Goal: Task Accomplishment & Management: Use online tool/utility

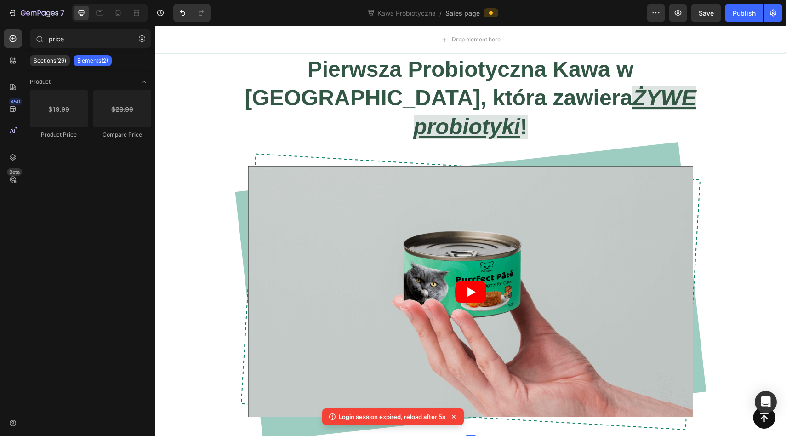
scroll to position [729, 0]
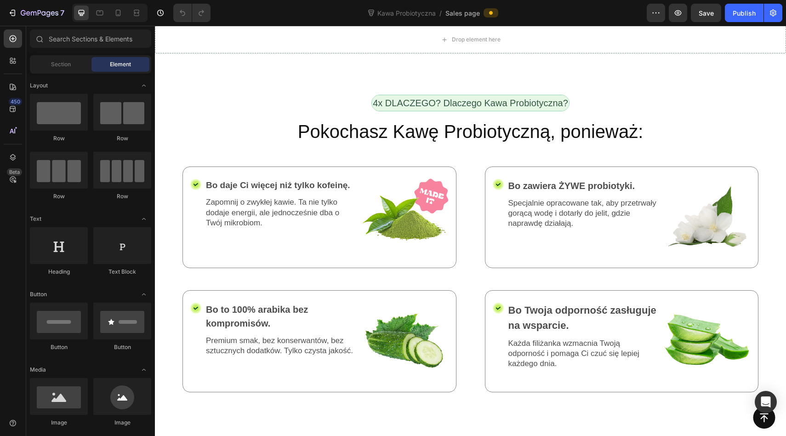
scroll to position [1592, 0]
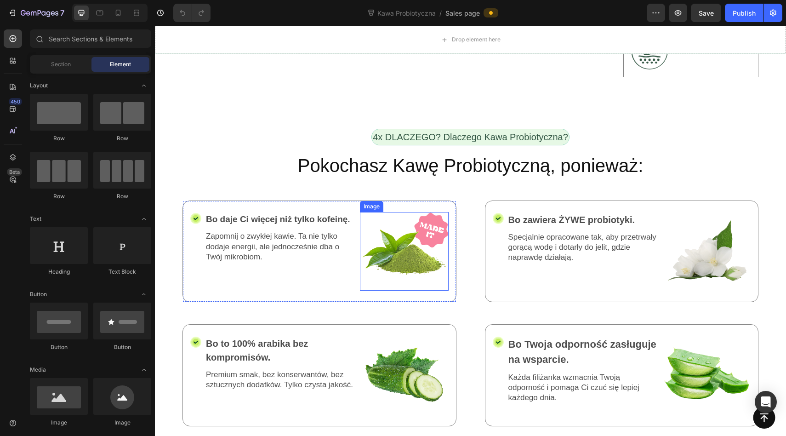
click at [420, 212] on img at bounding box center [404, 251] width 89 height 79
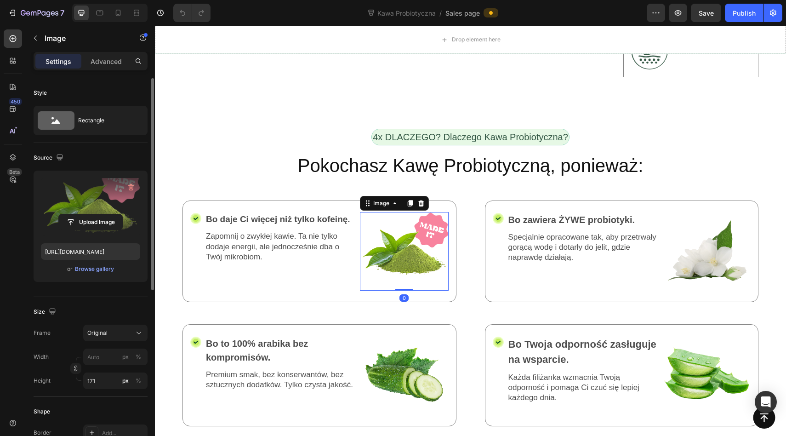
click at [96, 188] on label at bounding box center [90, 207] width 99 height 58
click at [96, 214] on input "file" at bounding box center [90, 222] width 63 height 16
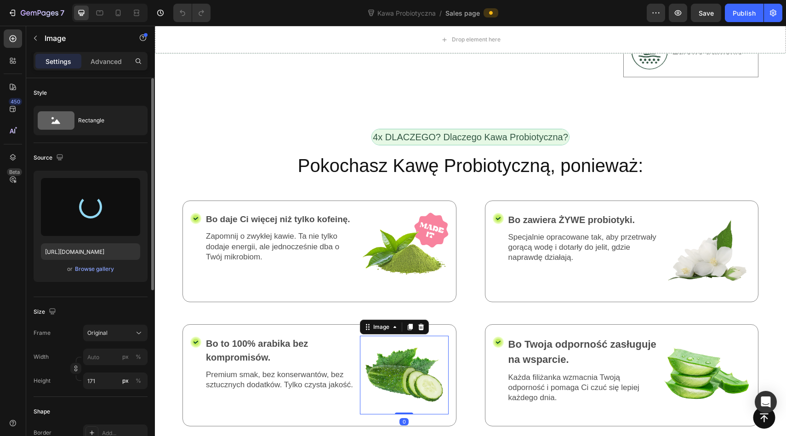
click at [400, 336] on img at bounding box center [404, 375] width 89 height 79
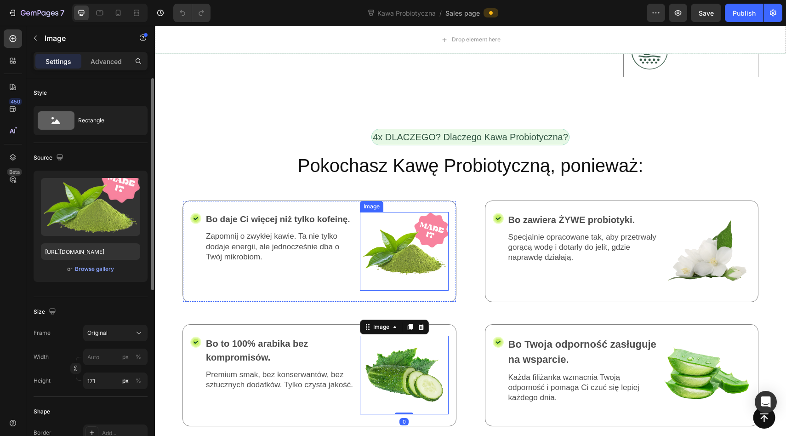
click at [401, 212] on img at bounding box center [404, 251] width 89 height 79
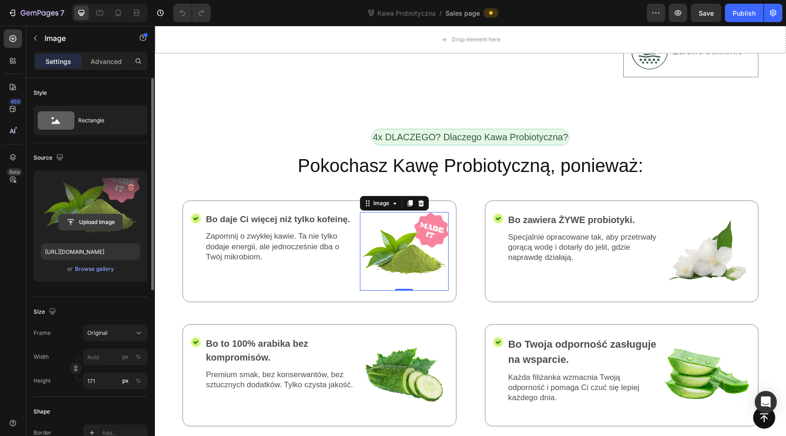
click at [92, 222] on input "file" at bounding box center [90, 222] width 63 height 16
click at [91, 203] on label at bounding box center [90, 207] width 99 height 58
click at [91, 214] on input "file" at bounding box center [90, 222] width 63 height 16
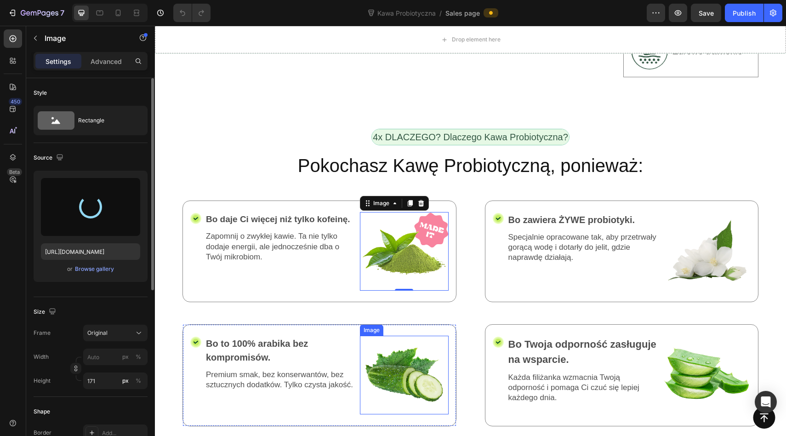
type input "[URL][DOMAIN_NAME]"
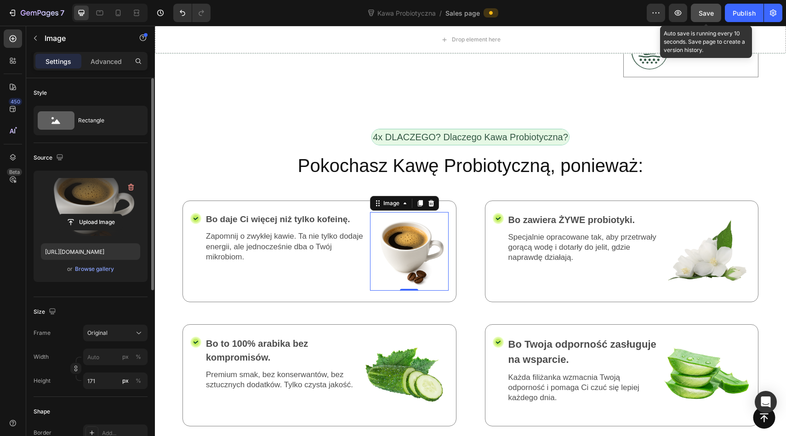
click at [707, 10] on span "Save" at bounding box center [706, 13] width 15 height 8
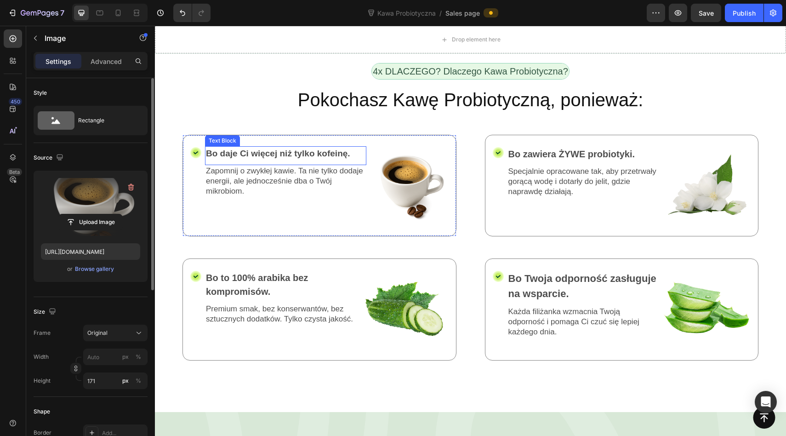
scroll to position [1613, 0]
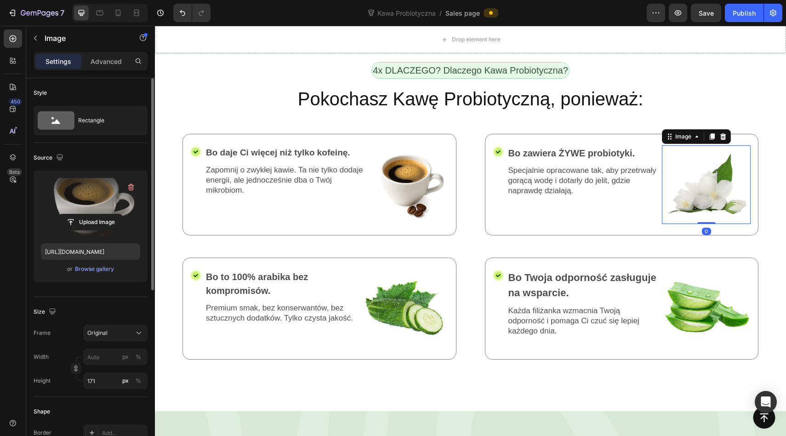
click at [709, 145] on img at bounding box center [706, 184] width 89 height 79
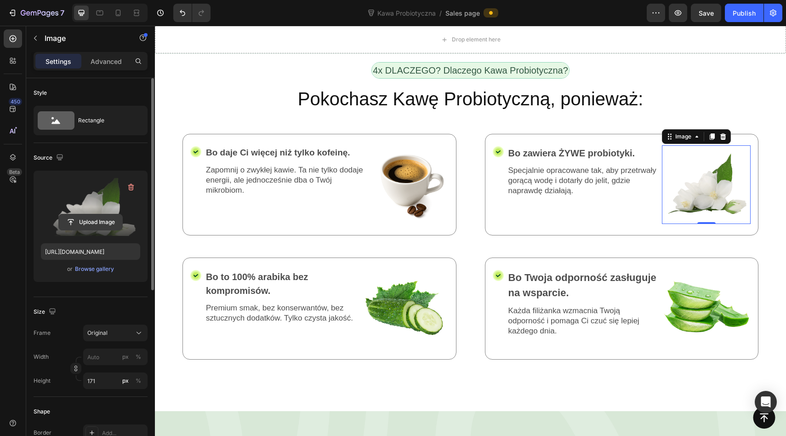
click at [88, 221] on input "file" at bounding box center [90, 222] width 63 height 16
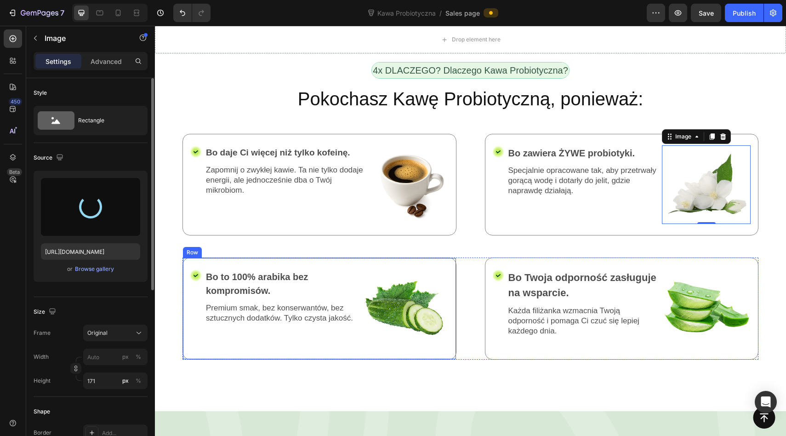
type input "https://cdn.shopify.com/s/files/1/0953/4678/6691/files/gempages_586384277529166…"
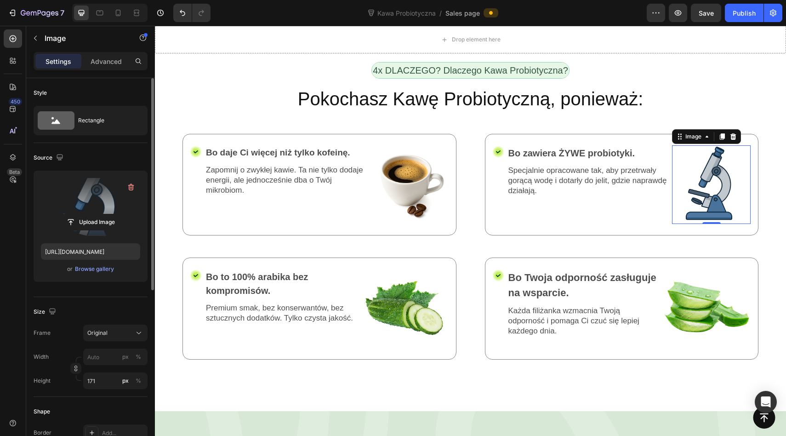
click at [707, 145] on img at bounding box center [711, 184] width 79 height 79
drag, startPoint x: 709, startPoint y: 146, endPoint x: 709, endPoint y: 127, distance: 19.3
click at [709, 145] on div "Image 0" at bounding box center [711, 184] width 79 height 79
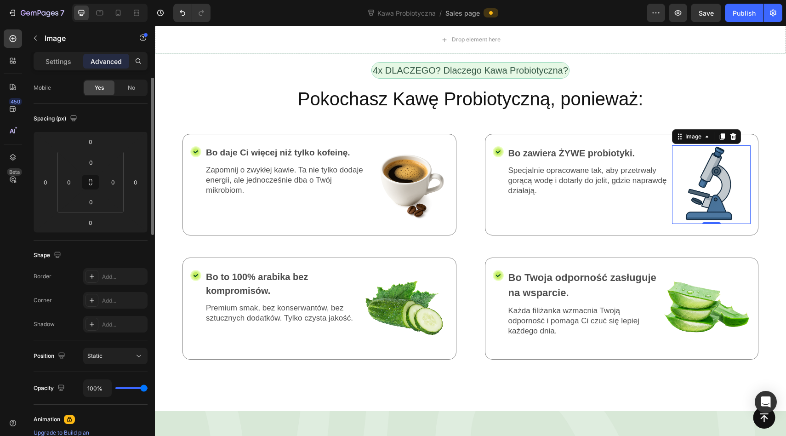
scroll to position [0, 0]
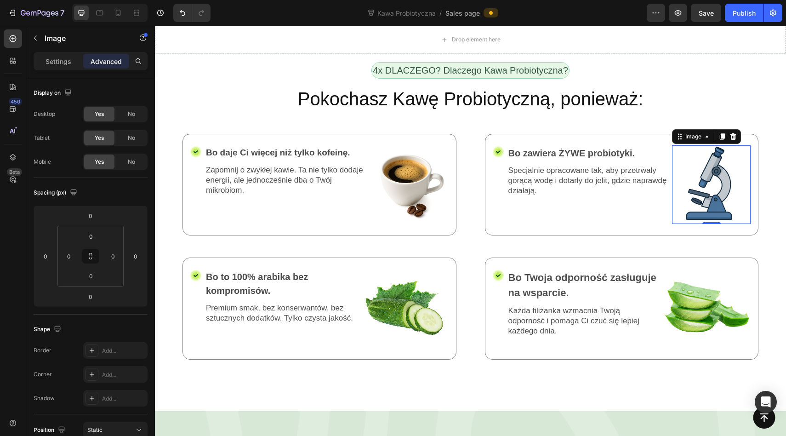
click at [57, 62] on p "Settings" at bounding box center [59, 62] width 26 height 10
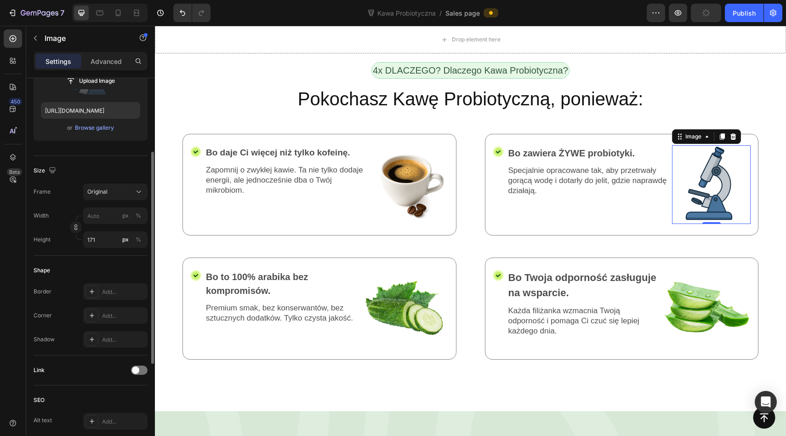
scroll to position [156, 0]
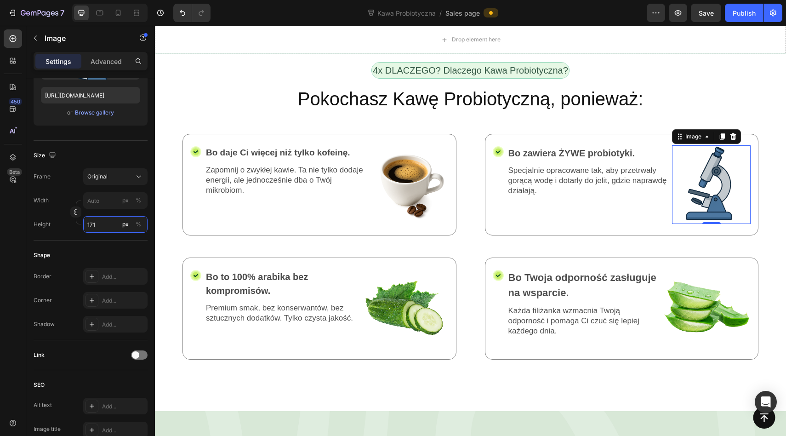
click at [104, 230] on input "171" at bounding box center [115, 224] width 64 height 17
click at [128, 244] on span "100%" at bounding box center [132, 246] width 15 height 8
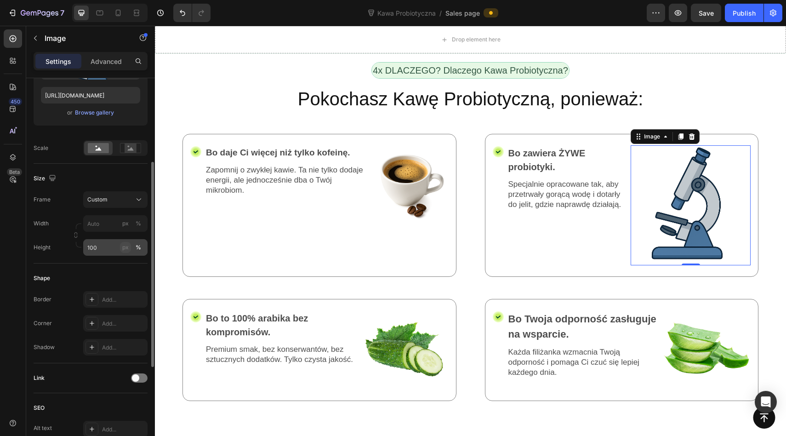
click at [130, 247] on button "px" at bounding box center [125, 247] width 11 height 11
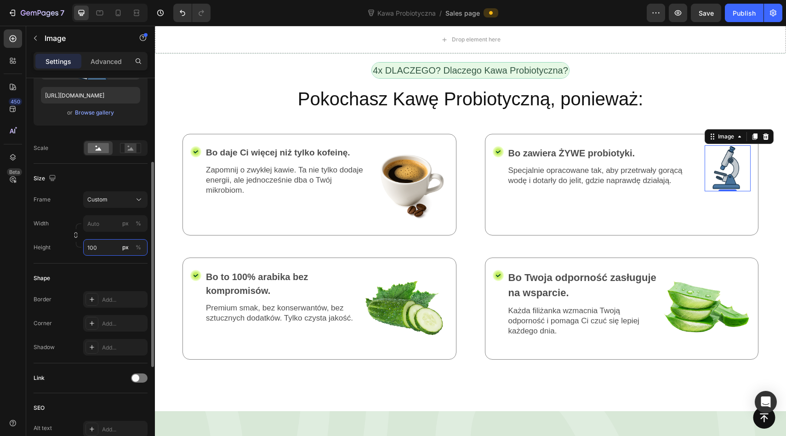
click at [105, 247] on input "100" at bounding box center [115, 247] width 64 height 17
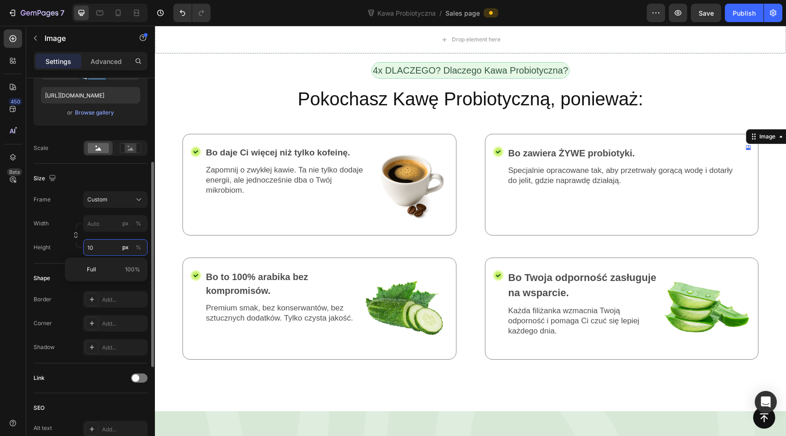
type input "1"
type input "8"
type input "9"
click at [76, 219] on div "Width px %" at bounding box center [91, 223] width 114 height 17
click at [105, 242] on input "100" at bounding box center [115, 247] width 64 height 17
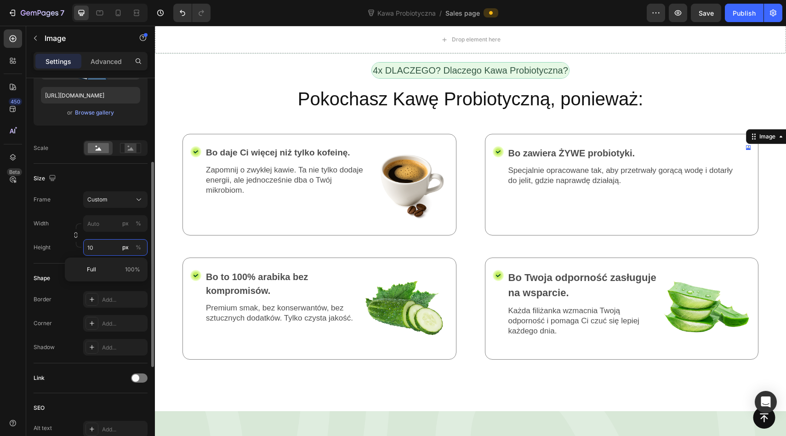
click at [106, 244] on input "10" at bounding box center [115, 247] width 64 height 17
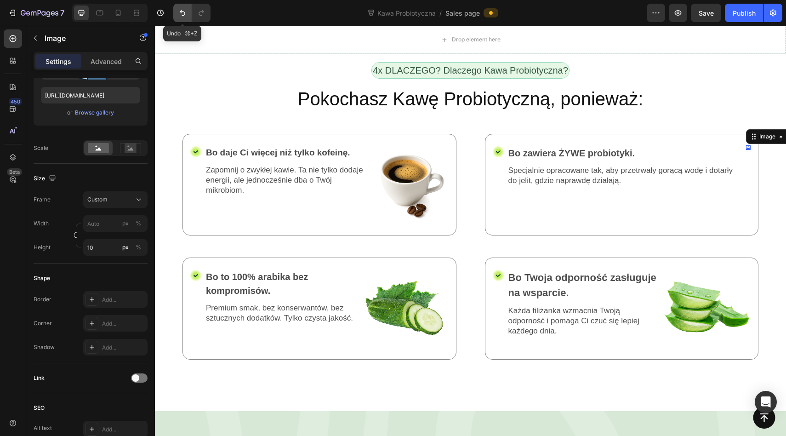
click at [179, 13] on icon "Undo/Redo" at bounding box center [182, 12] width 9 height 9
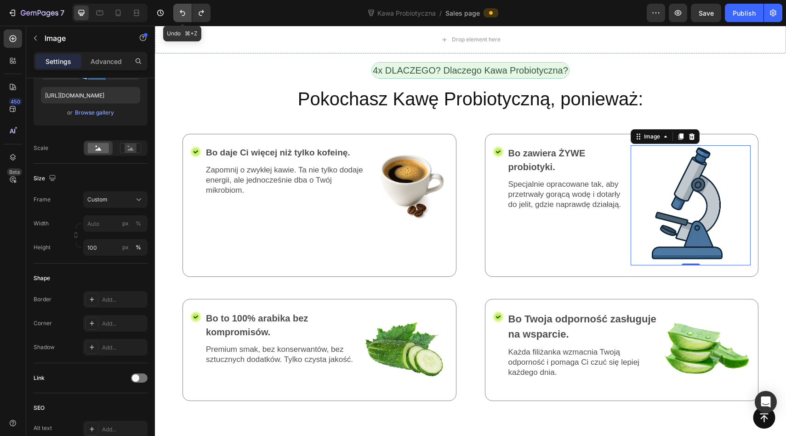
click at [183, 14] on icon "Undo/Redo" at bounding box center [182, 12] width 9 height 9
type input "171"
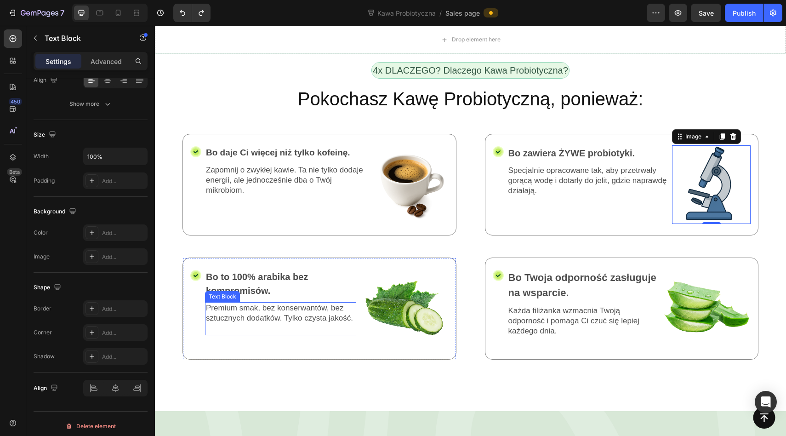
click at [318, 303] on p "Premium smak, bez konserwantów, bez sztucznych dodatków. Tylko czysta jakość." at bounding box center [280, 313] width 149 height 20
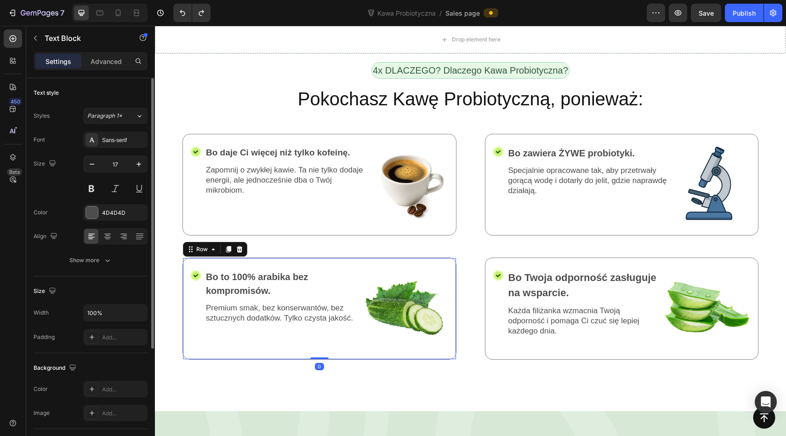
click at [292, 257] on div "Icon Bo to 100% arabika bez kompromisów. Text Block Premium smak, bez konserwan…" at bounding box center [320, 308] width 274 height 102
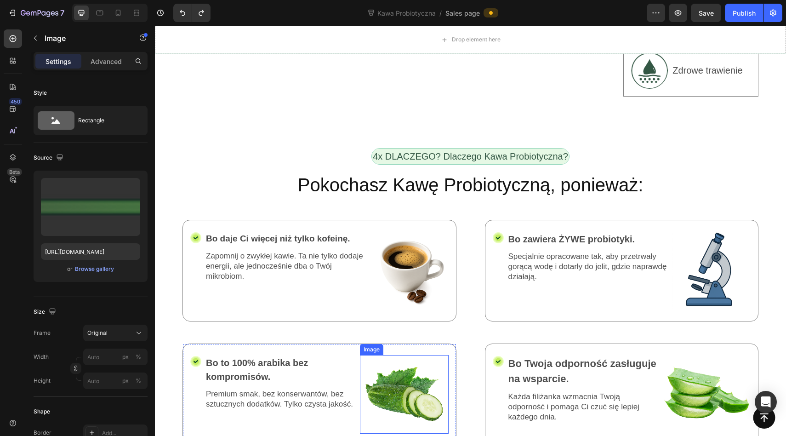
scroll to position [1583, 0]
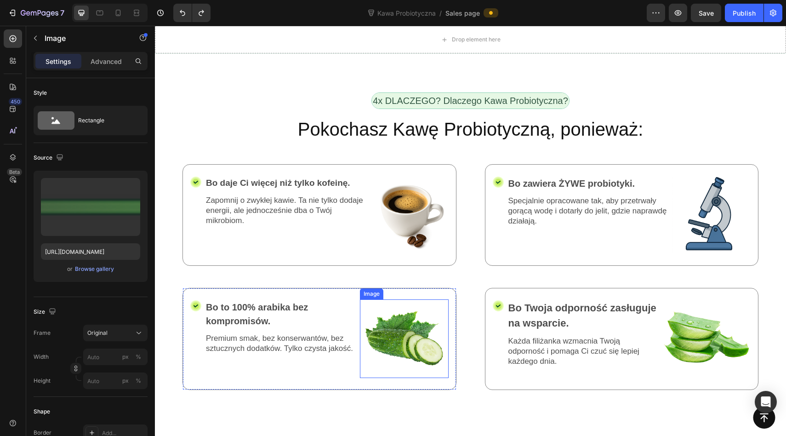
click at [394, 299] on img at bounding box center [404, 338] width 89 height 79
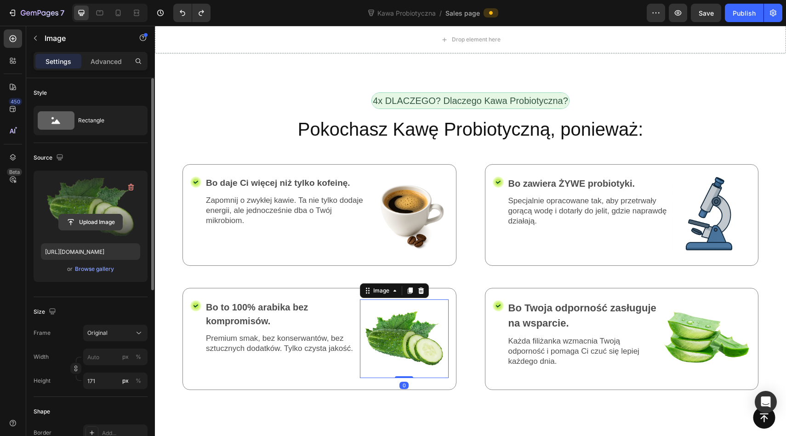
click at [84, 220] on input "file" at bounding box center [90, 222] width 63 height 16
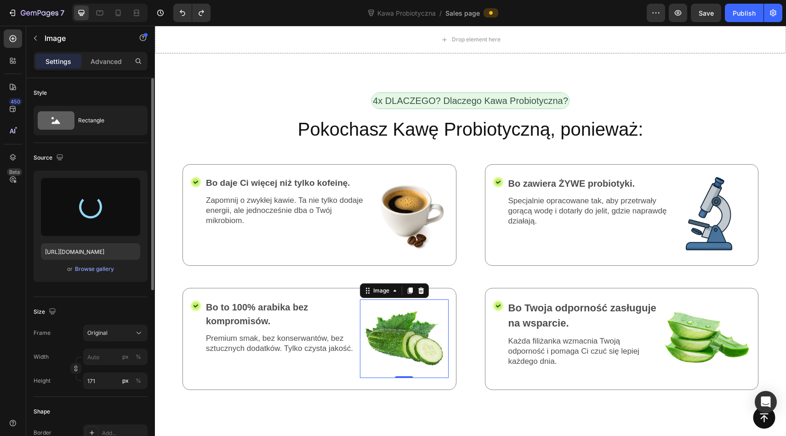
type input "https://cdn.shopify.com/s/files/1/0953/4678/6691/files/gempages_586384277529166…"
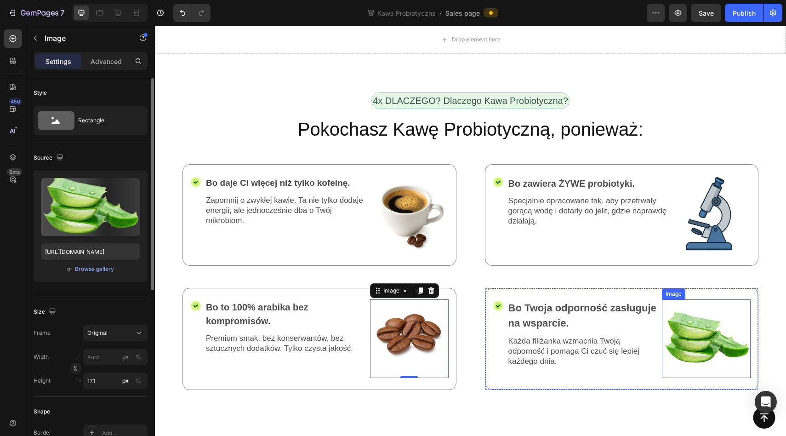
click at [726, 299] on img at bounding box center [706, 338] width 89 height 79
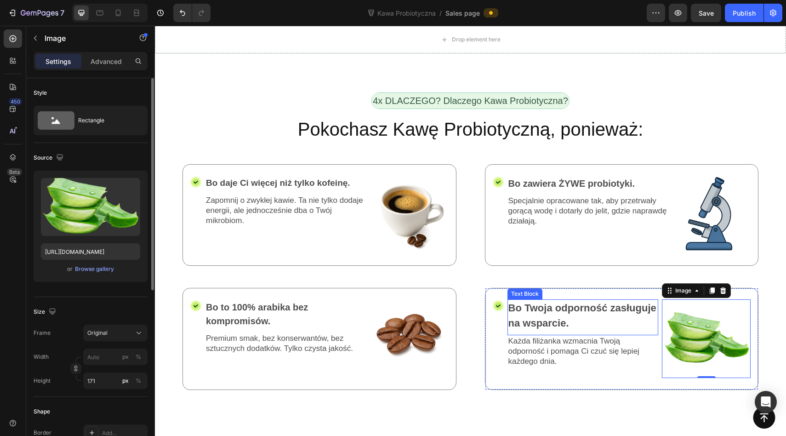
click at [522, 300] on p "Bo Twoja odporność zasługuje na wsparcie." at bounding box center [583, 315] width 149 height 30
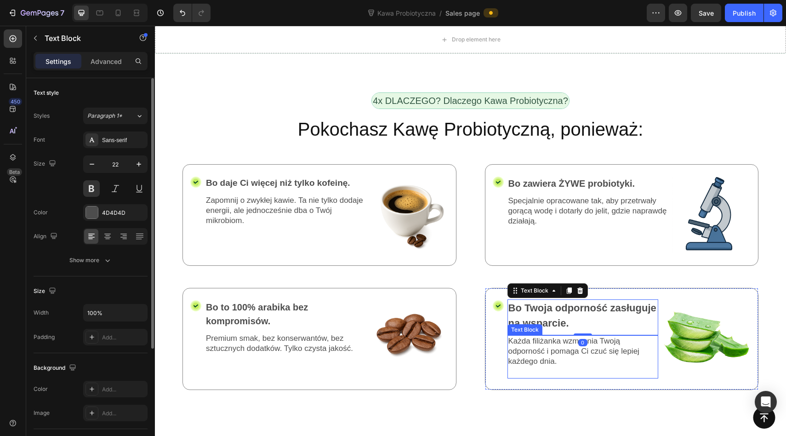
click at [522, 336] on p "Każda filiżanka wzmacnia Twoją odporność i pomaga Ci czuć się lepiej każdego dn…" at bounding box center [583, 351] width 149 height 30
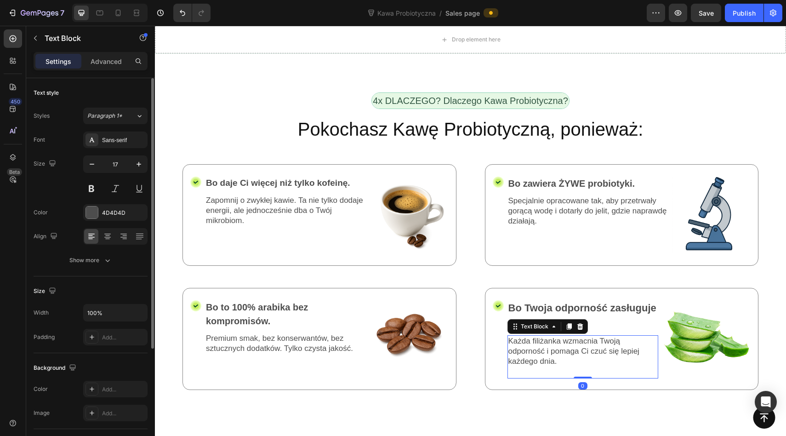
click at [532, 335] on div "Każda filiżanka wzmacnia Twoją odporność i pomaga Ci czuć się lepiej każdego dn…" at bounding box center [583, 356] width 151 height 43
click at [567, 336] on p "Każda filiżanka wzmacnia Twoją odporność i pomaga Ci czuć się lepiej każdego dn…" at bounding box center [583, 351] width 149 height 30
click at [568, 336] on p "Każda filiżanka wzmacnia Twoją odporność i pomaga Ci czuć się lepiej każdego dn…" at bounding box center [583, 351] width 149 height 30
click at [574, 336] on p "Każda filiżanka wzmacnia Twoją odporność i pomaga Ci czuć się lepiej każdego dn…" at bounding box center [583, 351] width 149 height 30
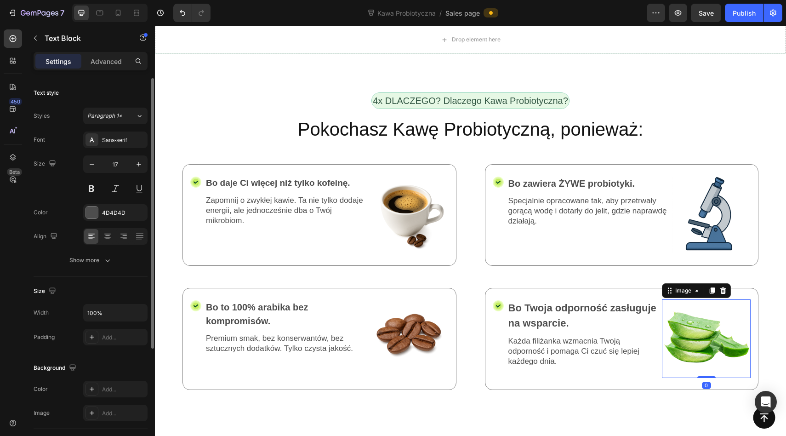
click at [712, 299] on img at bounding box center [706, 338] width 89 height 79
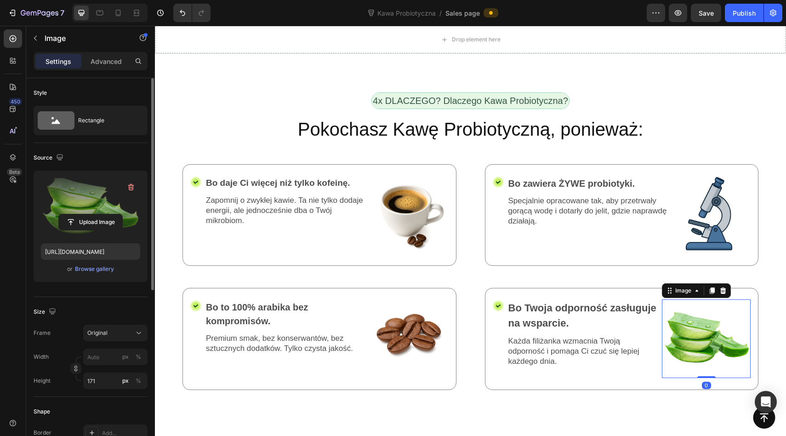
click at [80, 205] on label at bounding box center [90, 207] width 99 height 58
click at [80, 214] on input "file" at bounding box center [90, 222] width 63 height 16
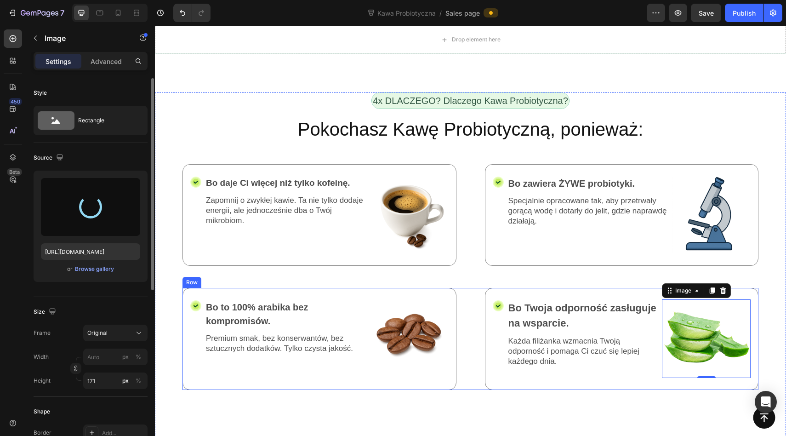
type input "https://cdn.shopify.com/s/files/1/0953/4678/6691/files/gempages_586384277529166…"
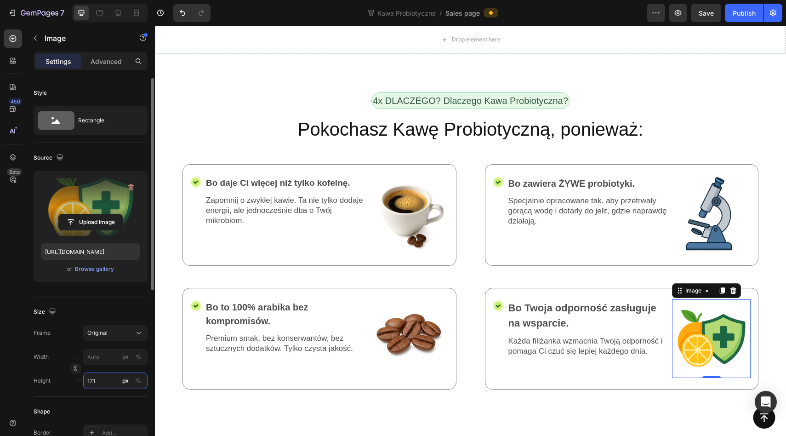
click at [97, 383] on input "171" at bounding box center [115, 380] width 64 height 17
click at [105, 380] on input "171" at bounding box center [115, 380] width 64 height 17
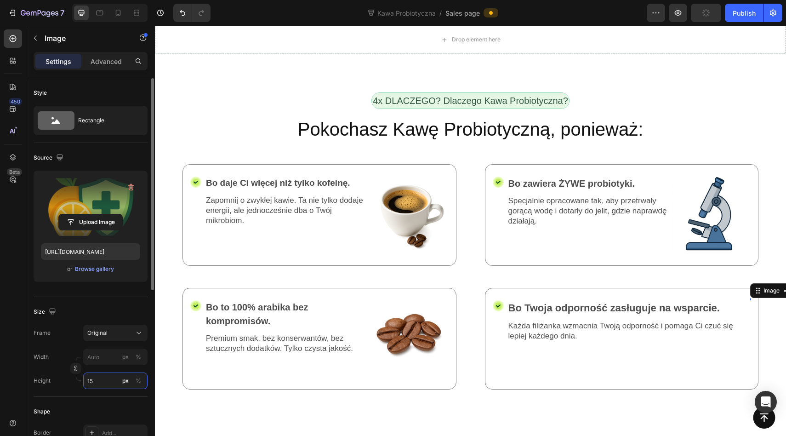
type input "150"
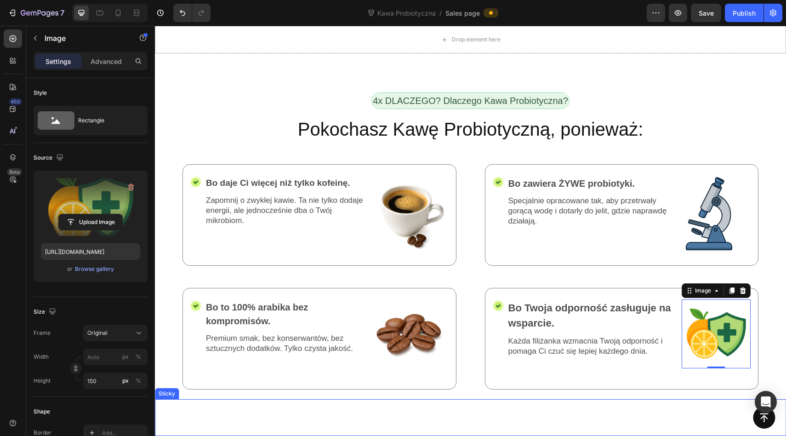
click at [258, 329] on div "4x DLACZEGO? Dlaczego Kawa Probiotyczna? Text Block Row Pokochasz Kawę Probioty…" at bounding box center [470, 266] width 631 height 349
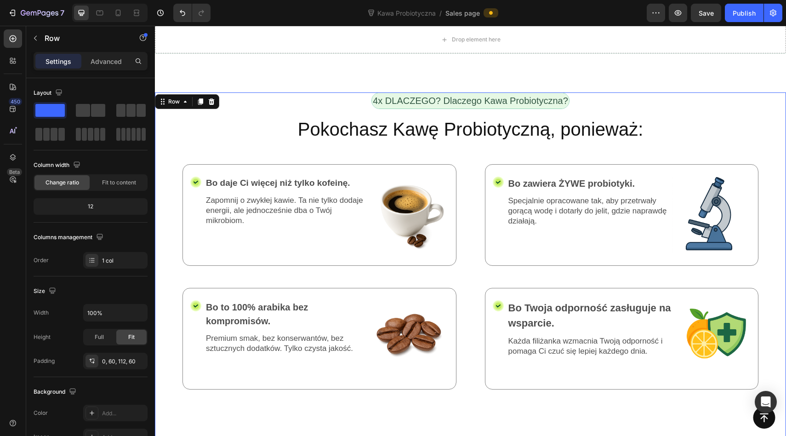
click at [263, 336] on div "4x DLACZEGO? Dlaczego Kawa Probiotyczna? Text Block Row Pokochasz Kawę Probioty…" at bounding box center [470, 266] width 631 height 349
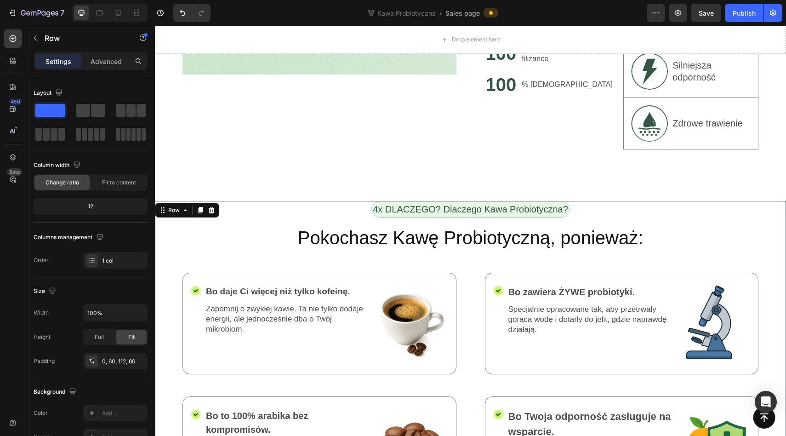
scroll to position [1471, 0]
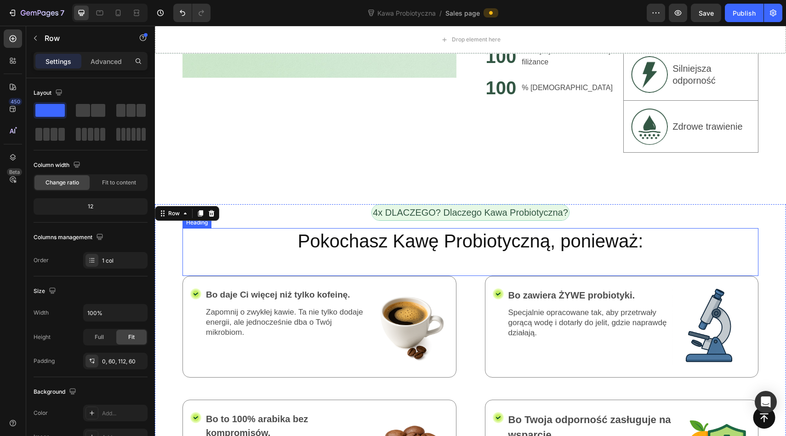
click at [345, 228] on h2 "Pokochasz Kawę Probiotyczną, ponieważ:" at bounding box center [471, 241] width 576 height 26
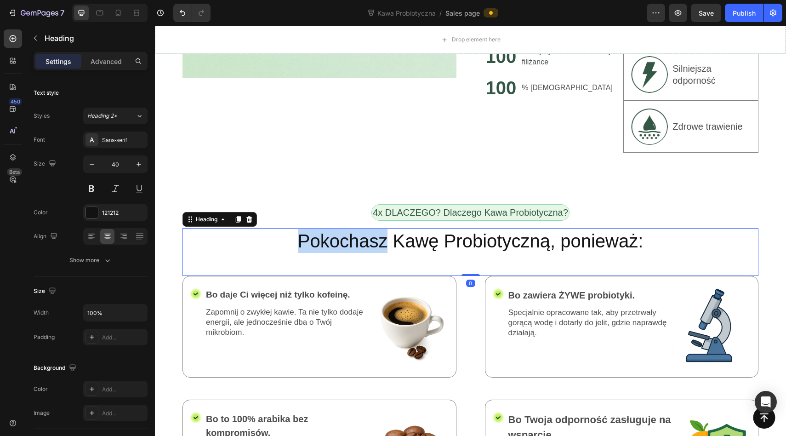
click at [345, 228] on h2 "Pokochasz Kawę Probiotyczną, ponieważ:" at bounding box center [471, 241] width 576 height 26
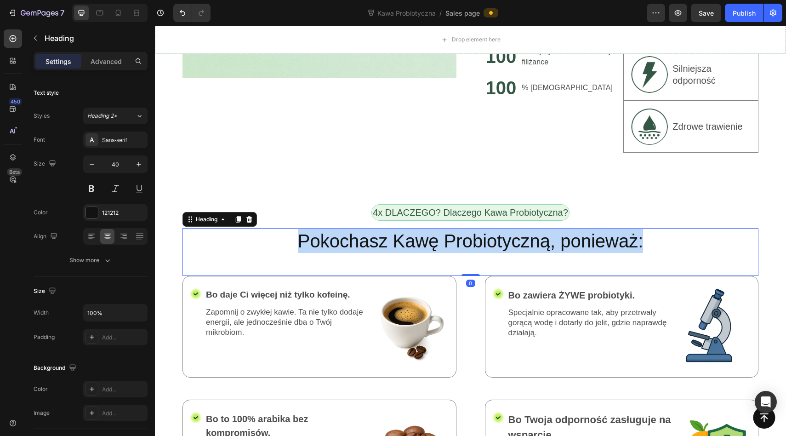
click at [345, 229] on p "Pokochasz Kawę Probiotyczną, ponieważ:" at bounding box center [470, 241] width 574 height 24
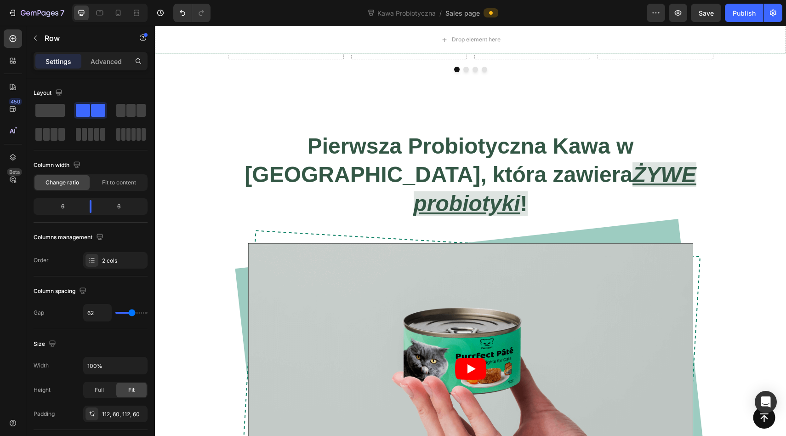
scroll to position [636, 0]
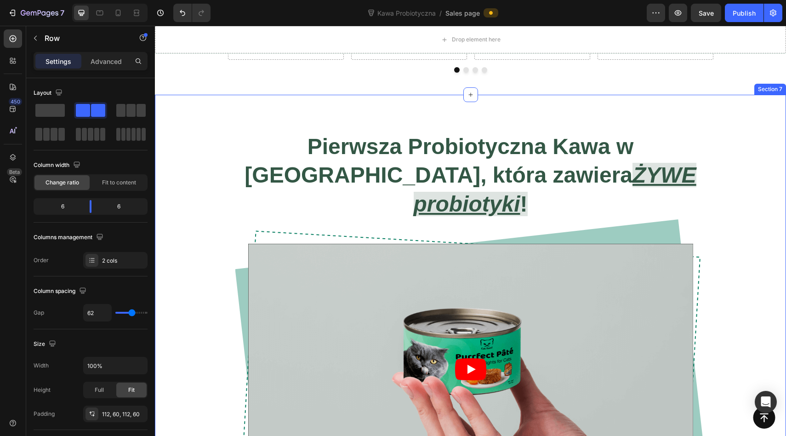
click at [309, 129] on div "Pierwsza Probiotyczna Kawa w Europie, która zawiera ŻYWE probiotyki ! Heading V…" at bounding box center [470, 321] width 631 height 453
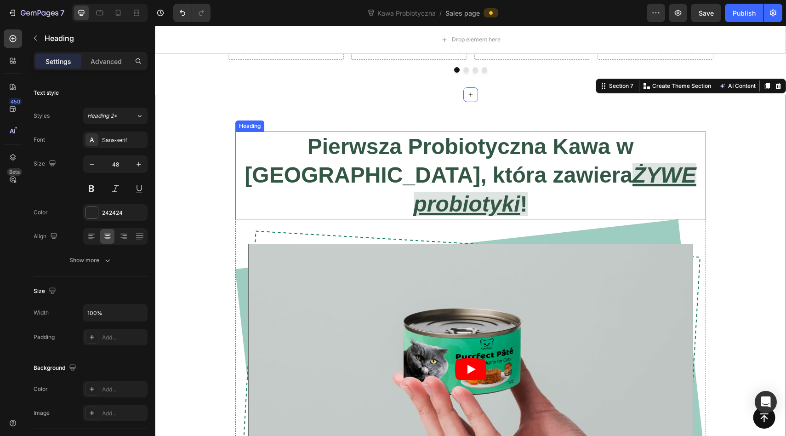
click at [322, 148] on span "Pierwsza Probiotyczna Kawa w Europie, która zawiera" at bounding box center [439, 160] width 389 height 53
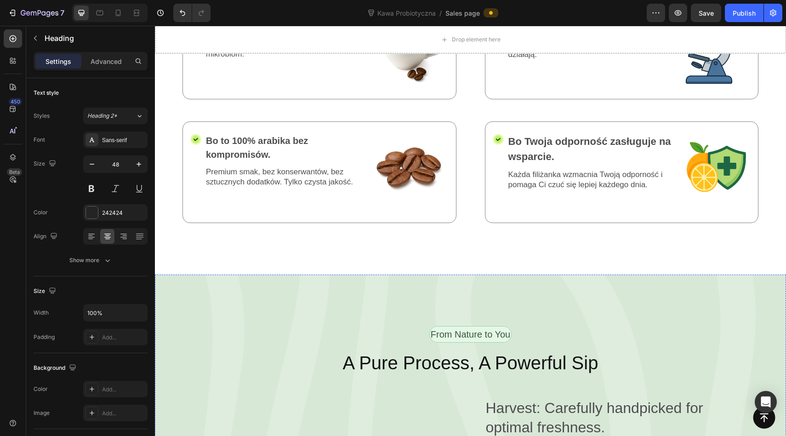
scroll to position [1786, 0]
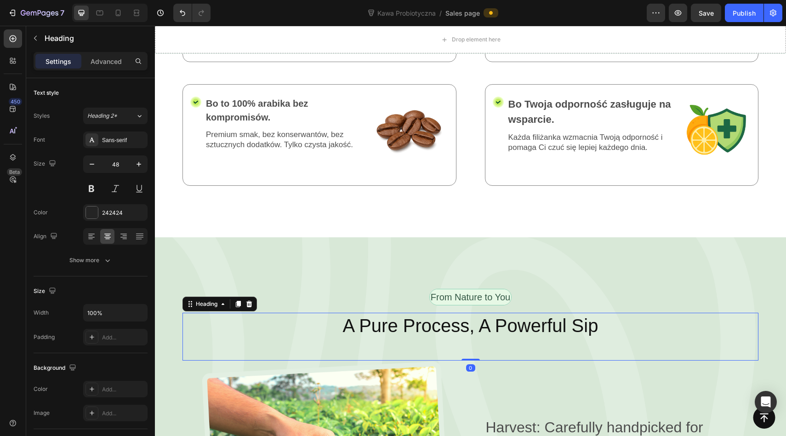
click at [419, 313] on h2 "A Pure Process, A Powerful Sip" at bounding box center [471, 326] width 576 height 26
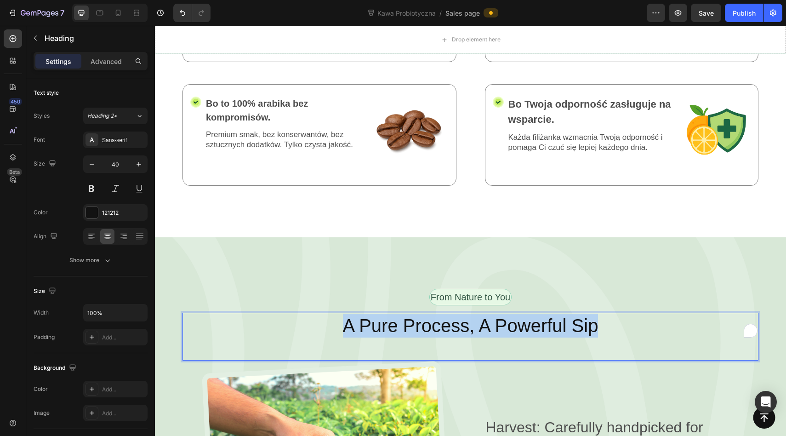
click at [419, 314] on p "A Pure Process, A Powerful Sip" at bounding box center [470, 326] width 574 height 24
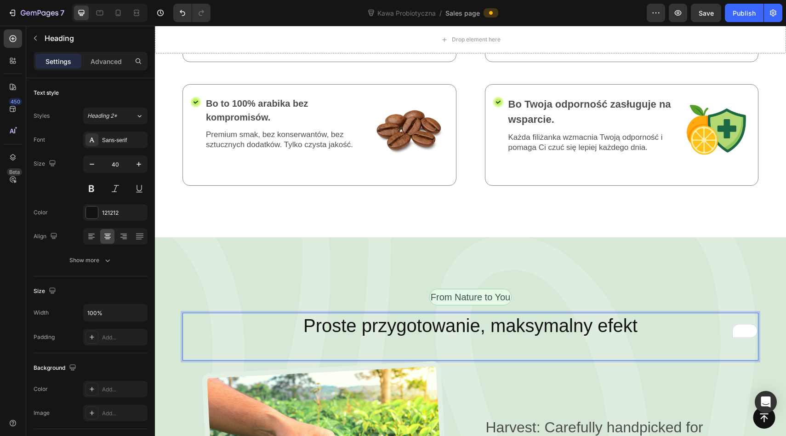
click at [482, 314] on p "Proste przygotowanie, maksymalny efekt" at bounding box center [470, 326] width 574 height 24
click at [641, 314] on p "Proste przygotowanie. Maksymalny efekt" at bounding box center [470, 326] width 574 height 24
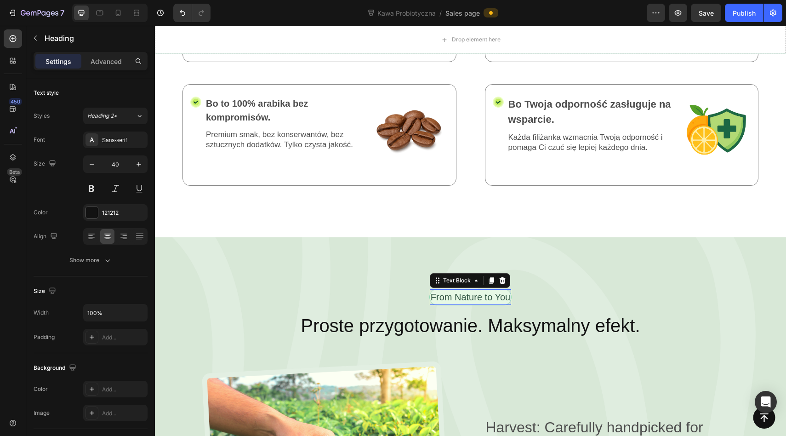
click at [492, 290] on p "From Nature to You" at bounding box center [471, 297] width 80 height 14
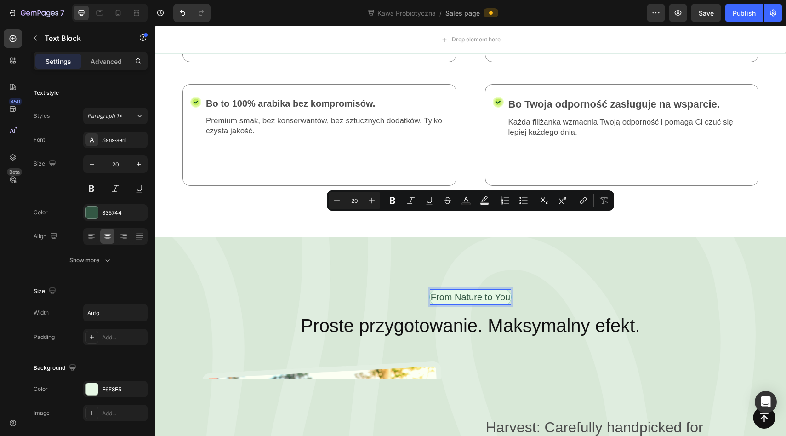
scroll to position [1786, 0]
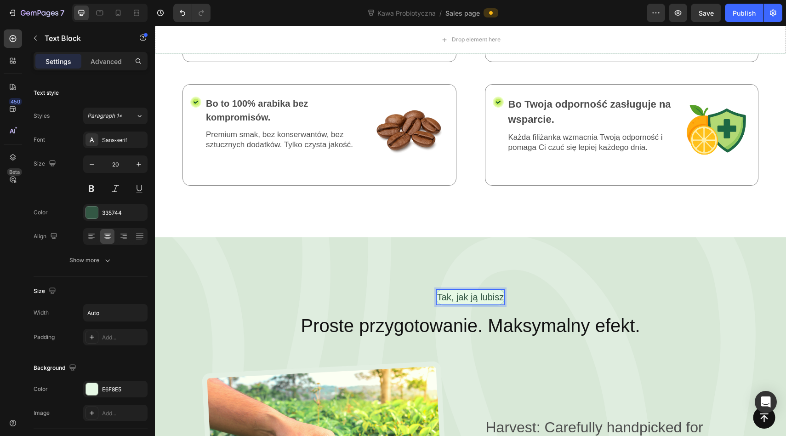
click at [449, 290] on p "Tak, jak ją lubisz" at bounding box center [470, 297] width 67 height 14
click at [503, 290] on p "Tak, jak ją lubisz" at bounding box center [470, 297] width 67 height 14
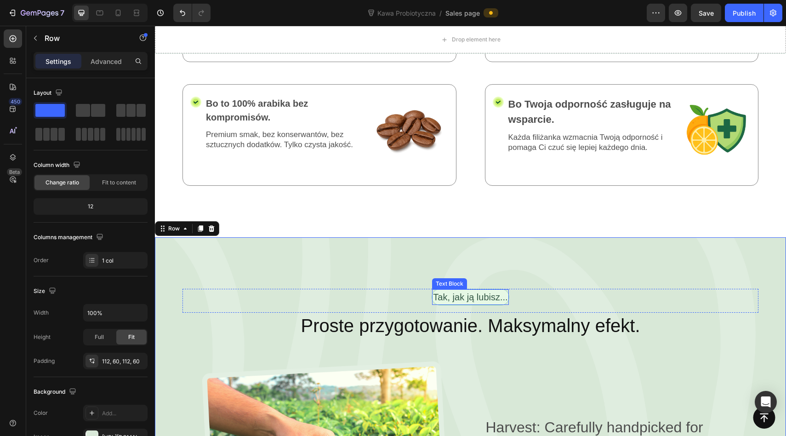
click at [493, 290] on p "Tak, jak ją lubisz..." at bounding box center [470, 297] width 74 height 14
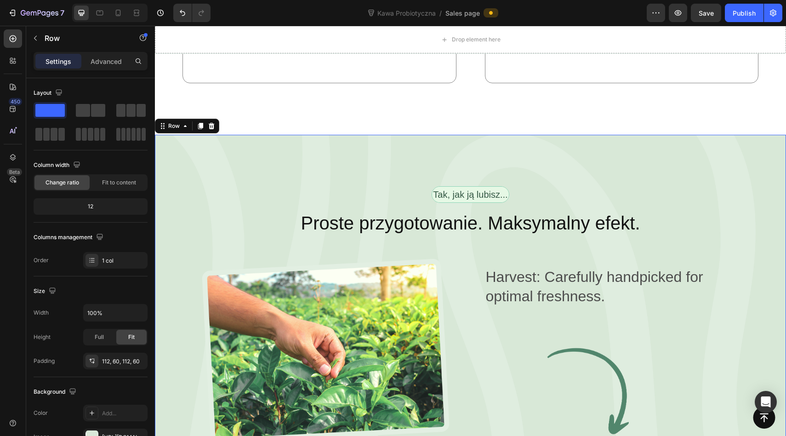
scroll to position [1889, 0]
click at [536, 267] on p "Harvest: Carefully handpicked for optimal freshness." at bounding box center [616, 286] width 260 height 38
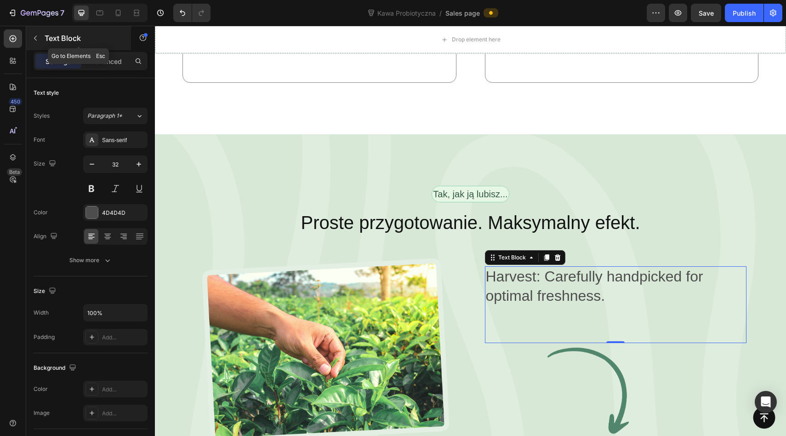
click at [32, 38] on icon "button" at bounding box center [35, 37] width 7 height 7
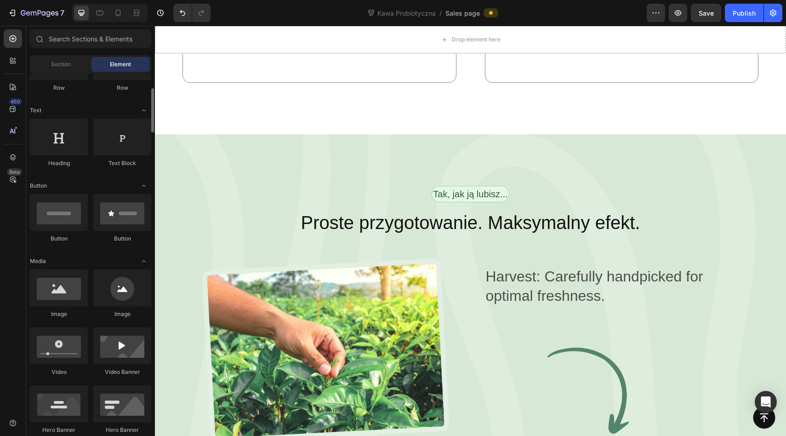
scroll to position [110, 0]
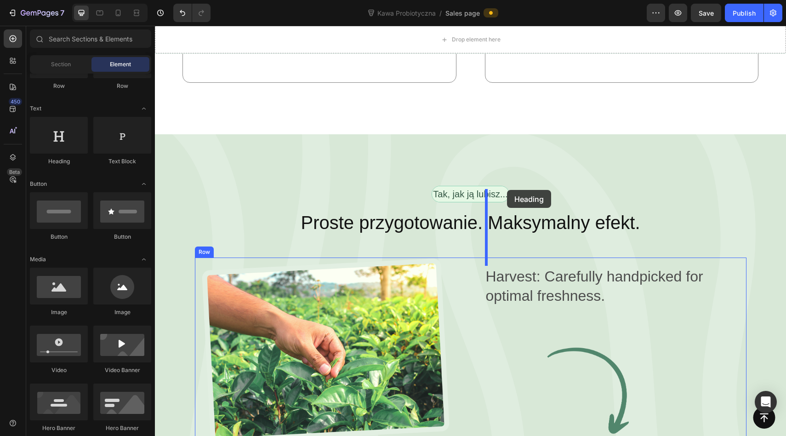
drag, startPoint x: 220, startPoint y: 161, endPoint x: 507, endPoint y: 189, distance: 288.3
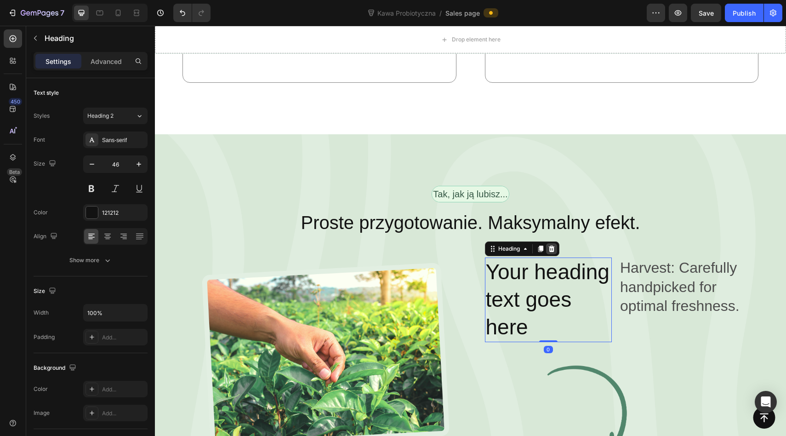
click at [553, 246] on icon at bounding box center [552, 249] width 6 height 6
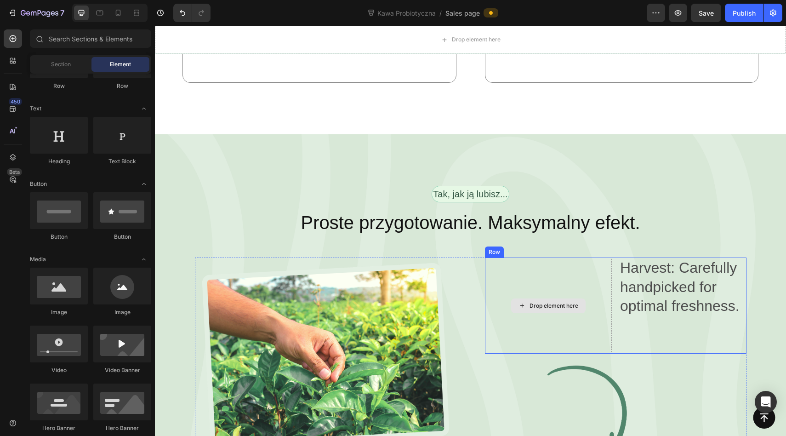
click at [549, 302] on div "Drop element here" at bounding box center [554, 305] width 49 height 7
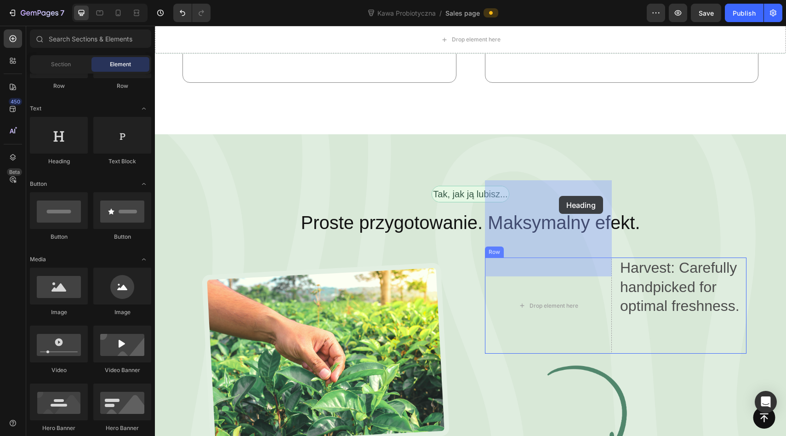
drag, startPoint x: 213, startPoint y: 181, endPoint x: 559, endPoint y: 200, distance: 346.3
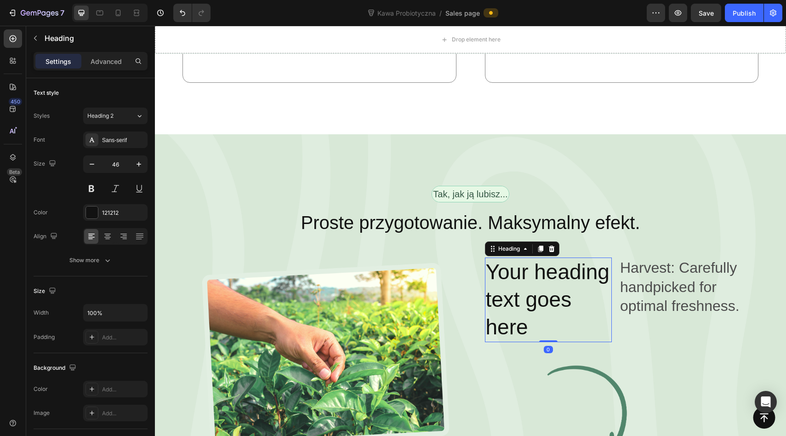
click at [535, 257] on h2 "Your heading text goes here" at bounding box center [548, 299] width 127 height 84
click at [535, 258] on p "Your heading text goes here" at bounding box center [549, 299] width 126 height 82
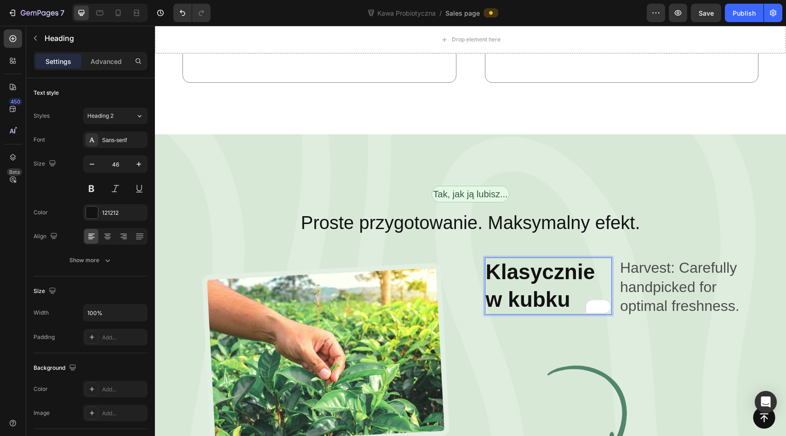
click at [572, 258] on p "Klasycznie w kubku" at bounding box center [549, 285] width 126 height 55
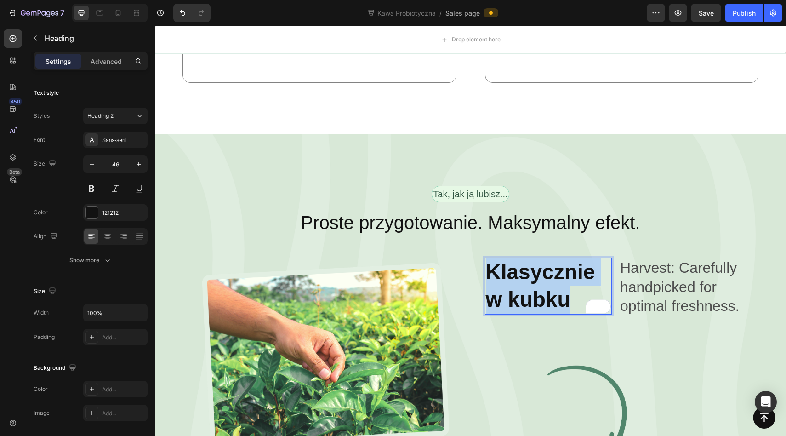
click at [572, 258] on p "Klasycznie w kubku" at bounding box center [549, 285] width 126 height 55
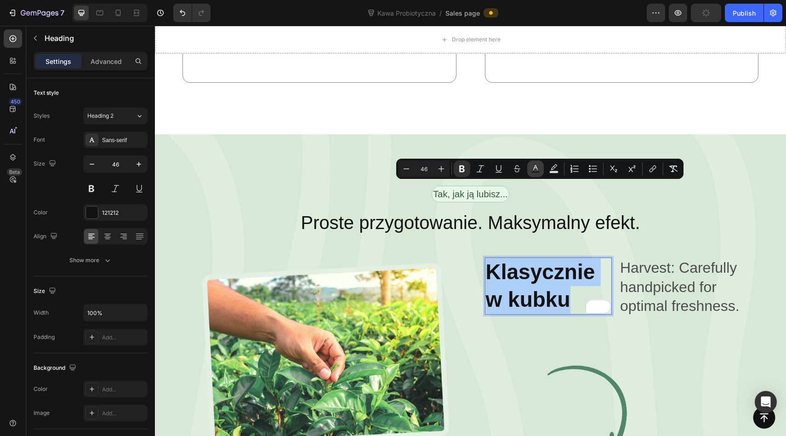
click at [538, 168] on icon "Editor contextual toolbar" at bounding box center [535, 168] width 9 height 9
type input "121212"
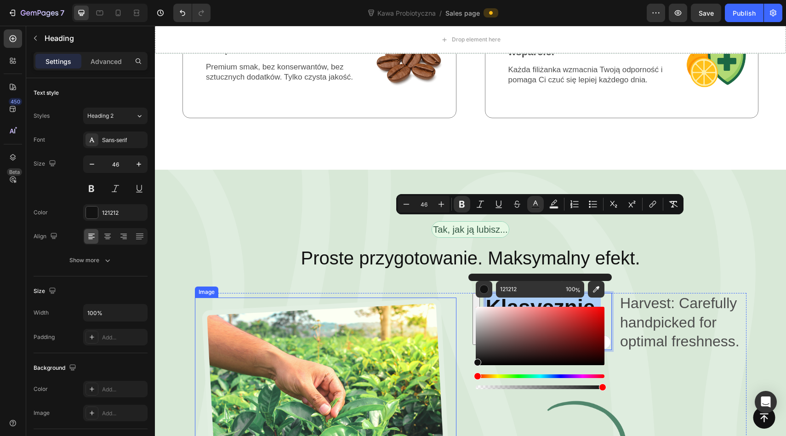
scroll to position [1868, 0]
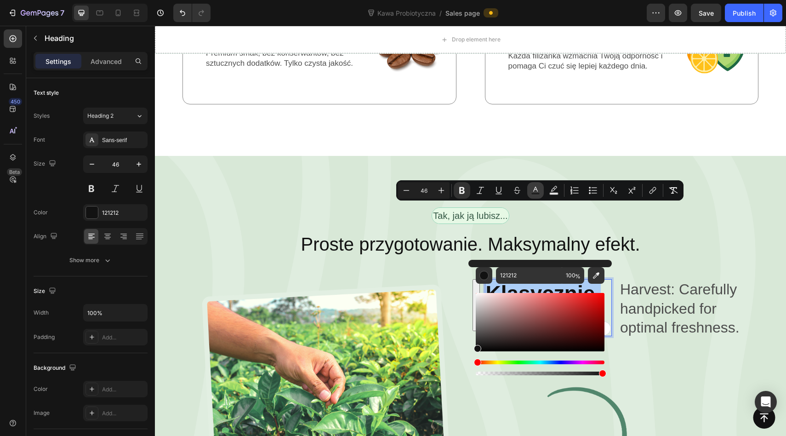
click at [537, 190] on icon "Editor contextual toolbar" at bounding box center [535, 189] width 5 height 5
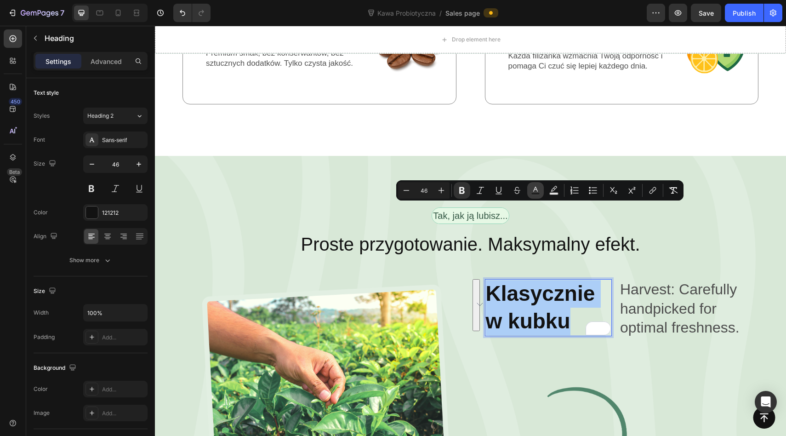
click at [538, 190] on icon "Editor contextual toolbar" at bounding box center [535, 190] width 9 height 9
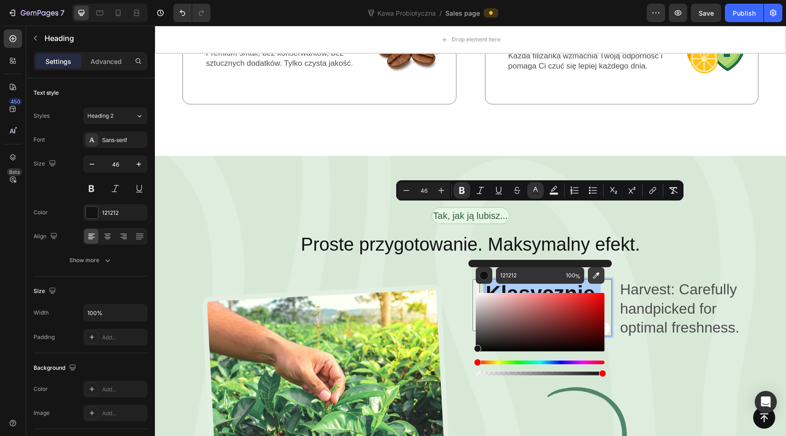
click at [595, 278] on icon "Editor contextual toolbar" at bounding box center [596, 275] width 9 height 9
type input "52866B"
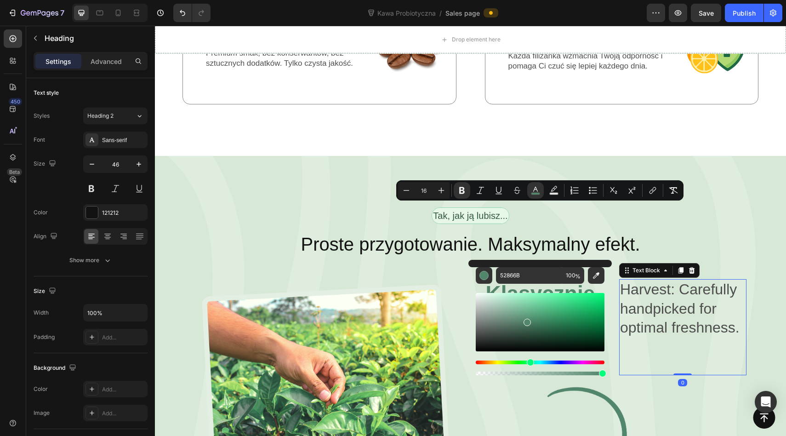
click at [655, 280] on p "Harvest: Carefully handpicked for optimal freshness." at bounding box center [683, 308] width 126 height 57
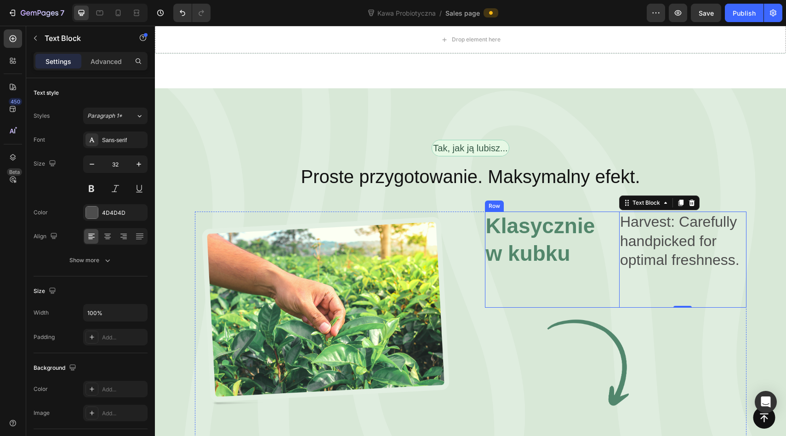
scroll to position [1932, 0]
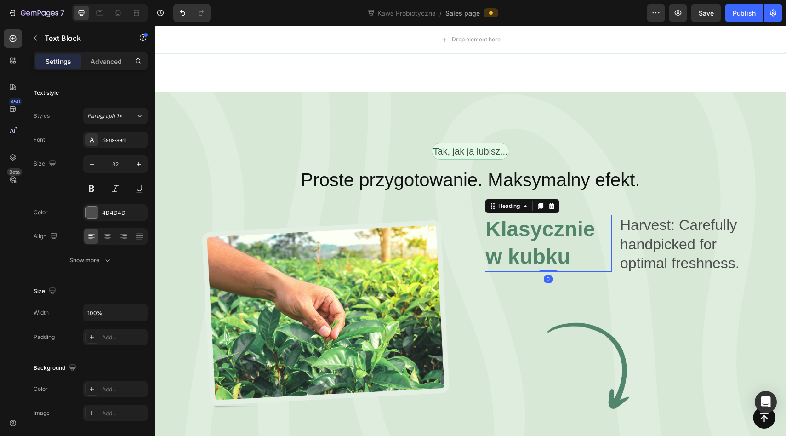
click at [543, 217] on strong "Klasycznie w kubku" at bounding box center [540, 242] width 109 height 51
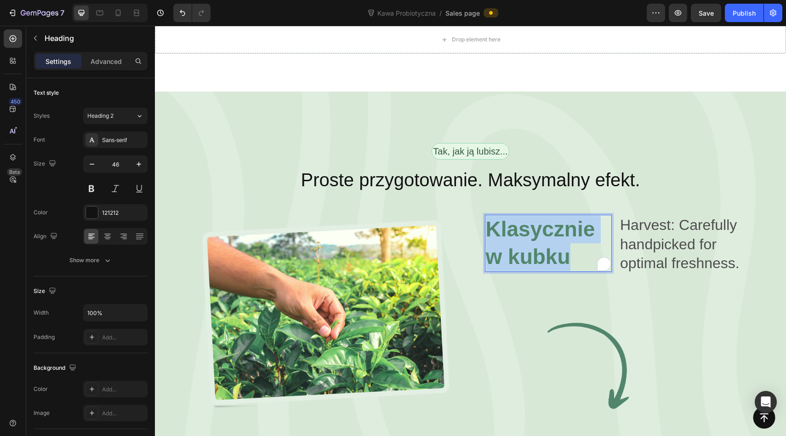
click at [543, 217] on strong "Klasycznie w kubku" at bounding box center [540, 242] width 109 height 51
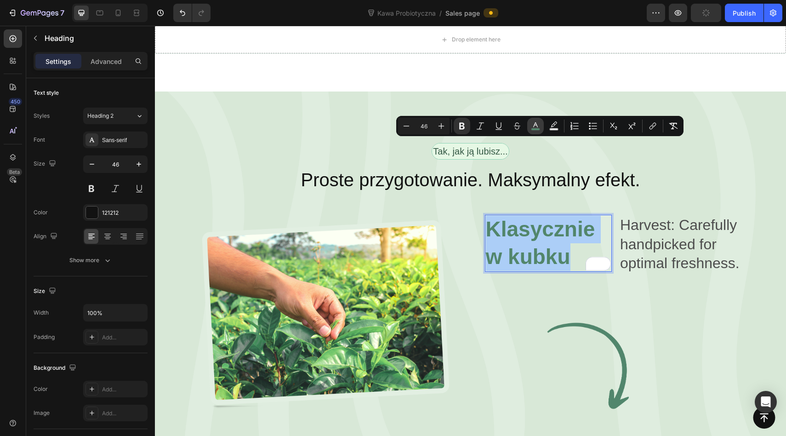
click at [531, 126] on icon "Editor contextual toolbar" at bounding box center [535, 125] width 9 height 9
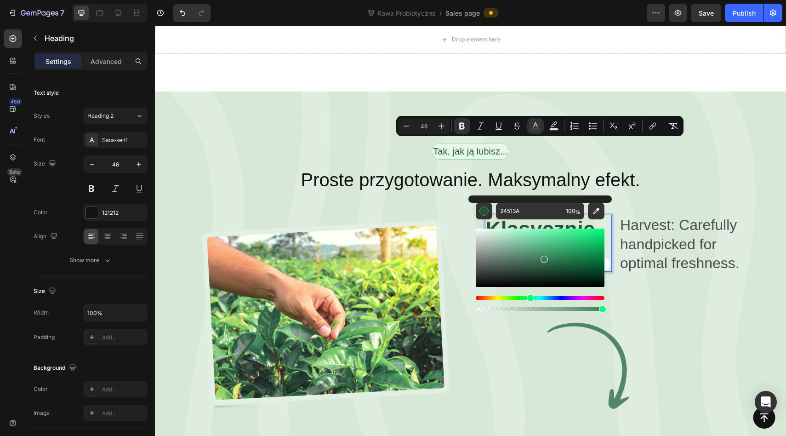
drag, startPoint x: 526, startPoint y: 257, endPoint x: 543, endPoint y: 258, distance: 16.6
click at [543, 257] on div "Editor contextual toolbar" at bounding box center [544, 259] width 7 height 7
type input "3D7F5D"
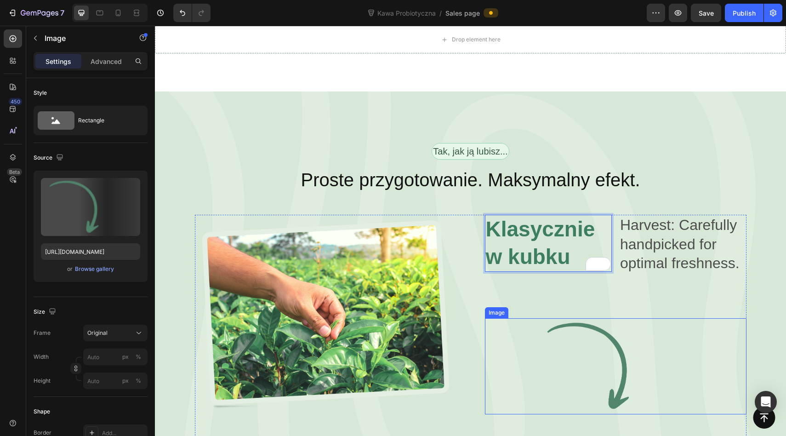
click at [653, 318] on img at bounding box center [616, 366] width 262 height 96
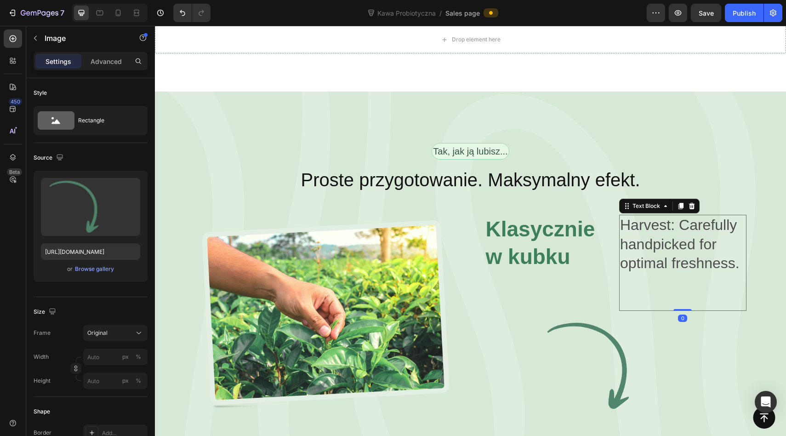
click at [665, 216] on p "Harvest: Carefully handpicked for optimal freshness." at bounding box center [683, 244] width 126 height 57
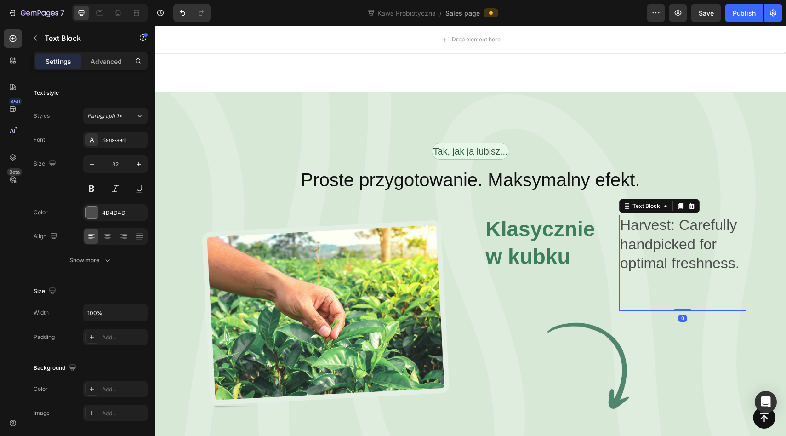
click at [665, 216] on p "Harvest: Carefully handpicked for optimal freshness." at bounding box center [683, 244] width 126 height 57
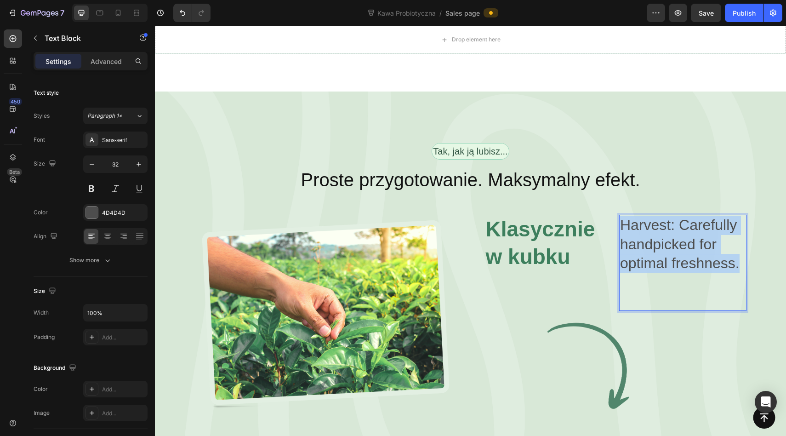
click at [665, 216] on p "Harvest: Carefully handpicked for optimal freshness." at bounding box center [683, 244] width 126 height 57
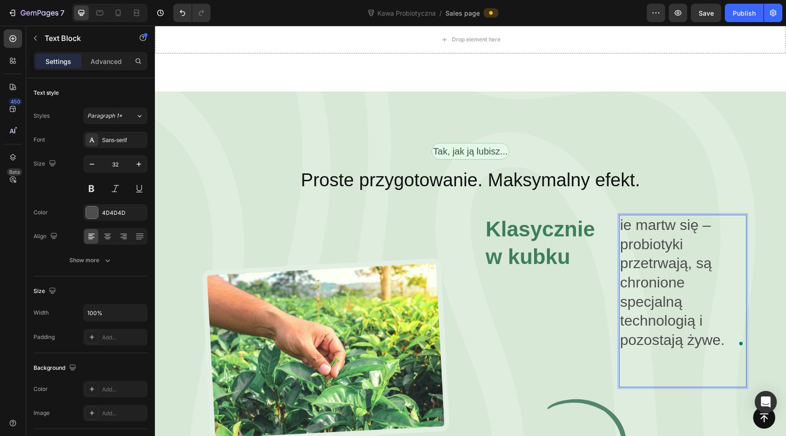
click at [623, 216] on p "ie martw się – probiotyki przetrwają, są chronione specjalną technologią i pozo…" at bounding box center [683, 283] width 126 height 134
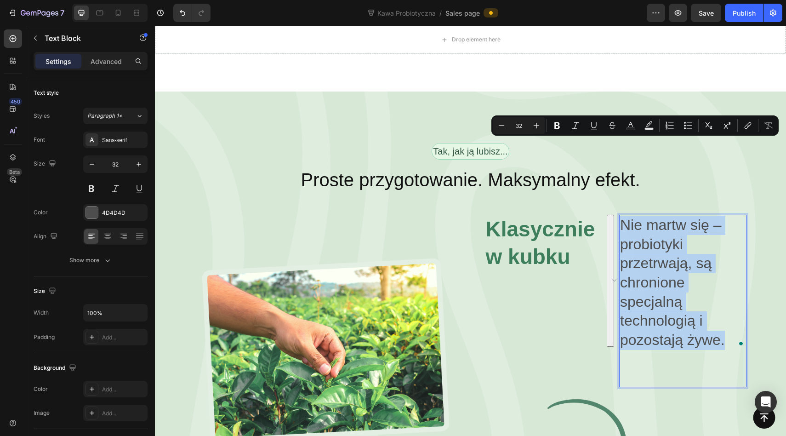
click at [593, 215] on div "⁠⁠⁠⁠⁠⁠⁠ Klasycznie w kubku Heading" at bounding box center [548, 301] width 127 height 172
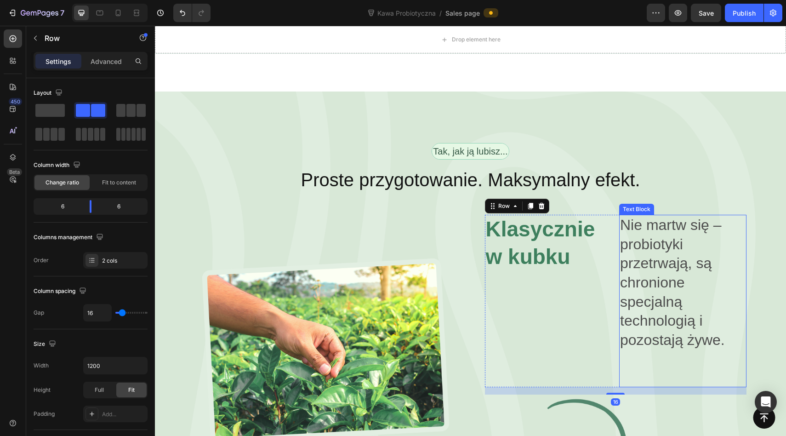
click at [657, 216] on p "Nie martw się – probiotyki przetrwają, są chronione specjalną technologią i poz…" at bounding box center [683, 283] width 126 height 134
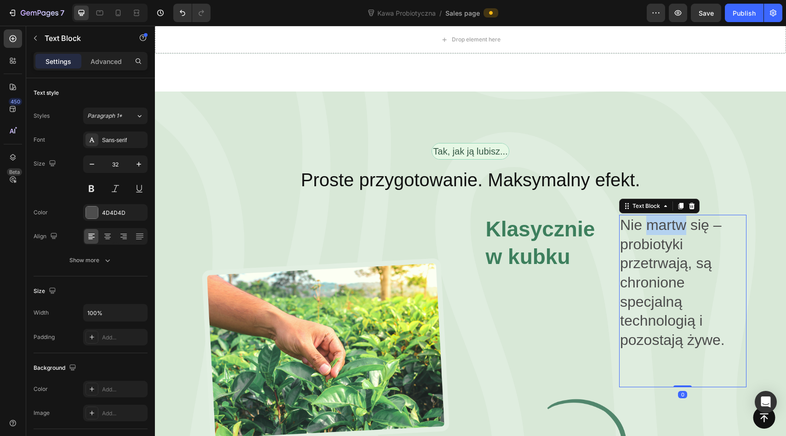
click at [655, 216] on p "Nie martw się – probiotyki przetrwają, są chronione specjalną technologią i poz…" at bounding box center [683, 283] width 126 height 134
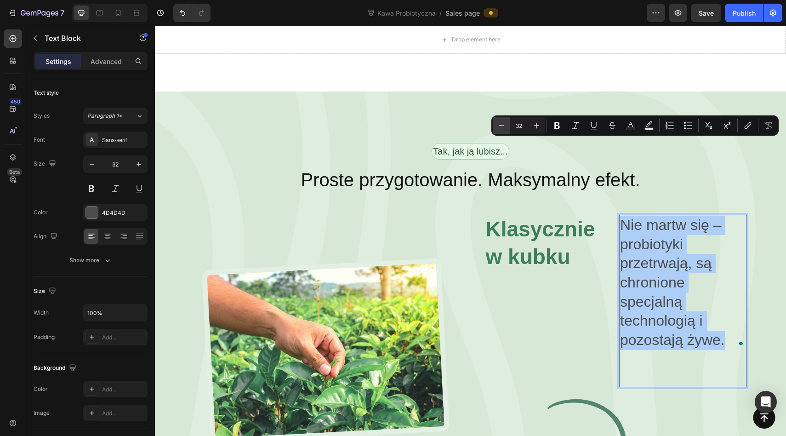
click at [502, 125] on icon "Editor contextual toolbar" at bounding box center [502, 125] width 6 height 0
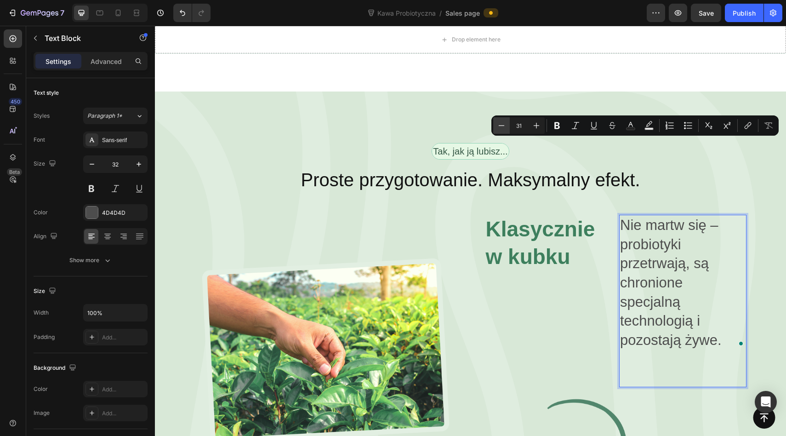
click at [502, 125] on icon "Editor contextual toolbar" at bounding box center [502, 125] width 6 height 0
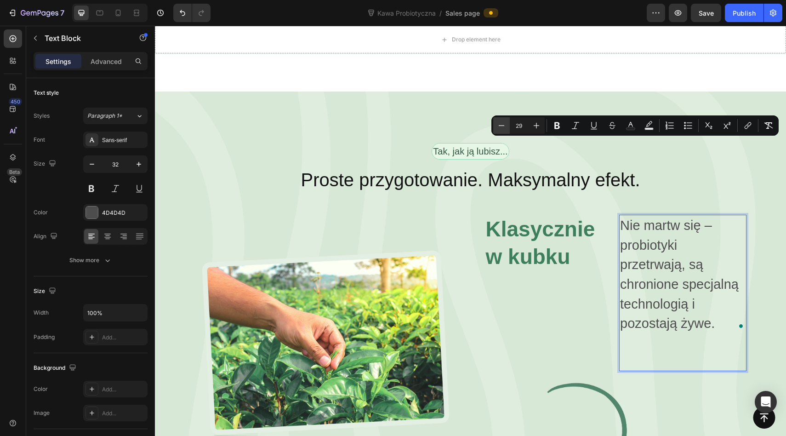
click at [502, 125] on icon "Editor contextual toolbar" at bounding box center [502, 125] width 6 height 0
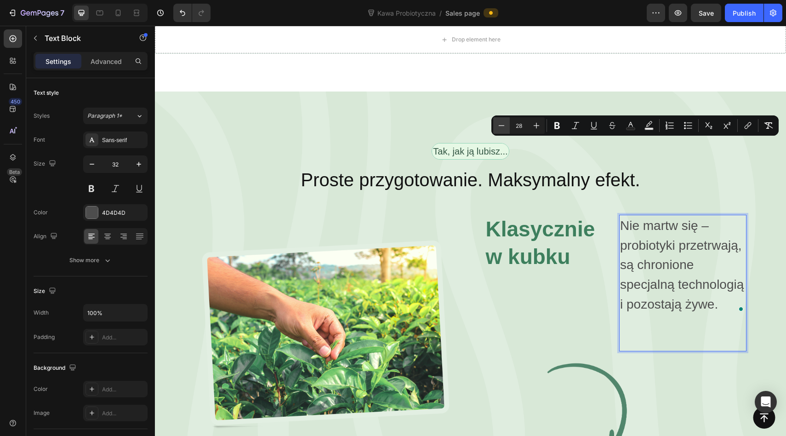
click at [502, 125] on icon "Editor contextual toolbar" at bounding box center [502, 125] width 6 height 0
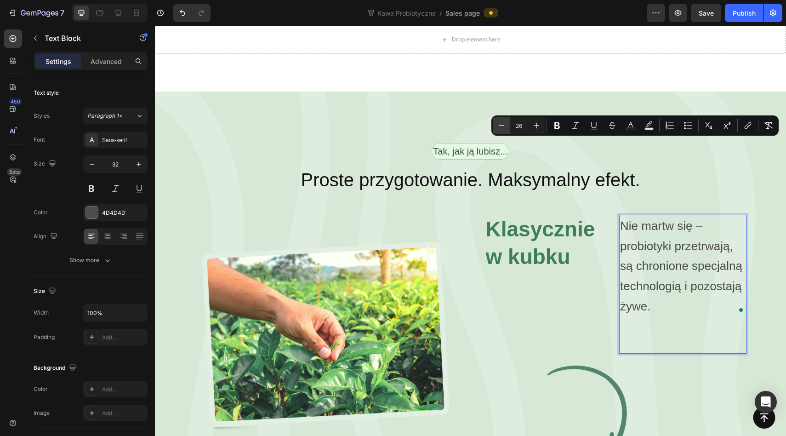
click at [502, 125] on icon "Editor contextual toolbar" at bounding box center [502, 125] width 6 height 0
click at [502, 126] on icon "Editor contextual toolbar" at bounding box center [501, 125] width 9 height 9
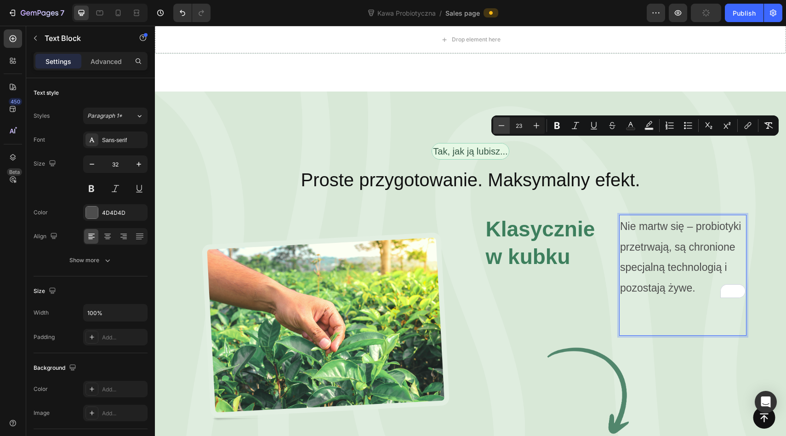
click at [502, 126] on icon "Editor contextual toolbar" at bounding box center [501, 125] width 9 height 9
click at [536, 123] on icon "Editor contextual toolbar" at bounding box center [536, 125] width 9 height 9
type input "23"
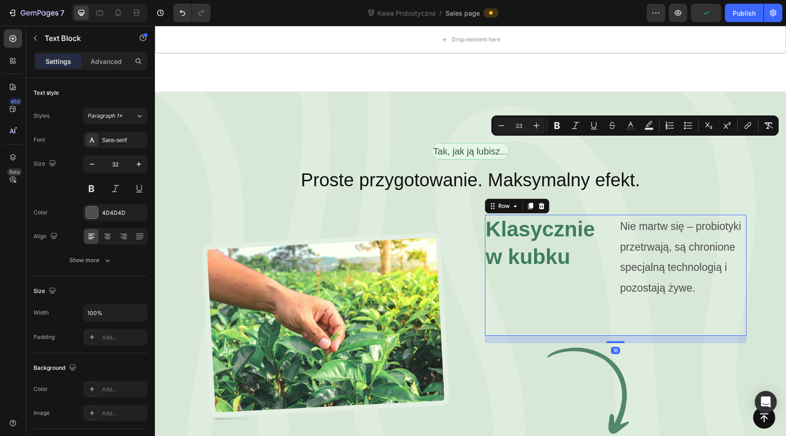
click at [517, 234] on div "⁠⁠⁠⁠⁠⁠⁠ Klasycznie w kubku Heading" at bounding box center [548, 275] width 127 height 120
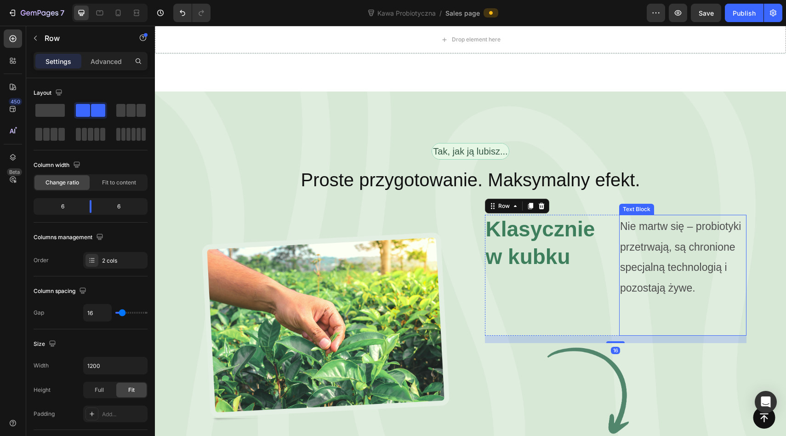
click at [659, 216] on p "Nie martw się – probiotyki przetrwają, są chronione specjalną technologią i poz…" at bounding box center [683, 257] width 126 height 82
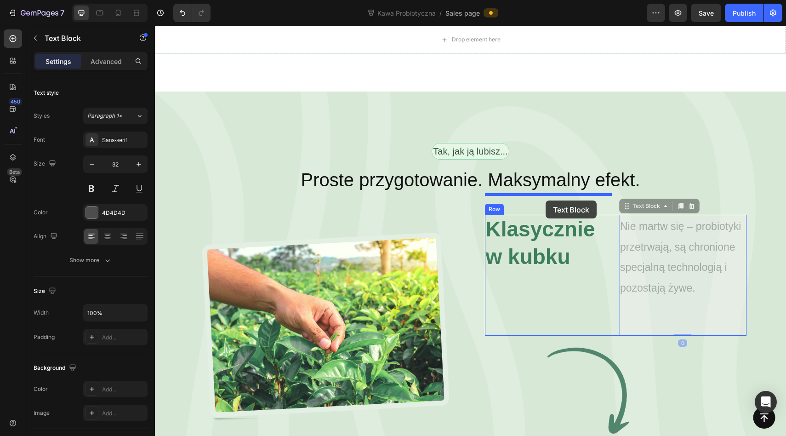
drag, startPoint x: 644, startPoint y: 126, endPoint x: 546, endPoint y: 200, distance: 123.0
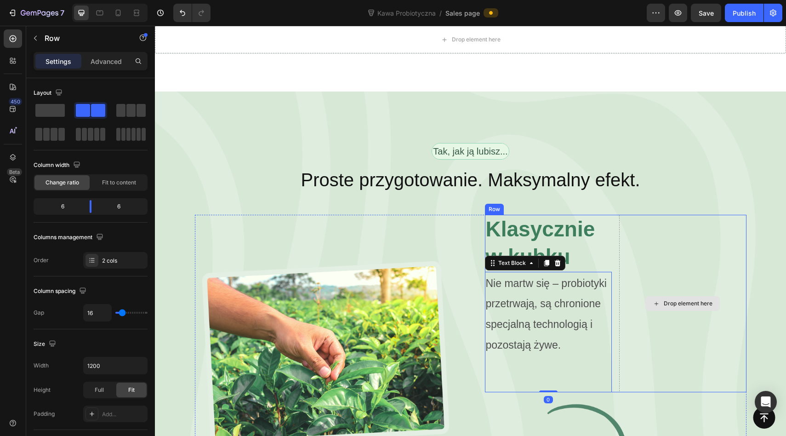
click at [675, 215] on div "Drop element here" at bounding box center [682, 303] width 127 height 177
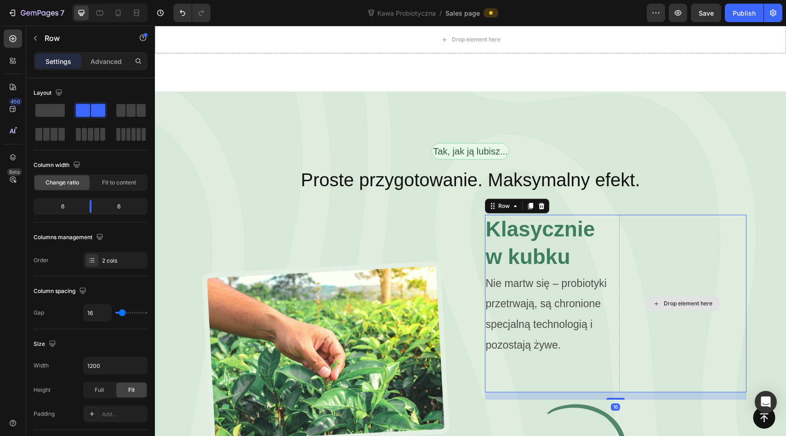
click at [660, 215] on div "Drop element here" at bounding box center [682, 303] width 127 height 177
click at [661, 215] on div "Drop element here" at bounding box center [682, 303] width 127 height 177
click at [511, 202] on div "Row" at bounding box center [504, 206] width 15 height 8
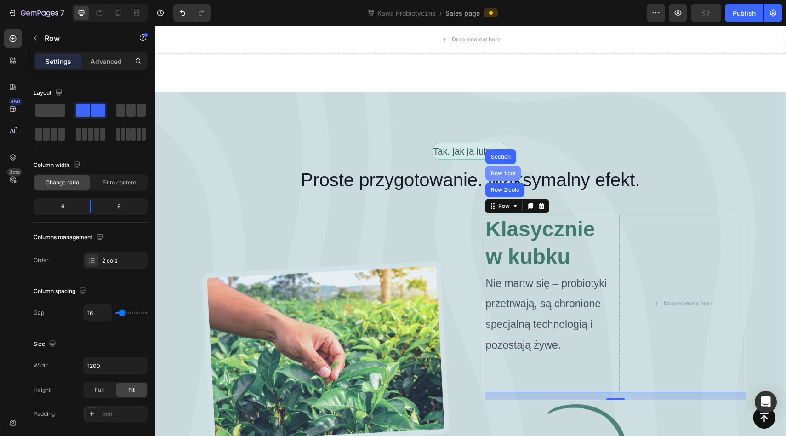
click at [508, 166] on div "Row 1 col" at bounding box center [503, 173] width 35 height 15
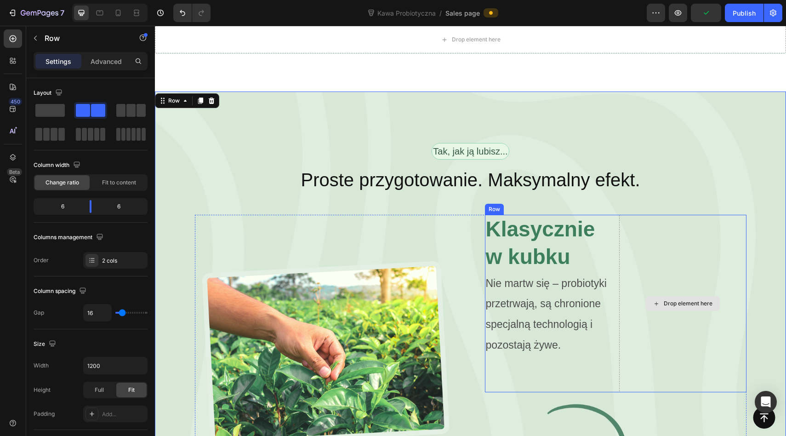
click at [670, 262] on div "Drop element here" at bounding box center [682, 303] width 127 height 177
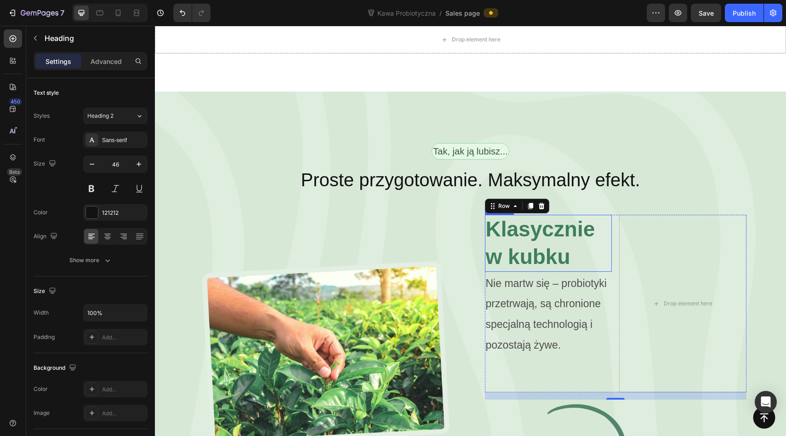
click at [525, 217] on strong "Klasycznie w kubku" at bounding box center [540, 242] width 109 height 51
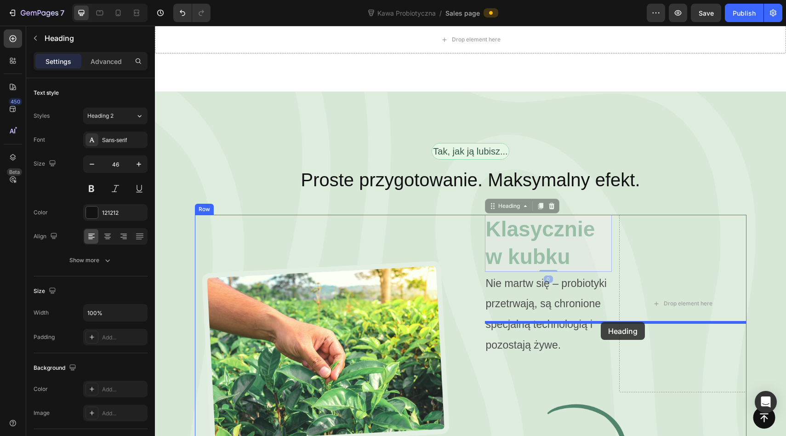
drag, startPoint x: 503, startPoint y: 129, endPoint x: 601, endPoint y: 321, distance: 215.5
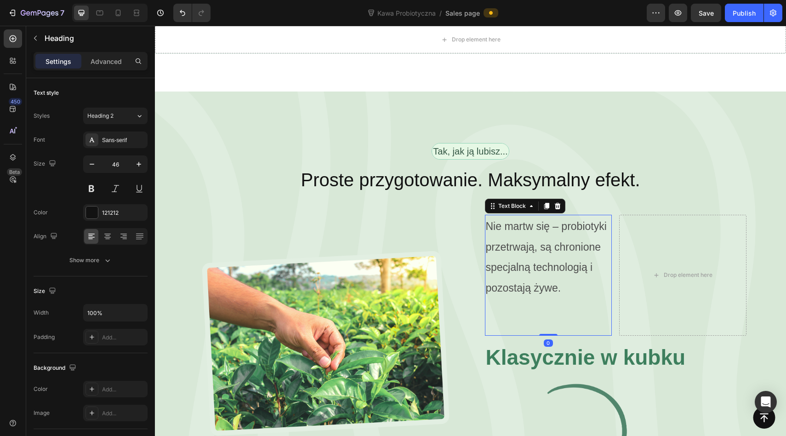
click at [527, 220] on span "Nie martw się – probiotyki przetrwają, są chronione specjalną technologią i poz…" at bounding box center [546, 257] width 121 height 74
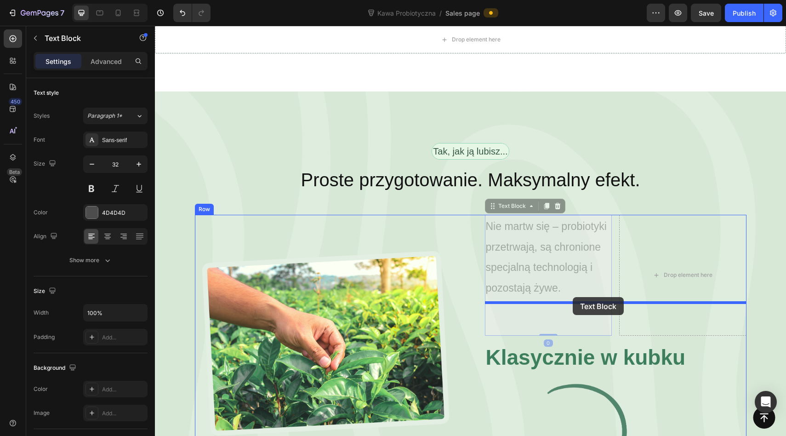
drag, startPoint x: 501, startPoint y: 128, endPoint x: 573, endPoint y: 297, distance: 183.5
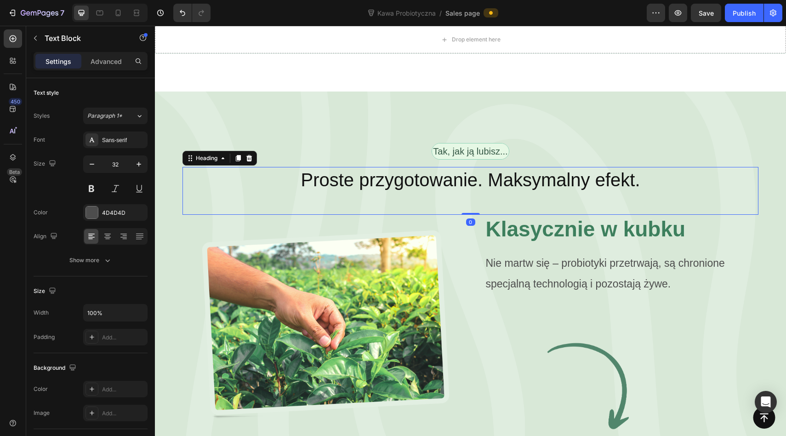
click at [617, 167] on div "Proste przygotowanie. Maksymalny efekt. Heading 0" at bounding box center [471, 191] width 576 height 48
click at [546, 257] on span "Nie martw się – probiotyki przetrwają, są chronione specjalną technologią i poz…" at bounding box center [605, 273] width 239 height 33
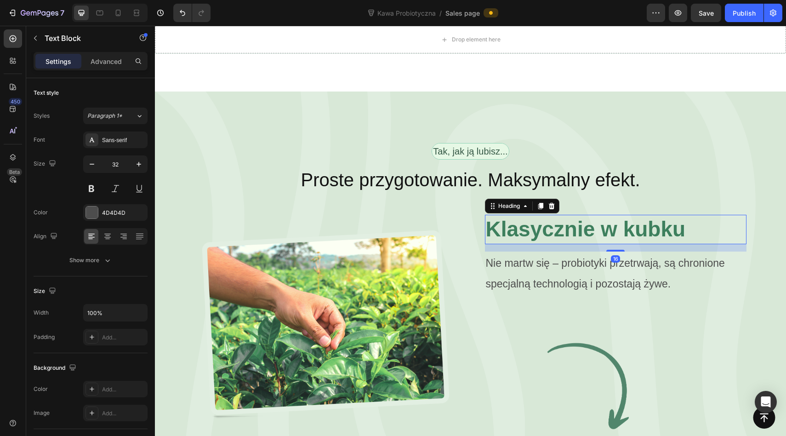
click at [531, 217] on strong "Klasycznie w kubku" at bounding box center [586, 229] width 200 height 24
click at [683, 252] on p "Nie martw się – probiotyki przetrwają, są chronione specjalną technologią i poz…" at bounding box center [616, 272] width 260 height 41
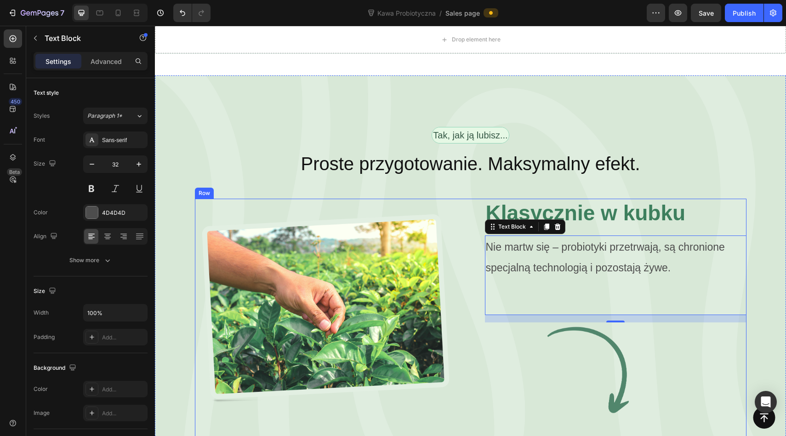
scroll to position [1947, 0]
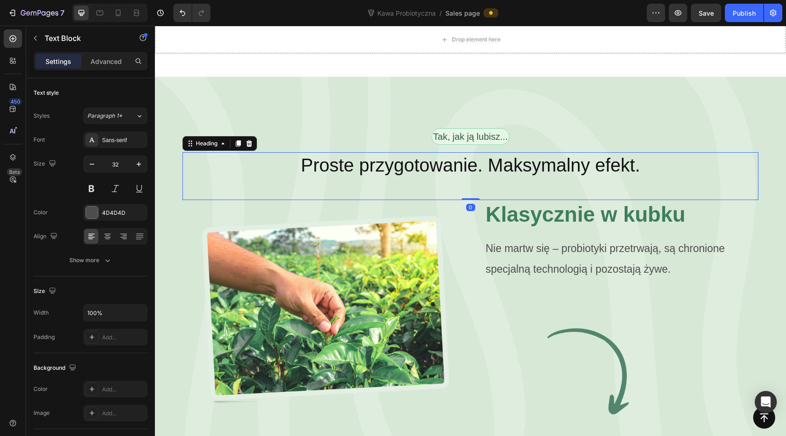
click at [481, 152] on div "Proste przygotowanie. Maksymalny efekt. Heading 0" at bounding box center [471, 176] width 576 height 48
click at [375, 215] on img at bounding box center [326, 310] width 262 height 190
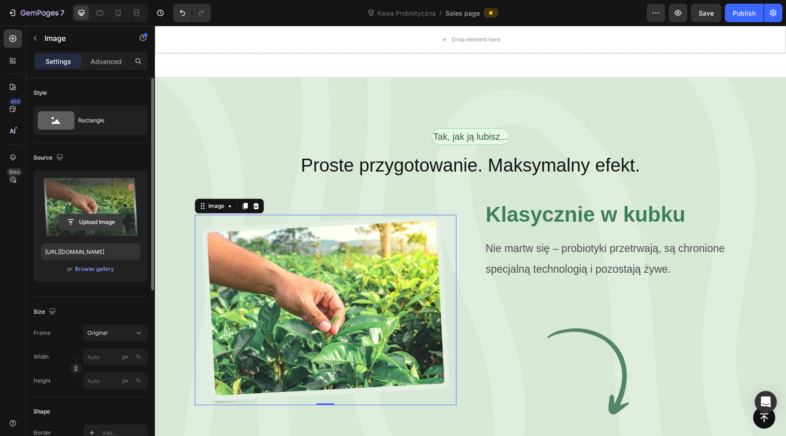
click at [88, 223] on input "file" at bounding box center [90, 222] width 63 height 16
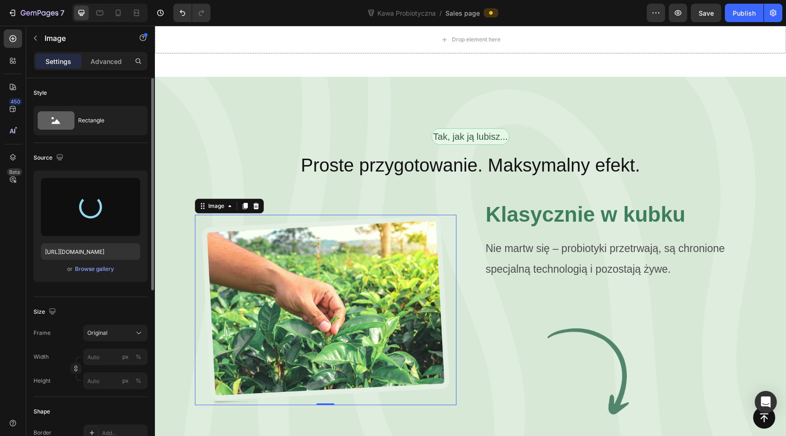
type input "https://cdn.shopify.com/s/files/1/0953/4678/6691/files/gempages_586384277529166…"
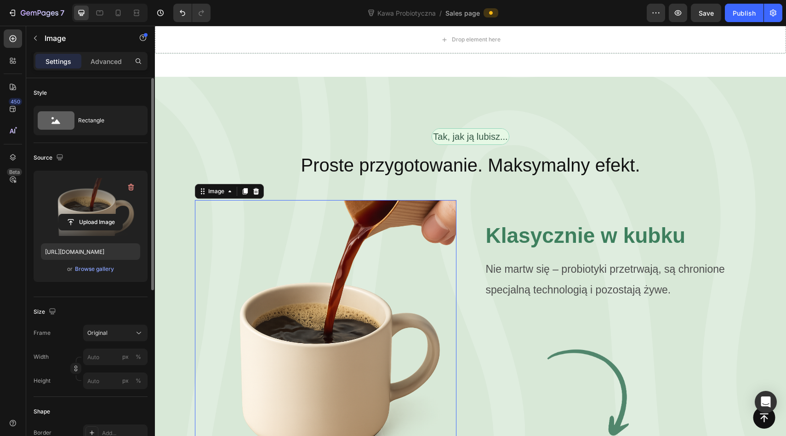
click at [366, 240] on img at bounding box center [326, 331] width 262 height 262
drag, startPoint x: 320, startPoint y: 382, endPoint x: 326, endPoint y: 204, distance: 178.0
click at [326, 204] on div "Image 0" at bounding box center [326, 331] width 262 height 262
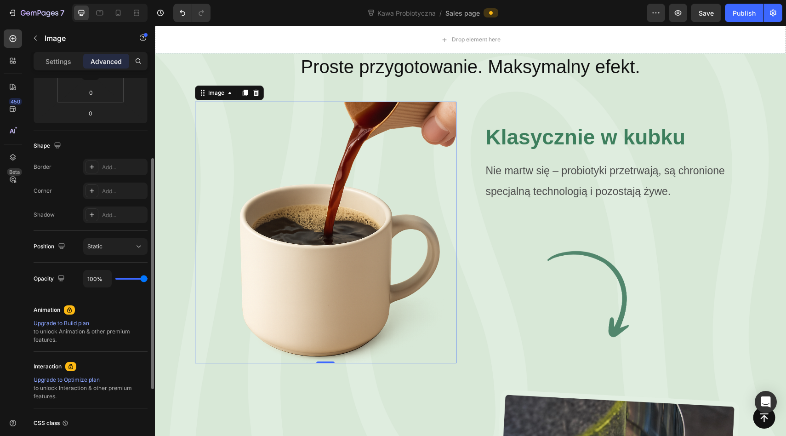
scroll to position [0, 0]
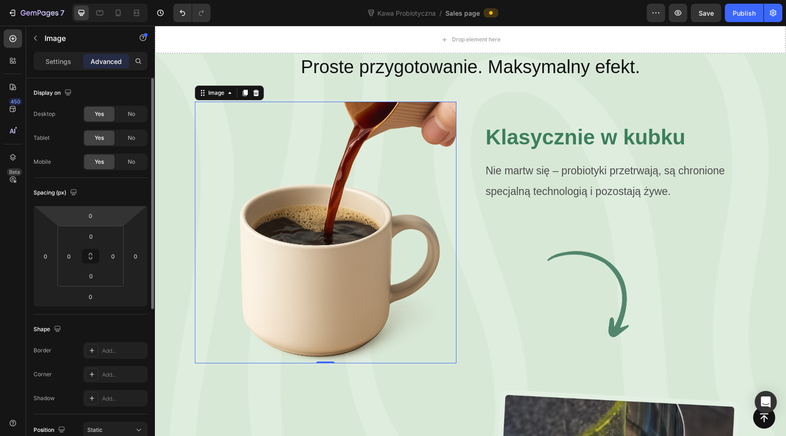
click at [60, 62] on p "Settings" at bounding box center [59, 62] width 26 height 10
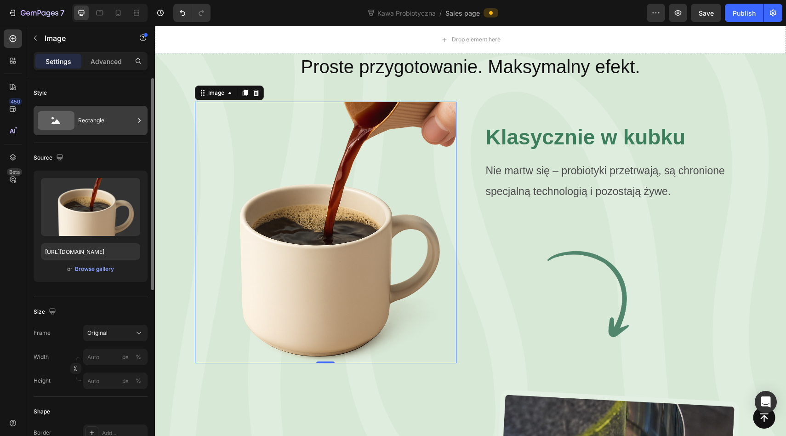
click at [83, 126] on div "Rectangle" at bounding box center [106, 120] width 56 height 21
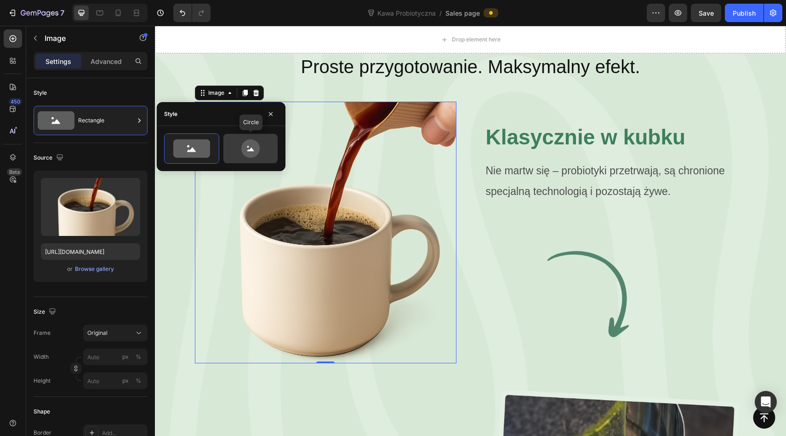
click at [245, 151] on icon at bounding box center [250, 148] width 18 height 18
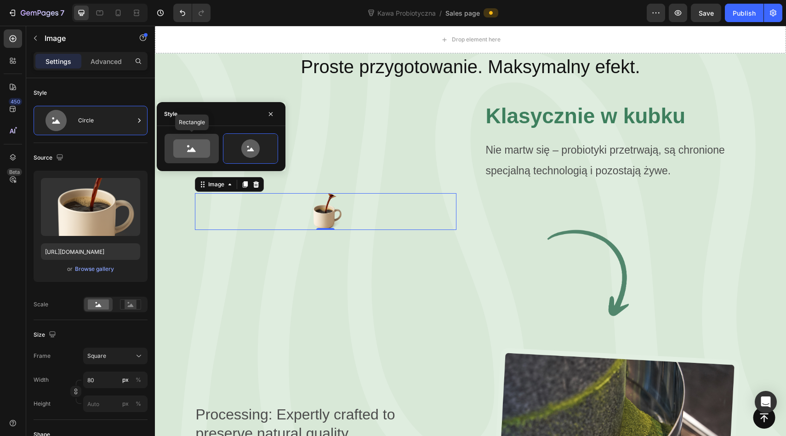
click at [191, 146] on icon at bounding box center [191, 148] width 37 height 18
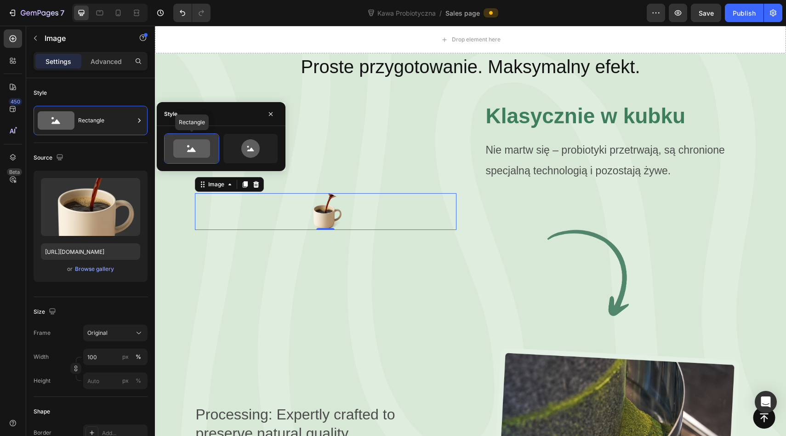
scroll to position [1954, 0]
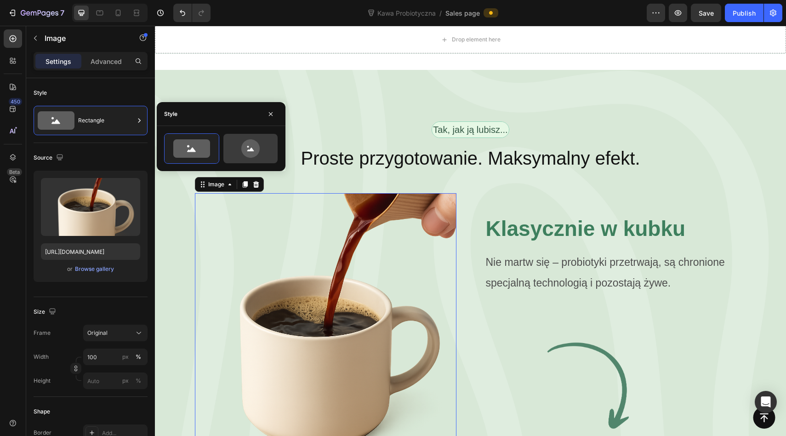
click at [255, 147] on icon at bounding box center [250, 148] width 18 height 18
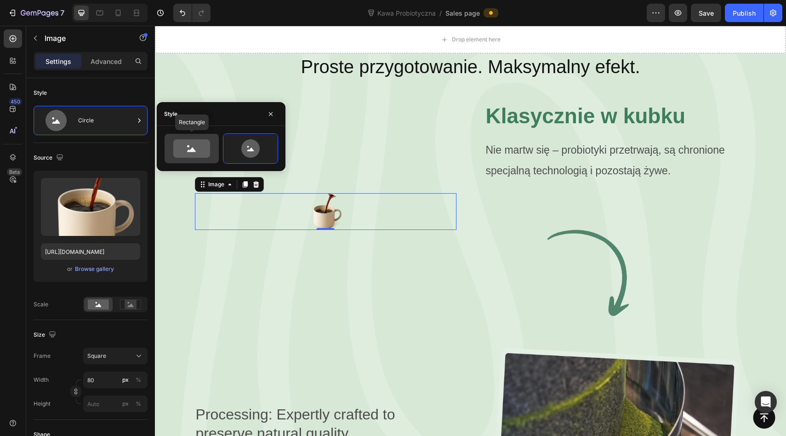
click at [199, 146] on icon at bounding box center [191, 148] width 37 height 18
type input "100"
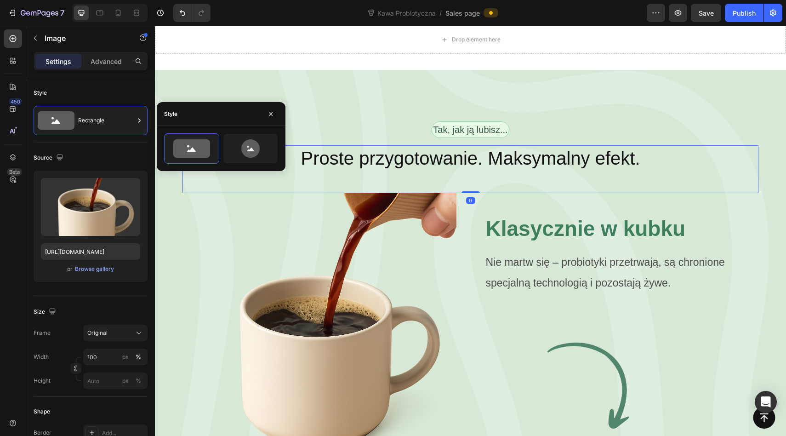
click at [345, 145] on div "Proste przygotowanie. Maksymalny efekt. Heading 0" at bounding box center [471, 169] width 576 height 48
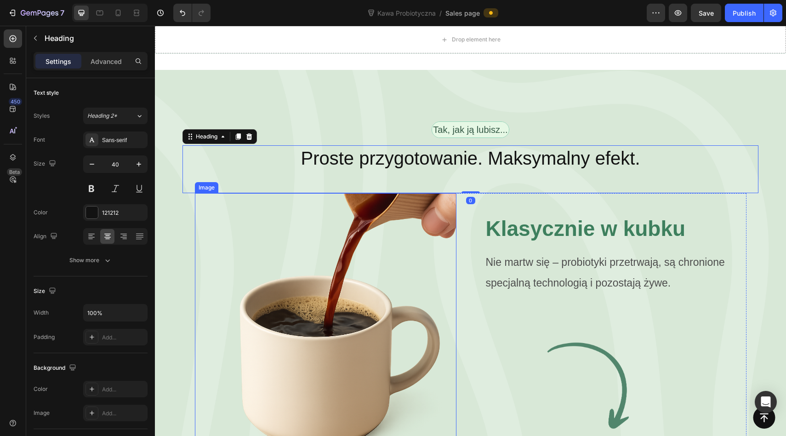
click at [333, 193] on img at bounding box center [326, 324] width 262 height 262
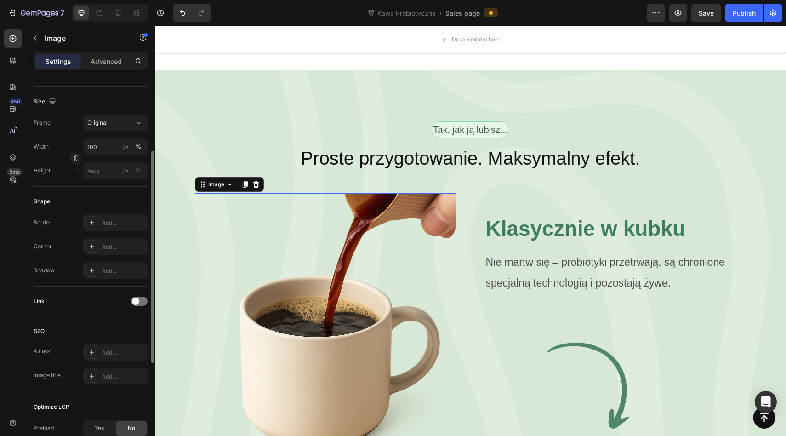
scroll to position [261, 0]
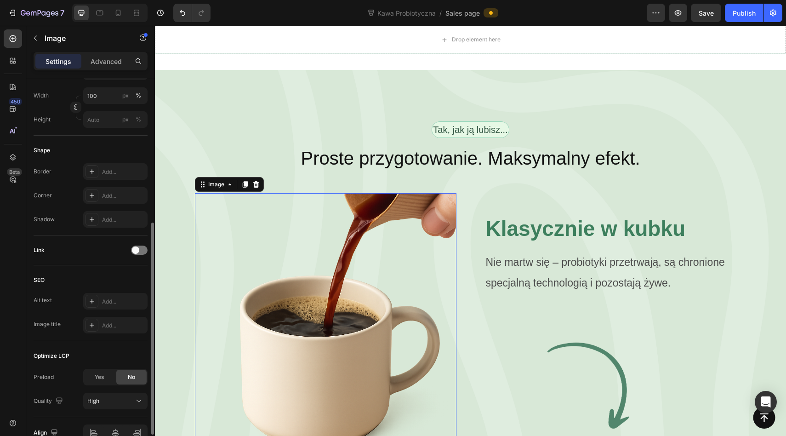
click at [107, 104] on div "Width 100 px % Height px %" at bounding box center [91, 107] width 114 height 40
click at [98, 96] on input "100" at bounding box center [115, 95] width 64 height 17
drag, startPoint x: 88, startPoint y: 100, endPoint x: 72, endPoint y: 100, distance: 16.1
click at [79, 100] on div "Width 100 px % Height px %" at bounding box center [91, 107] width 114 height 40
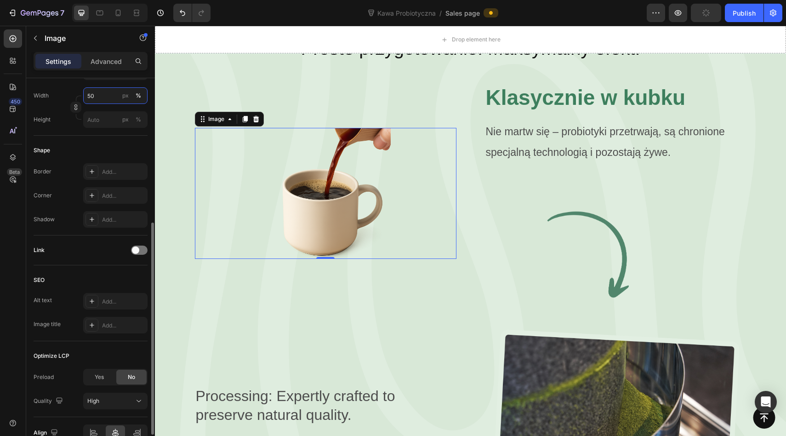
scroll to position [1998, 0]
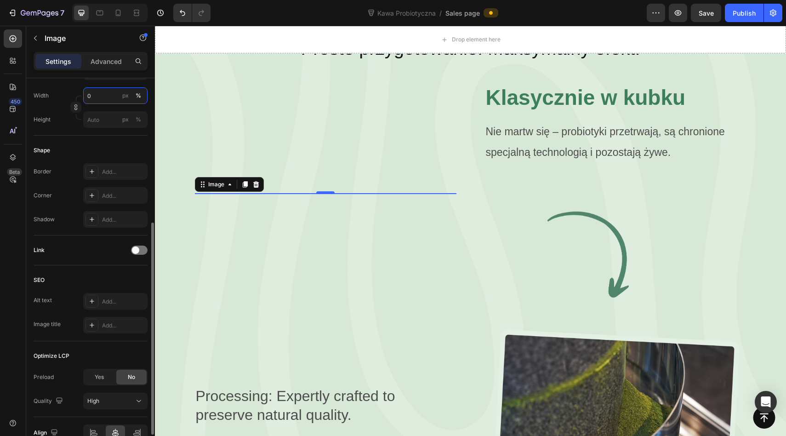
type input "60"
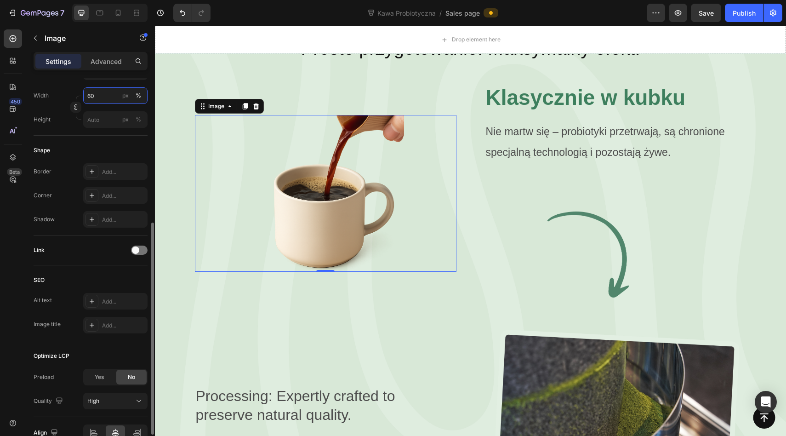
scroll to position [1985, 0]
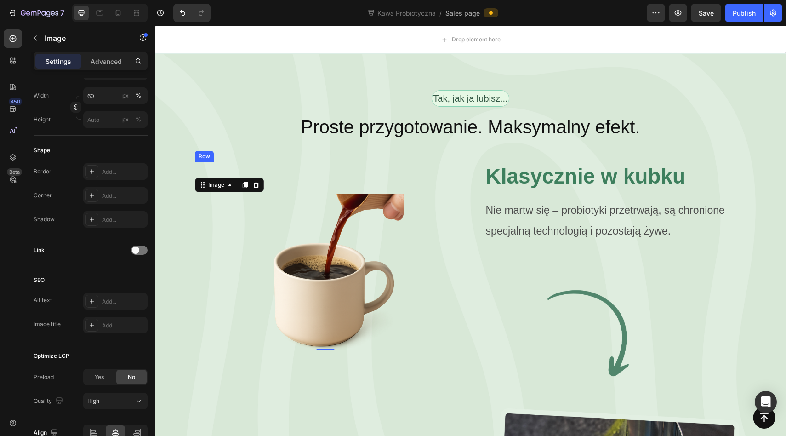
click at [337, 162] on div "Image 0" at bounding box center [326, 272] width 262 height 220
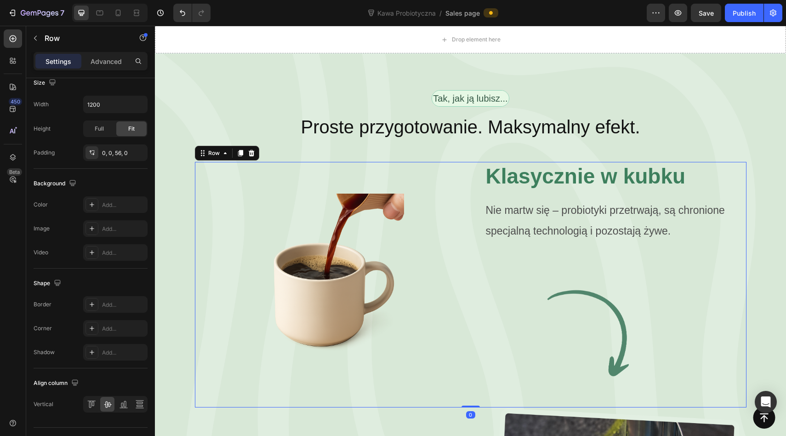
scroll to position [0, 0]
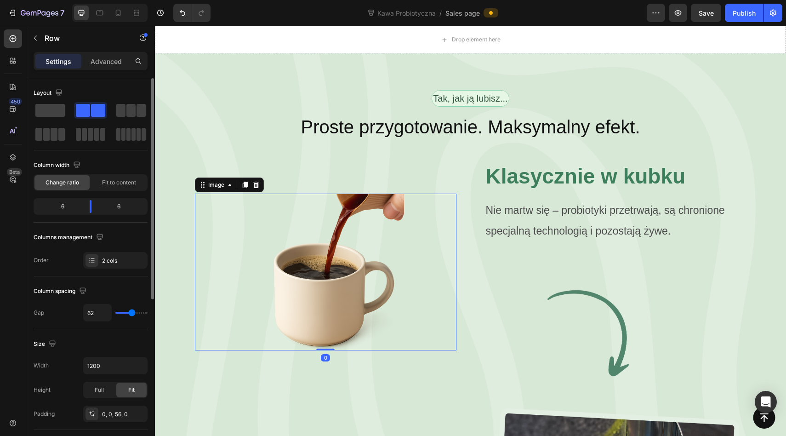
click at [318, 194] on img at bounding box center [325, 272] width 157 height 157
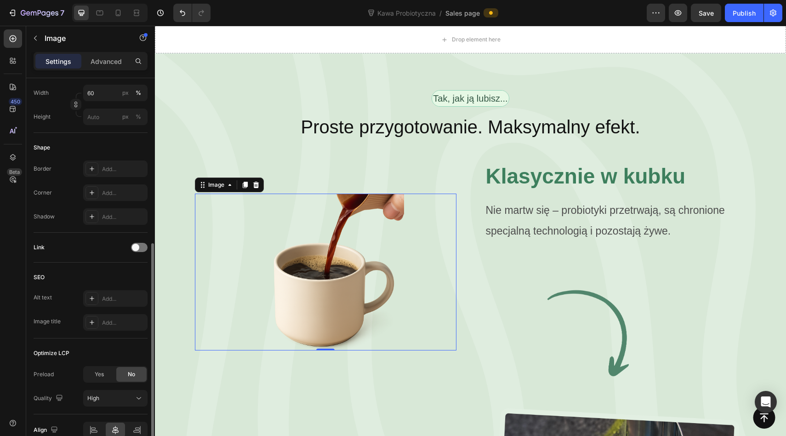
scroll to position [229, 0]
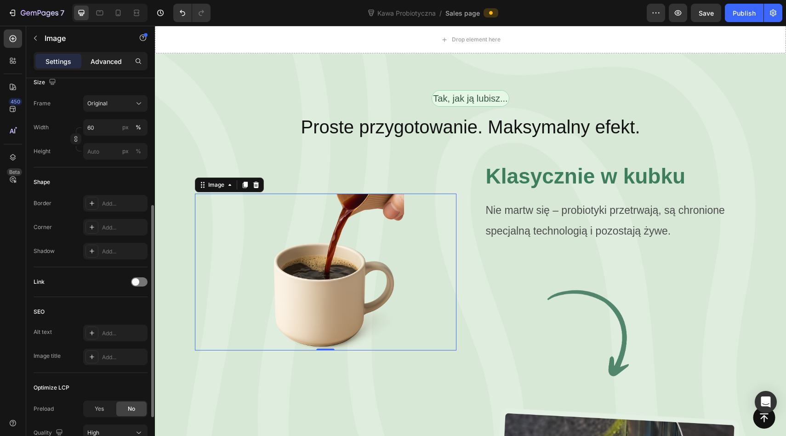
click at [109, 54] on div "Advanced" at bounding box center [106, 61] width 46 height 15
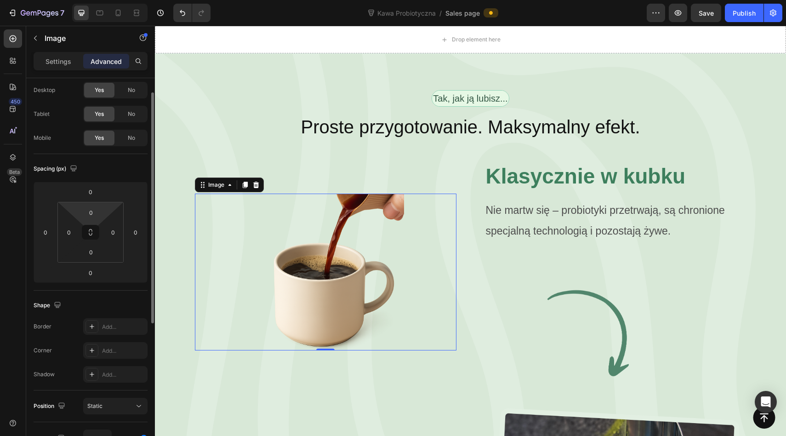
scroll to position [0, 0]
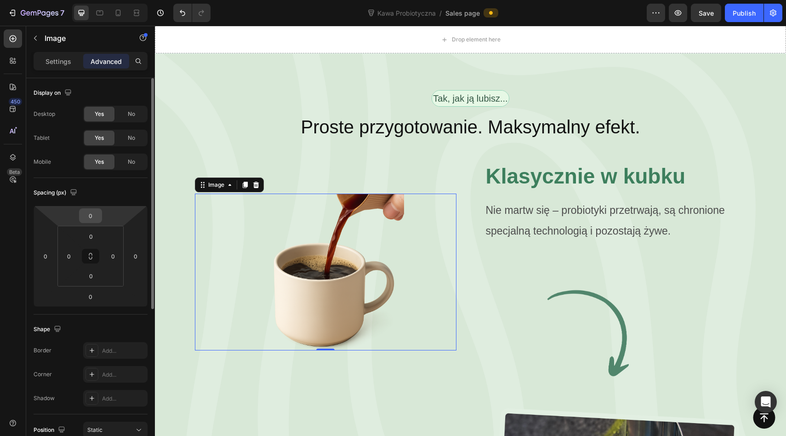
click at [81, 212] on input "0" at bounding box center [90, 216] width 18 height 14
click at [81, 217] on input "0" at bounding box center [90, 216] width 18 height 14
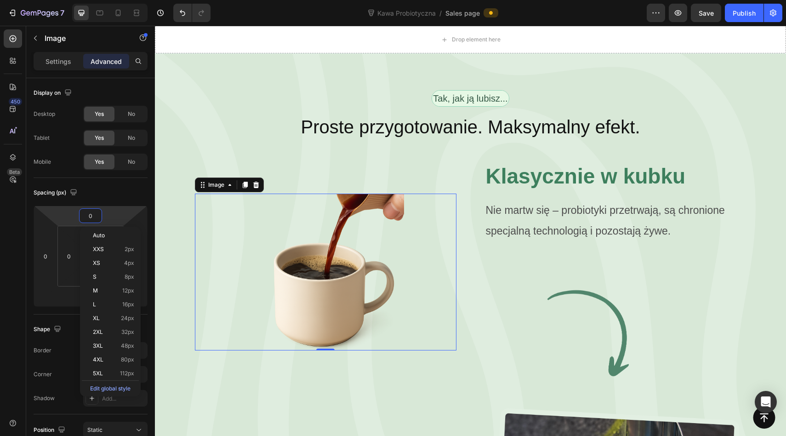
click at [89, 213] on input "0" at bounding box center [90, 216] width 18 height 14
click at [89, 212] on input "0" at bounding box center [90, 216] width 18 height 14
click at [86, 0] on html "7 Kawa Probiotyczna / Sales page Preview Publish 450 Beta Sections(18) Elements…" at bounding box center [393, 0] width 786 height 0
click at [90, 217] on input "0" at bounding box center [90, 216] width 18 height 14
click at [100, 257] on div "XS 4px" at bounding box center [110, 263] width 57 height 14
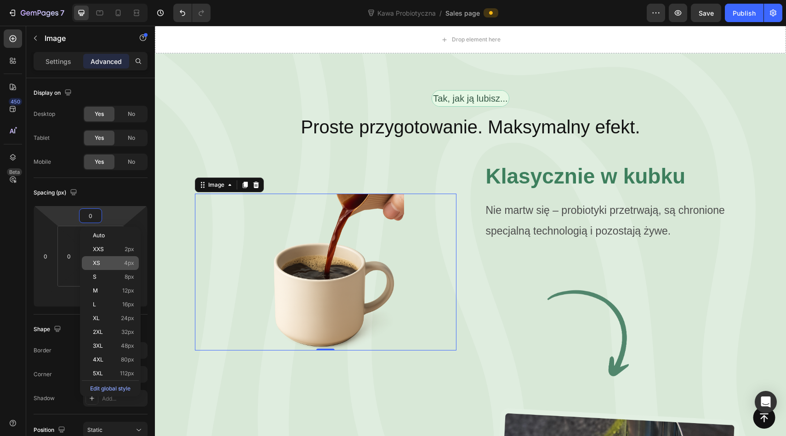
type input "4"
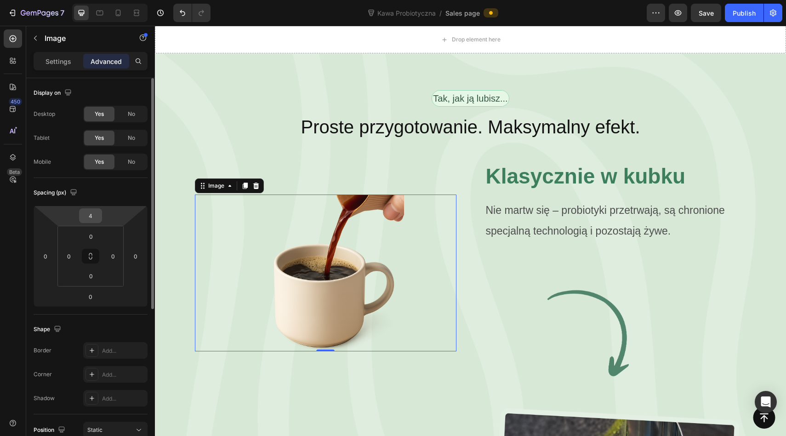
click at [86, 215] on input "4" at bounding box center [90, 216] width 18 height 14
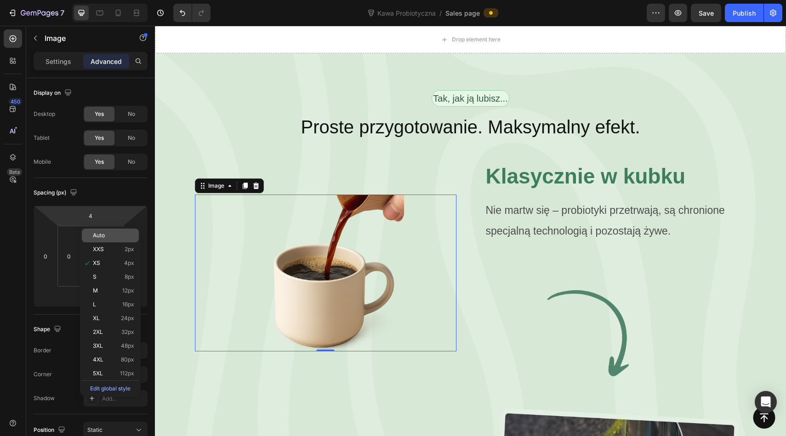
click at [96, 240] on div "Auto" at bounding box center [110, 236] width 57 height 14
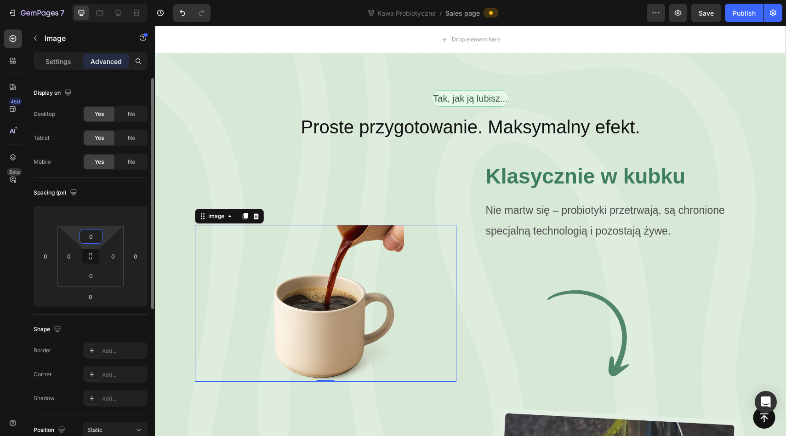
click at [91, 237] on input "0" at bounding box center [91, 236] width 18 height 14
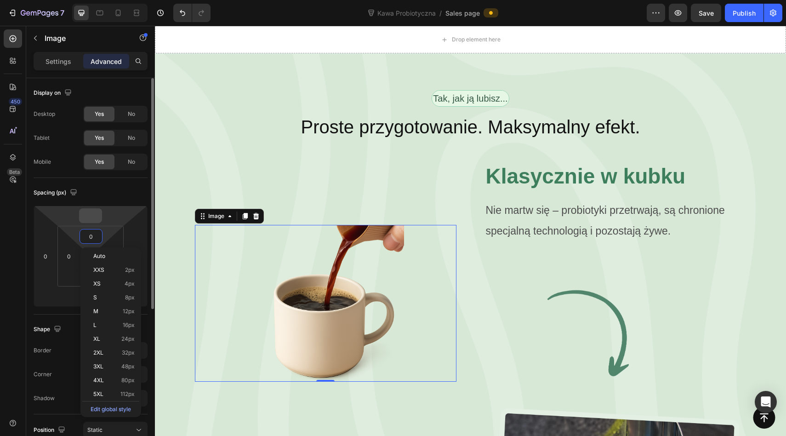
click at [88, 218] on input "number" at bounding box center [90, 216] width 18 height 14
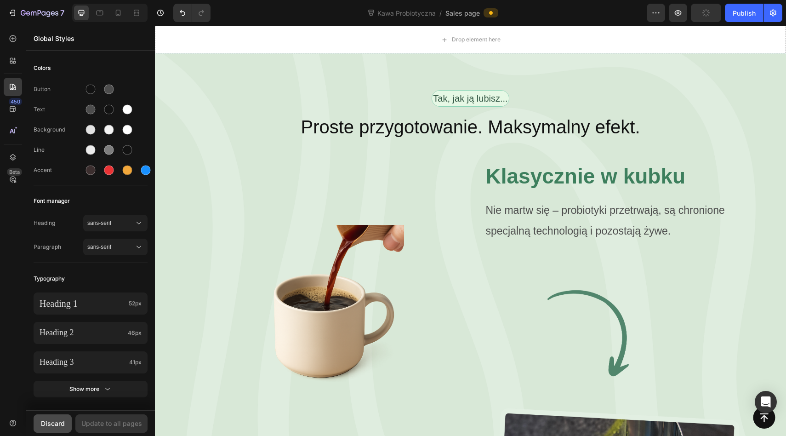
click at [60, 419] on div "Discard" at bounding box center [53, 423] width 24 height 10
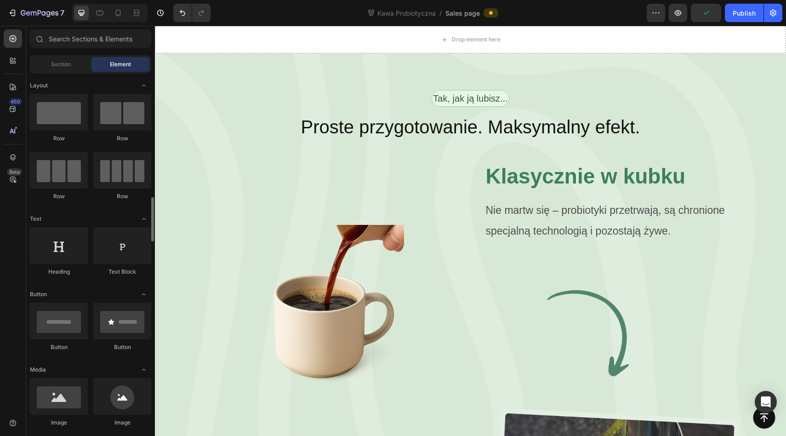
scroll to position [110, 0]
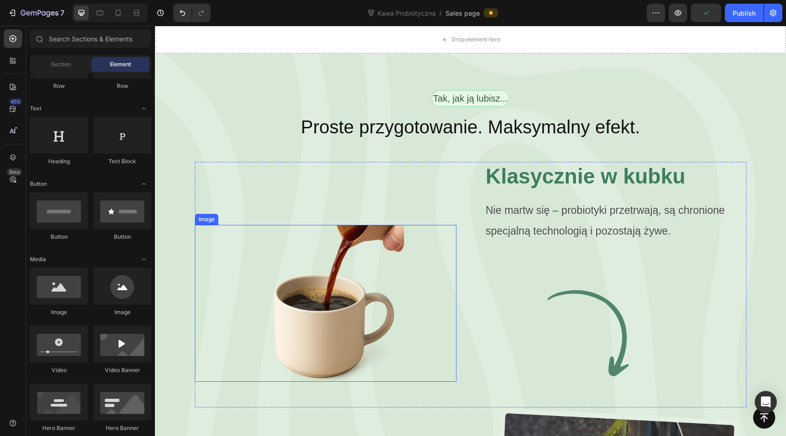
click at [246, 225] on div at bounding box center [326, 303] width 262 height 157
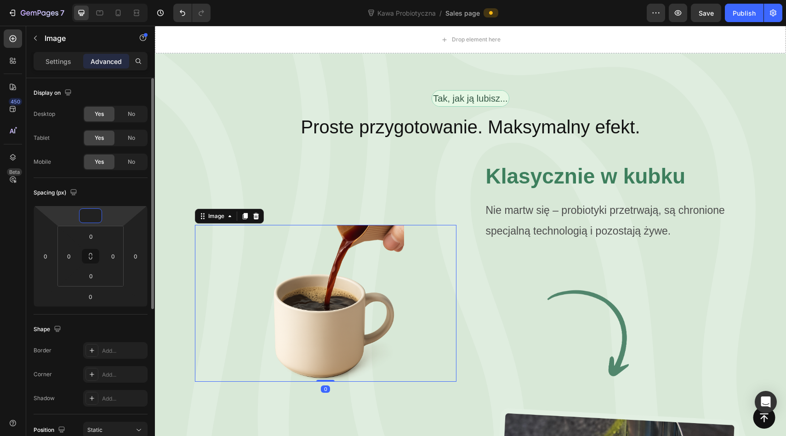
click at [90, 221] on input "number" at bounding box center [90, 216] width 18 height 14
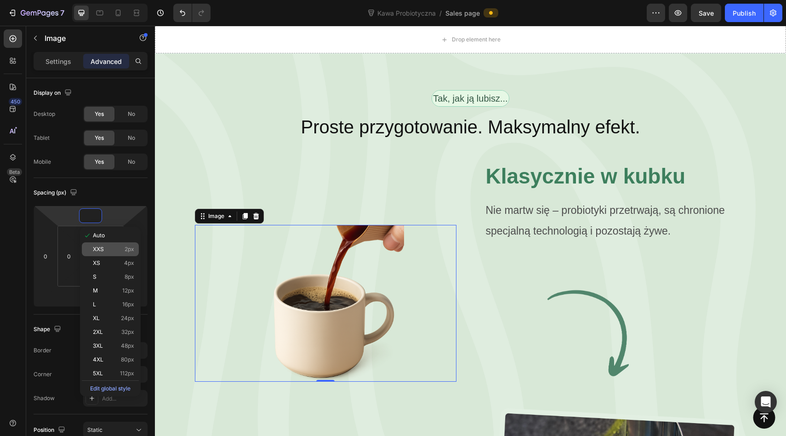
click at [103, 246] on span "XXS" at bounding box center [98, 249] width 11 height 6
type input "2"
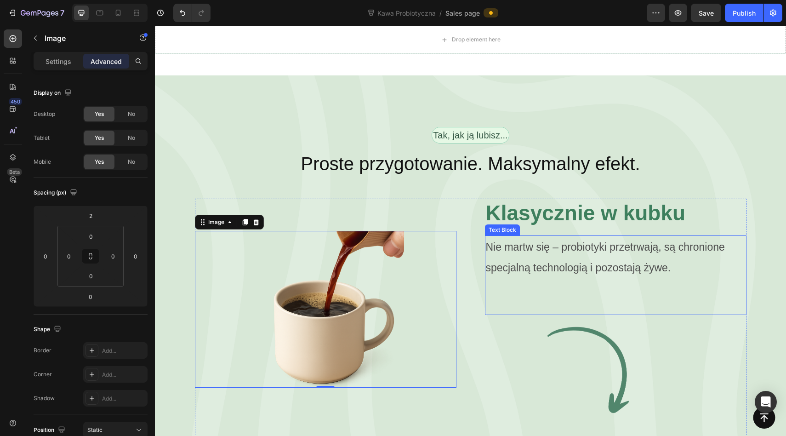
scroll to position [1945, 0]
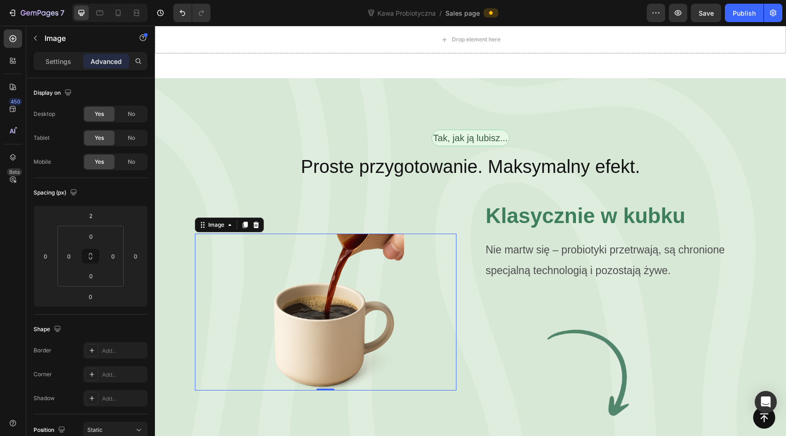
click at [405, 234] on div at bounding box center [326, 312] width 262 height 157
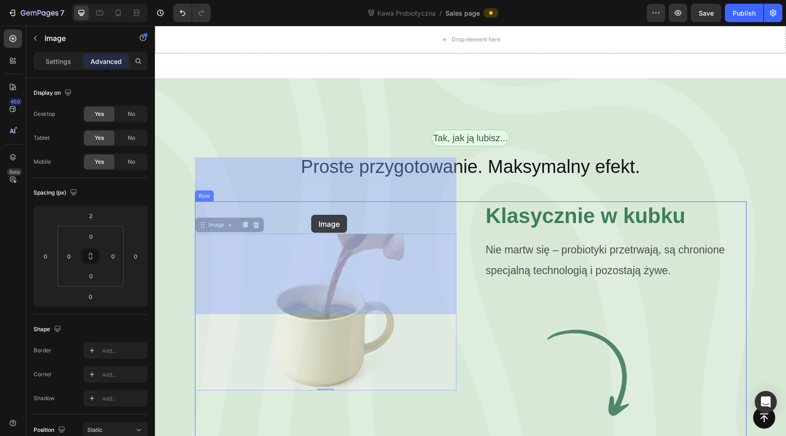
drag, startPoint x: 311, startPoint y: 271, endPoint x: 311, endPoint y: 217, distance: 54.7
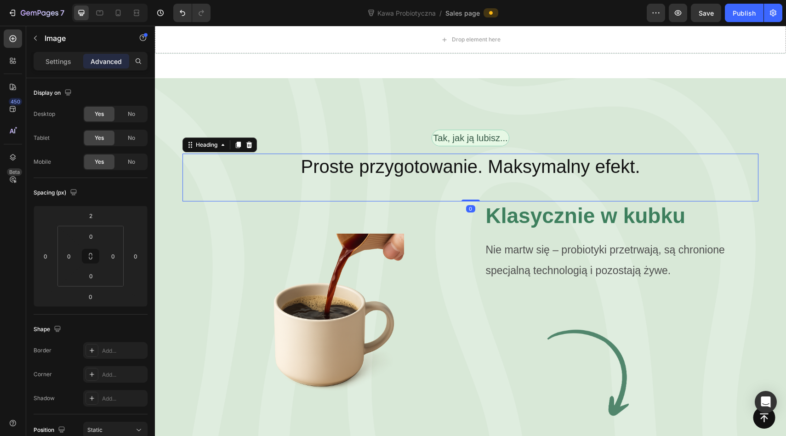
click at [498, 154] on div "Proste przygotowanie. Maksymalny efekt. Heading 0" at bounding box center [471, 178] width 576 height 48
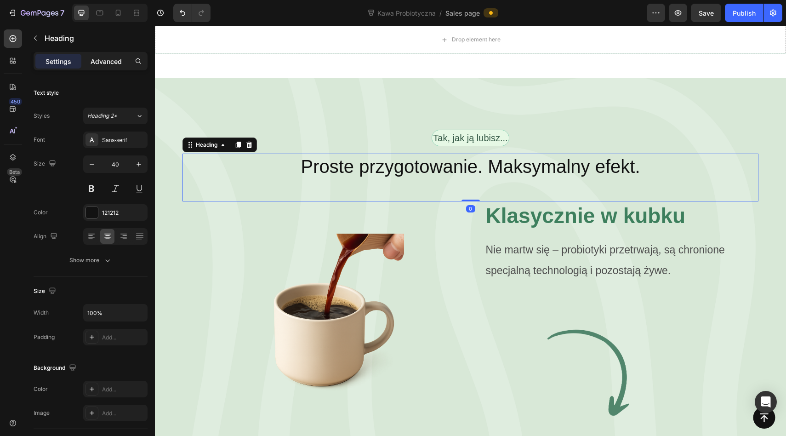
click at [97, 60] on p "Advanced" at bounding box center [106, 62] width 31 height 10
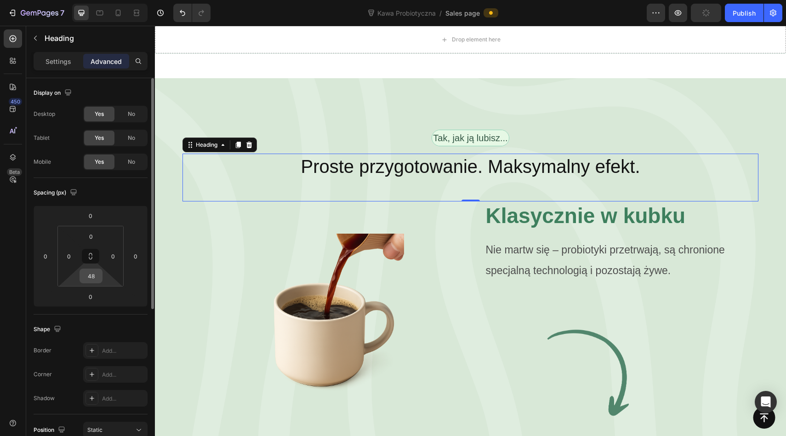
click at [89, 281] on input "48" at bounding box center [91, 276] width 18 height 14
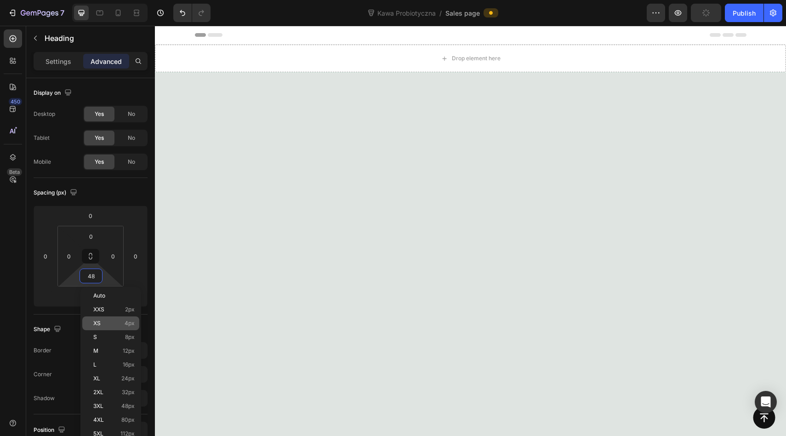
scroll to position [1945, 0]
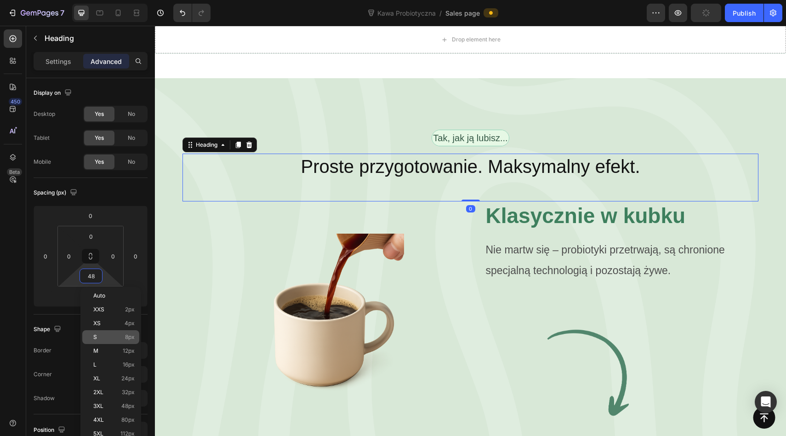
click at [100, 334] on p "S 8px" at bounding box center [113, 337] width 41 height 6
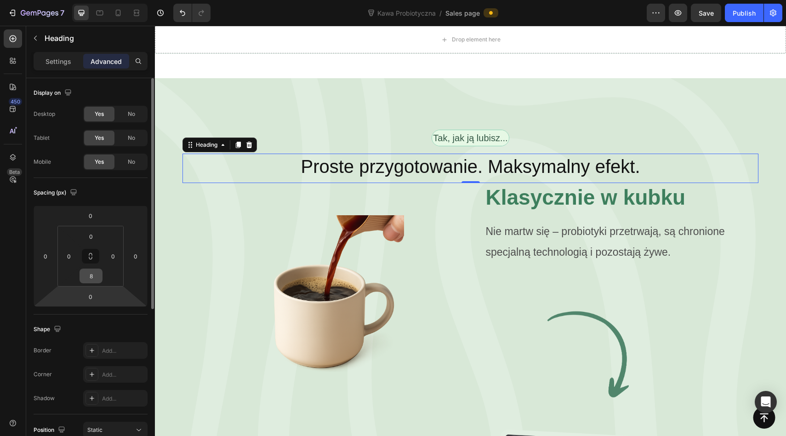
click at [91, 280] on input "8" at bounding box center [91, 276] width 18 height 14
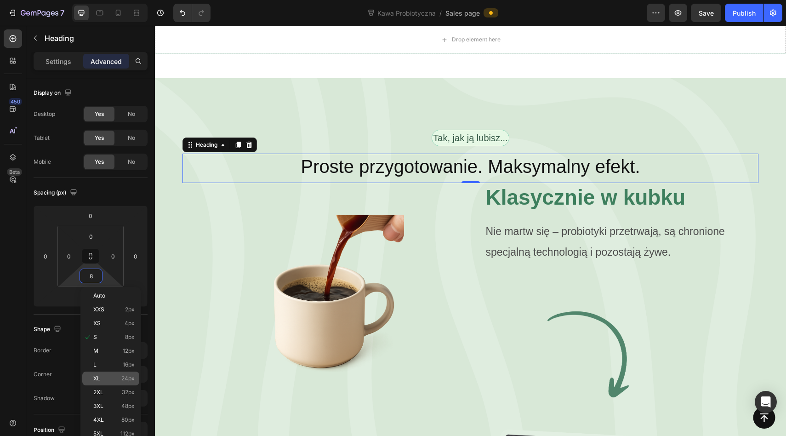
click at [99, 374] on div "XL 24px" at bounding box center [110, 379] width 57 height 14
type input "24"
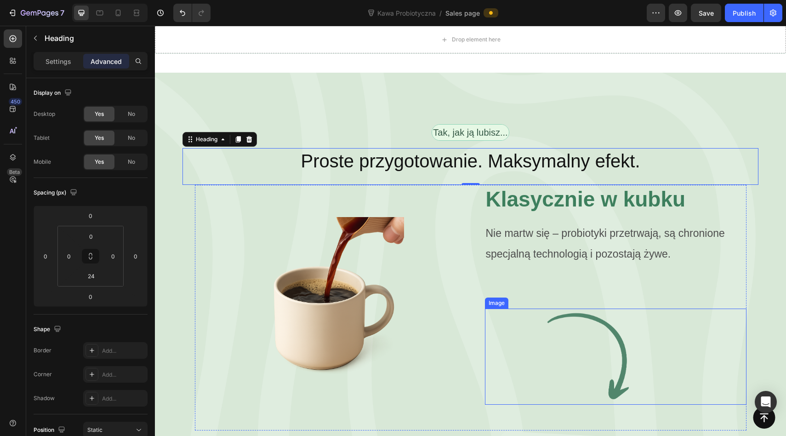
click at [496, 309] on img at bounding box center [616, 357] width 262 height 96
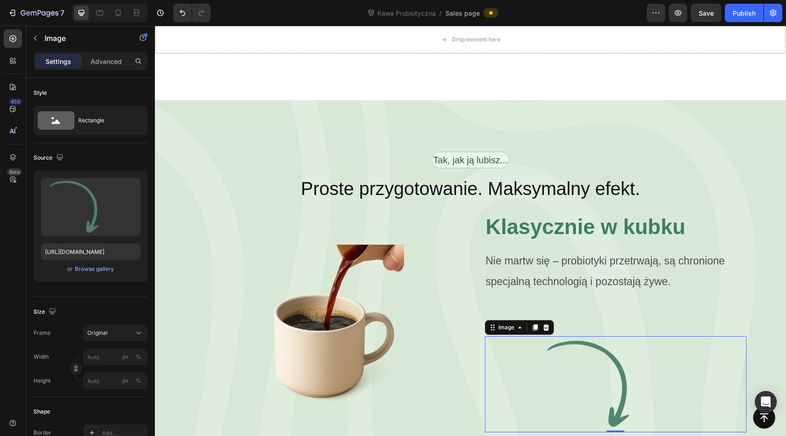
scroll to position [1925, 0]
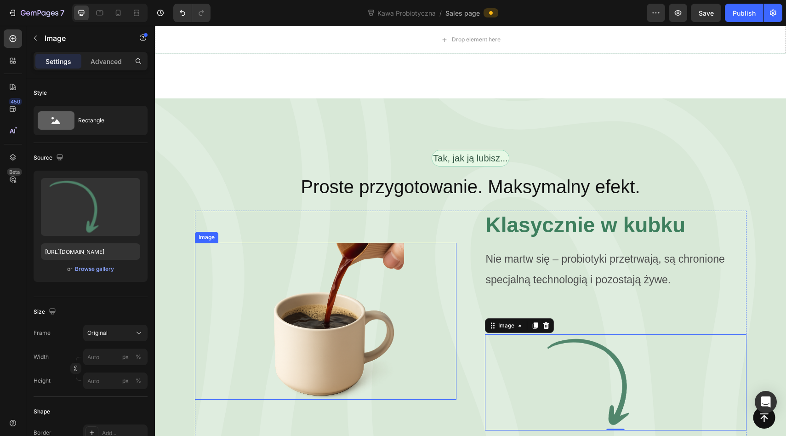
click at [386, 243] on img at bounding box center [325, 321] width 157 height 157
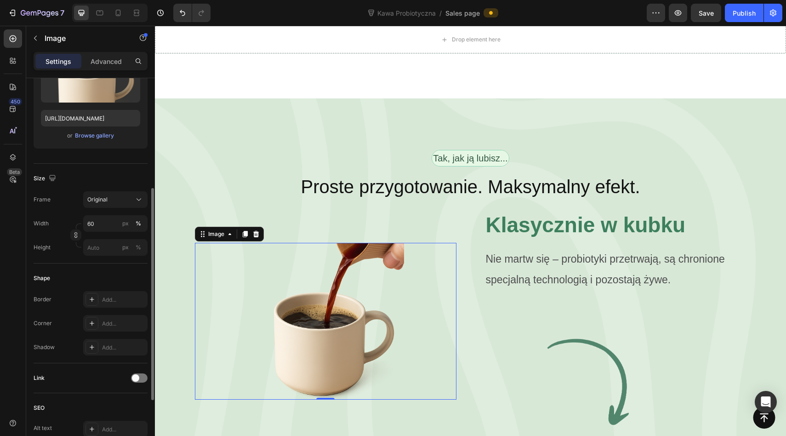
scroll to position [100, 0]
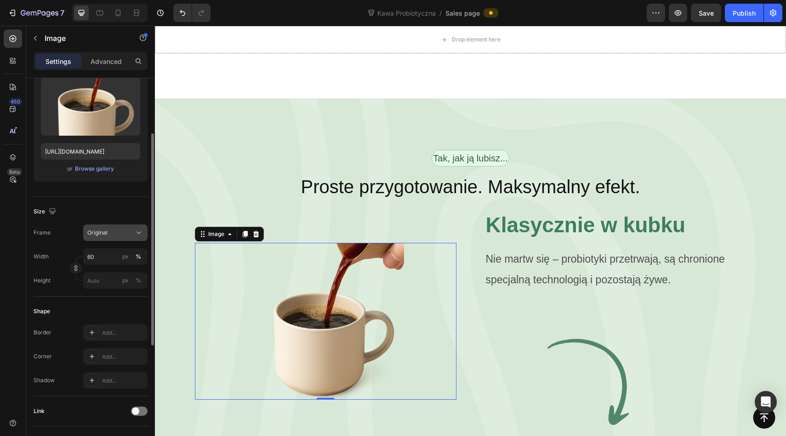
click at [119, 234] on div "Original" at bounding box center [109, 233] width 45 height 8
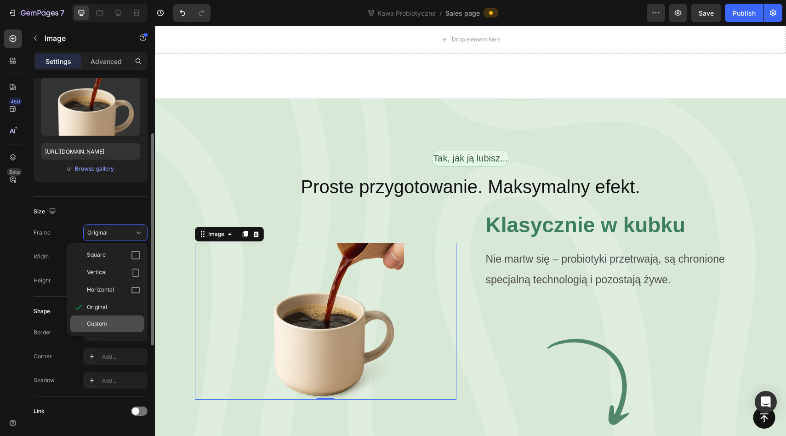
click at [103, 328] on div "Custom" at bounding box center [107, 323] width 74 height 17
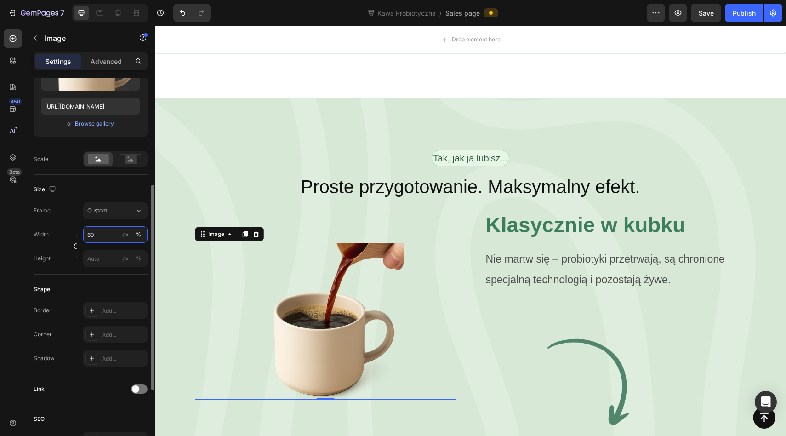
scroll to position [179, 0]
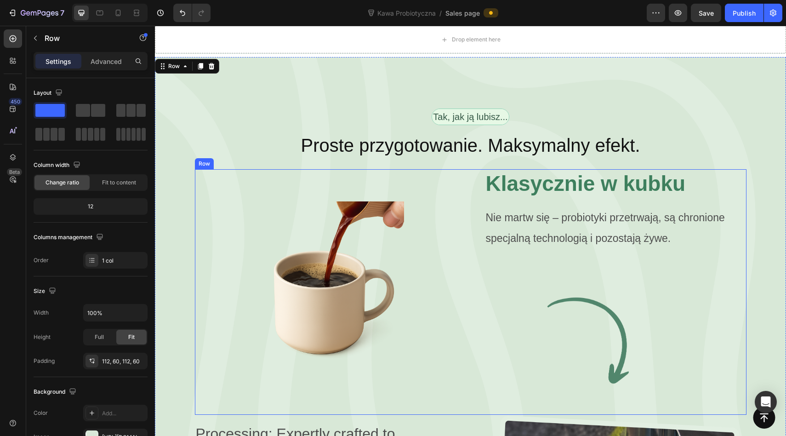
scroll to position [1979, 0]
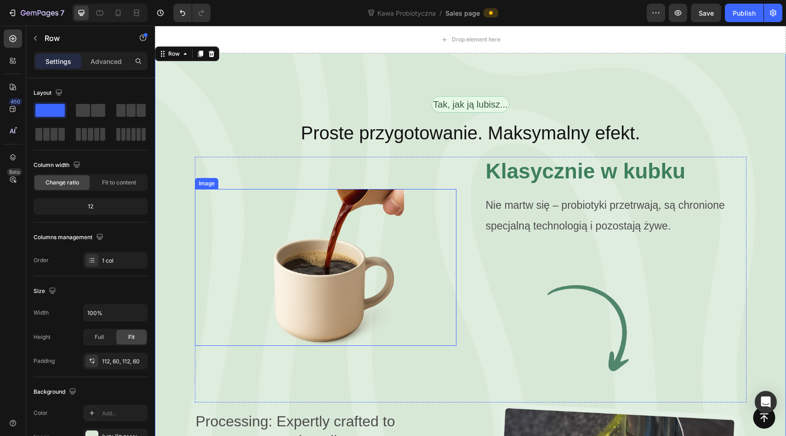
click at [455, 212] on div at bounding box center [326, 267] width 262 height 157
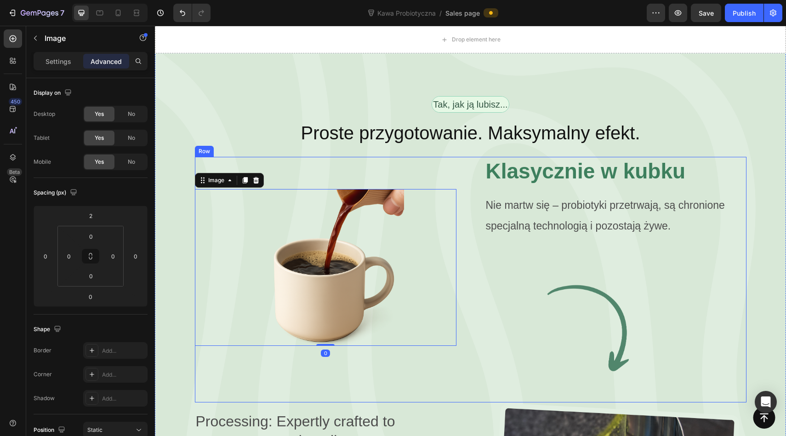
click at [463, 219] on div "Image 0 Klasycznie w kubku Heading Nie martw się – probiotyki przetrwają, są ch…" at bounding box center [471, 280] width 552 height 246
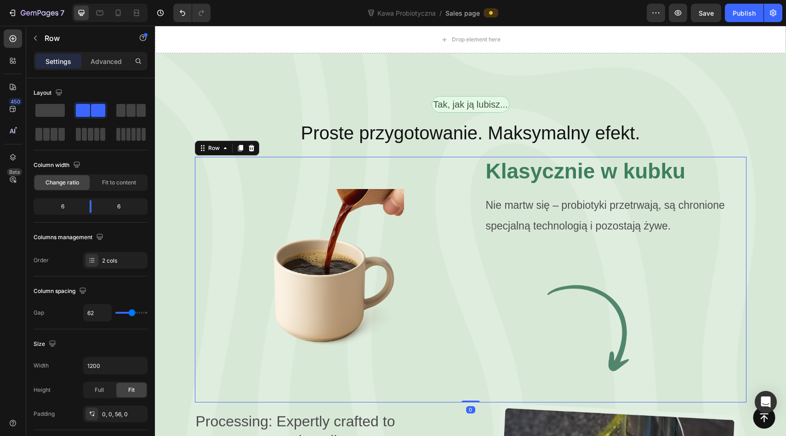
drag, startPoint x: 462, startPoint y: 235, endPoint x: 462, endPoint y: 251, distance: 16.1
click at [462, 238] on div "Image Klasycznie w kubku Heading Nie martw się – probiotyki przetrwają, są chro…" at bounding box center [471, 280] width 552 height 246
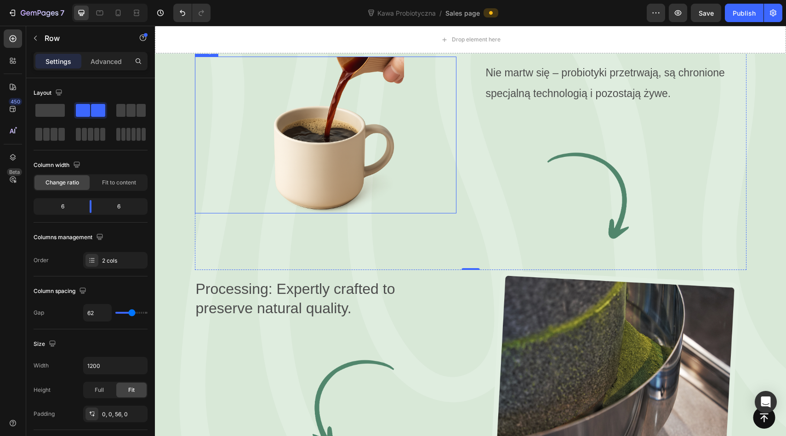
scroll to position [2135, 0]
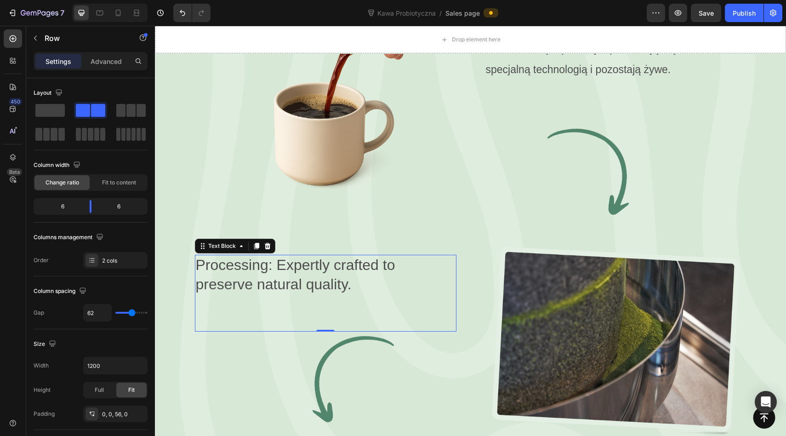
click at [297, 256] on p "Processing: Expertly crafted to preserve natural quality." at bounding box center [326, 275] width 260 height 38
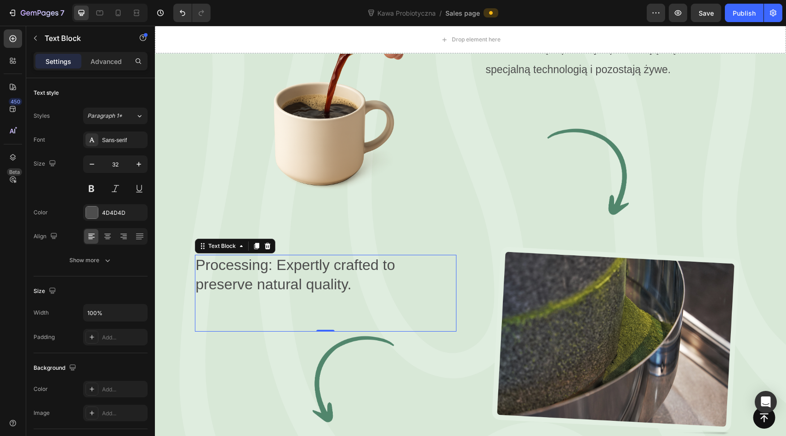
click at [297, 256] on p "Processing: Expertly crafted to preserve natural quality." at bounding box center [326, 275] width 260 height 38
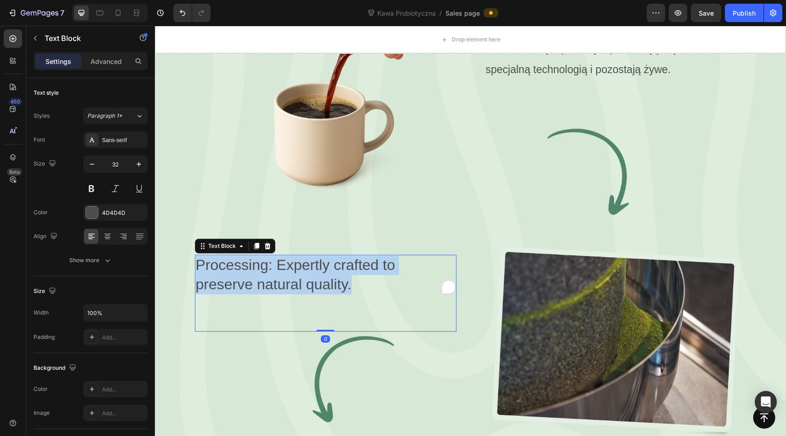
click at [297, 256] on p "Processing: Expertly crafted to preserve natural quality." at bounding box center [326, 275] width 260 height 38
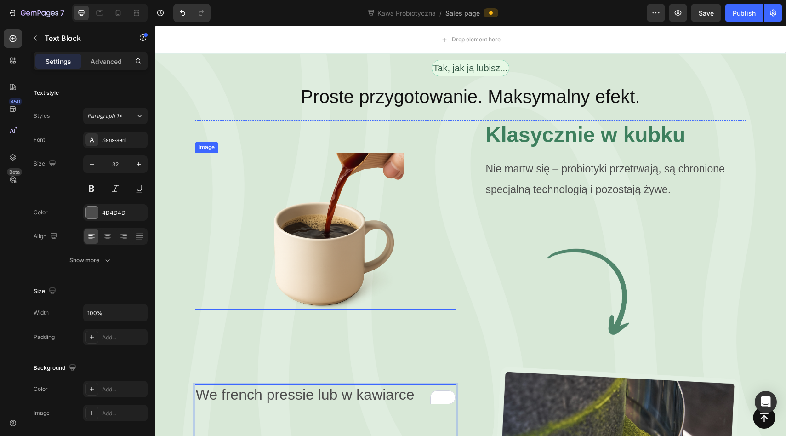
scroll to position [2064, 0]
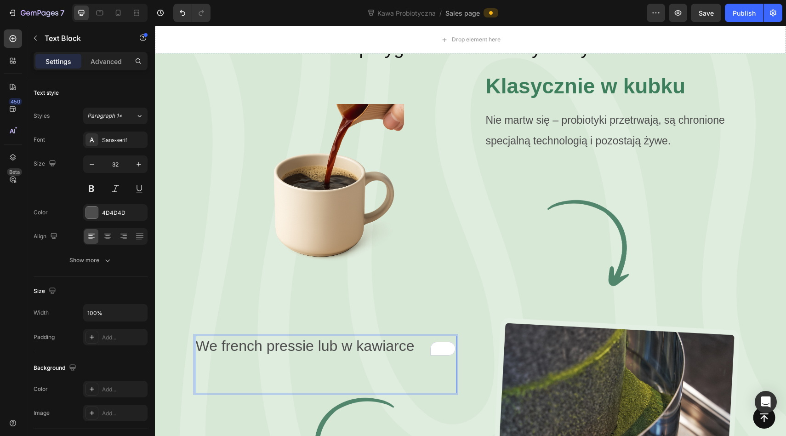
click at [299, 336] on div "We french pressie lub w kawiarce Text Block 0" at bounding box center [326, 365] width 262 height 58
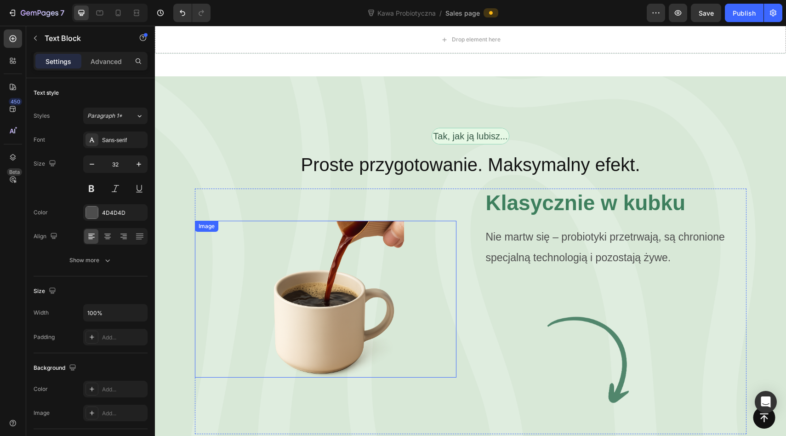
scroll to position [1937, 0]
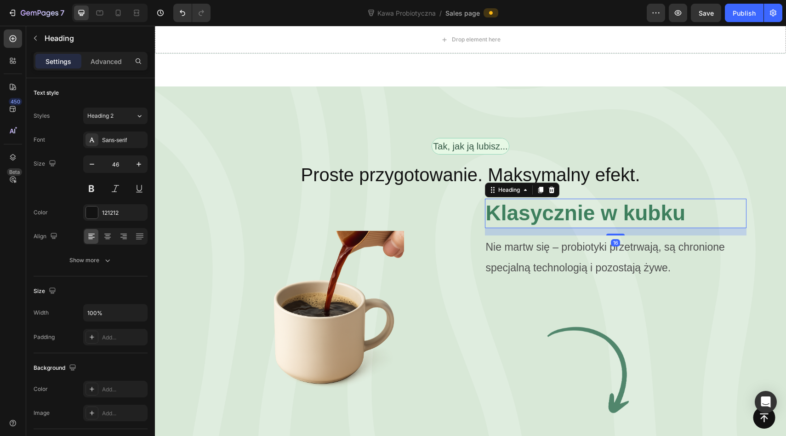
click at [572, 201] on strong "Klasycznie w kubku" at bounding box center [586, 213] width 200 height 24
click at [540, 187] on icon at bounding box center [540, 190] width 5 height 6
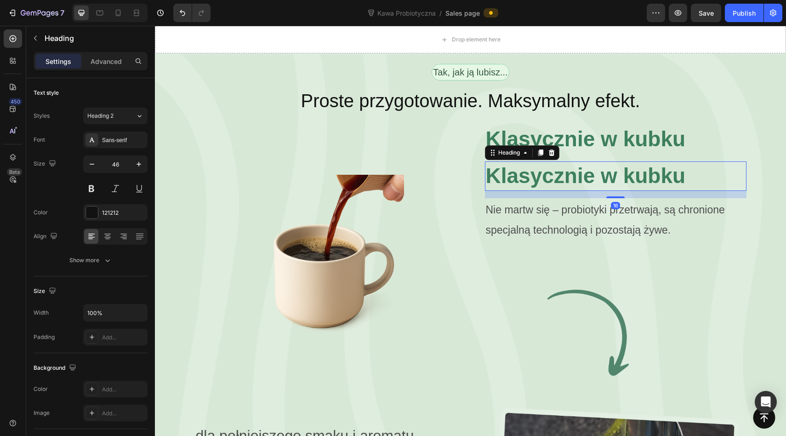
scroll to position [2024, 0]
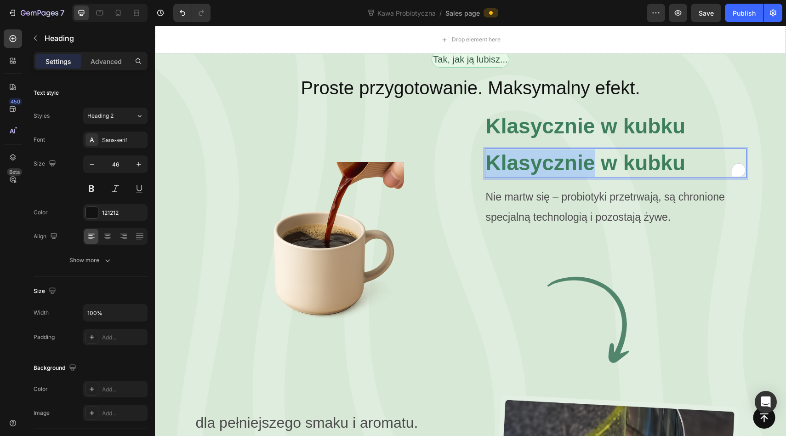
click at [561, 151] on strong "Klasycznie w kubku" at bounding box center [586, 163] width 200 height 24
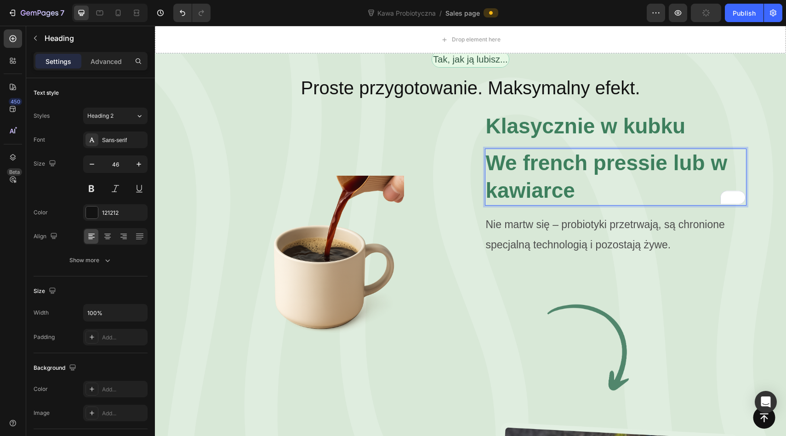
click at [509, 151] on strong "We french pressie lub w kawiarce" at bounding box center [607, 176] width 242 height 51
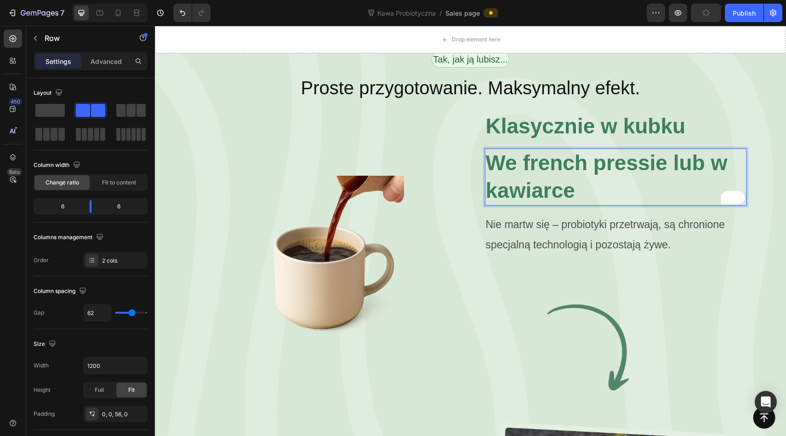
click at [466, 112] on div "Image Klasycznie w kubku Heading We french pressie lub w kawiarce Heading 16 Ni…" at bounding box center [471, 267] width 552 height 310
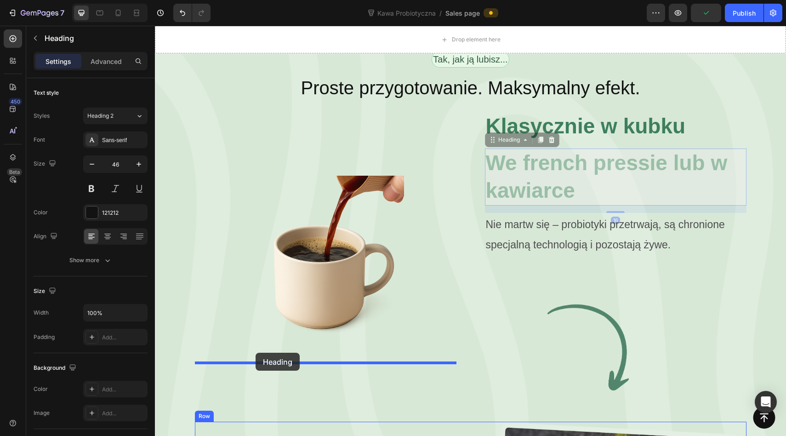
drag, startPoint x: 498, startPoint y: 63, endPoint x: 256, endPoint y: 353, distance: 377.9
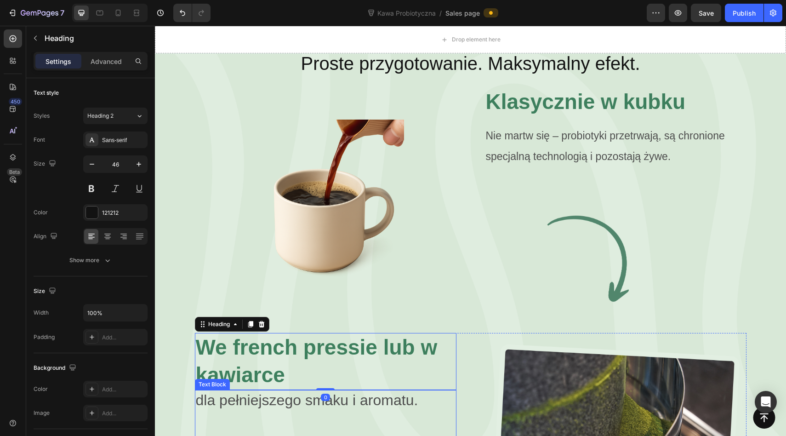
scroll to position [2032, 0]
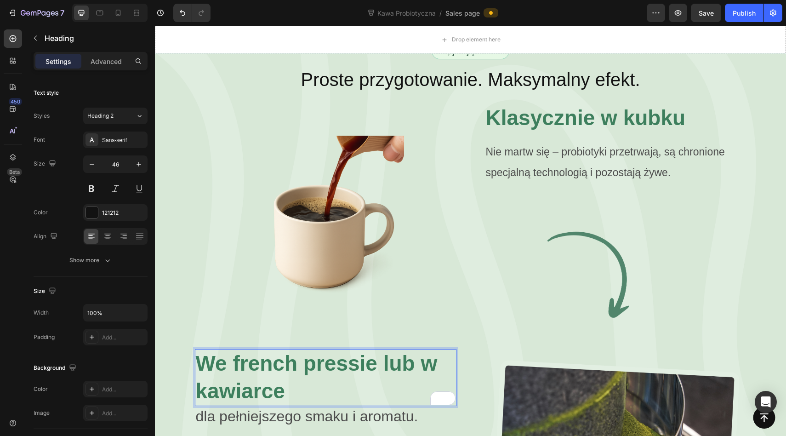
click at [423, 351] on strong "We french pressie lub w kawiarce" at bounding box center [317, 376] width 242 height 51
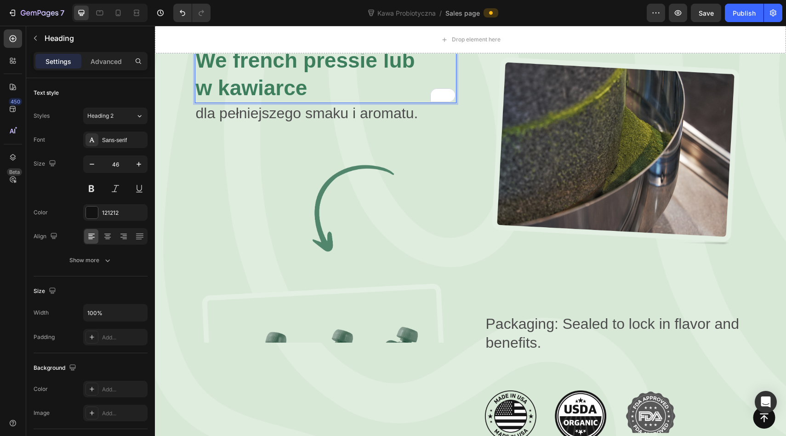
scroll to position [2188, 0]
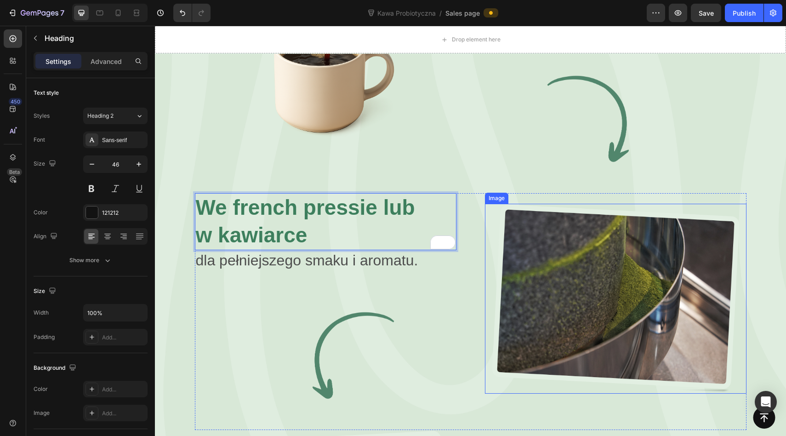
click at [546, 204] on img at bounding box center [616, 299] width 262 height 190
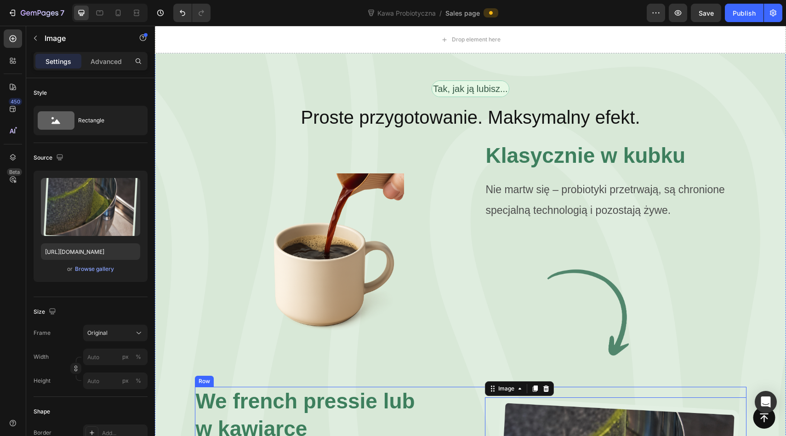
scroll to position [1944, 0]
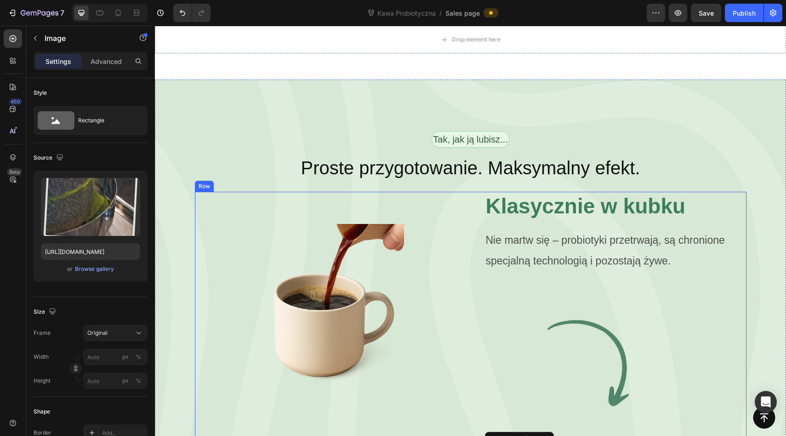
click at [400, 192] on div "Image" at bounding box center [326, 302] width 262 height 220
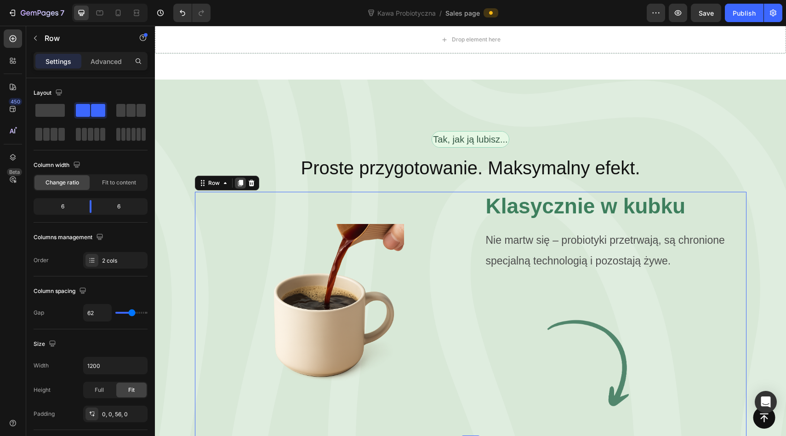
click at [240, 180] on icon at bounding box center [240, 183] width 5 height 6
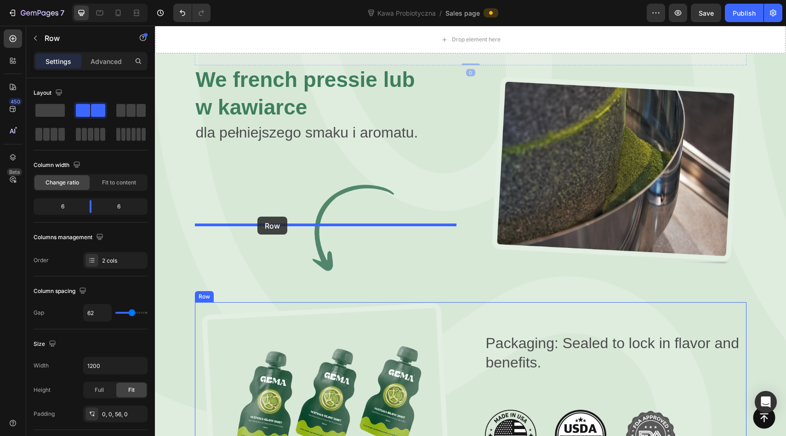
scroll to position [2653, 0]
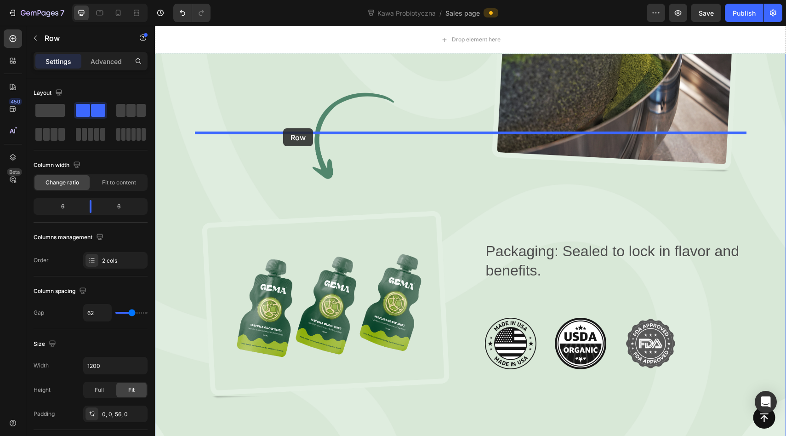
drag, startPoint x: 203, startPoint y: 64, endPoint x: 283, endPoint y: 128, distance: 102.4
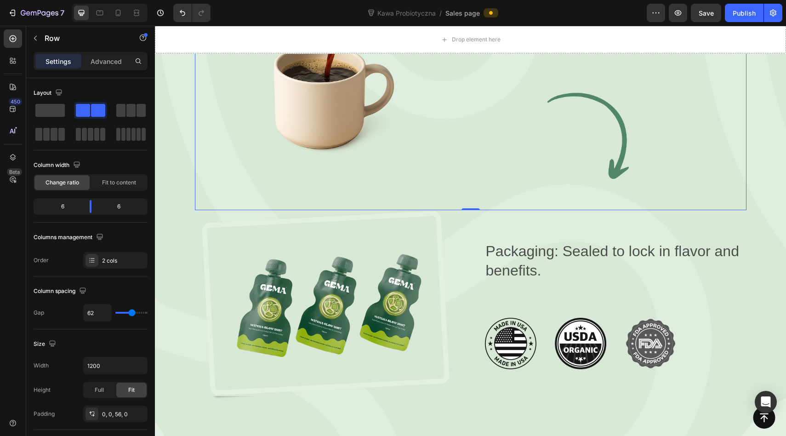
scroll to position [2408, 0]
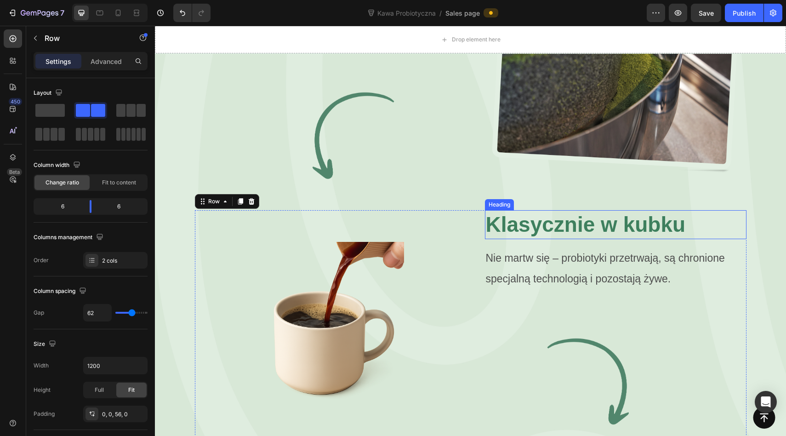
click at [533, 212] on strong "Klasycznie w kubku" at bounding box center [586, 224] width 200 height 24
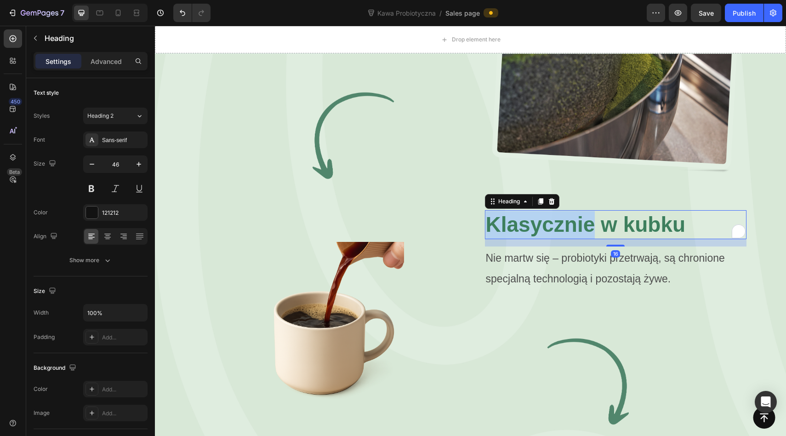
click at [533, 212] on strong "Klasycznie w kubku" at bounding box center [586, 224] width 200 height 24
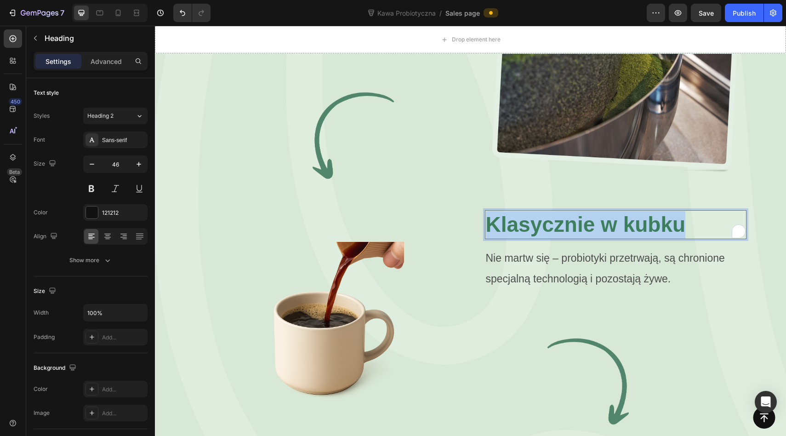
click at [533, 212] on strong "Klasycznie w kubku" at bounding box center [586, 224] width 200 height 24
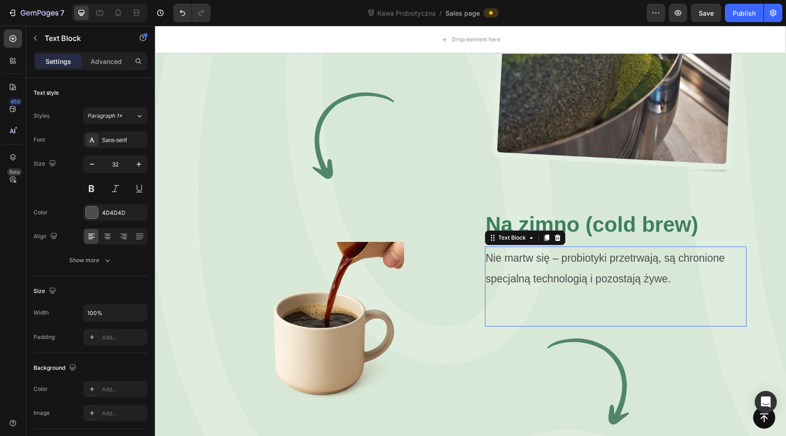
click at [556, 252] on span "Nie martw się – probiotyki przetrwają, są chronione specjalną technologią i poz…" at bounding box center [605, 268] width 239 height 33
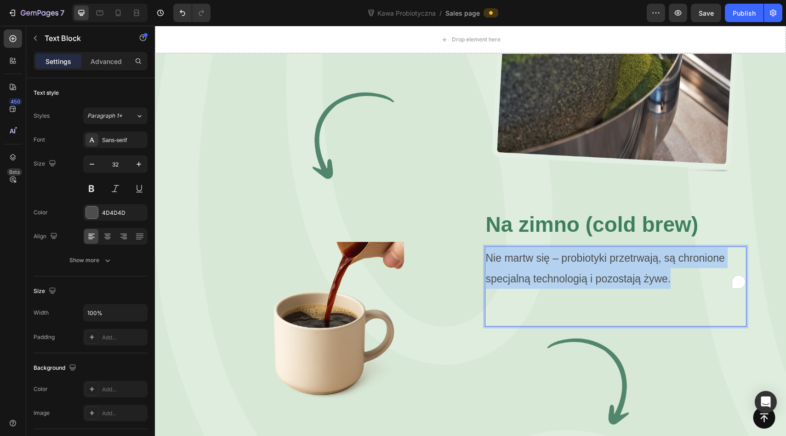
click at [556, 252] on span "Nie martw się – probiotyki przetrwają, są chronione specjalną technologią i poz…" at bounding box center [605, 268] width 239 height 33
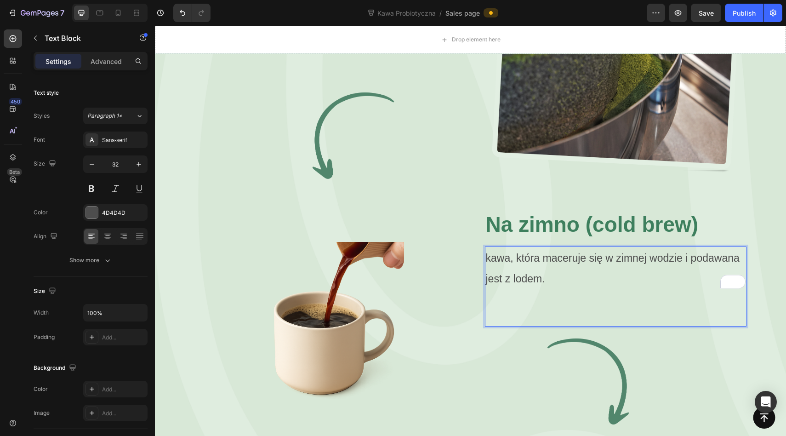
click at [489, 252] on span "kawa, która maceruje się w zimnej wodzie i podawana jest z lodem." at bounding box center [613, 268] width 254 height 33
click at [556, 247] on p "Kawa, która maceruje się w zimnej wodzie i podawana jest z lodem." at bounding box center [616, 267] width 260 height 41
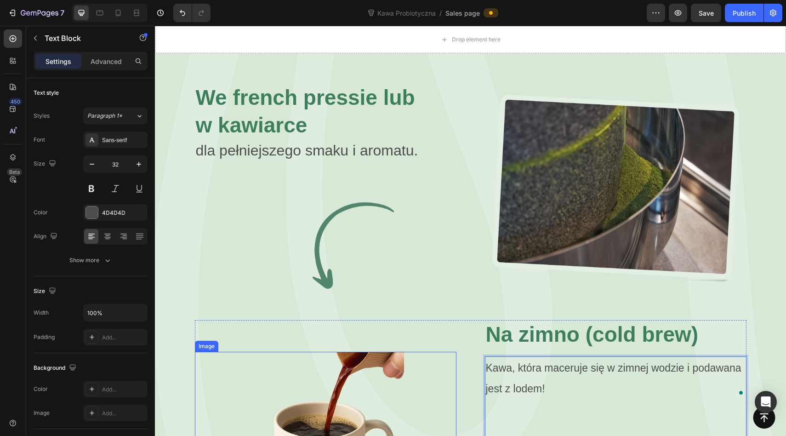
scroll to position [2378, 0]
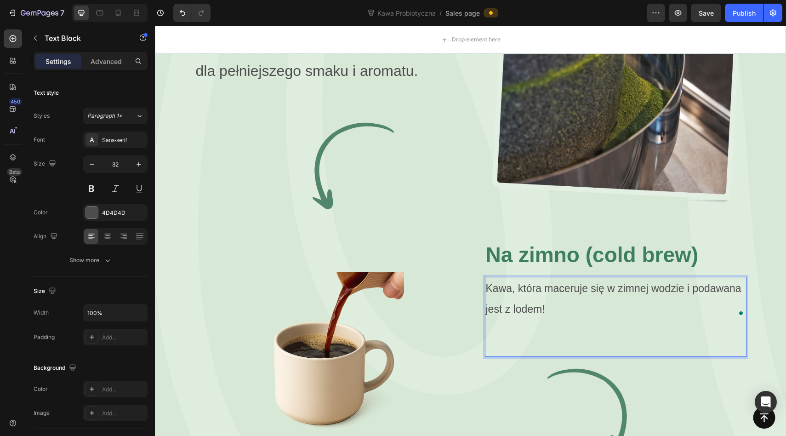
click at [571, 278] on p "Kawa, która maceruje się w zimnej wodzie i podawana jest z lodem!" at bounding box center [616, 298] width 260 height 41
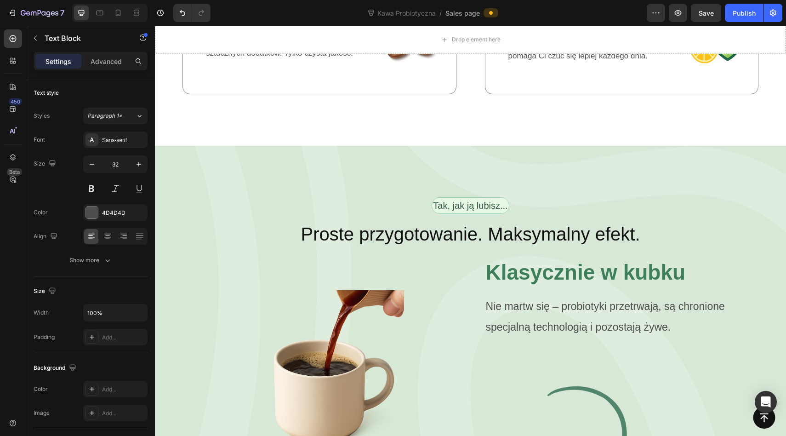
scroll to position [1856, 0]
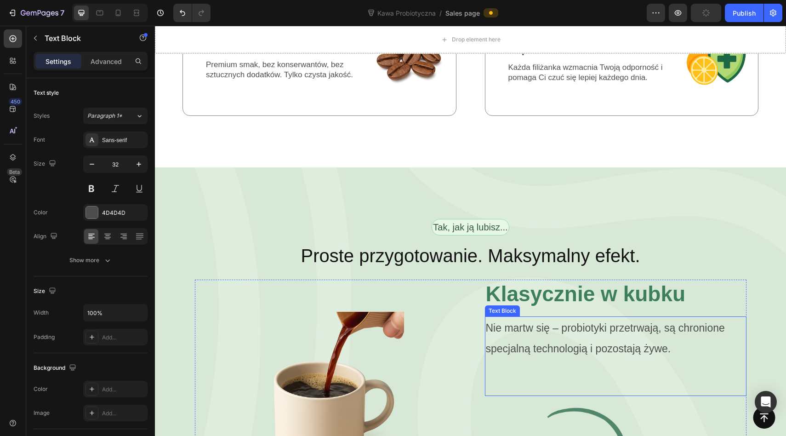
click at [545, 322] on span "Nie martw się – probiotyki przetrwają, są chronione specjalną technologią i poz…" at bounding box center [605, 338] width 239 height 33
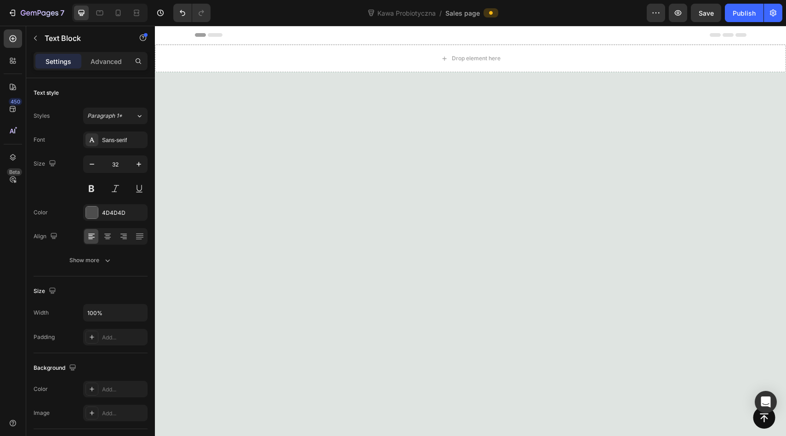
scroll to position [2175, 0]
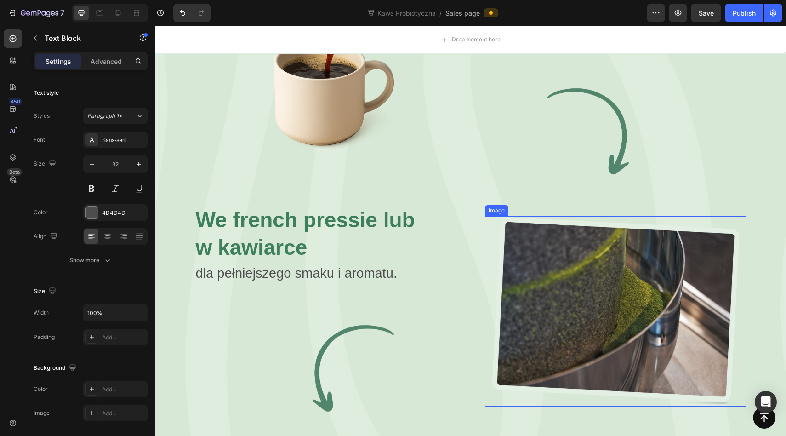
click at [587, 216] on img at bounding box center [616, 311] width 262 height 190
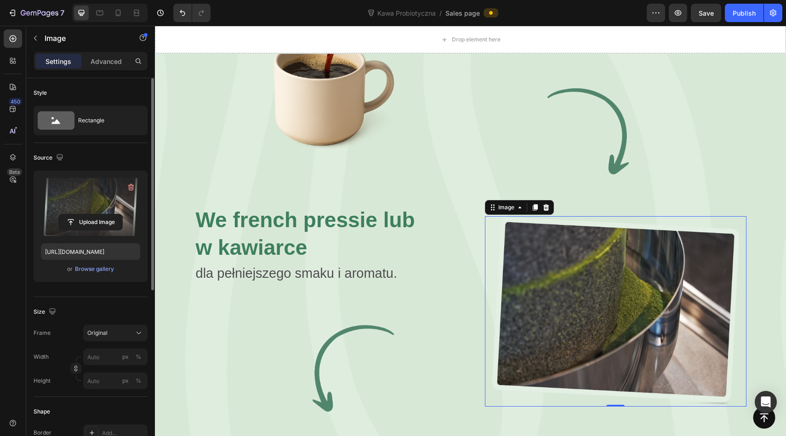
click at [93, 205] on label at bounding box center [90, 207] width 99 height 58
click at [93, 214] on input "file" at bounding box center [90, 222] width 63 height 16
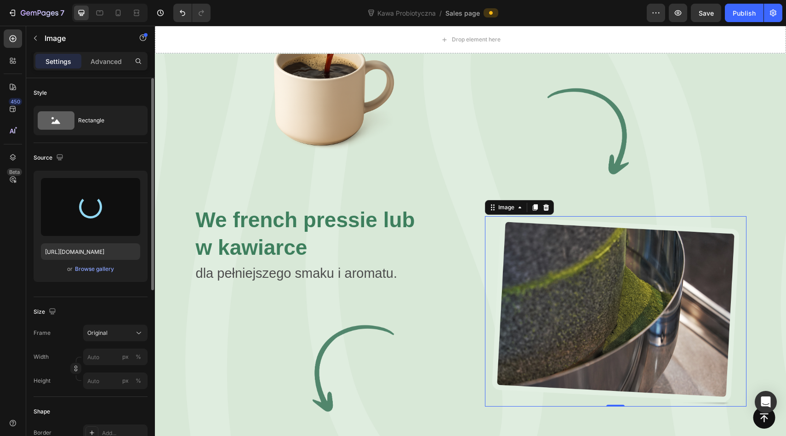
type input "https://cdn.shopify.com/s/files/1/0953/4678/6691/files/gempages_586384277529166…"
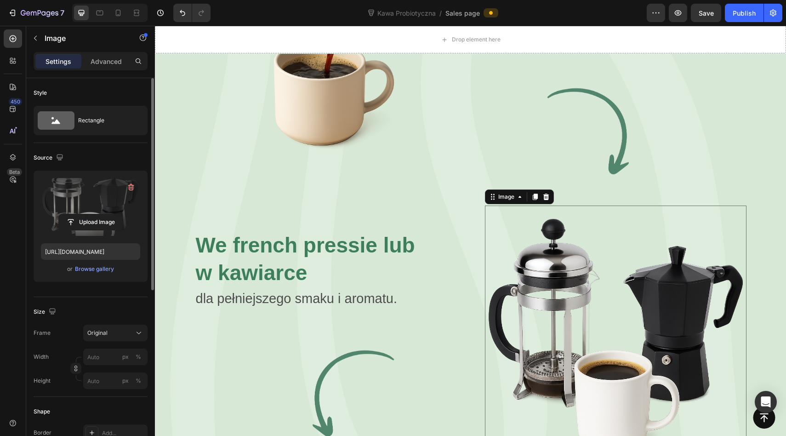
click at [532, 211] on img at bounding box center [616, 337] width 262 height 262
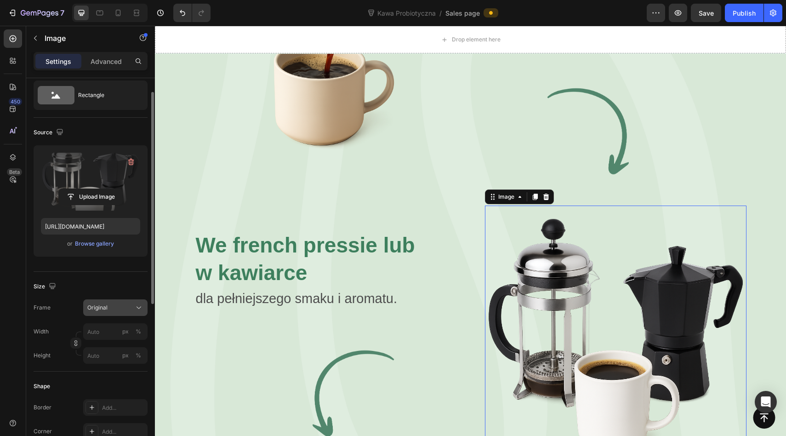
click at [100, 311] on span "Original" at bounding box center [97, 307] width 20 height 8
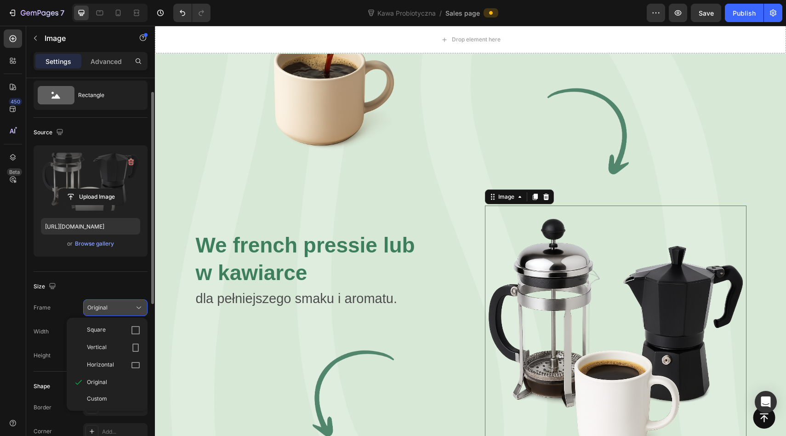
click at [101, 309] on span "Original" at bounding box center [97, 307] width 20 height 8
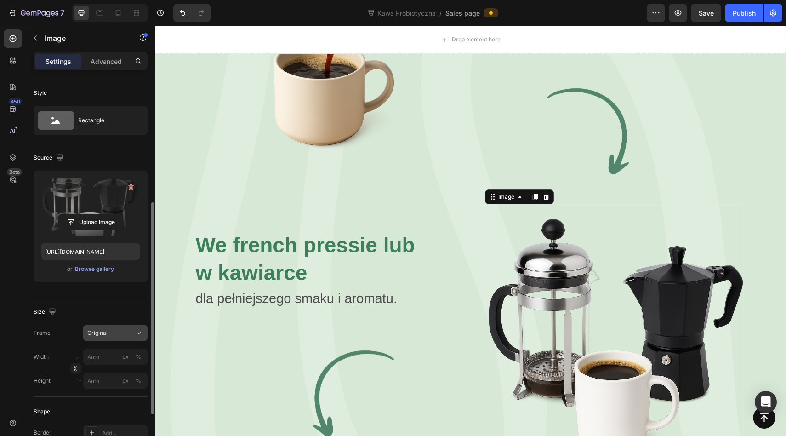
scroll to position [310, 0]
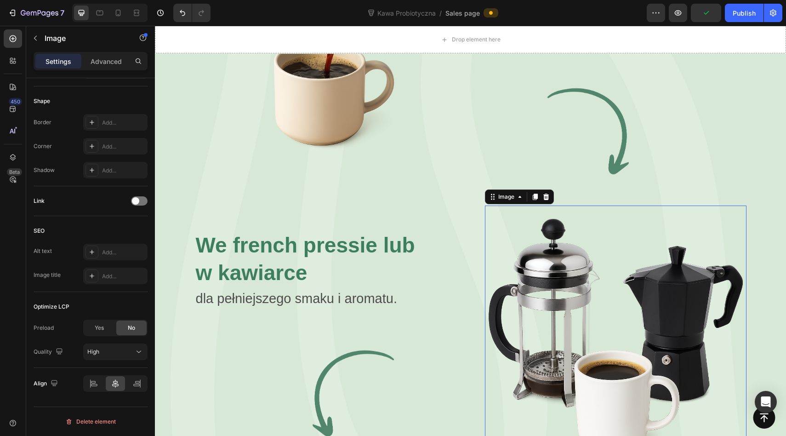
drag, startPoint x: 612, startPoint y: 389, endPoint x: 605, endPoint y: 306, distance: 82.7
click at [605, 306] on div "Image 0" at bounding box center [616, 337] width 262 height 262
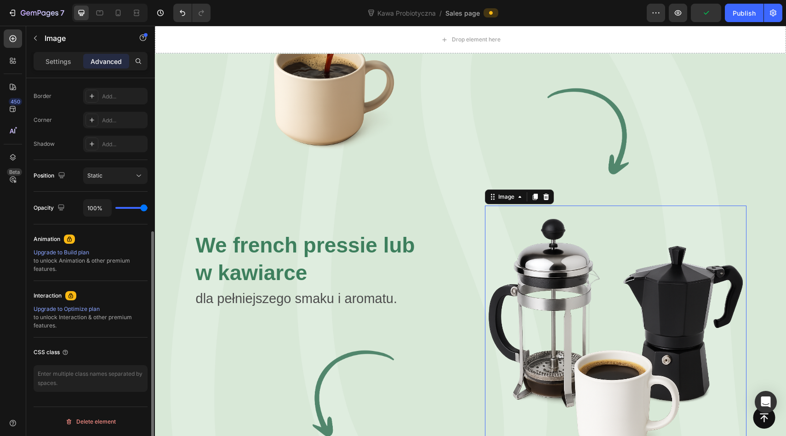
scroll to position [254, 0]
click at [348, 206] on div "⁠⁠⁠⁠⁠⁠⁠ We french pressie lub w kawiarce Heading dla pełniejszego smaku i aroma…" at bounding box center [326, 337] width 262 height 262
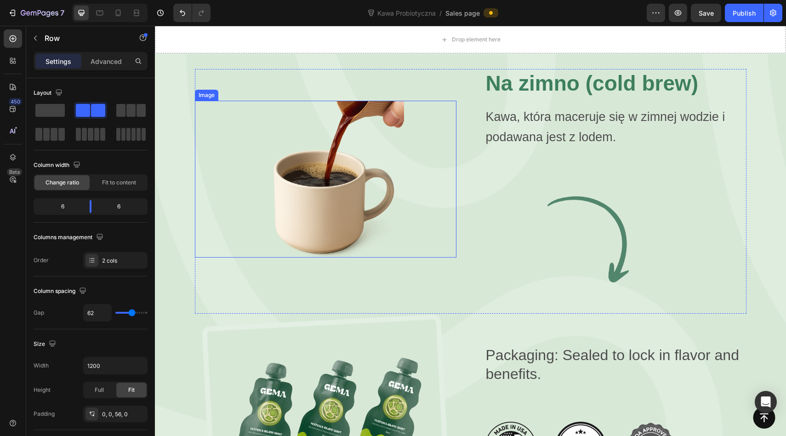
scroll to position [2466, 0]
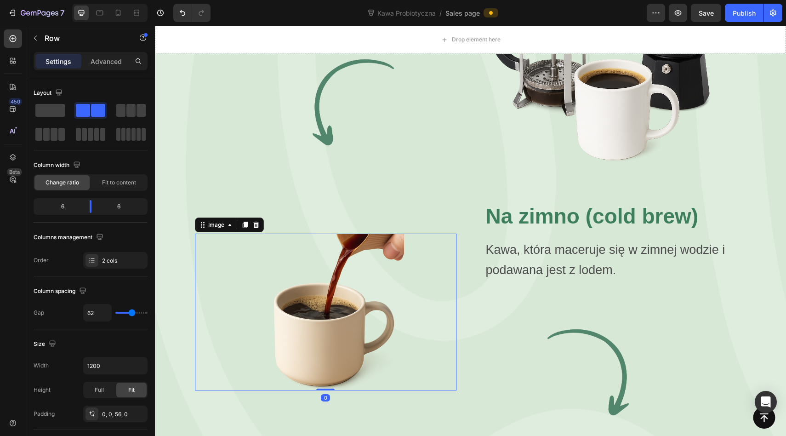
click at [338, 234] on img at bounding box center [325, 312] width 157 height 157
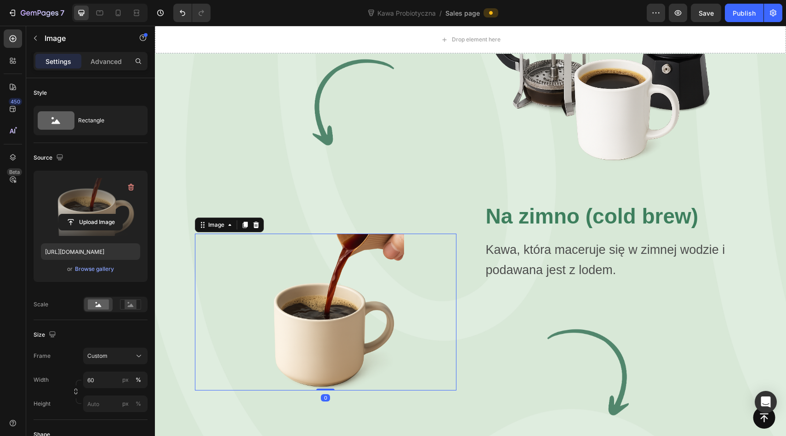
click at [57, 218] on div "Upload Image" at bounding box center [90, 222] width 99 height 17
click at [83, 219] on input "file" at bounding box center [90, 222] width 63 height 16
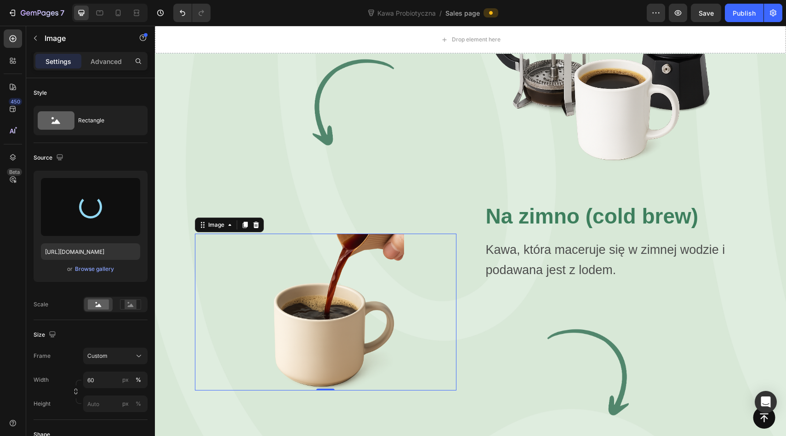
type input "https://cdn.shopify.com/s/files/1/0953/4678/6691/files/gempages_586384277529166…"
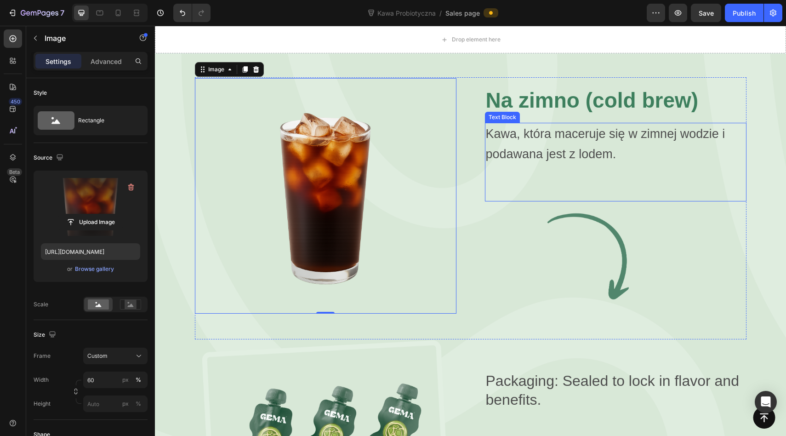
scroll to position [2656, 0]
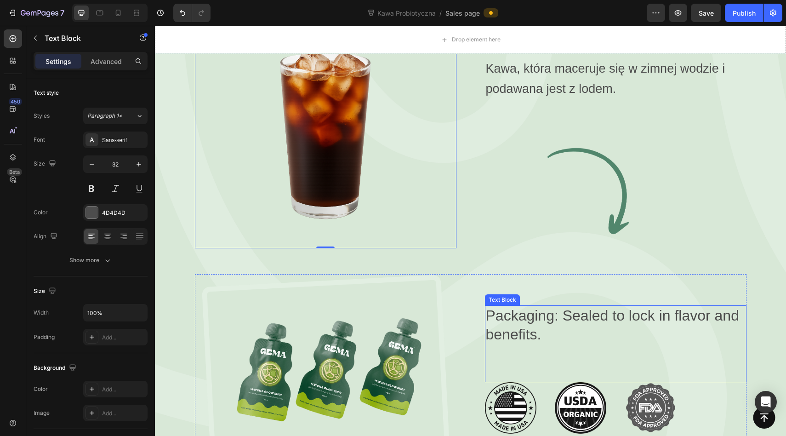
drag, startPoint x: 506, startPoint y: 238, endPoint x: 511, endPoint y: 238, distance: 5.5
click at [506, 306] on p "Packaging: Sealed to lock in flavor and benefits." at bounding box center [616, 325] width 260 height 38
click at [513, 382] on img at bounding box center [510, 407] width 51 height 51
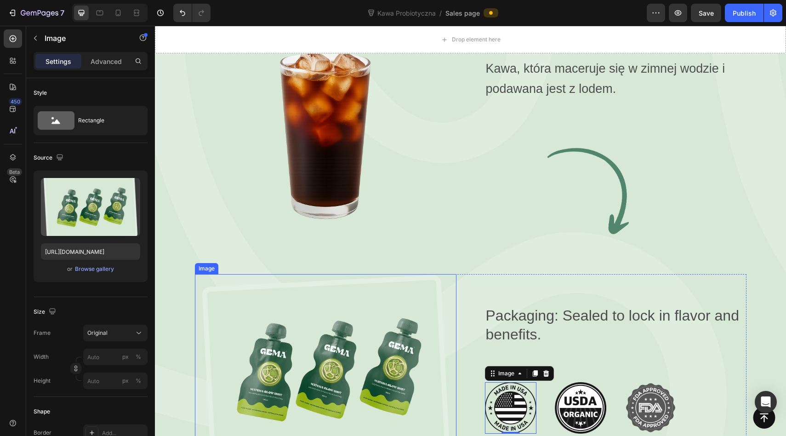
click at [379, 274] on img at bounding box center [326, 369] width 262 height 190
click at [258, 262] on icon at bounding box center [255, 265] width 7 height 7
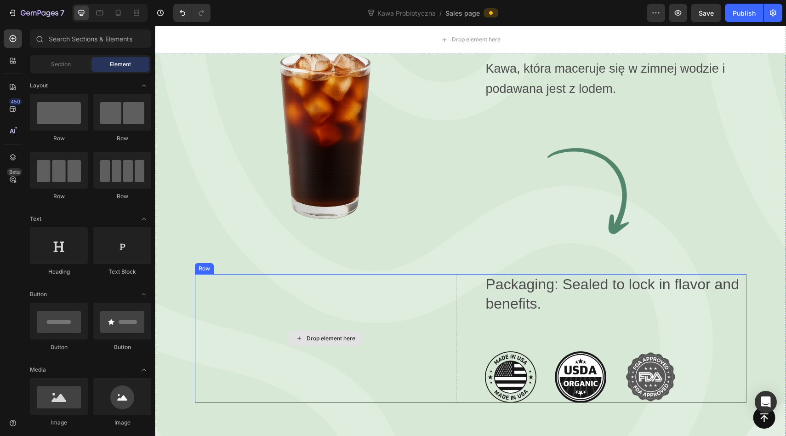
click at [404, 274] on div "Drop element here" at bounding box center [326, 338] width 262 height 128
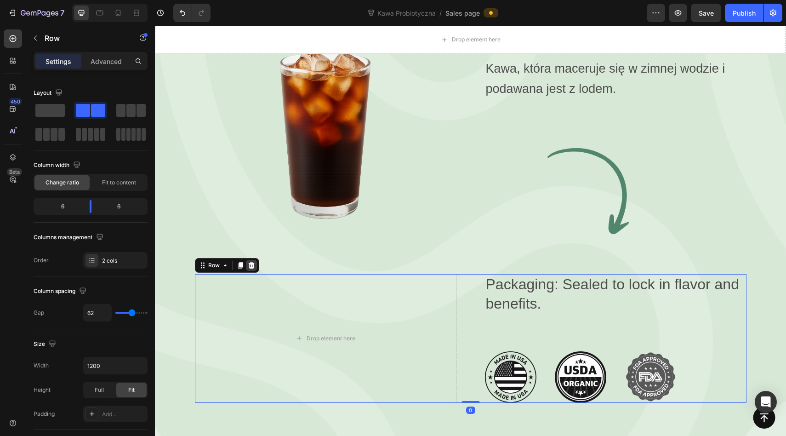
click at [252, 262] on icon at bounding box center [251, 265] width 6 height 6
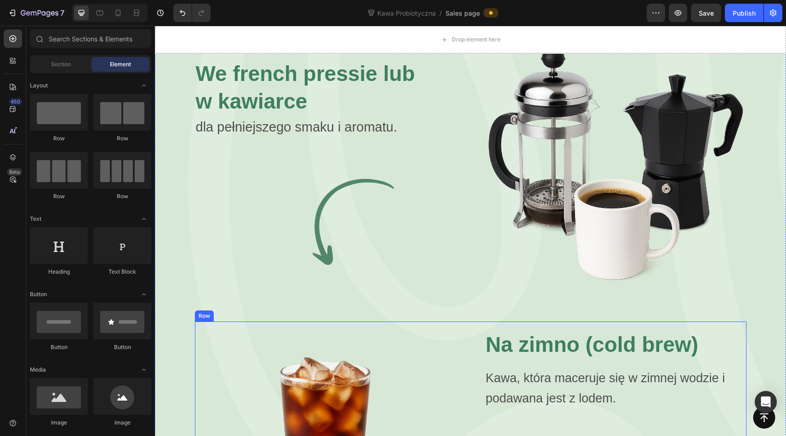
scroll to position [2363, 0]
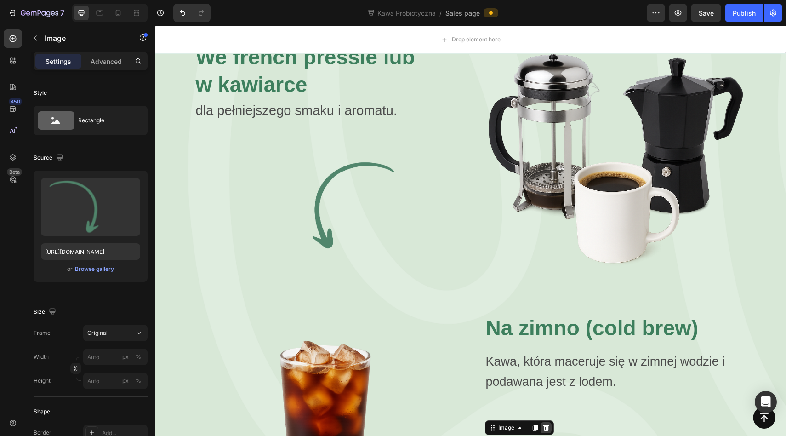
click at [546, 424] on icon at bounding box center [546, 427] width 6 height 6
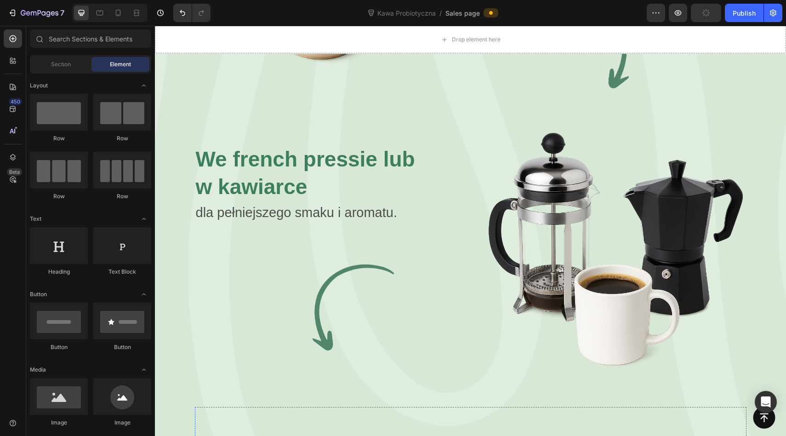
scroll to position [2262, 0]
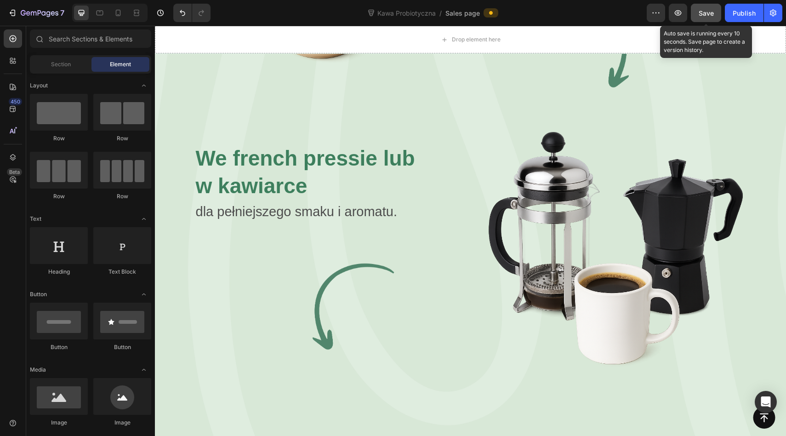
click at [711, 8] on div "Save" at bounding box center [706, 13] width 15 height 10
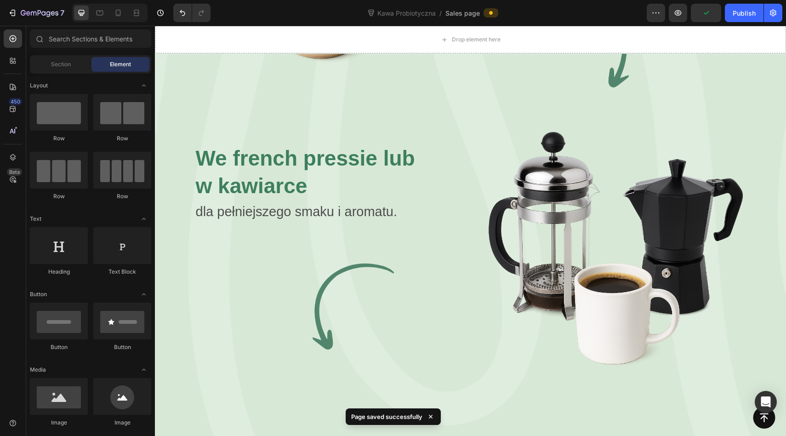
click at [575, 19] on div "Kawa Probiotyczna / Sales page" at bounding box center [432, 13] width 429 height 18
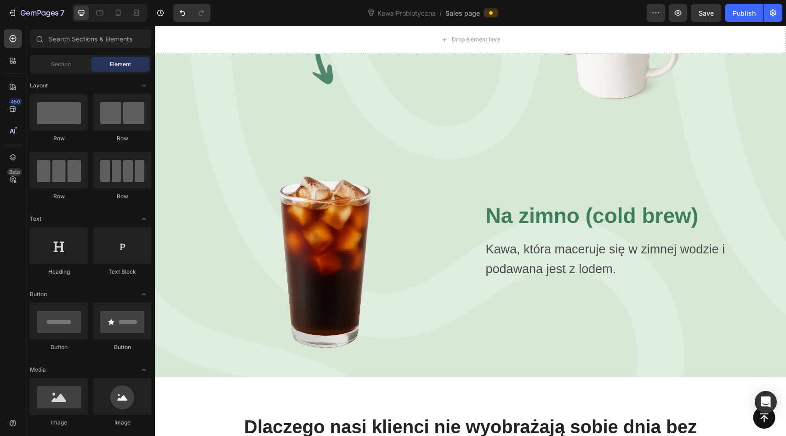
scroll to position [2564, 0]
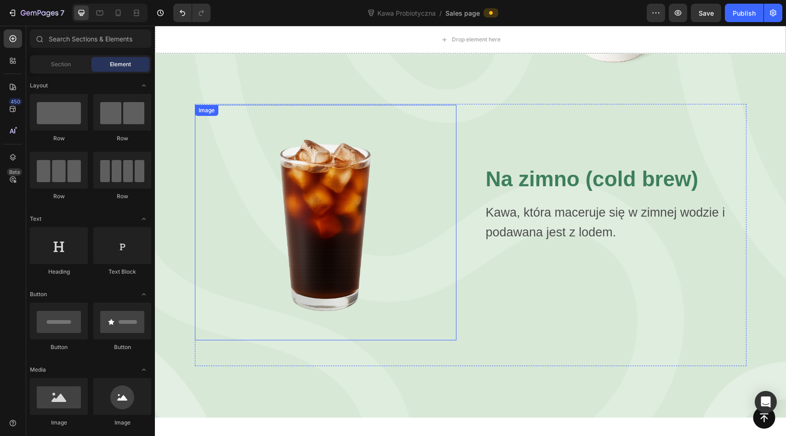
click at [394, 286] on div "Image Na zimno (cold brew) Heading Kawa, która maceruje się w zimnej wodzie i p…" at bounding box center [471, 235] width 552 height 262
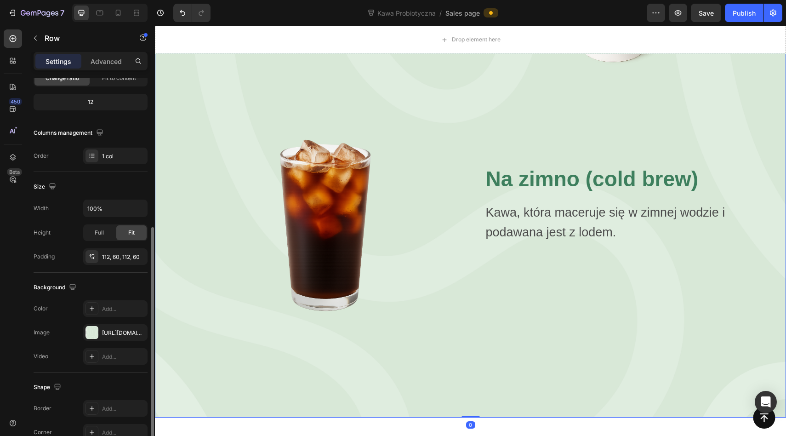
scroll to position [177, 0]
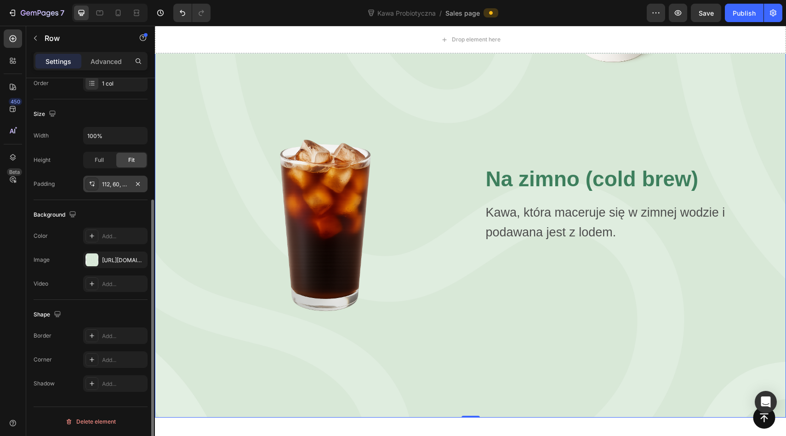
click at [92, 183] on icon at bounding box center [91, 183] width 7 height 7
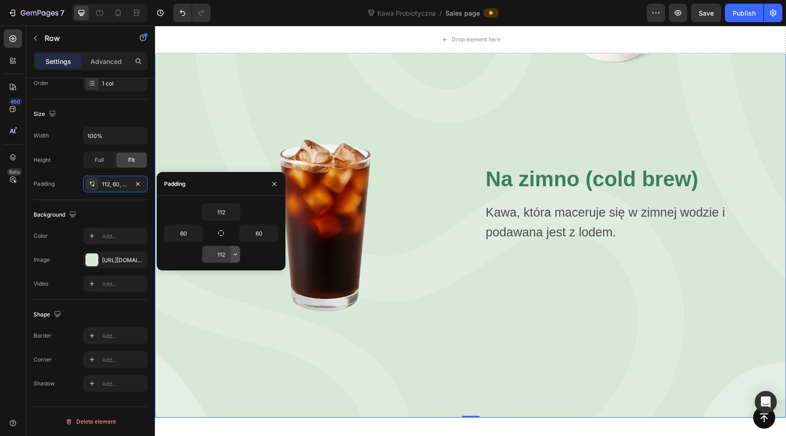
click at [236, 255] on icon "button" at bounding box center [235, 254] width 7 height 7
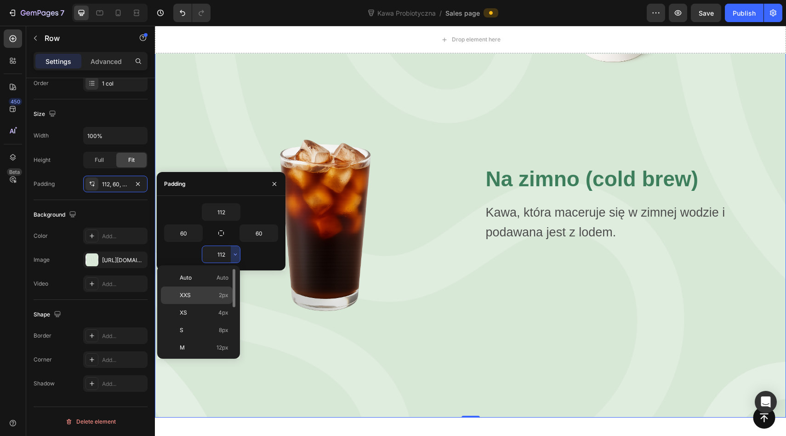
click at [203, 291] on p "XXS 2px" at bounding box center [204, 295] width 49 height 8
type input "2"
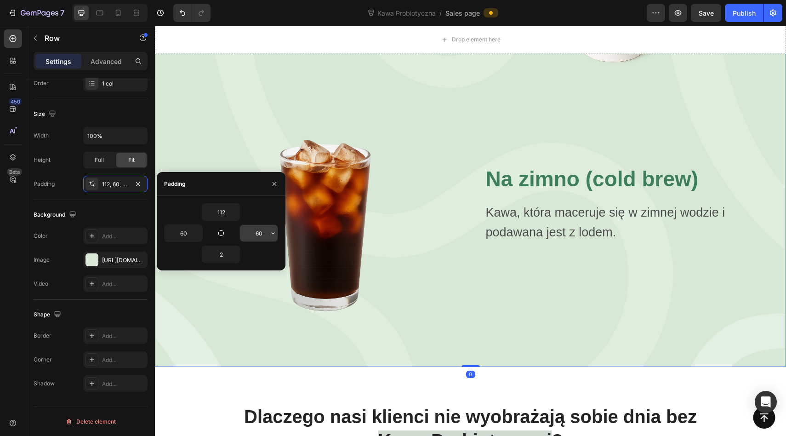
click at [256, 233] on input "60" at bounding box center [259, 233] width 38 height 17
click at [224, 212] on input "112" at bounding box center [221, 212] width 38 height 17
click at [235, 212] on icon "button" at bounding box center [235, 211] width 7 height 7
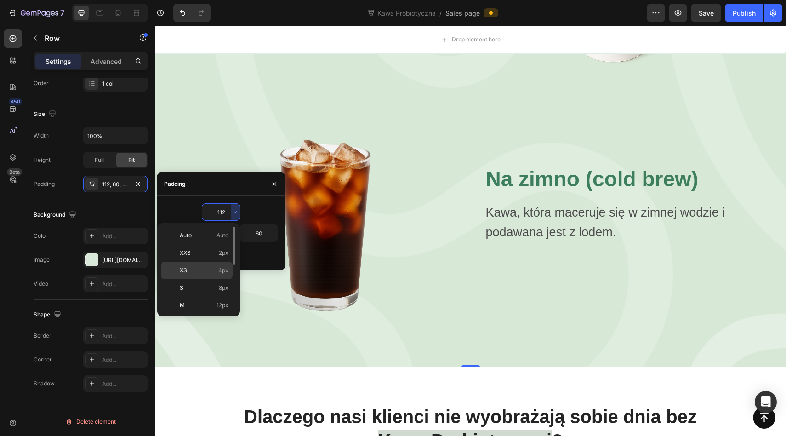
click at [189, 267] on p "XS 4px" at bounding box center [204, 270] width 49 height 8
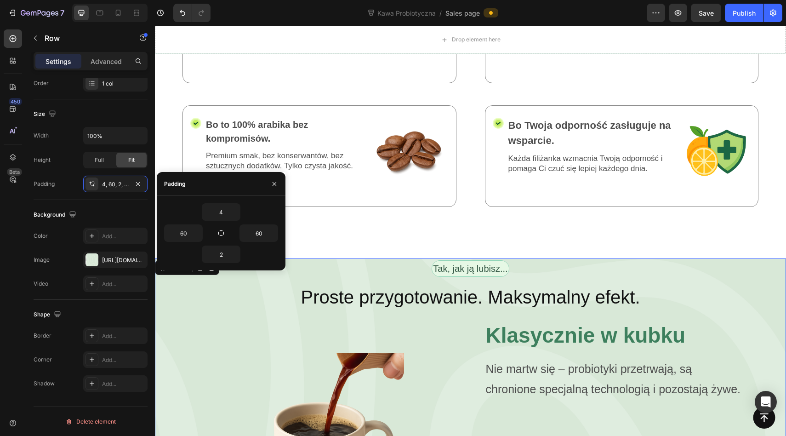
scroll to position [1769, 0]
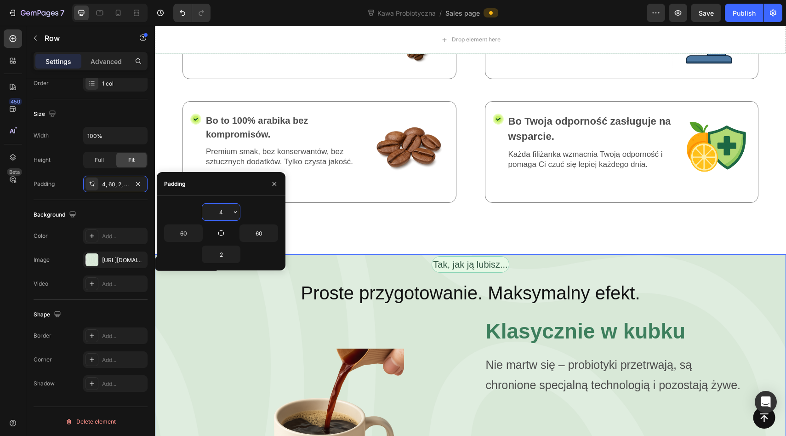
click at [214, 211] on input "4" at bounding box center [221, 212] width 38 height 17
click at [236, 212] on icon "button" at bounding box center [235, 211] width 7 height 7
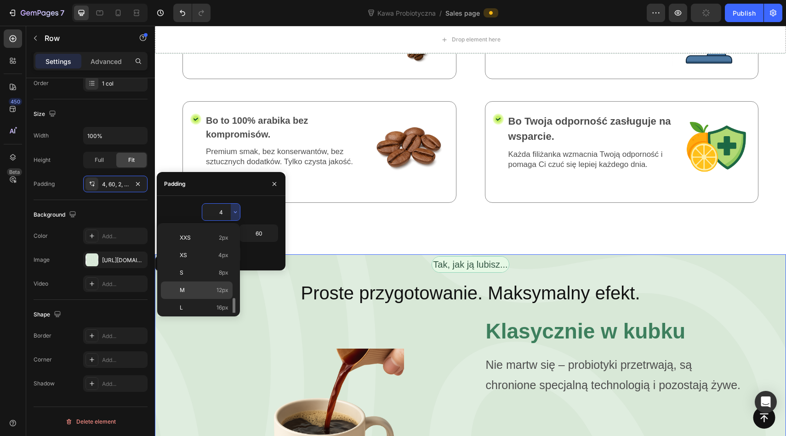
scroll to position [71, 0]
click at [205, 256] on div "L 16px" at bounding box center [197, 251] width 72 height 17
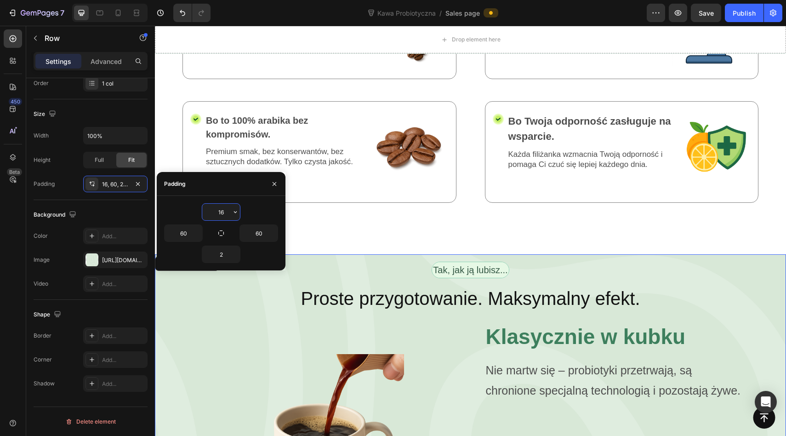
click at [223, 212] on input "16" at bounding box center [221, 212] width 38 height 17
click at [239, 211] on button "button" at bounding box center [235, 212] width 9 height 17
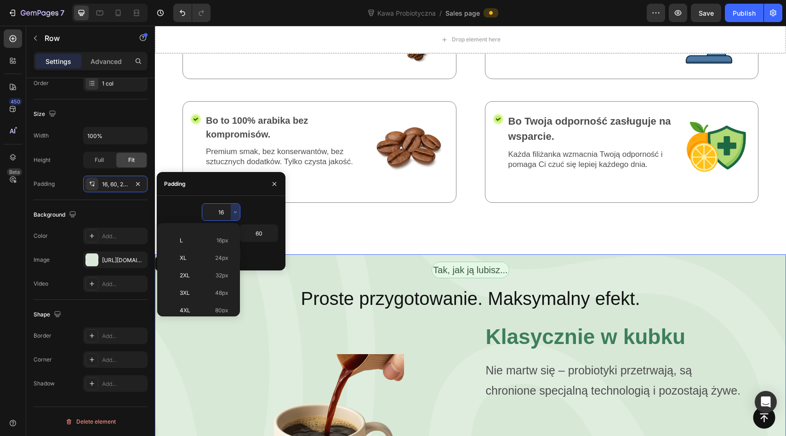
scroll to position [106, 0]
click at [206, 273] on p "3XL 48px" at bounding box center [204, 269] width 49 height 8
type input "48"
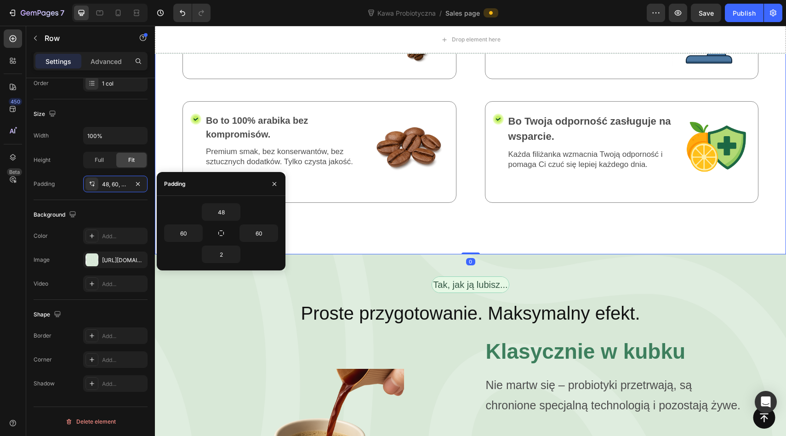
click at [344, 165] on div "4x DLACZEGO? Dlaczego Kawa Probiotyczna? Text Block Row Pokochasz Kawę Probioty…" at bounding box center [470, 80] width 631 height 349
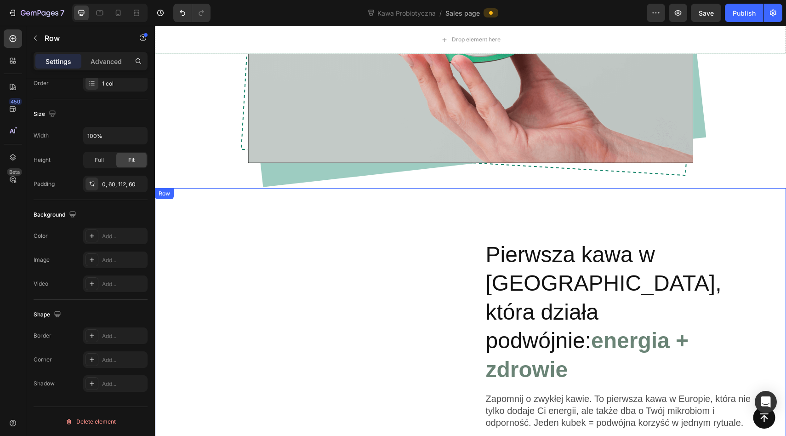
scroll to position [921, 0]
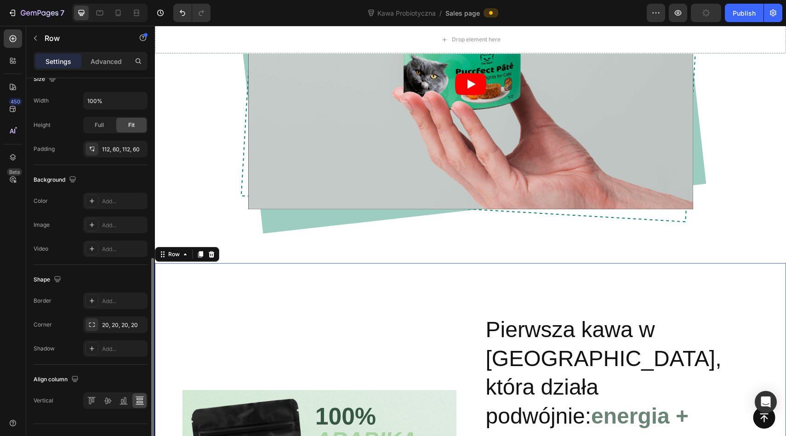
scroll to position [282, 0]
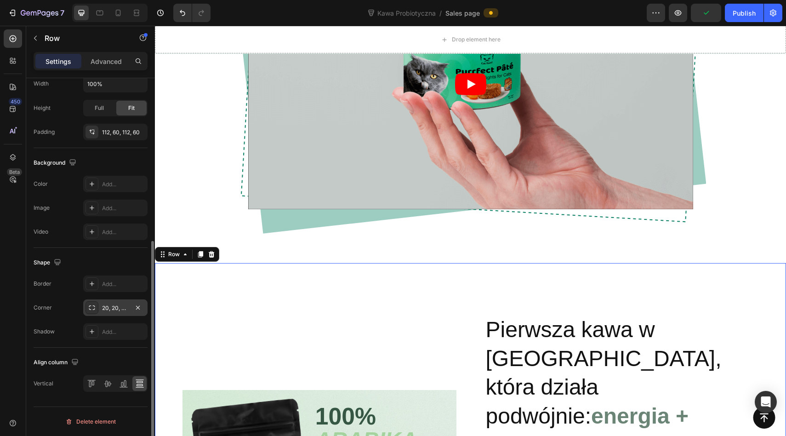
click at [91, 308] on icon at bounding box center [91, 307] width 7 height 7
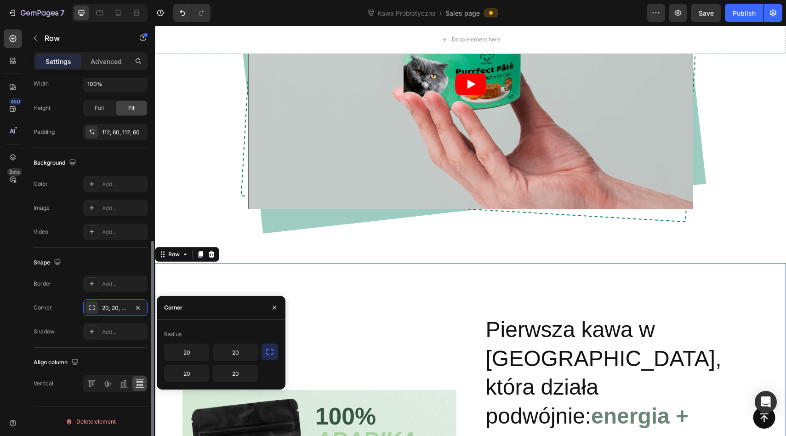
click at [107, 265] on div "Shape" at bounding box center [91, 262] width 114 height 15
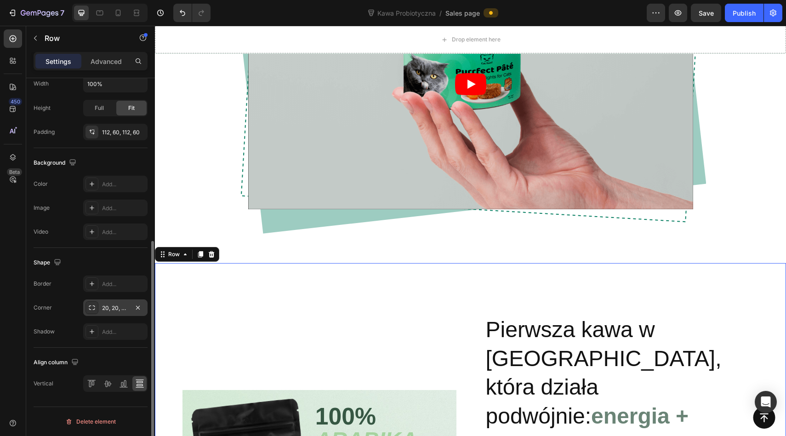
click at [112, 307] on div "20, 20, 20, 20" at bounding box center [115, 308] width 27 height 8
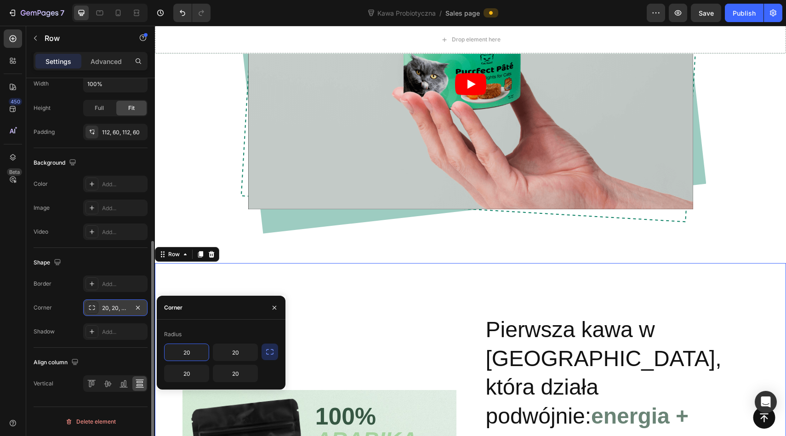
click at [93, 306] on icon at bounding box center [91, 307] width 7 height 7
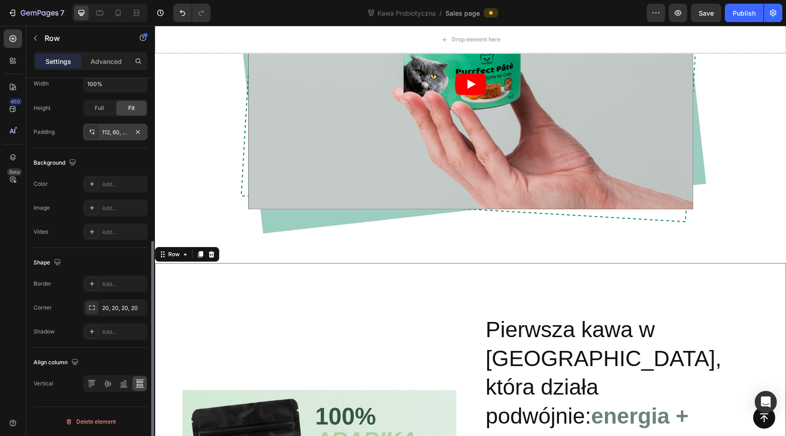
click at [91, 129] on icon at bounding box center [91, 131] width 7 height 7
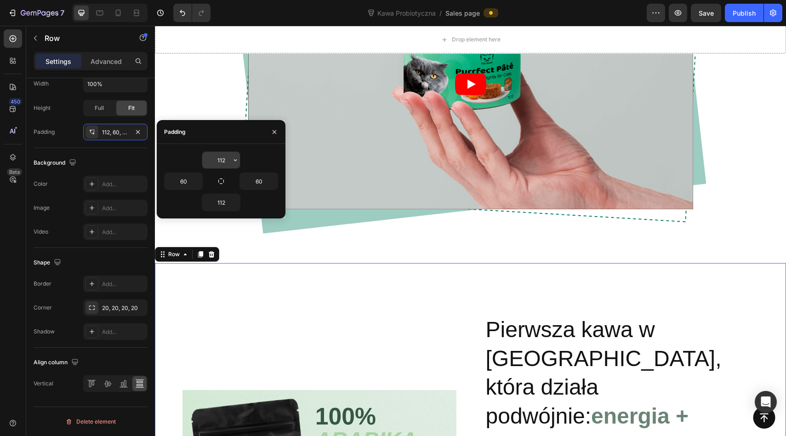
click at [219, 154] on input "112" at bounding box center [221, 160] width 38 height 17
click at [232, 164] on button "button" at bounding box center [235, 160] width 9 height 17
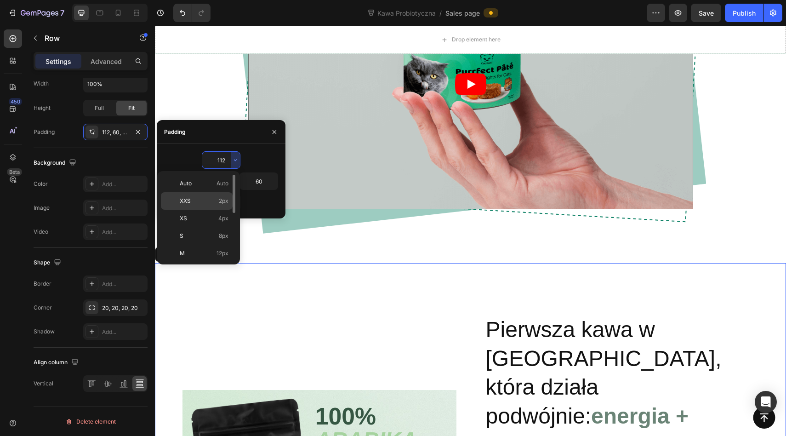
click at [199, 194] on div "XXS 2px" at bounding box center [197, 200] width 72 height 17
type input "2"
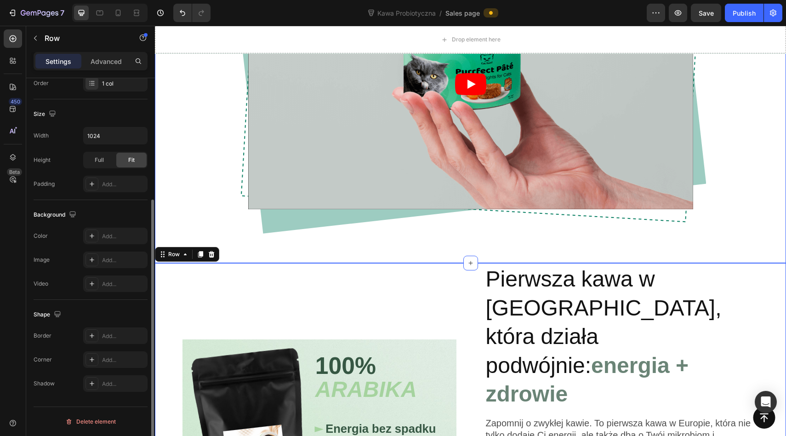
scroll to position [177, 0]
click at [375, 211] on div "Pierwsza Probiotyczna Kawa w Europie, która zawiera ŻYWE probiotyki ! Heading V…" at bounding box center [470, 43] width 471 height 394
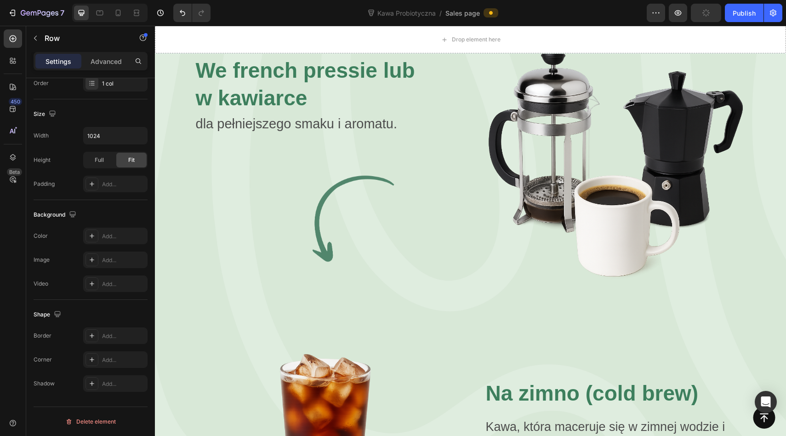
scroll to position [2131, 0]
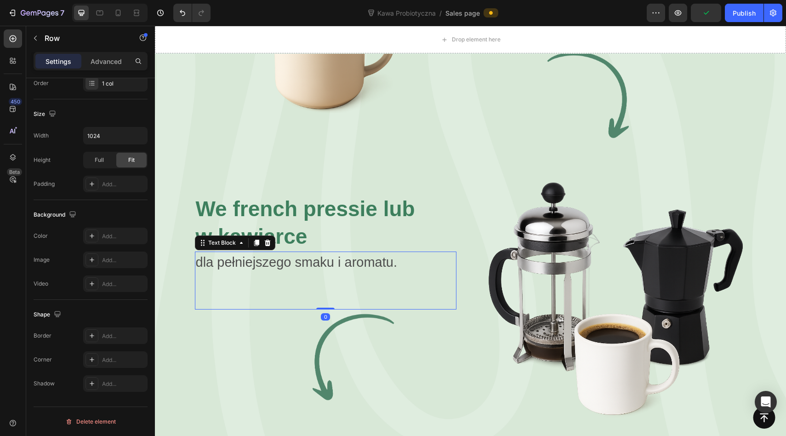
click at [431, 252] on div "dla pełniejszego smaku i aromatu. Text Block 0" at bounding box center [326, 281] width 262 height 58
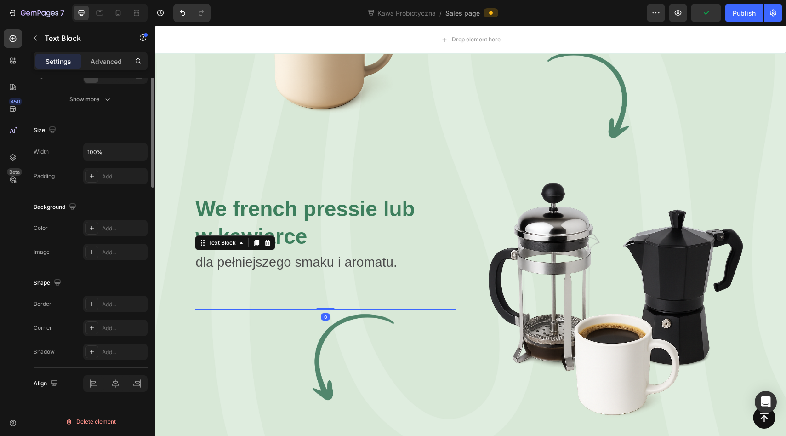
scroll to position [0, 0]
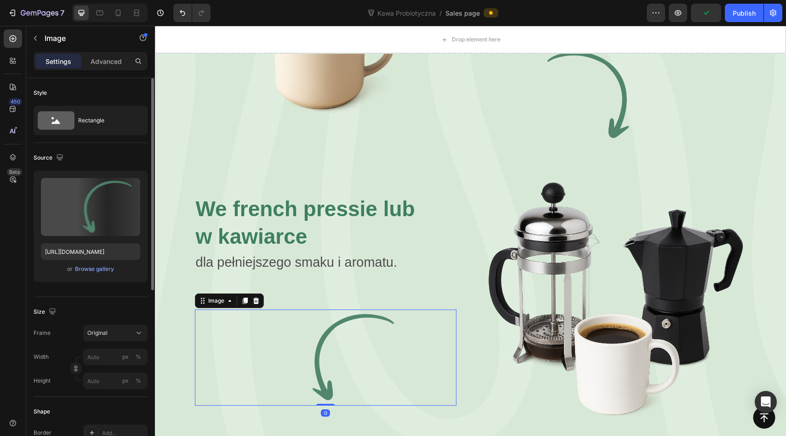
click at [431, 309] on img at bounding box center [326, 357] width 262 height 96
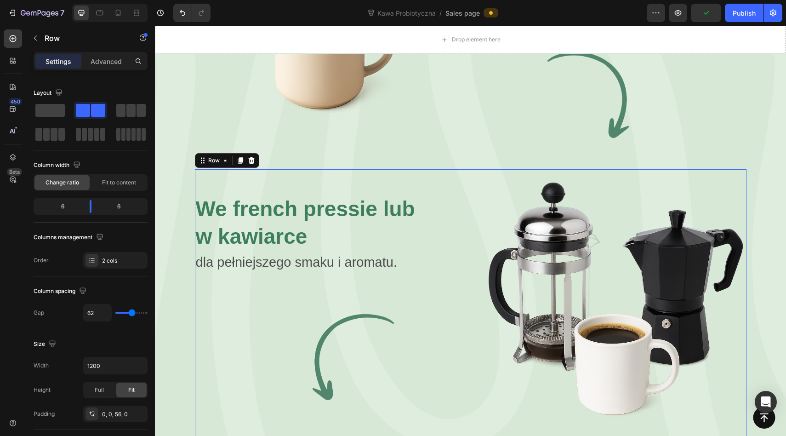
click at [423, 343] on div "We french pressie lub w kawiarce Heading dla pełniejszego smaku i aromatu. Text…" at bounding box center [326, 300] width 262 height 262
type input "25"
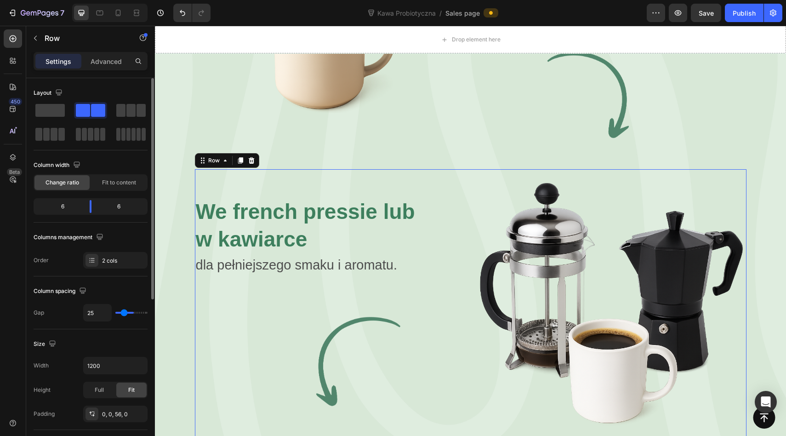
type input "23"
type input "21"
type input "19"
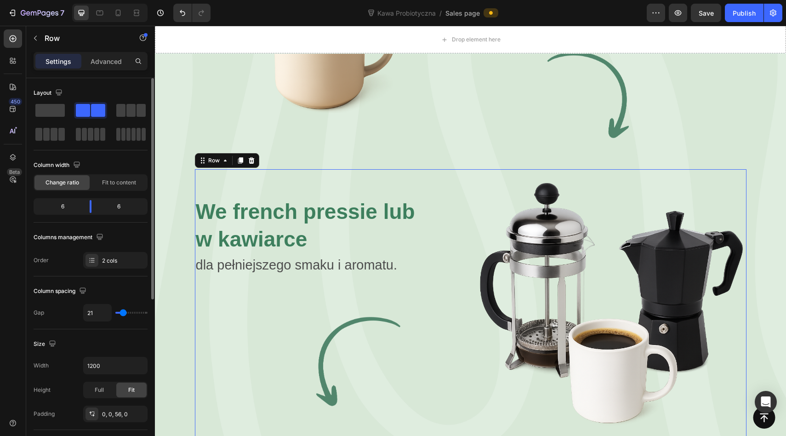
type input "19"
type input "18"
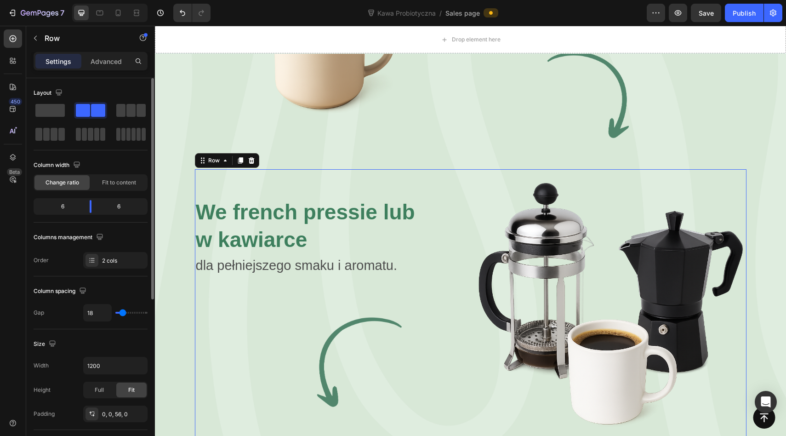
type input "17"
type input "16"
type input "39"
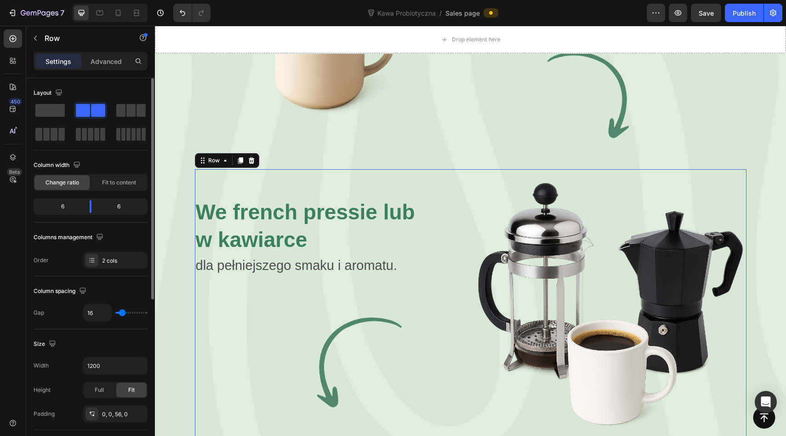
type input "39"
type input "59"
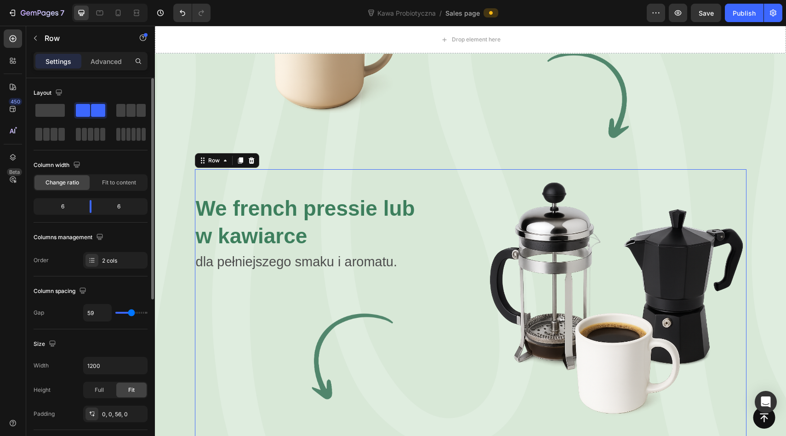
type input "68"
type input "75"
type input "81"
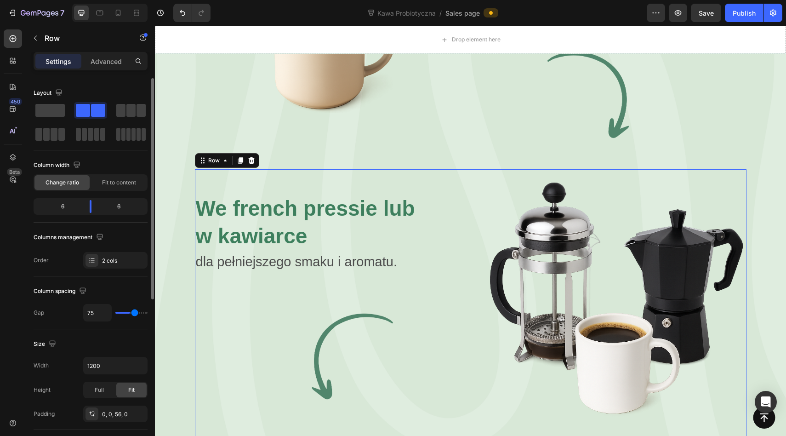
type input "81"
type input "84"
type input "88"
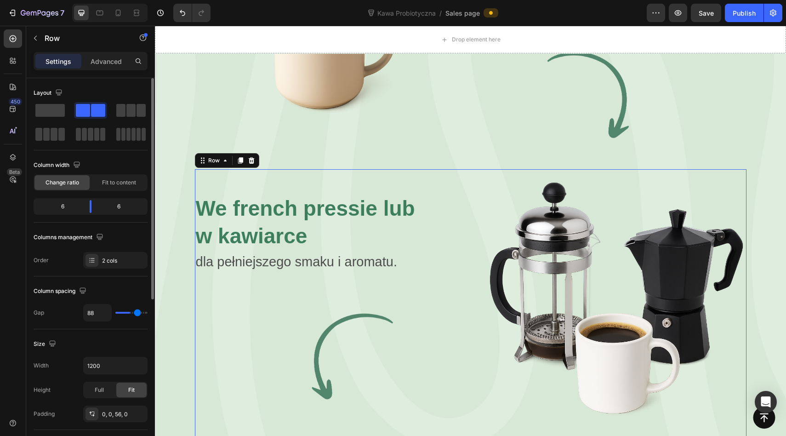
type input "93"
type input "97"
type input "101"
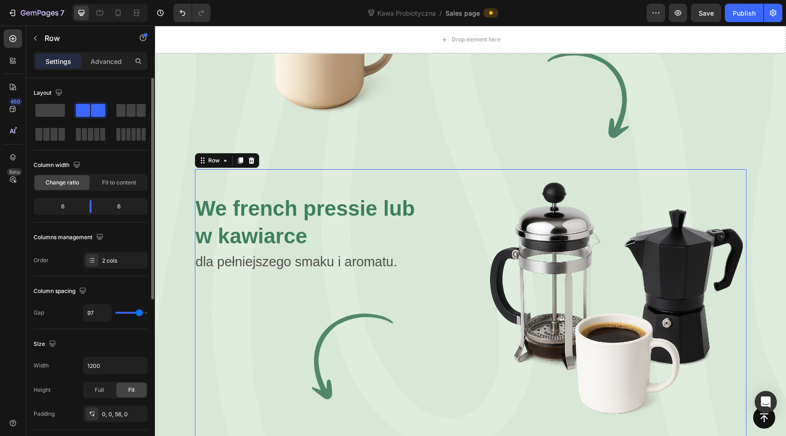
type input "101"
type input "104"
type input "107"
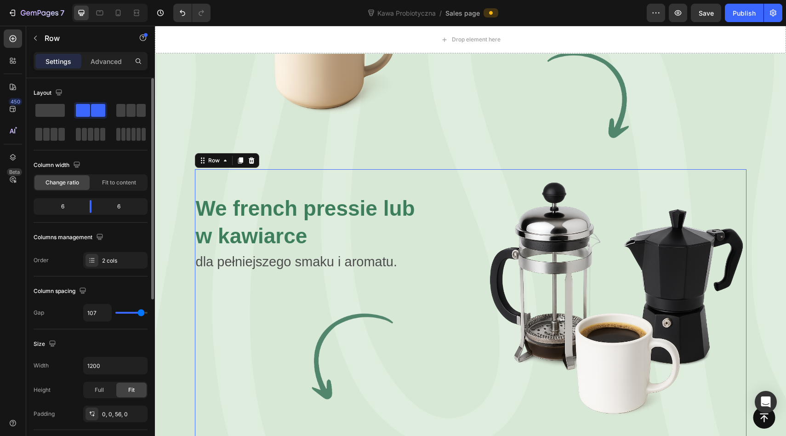
type input "110"
type input "113"
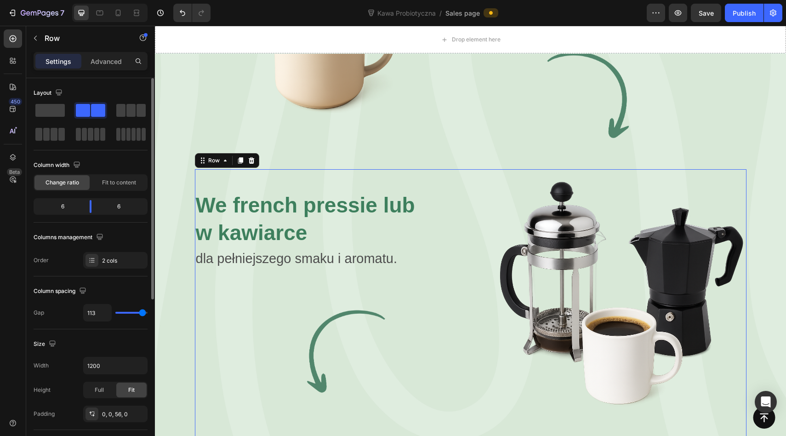
type input "116"
type input "119"
type input "120"
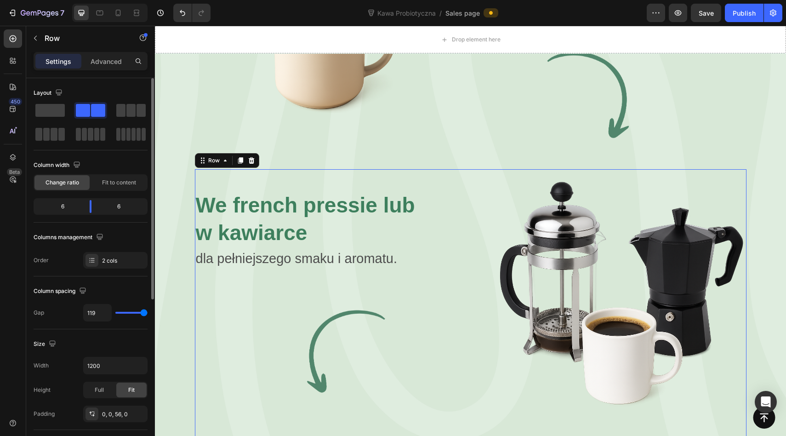
type input "120"
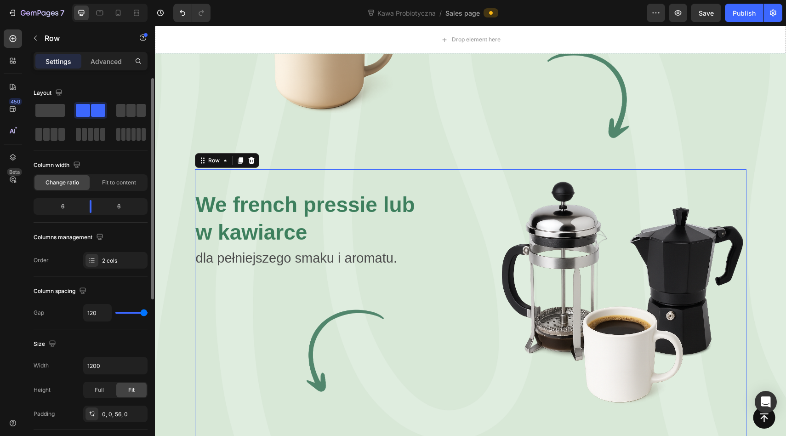
type input "94"
type input "76"
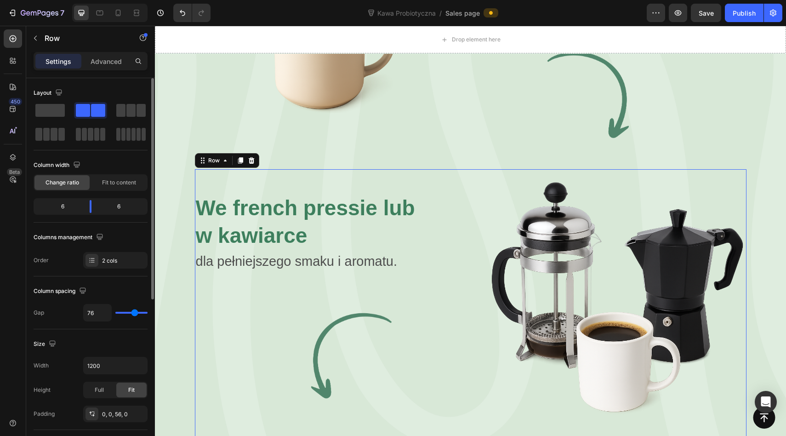
type input "64"
type input "55"
type input "44"
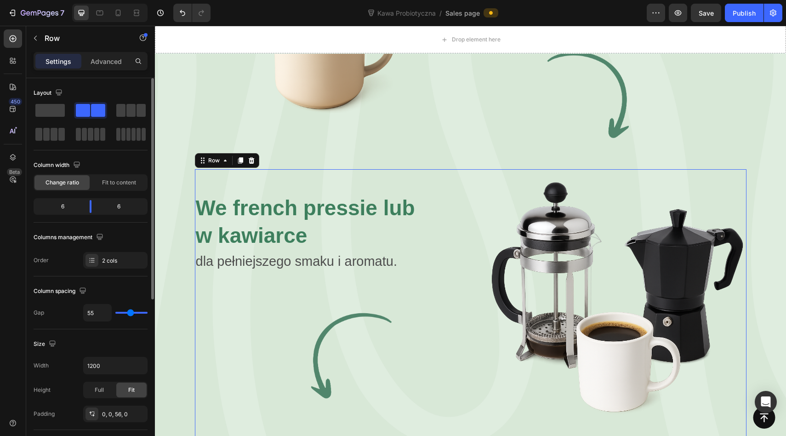
type input "44"
type input "33"
type input "27"
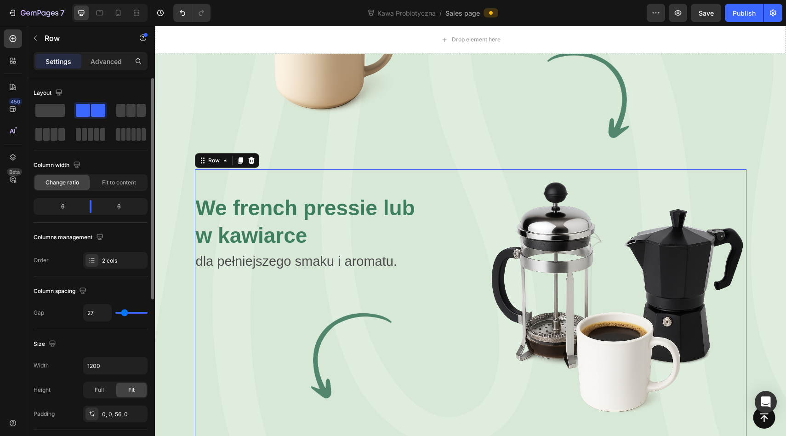
type input "23"
type input "19"
type input "14"
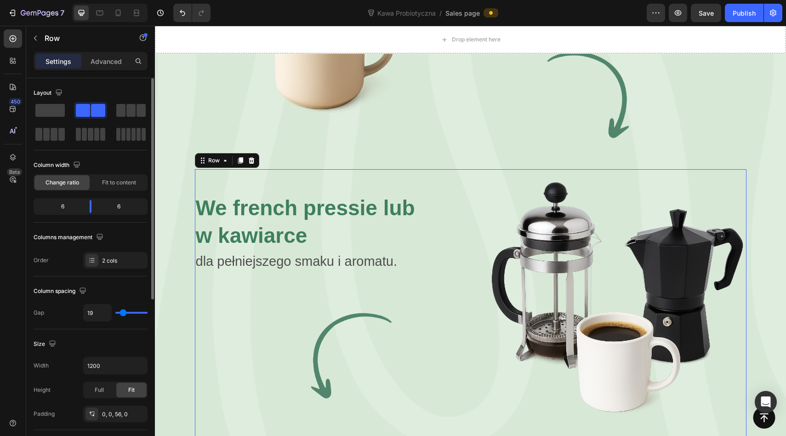
type input "14"
type input "9"
type input "2"
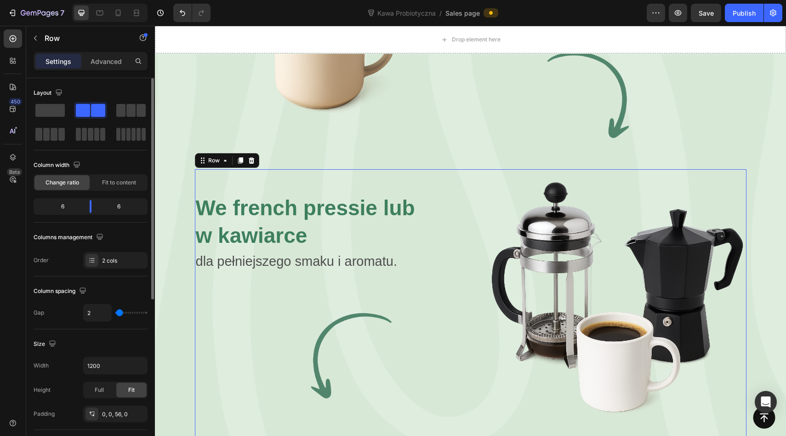
type input "0"
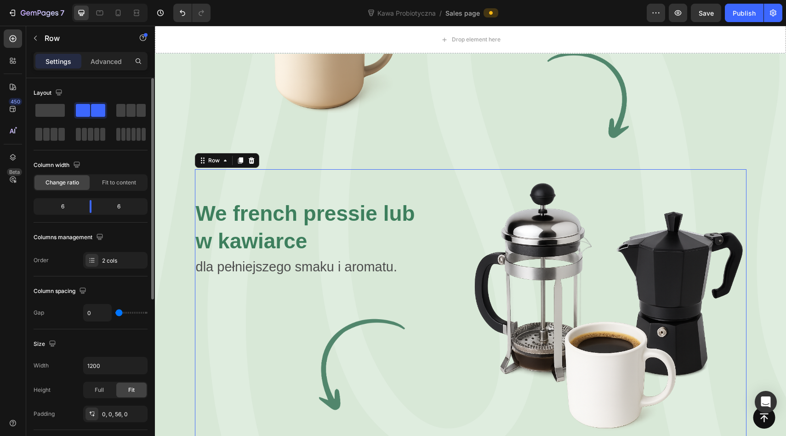
drag, startPoint x: 124, startPoint y: 312, endPoint x: 107, endPoint y: 313, distance: 17.5
type input "0"
click at [115, 313] on input "range" at bounding box center [131, 313] width 32 height 2
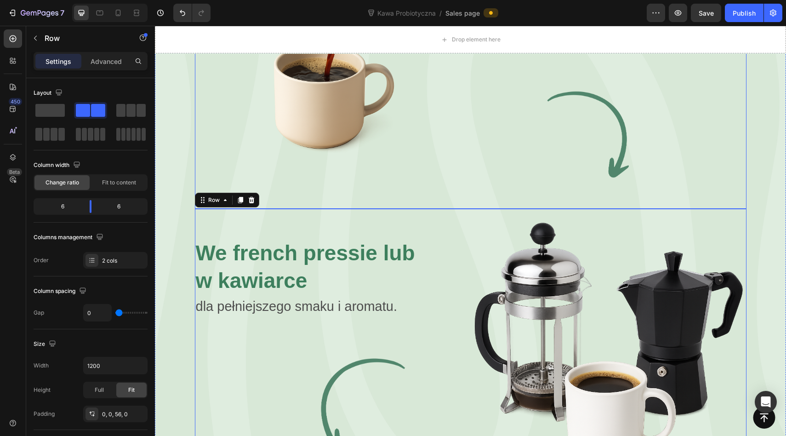
scroll to position [2096, 0]
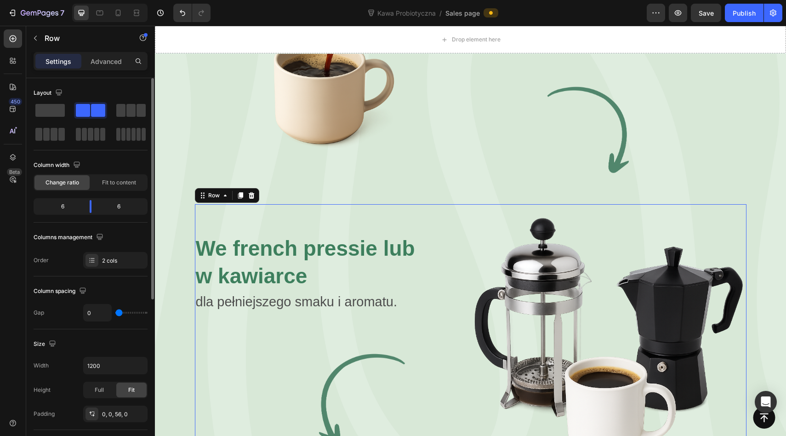
type input "7"
type input "10"
type input "11"
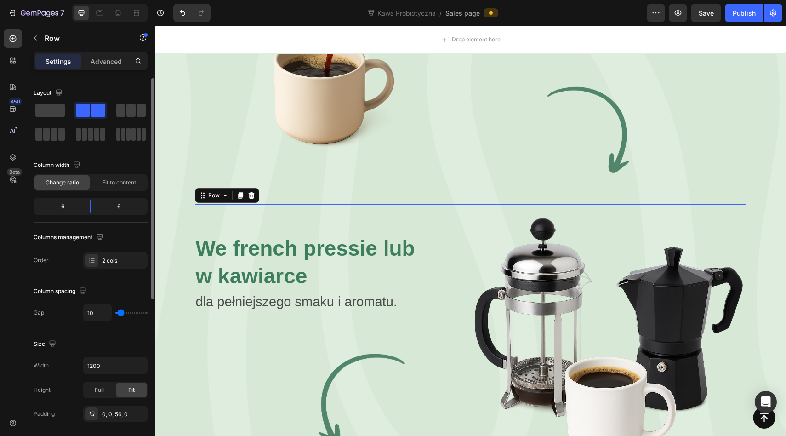
type input "11"
type input "12"
type input "13"
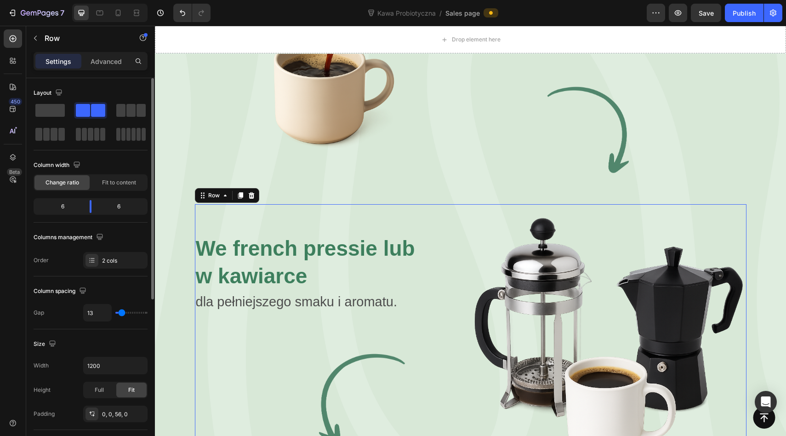
type input "15"
type input "17"
type input "19"
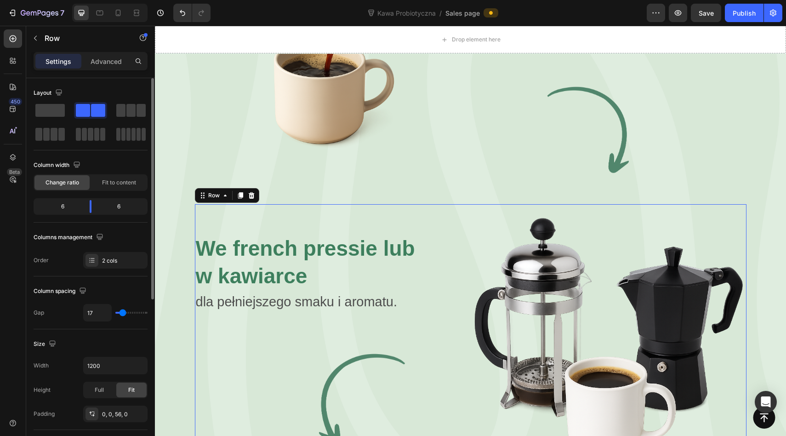
type input "19"
type input "20"
type input "21"
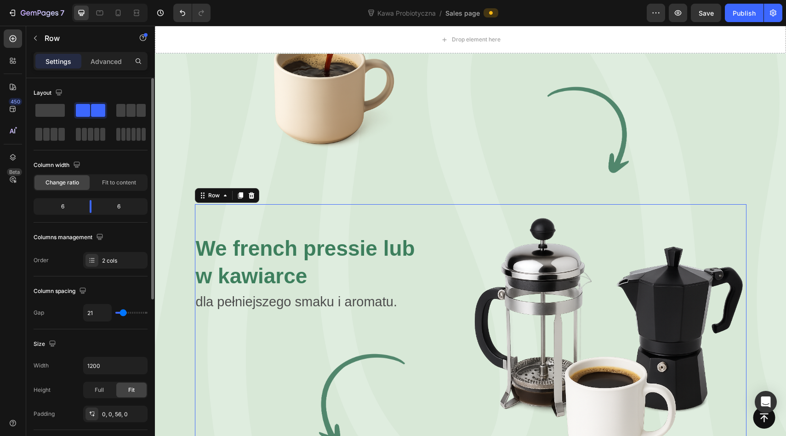
type input "22"
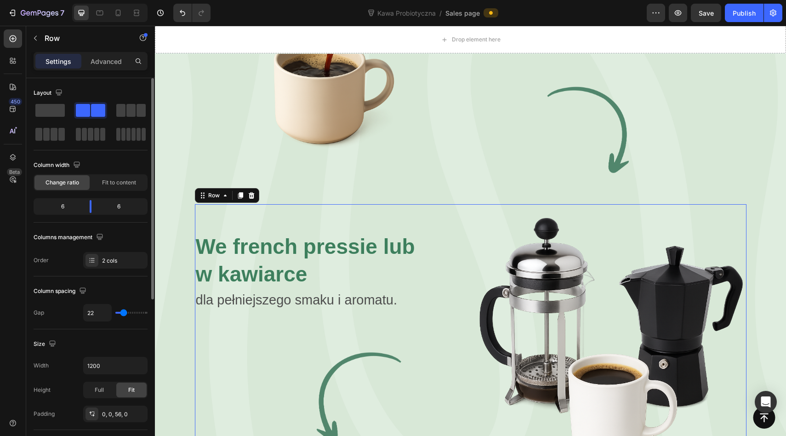
type input "23"
type input "26"
type input "30"
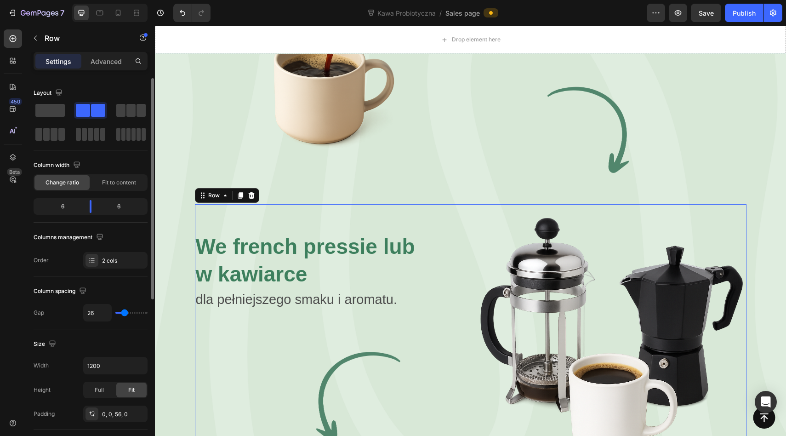
type input "30"
type input "34"
type input "38"
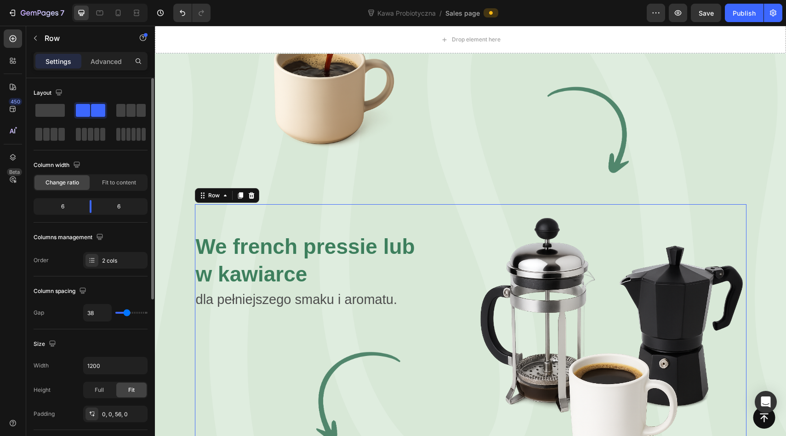
type input "39"
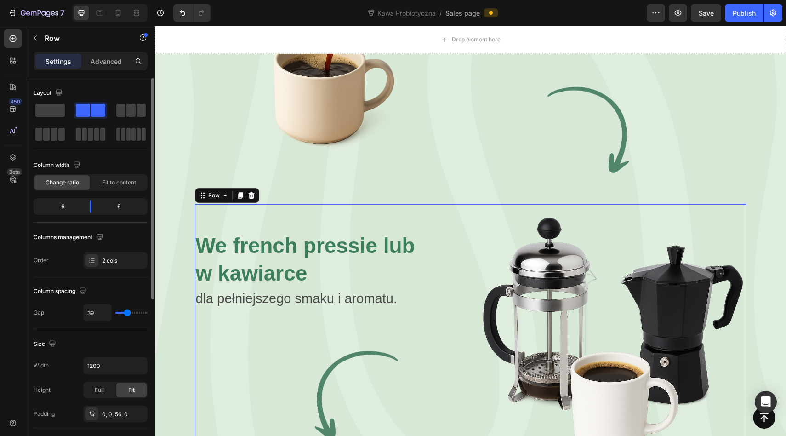
type input "40"
type input "41"
type input "42"
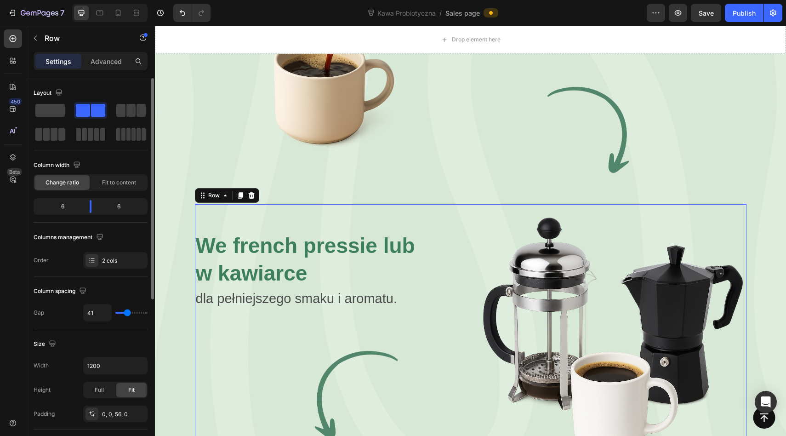
type input "42"
type input "44"
type input "45"
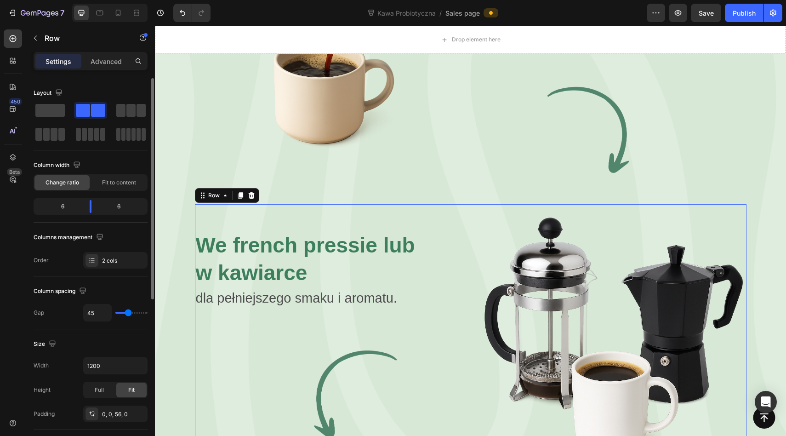
type input "46"
type input "47"
type input "48"
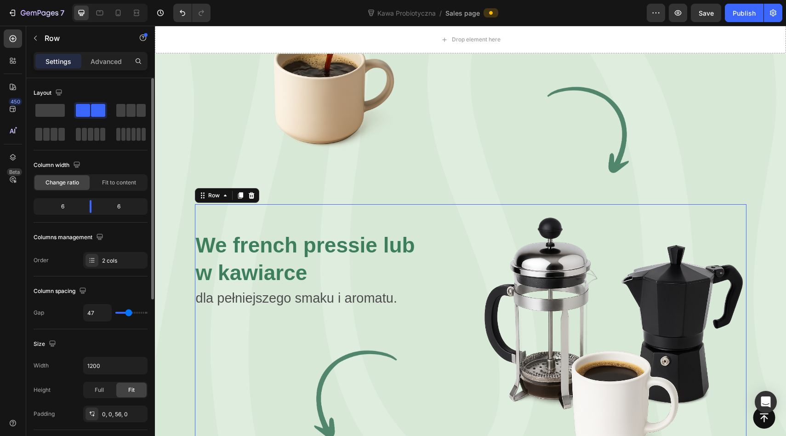
type input "48"
type input "57"
type input "68"
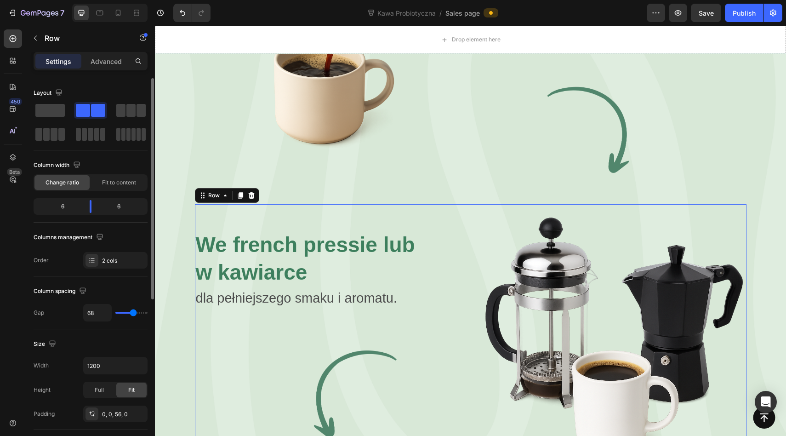
type input "72"
type input "74"
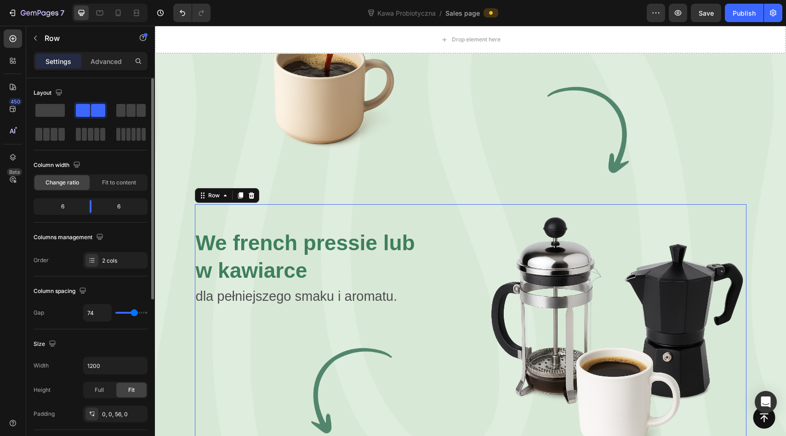
type input "75"
drag, startPoint x: 119, startPoint y: 310, endPoint x: 134, endPoint y: 310, distance: 15.6
type input "75"
click at [134, 312] on input "range" at bounding box center [131, 313] width 32 height 2
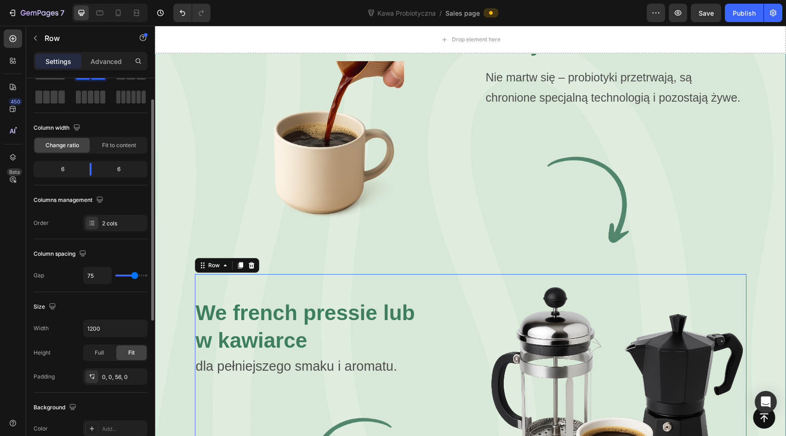
scroll to position [1969, 0]
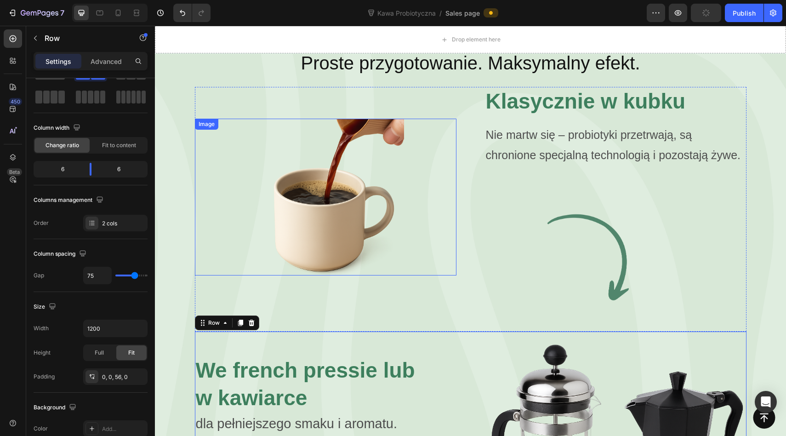
click at [446, 121] on div at bounding box center [326, 197] width 262 height 157
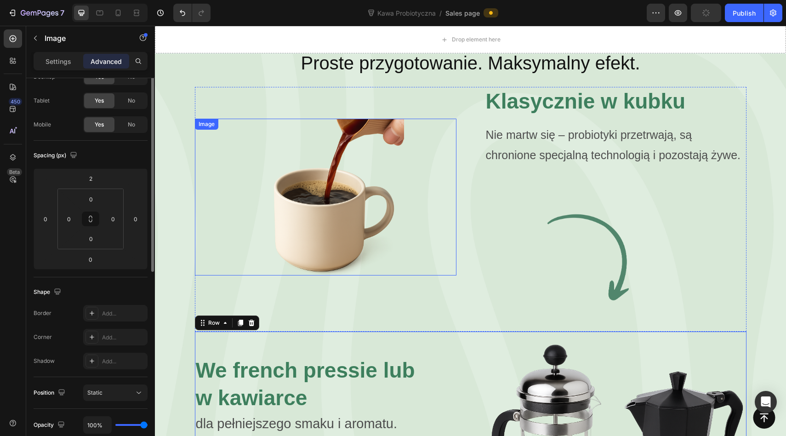
scroll to position [0, 0]
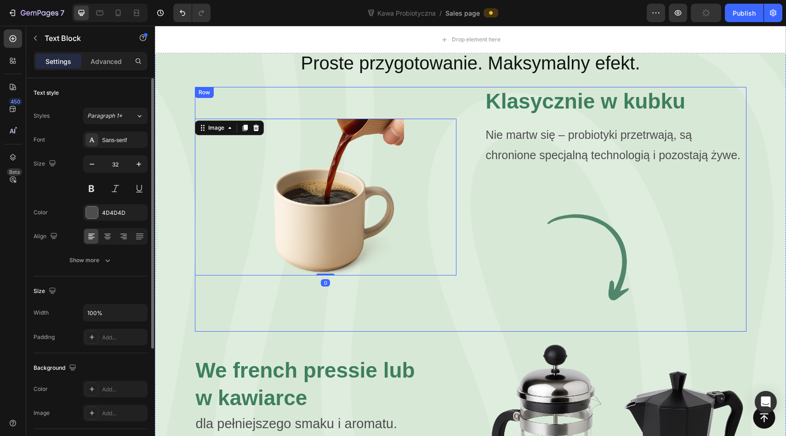
click at [485, 124] on div "Nie martw się – probiotyki przetrwają, są chronione specjalną technologią i poz…" at bounding box center [616, 163] width 262 height 79
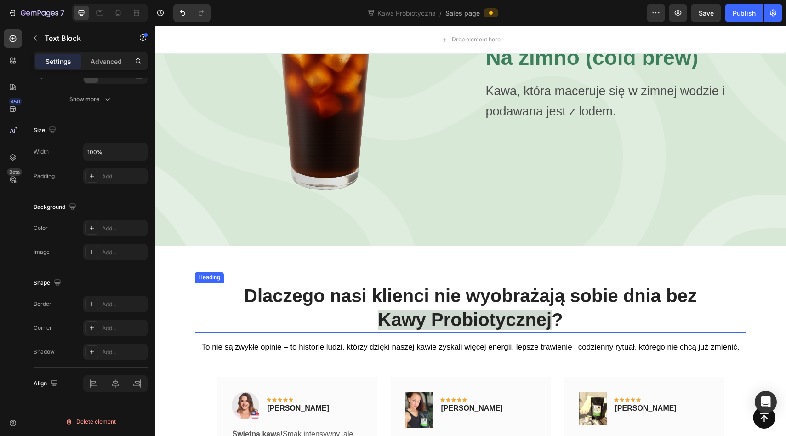
scroll to position [2606, 0]
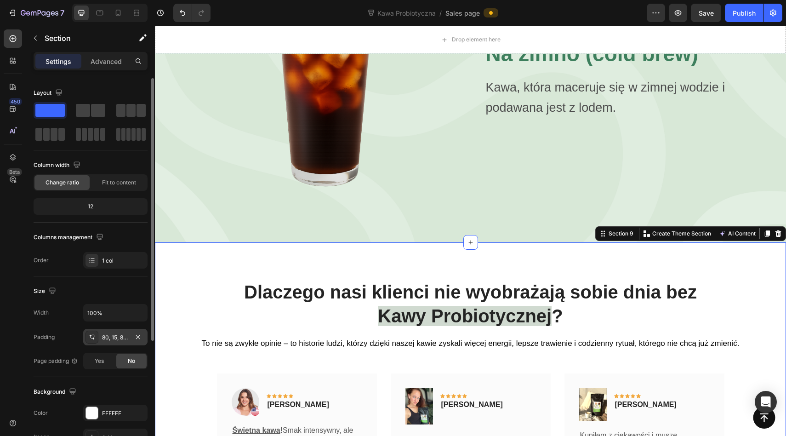
click at [91, 337] on icon at bounding box center [91, 336] width 7 height 7
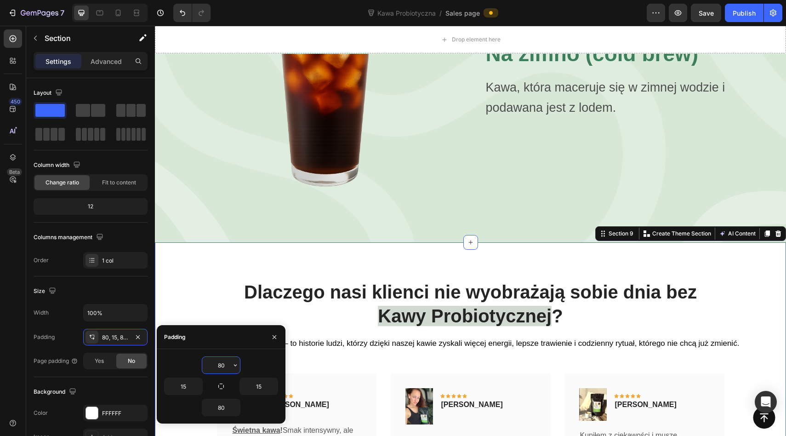
click at [222, 363] on input "80" at bounding box center [221, 365] width 38 height 17
click at [234, 363] on icon "button" at bounding box center [235, 364] width 7 height 7
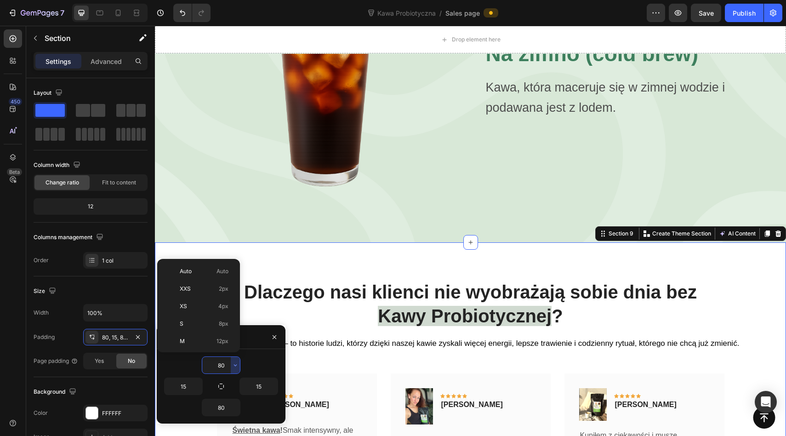
scroll to position [99, 0]
click at [211, 301] on div "2XL 32px" at bounding box center [197, 294] width 72 height 17
type input "32"
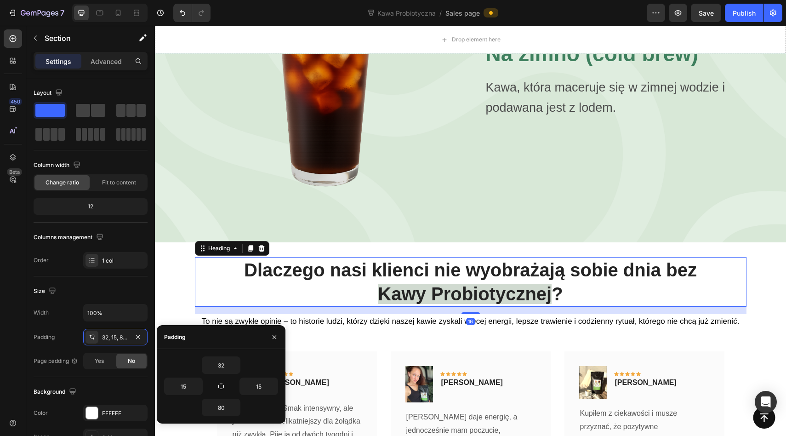
click at [202, 257] on h2 "Dlaczego nasi klienci nie wyobrażają sobie dnia bez Kawy Probiotycznej ?" at bounding box center [471, 282] width 552 height 50
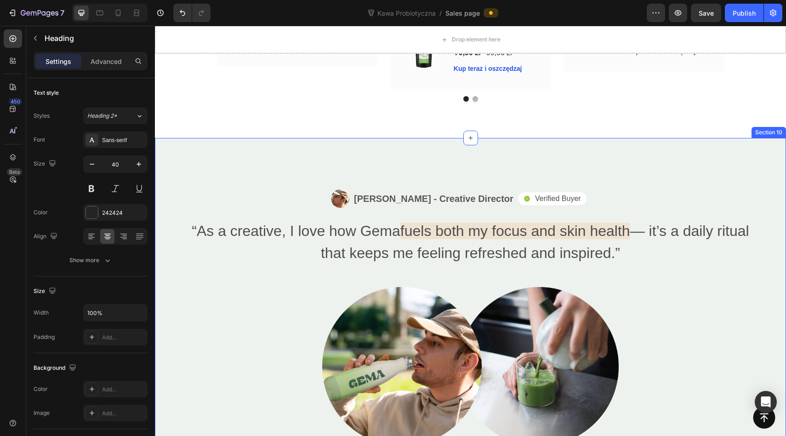
scroll to position [3579, 0]
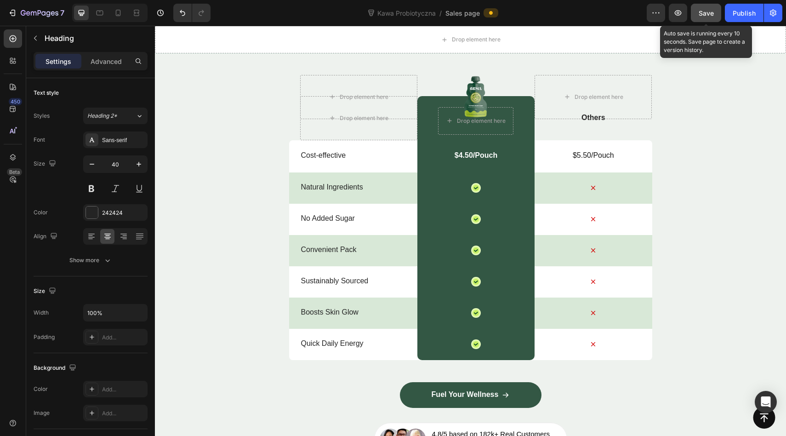
drag, startPoint x: 711, startPoint y: 14, endPoint x: 522, endPoint y: 15, distance: 188.5
click at [711, 14] on span "Save" at bounding box center [706, 13] width 15 height 8
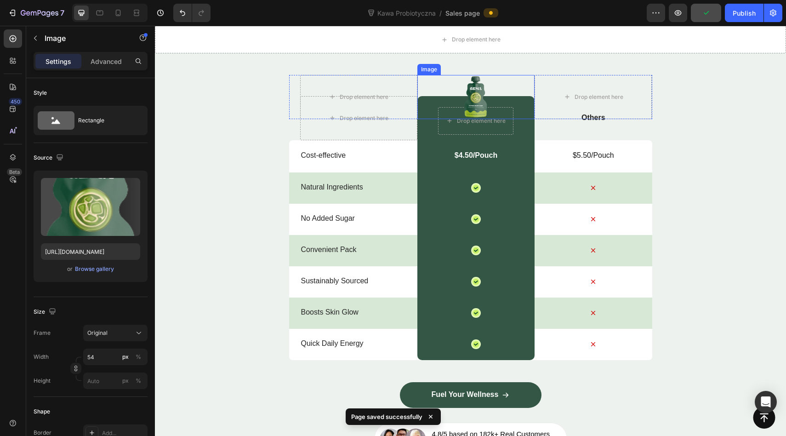
click at [477, 96] on img at bounding box center [475, 97] width 25 height 44
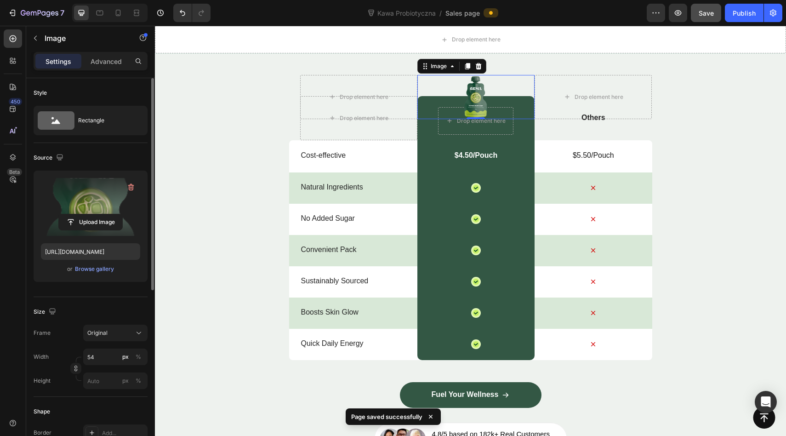
click at [98, 201] on label at bounding box center [90, 207] width 99 height 58
click at [98, 214] on input "file" at bounding box center [90, 222] width 63 height 16
click at [85, 223] on input "file" at bounding box center [90, 222] width 63 height 16
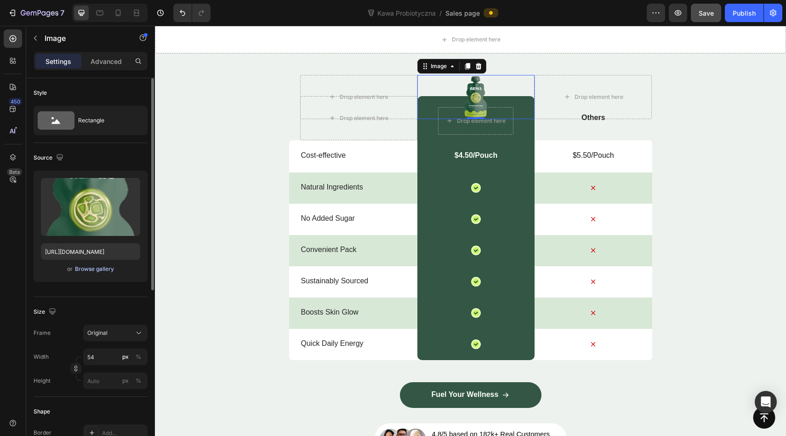
click at [111, 268] on div "Browse gallery" at bounding box center [94, 269] width 39 height 8
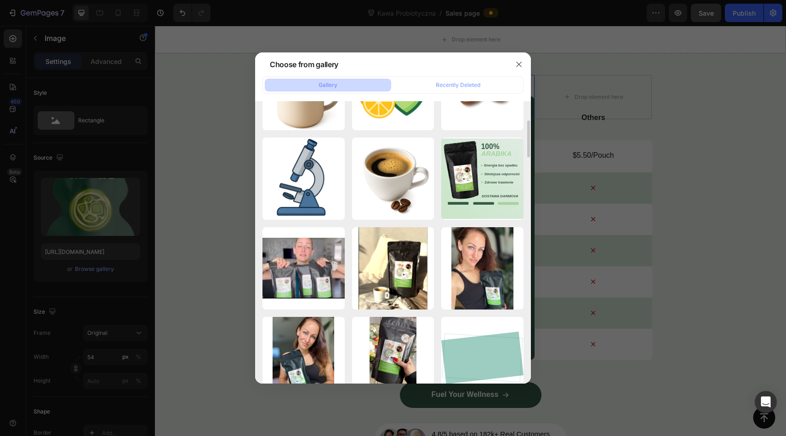
scroll to position [19, 0]
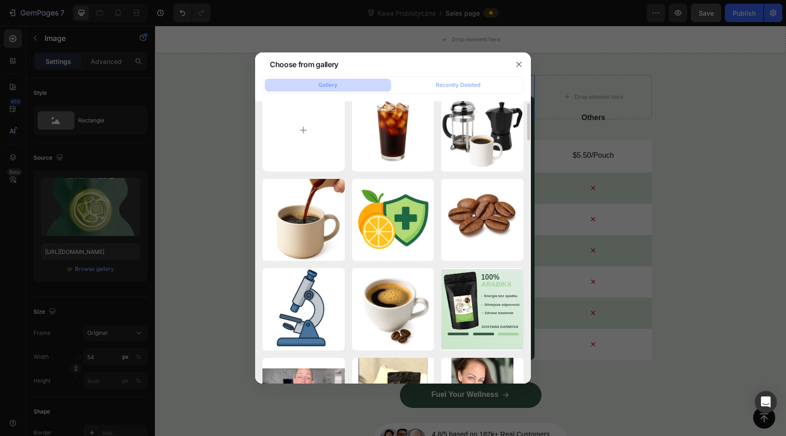
click at [440, 92] on div "Gallery Recently Deleted" at bounding box center [393, 84] width 261 height 17
click at [435, 80] on button "Recently Deleted" at bounding box center [458, 85] width 126 height 13
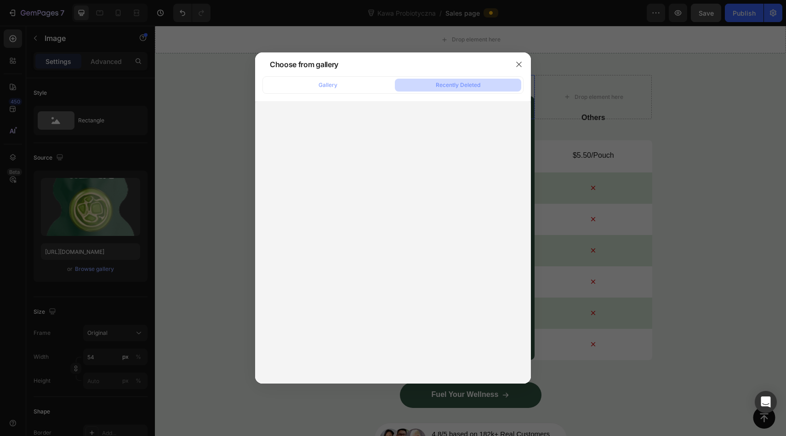
drag, startPoint x: 343, startPoint y: 80, endPoint x: 486, endPoint y: 68, distance: 144.0
click at [483, 69] on div "Choose from gallery Gallery Recently Deleted" at bounding box center [393, 217] width 276 height 331
click at [518, 64] on icon "button" at bounding box center [518, 64] width 7 height 7
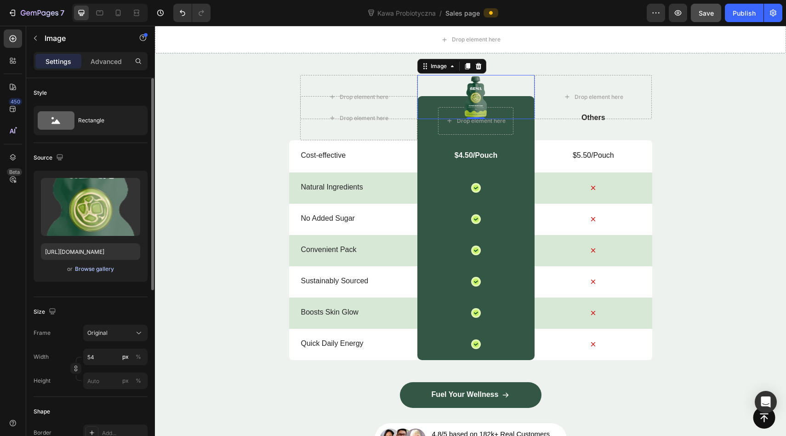
click at [91, 269] on div "Browse gallery" at bounding box center [94, 269] width 39 height 8
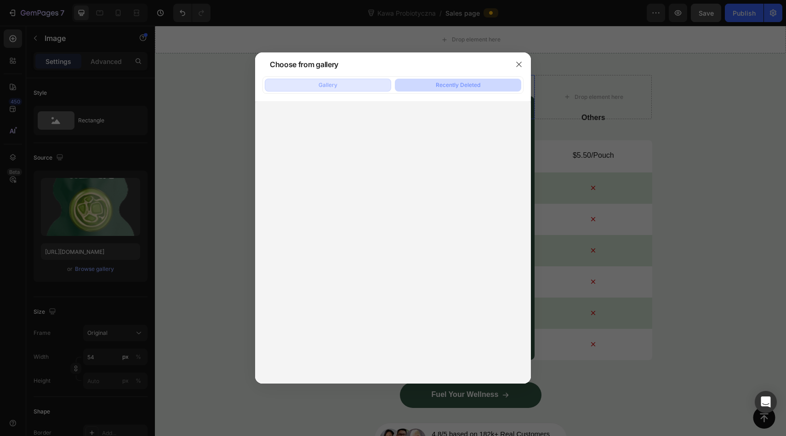
click at [321, 86] on div "Gallery" at bounding box center [328, 85] width 19 height 8
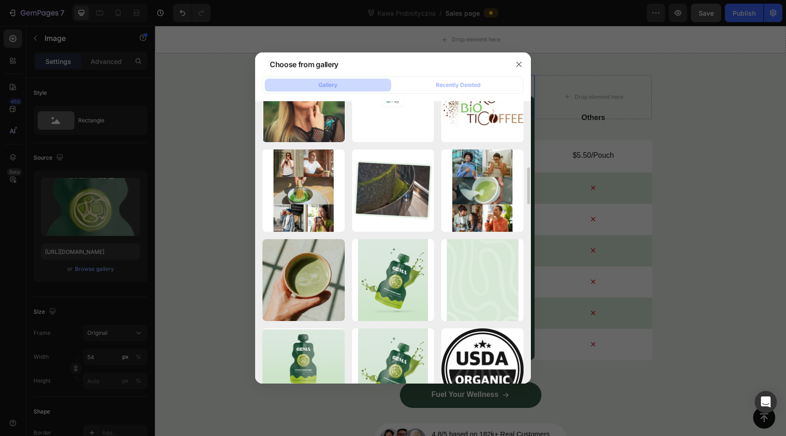
scroll to position [848, 0]
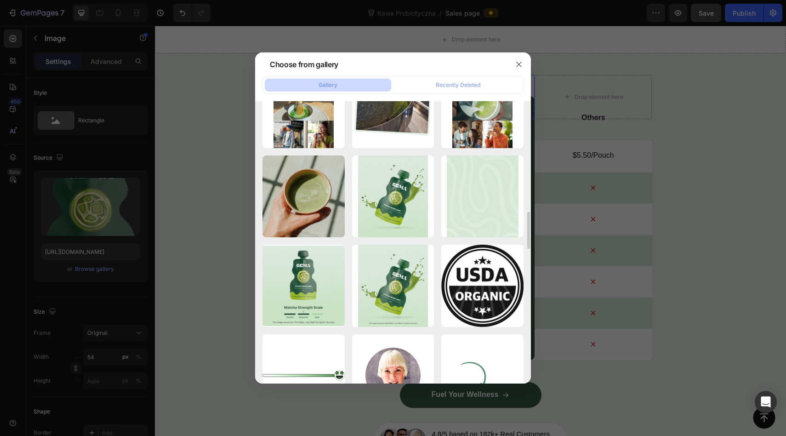
click at [634, 251] on div at bounding box center [393, 218] width 786 height 436
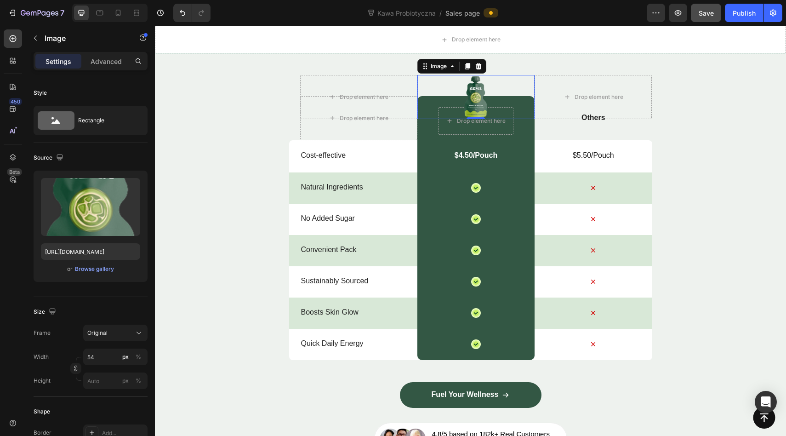
click at [475, 98] on img at bounding box center [475, 97] width 25 height 44
click at [92, 268] on div "Browse gallery" at bounding box center [94, 269] width 39 height 8
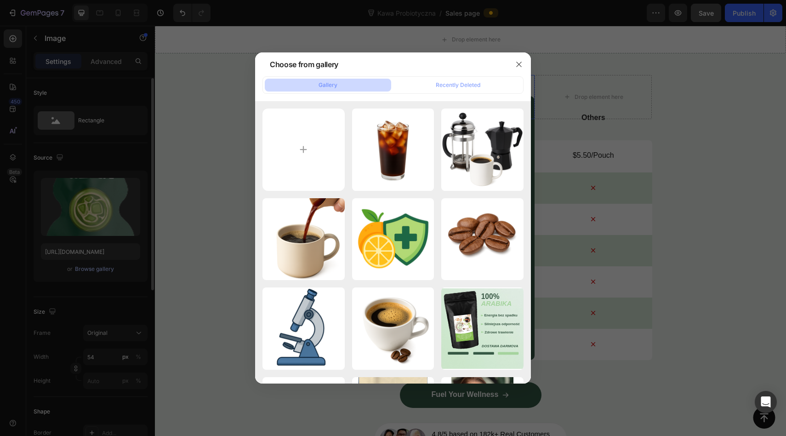
click at [92, 268] on div at bounding box center [393, 218] width 786 height 436
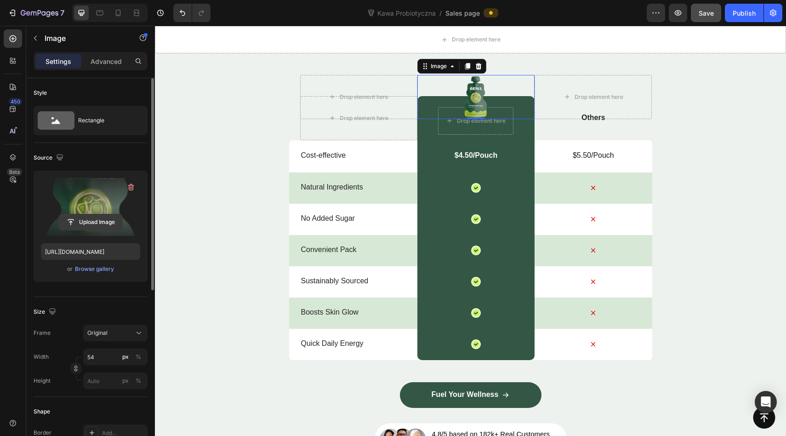
click at [89, 225] on input "file" at bounding box center [90, 222] width 63 height 16
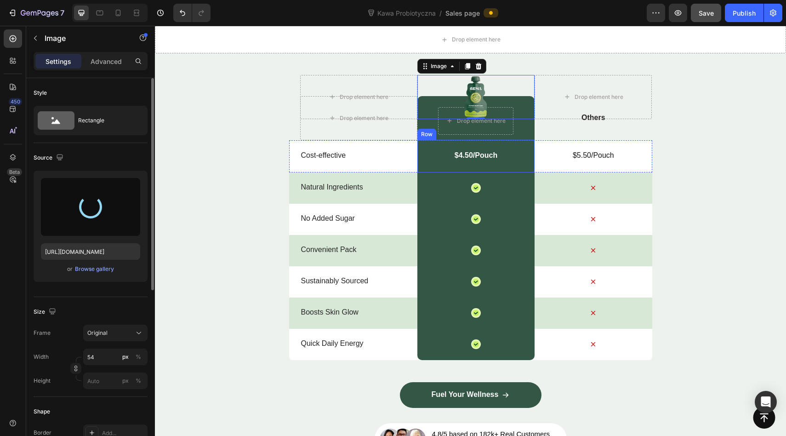
type input "[URL][DOMAIN_NAME]"
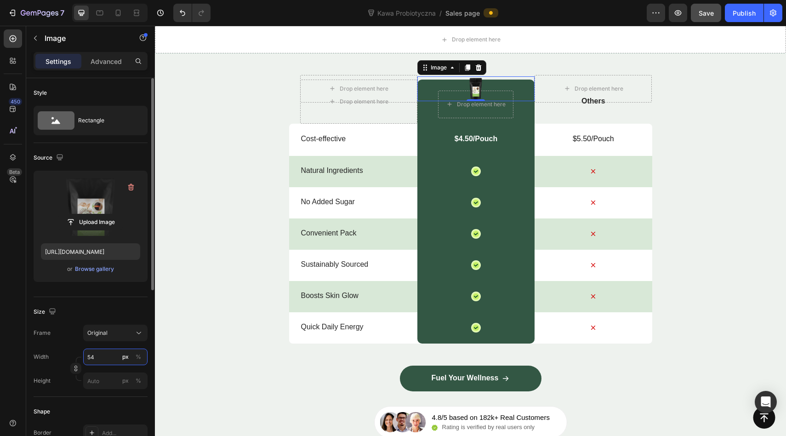
click at [100, 359] on input "54" at bounding box center [115, 357] width 64 height 17
click at [133, 356] on button "%" at bounding box center [138, 356] width 11 height 11
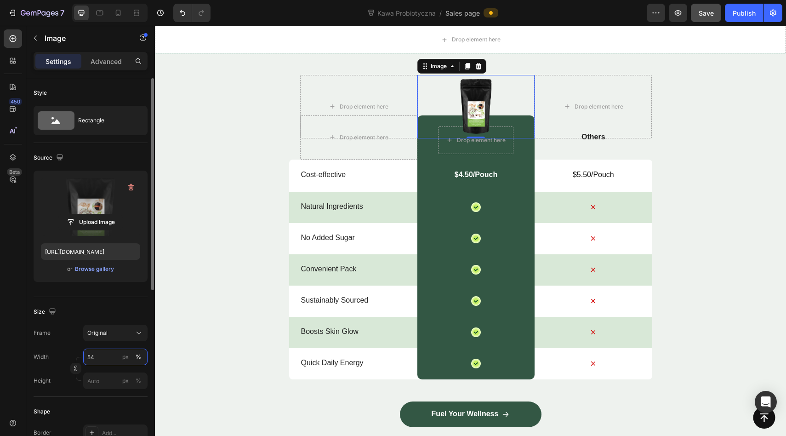
click at [101, 356] on input "54" at bounding box center [115, 357] width 64 height 17
drag, startPoint x: 97, startPoint y: 357, endPoint x: 74, endPoint y: 357, distance: 23.4
click at [74, 357] on div "Width 54 px % Height px %" at bounding box center [91, 369] width 114 height 40
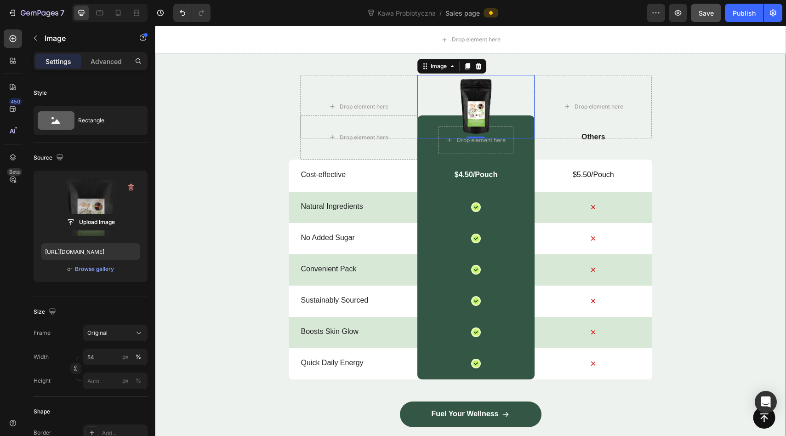
click at [249, 170] on div "Nature’s daily boost Text Block Row Match Glow Shot: Your daily boost Heading D…" at bounding box center [470, 227] width 631 height 494
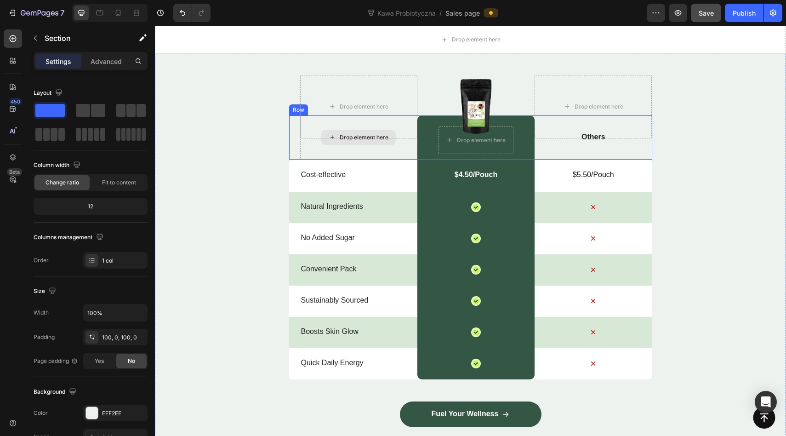
click at [405, 141] on div "Drop element here" at bounding box center [358, 137] width 117 height 44
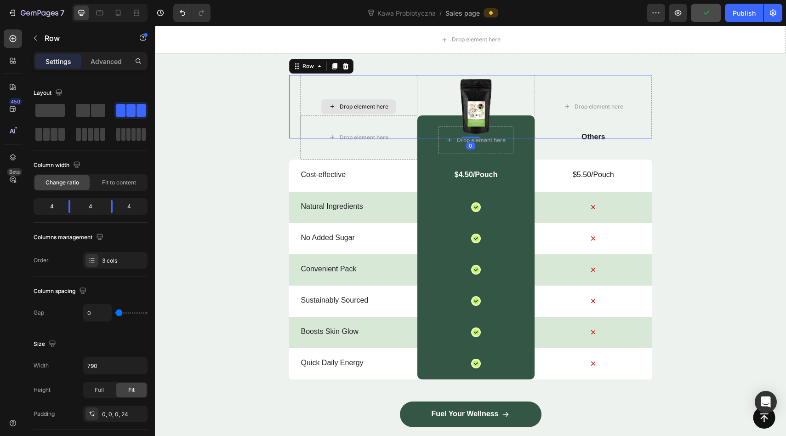
click at [308, 104] on div "Drop element here" at bounding box center [358, 106] width 117 height 63
click at [344, 68] on icon at bounding box center [345, 66] width 7 height 7
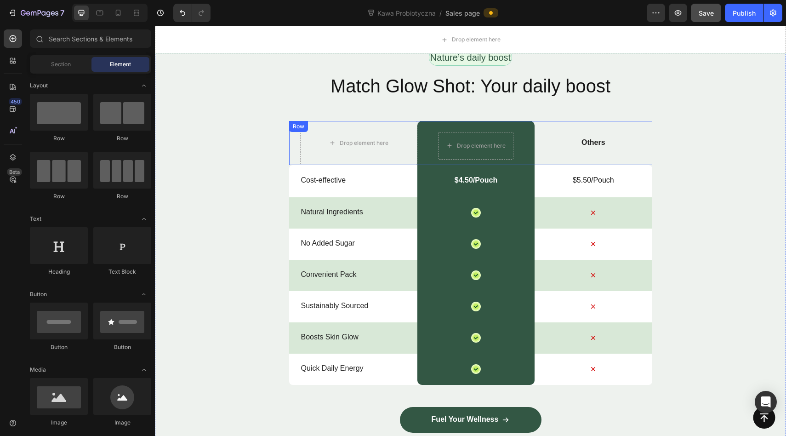
scroll to position [3479, 0]
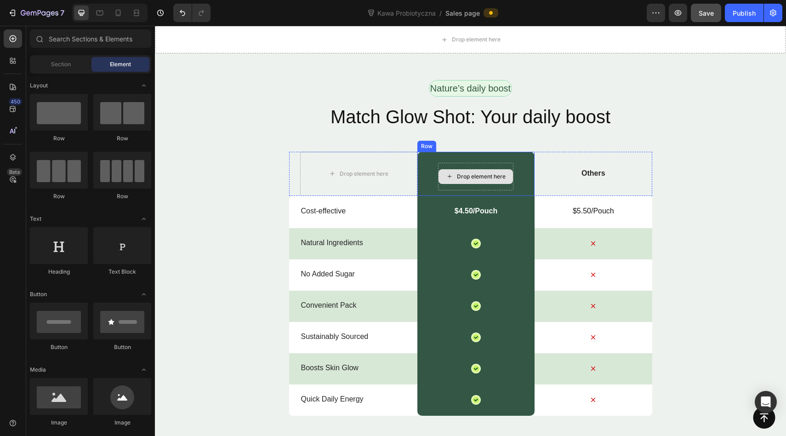
click at [456, 174] on div "Drop element here" at bounding box center [476, 176] width 74 height 15
click at [463, 175] on div "Drop element here" at bounding box center [481, 176] width 49 height 7
click at [481, 175] on div "Drop element here" at bounding box center [481, 176] width 49 height 7
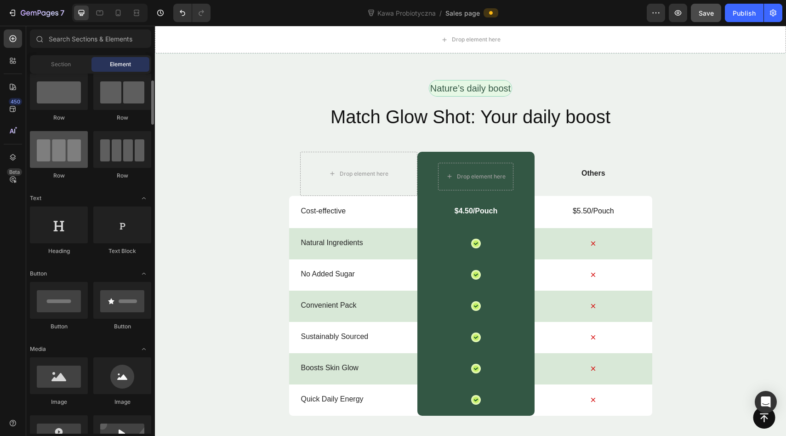
scroll to position [0, 0]
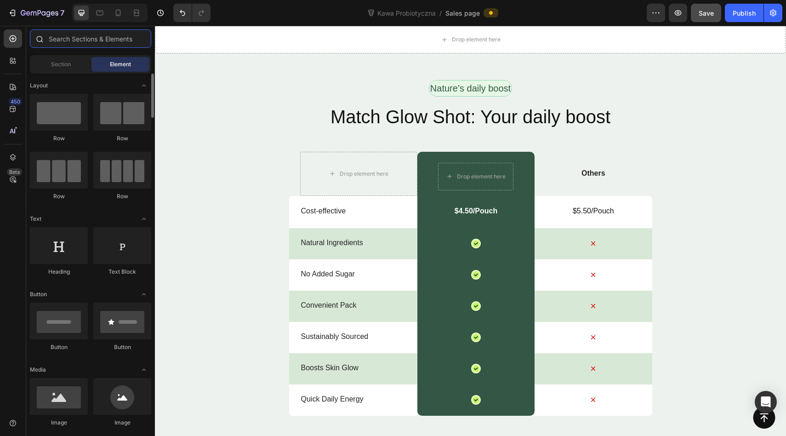
click at [79, 39] on input "text" at bounding box center [90, 38] width 121 height 18
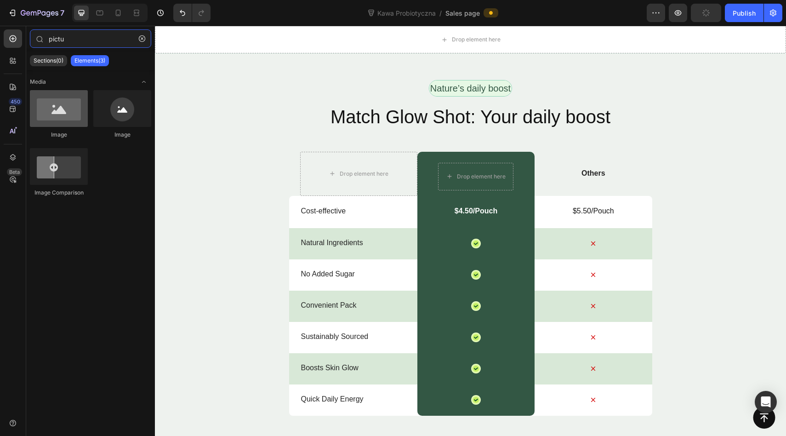
type input "pictu"
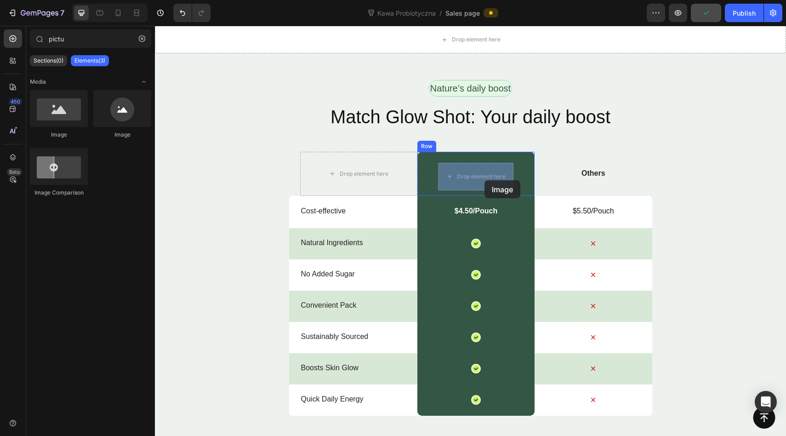
drag, startPoint x: 213, startPoint y: 148, endPoint x: 484, endPoint y: 180, distance: 272.7
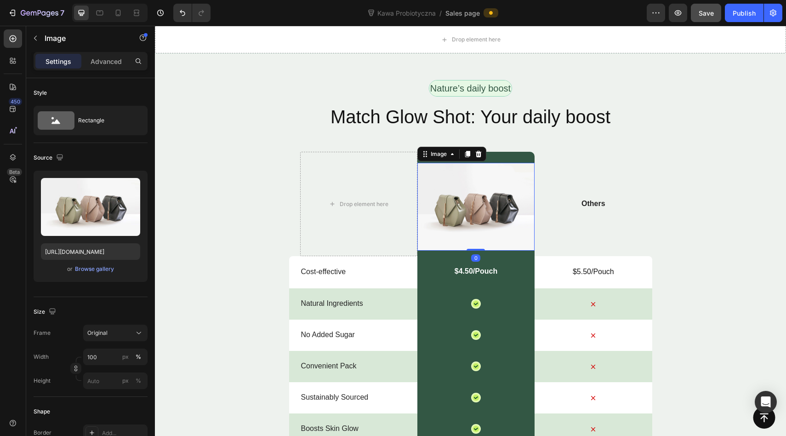
click at [463, 195] on img at bounding box center [475, 207] width 117 height 88
click at [94, 266] on div "Browse gallery" at bounding box center [94, 269] width 39 height 8
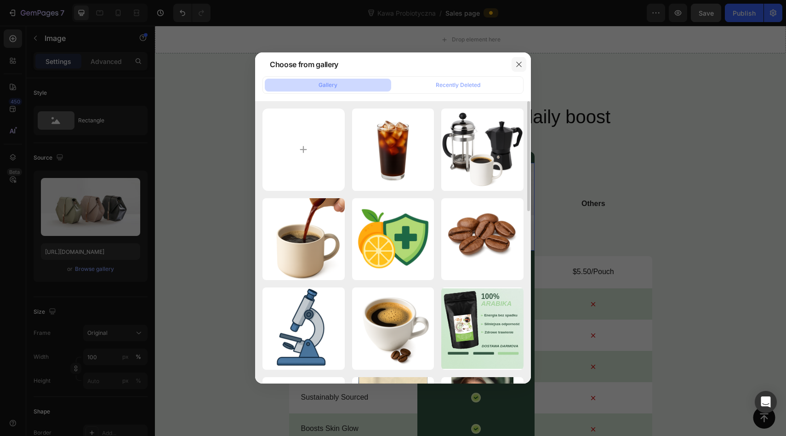
click at [522, 60] on button "button" at bounding box center [519, 64] width 15 height 15
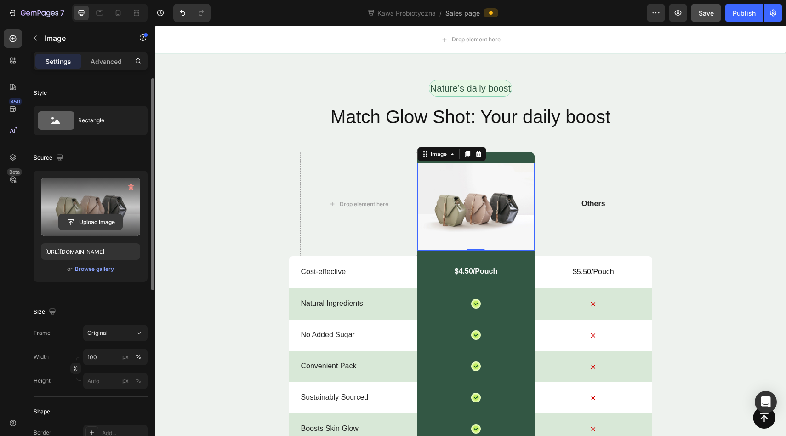
click at [78, 218] on input "file" at bounding box center [90, 222] width 63 height 16
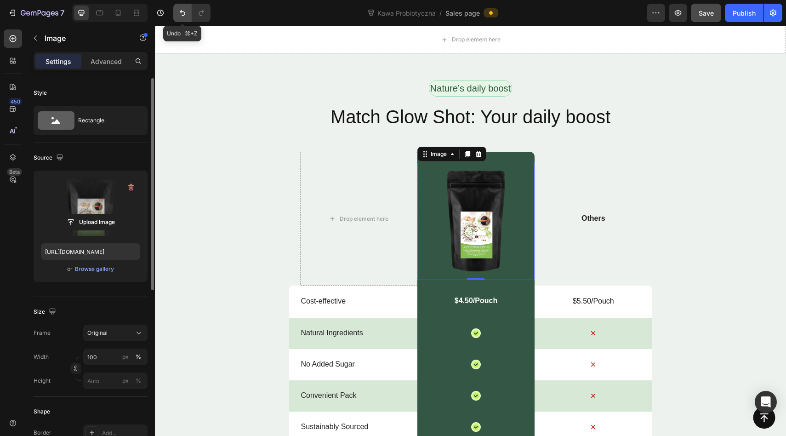
click at [179, 13] on icon "Undo/Redo" at bounding box center [182, 12] width 9 height 9
type input "[URL][DOMAIN_NAME]"
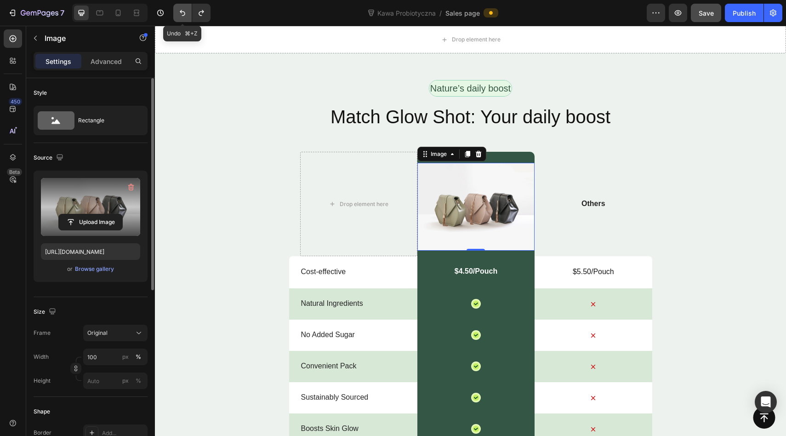
click at [179, 13] on icon "Undo/Redo" at bounding box center [182, 12] width 9 height 9
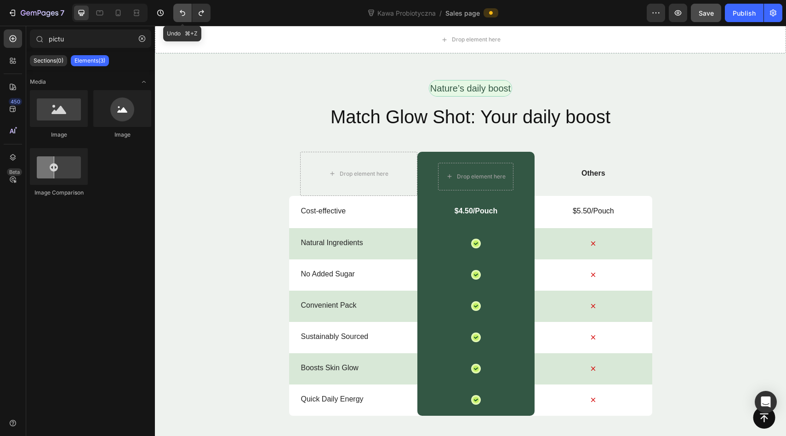
click at [179, 13] on icon "Undo/Redo" at bounding box center [182, 12] width 9 height 9
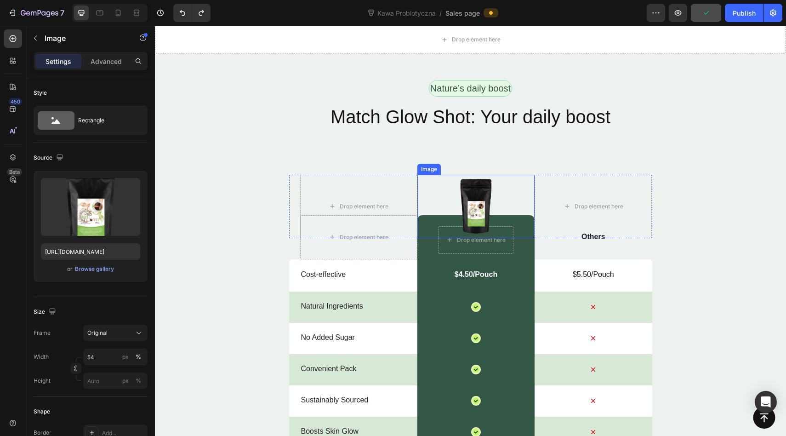
click at [506, 221] on img at bounding box center [476, 206] width 63 height 63
click at [419, 178] on div at bounding box center [475, 206] width 117 height 63
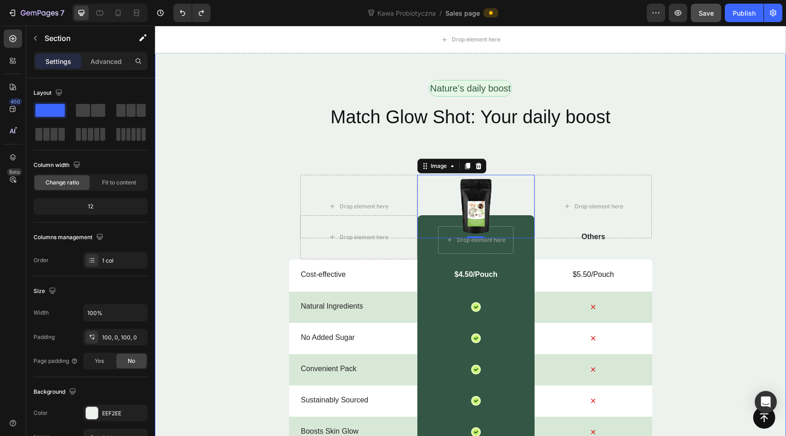
click at [405, 174] on div "Nature’s daily boost Text Block Row Match Glow Shot: Your daily boost Heading D…" at bounding box center [470, 327] width 631 height 494
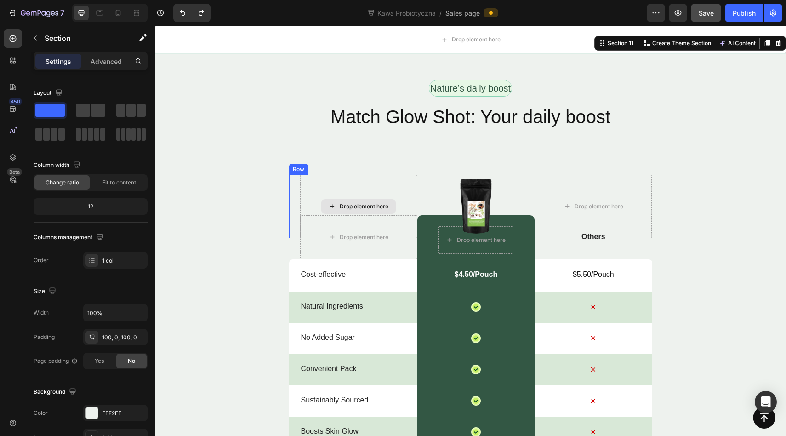
click at [404, 177] on div "Drop element here" at bounding box center [358, 206] width 117 height 63
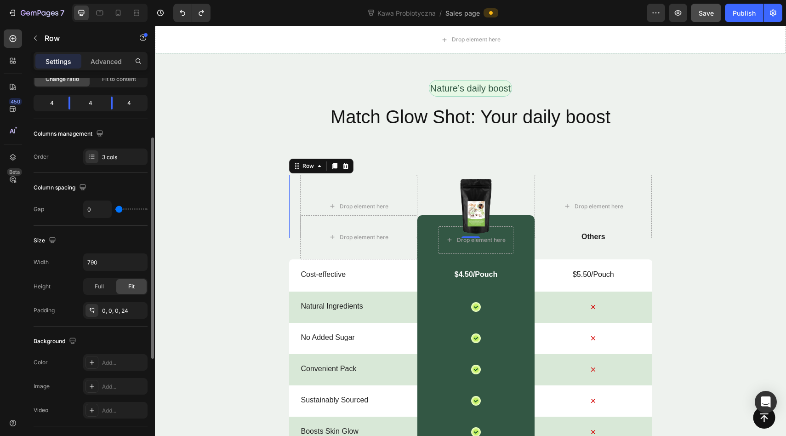
scroll to position [108, 0]
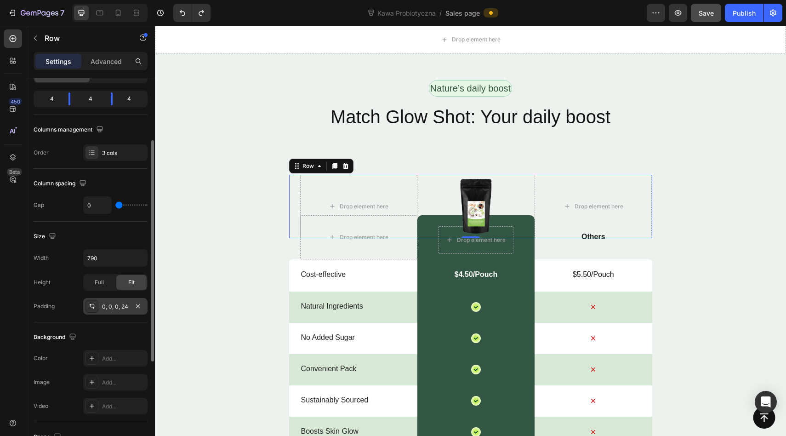
click at [88, 306] on icon at bounding box center [91, 306] width 7 height 7
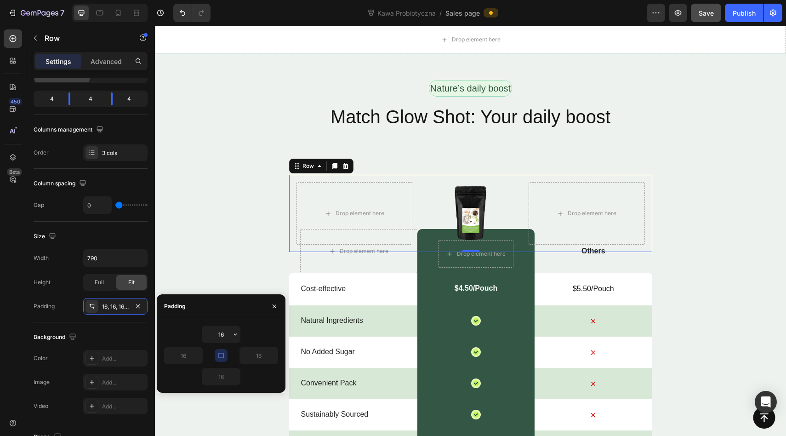
click at [223, 358] on icon "button" at bounding box center [220, 355] width 5 height 5
click at [223, 354] on icon "button" at bounding box center [220, 355] width 7 height 7
click at [223, 378] on input "16" at bounding box center [221, 376] width 38 height 17
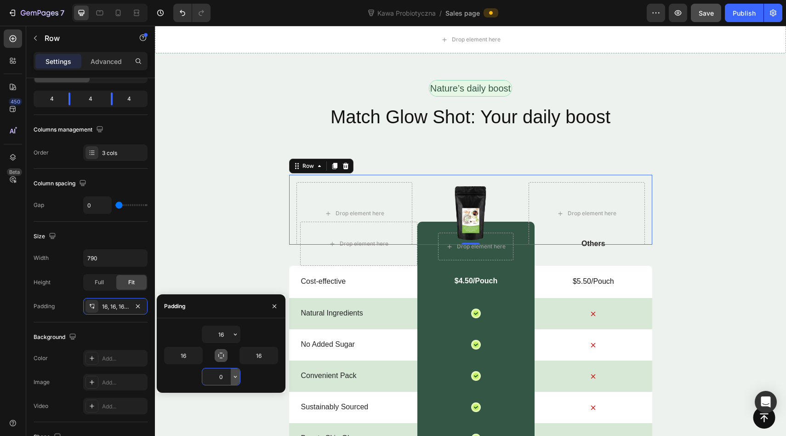
type input "0"
click at [492, 254] on div "Drop element here" at bounding box center [475, 247] width 75 height 28
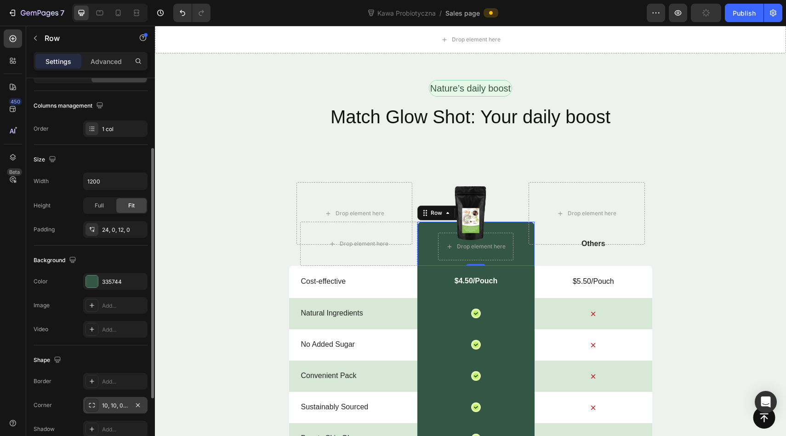
click at [111, 402] on div "10, 10, 0, 0" at bounding box center [115, 405] width 27 height 8
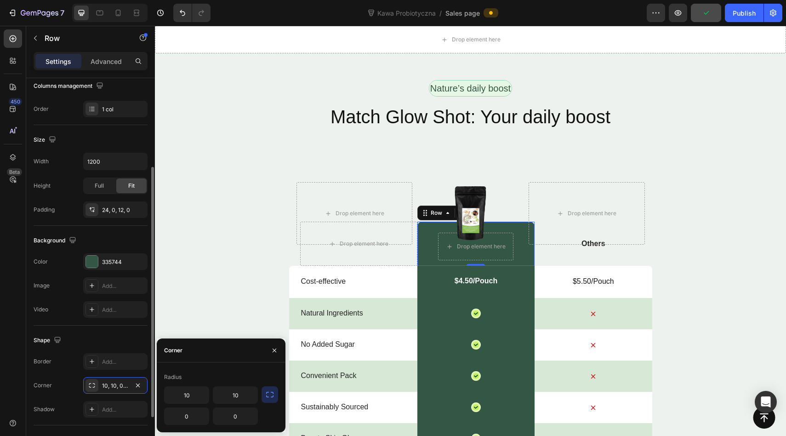
scroll to position [126, 0]
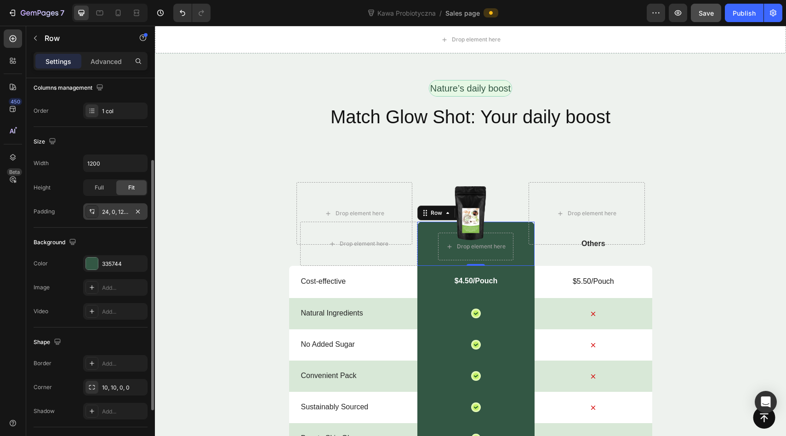
click at [107, 212] on div "24, 0, 12, 0" at bounding box center [115, 212] width 27 height 8
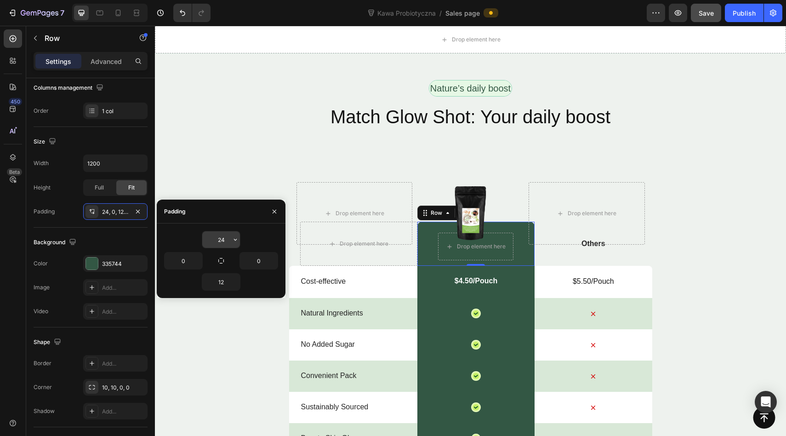
click at [229, 235] on input "24" at bounding box center [221, 239] width 38 height 17
type input "2"
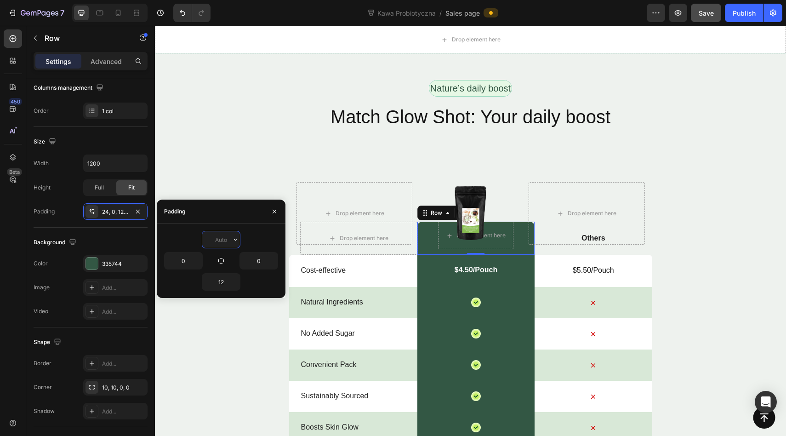
type input "0"
click at [223, 282] on input "12" at bounding box center [221, 282] width 38 height 17
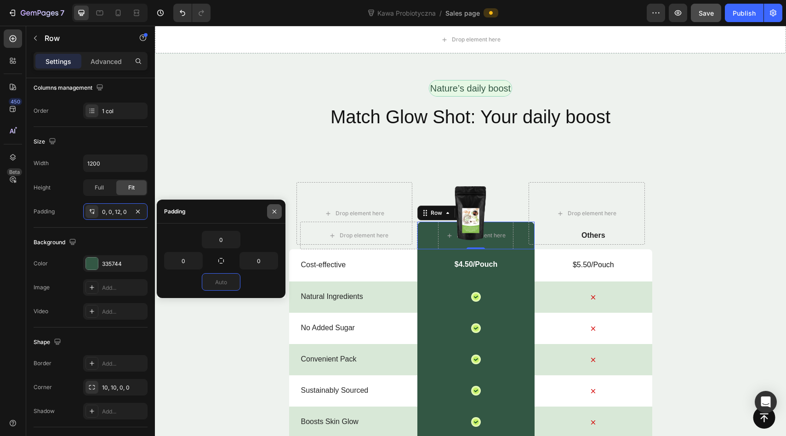
type input "0"
click at [278, 208] on icon "button" at bounding box center [274, 211] width 7 height 7
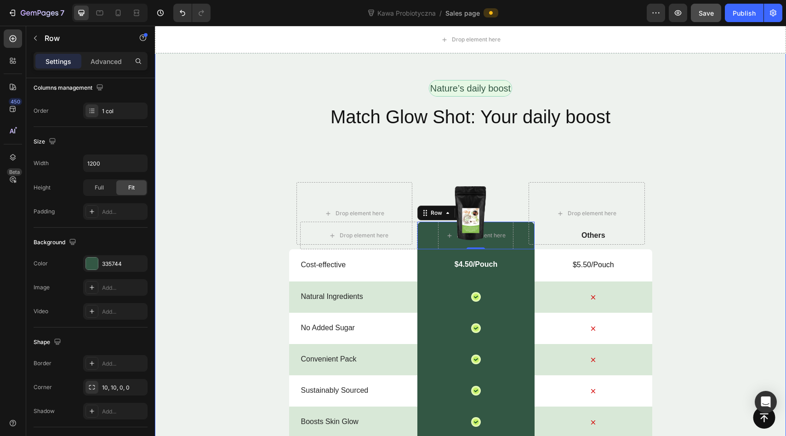
click at [739, 264] on div "Nature’s daily boost Text Block Row Match Glow Shot: Your daily boost Heading D…" at bounding box center [470, 322] width 631 height 484
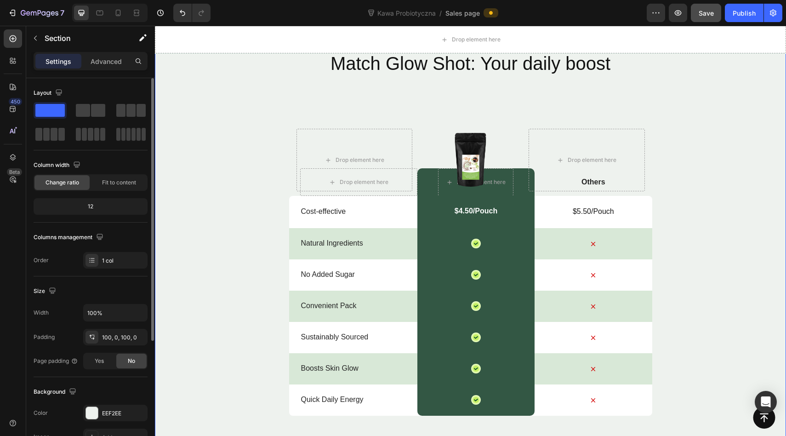
scroll to position [3557, 0]
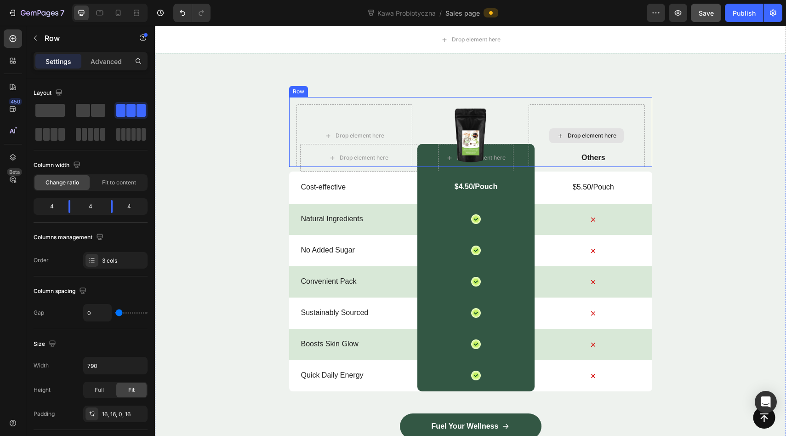
click at [597, 156] on div "Drop element here" at bounding box center [587, 135] width 116 height 63
click at [583, 154] on div "Drop element here" at bounding box center [587, 135] width 116 height 63
click at [587, 140] on div "Drop element here" at bounding box center [586, 135] width 74 height 15
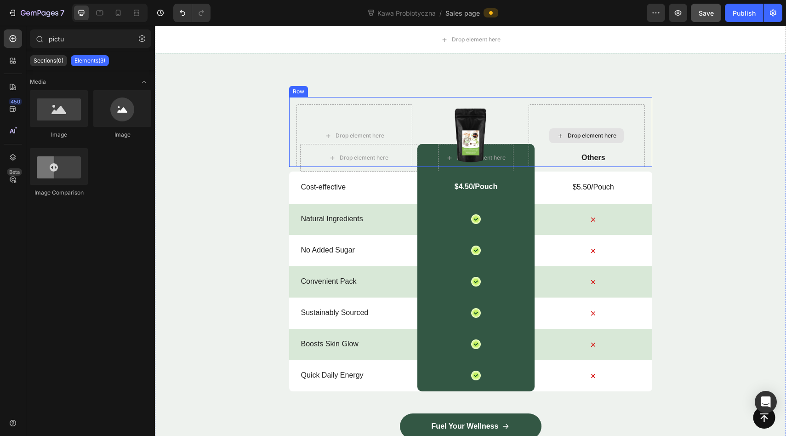
click at [587, 158] on div "Drop element here" at bounding box center [587, 135] width 116 height 63
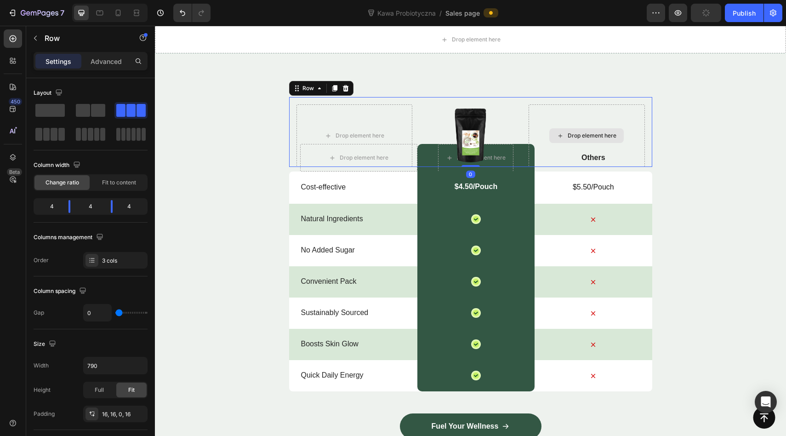
click at [587, 158] on div "Drop element here" at bounding box center [587, 135] width 116 height 63
click at [587, 163] on div "Drop element here" at bounding box center [587, 135] width 116 height 63
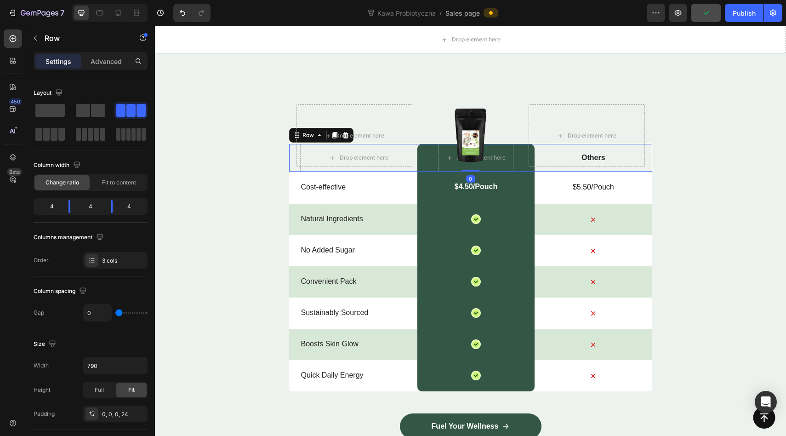
click at [586, 171] on div "Others Text Block" at bounding box center [593, 158] width 117 height 28
click at [586, 170] on div "Others Text Block" at bounding box center [593, 158] width 117 height 28
click at [586, 157] on div "Drop element here" at bounding box center [587, 135] width 116 height 63
click at [586, 167] on div "Others Text Block" at bounding box center [593, 158] width 117 height 28
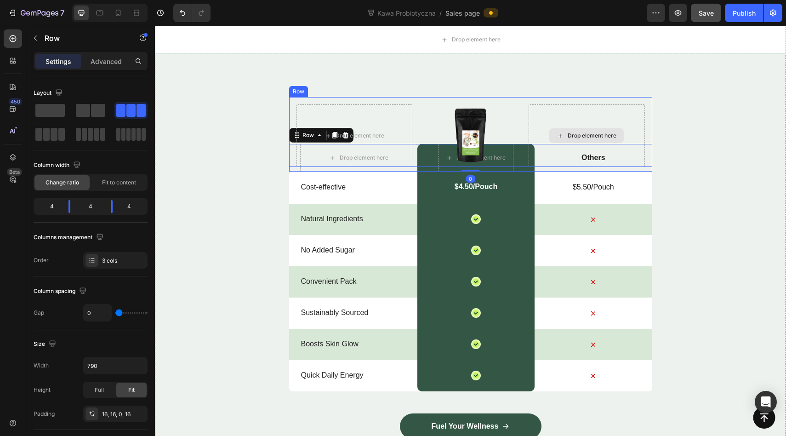
click at [586, 163] on div "Drop element here" at bounding box center [587, 135] width 116 height 63
click at [586, 168] on div "Others Text Block" at bounding box center [593, 158] width 117 height 28
click at [403, 168] on div "Drop element here" at bounding box center [358, 158] width 117 height 28
click at [589, 164] on div "Drop element here" at bounding box center [587, 135] width 116 height 63
click at [589, 161] on div "Drop element here" at bounding box center [587, 135] width 116 height 63
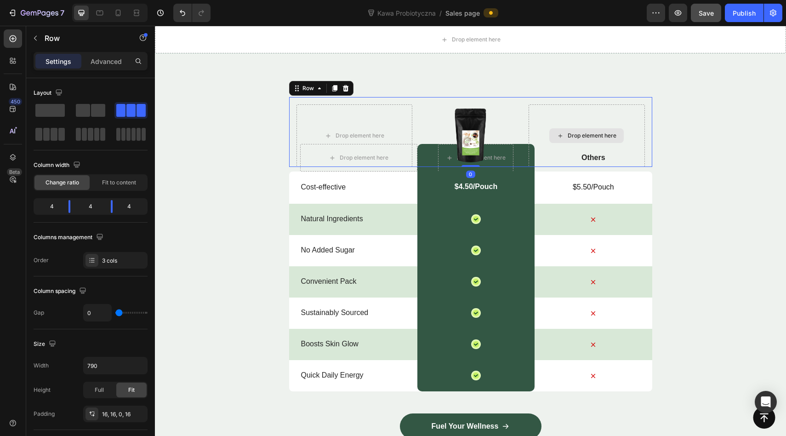
click at [589, 161] on div "Drop element here" at bounding box center [587, 135] width 116 height 63
click at [345, 85] on icon at bounding box center [346, 88] width 6 height 6
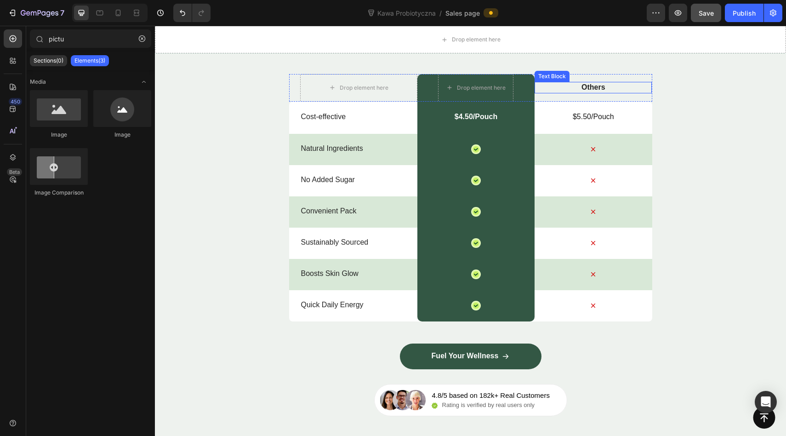
click at [580, 92] on p "Others" at bounding box center [593, 88] width 115 height 10
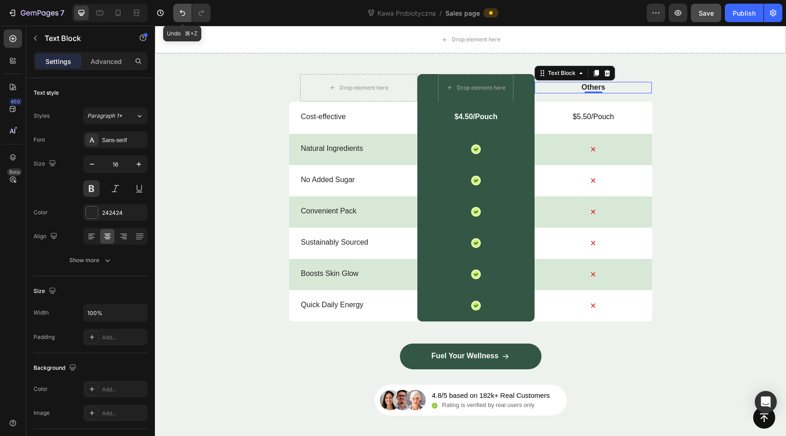
click at [180, 10] on icon "Undo/Redo" at bounding box center [182, 12] width 9 height 9
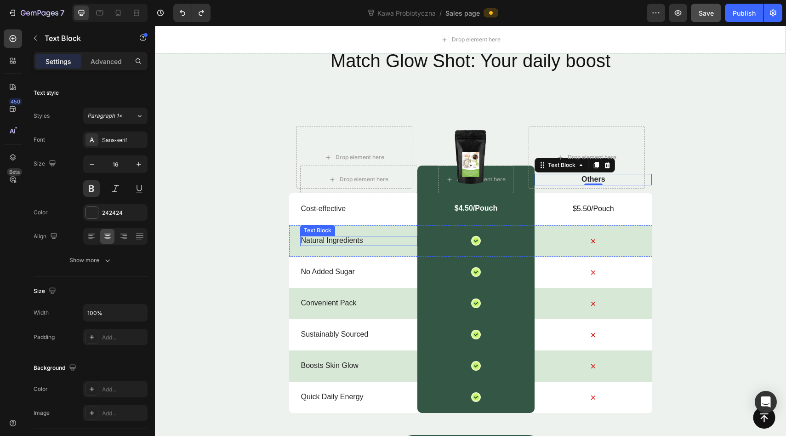
scroll to position [3515, 0]
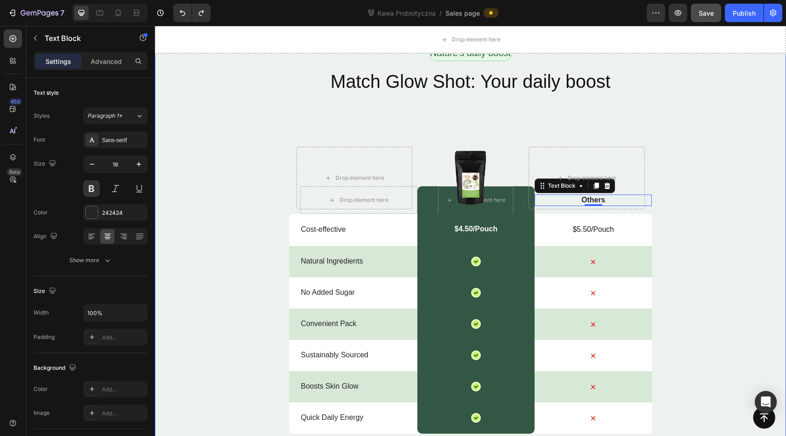
click at [311, 137] on div "Nature’s daily boost Text Block Row Match Glow Shot: Your daily boost Heading D…" at bounding box center [470, 287] width 631 height 484
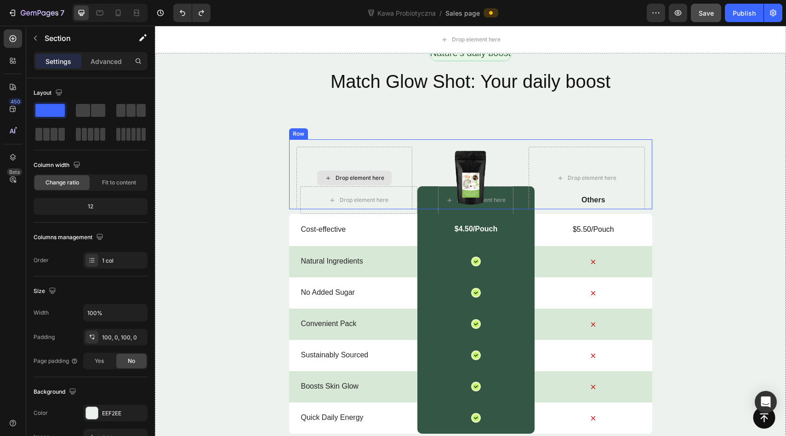
click at [311, 147] on div "Drop element here" at bounding box center [355, 178] width 116 height 63
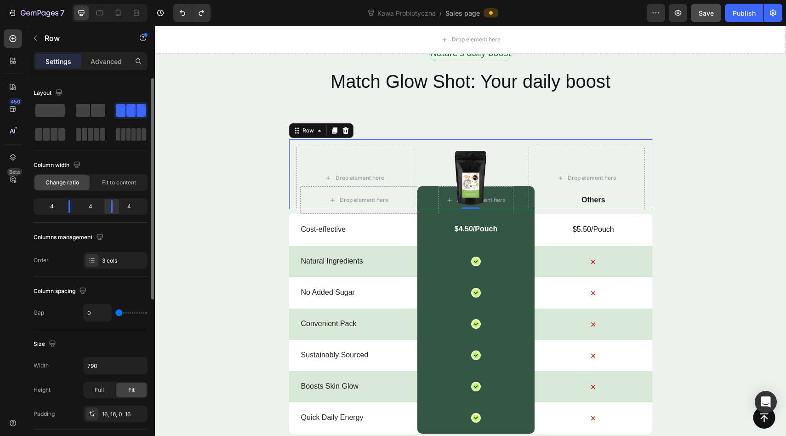
click at [114, 208] on div at bounding box center [111, 206] width 17 height 13
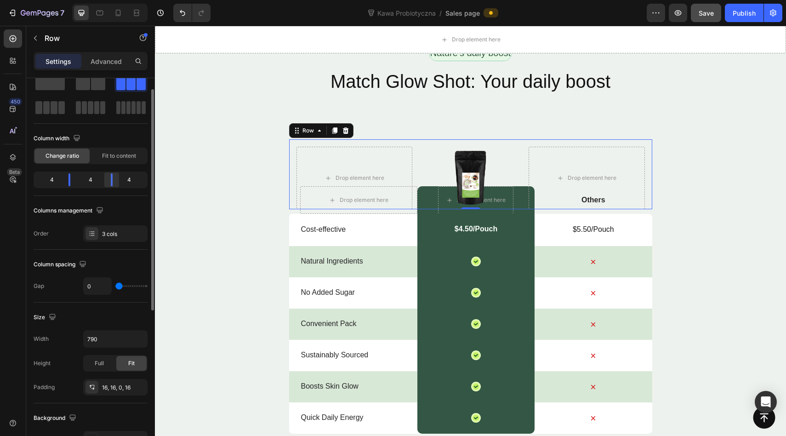
scroll to position [31, 0]
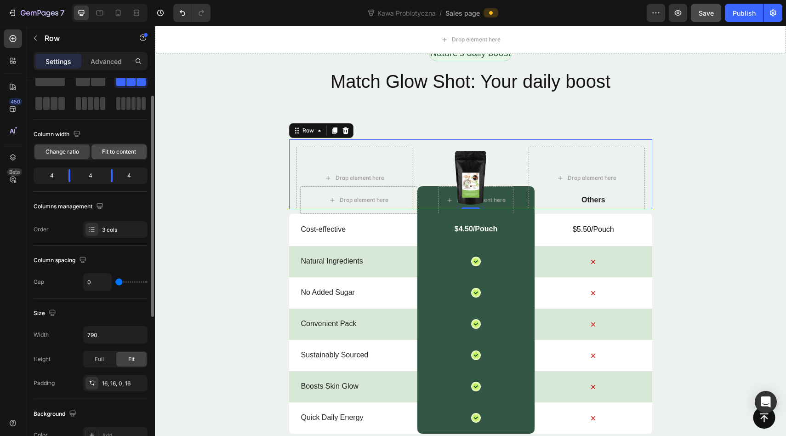
click at [108, 155] on span "Fit to content" at bounding box center [119, 152] width 34 height 8
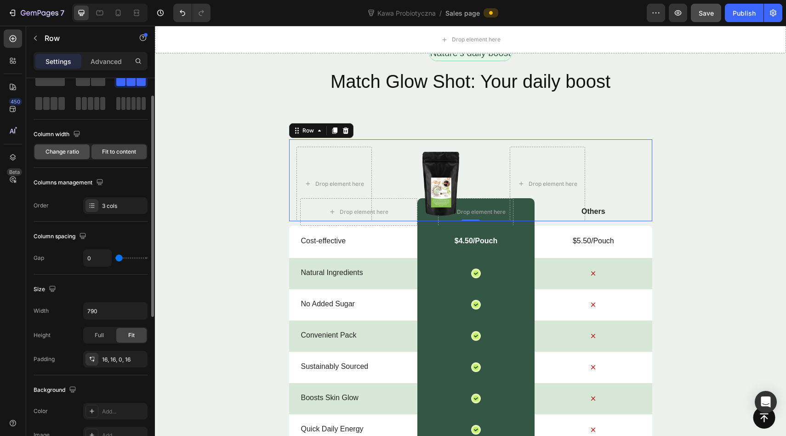
click at [67, 152] on span "Change ratio" at bounding box center [63, 152] width 34 height 8
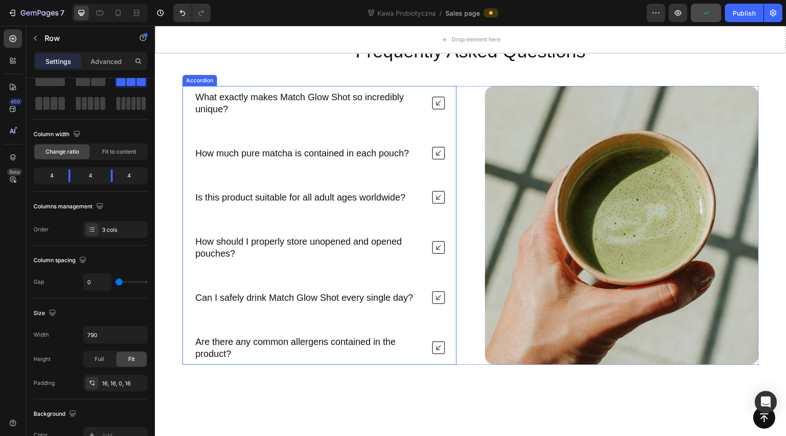
scroll to position [4275, 0]
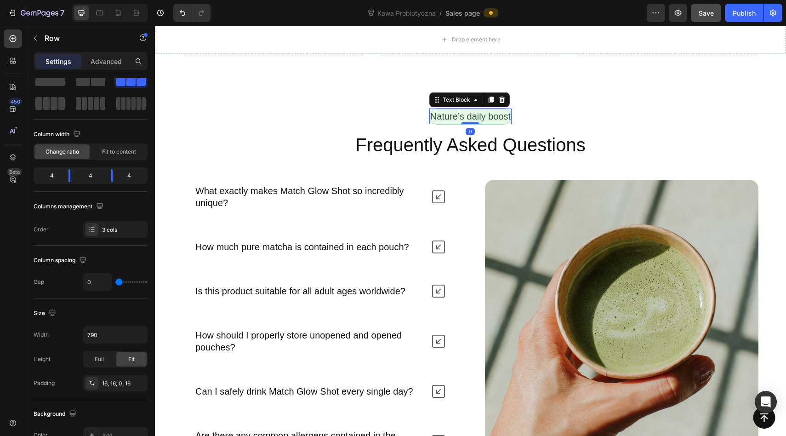
click at [450, 123] on p "Nature’s daily boost" at bounding box center [470, 116] width 80 height 14
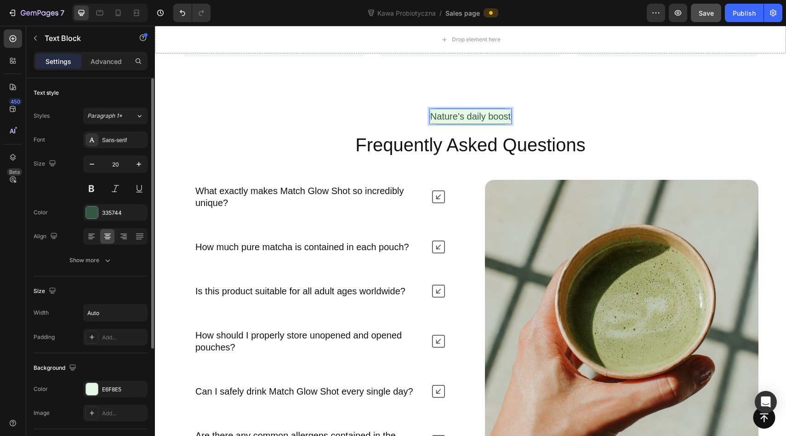
click at [452, 123] on p "Nature’s daily boost" at bounding box center [470, 116] width 80 height 14
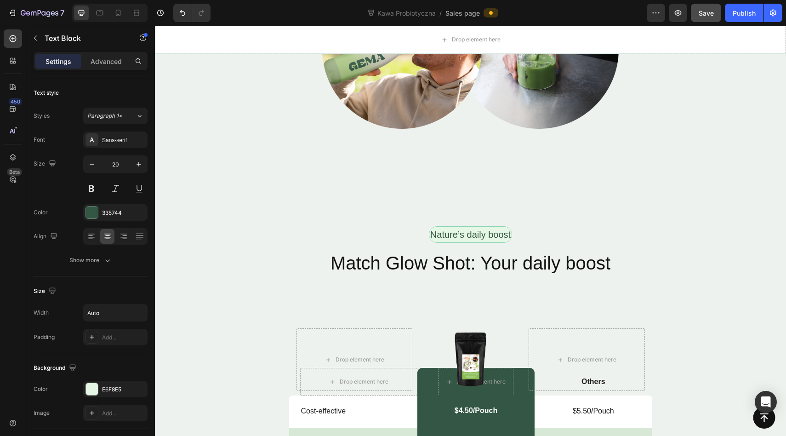
scroll to position [3343, 0]
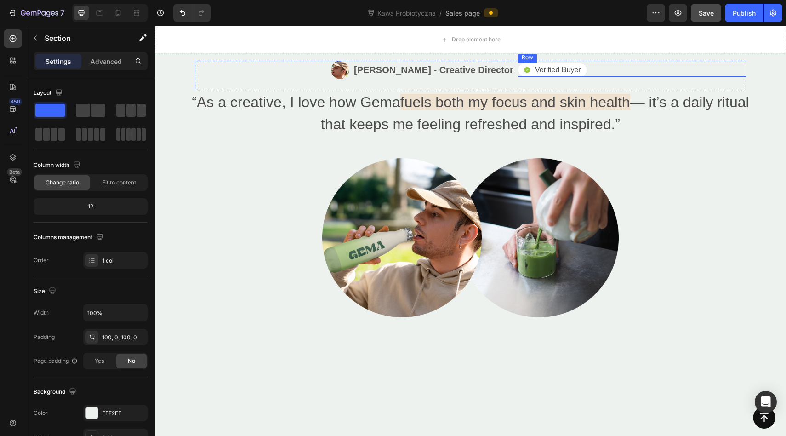
scroll to position [3044, 0]
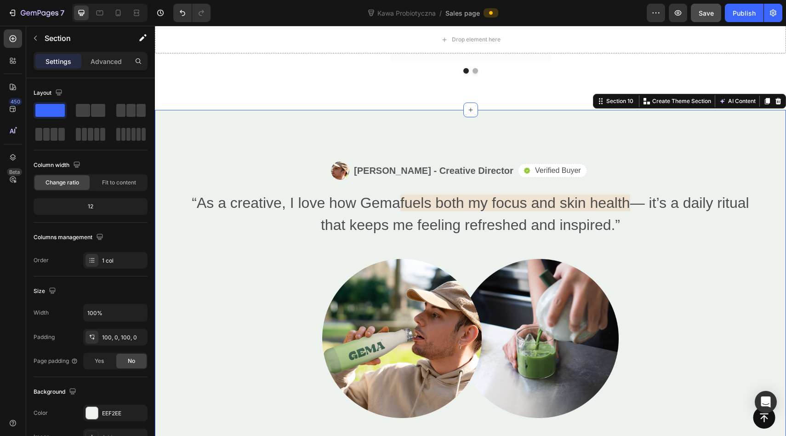
click at [659, 144] on div "Image Alex Carter - Creative Director Text Block Row Icon Verified Buyer Text B…" at bounding box center [470, 290] width 631 height 360
click at [776, 101] on icon at bounding box center [778, 101] width 7 height 7
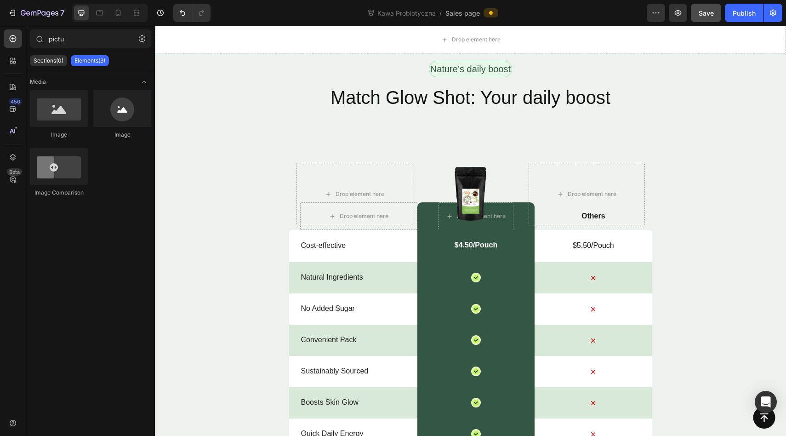
click at [395, 132] on div "Match Glow Shot: Your daily boost Heading" at bounding box center [470, 109] width 631 height 48
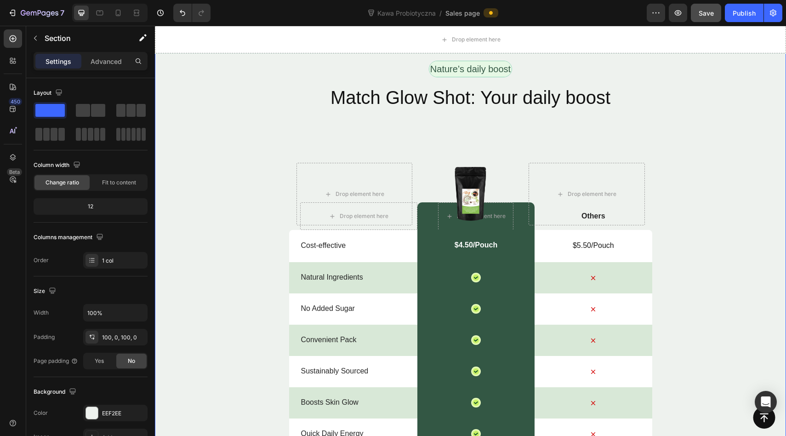
click at [395, 186] on div "Nature’s daily boost Text Block Row Match Glow Shot: Your daily boost Heading 0…" at bounding box center [470, 303] width 631 height 576
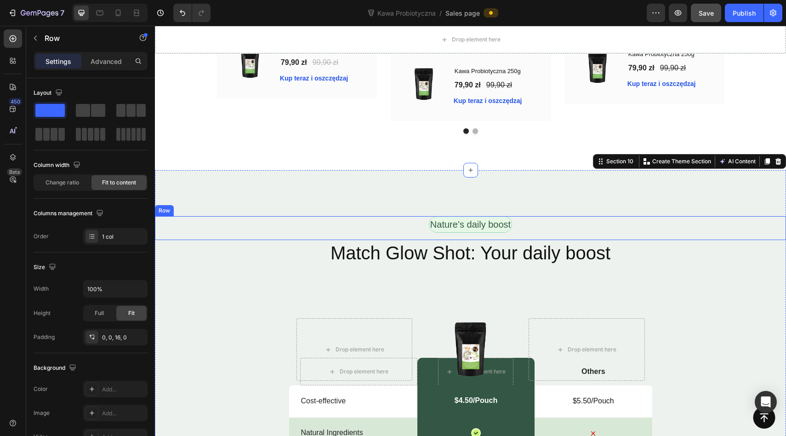
click at [307, 233] on div "Nature’s daily boost Text Block Row" at bounding box center [470, 228] width 631 height 24
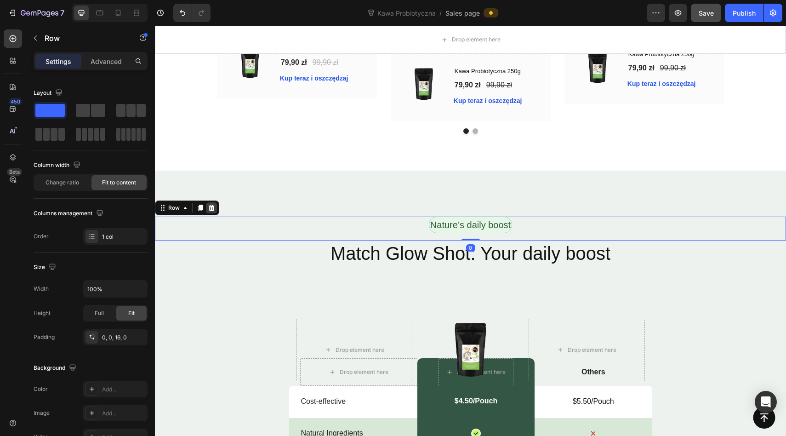
click at [210, 206] on icon at bounding box center [212, 208] width 6 height 6
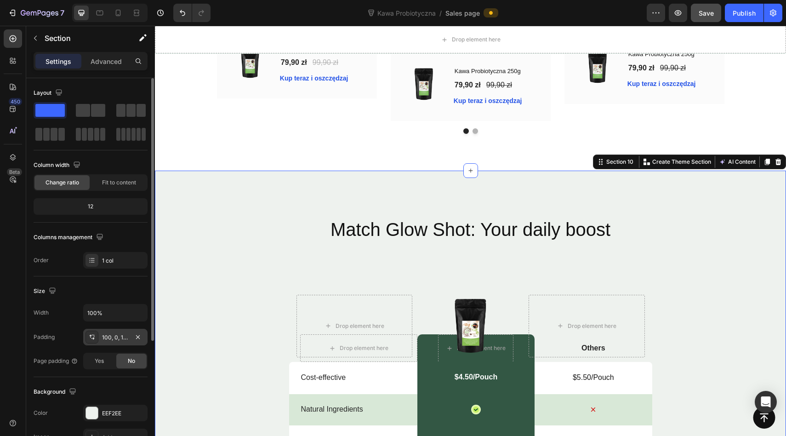
click at [95, 342] on div at bounding box center [92, 337] width 13 height 13
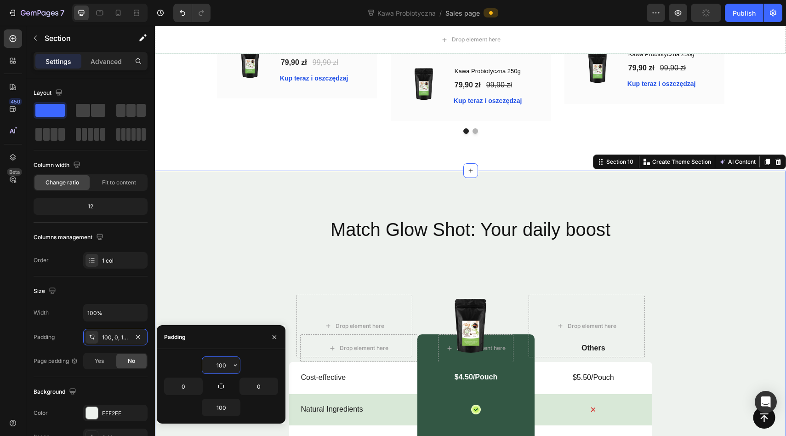
click at [230, 367] on input "100" at bounding box center [221, 365] width 38 height 17
click at [234, 367] on icon "button" at bounding box center [235, 364] width 7 height 7
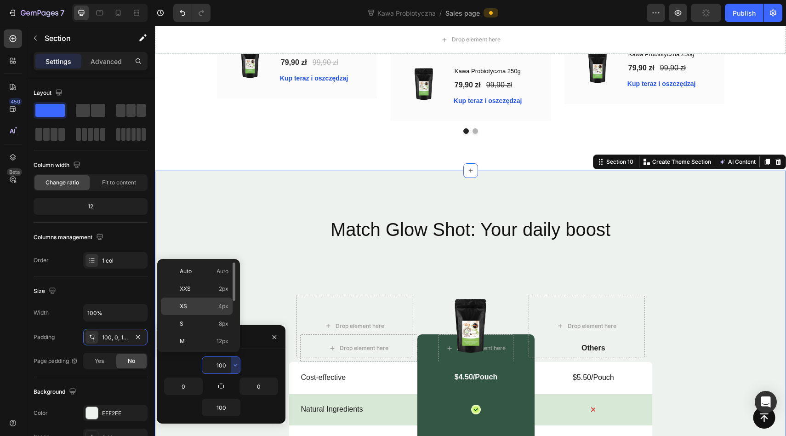
click at [207, 305] on p "XS 4px" at bounding box center [204, 306] width 49 height 8
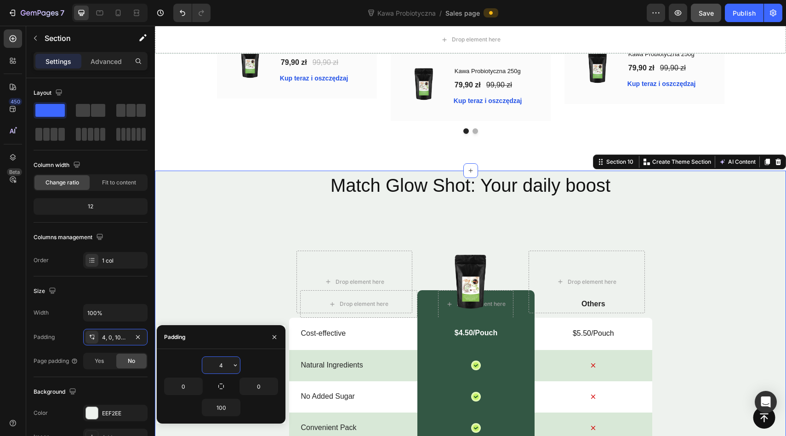
click at [220, 366] on input "4" at bounding box center [221, 365] width 38 height 17
click at [236, 367] on icon "button" at bounding box center [235, 364] width 7 height 7
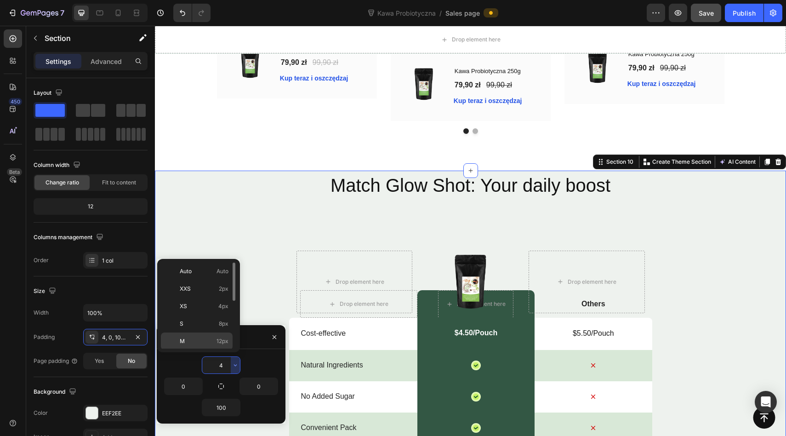
click at [214, 339] on p "M 12px" at bounding box center [204, 341] width 49 height 8
type input "12"
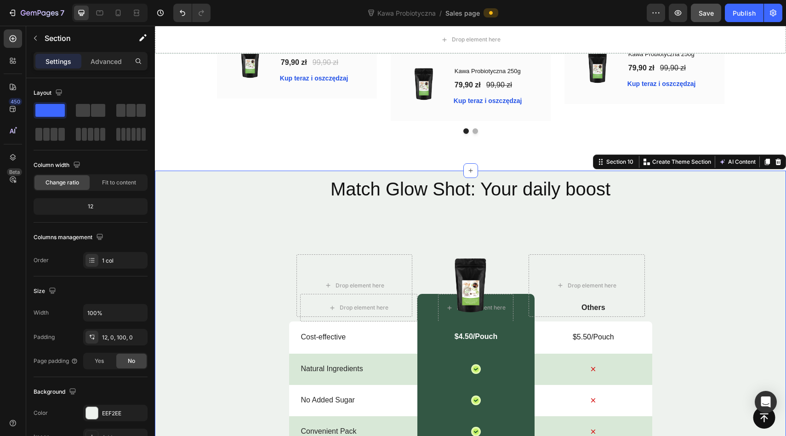
click at [283, 231] on div "Match Glow Shot: Your daily boost Heading Drop element here Image Drop element …" at bounding box center [470, 406] width 631 height 460
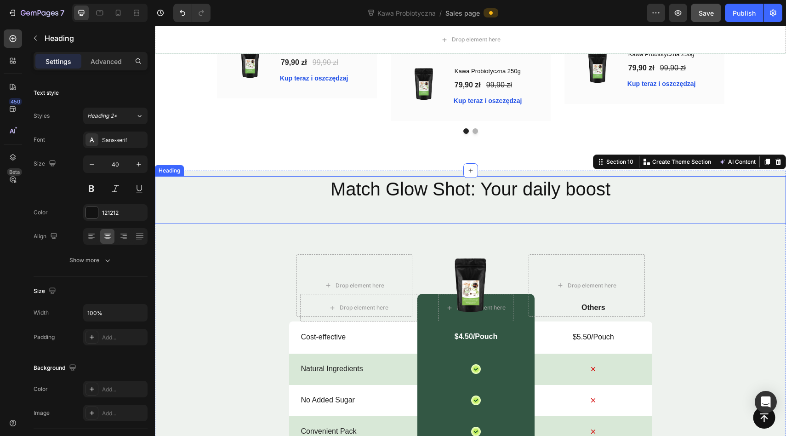
click at [427, 187] on h2 "Match Glow Shot: Your daily boost" at bounding box center [470, 189] width 631 height 26
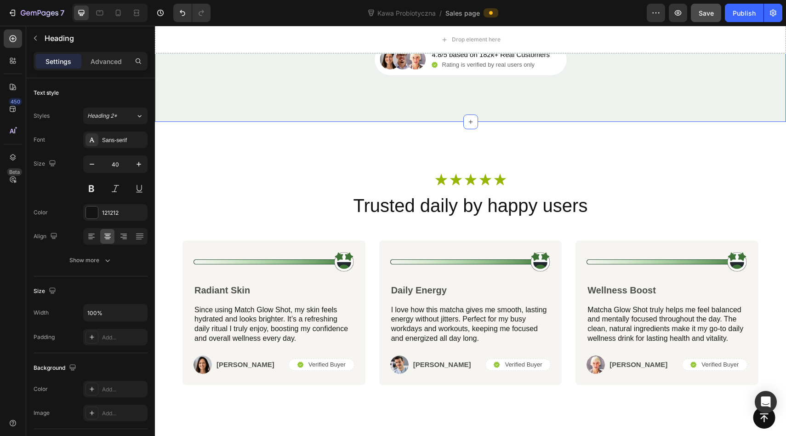
scroll to position [3546, 0]
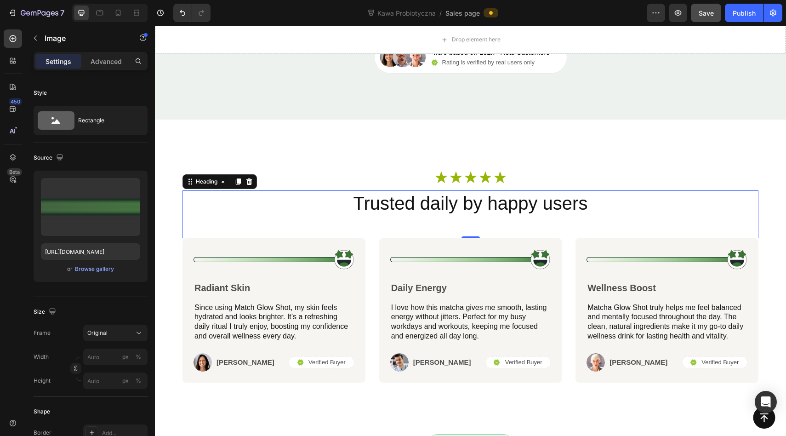
click at [499, 229] on div "Trusted daily by happy users Heading 0" at bounding box center [471, 214] width 576 height 48
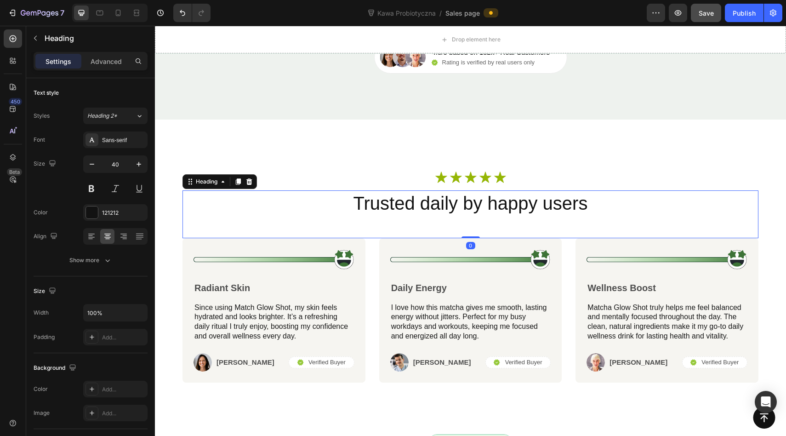
click at [502, 235] on div "Trusted daily by happy users Heading 0" at bounding box center [471, 214] width 576 height 48
click at [491, 231] on div "Trusted daily by happy users Heading 0" at bounding box center [471, 214] width 576 height 48
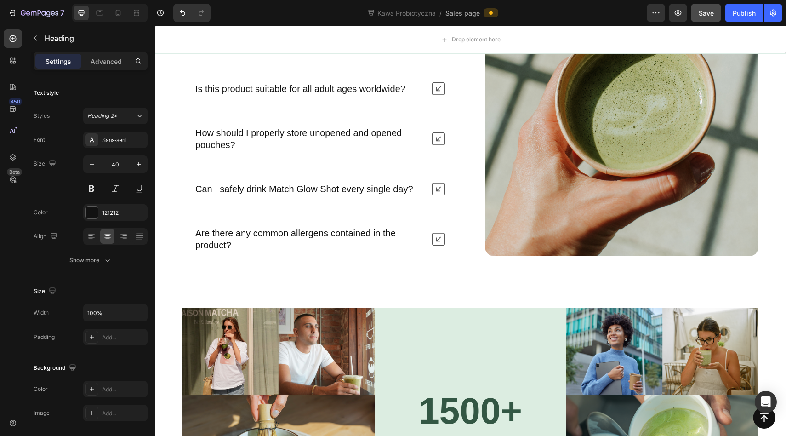
scroll to position [4087, 0]
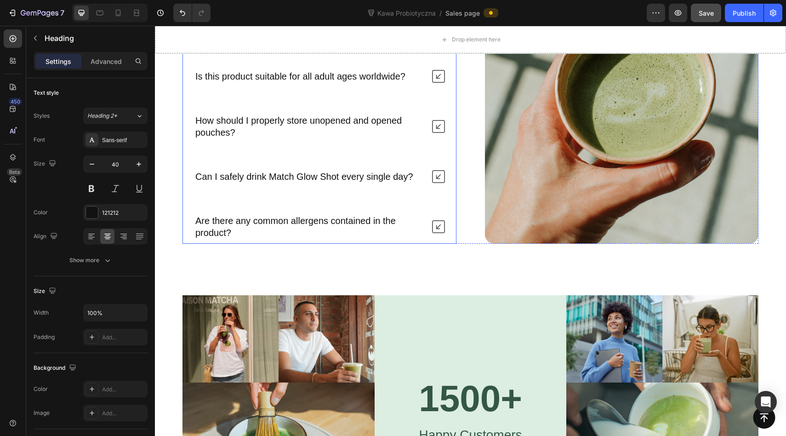
click at [438, 229] on icon at bounding box center [438, 226] width 13 height 13
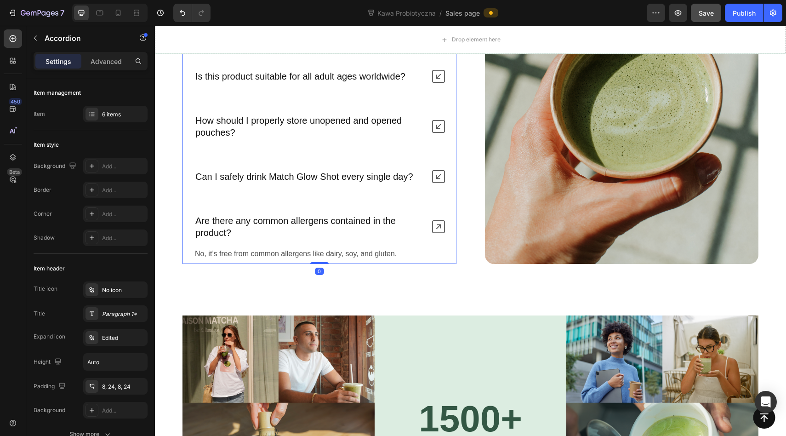
click at [438, 229] on icon at bounding box center [438, 226] width 13 height 13
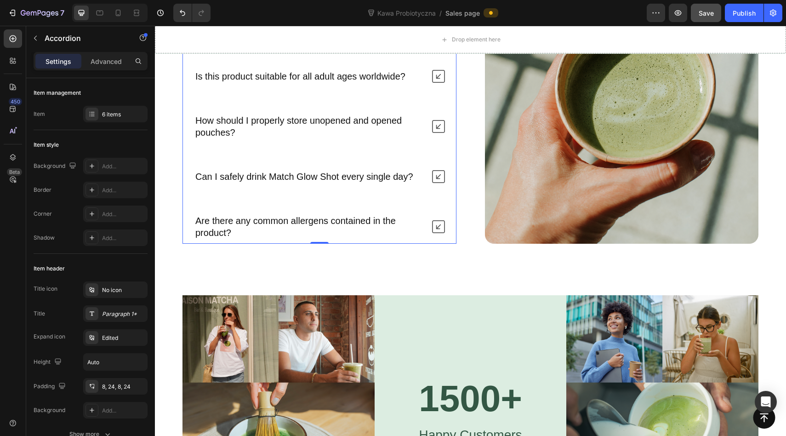
click at [438, 229] on icon at bounding box center [438, 226] width 13 height 13
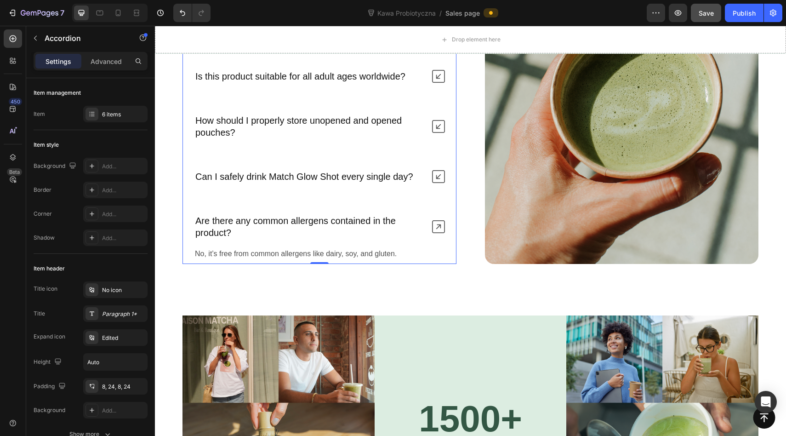
click at [438, 229] on icon at bounding box center [438, 226] width 13 height 13
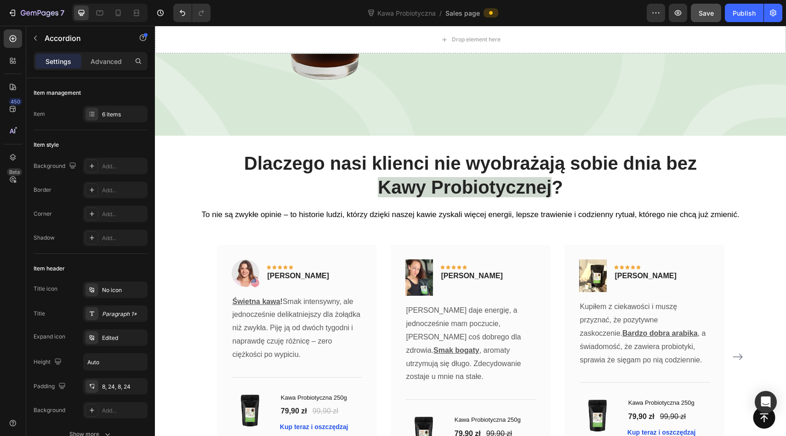
scroll to position [2714, 0]
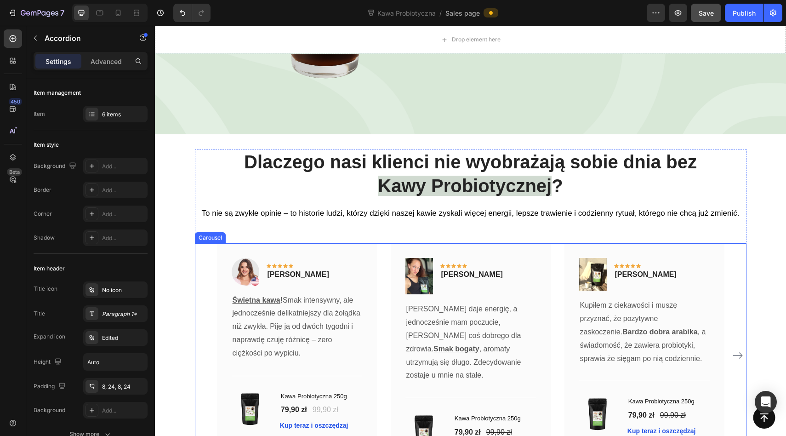
click at [737, 350] on icon "Carousel Next Arrow" at bounding box center [737, 355] width 11 height 11
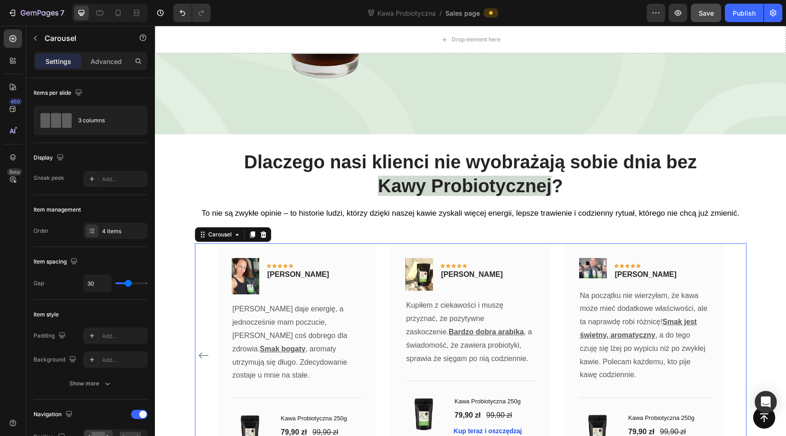
click at [737, 280] on div "Image Icon Icon Icon Icon Icon Row Ewelina Majewska Text block Row Świetna kawa…" at bounding box center [471, 355] width 552 height 225
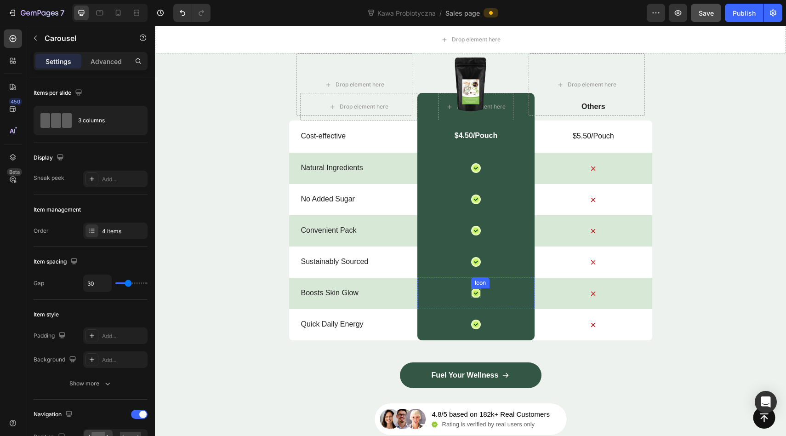
scroll to position [3186, 0]
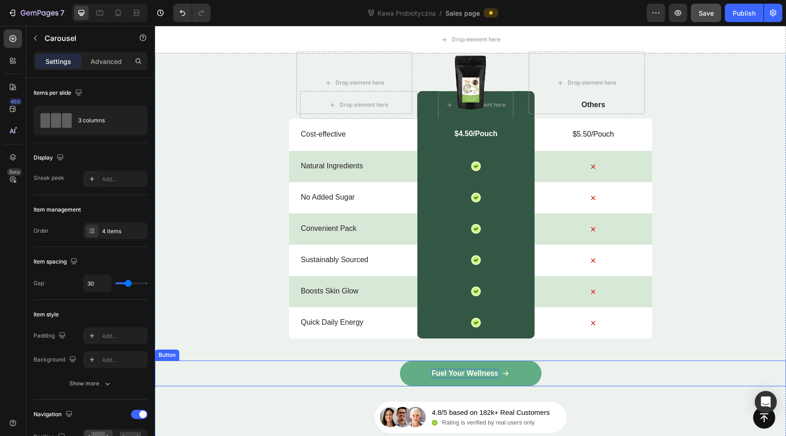
click at [464, 371] on p "Fuel Your Wellness" at bounding box center [465, 374] width 67 height 10
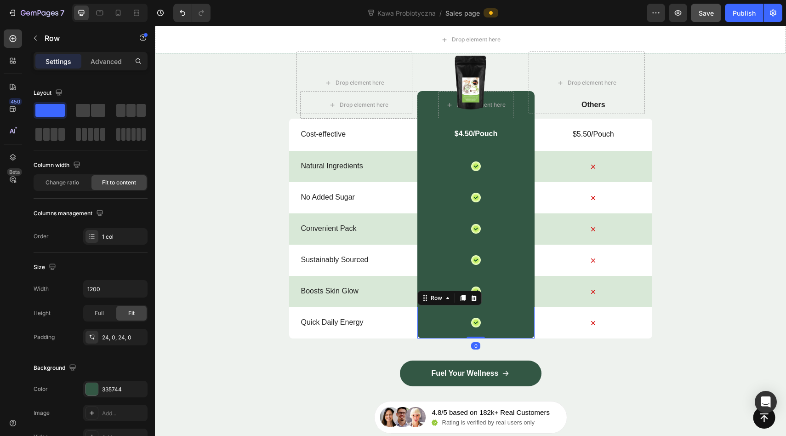
click at [461, 332] on div "Icon Row 0" at bounding box center [475, 323] width 117 height 32
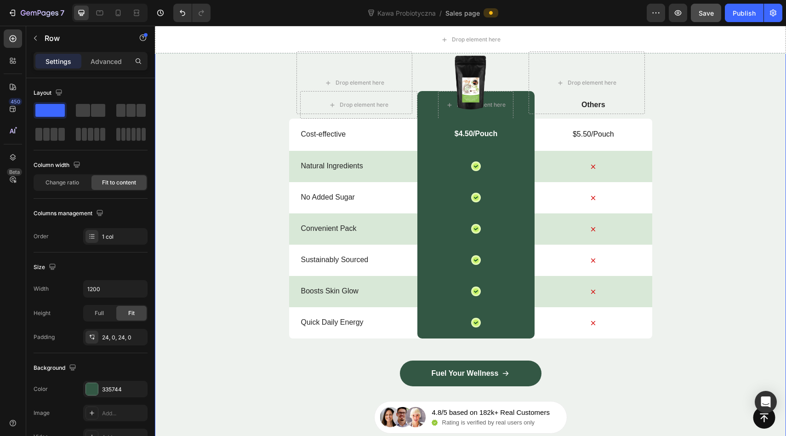
click at [461, 343] on div "Match Glow Shot: Your daily boost Heading Drop element here Image Drop element …" at bounding box center [470, 203] width 631 height 460
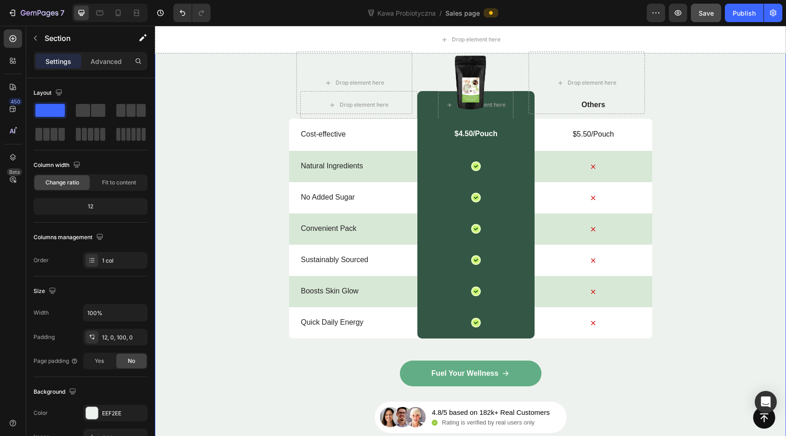
click at [461, 362] on link "Fuel Your Wellness" at bounding box center [471, 373] width 142 height 26
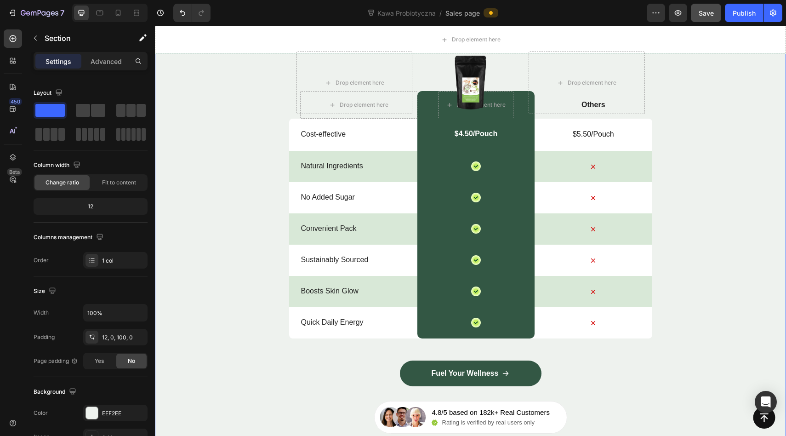
click at [461, 346] on div "Match Glow Shot: Your daily boost Heading Drop element here Image Drop element …" at bounding box center [470, 203] width 631 height 460
click at [461, 349] on div "Match Glow Shot: Your daily boost Heading Drop element here Image Drop element …" at bounding box center [470, 203] width 631 height 460
click at [469, 350] on div "Match Glow Shot: Your daily boost Heading Drop element here Image Drop element …" at bounding box center [470, 203] width 631 height 460
click at [466, 350] on div "Match Glow Shot: Your daily boost Heading Drop element here Image Drop element …" at bounding box center [470, 203] width 631 height 460
drag, startPoint x: 471, startPoint y: 350, endPoint x: 484, endPoint y: 350, distance: 13.3
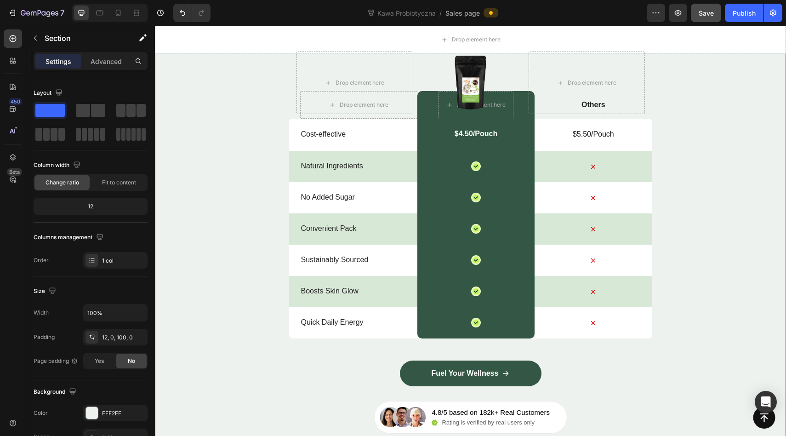
click at [472, 350] on div "Match Glow Shot: Your daily boost Heading Drop element here Image Drop element …" at bounding box center [470, 203] width 631 height 460
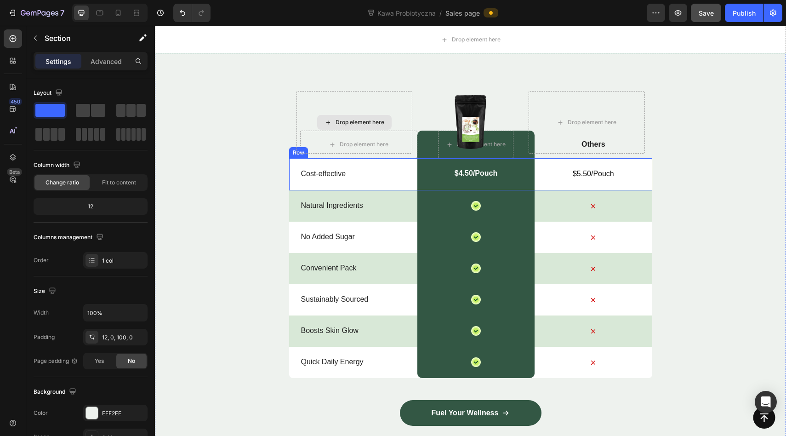
scroll to position [3122, 0]
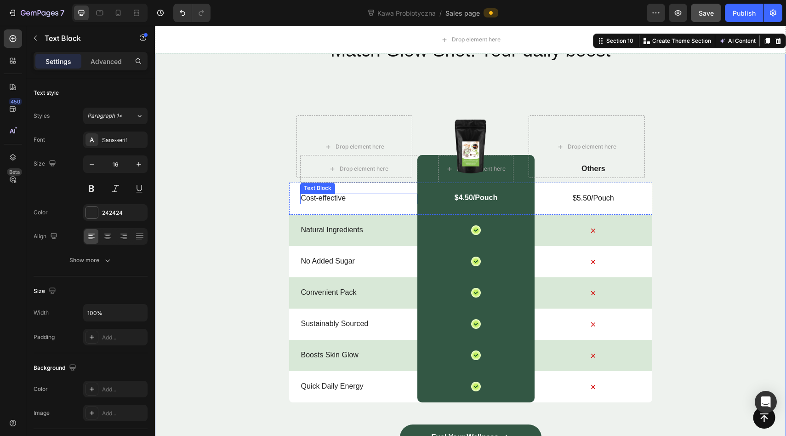
click at [329, 197] on p "Cost-effective" at bounding box center [358, 199] width 115 height 10
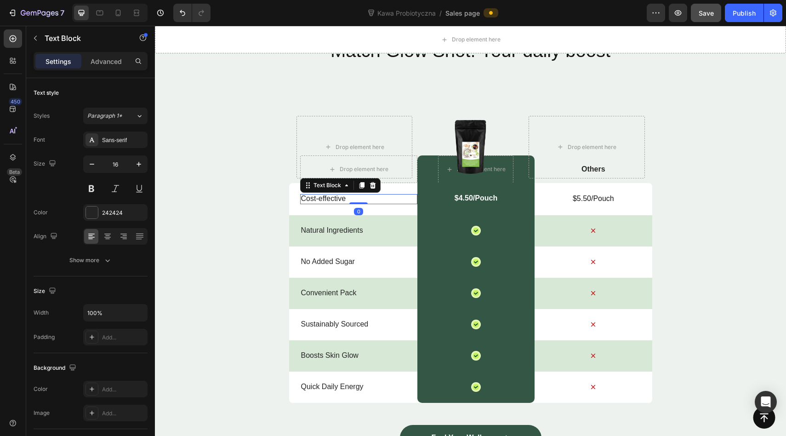
click at [329, 197] on p "Cost-effective" at bounding box center [358, 199] width 115 height 10
click at [321, 232] on p "Natural Ingredients" at bounding box center [358, 231] width 115 height 10
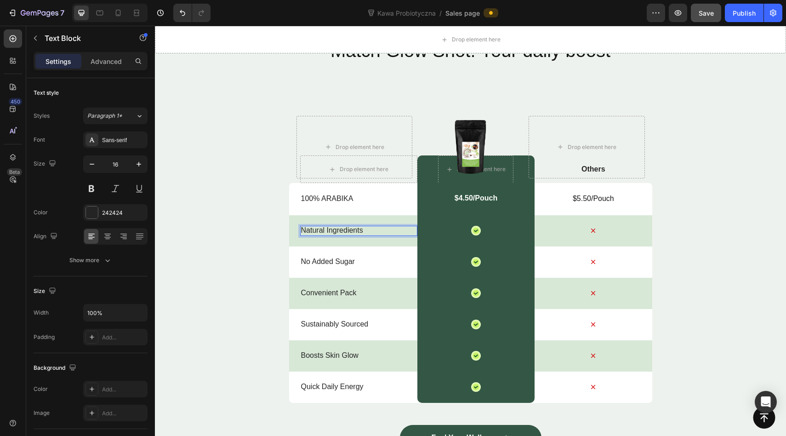
click at [318, 232] on p "Natural Ingredients" at bounding box center [358, 231] width 115 height 10
click at [352, 228] on div "Rich Text Editor. Editing area: main" at bounding box center [358, 231] width 117 height 11
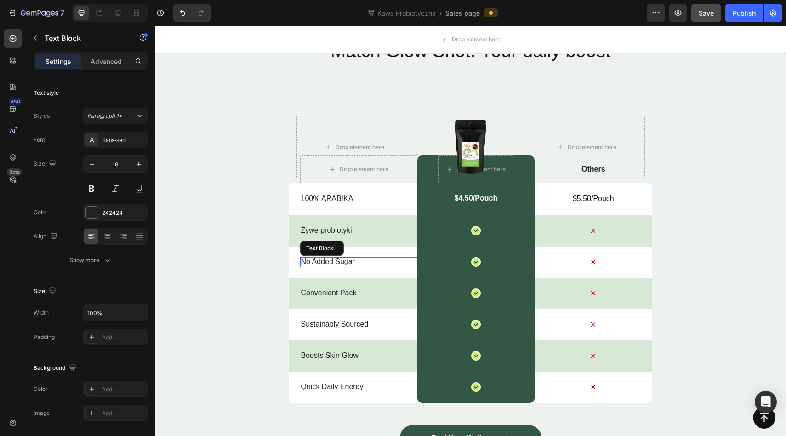
click at [329, 258] on p "No Added Sugar" at bounding box center [358, 262] width 115 height 10
click at [346, 262] on p "No Added Sugar" at bounding box center [358, 262] width 115 height 10
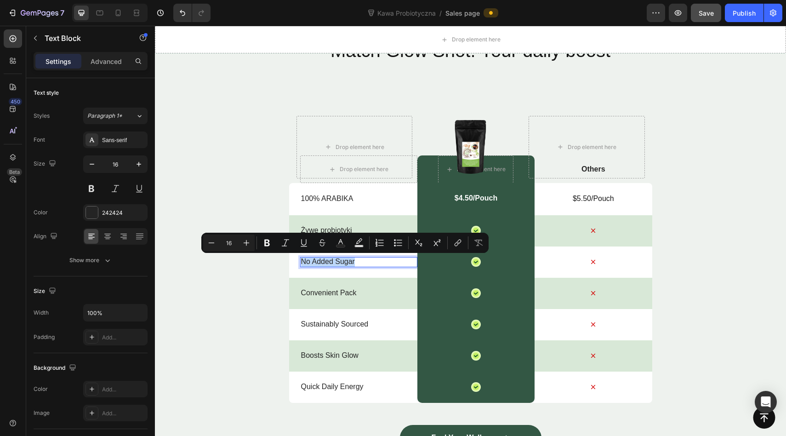
click at [346, 262] on p "No Added Sugar" at bounding box center [358, 262] width 115 height 10
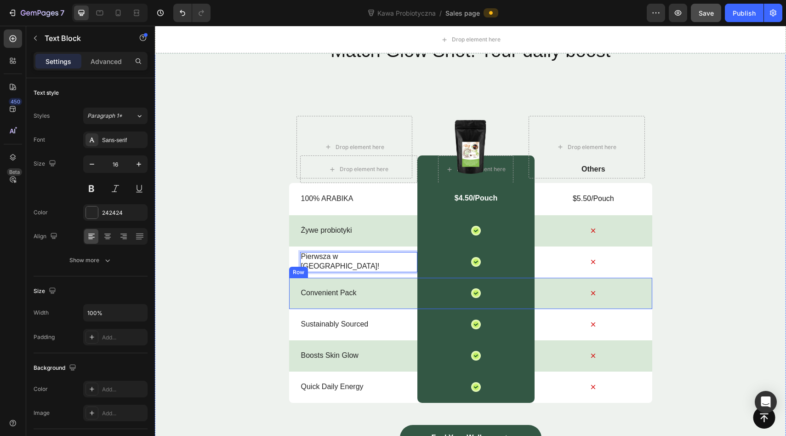
click at [338, 290] on p "Convenient Pack" at bounding box center [358, 293] width 115 height 10
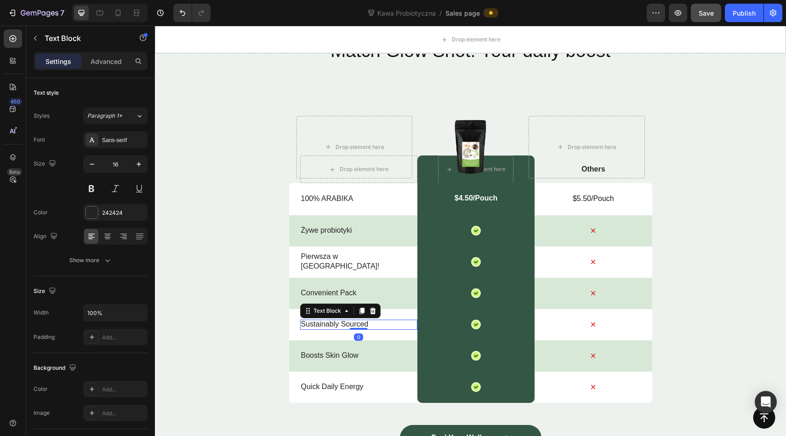
click at [325, 323] on p "Sustainably Sourced" at bounding box center [358, 325] width 115 height 10
click at [317, 357] on p "Boosts Skin Glow" at bounding box center [358, 356] width 115 height 10
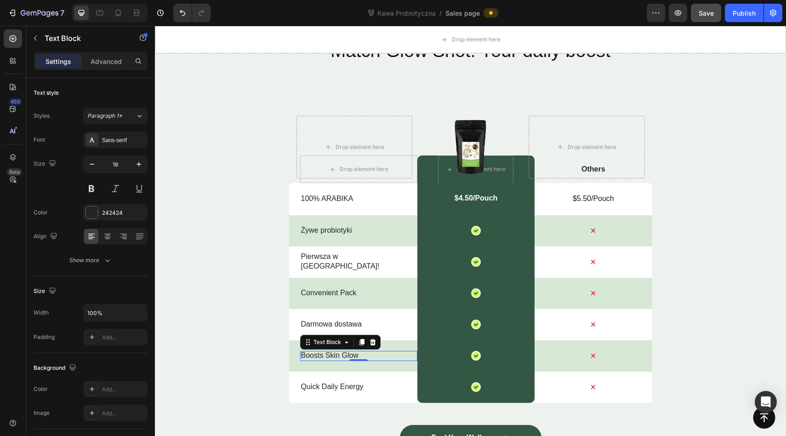
click at [332, 354] on p "Boosts Skin Glow" at bounding box center [358, 356] width 115 height 10
click at [321, 385] on p "Quick Daily Energy" at bounding box center [358, 387] width 115 height 10
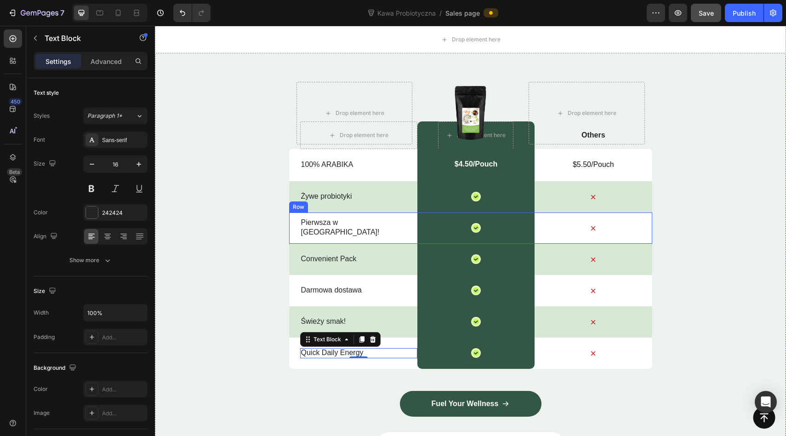
scroll to position [3157, 0]
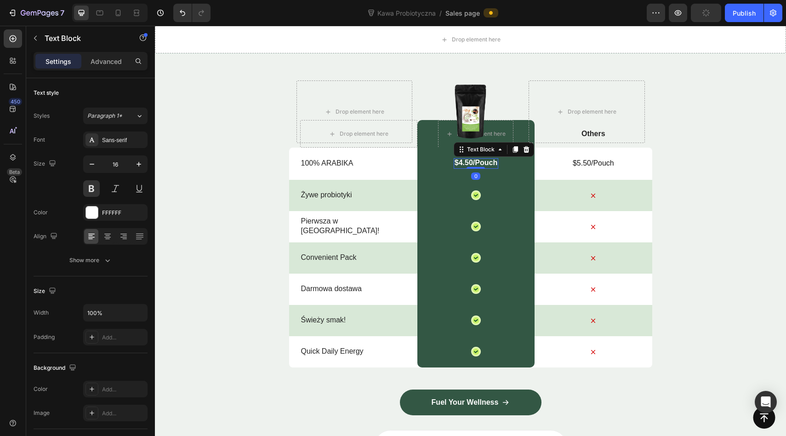
click at [466, 162] on p "$4.50/Pouch" at bounding box center [476, 163] width 43 height 10
click at [467, 162] on p "$4.50/Pouch" at bounding box center [476, 163] width 43 height 10
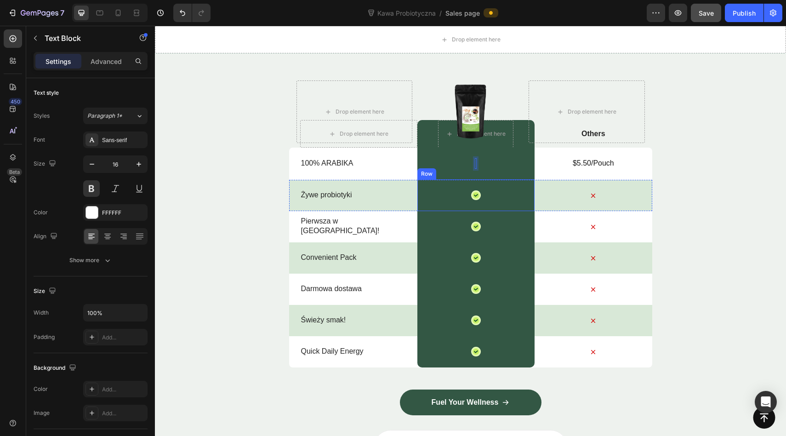
click at [474, 196] on icon at bounding box center [476, 195] width 6 height 6
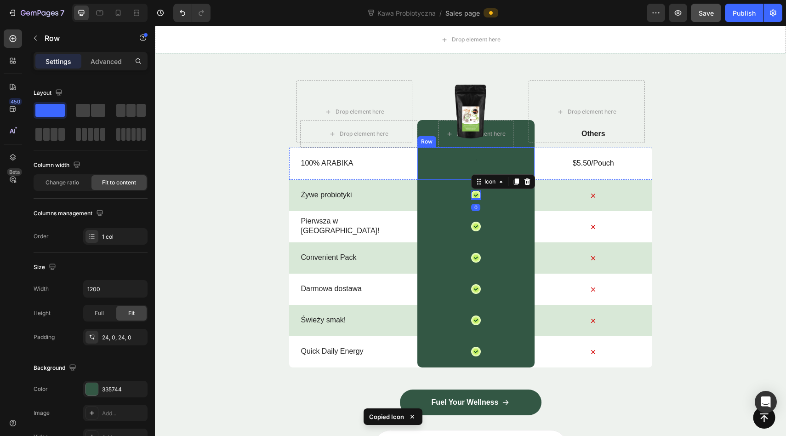
click at [467, 163] on div "Text Block Row" at bounding box center [475, 163] width 117 height 33
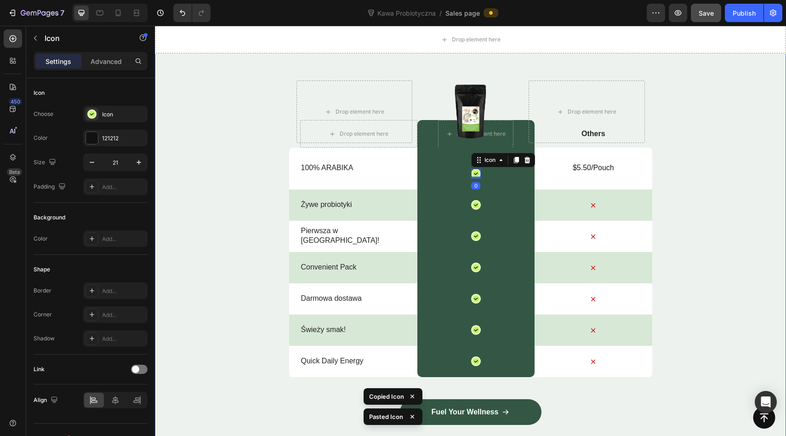
click at [702, 147] on div "Match Glow Shot: Your daily boost Heading Drop element here Image Drop element …" at bounding box center [470, 237] width 631 height 470
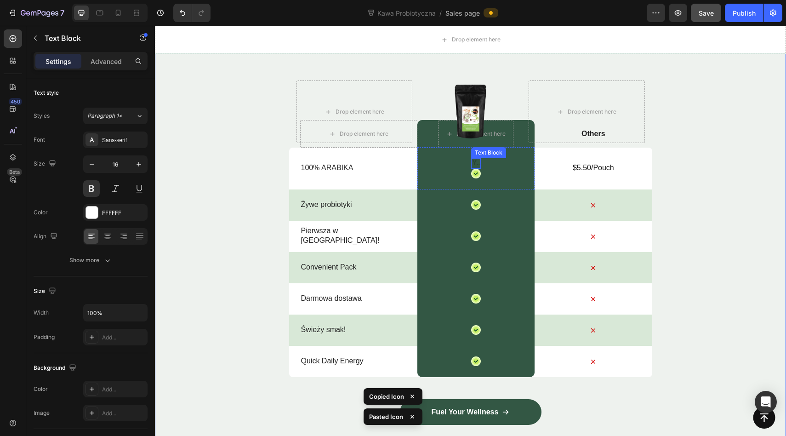
click at [473, 162] on div "Rich Text Editor. Editing area: main" at bounding box center [476, 163] width 10 height 11
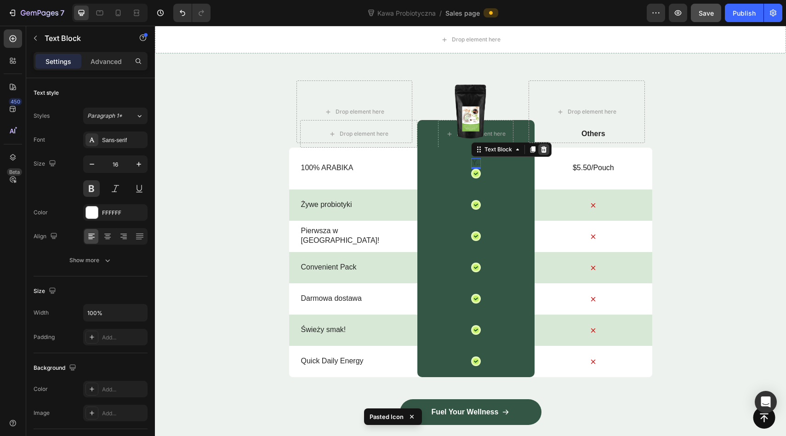
click at [543, 149] on icon at bounding box center [544, 149] width 6 height 6
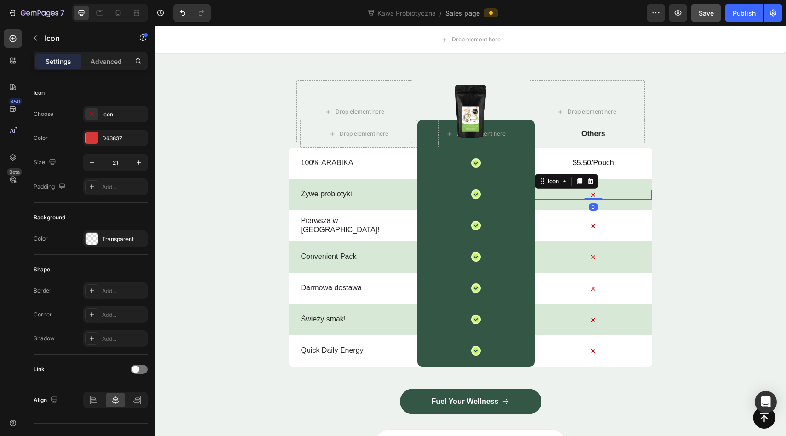
click at [592, 193] on icon at bounding box center [593, 195] width 4 height 4
click at [594, 194] on icon at bounding box center [594, 195] width 10 height 10
click at [605, 162] on p "$5.50/Pouch" at bounding box center [593, 163] width 115 height 10
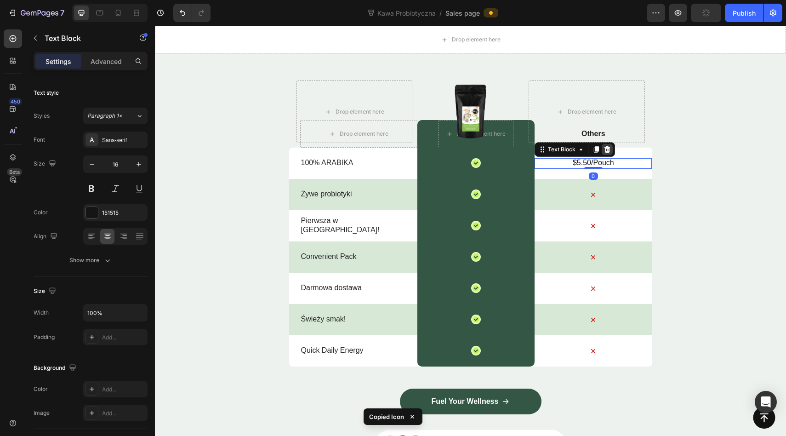
click at [607, 150] on icon at bounding box center [608, 149] width 6 height 6
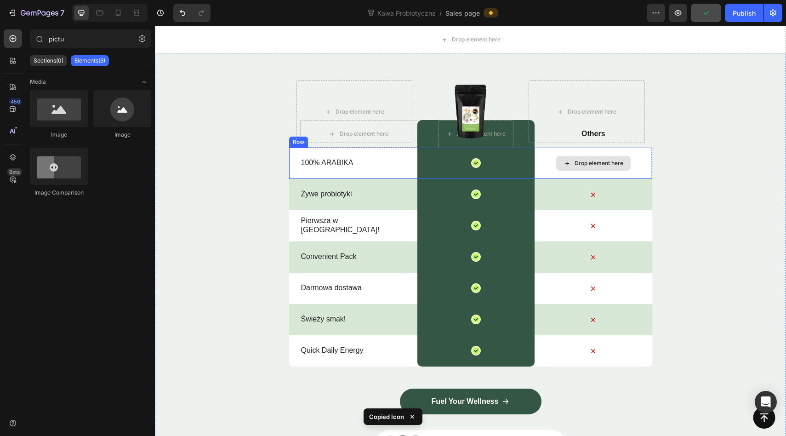
click at [594, 161] on div "Drop element here" at bounding box center [599, 163] width 49 height 7
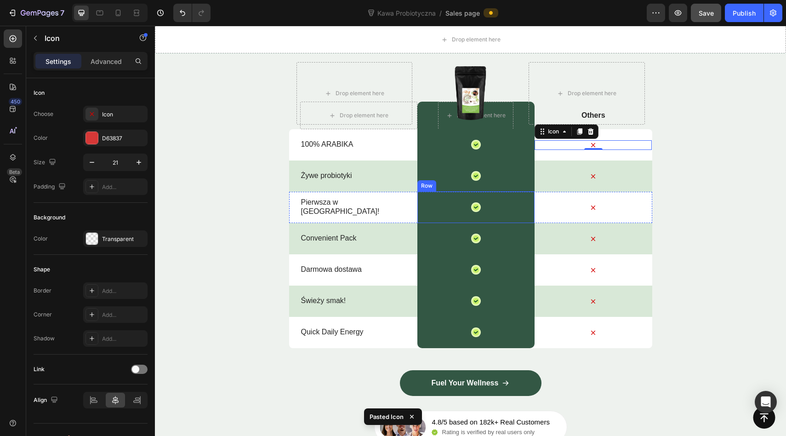
scroll to position [3181, 0]
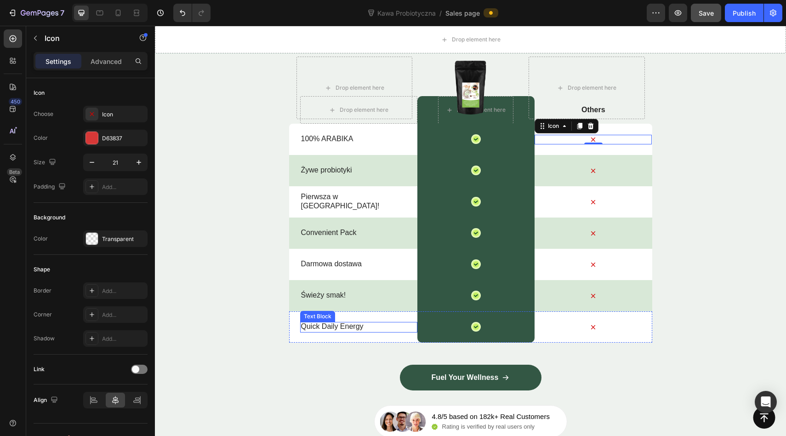
click at [322, 327] on p "Quick Daily Energy" at bounding box center [358, 327] width 115 height 10
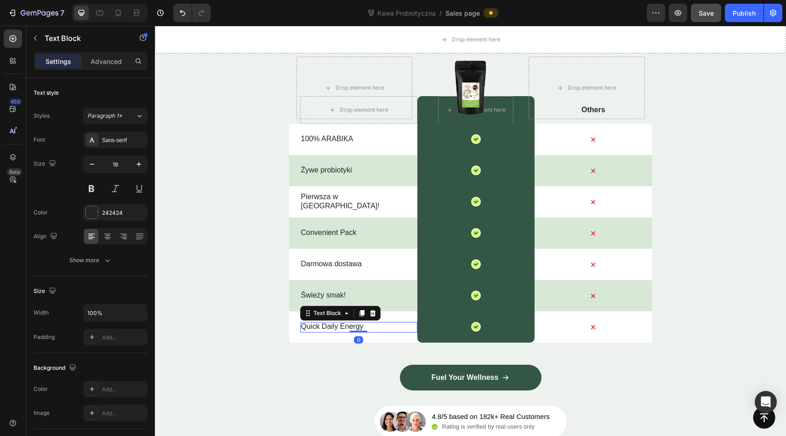
click at [322, 327] on p "Quick Daily Energy" at bounding box center [358, 327] width 115 height 10
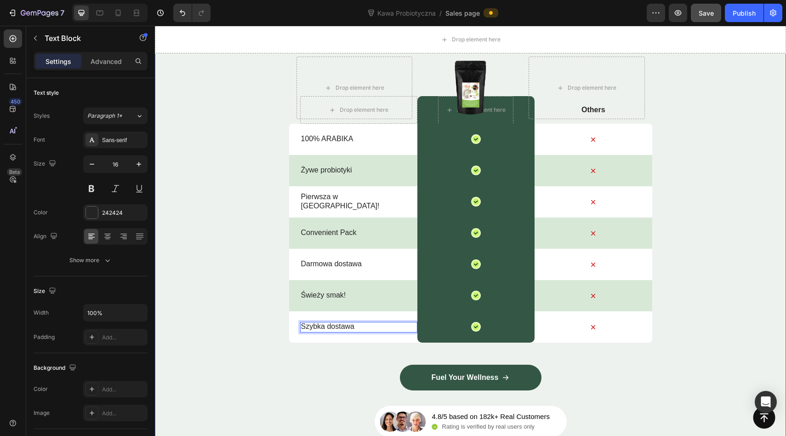
click at [596, 354] on div "Match Glow Shot: Your daily boost Heading Drop element here Image Drop element …" at bounding box center [470, 207] width 631 height 459
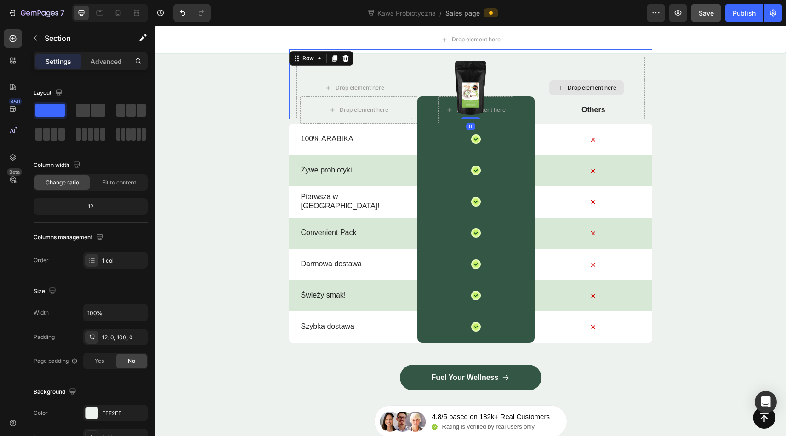
click at [586, 106] on div "Drop element here" at bounding box center [587, 88] width 116 height 63
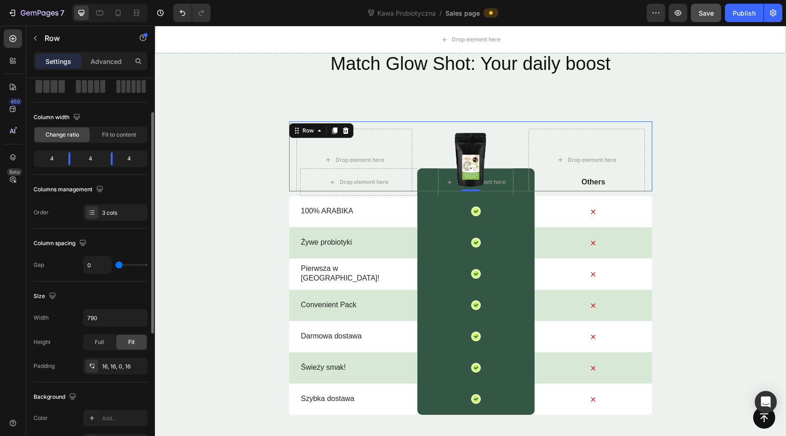
scroll to position [52, 0]
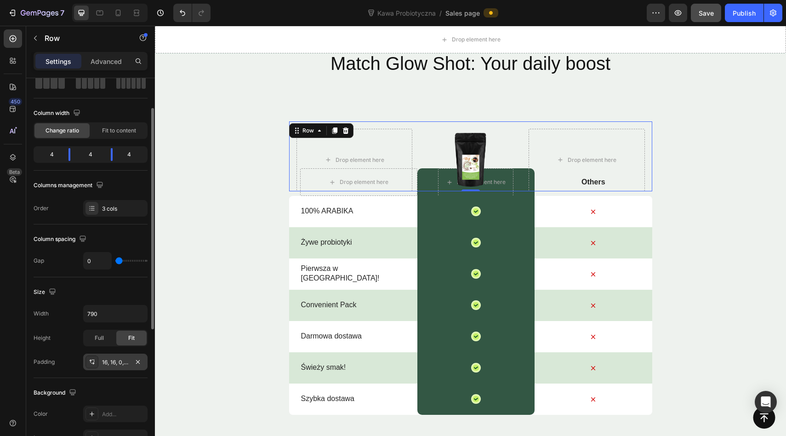
click at [100, 364] on div "16, 16, 0, 16" at bounding box center [115, 362] width 64 height 17
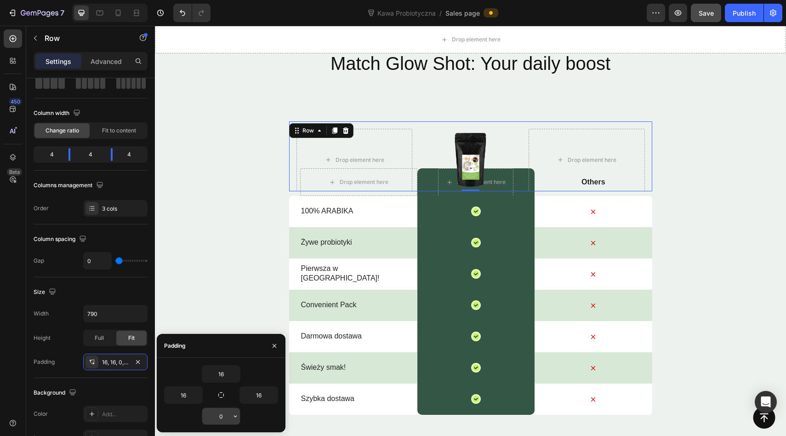
click at [227, 418] on input "0" at bounding box center [221, 416] width 38 height 17
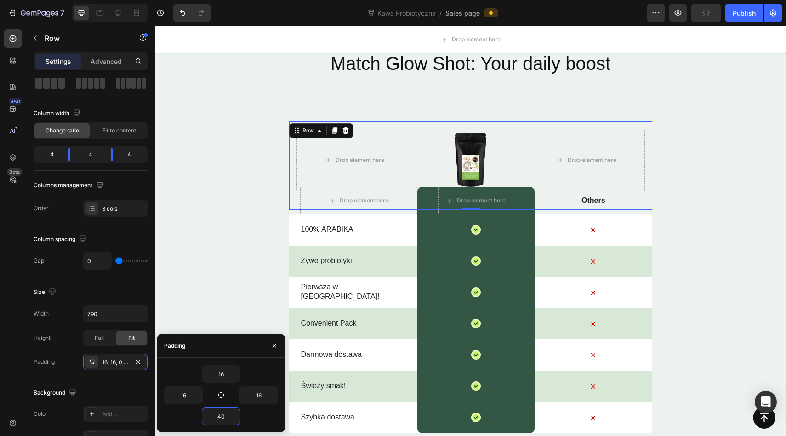
click at [587, 201] on div "Drop element here Image Drop element here Row 0" at bounding box center [470, 165] width 363 height 88
click at [218, 414] on input "40" at bounding box center [221, 416] width 38 height 17
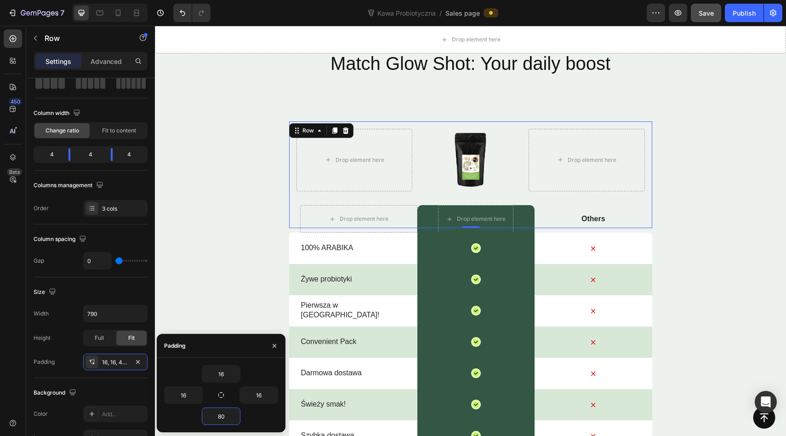
type input "80"
click at [596, 218] on div "Drop element here Image Drop element here Row 0" at bounding box center [470, 174] width 363 height 107
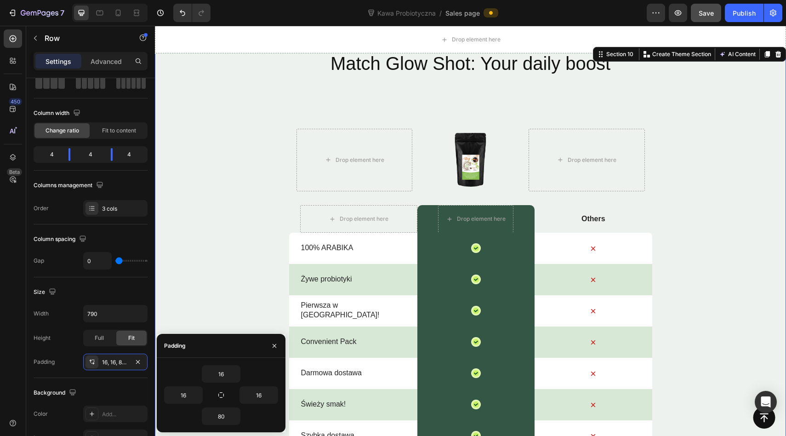
click at [725, 218] on div "Match Glow Shot: Your daily boost Heading Drop element here Image Drop element …" at bounding box center [470, 299] width 631 height 496
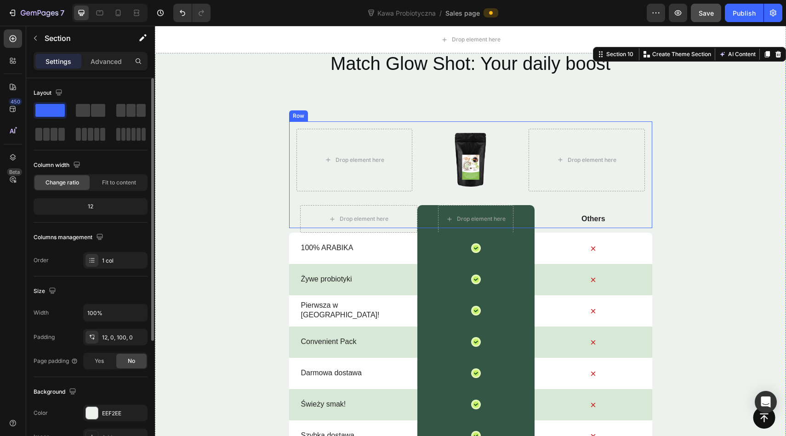
click at [593, 219] on div "Drop element here Image Drop element here Row" at bounding box center [470, 174] width 363 height 107
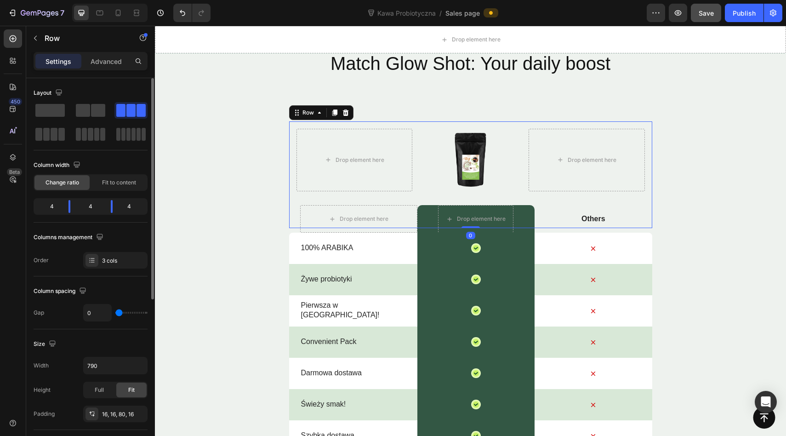
click at [593, 219] on div "Drop element here Image Drop element here Row 0" at bounding box center [470, 174] width 363 height 107
click at [592, 229] on div "Others Text Block" at bounding box center [593, 219] width 117 height 28
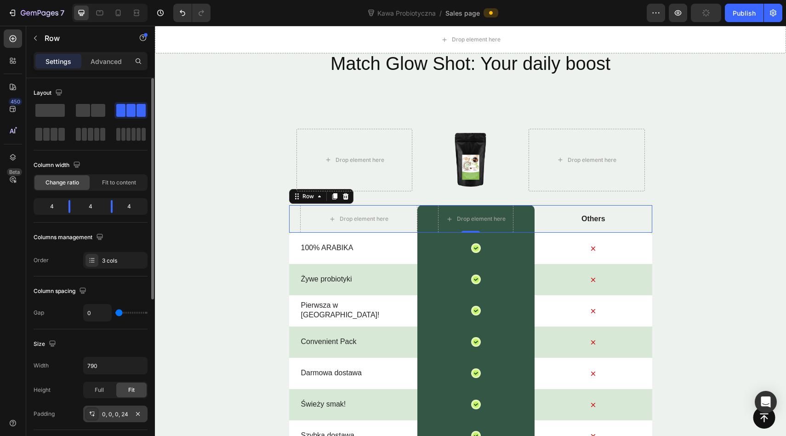
click at [120, 412] on div "0, 0, 0, 24" at bounding box center [115, 414] width 27 height 8
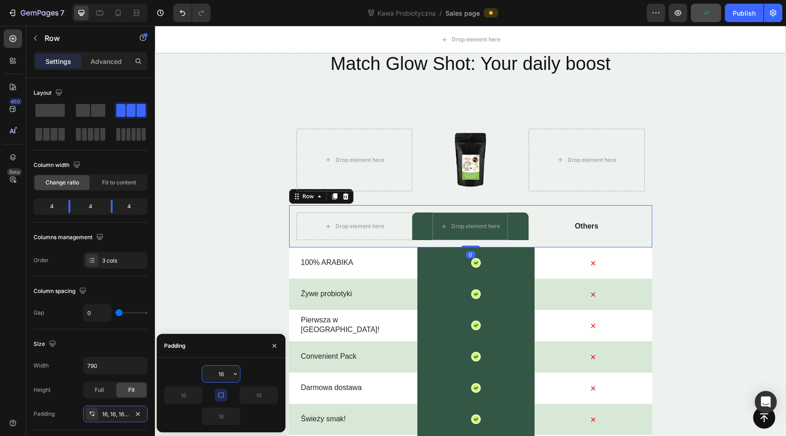
click at [223, 372] on input "16" at bounding box center [221, 374] width 38 height 17
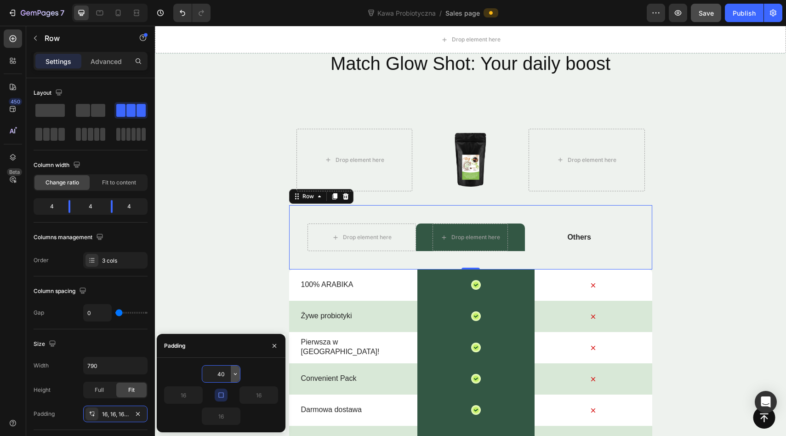
type input "40"
click at [276, 350] on button "button" at bounding box center [274, 345] width 15 height 15
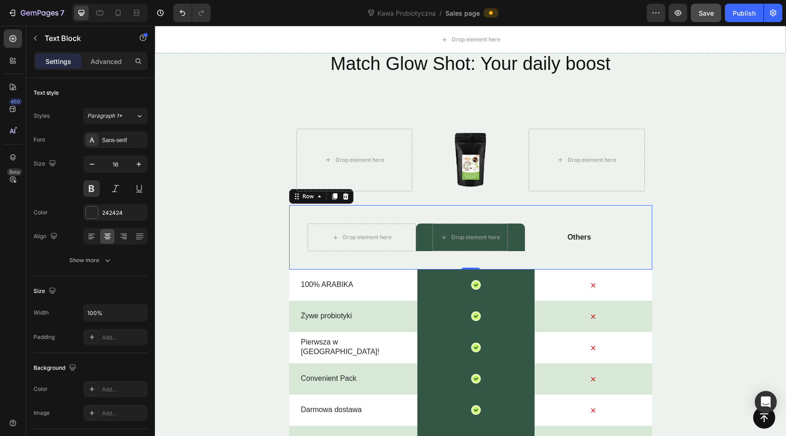
click at [588, 240] on p "Others" at bounding box center [579, 238] width 107 height 10
click at [583, 233] on p "Others" at bounding box center [579, 238] width 107 height 10
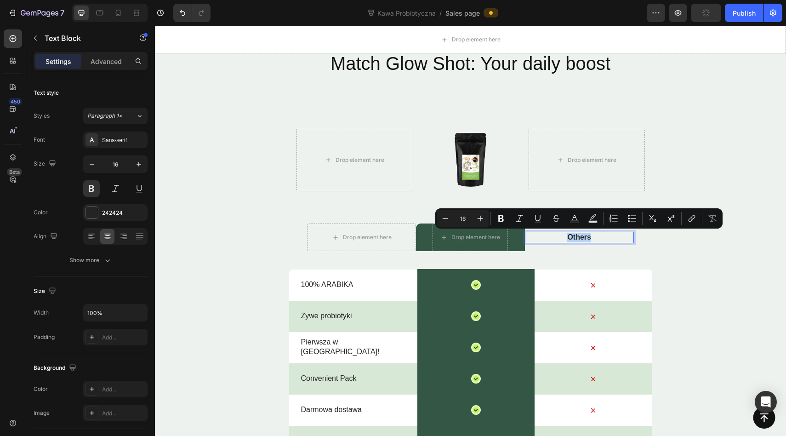
copy p "Others"
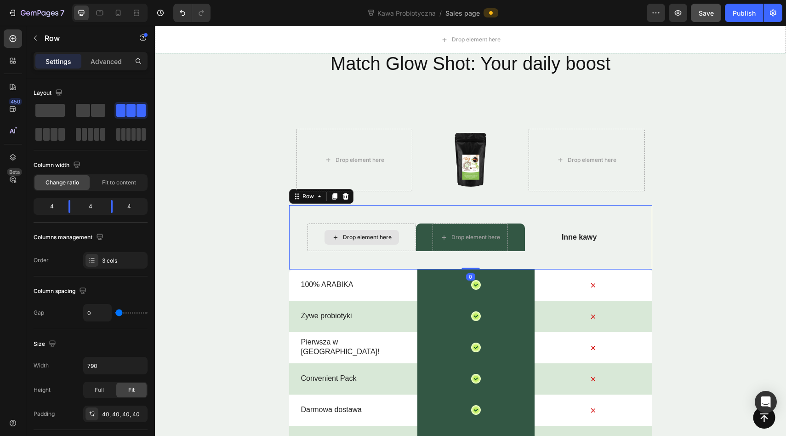
click at [343, 229] on div "Drop element here" at bounding box center [362, 237] width 109 height 28
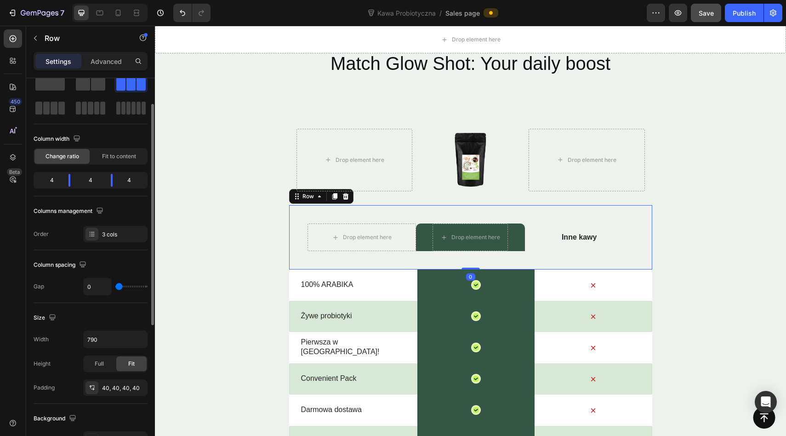
scroll to position [33, 0]
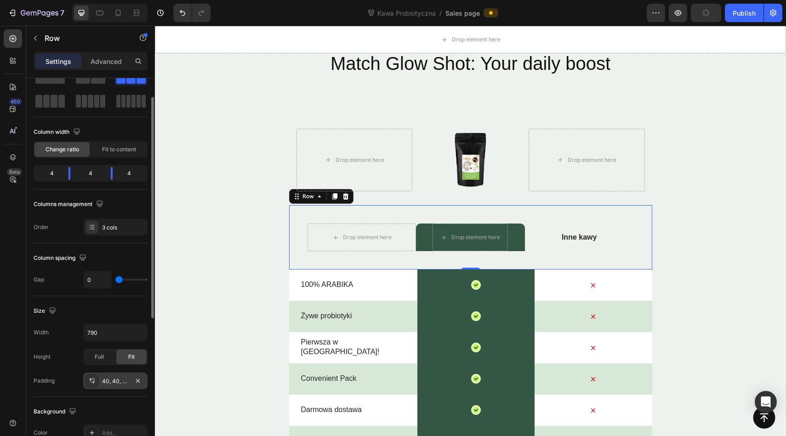
click at [112, 375] on div "40, 40, 40, 40" at bounding box center [115, 380] width 64 height 17
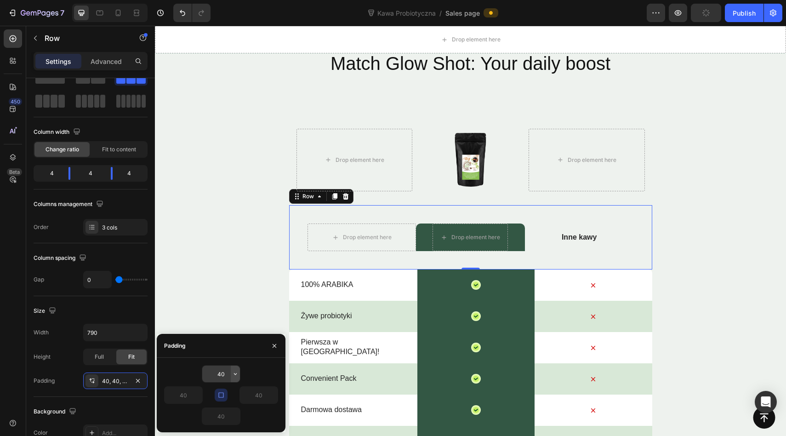
click at [231, 374] on button "button" at bounding box center [235, 374] width 9 height 17
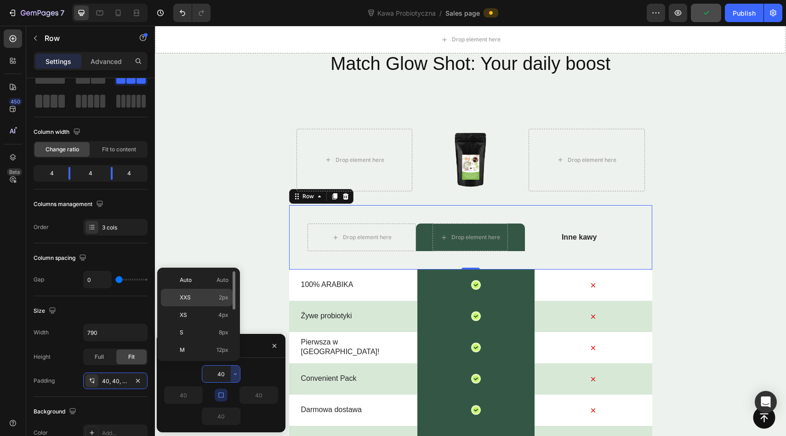
click at [206, 302] on div "XXS 2px" at bounding box center [197, 297] width 72 height 17
type input "2"
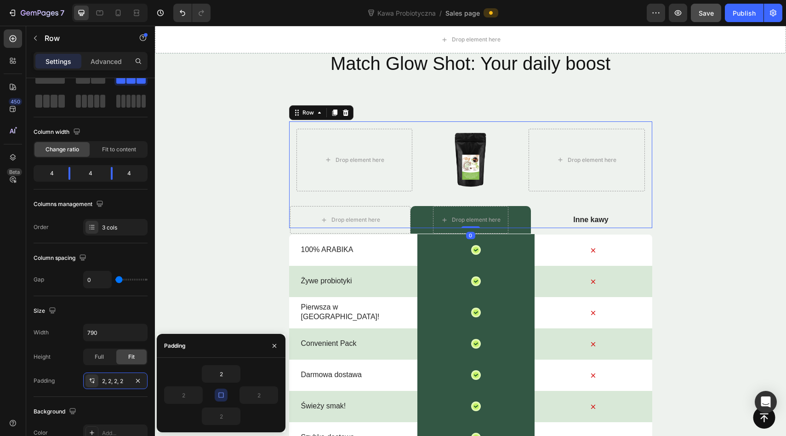
click at [519, 219] on div "Drop element here Image Drop element here Row 0" at bounding box center [470, 174] width 363 height 107
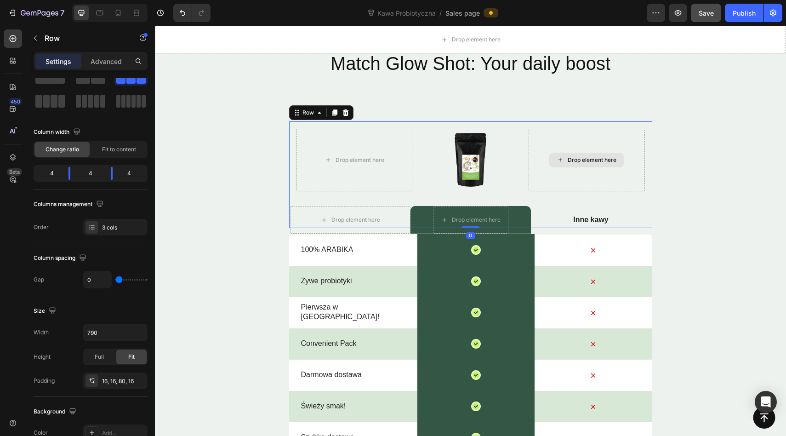
click at [560, 160] on icon at bounding box center [560, 160] width 7 height 8
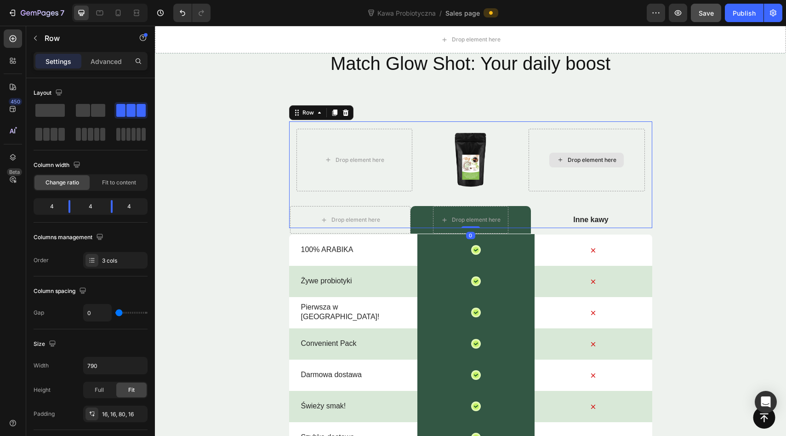
click at [552, 183] on div "Drop element here" at bounding box center [587, 160] width 116 height 63
click at [126, 412] on div "16, 16, 80, 16" at bounding box center [115, 414] width 27 height 8
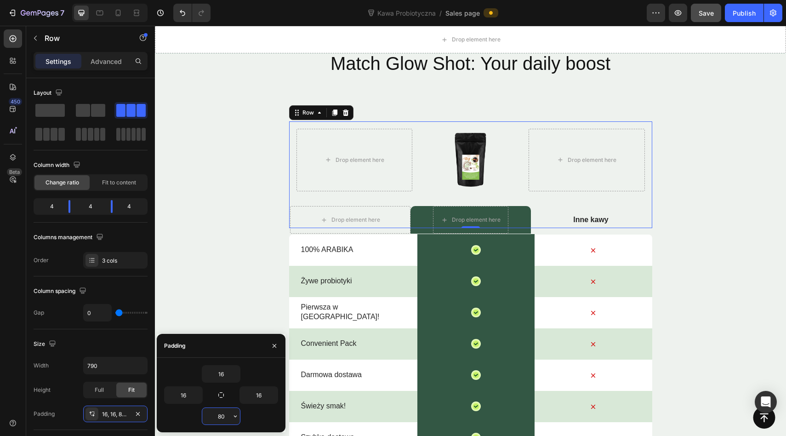
drag, startPoint x: 223, startPoint y: 416, endPoint x: 207, endPoint y: 416, distance: 15.6
click at [212, 416] on input "80" at bounding box center [221, 416] width 38 height 17
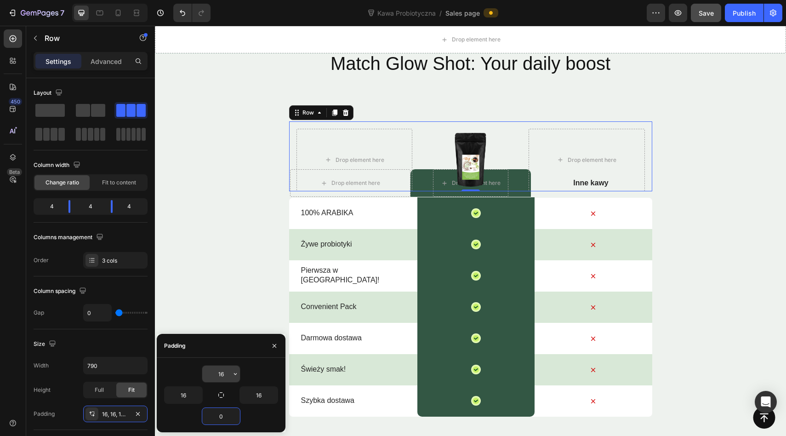
type input "0"
click at [221, 377] on input "16" at bounding box center [221, 374] width 38 height 17
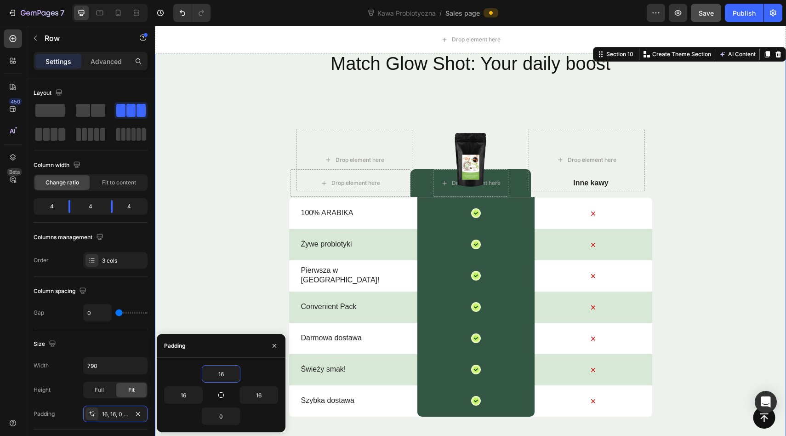
click at [266, 239] on div "Match Glow Shot: Your daily boost Heading Drop element here Image Drop element …" at bounding box center [470, 281] width 631 height 461
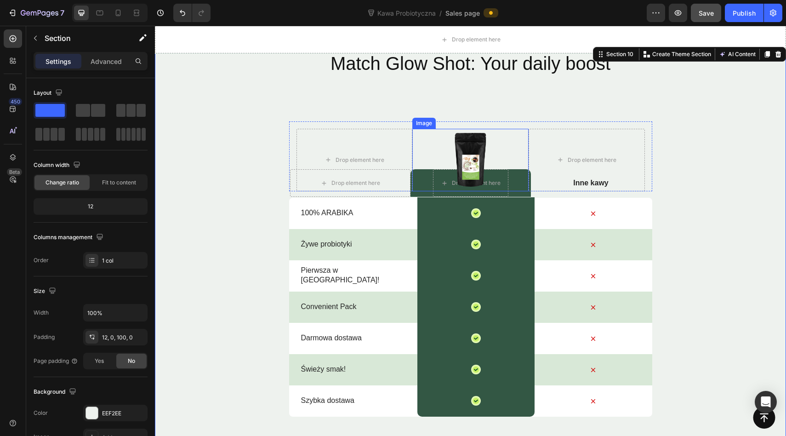
click at [499, 177] on img at bounding box center [470, 160] width 63 height 63
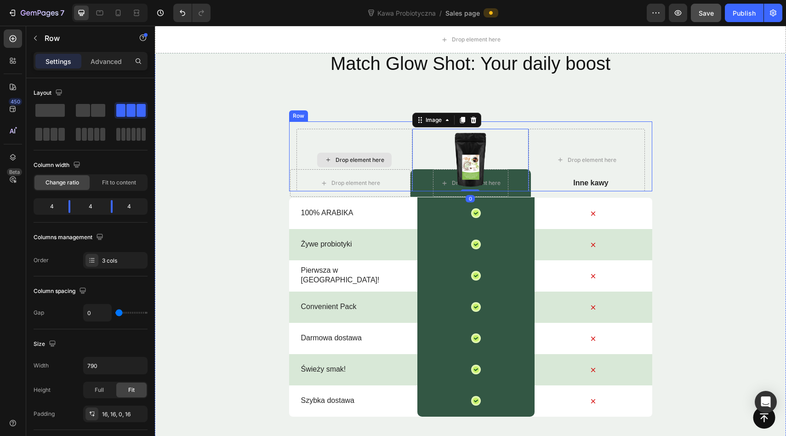
click at [400, 186] on div "Drop element here" at bounding box center [355, 160] width 116 height 63
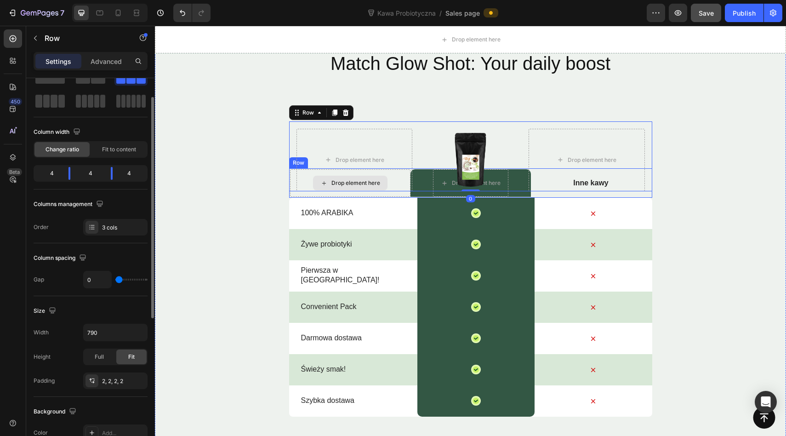
click at [401, 192] on div "Drop element here" at bounding box center [350, 183] width 120 height 28
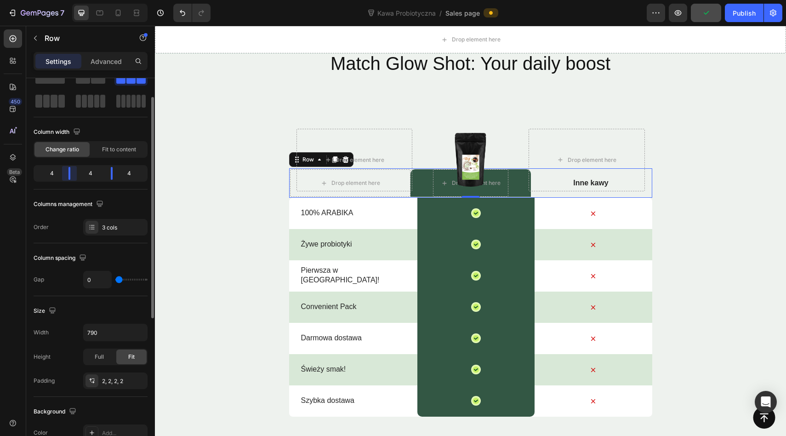
drag, startPoint x: 69, startPoint y: 175, endPoint x: 78, endPoint y: 174, distance: 8.7
click at [77, 174] on div at bounding box center [69, 173] width 17 height 13
click at [114, 177] on div at bounding box center [111, 173] width 17 height 13
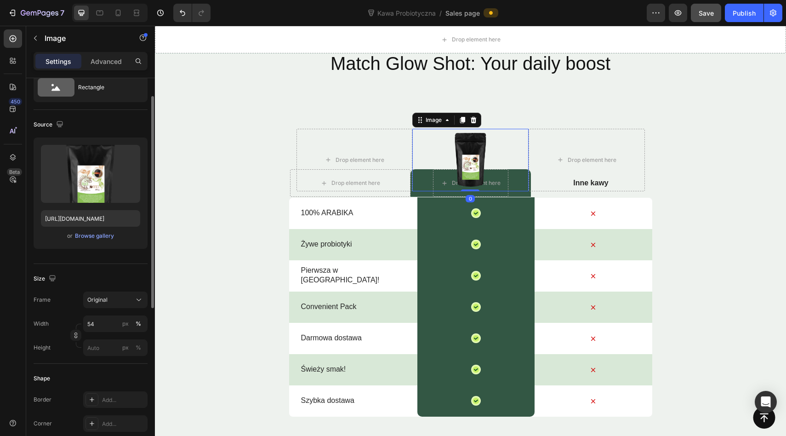
click at [422, 186] on div at bounding box center [470, 160] width 116 height 63
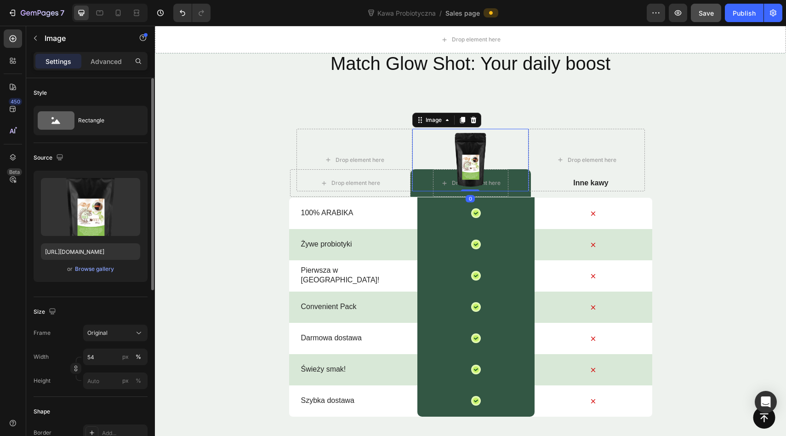
click at [413, 190] on div at bounding box center [470, 160] width 116 height 63
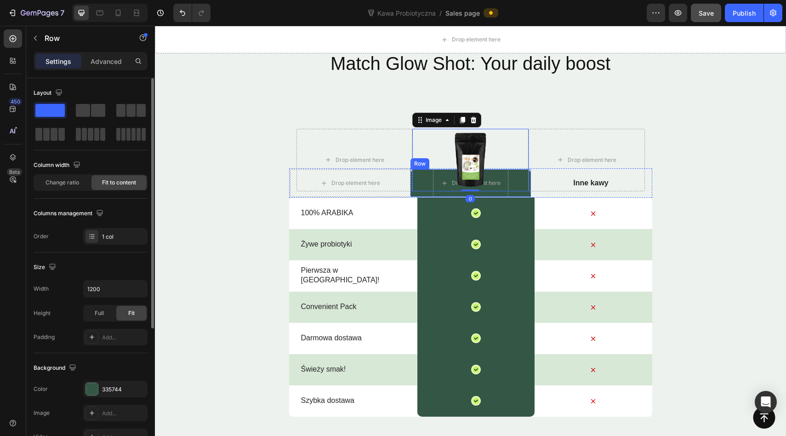
click at [413, 193] on div "Drop element here Row" at bounding box center [471, 183] width 120 height 28
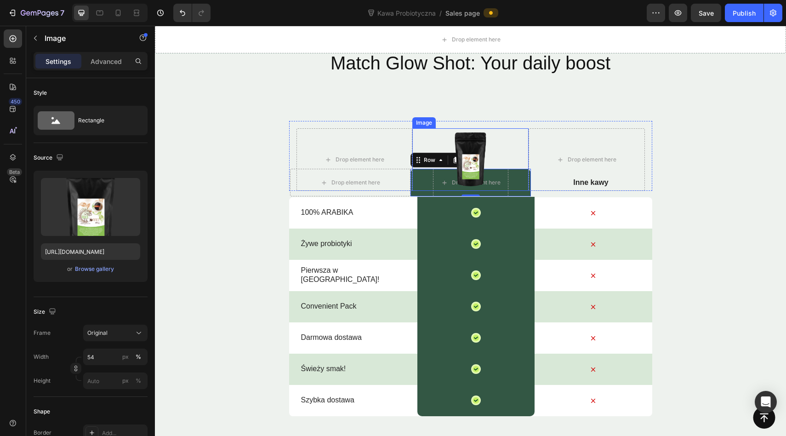
click at [438, 156] on div at bounding box center [470, 159] width 116 height 63
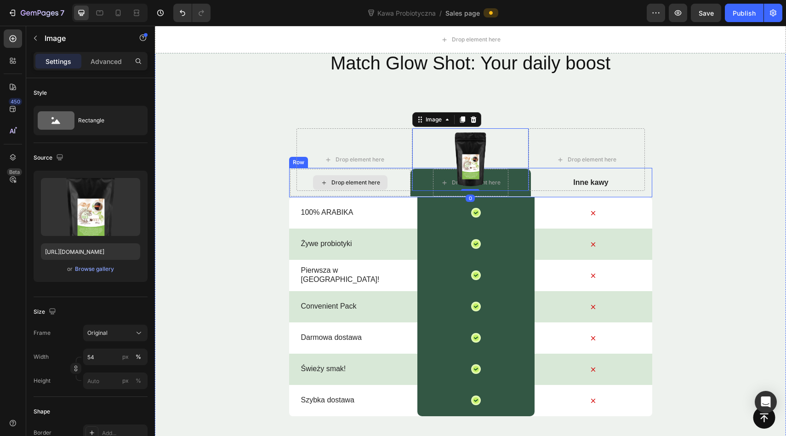
click at [404, 192] on div "Drop element here" at bounding box center [350, 183] width 120 height 28
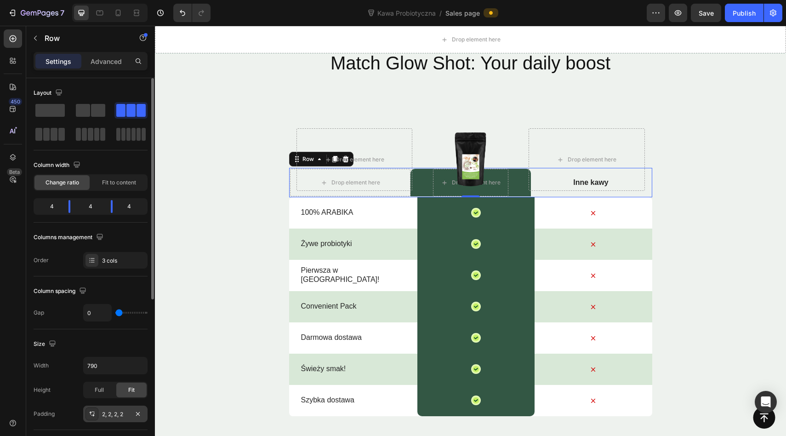
click at [115, 413] on div "2, 2, 2, 2" at bounding box center [115, 414] width 27 height 8
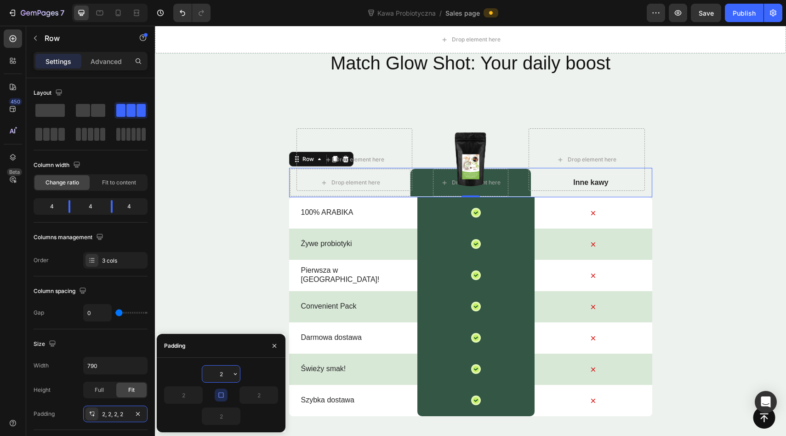
drag, startPoint x: 214, startPoint y: 372, endPoint x: 252, endPoint y: 372, distance: 38.6
click at [252, 372] on div "2" at bounding box center [221, 373] width 114 height 17
type input "40"
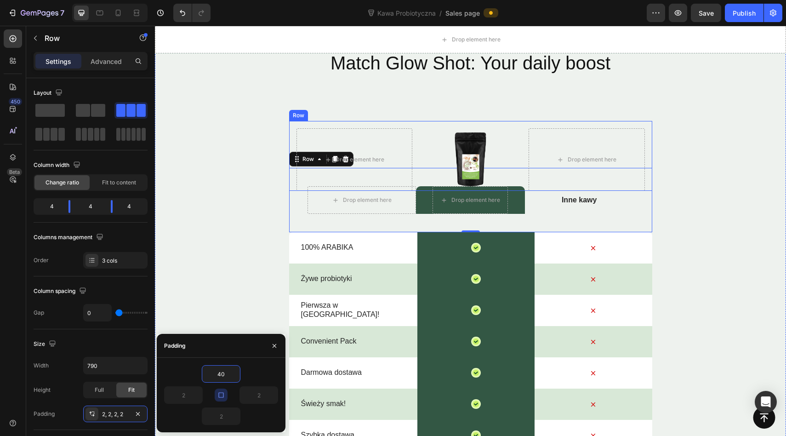
click at [299, 125] on div "Drop element here Image Drop element here Row" at bounding box center [470, 156] width 363 height 70
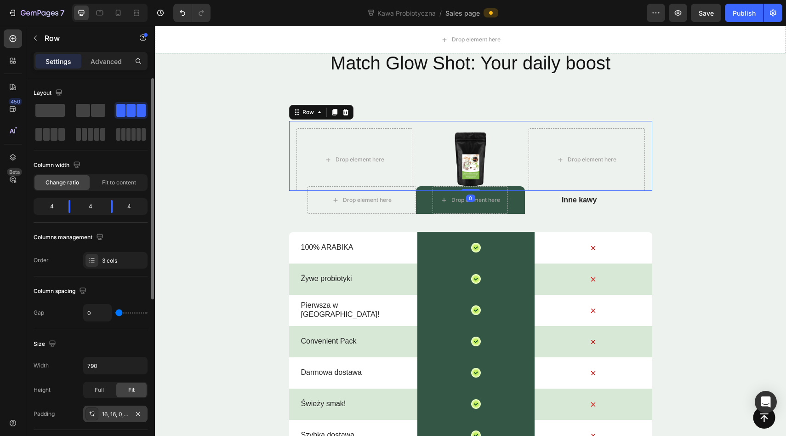
click at [114, 407] on div "16, 16, 0, 16" at bounding box center [115, 414] width 64 height 17
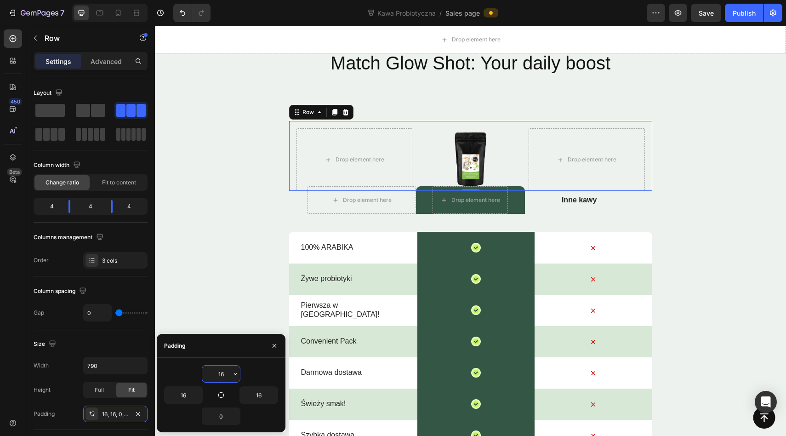
drag, startPoint x: 220, startPoint y: 375, endPoint x: 206, endPoint y: 375, distance: 14.7
click at [206, 375] on input "16" at bounding box center [221, 374] width 38 height 17
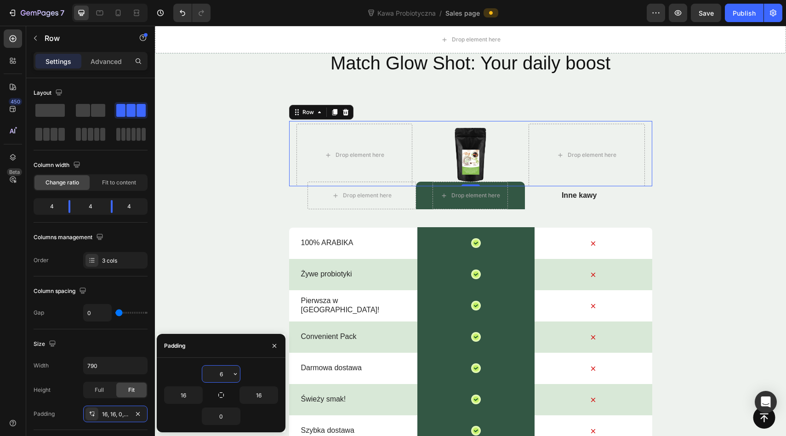
type input "46"
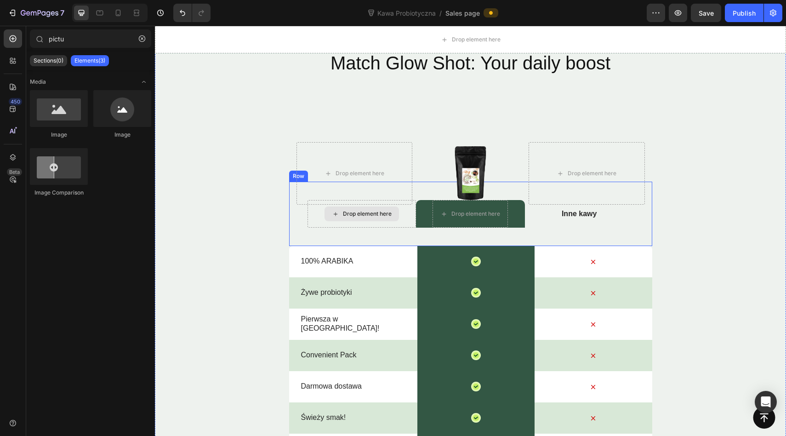
click at [369, 221] on div "Drop element here" at bounding box center [362, 213] width 74 height 15
click at [316, 235] on div "Drop element here Drop element here Row Inne kawy Text Block Row 0" at bounding box center [470, 214] width 363 height 64
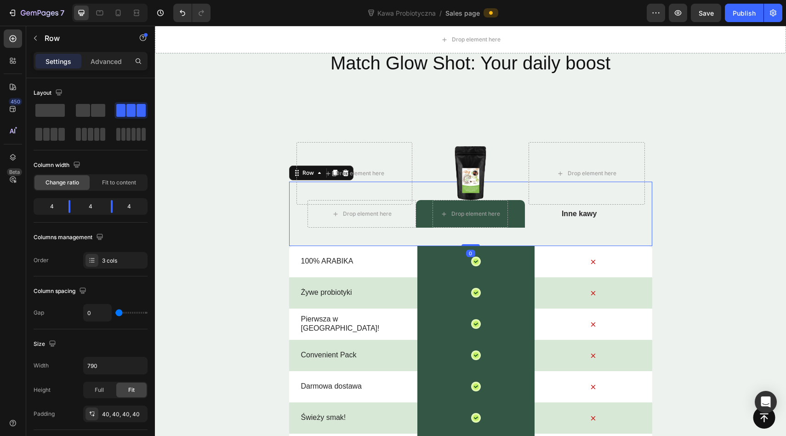
click at [324, 235] on div "Drop element here Drop element here Row Inne kawy Text Block Row 0" at bounding box center [470, 214] width 363 height 64
click at [297, 148] on div "Drop element here" at bounding box center [355, 173] width 116 height 63
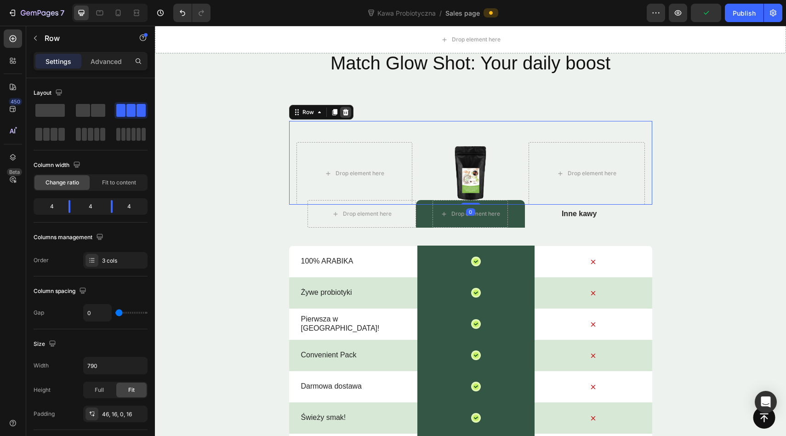
click at [345, 109] on icon at bounding box center [346, 112] width 6 height 6
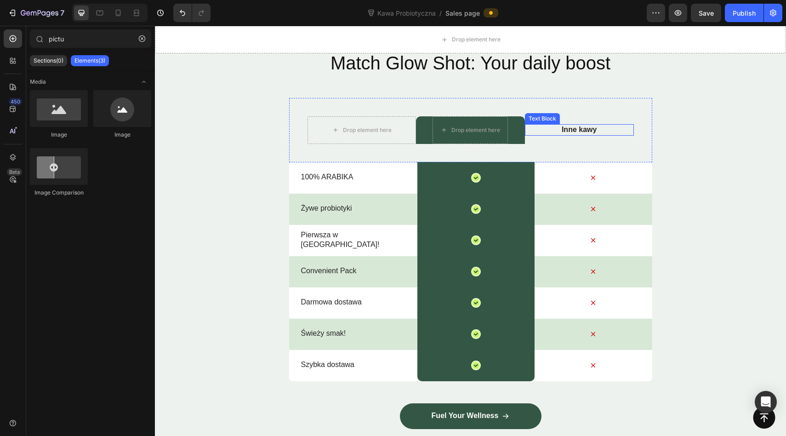
click at [529, 131] on p "Inne kawy" at bounding box center [579, 130] width 107 height 10
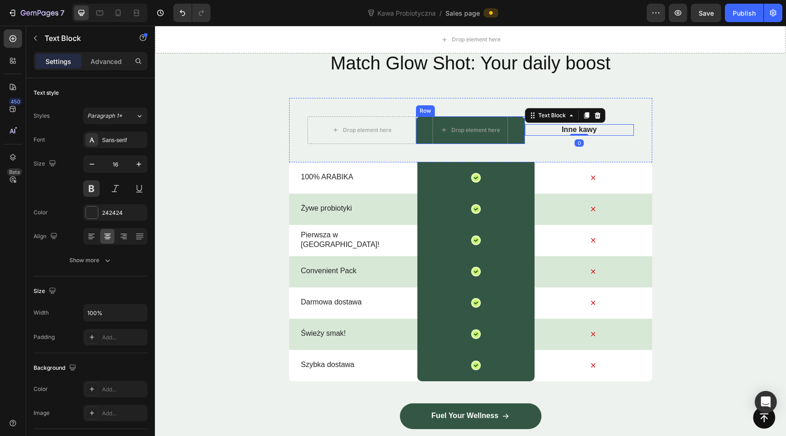
click at [522, 132] on div "Drop element here Row" at bounding box center [470, 130] width 109 height 28
click at [535, 131] on p "Inne kawy" at bounding box center [579, 130] width 107 height 10
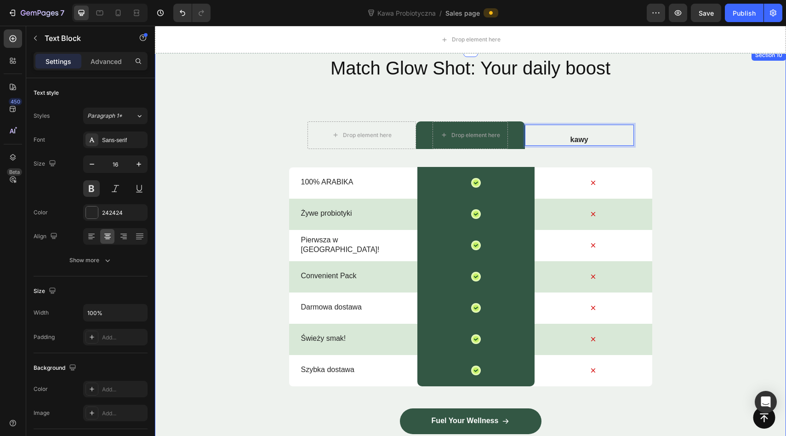
click at [718, 141] on div "Match Glow Shot: Your daily boost Heading Drop element here Drop element here R…" at bounding box center [470, 268] width 631 height 426
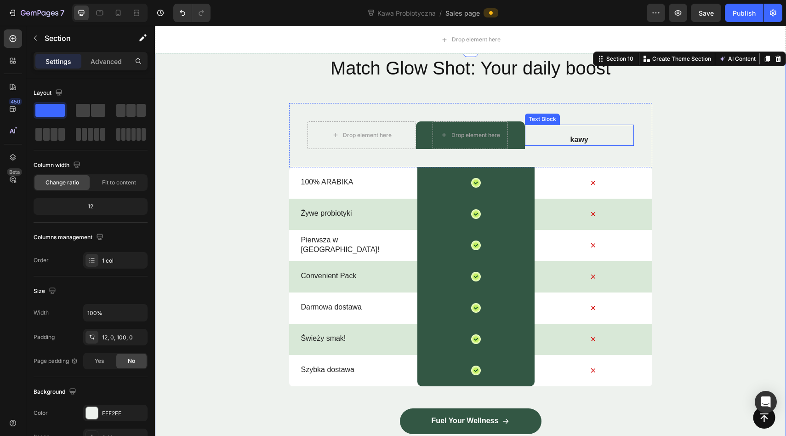
click at [595, 135] on p "kawy" at bounding box center [579, 140] width 107 height 10
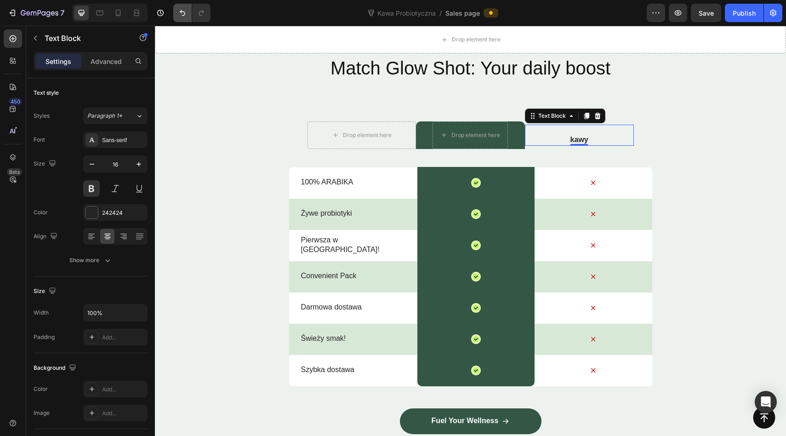
click at [177, 13] on button "Undo/Redo" at bounding box center [182, 13] width 18 height 18
click at [180, 13] on icon "Undo/Redo" at bounding box center [182, 12] width 9 height 9
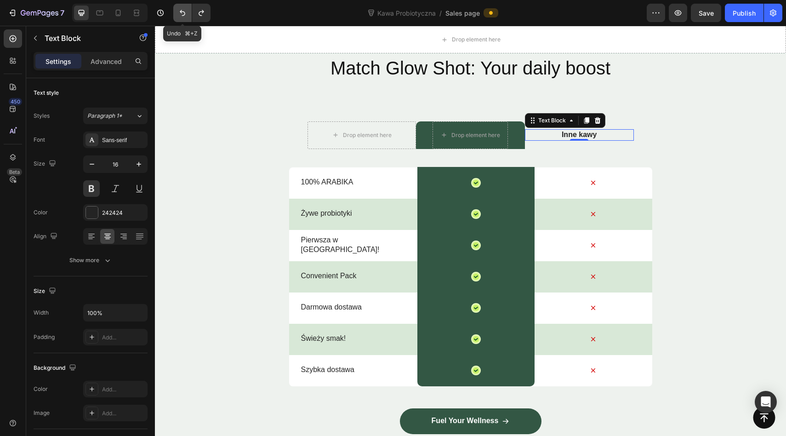
click at [180, 13] on icon "Undo/Redo" at bounding box center [182, 12] width 9 height 9
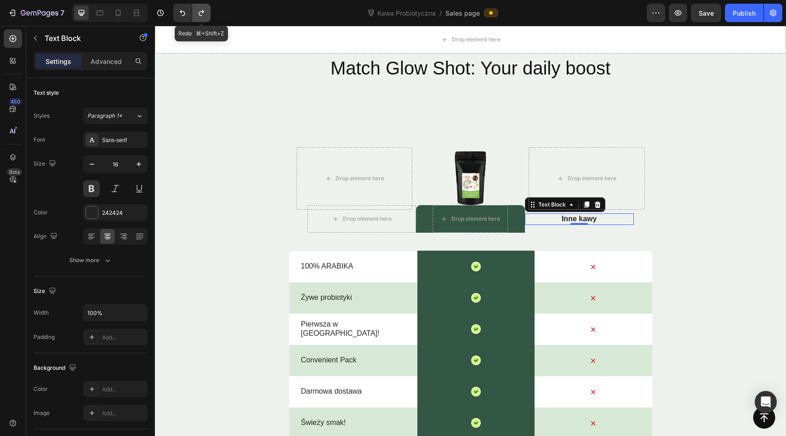
click at [198, 11] on icon "Undo/Redo" at bounding box center [201, 12] width 9 height 9
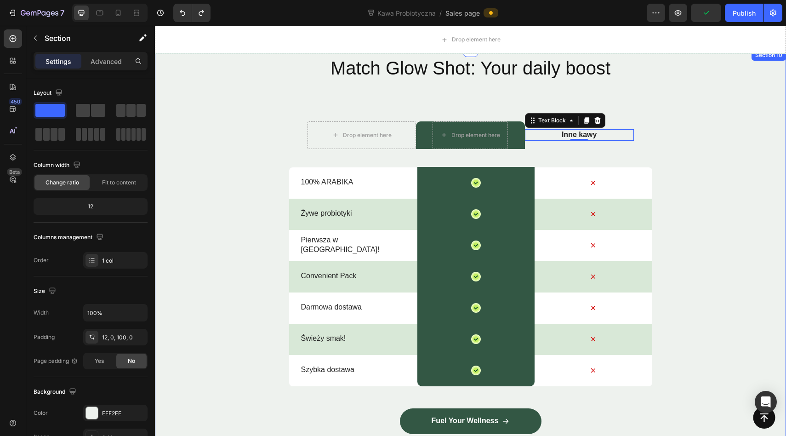
click at [260, 116] on div "Match Glow Shot: Your daily boost Heading Drop element here Drop element here R…" at bounding box center [470, 268] width 631 height 426
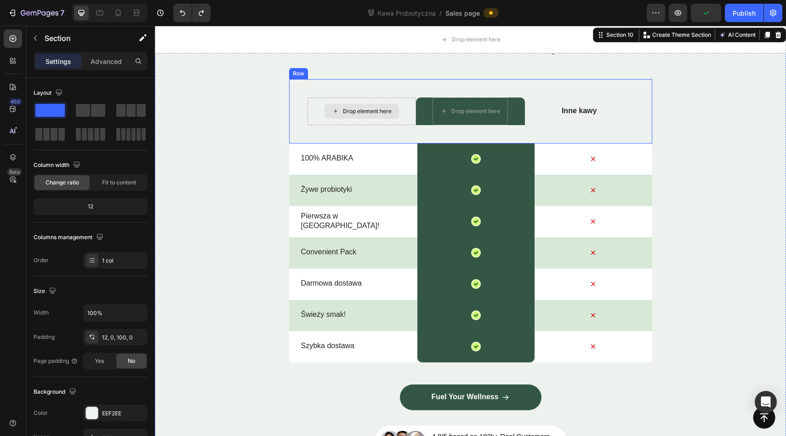
scroll to position [3067, 0]
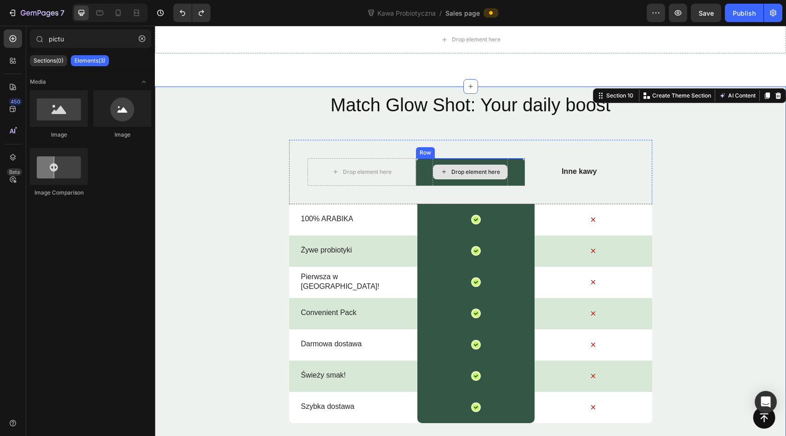
click at [468, 172] on div "Drop element here" at bounding box center [476, 171] width 49 height 7
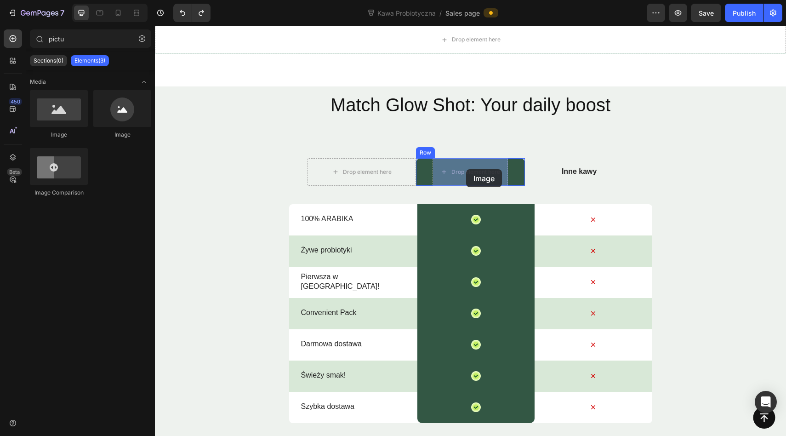
drag, startPoint x: 206, startPoint y: 148, endPoint x: 467, endPoint y: 169, distance: 261.1
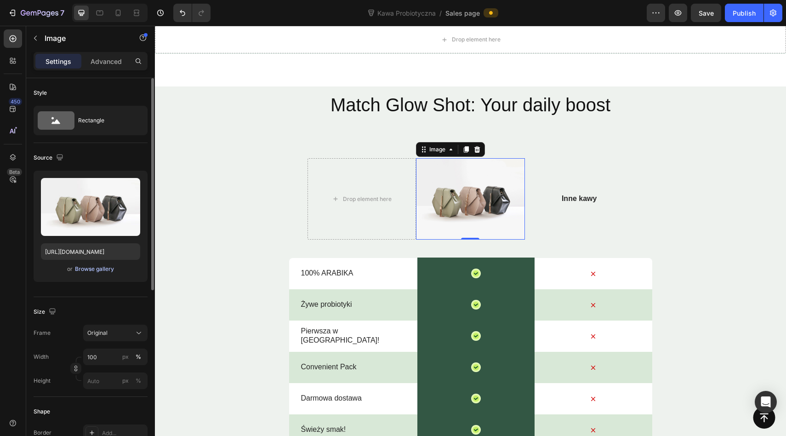
click at [75, 270] on div "Browse gallery" at bounding box center [94, 269] width 39 height 8
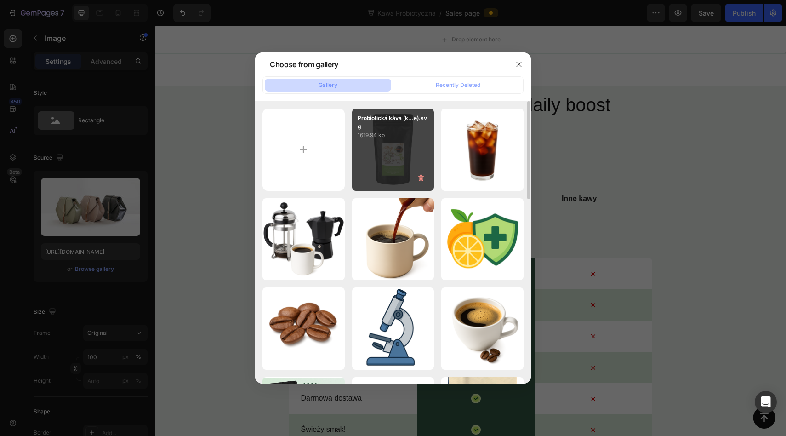
click at [373, 152] on div "Probiotická káva (k...e).svg 1619.94 kb" at bounding box center [393, 150] width 82 height 82
type input "https://cdn.shopify.com/s/files/1/0953/4678/6691/files/gempages_586384277529166…"
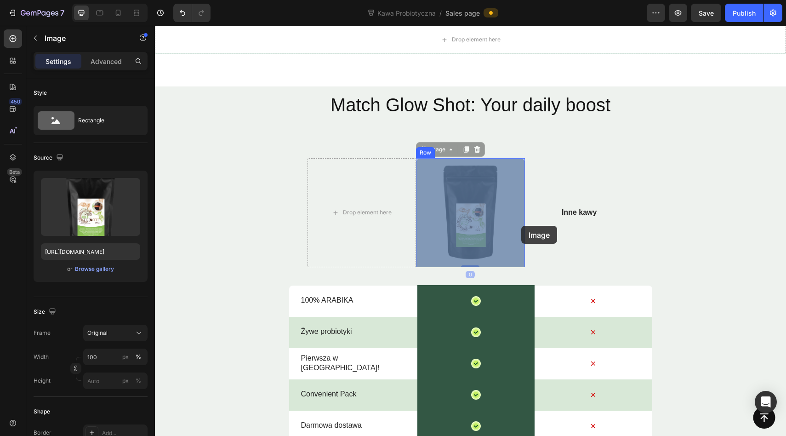
drag, startPoint x: 524, startPoint y: 196, endPoint x: 514, endPoint y: 223, distance: 28.8
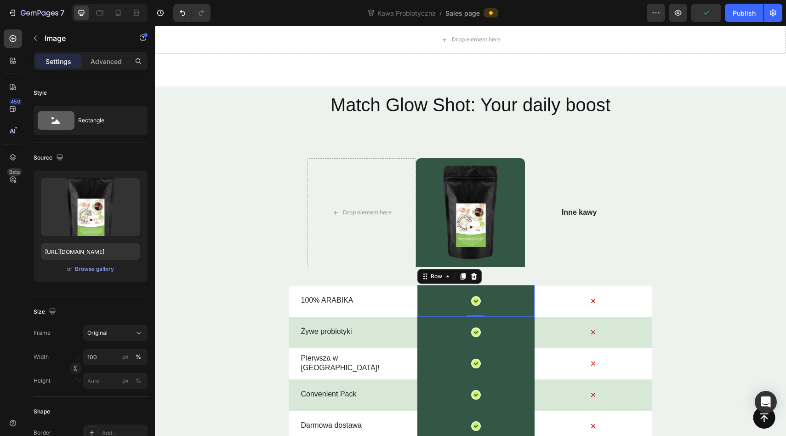
click at [526, 300] on div "Icon Row 0" at bounding box center [475, 301] width 117 height 32
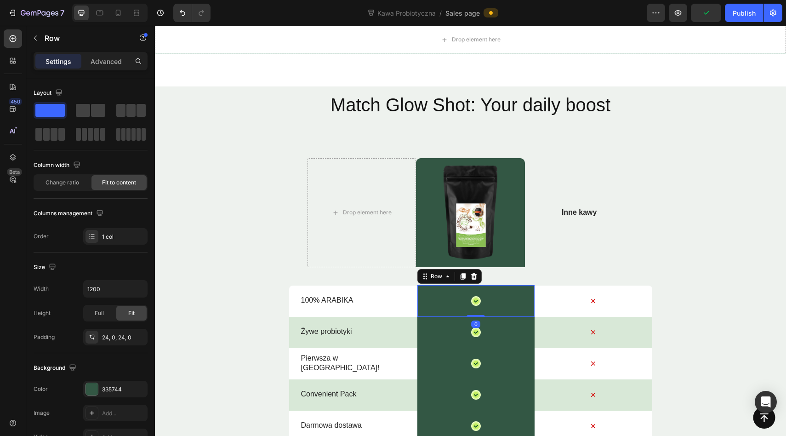
click at [533, 297] on div "Icon Row 0" at bounding box center [475, 301] width 117 height 32
click at [440, 275] on div "Row" at bounding box center [436, 276] width 15 height 8
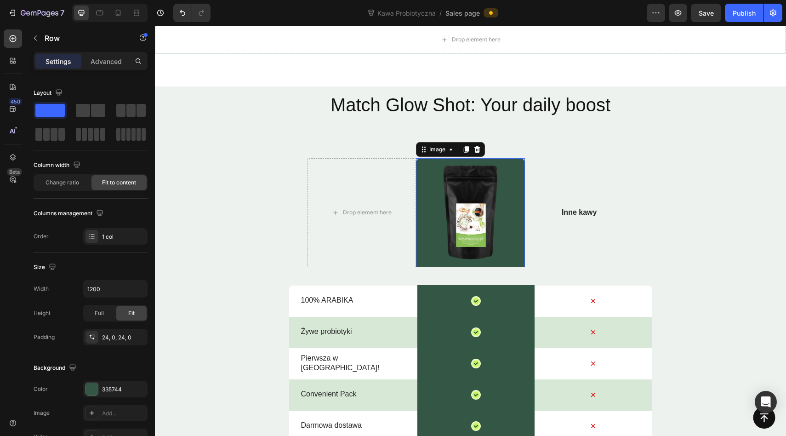
click at [435, 210] on img at bounding box center [470, 212] width 109 height 109
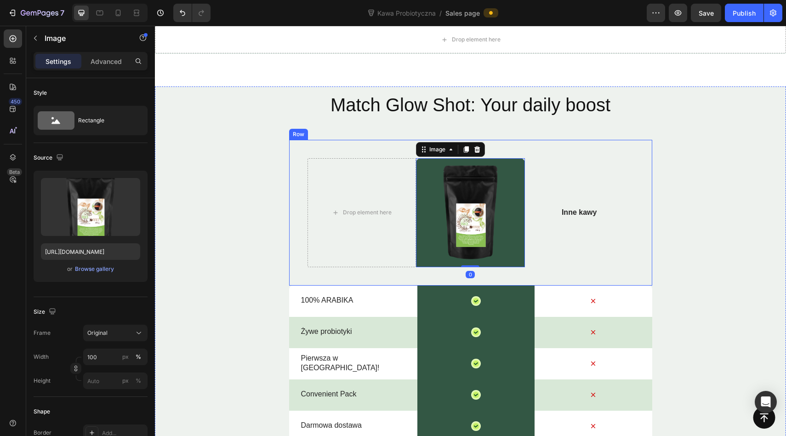
click at [315, 151] on div "Drop element here Image 0 Row Inne kawy Text Block Row" at bounding box center [470, 213] width 363 height 146
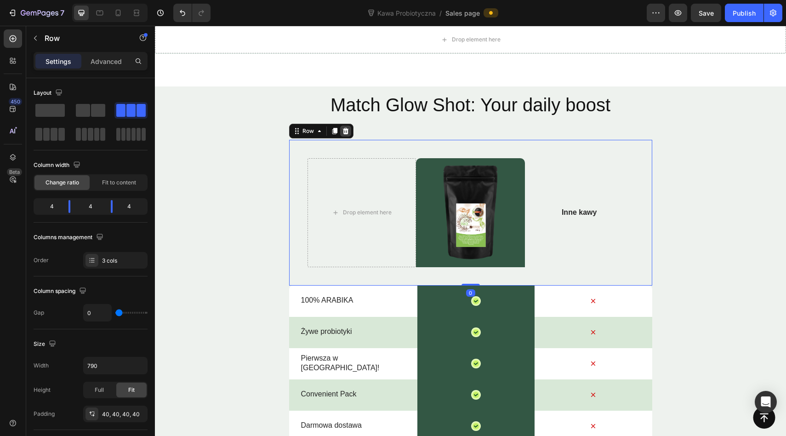
click at [344, 131] on icon at bounding box center [345, 130] width 7 height 7
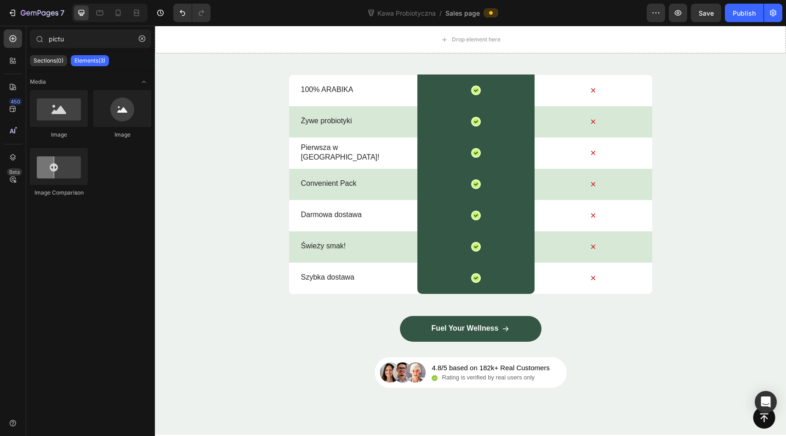
scroll to position [2981, 0]
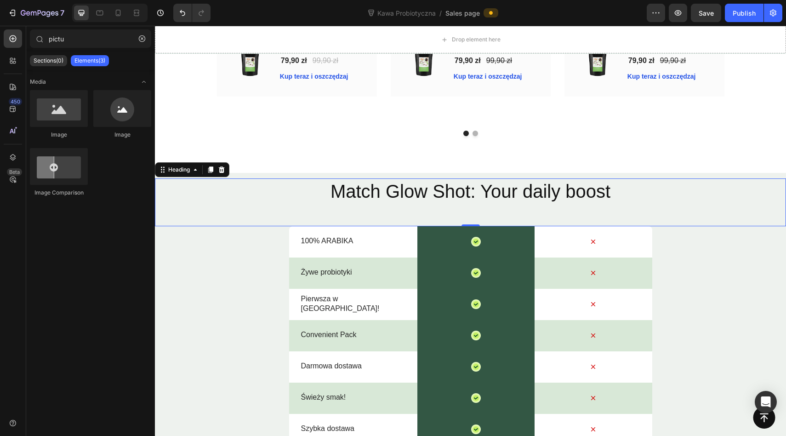
click at [771, 196] on h2 "Match Glow Shot: Your daily boost" at bounding box center [470, 191] width 631 height 26
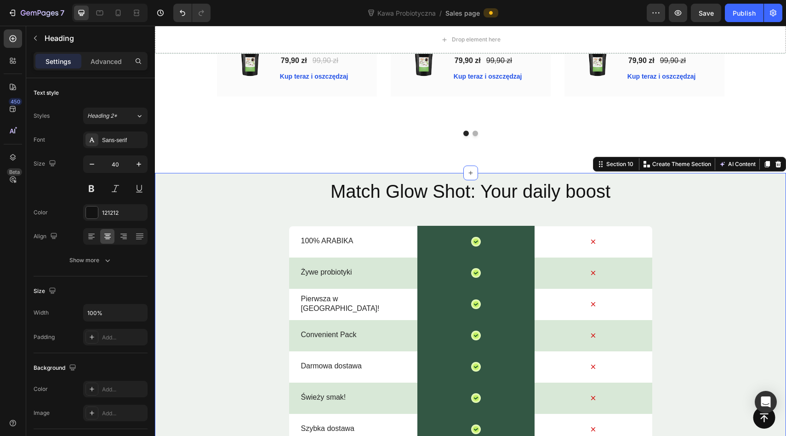
click at [766, 173] on div "Match Glow Shot: Your daily boost Heading 100% ARABIKA Text Block Icon Row Icon…" at bounding box center [470, 379] width 631 height 413
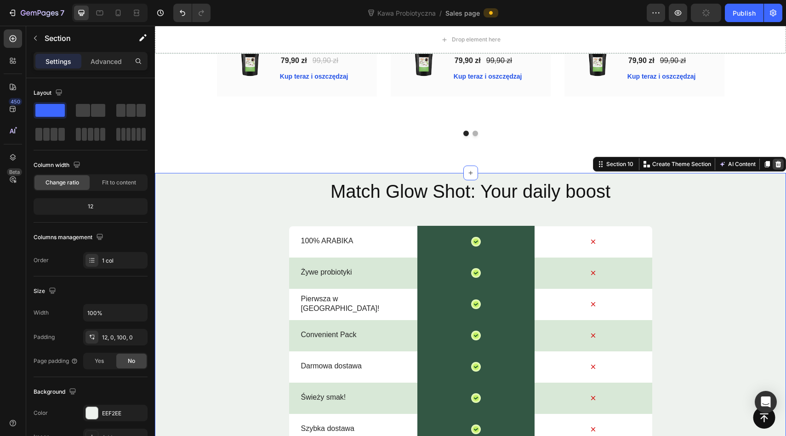
click at [775, 160] on icon at bounding box center [778, 163] width 7 height 7
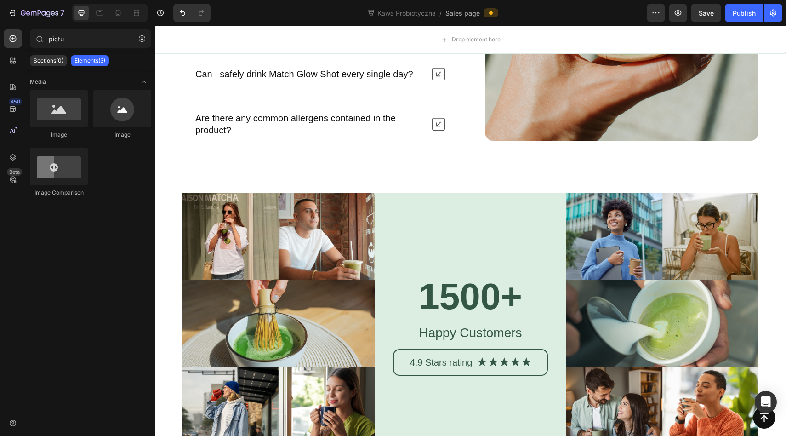
scroll to position [3686, 0]
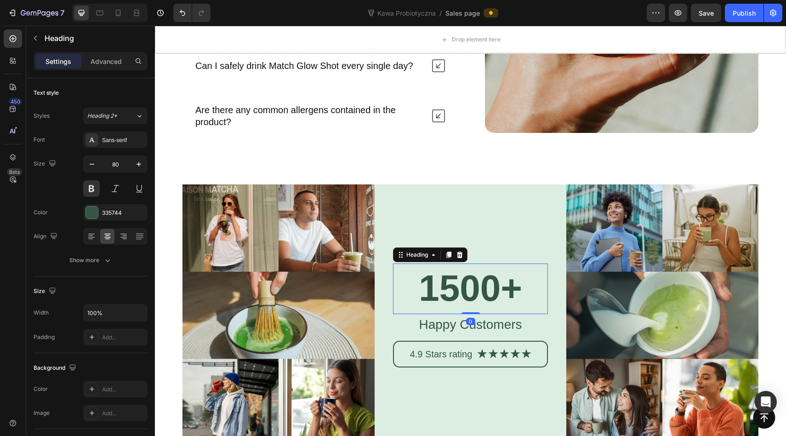
click at [438, 285] on h2 "1500+" at bounding box center [470, 288] width 155 height 50
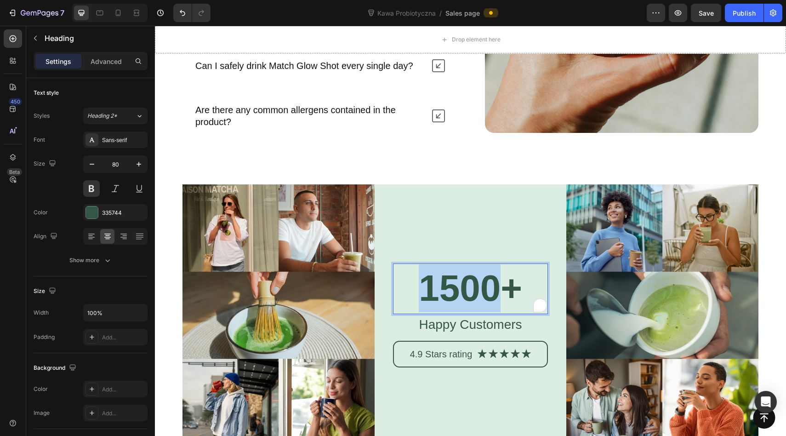
click at [438, 285] on p "1500+" at bounding box center [471, 288] width 154 height 48
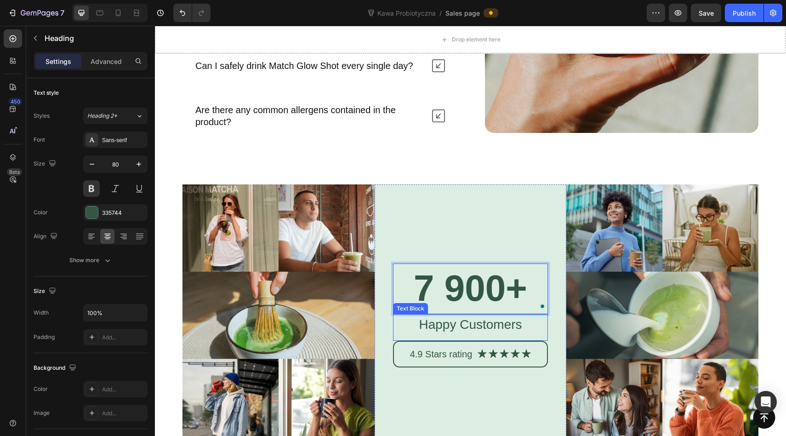
click at [462, 323] on p "Happy Customers" at bounding box center [471, 324] width 154 height 19
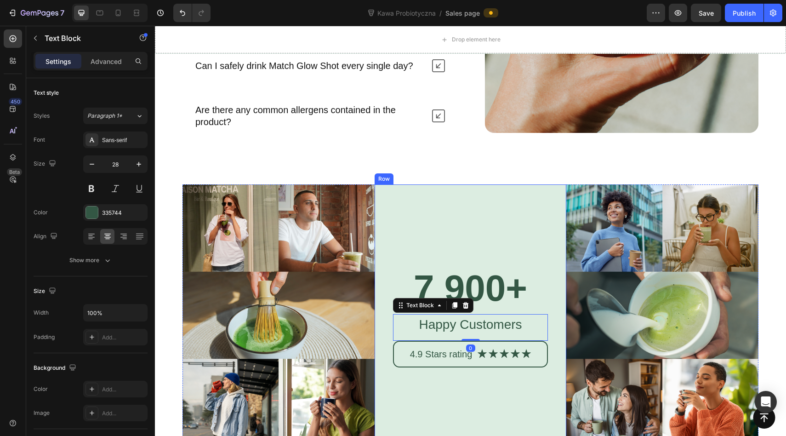
click at [452, 245] on div "7 900+ Heading Happy Customers Text Block 0 4.9 Stars rating Text Block Icon Ic…" at bounding box center [470, 315] width 155 height 170
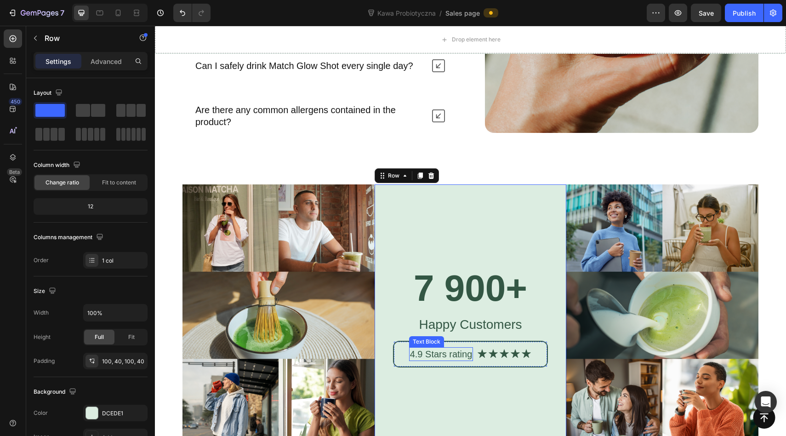
click at [457, 347] on div "4.9 Stars rating" at bounding box center [441, 354] width 64 height 14
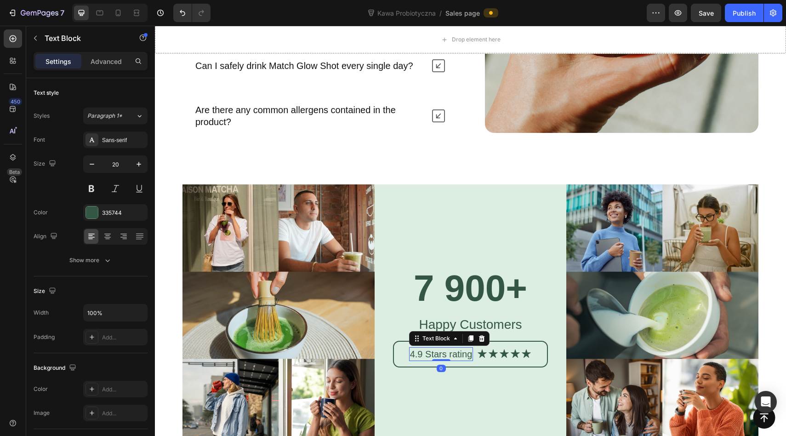
click at [465, 353] on p "4.9 Stars rating" at bounding box center [441, 354] width 63 height 12
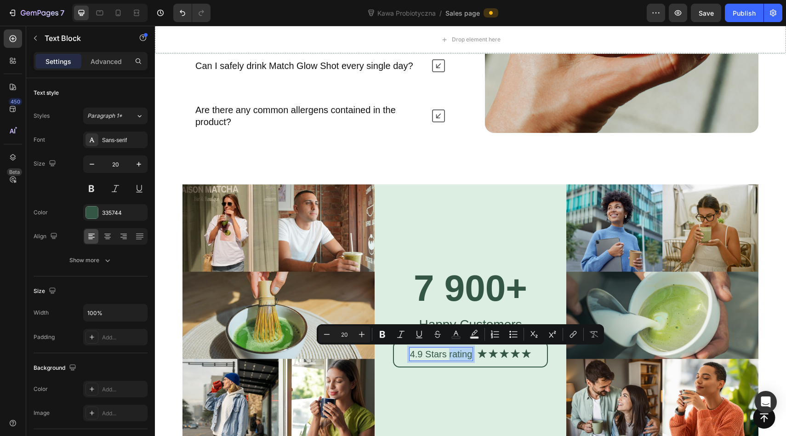
click at [465, 353] on p "4.9 Stars rating" at bounding box center [441, 354] width 63 height 12
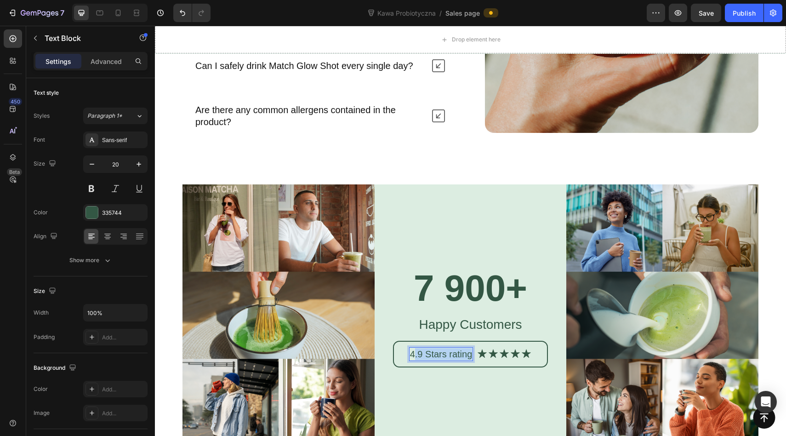
drag, startPoint x: 470, startPoint y: 353, endPoint x: 413, endPoint y: 354, distance: 56.6
click at [413, 354] on p "4.9 Stars rating" at bounding box center [441, 354] width 63 height 12
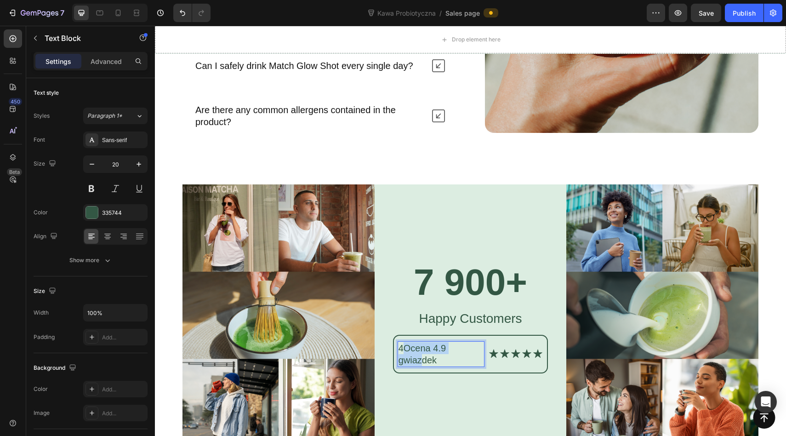
scroll to position [3680, 0]
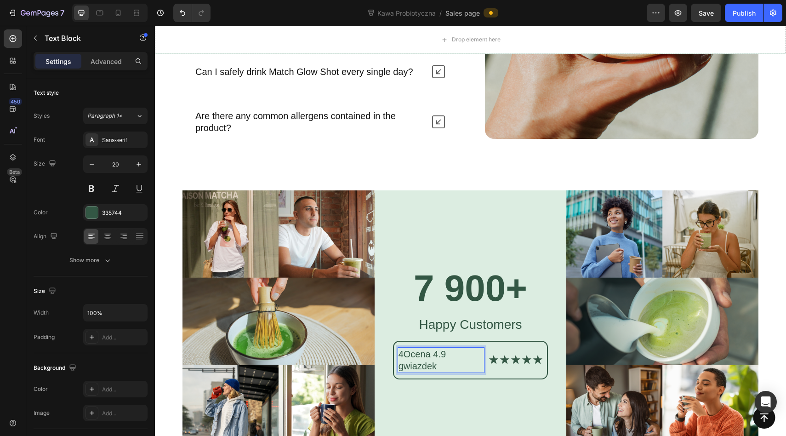
click at [404, 350] on p "4Ocena 4.9 gwiazdek" at bounding box center [442, 360] width 86 height 24
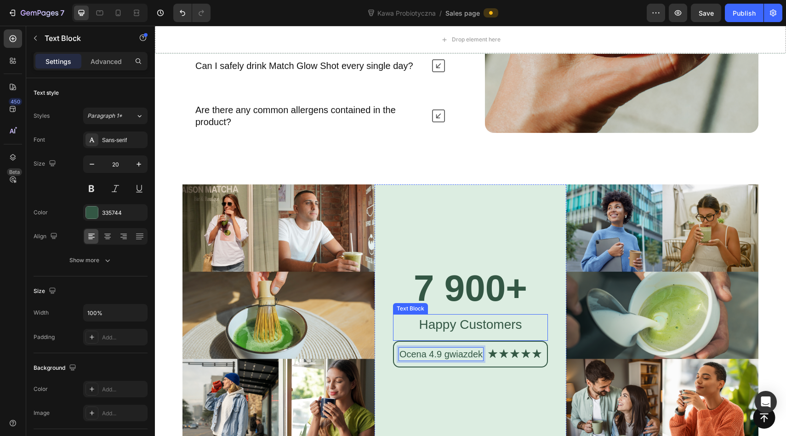
click at [479, 322] on p "Happy Customers" at bounding box center [471, 324] width 154 height 19
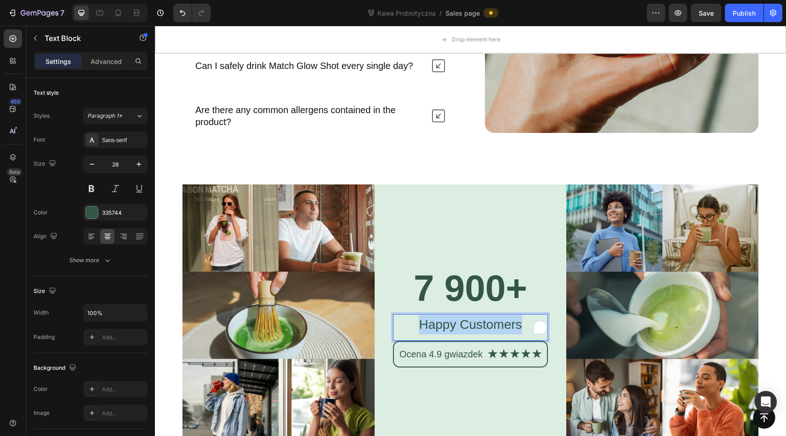
click at [479, 322] on p "Happy Customers" at bounding box center [471, 324] width 154 height 19
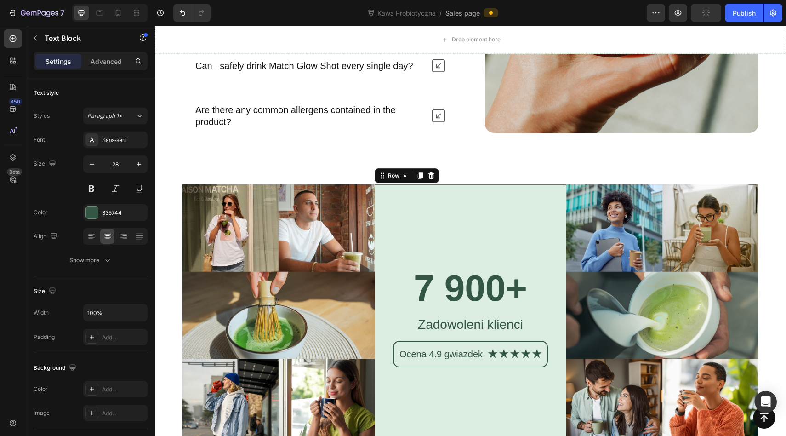
click at [447, 225] on div "7 900+ Heading Zadowoleni klienci Text Block Ocena 4.9 gwiazdek Text Block Icon…" at bounding box center [471, 315] width 192 height 262
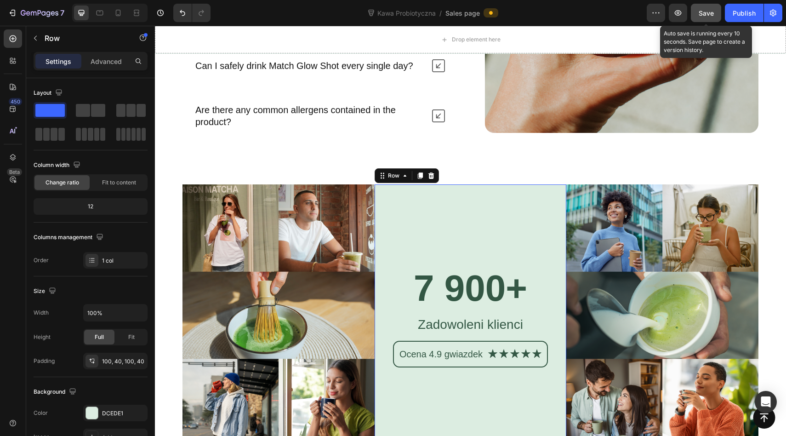
click at [692, 12] on button "Save" at bounding box center [706, 13] width 30 height 18
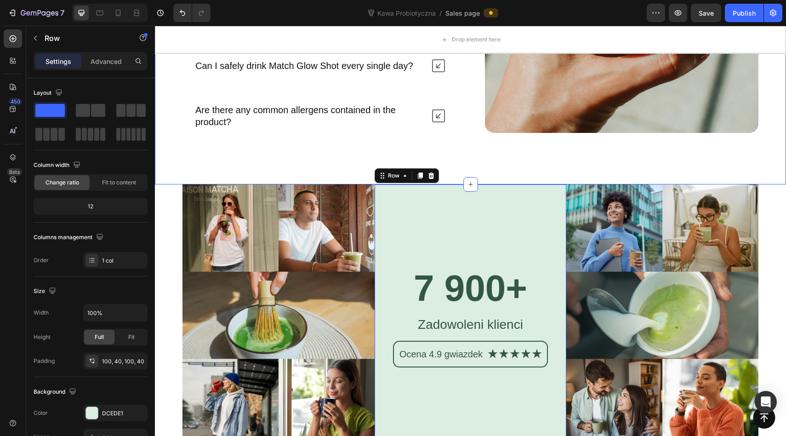
scroll to position [3703, 0]
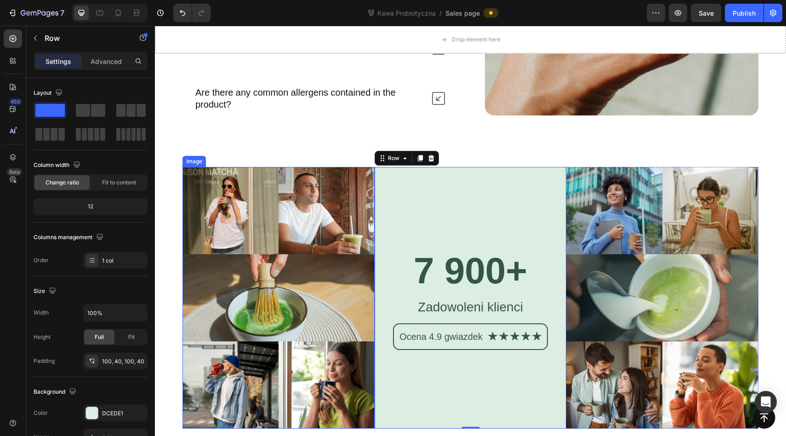
click at [230, 200] on img at bounding box center [279, 298] width 192 height 262
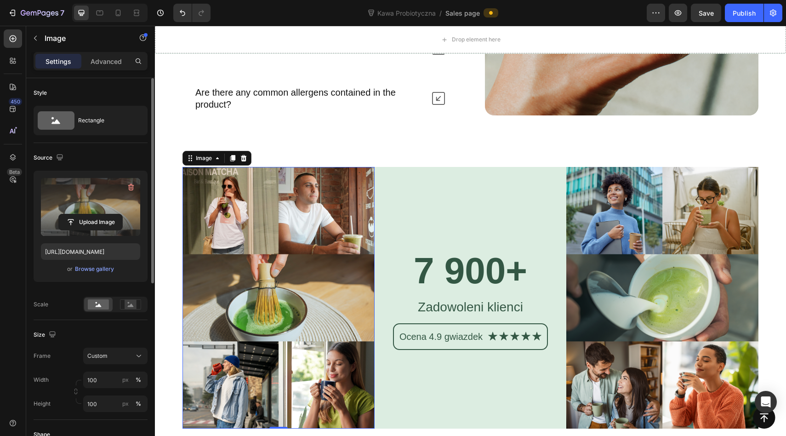
click at [101, 194] on label at bounding box center [90, 207] width 99 height 58
click at [101, 214] on input "file" at bounding box center [90, 222] width 63 height 16
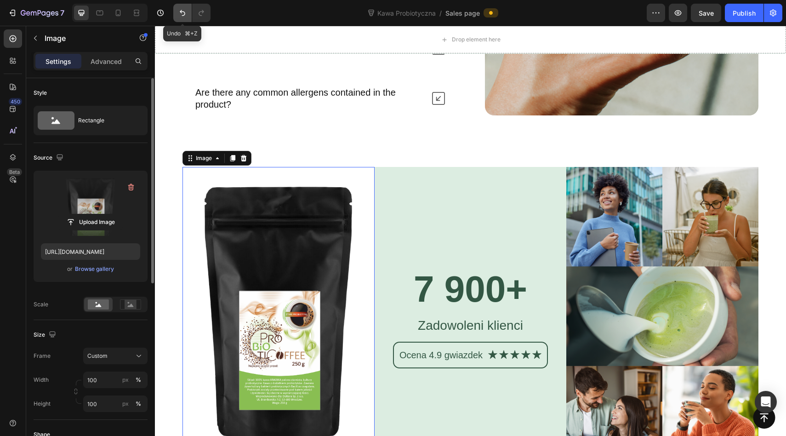
click at [178, 16] on icon "Undo/Redo" at bounding box center [182, 12] width 9 height 9
click at [177, 17] on button "Undo/Redo" at bounding box center [182, 13] width 18 height 18
type input "https://cdn.shopify.com/s/files/1/0953/4678/6691/files/gempages_586384277529166…"
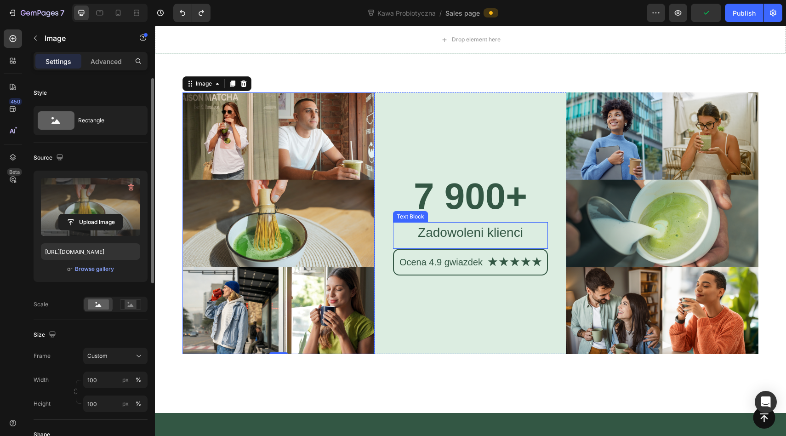
scroll to position [3459, 0]
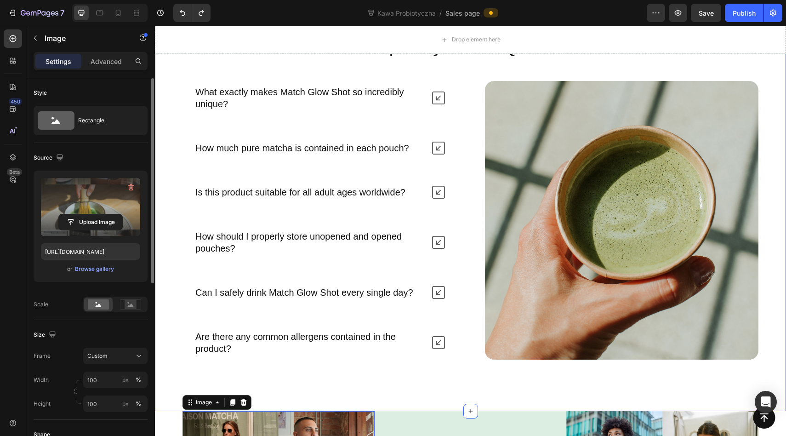
click at [472, 372] on div "Nature’s daily boost Text Block Row Frequently Asked Questions Heading What exa…" at bounding box center [470, 210] width 631 height 402
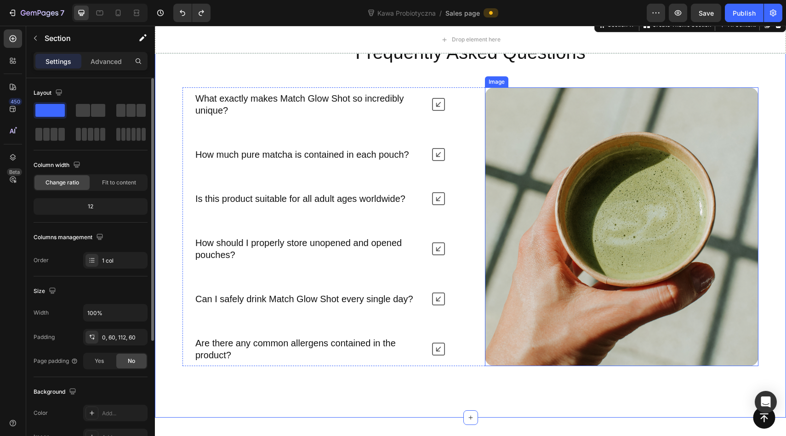
scroll to position [3411, 0]
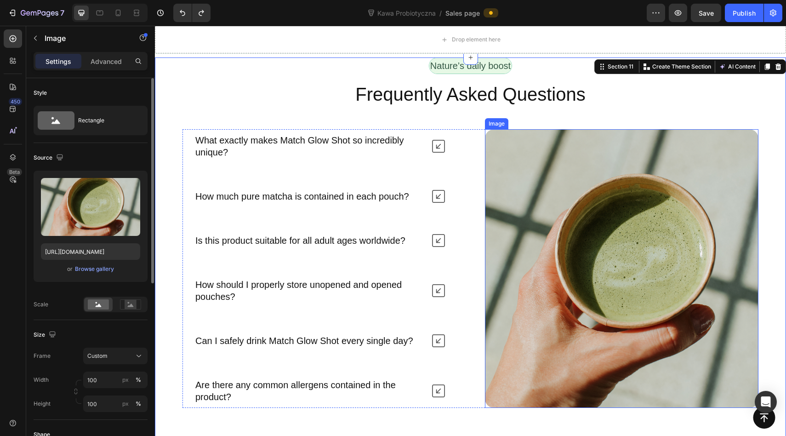
click at [625, 211] on img at bounding box center [622, 268] width 274 height 279
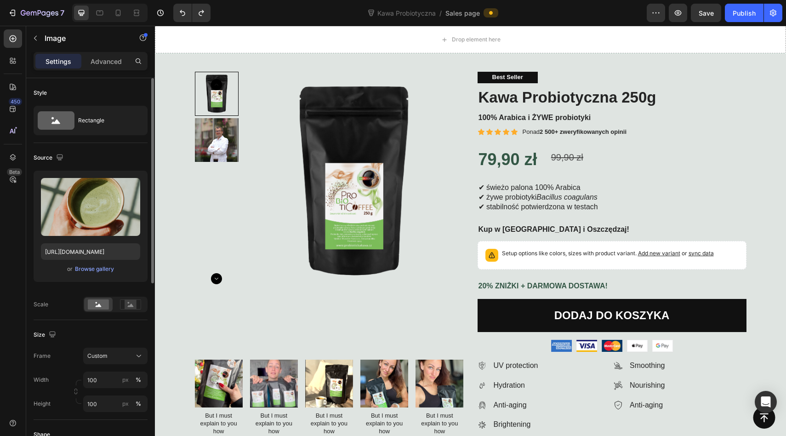
scroll to position [48, 0]
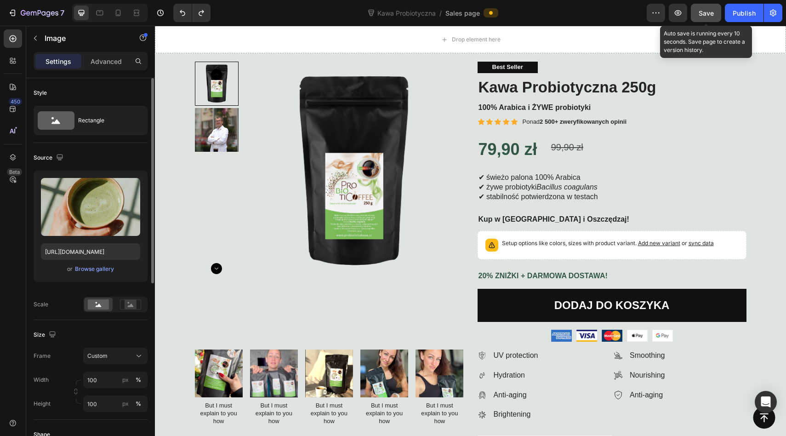
click at [696, 14] on button "Save" at bounding box center [706, 13] width 30 height 18
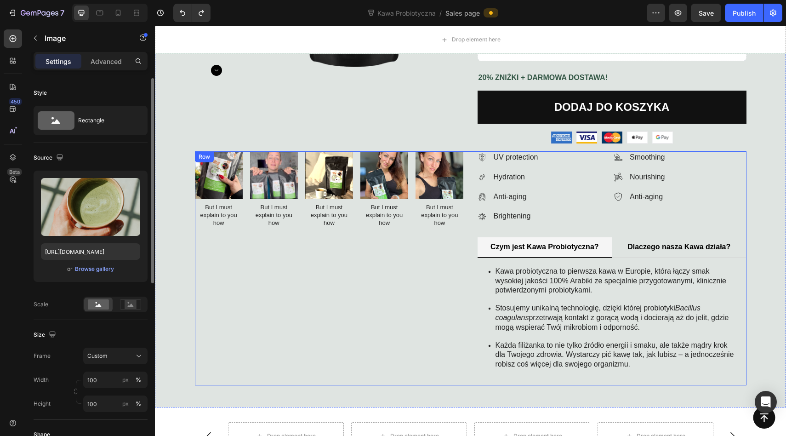
scroll to position [249, 0]
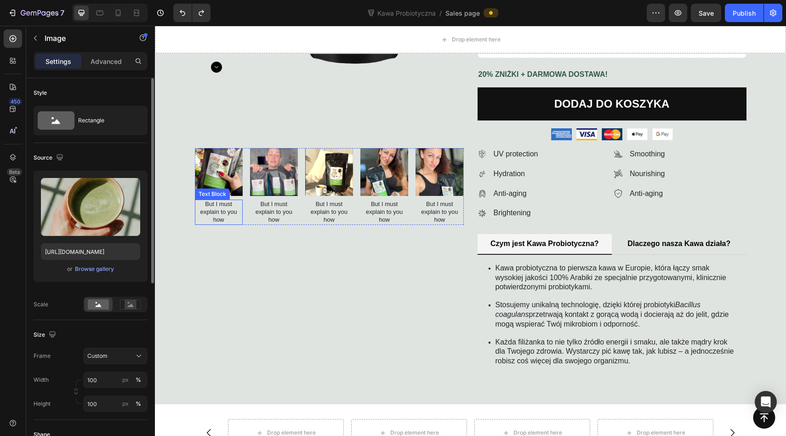
click at [207, 211] on p "But I must explain to you how" at bounding box center [219, 211] width 46 height 23
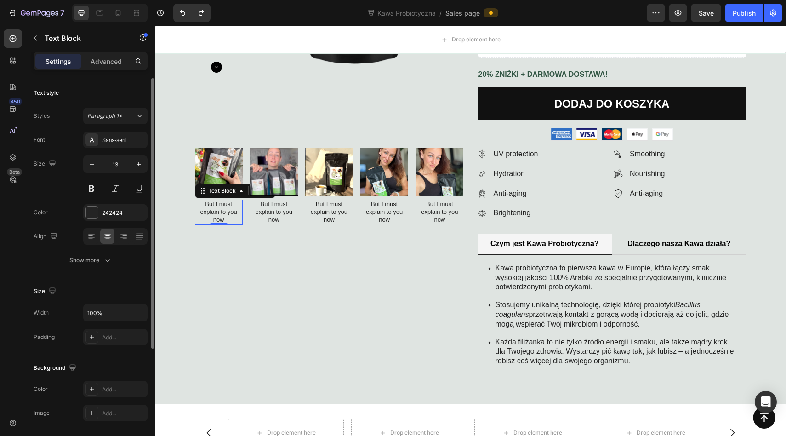
click at [217, 209] on p "But I must explain to you how" at bounding box center [219, 211] width 46 height 23
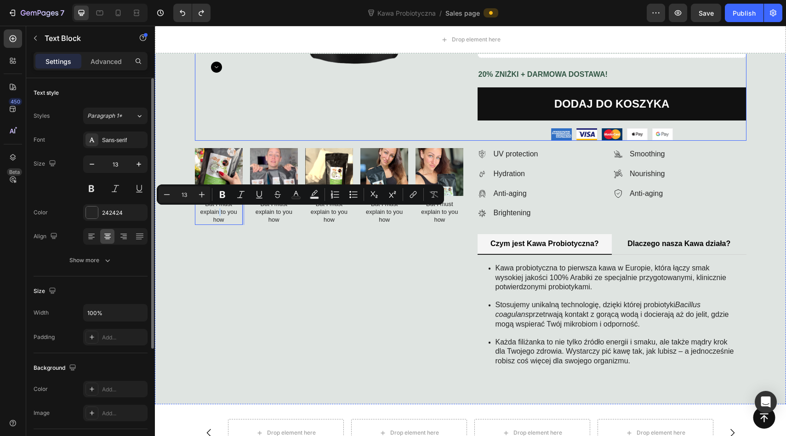
click at [224, 132] on div "Product Images" at bounding box center [329, 0] width 269 height 280
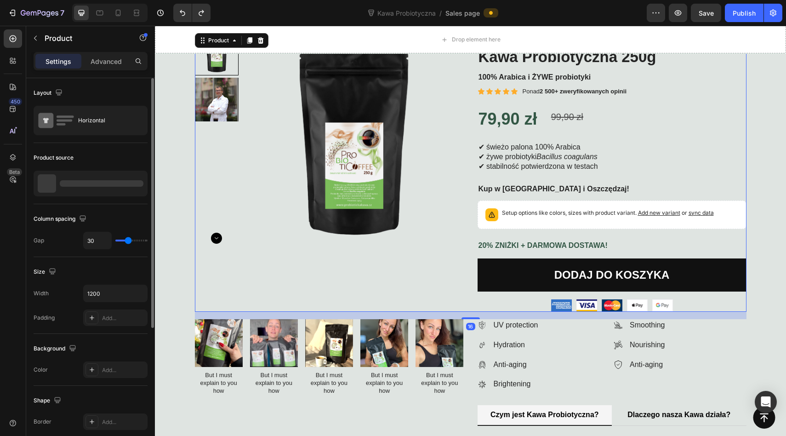
scroll to position [51, 0]
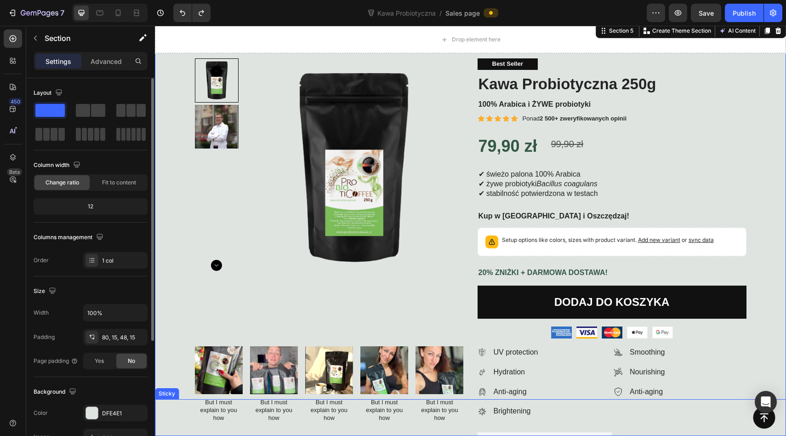
click at [214, 404] on div "Button Sticky" at bounding box center [470, 417] width 631 height 37
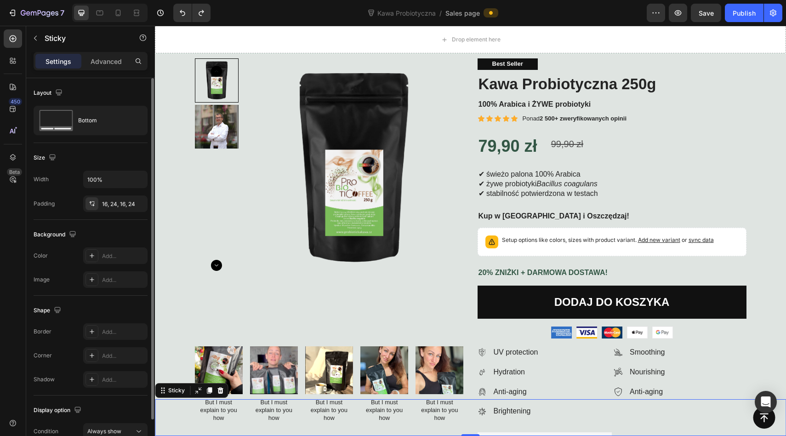
click at [214, 404] on div "Button Sticky 0" at bounding box center [470, 417] width 631 height 37
click at [214, 416] on div "Button" at bounding box center [470, 417] width 609 height 22
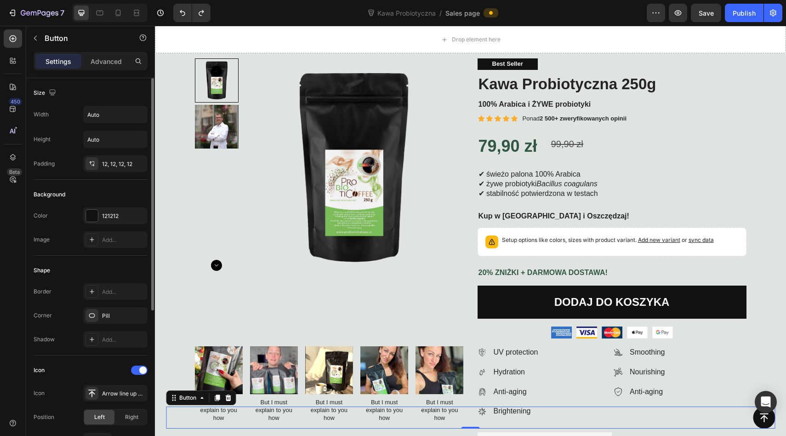
click at [214, 410] on div "Button 0" at bounding box center [470, 417] width 609 height 22
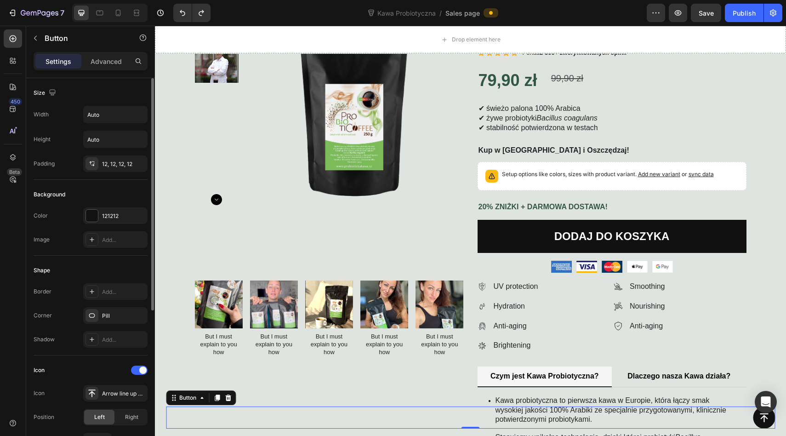
scroll to position [122, 0]
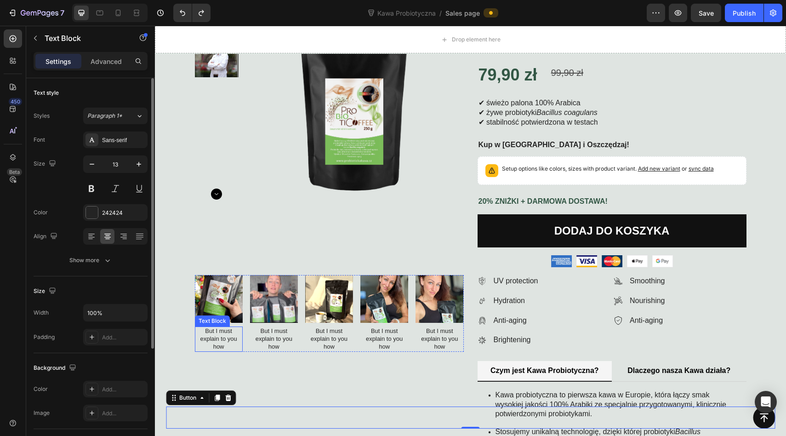
click at [215, 337] on p "But I must explain to you how" at bounding box center [219, 338] width 46 height 23
click at [215, 337] on strong "Wyjątkowy smak" at bounding box center [218, 334] width 31 height 15
click at [270, 343] on p "But I must explain to you how" at bounding box center [274, 338] width 46 height 23
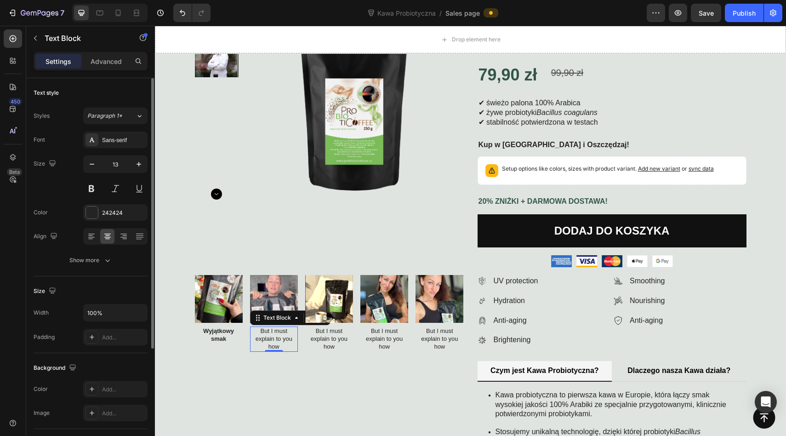
click at [270, 343] on p "But I must explain to you how" at bounding box center [274, 338] width 46 height 23
click at [325, 339] on p "But I must explain to you how" at bounding box center [329, 338] width 46 height 23
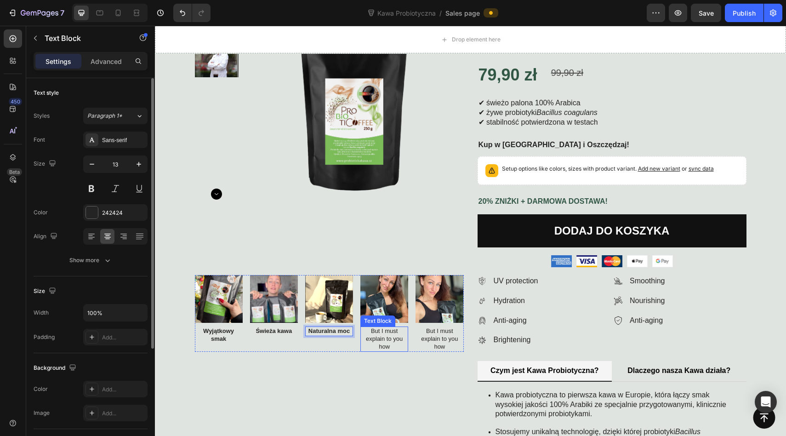
click at [392, 335] on p "But I must explain to you how" at bounding box center [384, 338] width 46 height 23
click at [389, 336] on p "But I must explain to you how" at bounding box center [384, 338] width 46 height 23
click at [353, 382] on div "Image Wyjątkowy smak Text Block Image Świeża kawa Text Block Image Naturalna mo…" at bounding box center [329, 392] width 269 height 234
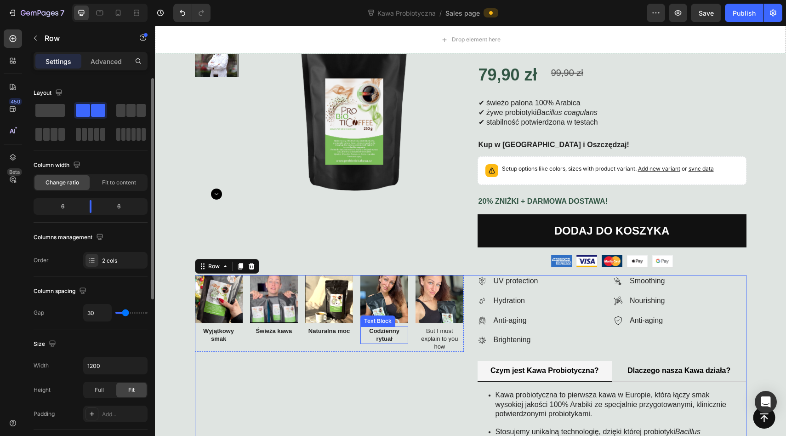
click at [440, 334] on p "But I must explain to you how" at bounding box center [440, 338] width 46 height 23
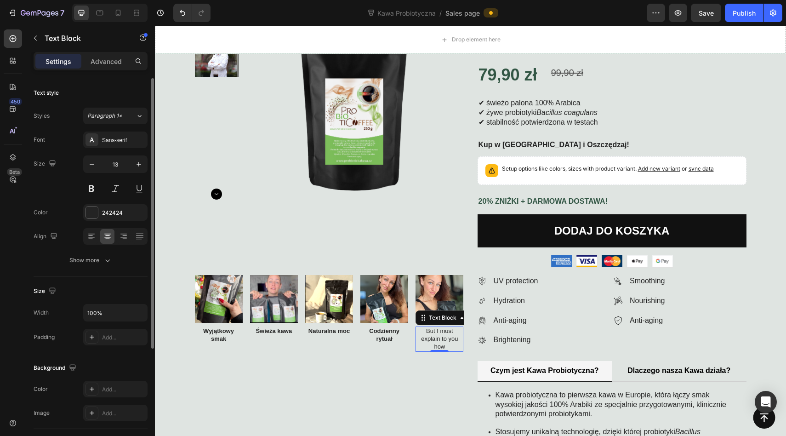
click at [440, 334] on p "But I must explain to you how" at bounding box center [440, 338] width 46 height 23
click at [415, 359] on div "Image Wyjątkowy smak Text Block Image Świeża kawa Text Block Image Naturalna mo…" at bounding box center [329, 324] width 269 height 99
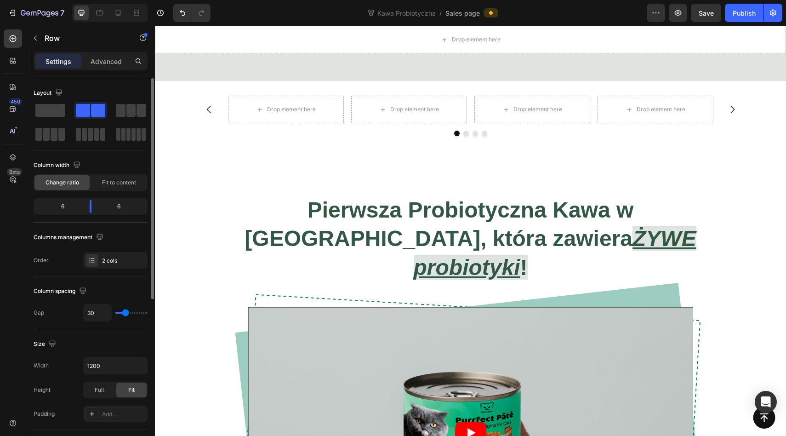
scroll to position [745, 0]
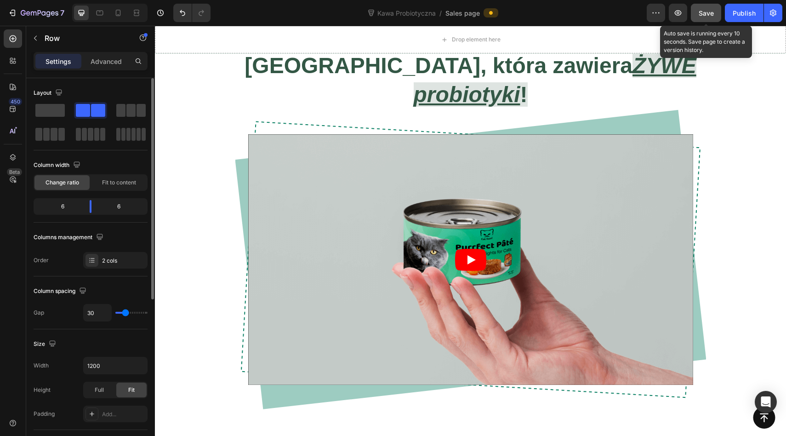
click at [695, 15] on button "Save" at bounding box center [706, 13] width 30 height 18
click at [702, 12] on icon "button" at bounding box center [706, 12] width 9 height 9
click at [703, 8] on icon "button" at bounding box center [706, 12] width 9 height 9
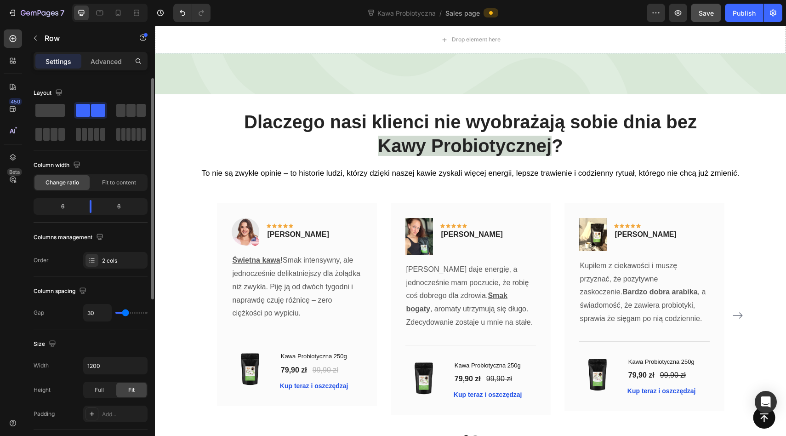
scroll to position [2377, 0]
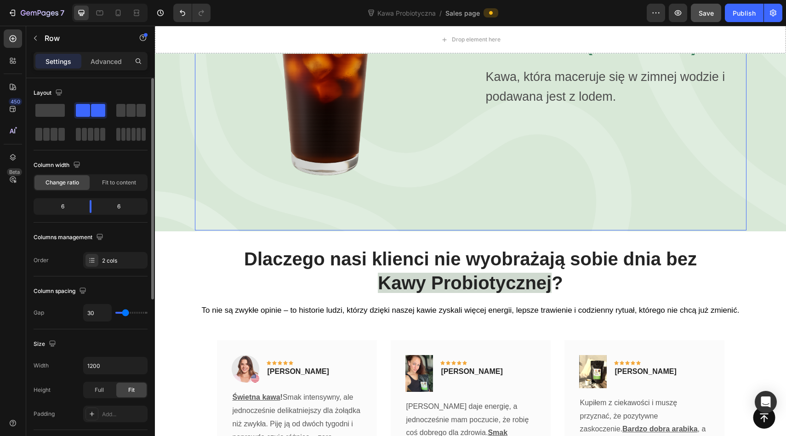
click at [520, 153] on div "Na zimno (cold brew) Heading Kawa, która maceruje się w zimnej wodzie i podawan…" at bounding box center [616, 86] width 262 height 236
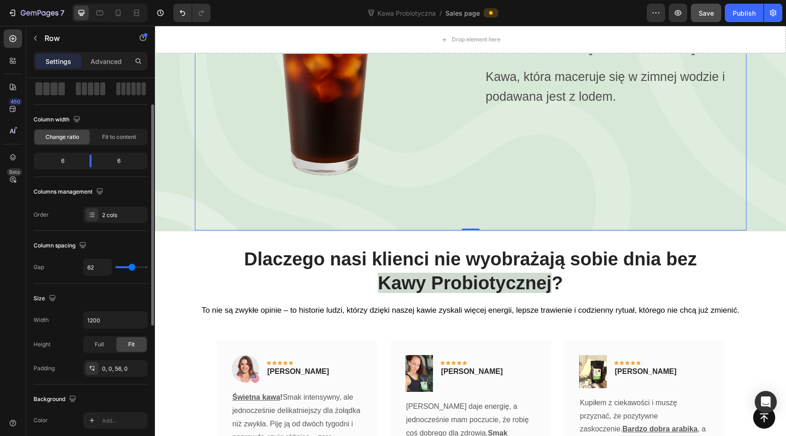
scroll to position [83, 0]
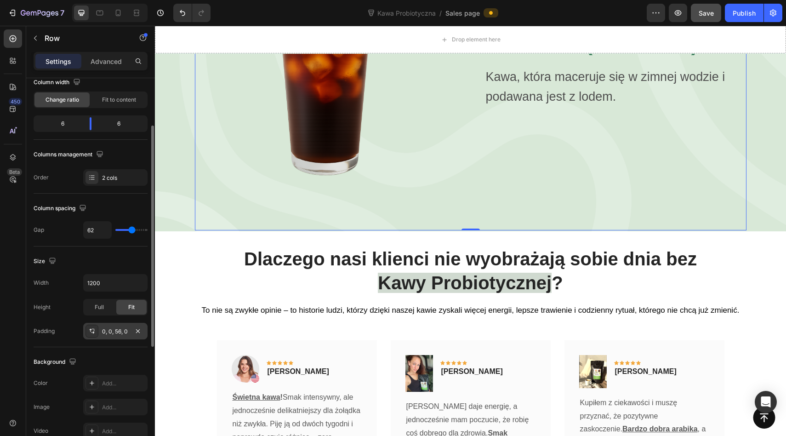
click at [120, 330] on div "0, 0, 56, 0" at bounding box center [115, 331] width 27 height 8
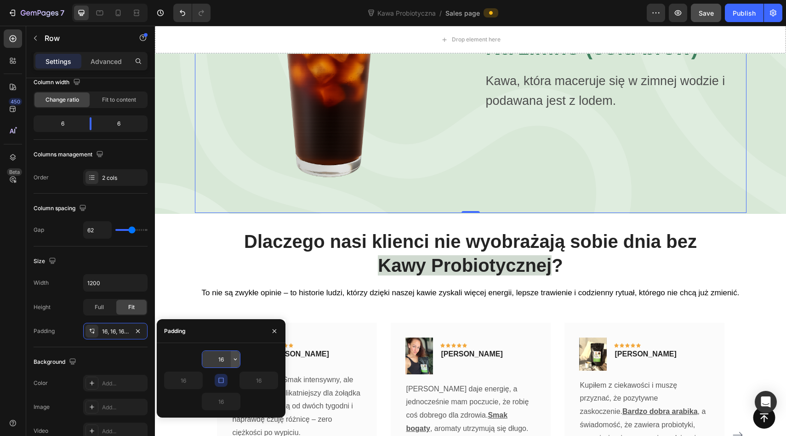
click at [235, 358] on icon "button" at bounding box center [235, 358] width 7 height 7
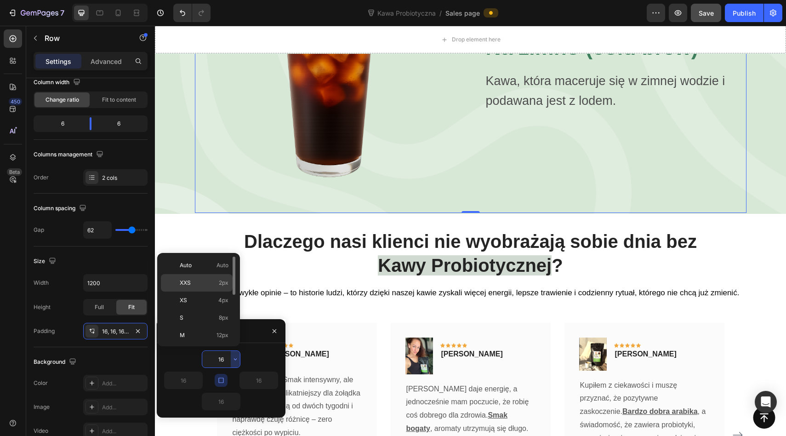
click at [200, 279] on p "XXS 2px" at bounding box center [204, 283] width 49 height 8
type input "2"
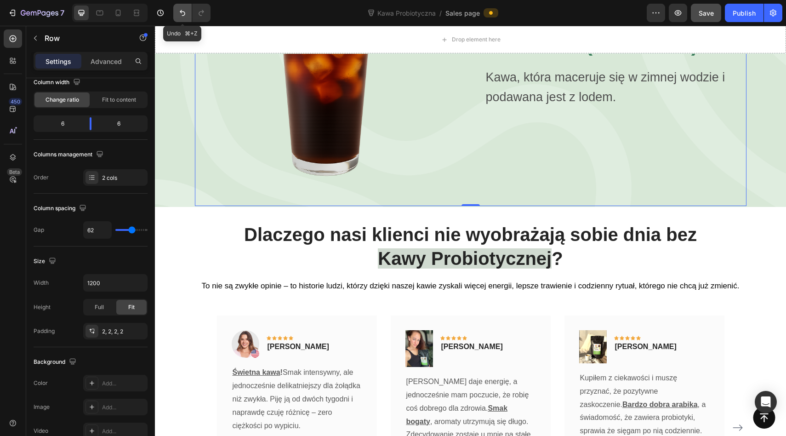
click at [180, 7] on button "Undo/Redo" at bounding box center [182, 13] width 18 height 18
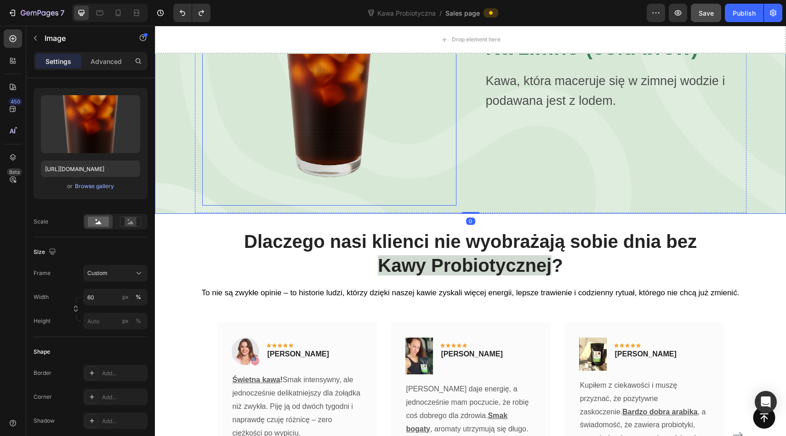
click at [244, 162] on div at bounding box center [329, 91] width 254 height 229
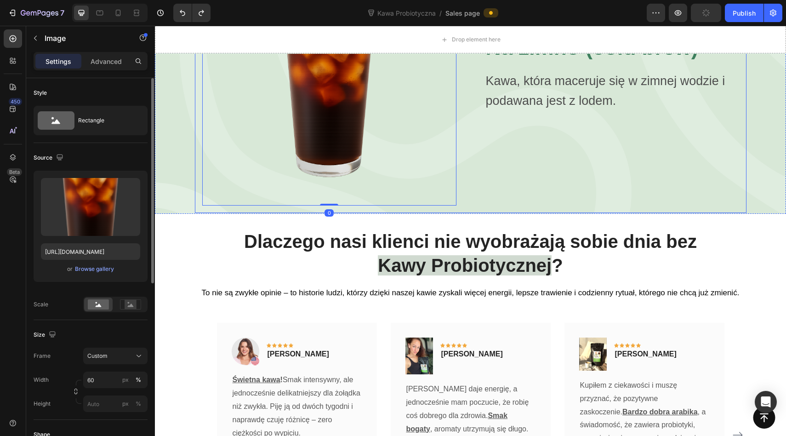
click at [290, 136] on div "Image 0 Na zimno (cold brew) Heading Kawa, która maceruje się w zimnej wodzie i…" at bounding box center [471, 90] width 552 height 245
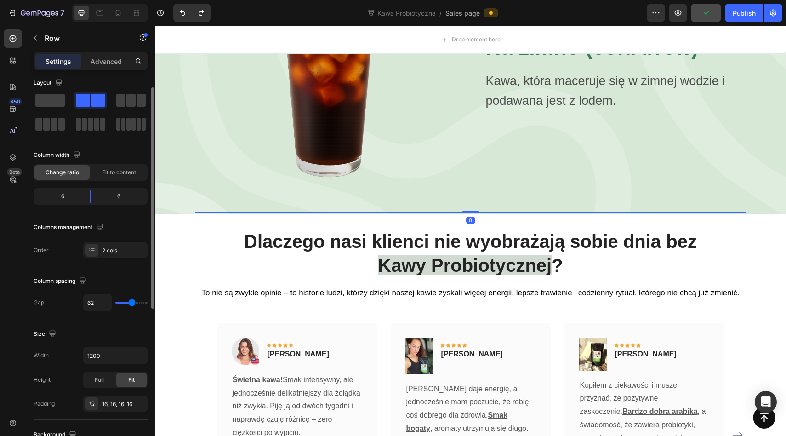
scroll to position [13, 0]
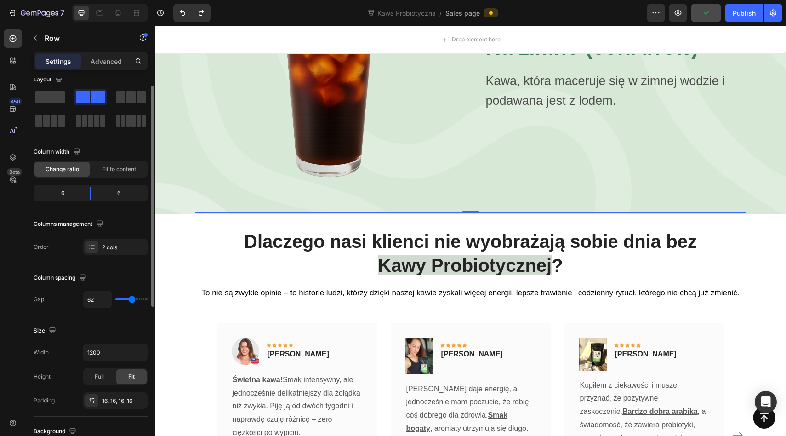
type input "38"
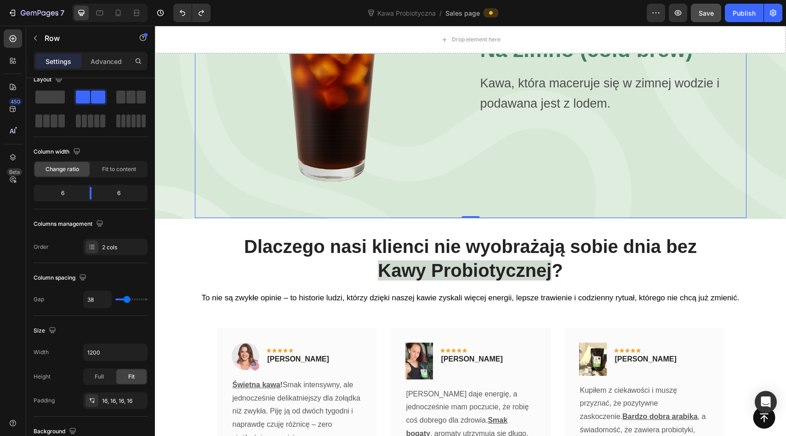
type input "72"
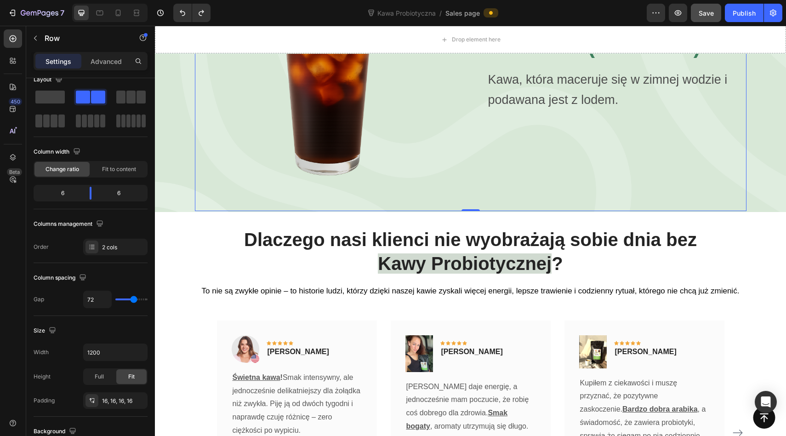
type input "85"
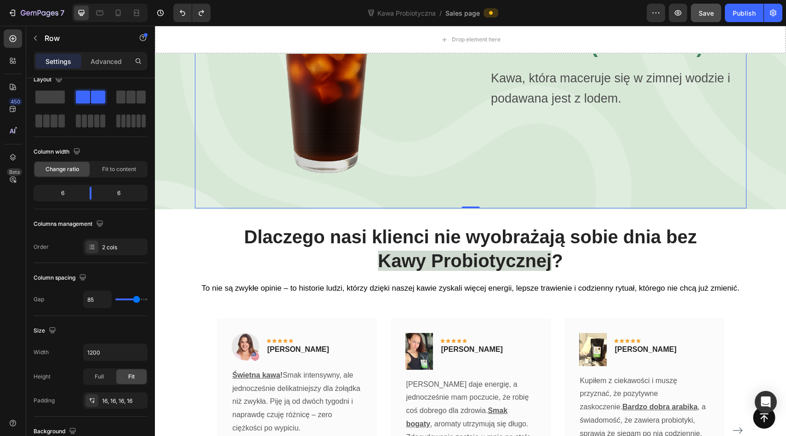
type input "84"
type input "83"
type input "82"
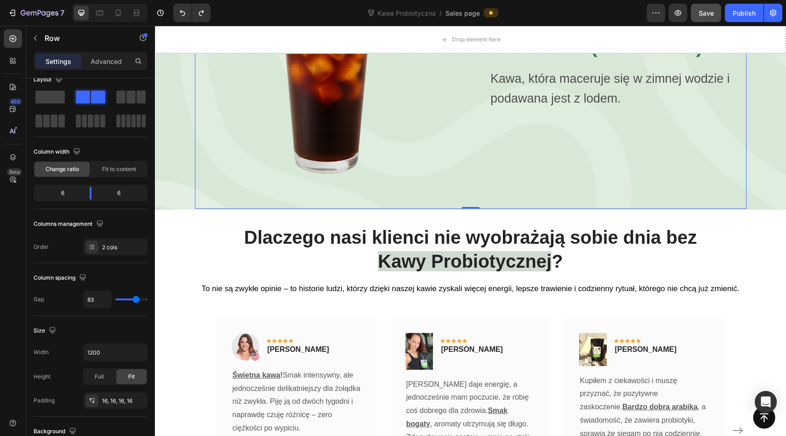
type input "82"
type input "75"
type input "74"
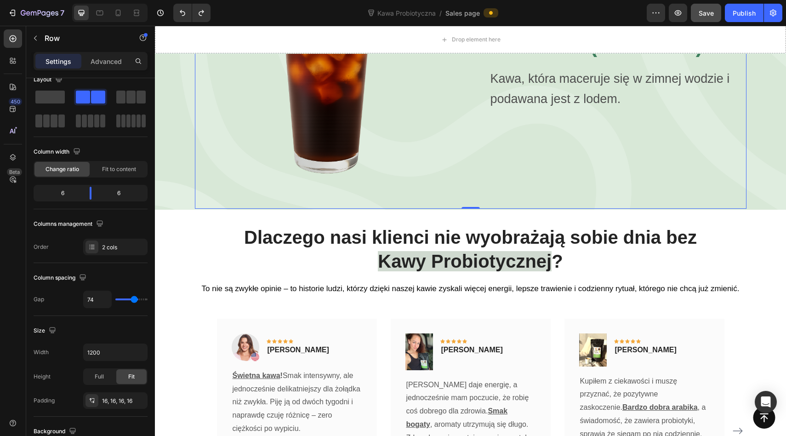
click at [134, 300] on input "range" at bounding box center [131, 299] width 32 height 2
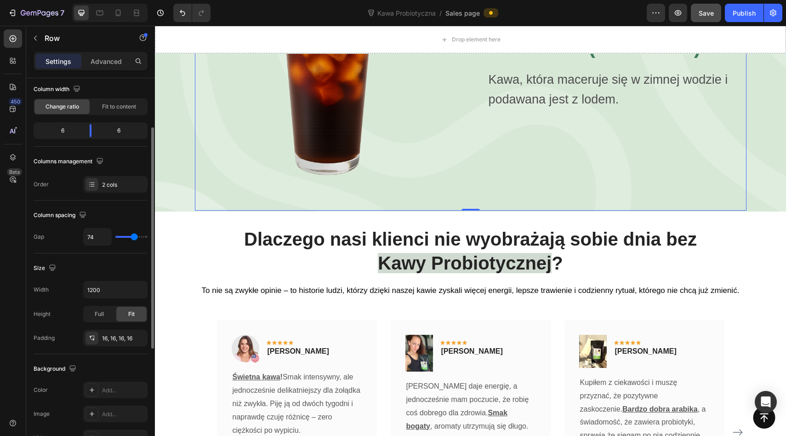
scroll to position [80, 0]
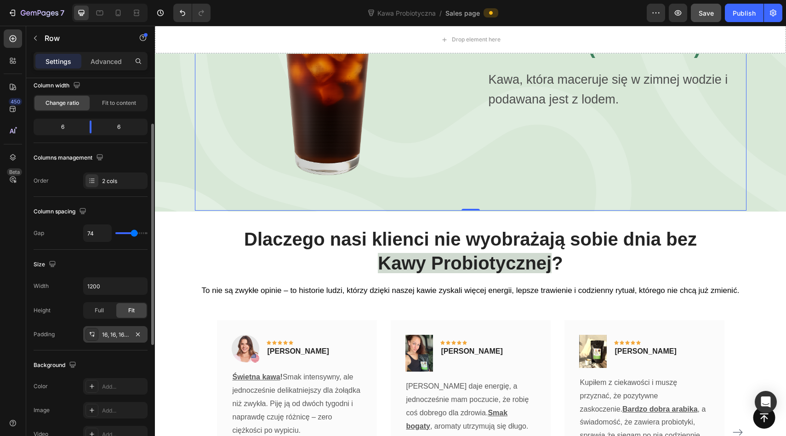
click at [112, 331] on div "16, 16, 16, 16" at bounding box center [115, 335] width 27 height 8
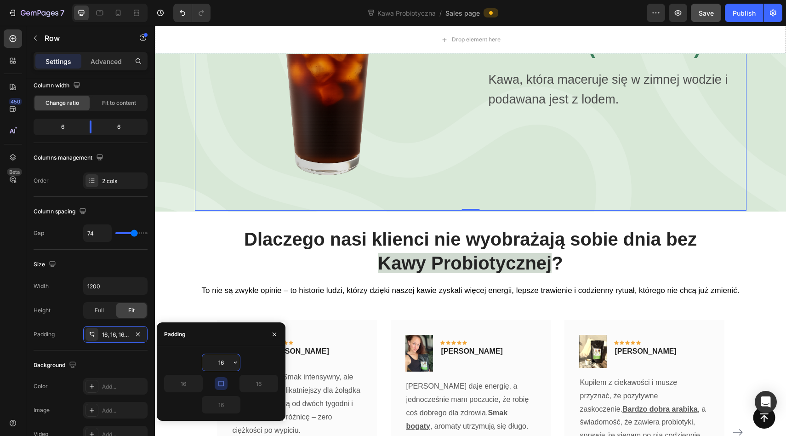
drag, startPoint x: 227, startPoint y: 362, endPoint x: 206, endPoint y: 362, distance: 21.2
click at [206, 362] on input "16" at bounding box center [221, 362] width 38 height 17
type input "1"
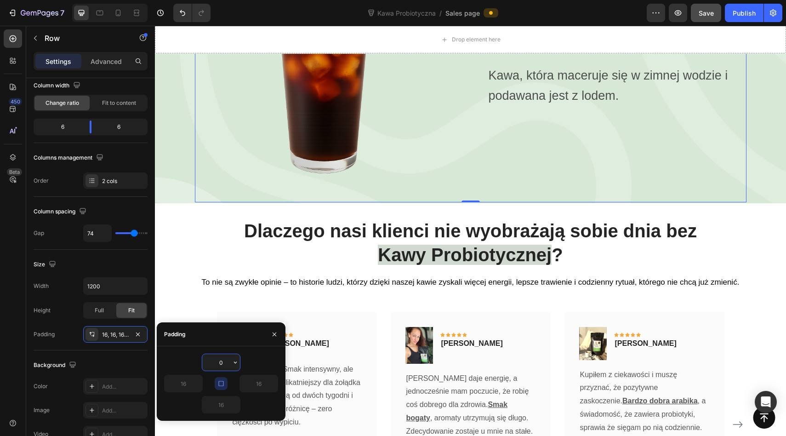
type input "0"
click at [102, 255] on div "Size Width 1200 Height Full Fit Padding Add..." at bounding box center [91, 300] width 114 height 101
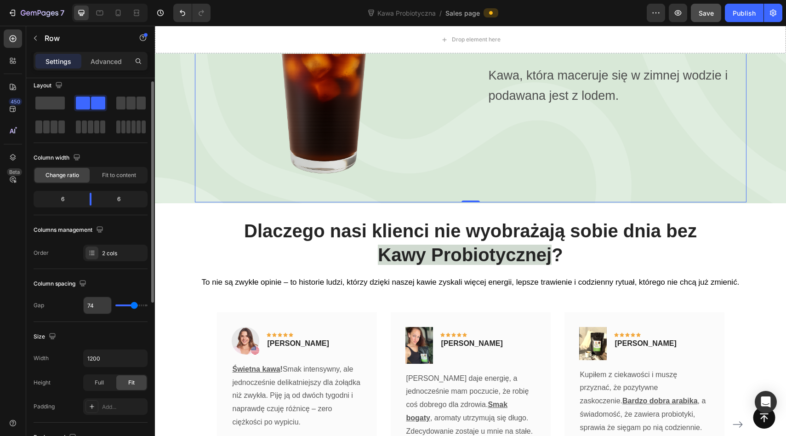
scroll to position [0, 0]
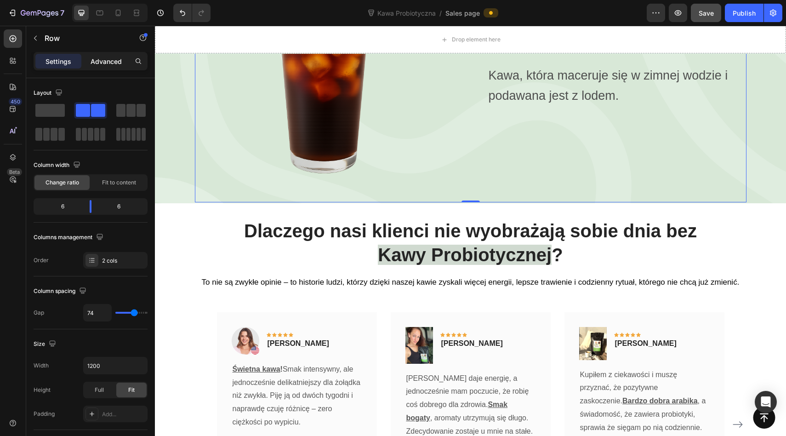
click at [110, 63] on p "Advanced" at bounding box center [106, 62] width 31 height 10
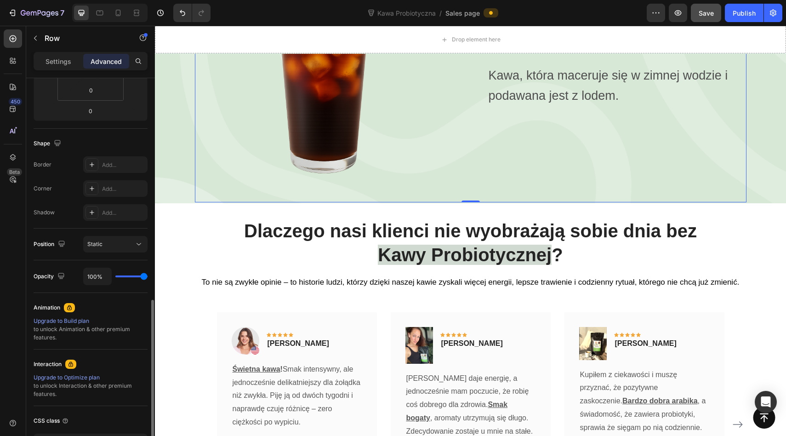
scroll to position [254, 0]
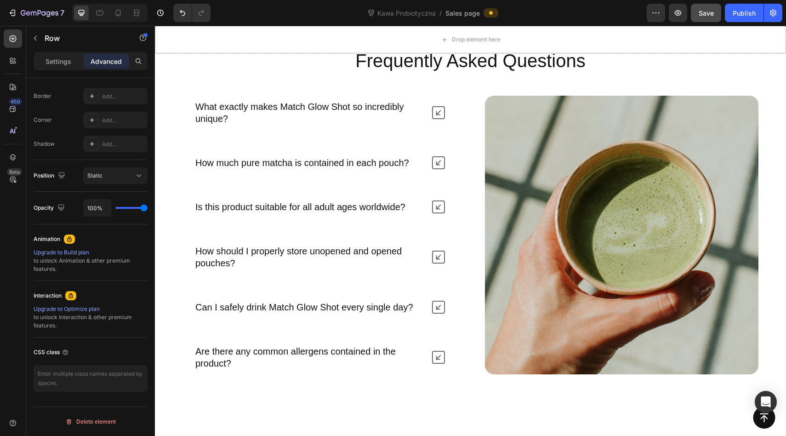
scroll to position [3399, 0]
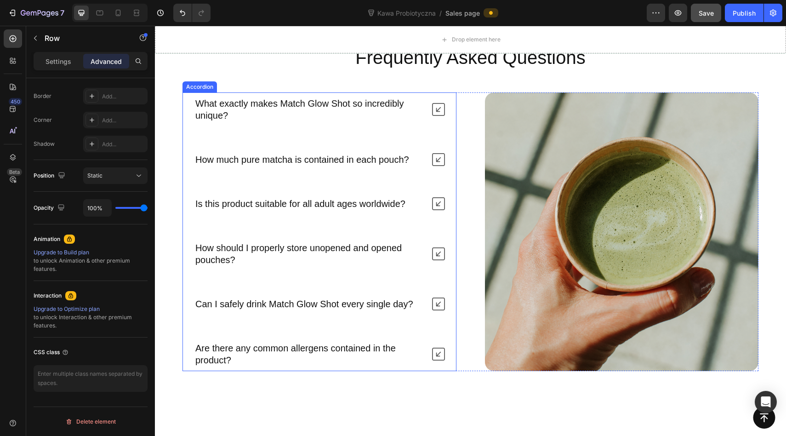
click at [344, 120] on p "What exactly makes Match Glow Shot so incredibly unique?" at bounding box center [309, 109] width 228 height 24
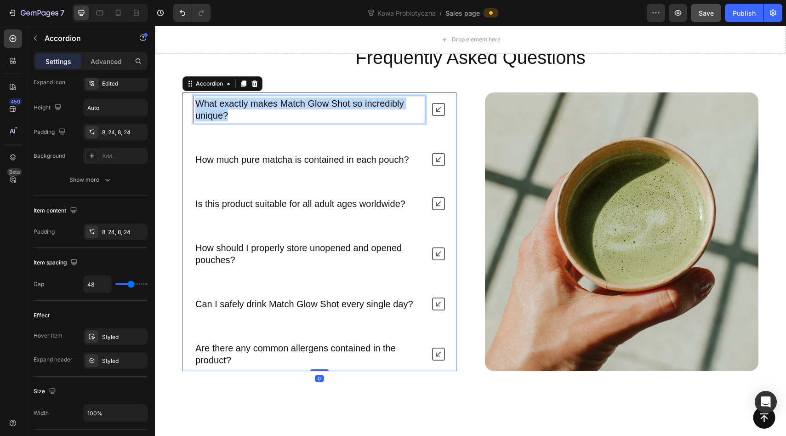
click at [344, 120] on p "What exactly makes Match Glow Shot so incredibly unique?" at bounding box center [309, 109] width 228 height 24
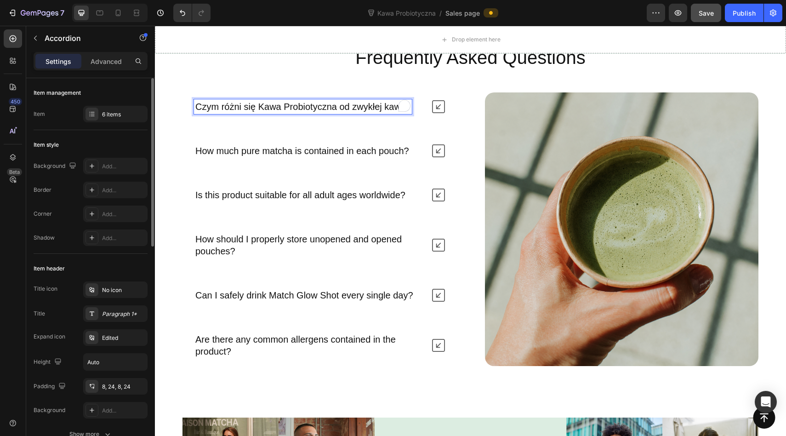
scroll to position [3402, 0]
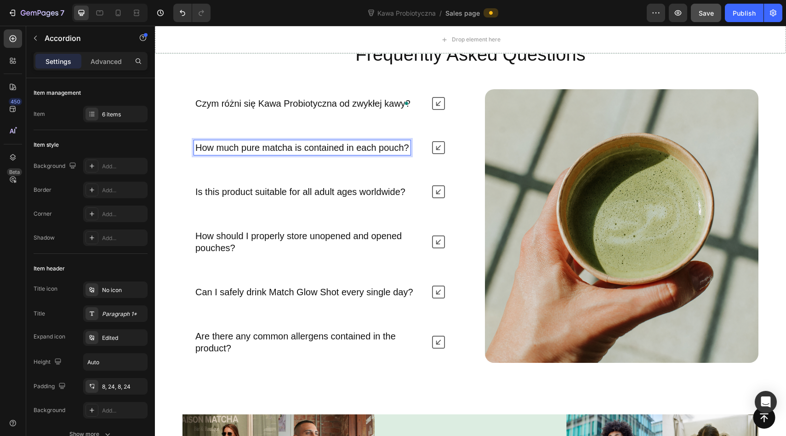
click at [343, 154] on p "How much pure matcha is contained in each pouch?" at bounding box center [302, 148] width 214 height 12
click at [362, 109] on p "Czym różni się Kawa Probiotyczna od zwykłej kawy?" at bounding box center [302, 103] width 215 height 12
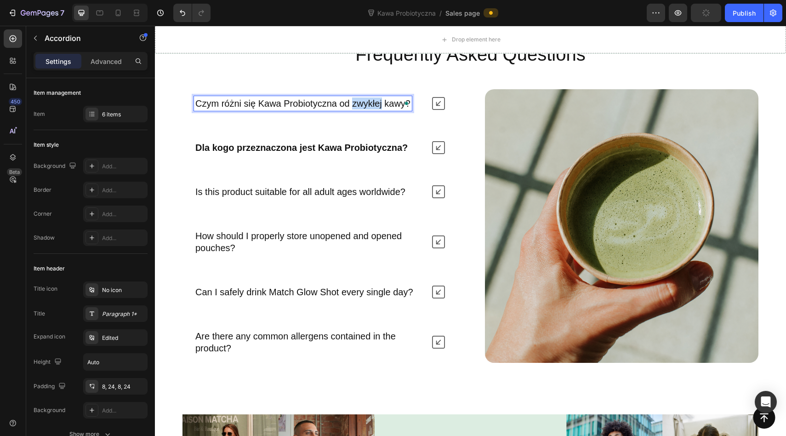
click at [362, 109] on p "Czym różni się Kawa Probiotyczna od zwykłej kawy?" at bounding box center [302, 103] width 215 height 12
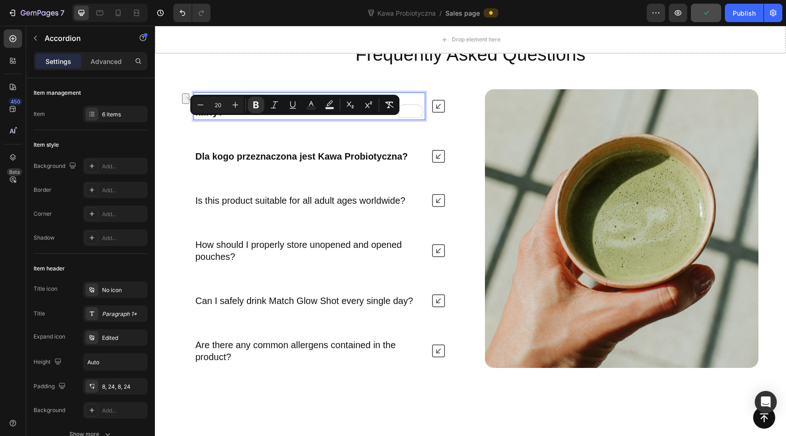
scroll to position [3399, 0]
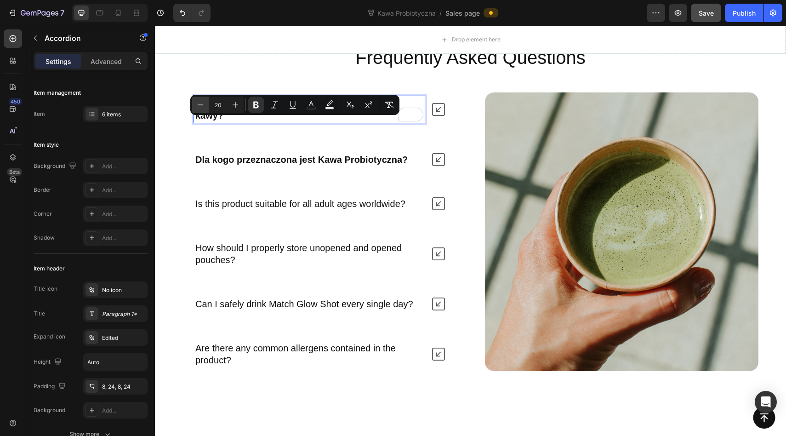
click at [203, 105] on icon "Editor contextual toolbar" at bounding box center [200, 104] width 9 height 9
type input "19"
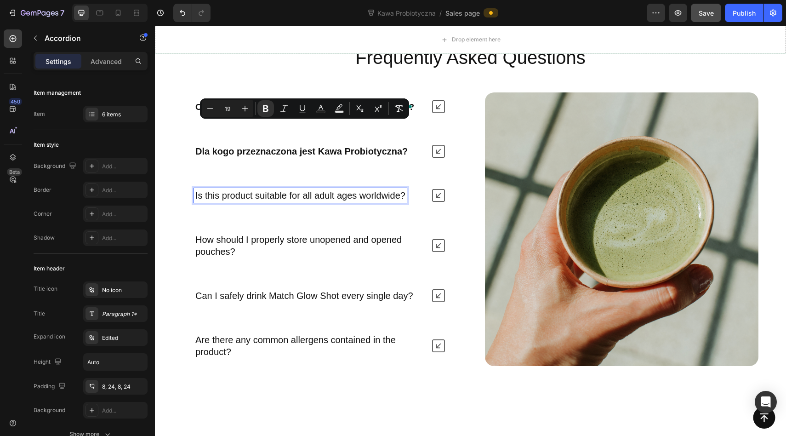
click at [271, 201] on p "Is this product suitable for all adult ages worldwide?" at bounding box center [300, 195] width 210 height 12
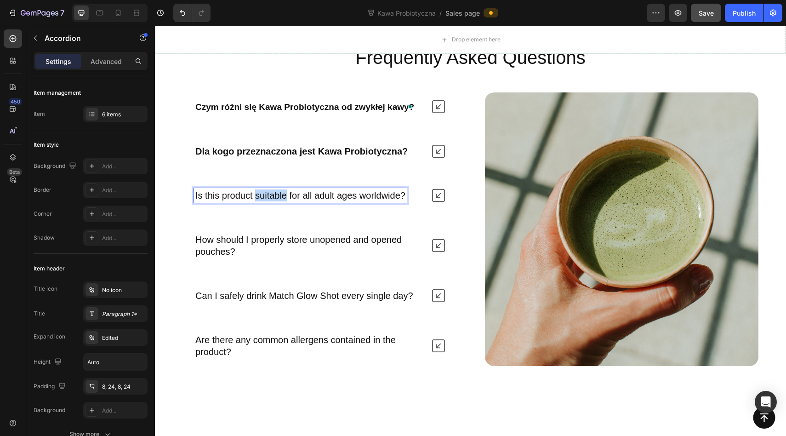
click at [271, 201] on p "Is this product suitable for all adult ages worldwide?" at bounding box center [300, 195] width 210 height 12
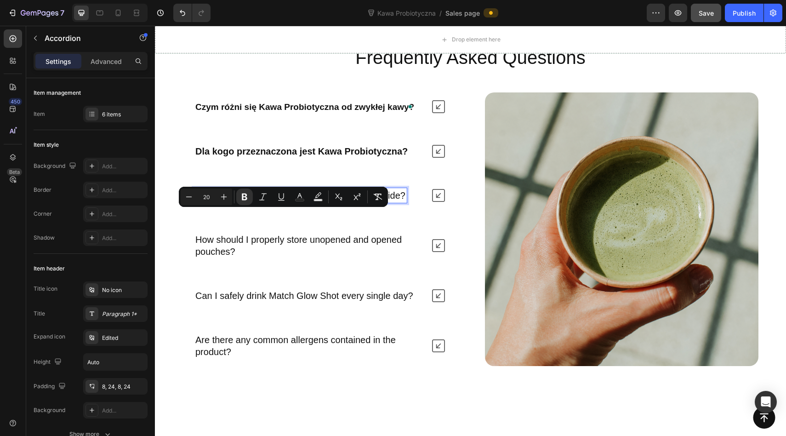
scroll to position [3395, 0]
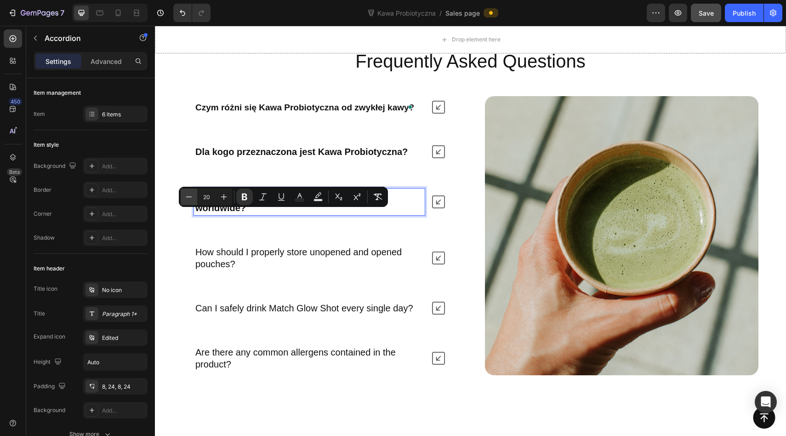
click at [191, 197] on icon "Editor contextual toolbar" at bounding box center [188, 196] width 9 height 9
type input "19"
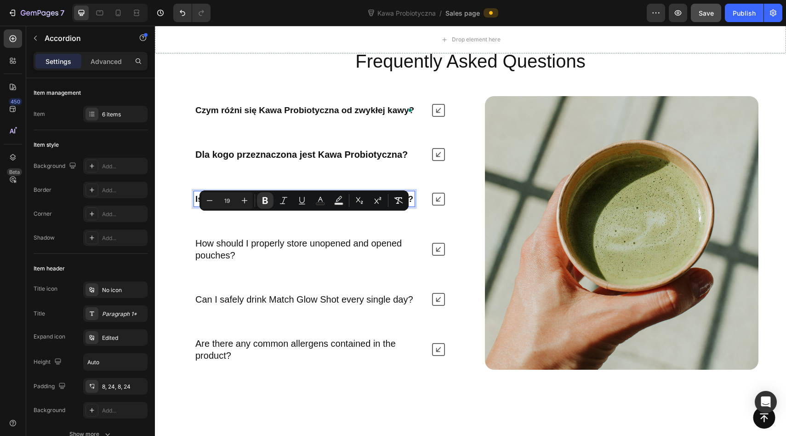
click at [252, 261] on p "How should I properly store unopened and opened pouches?" at bounding box center [309, 249] width 228 height 24
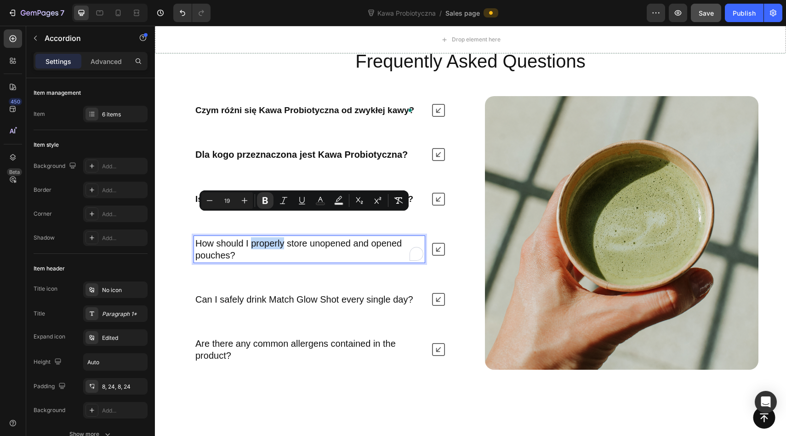
click at [252, 261] on p "How should I properly store unopened and opened pouches?" at bounding box center [309, 249] width 228 height 24
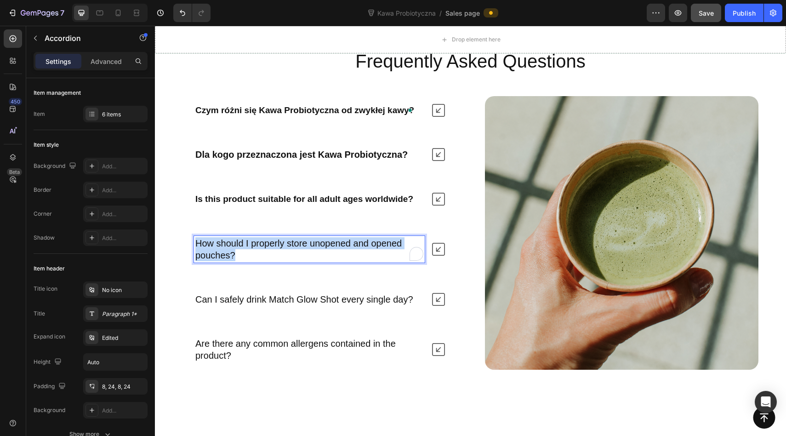
click at [252, 261] on p "How should I properly store unopened and opened pouches?" at bounding box center [309, 249] width 228 height 24
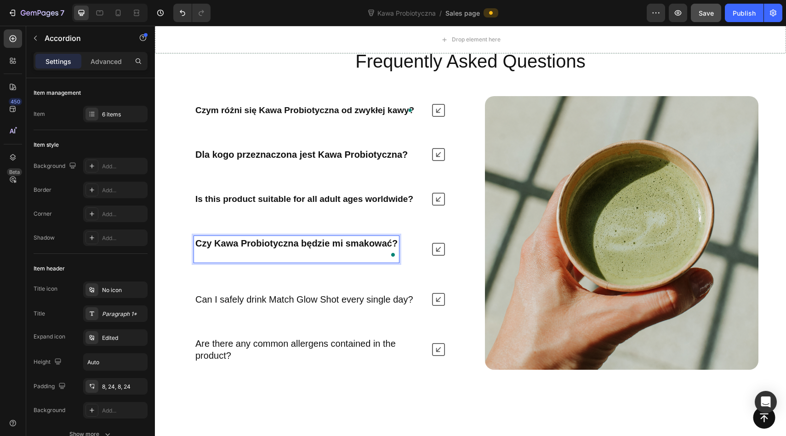
scroll to position [3401, 0]
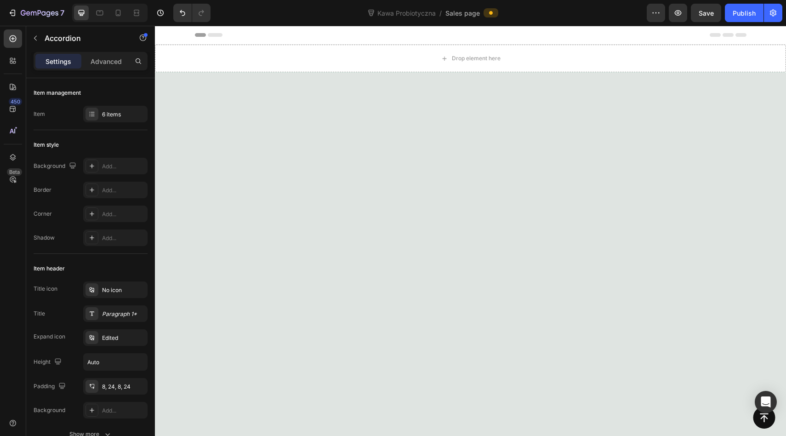
scroll to position [3401, 0]
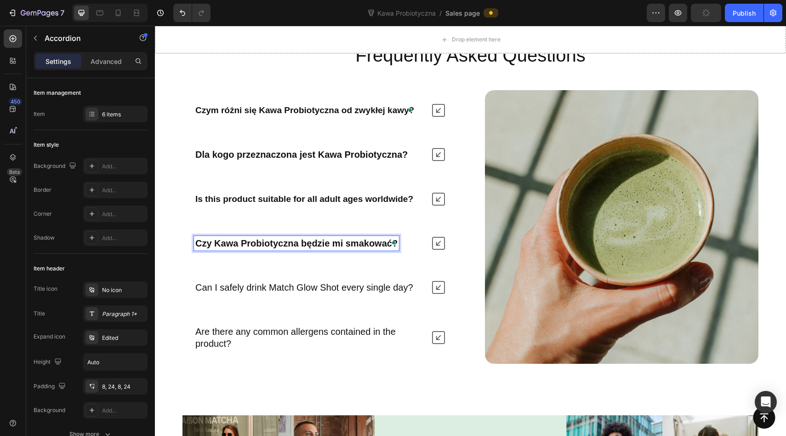
click at [278, 293] on p "Can I safely drink Match Glow Shot every single day?" at bounding box center [304, 287] width 218 height 12
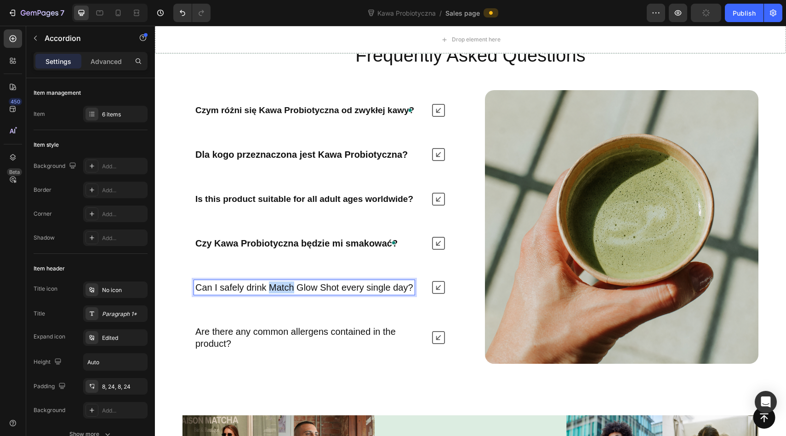
click at [278, 293] on p "Can I safely drink Match Glow Shot every single day?" at bounding box center [304, 287] width 218 height 12
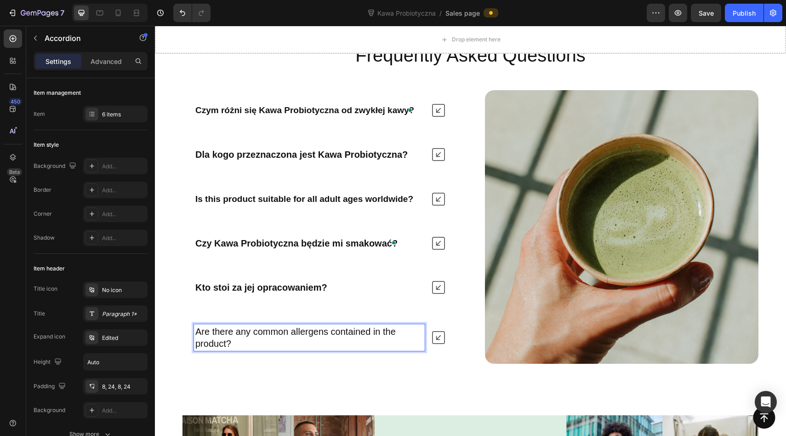
click at [217, 349] on p "Are there any common allergens contained in the product?" at bounding box center [309, 338] width 228 height 24
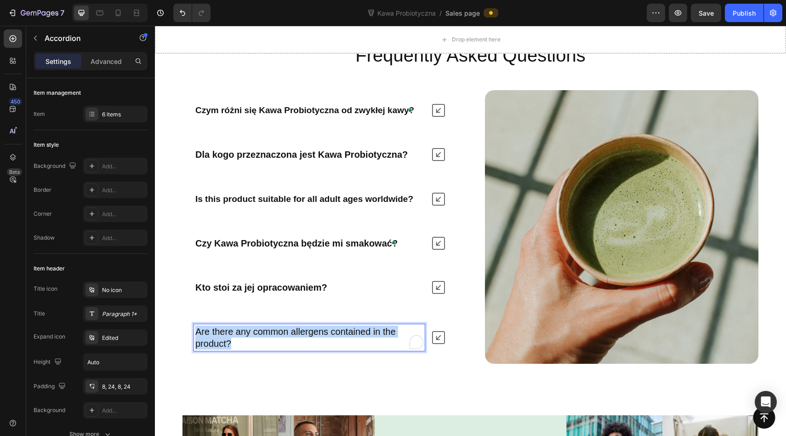
click at [217, 349] on p "Are there any common allergens contained in the product?" at bounding box center [309, 338] width 228 height 24
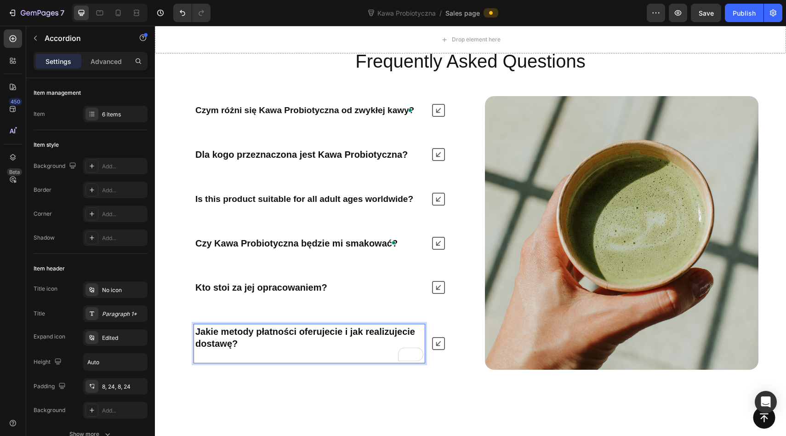
click at [205, 349] on strong "Jakie metody płatności oferujecie i jak realizujecie dostawę?" at bounding box center [305, 337] width 220 height 22
click at [204, 361] on p "Rich Text Editor. Editing area: main" at bounding box center [309, 355] width 228 height 12
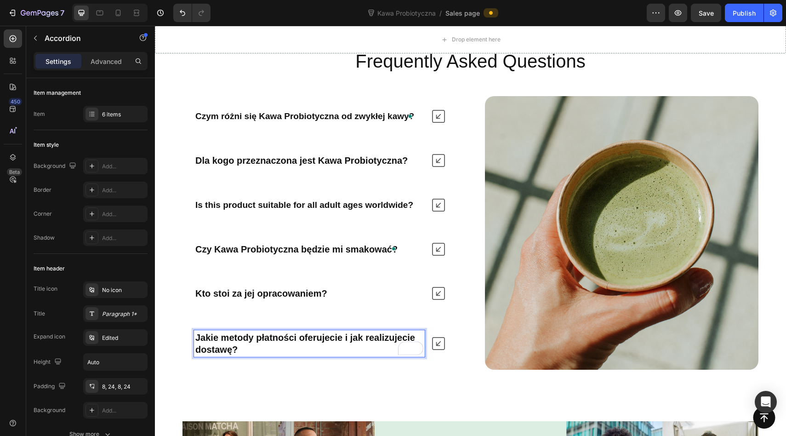
scroll to position [3401, 0]
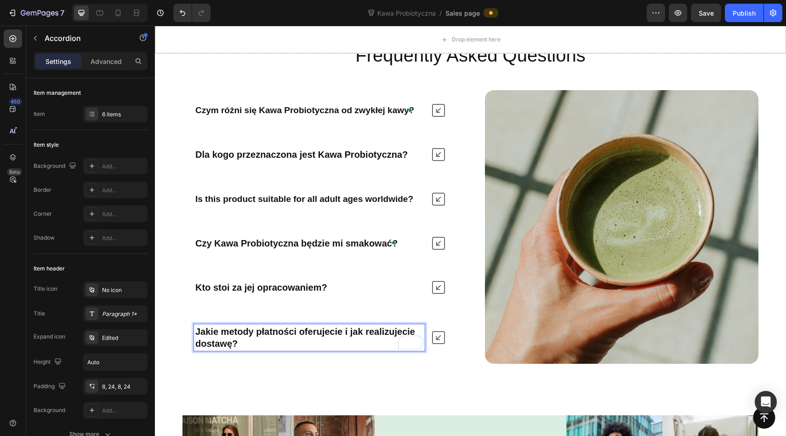
click at [211, 349] on strong "Jakie metody płatności oferujecie i jak realizujecie dostawę?" at bounding box center [305, 337] width 220 height 22
click at [217, 349] on strong "Jakie metody płatności oferujecie i jak realizujecie dostawę?" at bounding box center [305, 337] width 220 height 22
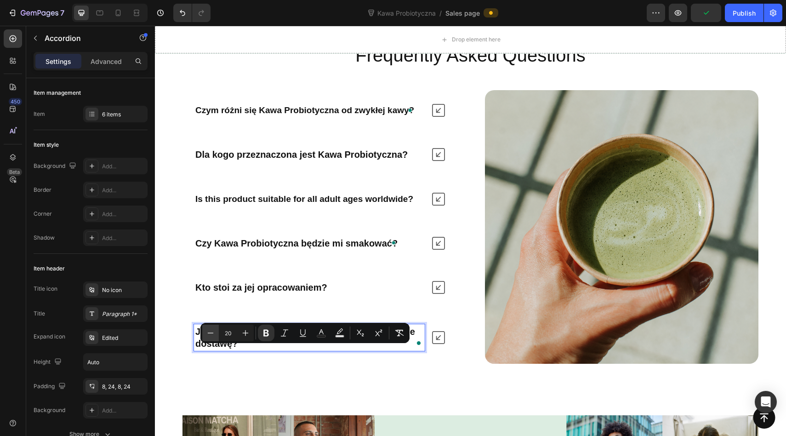
click at [209, 332] on icon "Editor contextual toolbar" at bounding box center [211, 332] width 6 height 0
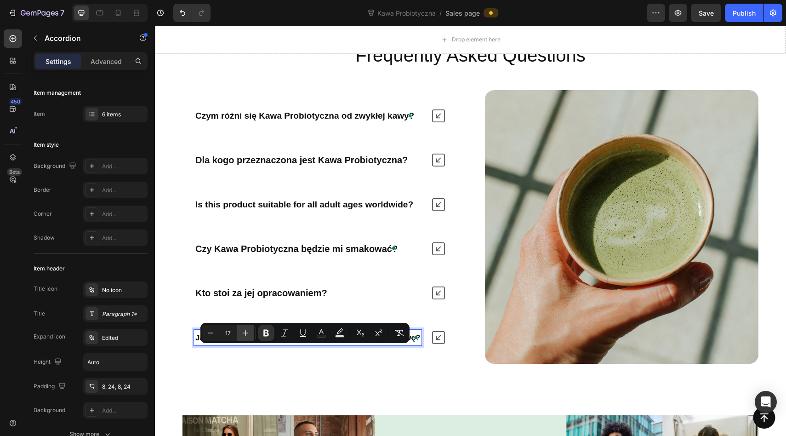
click at [243, 333] on icon "Editor contextual toolbar" at bounding box center [245, 332] width 9 height 9
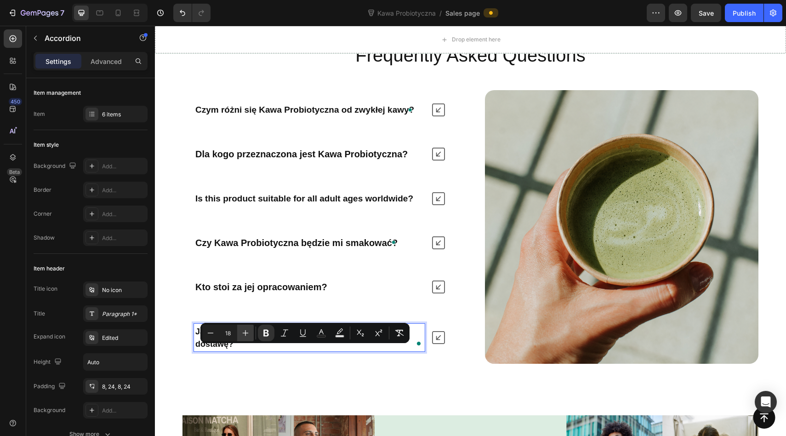
click at [243, 333] on icon "Editor contextual toolbar" at bounding box center [245, 332] width 9 height 9
type input "20"
click at [245, 407] on div "Button" at bounding box center [470, 417] width 609 height 22
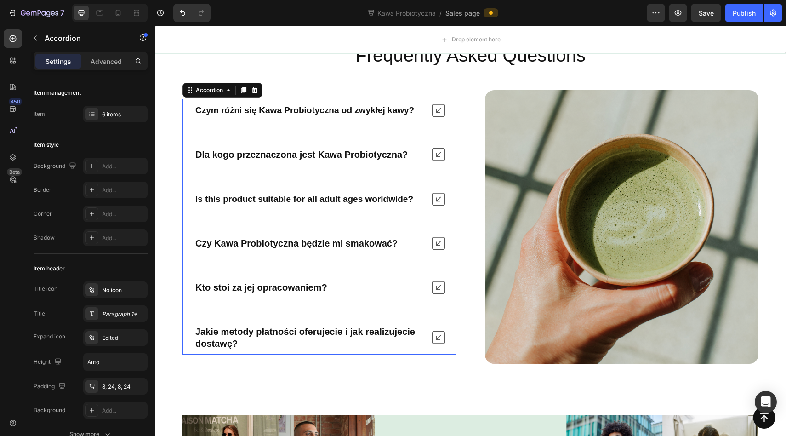
drag, startPoint x: 242, startPoint y: 214, endPoint x: 262, endPoint y: 214, distance: 19.3
click at [252, 205] on p "Is this product suitable for all adult ages worldwide?" at bounding box center [304, 199] width 218 height 12
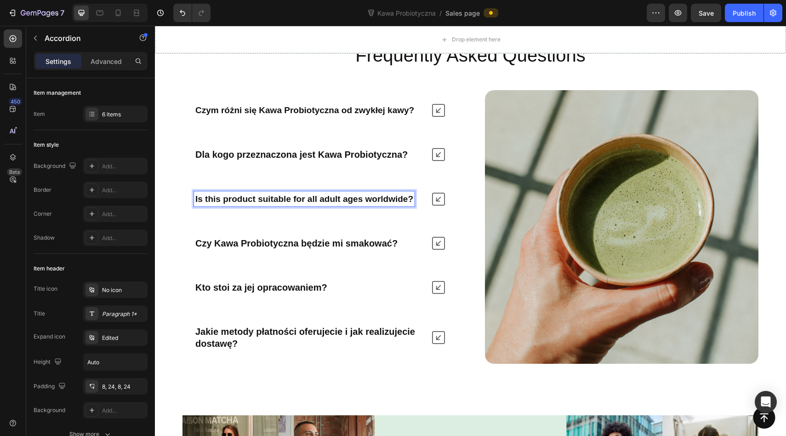
click at [268, 204] on strong "Is this product suitable for all adult ages worldwide?" at bounding box center [304, 199] width 218 height 10
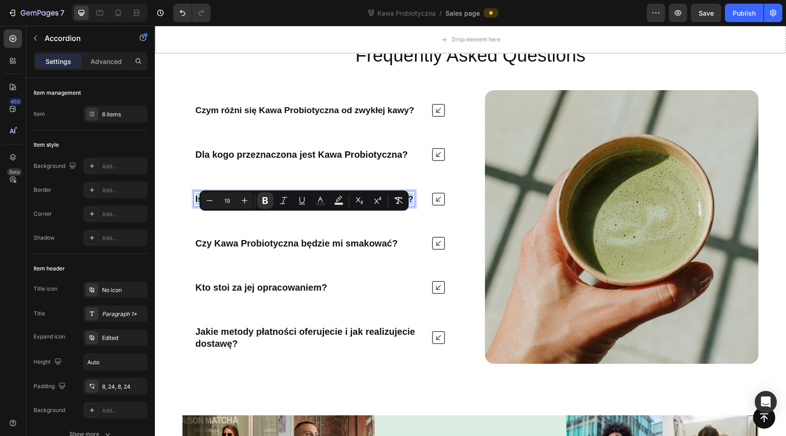
click at [359, 204] on strong "Is this product suitable for all adult ages worldwide?" at bounding box center [304, 199] width 218 height 10
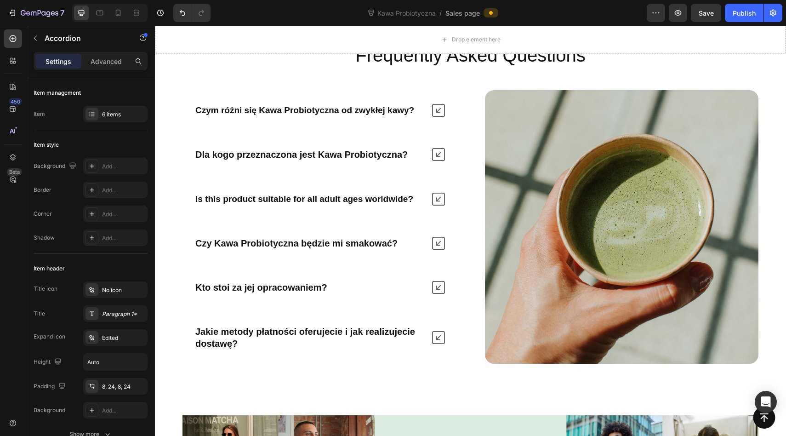
click at [425, 196] on div "Czym różni się Kawa Probiotyczna od zwykłej kawy? Dla kogo przeznaczona jest Ka…" at bounding box center [320, 227] width 274 height 256
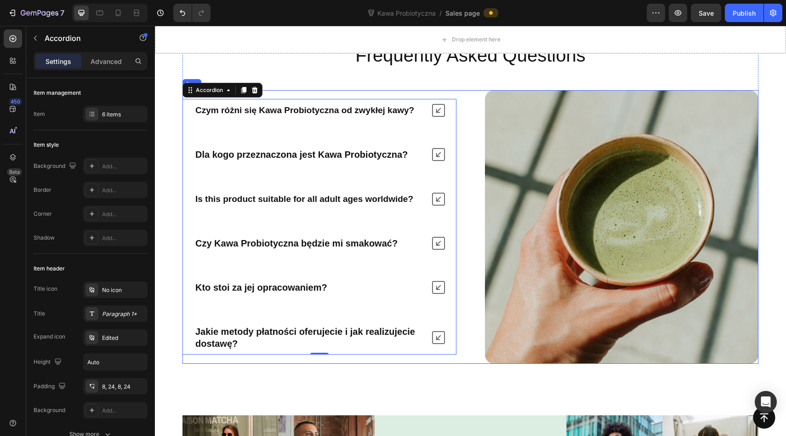
click at [413, 117] on div "Czym różni się Kawa Probiotyczna od zwykłej kawy? Dla kogo przeznaczona jest Ka…" at bounding box center [320, 227] width 274 height 274
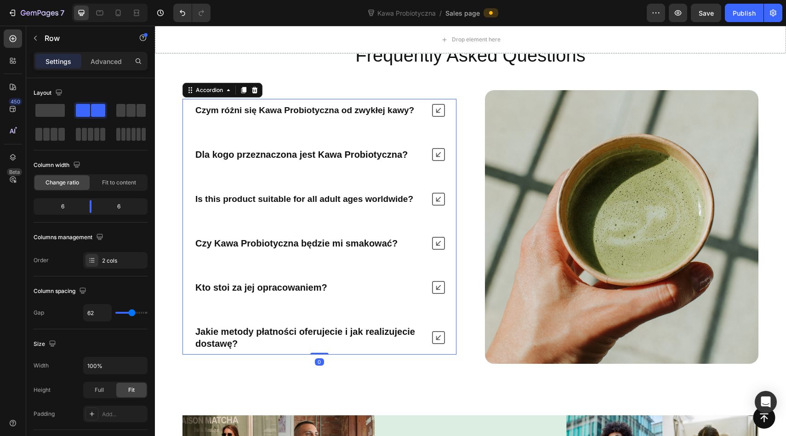
click at [413, 118] on div "Czym różni się Kawa Probiotyczna od zwykłej kawy?" at bounding box center [305, 110] width 222 height 15
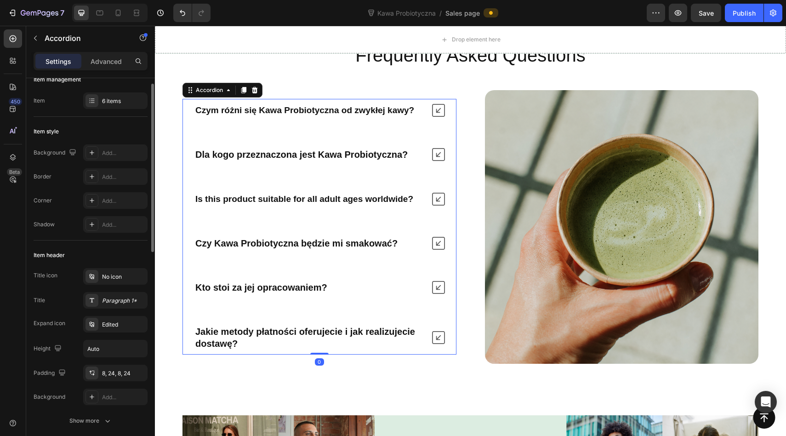
scroll to position [1, 0]
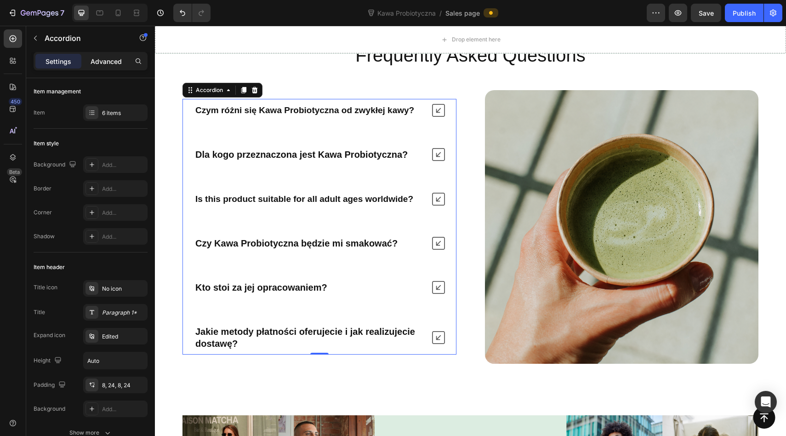
click at [109, 59] on p "Advanced" at bounding box center [106, 62] width 31 height 10
type input "100%"
type input "100"
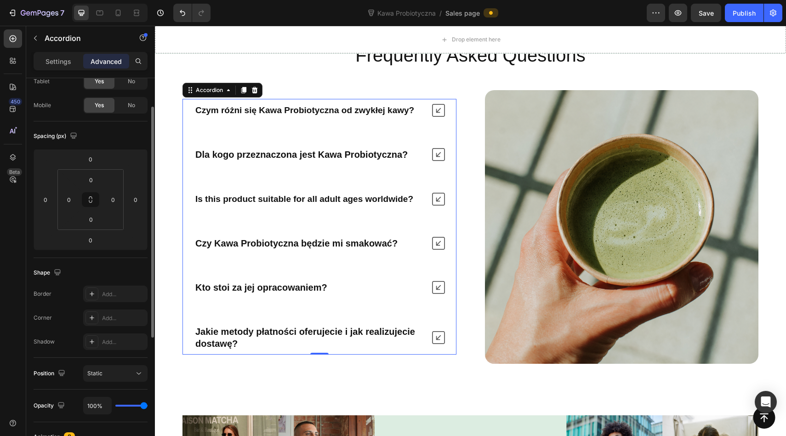
scroll to position [103, 0]
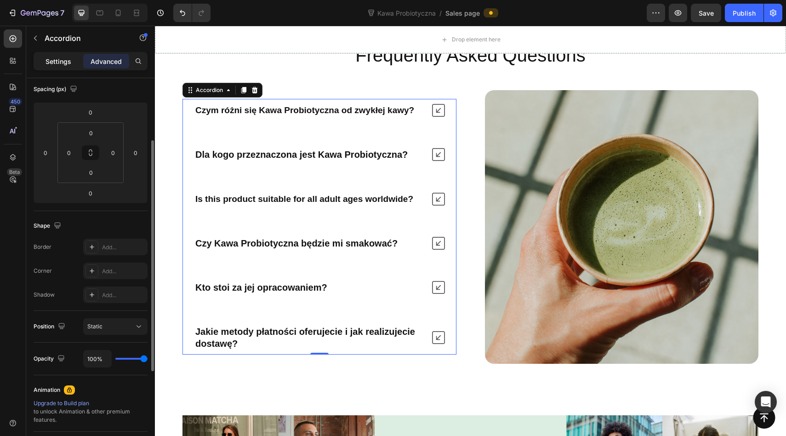
click at [73, 68] on div "Settings" at bounding box center [58, 61] width 46 height 15
type input "48"
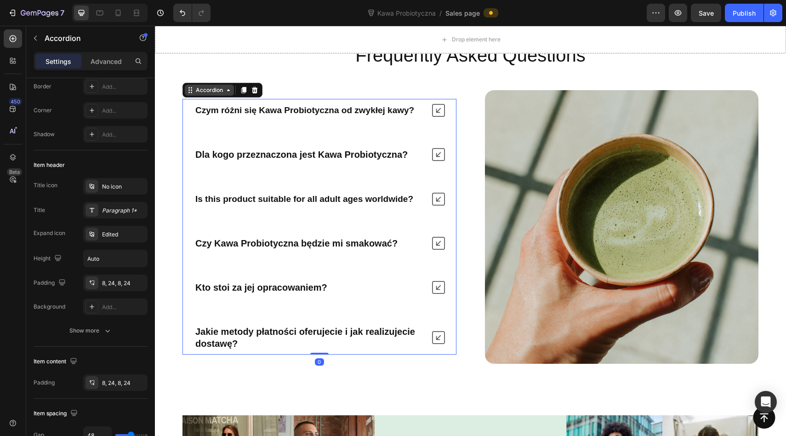
click at [212, 94] on div "Accordion" at bounding box center [209, 90] width 31 height 8
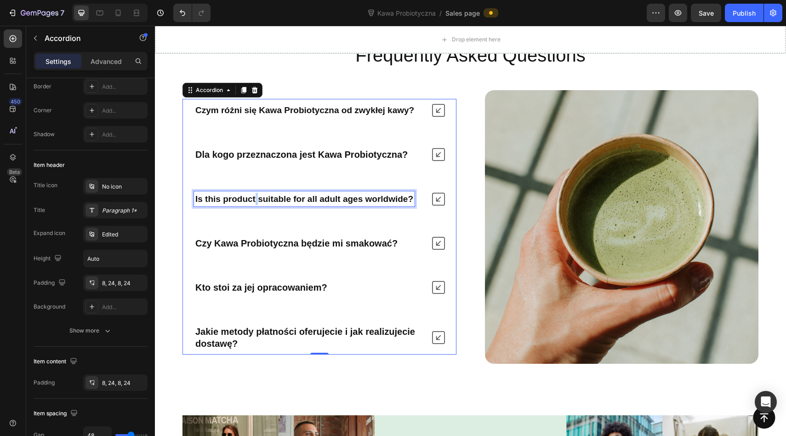
click at [255, 204] on strong "Is this product suitable for all adult ages worldwide?" at bounding box center [304, 199] width 218 height 10
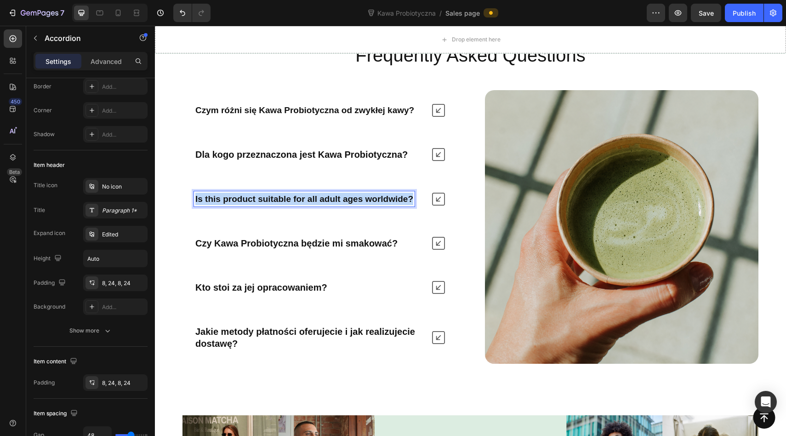
click at [255, 204] on strong "Is this product suitable for all adult ages worldwide?" at bounding box center [304, 199] width 218 height 10
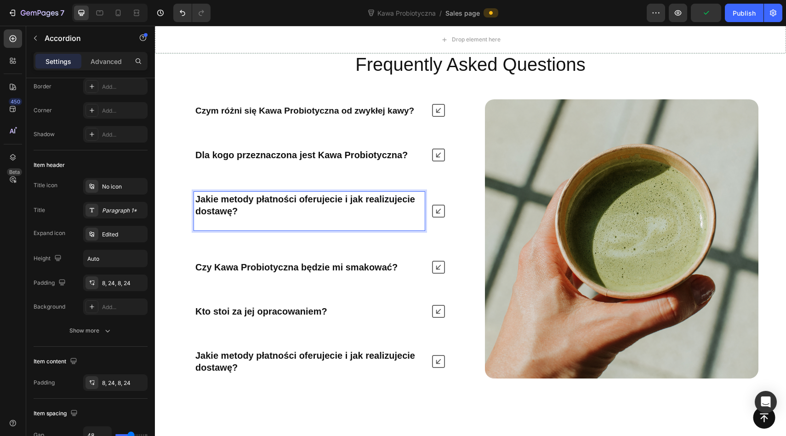
scroll to position [3396, 0]
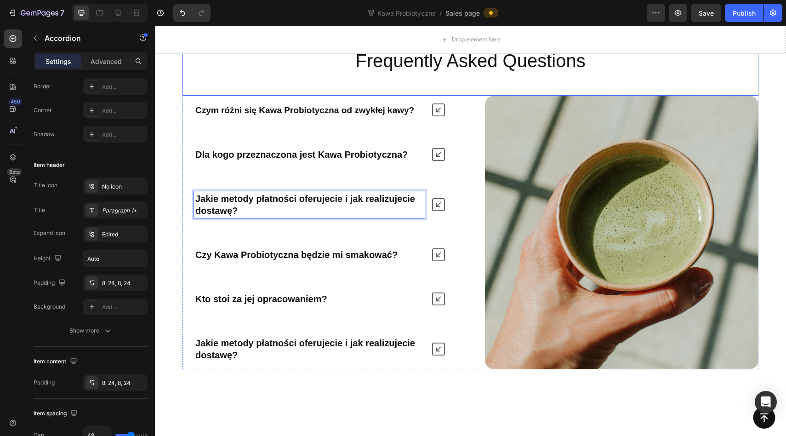
click at [345, 96] on div "Frequently Asked Questions Heading" at bounding box center [471, 72] width 576 height 48
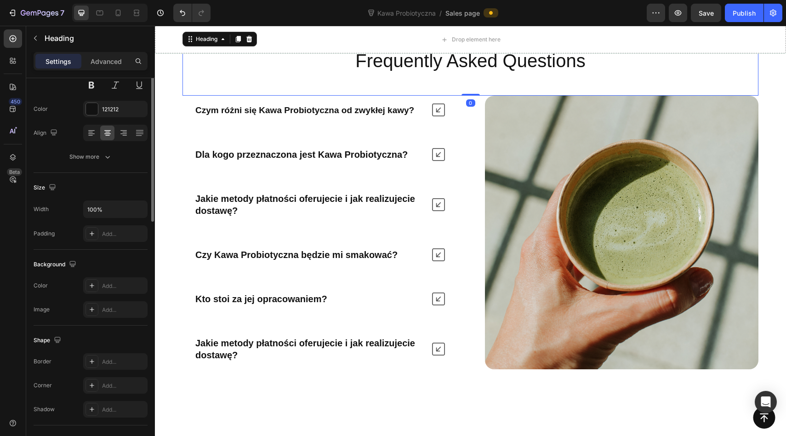
scroll to position [0, 0]
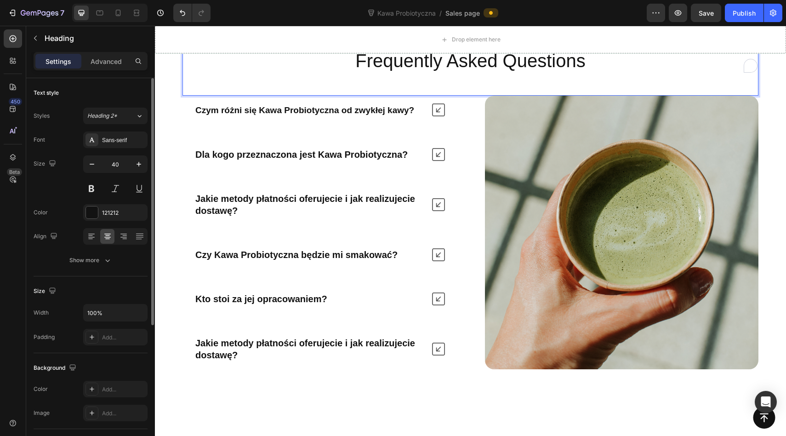
click at [415, 74] on h2 "Frequently Asked Questions" at bounding box center [471, 61] width 576 height 26
click at [415, 73] on p "Frequently Asked Questions" at bounding box center [470, 61] width 574 height 24
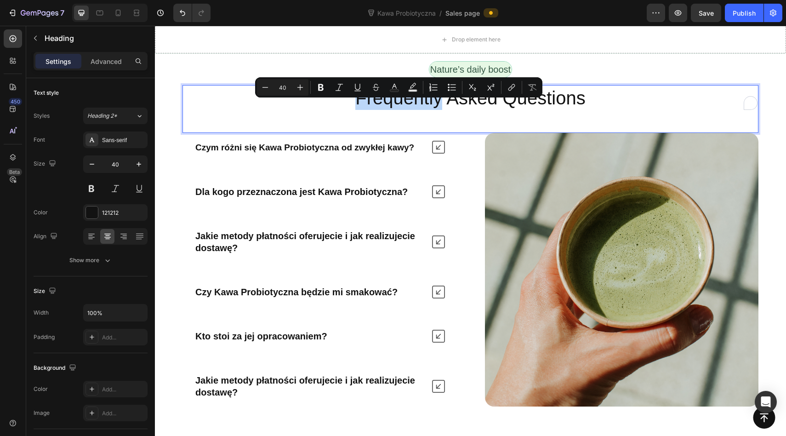
scroll to position [3346, 0]
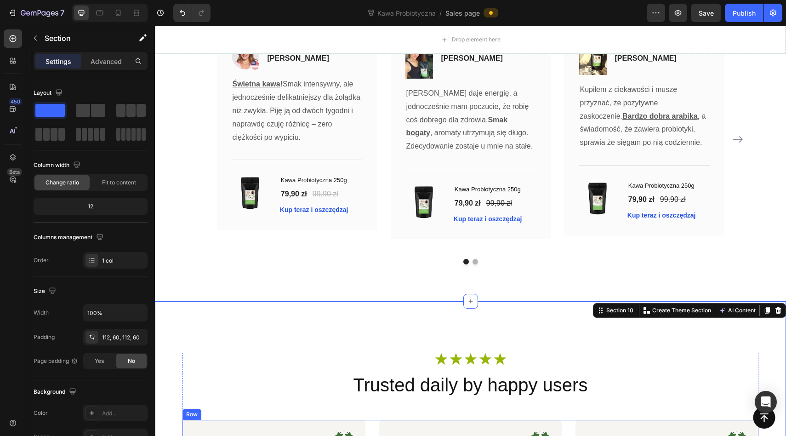
scroll to position [2860, 0]
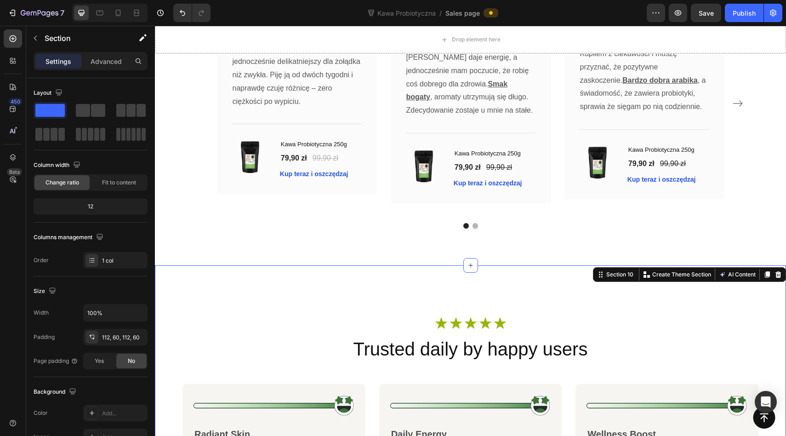
click at [373, 287] on div "Icon Icon Icon Icon Icon Icon List Row Trusted daily by happy users Heading Ima…" at bounding box center [470, 422] width 631 height 314
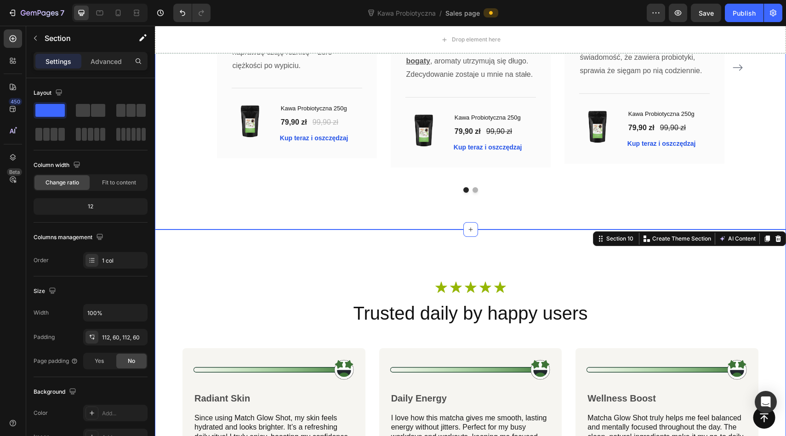
scroll to position [2911, 0]
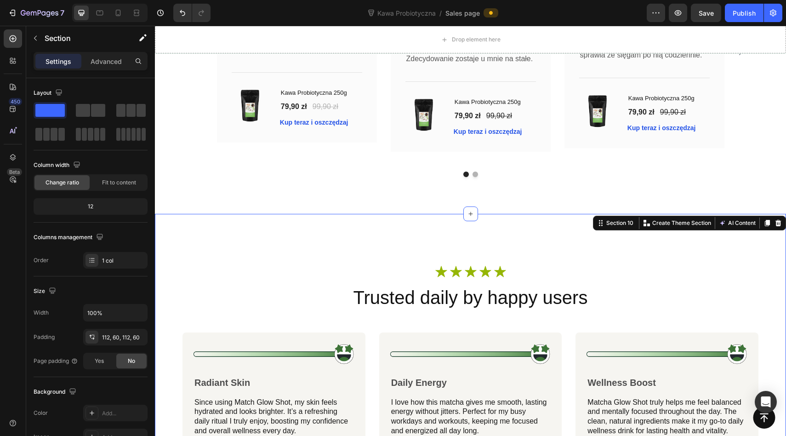
click at [370, 233] on div "Icon Icon Icon Icon Icon Icon List Row Trusted daily by happy users Heading Ima…" at bounding box center [470, 371] width 631 height 314
click at [113, 340] on div "112, 60, 112, 60" at bounding box center [115, 337] width 27 height 8
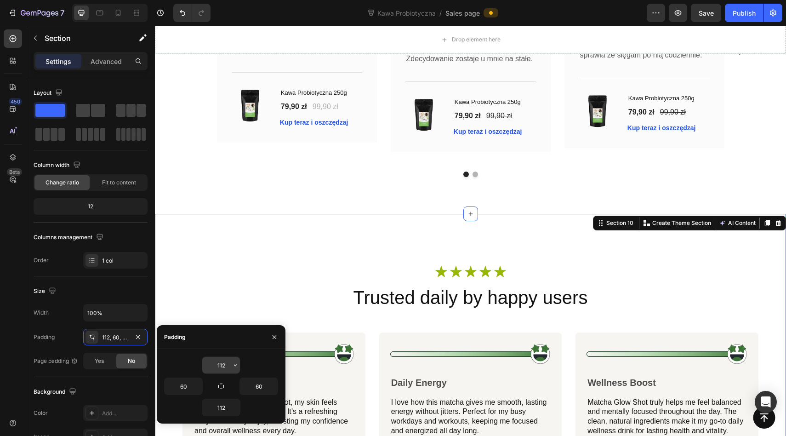
click at [220, 360] on input "112" at bounding box center [221, 365] width 38 height 17
click at [234, 364] on icon "button" at bounding box center [235, 364] width 7 height 7
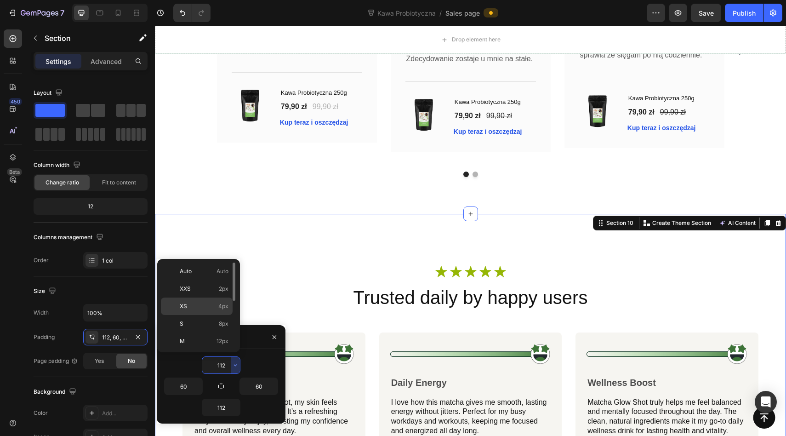
click at [200, 305] on p "XS 4px" at bounding box center [204, 306] width 49 height 8
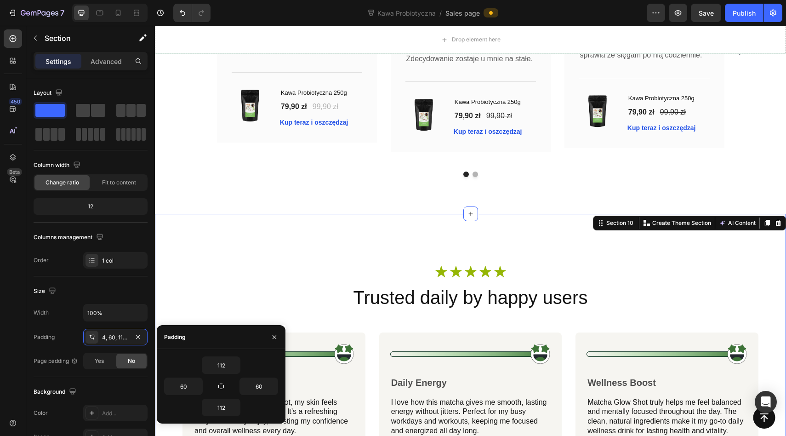
type input "4"
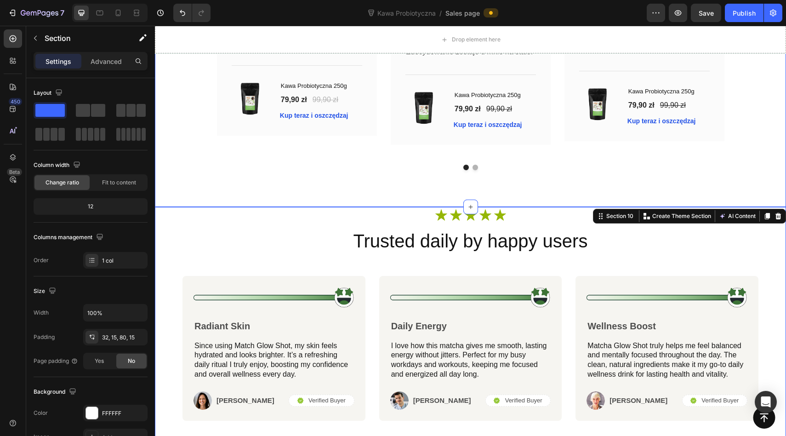
click at [268, 180] on div "Dlaczego nasi klienci nie wyobrażają sobie dnia bez Kawy Probiotycznej ? Headin…" at bounding box center [470, 15] width 631 height 383
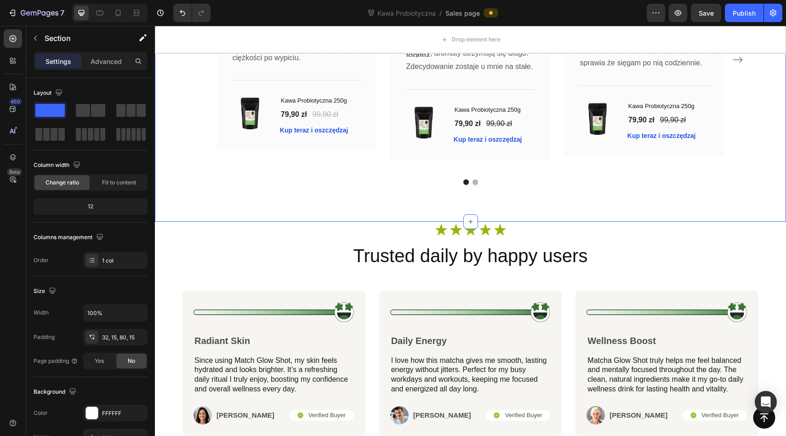
scroll to position [2903, 0]
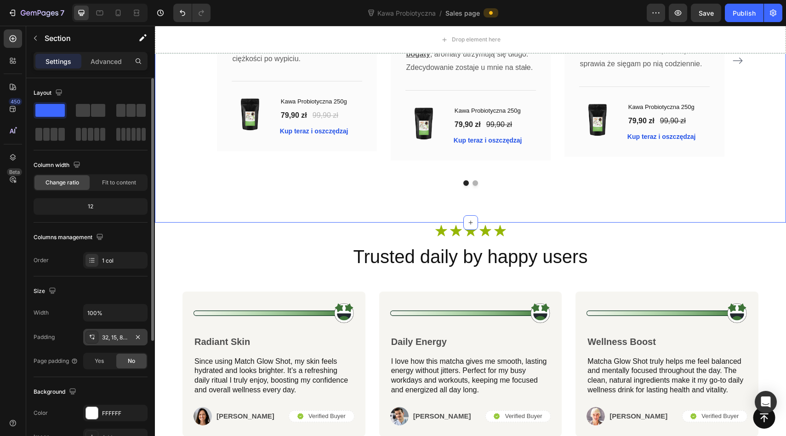
click at [120, 334] on div "32, 15, 80, 15" at bounding box center [115, 337] width 27 height 8
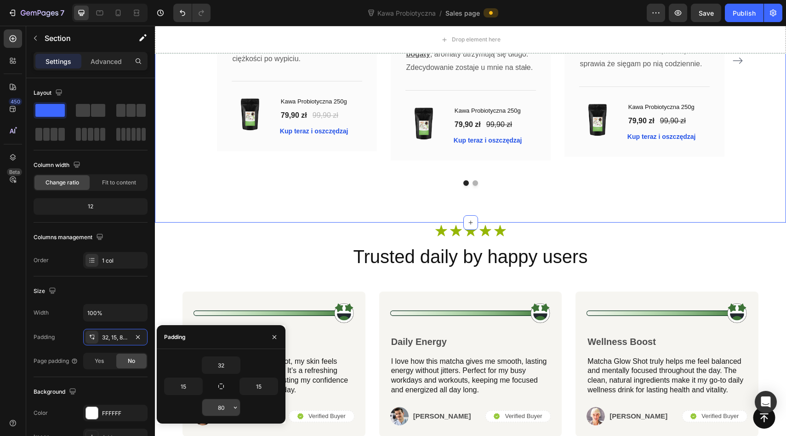
click at [223, 409] on input "80" at bounding box center [221, 407] width 38 height 17
click at [236, 406] on icon "button" at bounding box center [235, 407] width 7 height 7
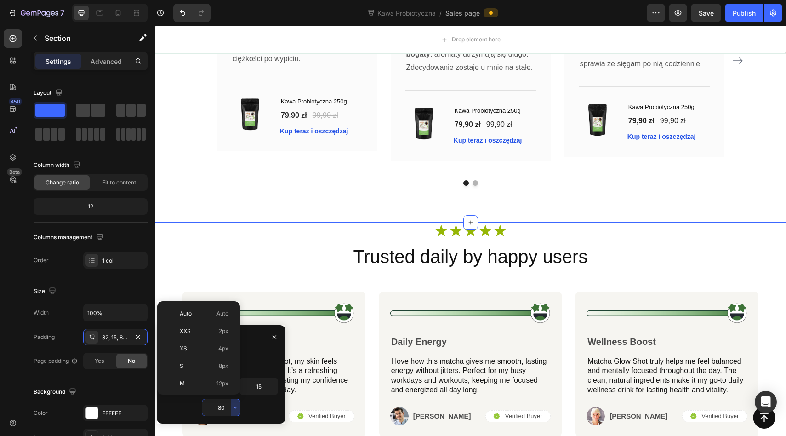
scroll to position [99, 0]
click at [204, 349] on div "3XL 48px" at bounding box center [197, 353] width 72 height 17
type input "48"
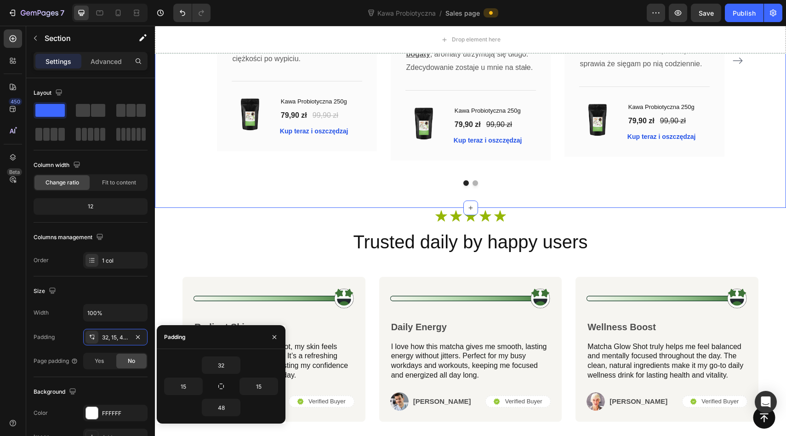
click at [291, 195] on div "Dlaczego nasi klienci nie wyobrażają sobie dnia bez Kawy Probiotycznej ? Headin…" at bounding box center [470, 24] width 631 height 368
click at [292, 225] on div "Icon Icon Icon Icon Icon Icon List Row" at bounding box center [471, 219] width 552 height 19
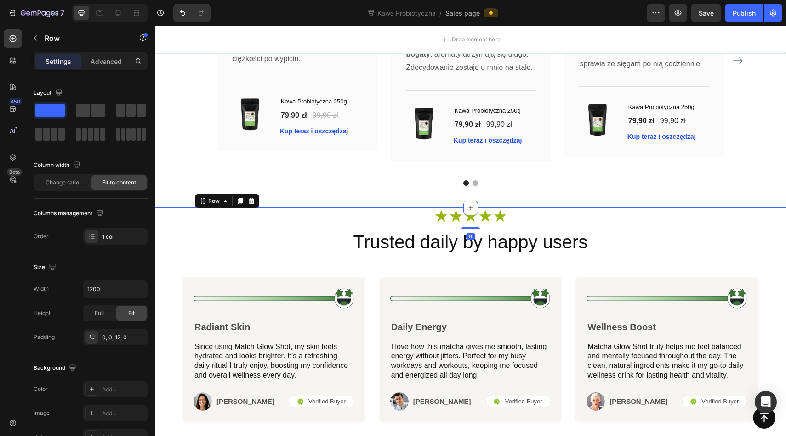
click at [292, 196] on div "Dlaczego nasi klienci nie wyobrażają sobie dnia bez Kawy Probiotycznej ? Headin…" at bounding box center [470, 24] width 631 height 368
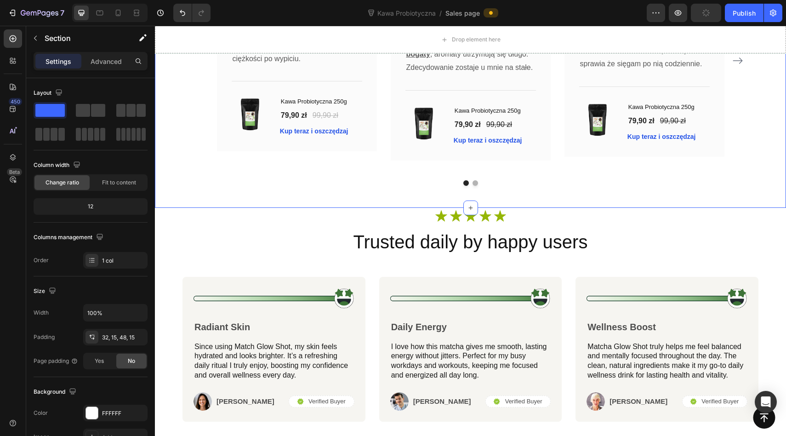
click at [297, 215] on div "Icon Icon Icon Icon Icon Icon List Row" at bounding box center [471, 219] width 552 height 19
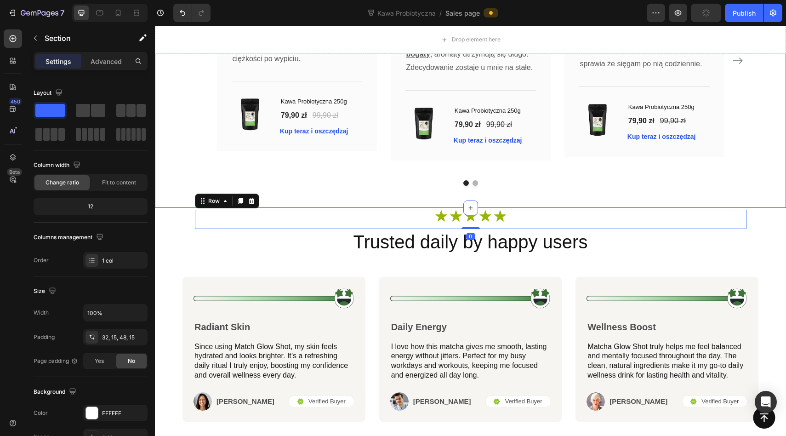
click at [297, 191] on div "Dlaczego nasi klienci nie wyobrażają sobie dnia bez Kawy Probiotycznej ? Headin…" at bounding box center [470, 24] width 631 height 368
click at [303, 215] on div "Icon Icon Icon Icon Icon Icon List Row 0" at bounding box center [471, 219] width 552 height 19
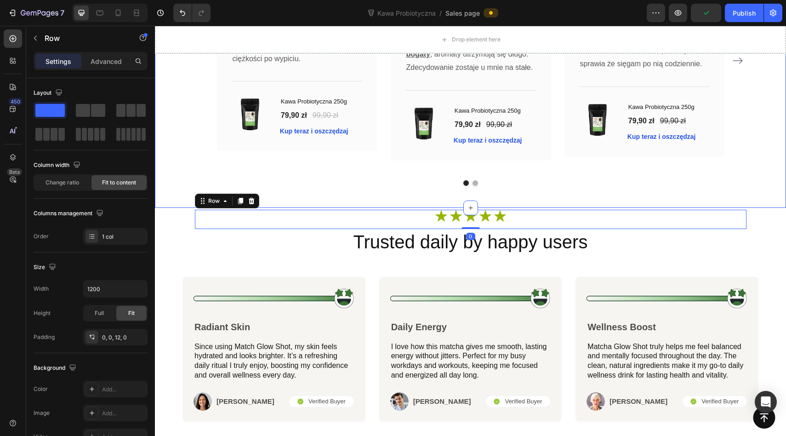
click at [302, 188] on div "Dlaczego nasi klienci nie wyobrażają sobie dnia bez Kawy Probiotycznej ? Headin…" at bounding box center [470, 24] width 631 height 368
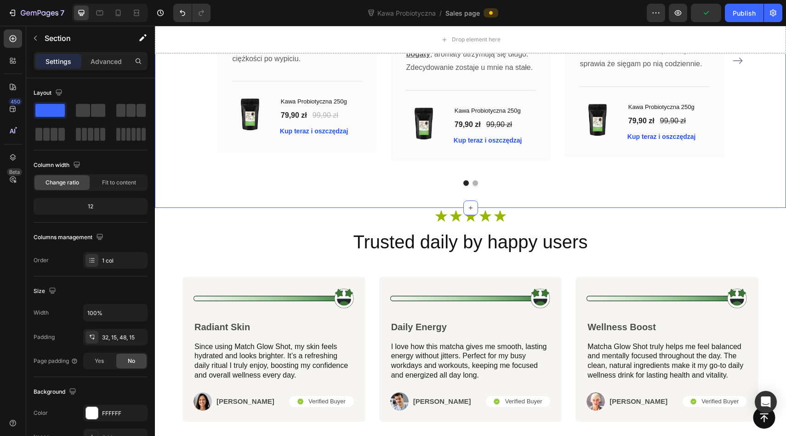
click at [302, 210] on div "Icon Icon Icon Icon Icon Icon List Row" at bounding box center [471, 219] width 552 height 19
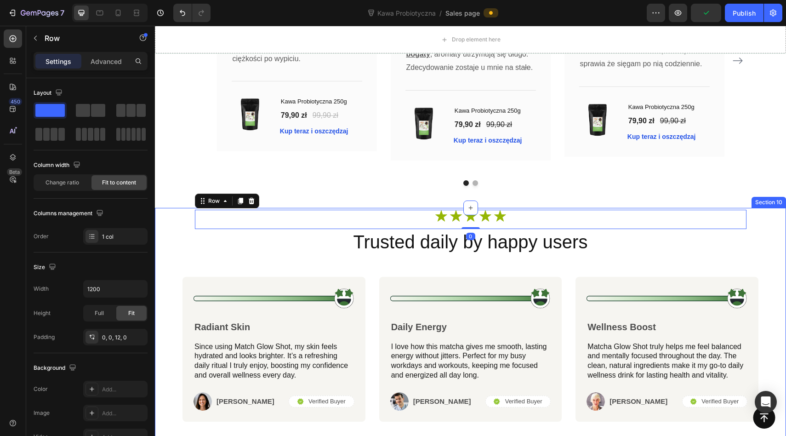
click at [302, 189] on div "Dlaczego nasi klienci nie wyobrażają sobie dnia bez Kawy Probiotycznej ? Headin…" at bounding box center [470, 24] width 631 height 368
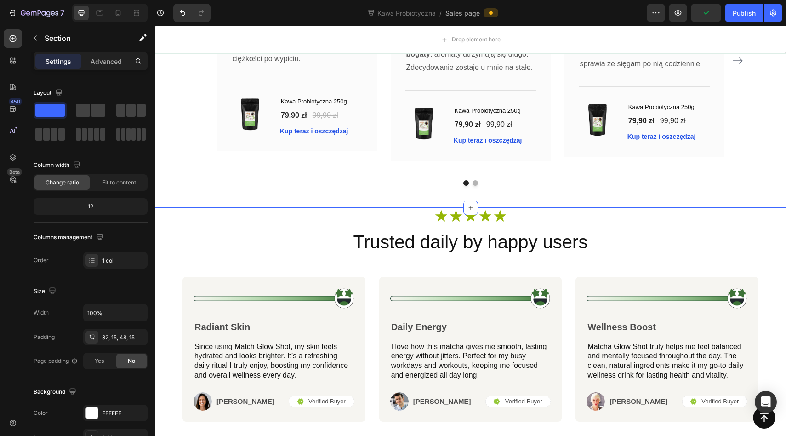
click at [302, 209] on div "Icon Icon Icon Icon Icon Icon List Row Trusted daily by happy users Heading Ima…" at bounding box center [470, 340] width 631 height 265
click at [302, 188] on div "Dlaczego nasi klienci nie wyobrażają sobie dnia bez Kawy Probiotycznej ? Headin…" at bounding box center [470, 24] width 631 height 368
click at [303, 223] on div "Icon Icon Icon Icon Icon Icon List Row" at bounding box center [471, 219] width 552 height 19
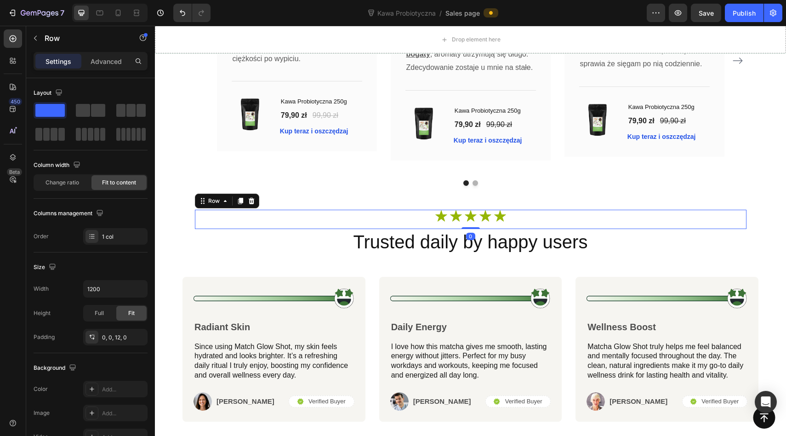
click at [300, 191] on div "Dlaczego nasi klienci nie wyobrażają sobie dnia bez Kawy Probiotycznej ? Headin…" at bounding box center [470, 24] width 631 height 368
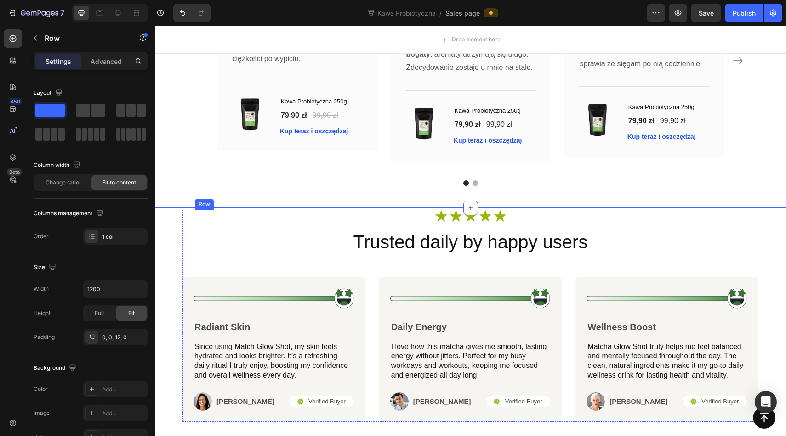
click at [303, 217] on div "Icon Icon Icon Icon Icon Icon List Row" at bounding box center [471, 219] width 552 height 19
click at [303, 202] on div "Dlaczego nasi klienci nie wyobrażają sobie dnia bez Kawy Probiotycznej ? Headin…" at bounding box center [470, 24] width 631 height 368
click at [303, 210] on div "Icon Icon Icon Icon Icon Icon List Row" at bounding box center [471, 219] width 552 height 19
click at [300, 200] on div "Dlaczego nasi klienci nie wyobrażają sobie dnia bez Kawy Probiotycznej ? Headin…" at bounding box center [470, 24] width 631 height 368
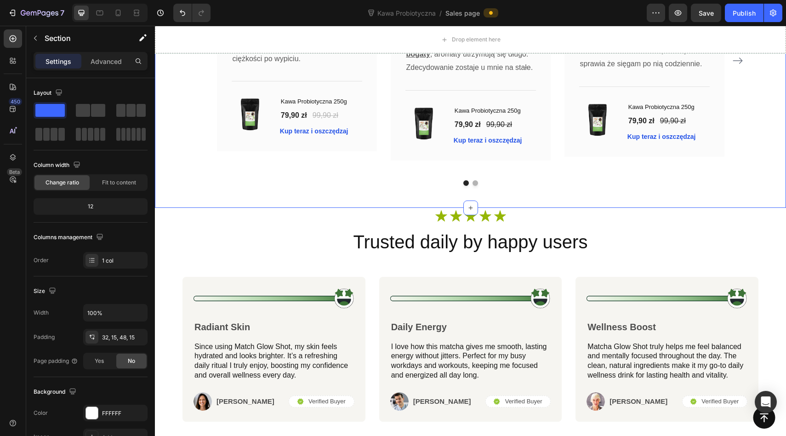
click at [300, 207] on div "Dlaczego nasi klienci nie wyobrażają sobie dnia bez Kawy Probiotycznej ? Headin…" at bounding box center [470, 24] width 631 height 368
click at [297, 187] on div "Dlaczego nasi klienci nie wyobrażają sobie dnia bez Kawy Probiotycznej ? Headin…" at bounding box center [470, 24] width 631 height 368
click at [301, 204] on div "Dlaczego nasi klienci nie wyobrażają sobie dnia bez Kawy Probiotycznej ? Headin…" at bounding box center [470, 24] width 631 height 368
click at [299, 187] on div "Dlaczego nasi klienci nie wyobrażają sobie dnia bez Kawy Probiotycznej ? Headin…" at bounding box center [470, 24] width 631 height 368
click at [302, 206] on div "Dlaczego nasi klienci nie wyobrażają sobie dnia bez Kawy Probiotycznej ? Headin…" at bounding box center [470, 24] width 631 height 368
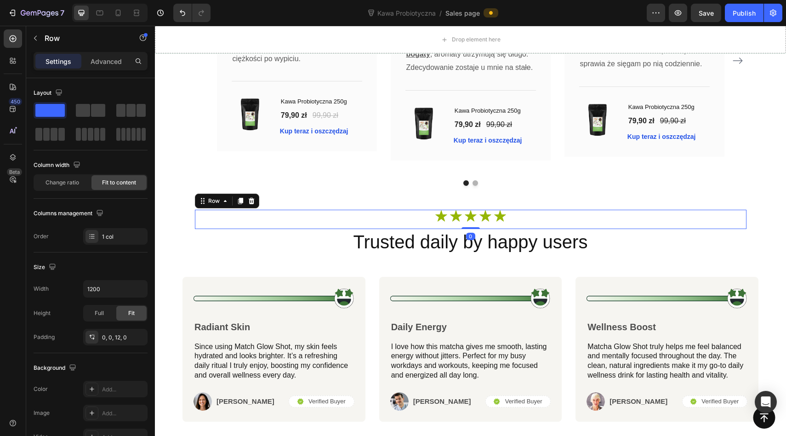
click at [308, 223] on div "Icon Icon Icon Icon Icon Icon List Row 0" at bounding box center [471, 219] width 552 height 19
click at [303, 194] on div "Dlaczego nasi klienci nie wyobrażają sobie dnia bez Kawy Probiotycznej ? Headin…" at bounding box center [470, 24] width 631 height 368
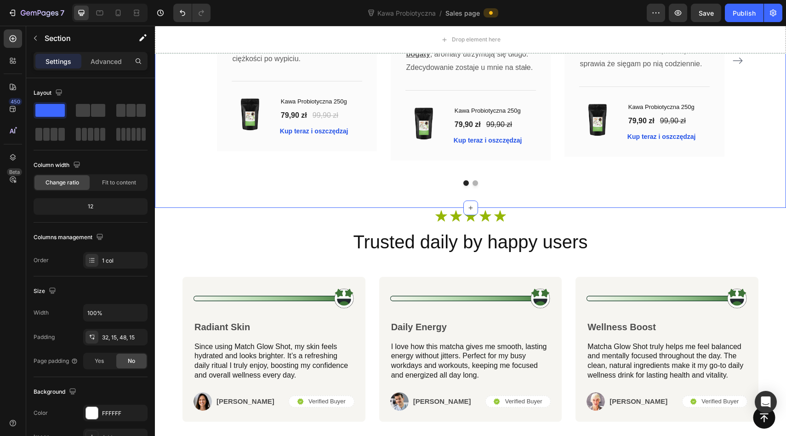
click at [307, 206] on div "Dlaczego nasi klienci nie wyobrażają sobie dnia bez Kawy Probiotycznej ? Headin…" at bounding box center [470, 24] width 631 height 368
click at [303, 194] on div "Dlaczego nasi klienci nie wyobrażają sobie dnia bez Kawy Probiotycznej ? Headin…" at bounding box center [470, 24] width 631 height 368
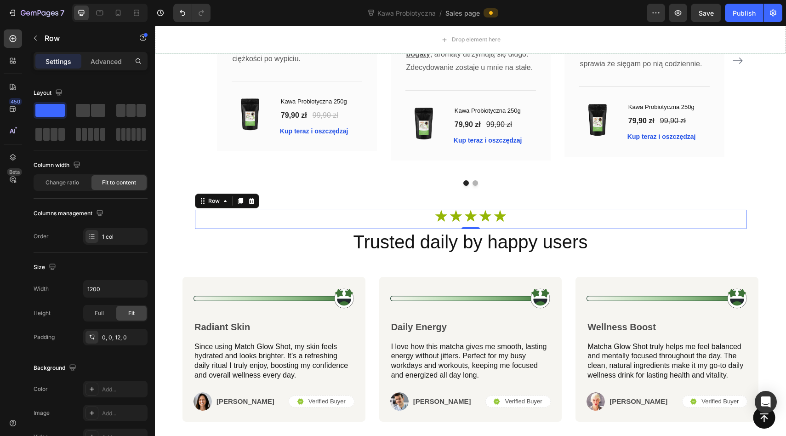
click at [306, 216] on div "Icon Icon Icon Icon Icon Icon List Row 0" at bounding box center [471, 219] width 552 height 19
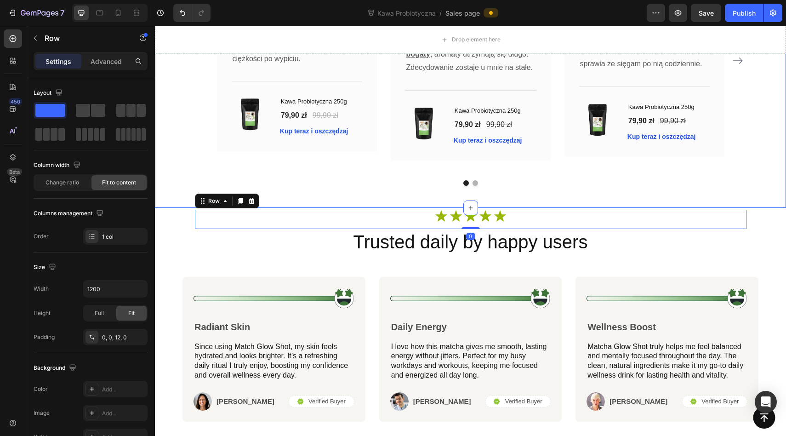
click at [304, 196] on div "Dlaczego nasi klienci nie wyobrażają sobie dnia bez Kawy Probiotycznej ? Headin…" at bounding box center [470, 24] width 631 height 368
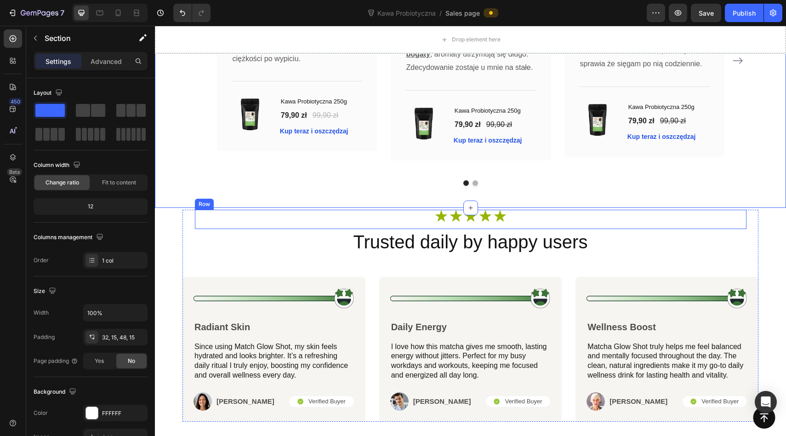
click at [305, 215] on div "Icon Icon Icon Icon Icon Icon List Row" at bounding box center [471, 219] width 552 height 19
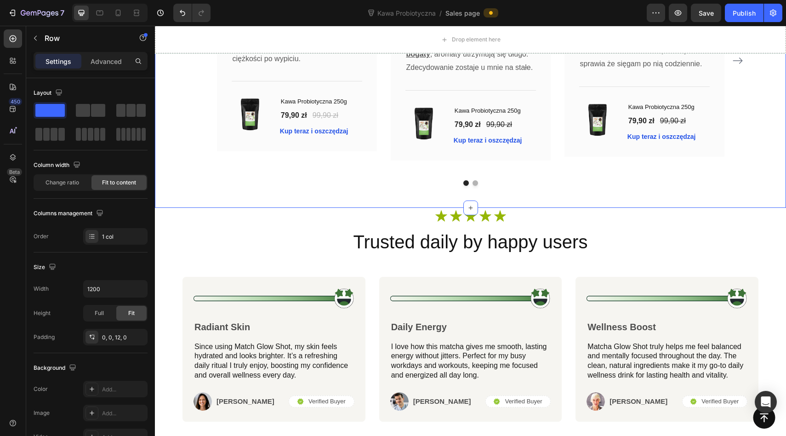
click at [303, 197] on div "Dlaczego nasi klienci nie wyobrażają sobie dnia bez Kawy Probiotycznej ? Headin…" at bounding box center [470, 24] width 631 height 368
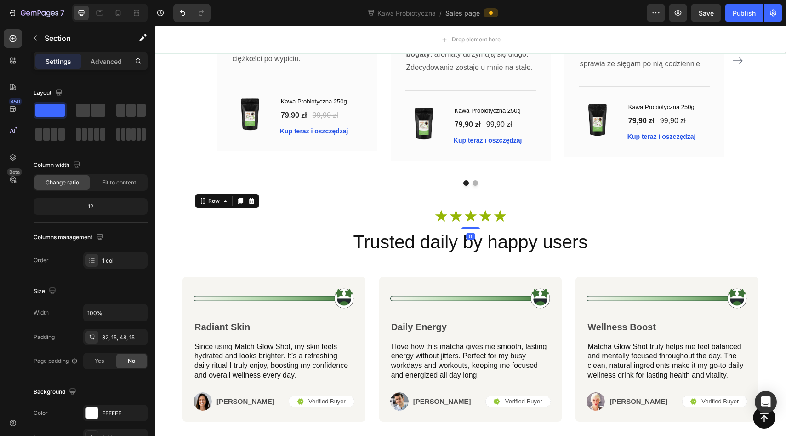
click at [303, 216] on div "Icon Icon Icon Icon Icon Icon List Row 0" at bounding box center [471, 219] width 552 height 19
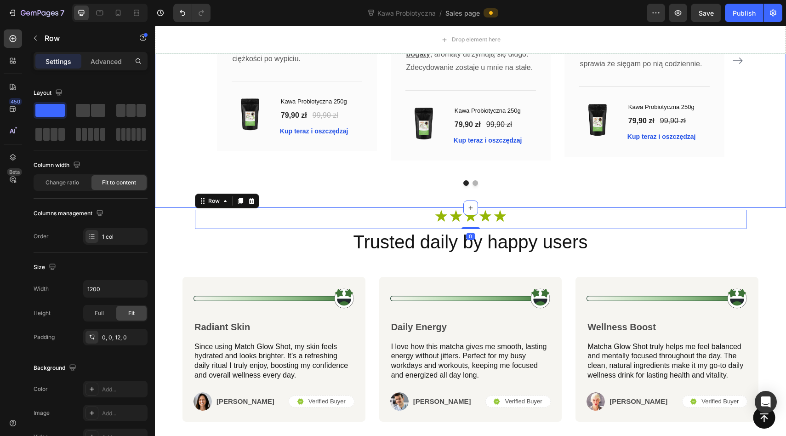
click at [302, 196] on div "Dlaczego nasi klienci nie wyobrażają sobie dnia bez Kawy Probiotycznej ? Headin…" at bounding box center [470, 24] width 631 height 368
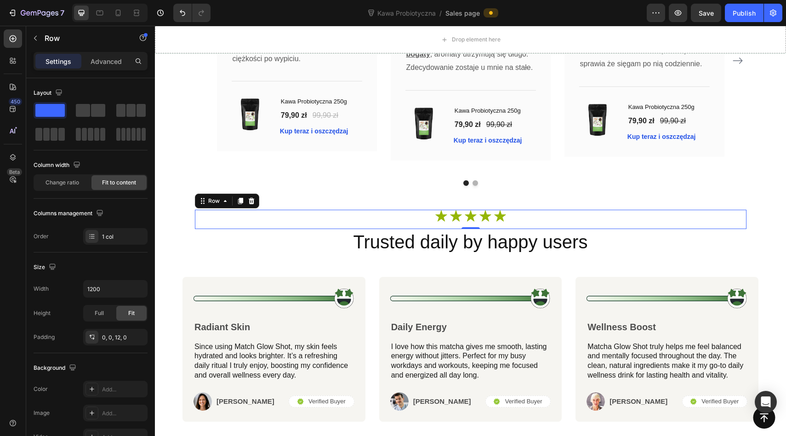
click at [304, 212] on div "Icon Icon Icon Icon Icon Icon List Row 0" at bounding box center [471, 219] width 552 height 19
click at [295, 187] on div "Dlaczego nasi klienci nie wyobrażają sobie dnia bez Kawy Probiotycznej ? Headin…" at bounding box center [470, 24] width 631 height 368
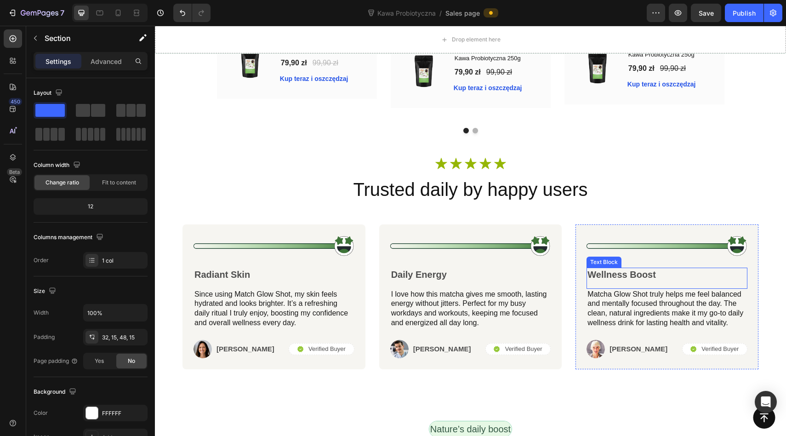
scroll to position [2886, 0]
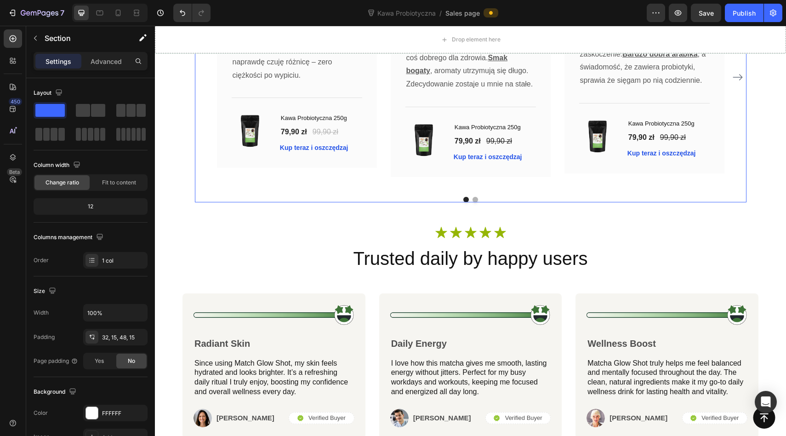
click at [664, 179] on div "Image Icon Icon Icon Icon Icon Row Paweł Kamiński Text block Row Kupiłem z ciek…" at bounding box center [645, 77] width 160 height 224
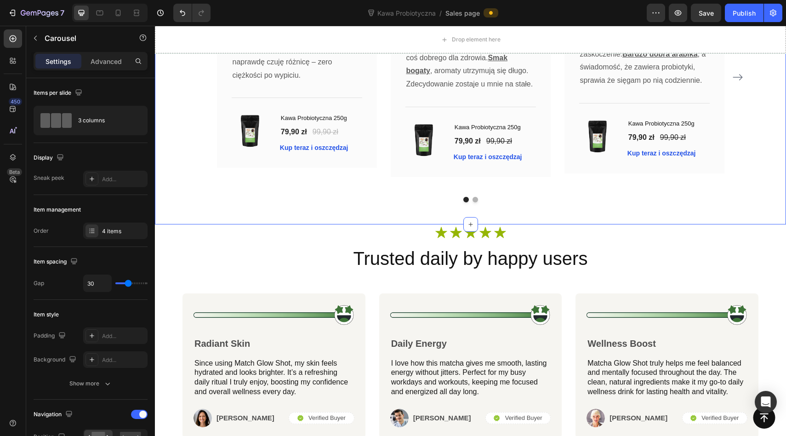
click at [665, 221] on div "Dlaczego nasi klienci nie wyobrażają sobie dnia bez Kawy Probiotycznej ? Headin…" at bounding box center [470, 41] width 631 height 368
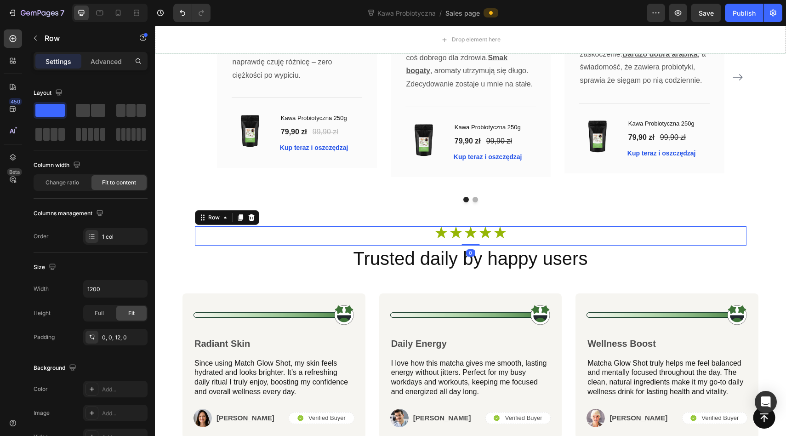
click at [681, 236] on div "Icon Icon Icon Icon Icon Icon List Row 0" at bounding box center [471, 235] width 552 height 19
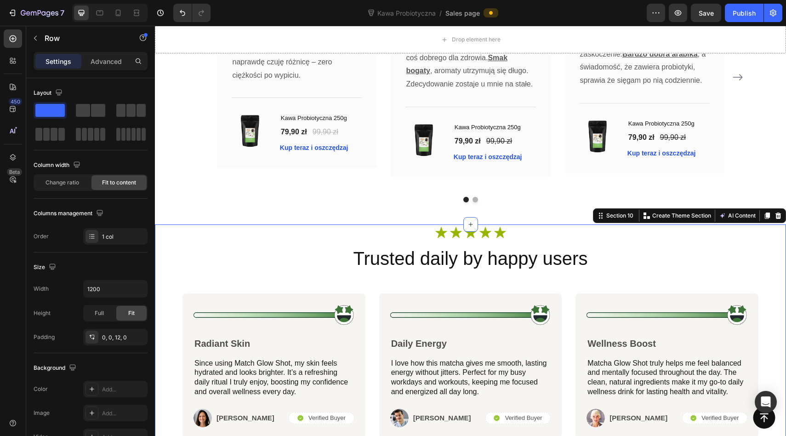
click at [763, 248] on div "Icon Icon Icon Icon Icon Icon List Row Trusted daily by happy users Heading Ima…" at bounding box center [470, 356] width 631 height 265
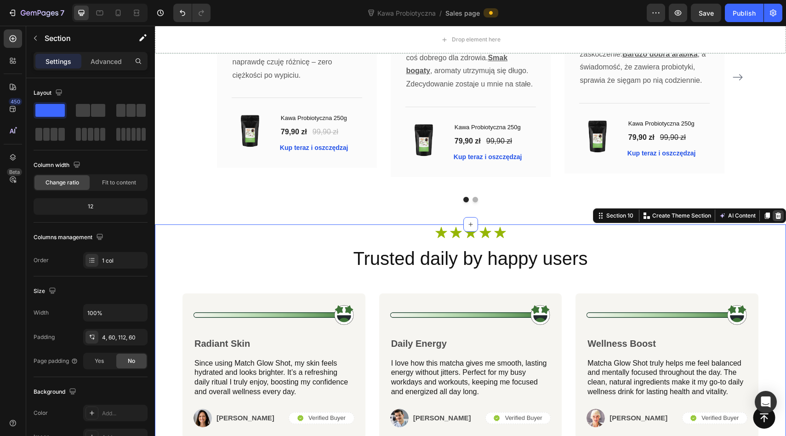
click at [777, 219] on icon at bounding box center [779, 215] width 6 height 6
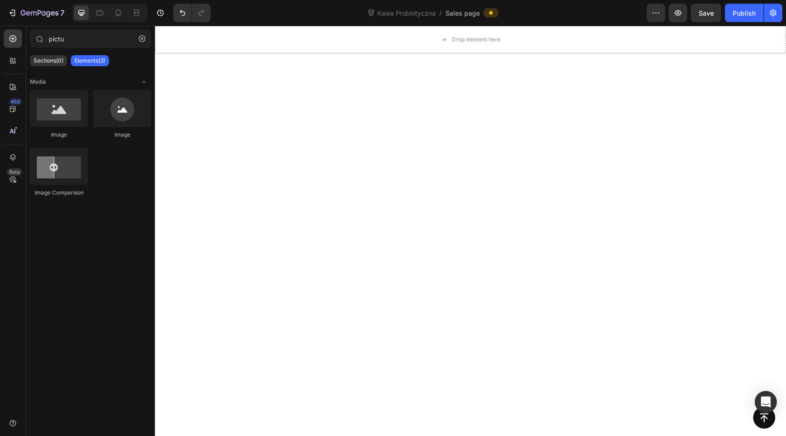
scroll to position [0, 0]
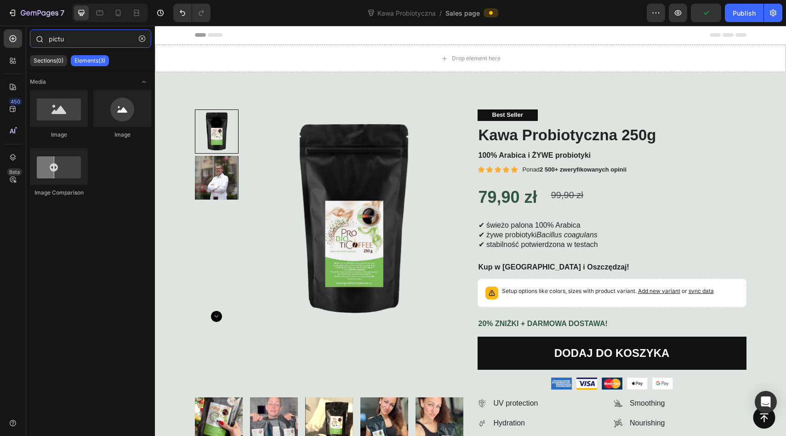
click at [72, 38] on input "pictu" at bounding box center [90, 38] width 121 height 18
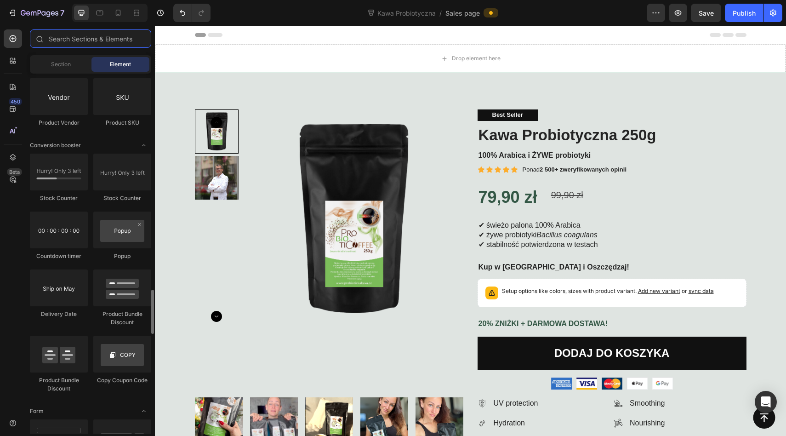
scroll to position [1767, 0]
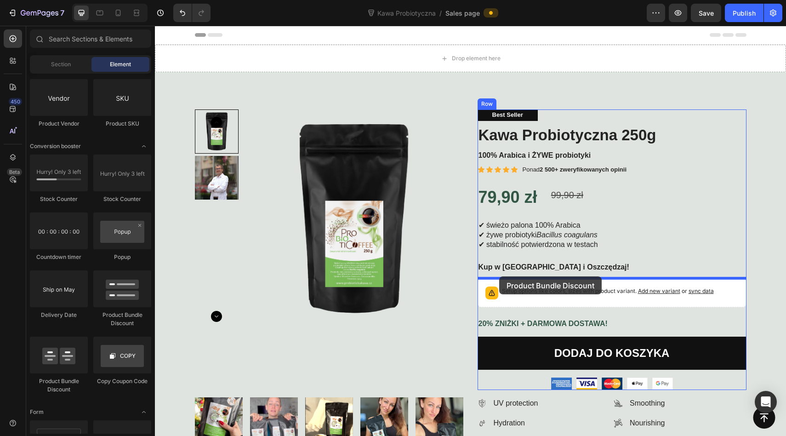
drag, startPoint x: 277, startPoint y: 326, endPoint x: 499, endPoint y: 276, distance: 228.0
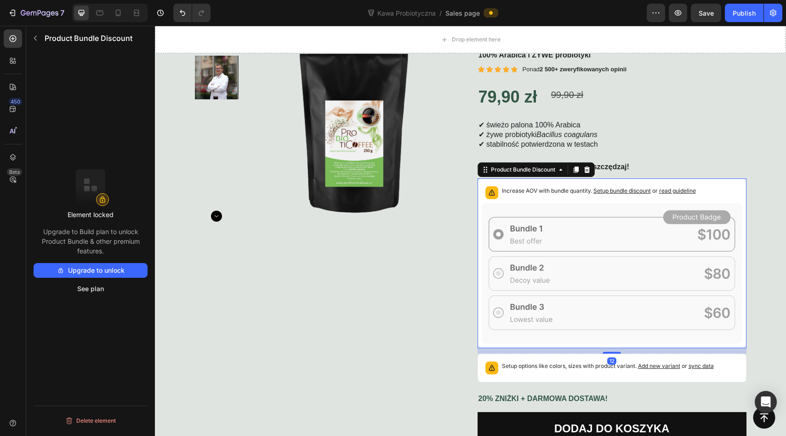
scroll to position [101, 0]
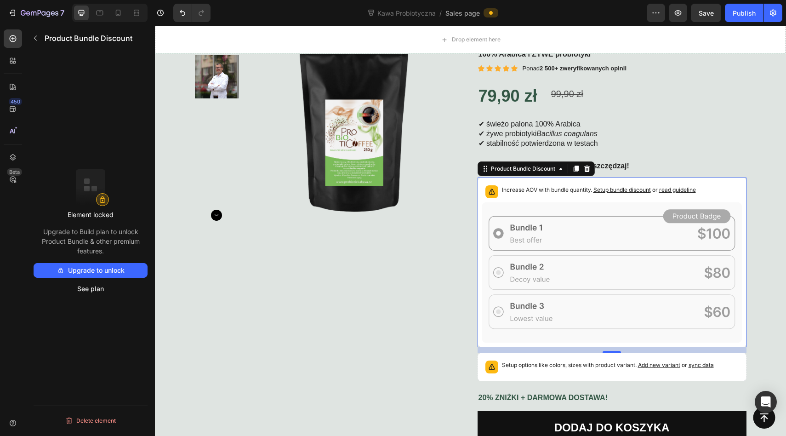
click at [515, 226] on icon at bounding box center [612, 272] width 261 height 141
click at [97, 285] on button "See plan" at bounding box center [91, 288] width 114 height 15
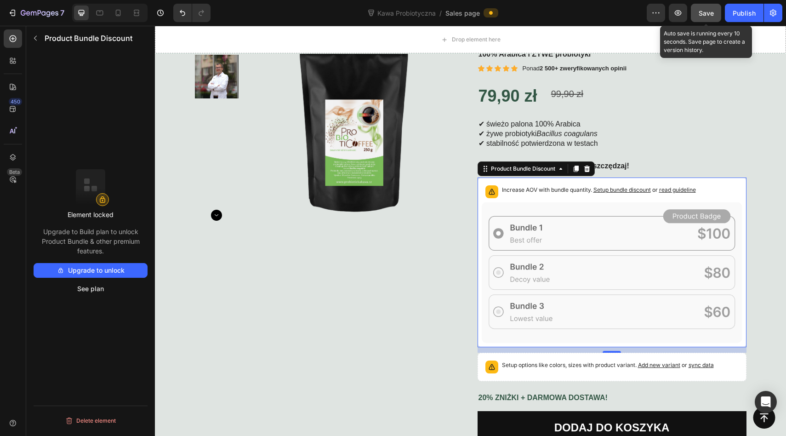
click at [708, 16] on span "Save" at bounding box center [706, 13] width 15 height 8
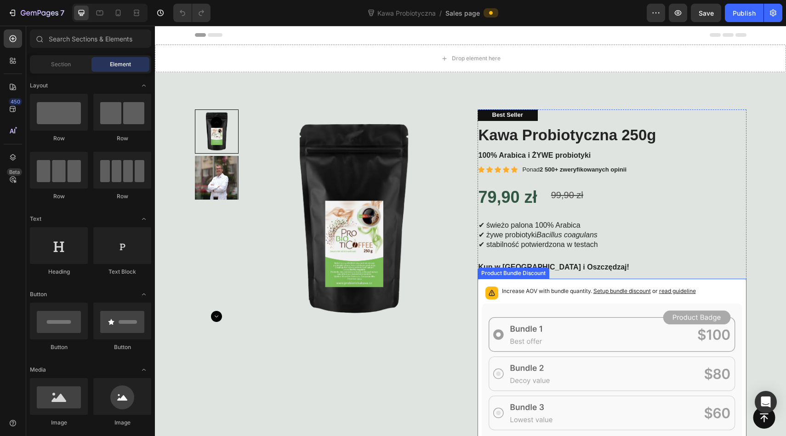
click at [580, 295] on div "Increase AOV with bundle quantity. Setup bundle discount or read guideline" at bounding box center [599, 292] width 194 height 13
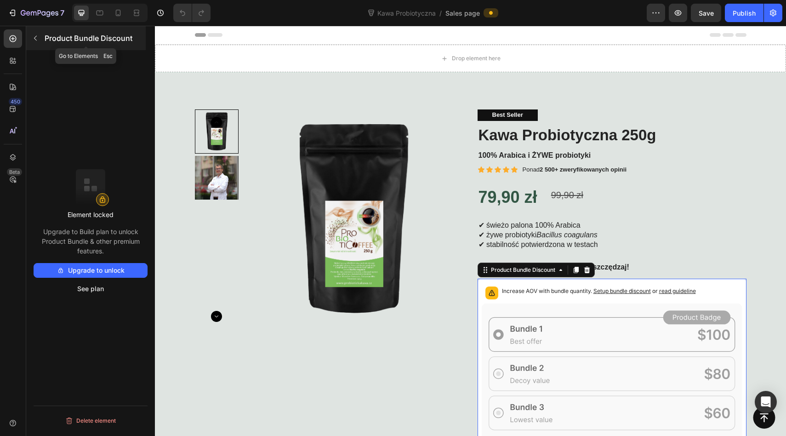
click at [29, 39] on button "button" at bounding box center [35, 38] width 15 height 15
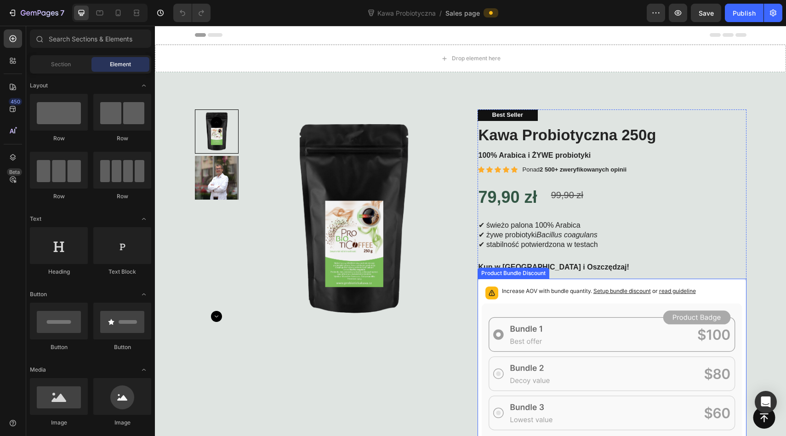
click at [563, 319] on icon at bounding box center [612, 373] width 261 height 141
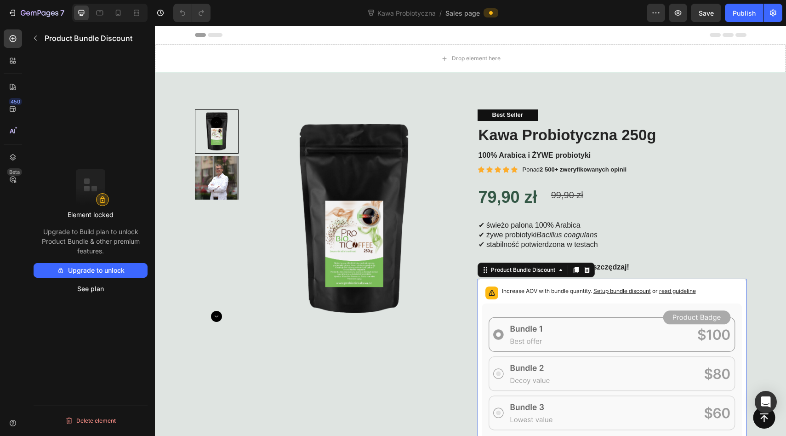
click at [562, 319] on icon at bounding box center [612, 373] width 261 height 141
click at [101, 268] on button "Upgrade to unlock" at bounding box center [91, 270] width 114 height 15
drag, startPoint x: 61, startPoint y: 232, endPoint x: 96, endPoint y: 242, distance: 36.4
click at [96, 242] on p "Upgrade to Build plan to unlock Product Bundle & other premium features." at bounding box center [91, 241] width 114 height 29
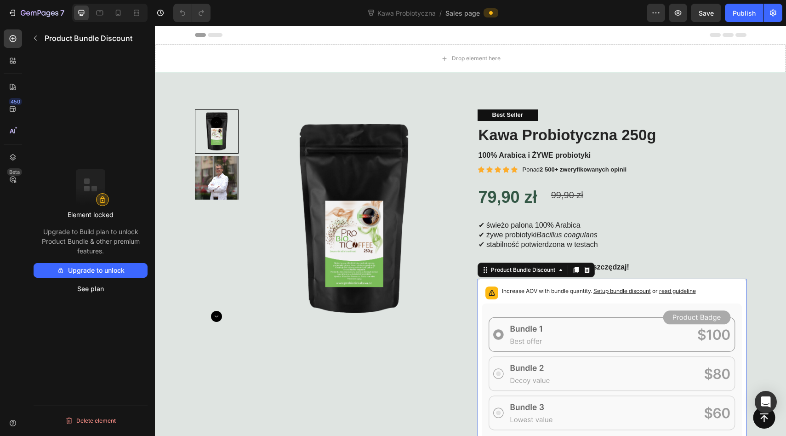
click at [110, 241] on p "Upgrade to Build plan to unlock Product Bundle & other premium features." at bounding box center [91, 241] width 114 height 29
drag, startPoint x: 88, startPoint y: 240, endPoint x: 108, endPoint y: 240, distance: 20.2
click at [108, 240] on p "Upgrade to Build plan to unlock Product Bundle & other premium features." at bounding box center [91, 241] width 114 height 29
click at [89, 245] on p "Upgrade to Build plan to unlock Product Bundle & other premium features." at bounding box center [91, 241] width 114 height 29
drag, startPoint x: 73, startPoint y: 240, endPoint x: 97, endPoint y: 240, distance: 24.4
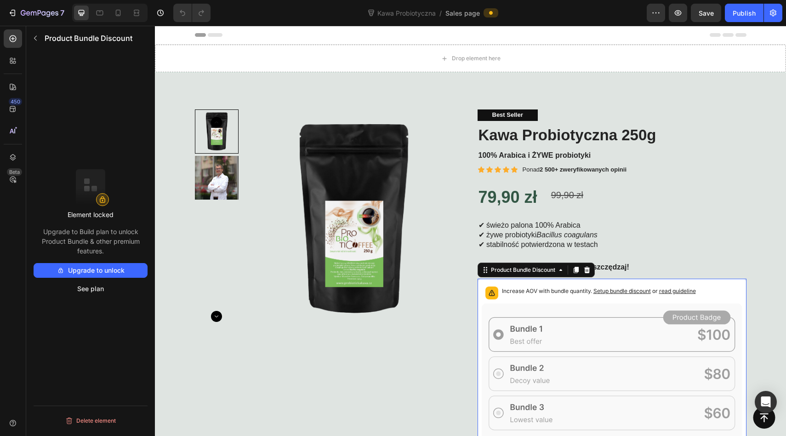
click at [96, 240] on p "Upgrade to Build plan to unlock Product Bundle & other premium features." at bounding box center [91, 241] width 114 height 29
click at [108, 240] on p "Upgrade to Build plan to unlock Product Bundle & other premium features." at bounding box center [91, 241] width 114 height 29
drag, startPoint x: 63, startPoint y: 240, endPoint x: 91, endPoint y: 240, distance: 27.1
click at [91, 240] on p "Upgrade to Build plan to unlock Product Bundle & other premium features." at bounding box center [91, 241] width 114 height 29
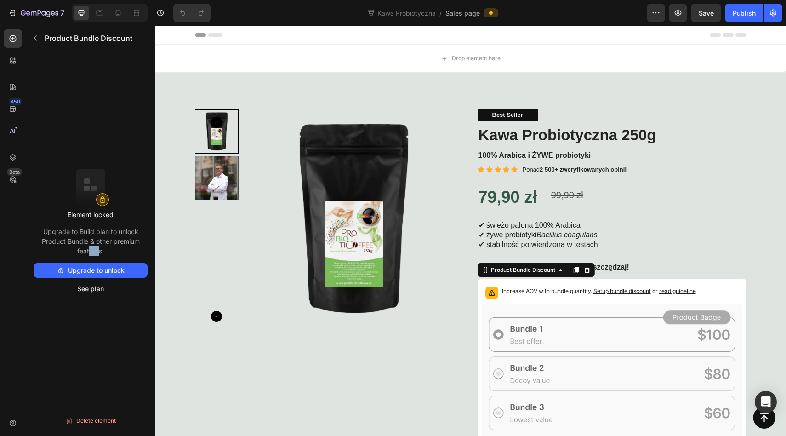
drag, startPoint x: 86, startPoint y: 251, endPoint x: 96, endPoint y: 251, distance: 9.7
click at [96, 251] on p "Upgrade to Build plan to unlock Product Bundle & other premium features." at bounding box center [91, 241] width 114 height 29
drag, startPoint x: 61, startPoint y: 230, endPoint x: 120, endPoint y: 232, distance: 58.9
click at [120, 232] on p "Upgrade to Build plan to unlock Product Bundle & other premium features." at bounding box center [91, 241] width 114 height 29
click at [126, 240] on p "Upgrade to Build plan to unlock Product Bundle & other premium features." at bounding box center [91, 241] width 114 height 29
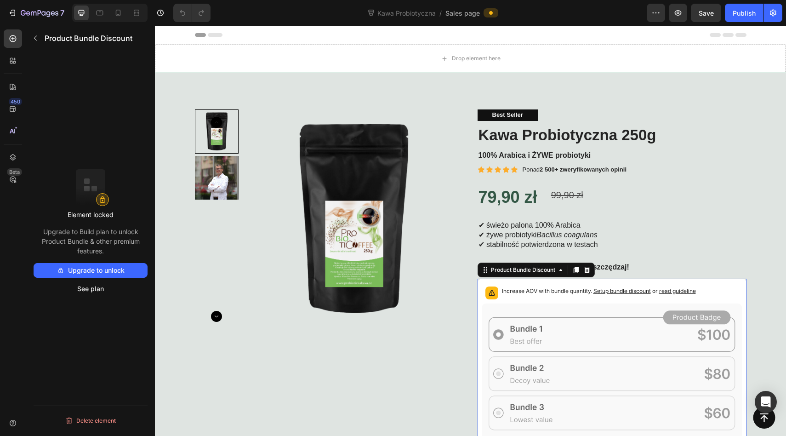
click at [72, 243] on p "Upgrade to Build plan to unlock Product Bundle & other premium features." at bounding box center [91, 241] width 114 height 29
click at [74, 243] on p "Upgrade to Build plan to unlock Product Bundle & other premium features." at bounding box center [91, 241] width 114 height 29
click at [77, 248] on p "Upgrade to Build plan to unlock Product Bundle & other premium features." at bounding box center [91, 241] width 114 height 29
click at [588, 271] on icon at bounding box center [587, 269] width 6 height 6
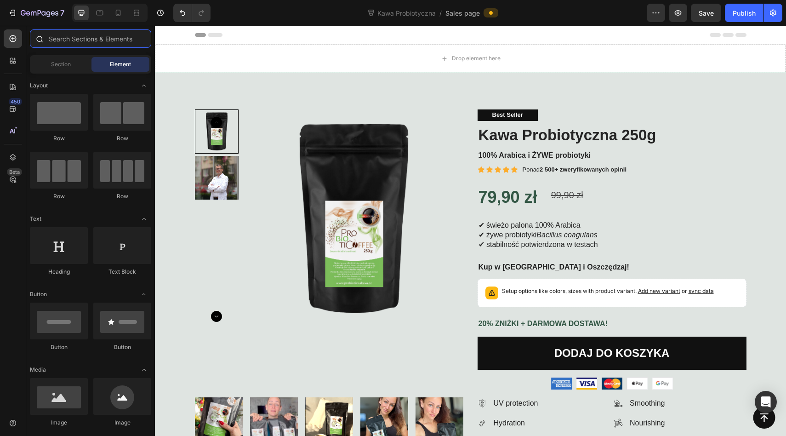
click at [74, 43] on input "text" at bounding box center [90, 38] width 121 height 18
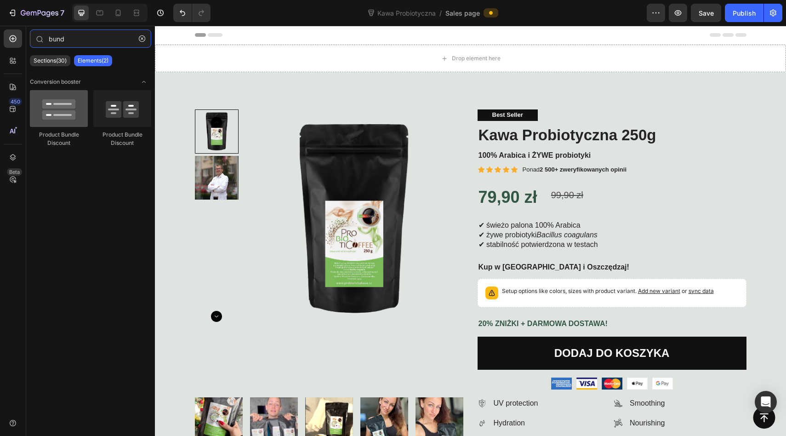
type input "bund"
drag, startPoint x: 59, startPoint y: 115, endPoint x: 55, endPoint y: 119, distance: 5.9
click at [55, 119] on div at bounding box center [59, 108] width 58 height 37
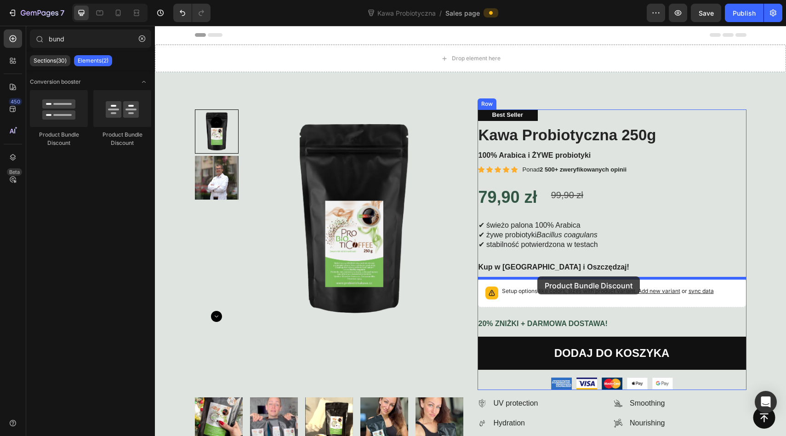
drag, startPoint x: 258, startPoint y: 137, endPoint x: 537, endPoint y: 276, distance: 311.5
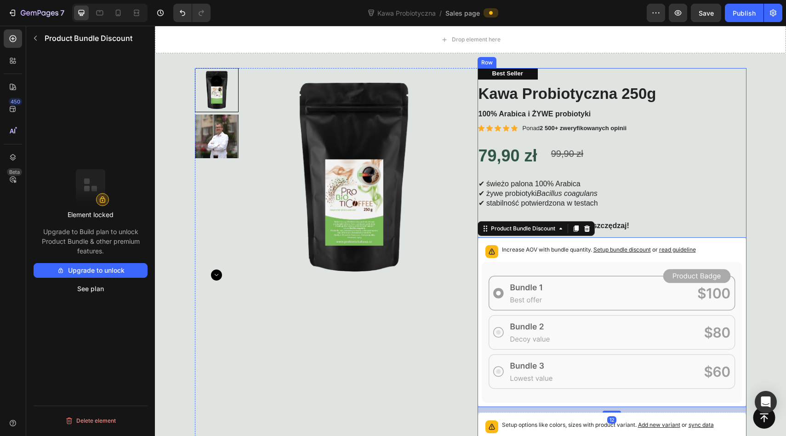
scroll to position [45, 0]
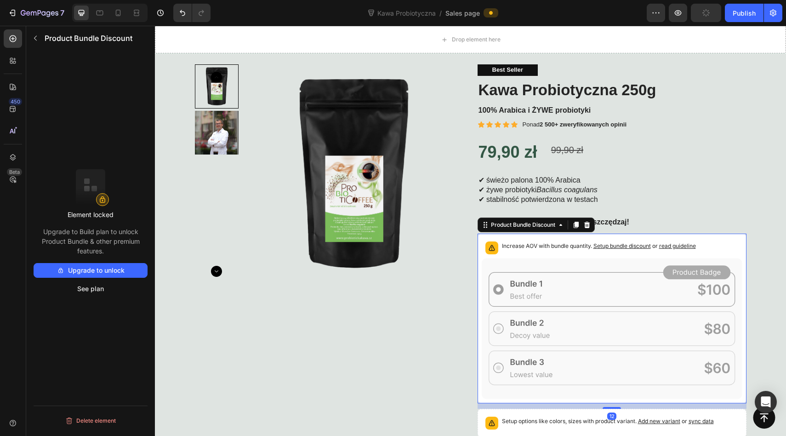
click at [539, 286] on icon at bounding box center [612, 328] width 261 height 141
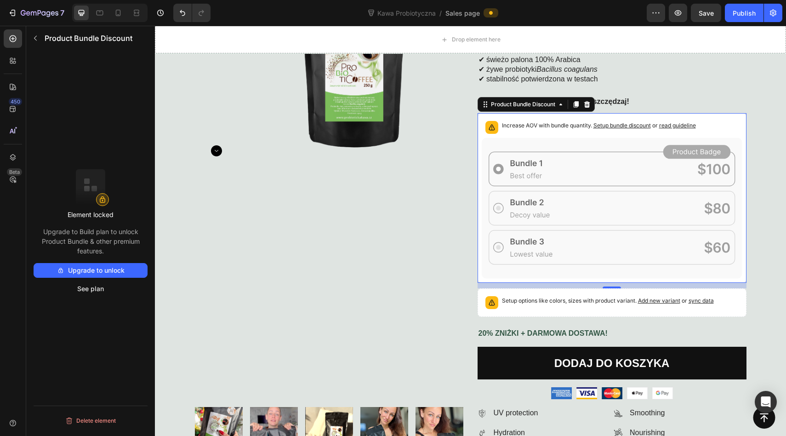
scroll to position [166, 0]
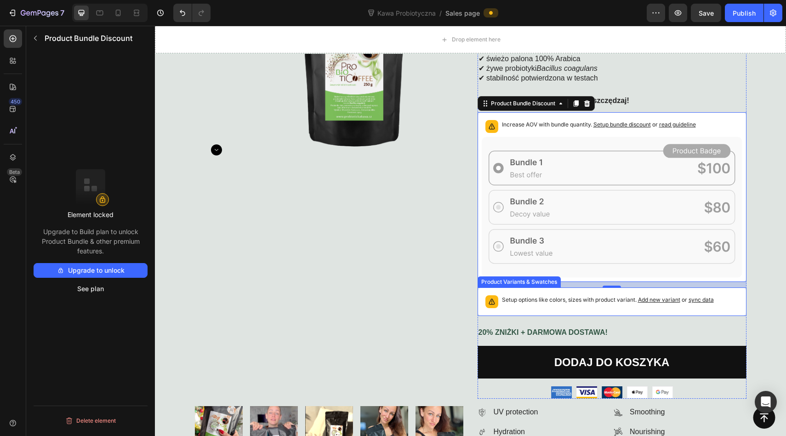
click at [550, 299] on p "Setup options like colors, sizes with product variant. Add new variant or sync …" at bounding box center [608, 299] width 212 height 9
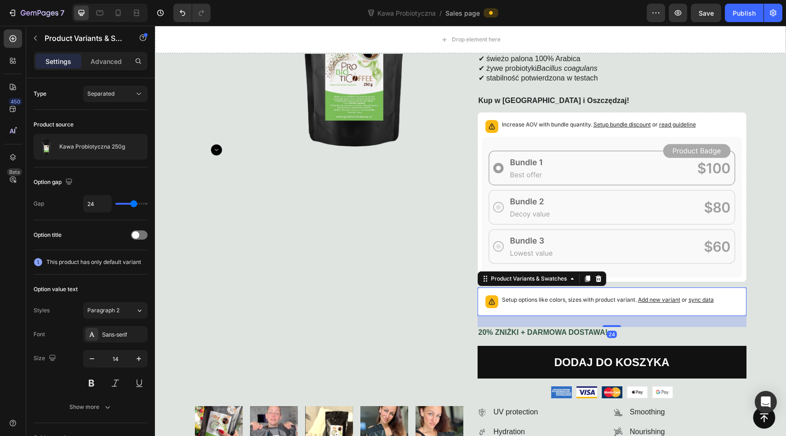
click at [550, 299] on p "Setup options like colors, sizes with product variant. Add new variant or sync …" at bounding box center [608, 299] width 212 height 9
click at [599, 280] on icon at bounding box center [598, 278] width 6 height 6
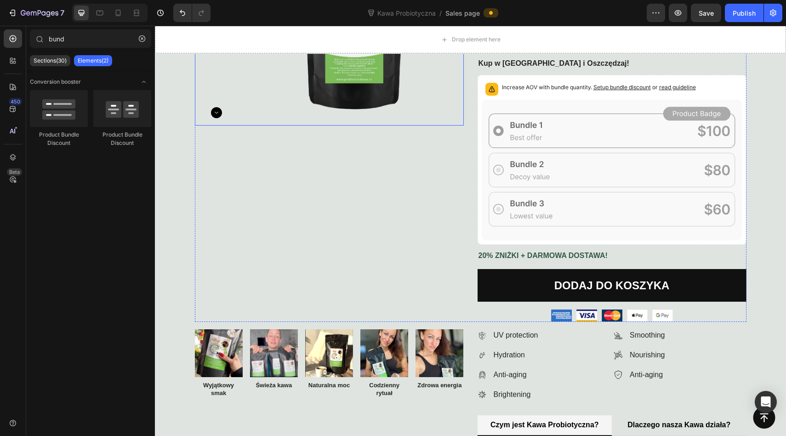
scroll to position [206, 0]
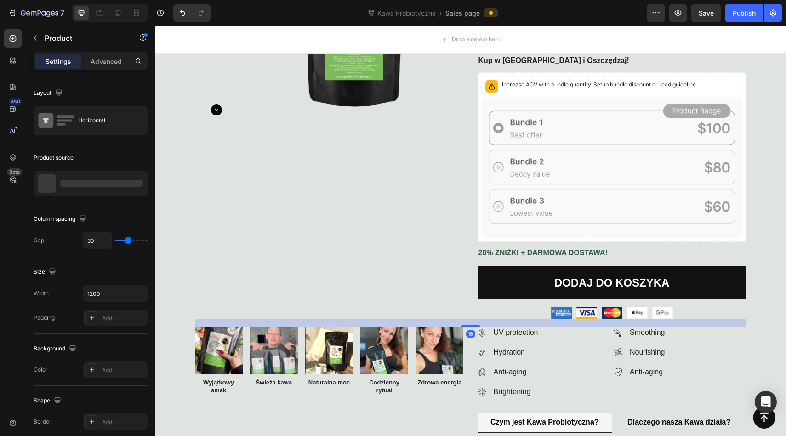
click at [425, 253] on div "Product Images" at bounding box center [329, 111] width 269 height 416
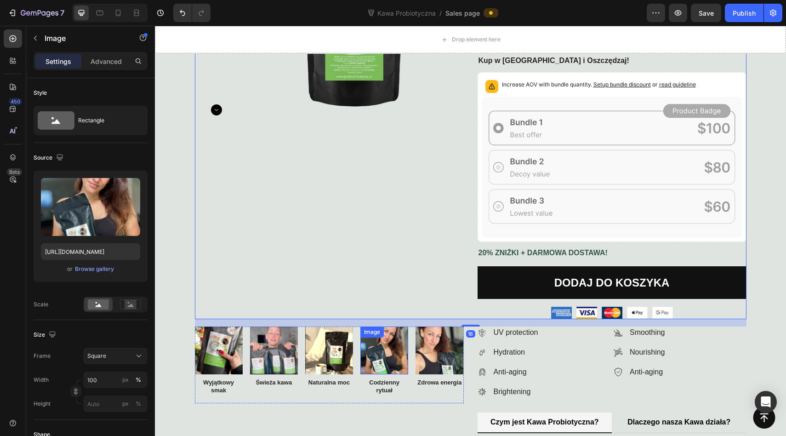
click at [386, 332] on div "Image" at bounding box center [384, 350] width 48 height 48
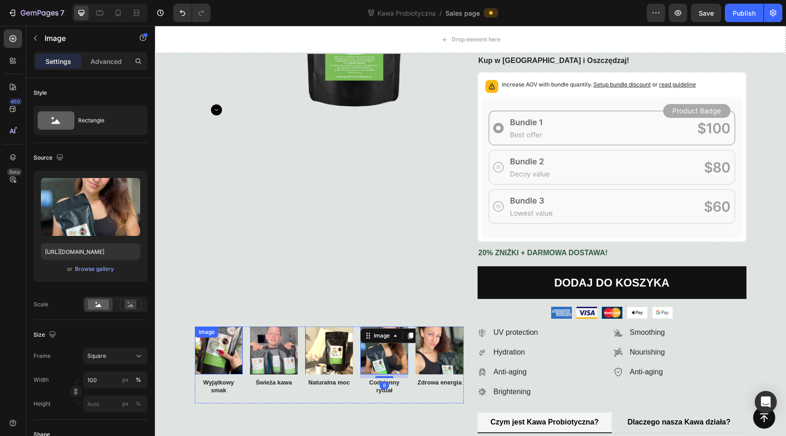
click at [205, 323] on div "Product Images Best Seller Text Block Kawa Probiotyczna 250g Product Title 100%…" at bounding box center [470, 231] width 617 height 657
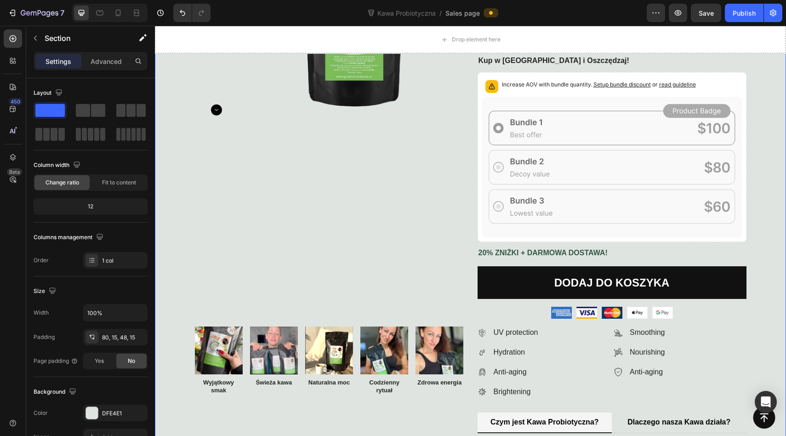
click at [205, 326] on div "Product Images Best Seller Text Block Kawa Probiotyczna 250g Product Title 100%…" at bounding box center [470, 231] width 617 height 657
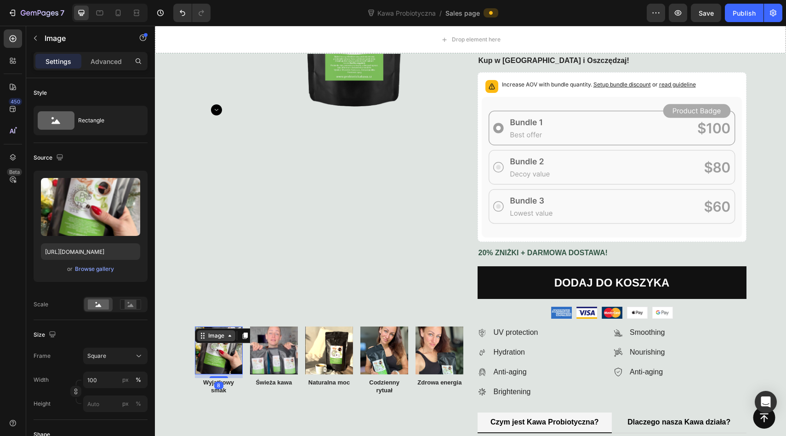
click at [208, 331] on div "Image" at bounding box center [216, 335] width 38 height 11
click at [264, 348] on img at bounding box center [274, 350] width 48 height 48
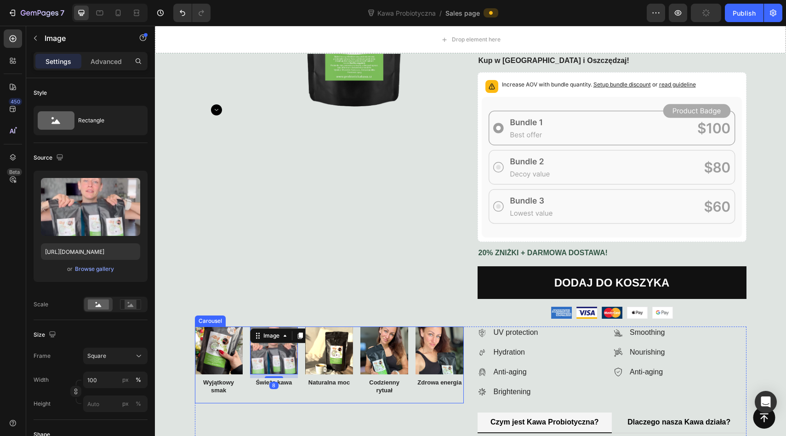
click at [263, 392] on div "Image 8 Świeża kawa Text Block" at bounding box center [274, 364] width 48 height 77
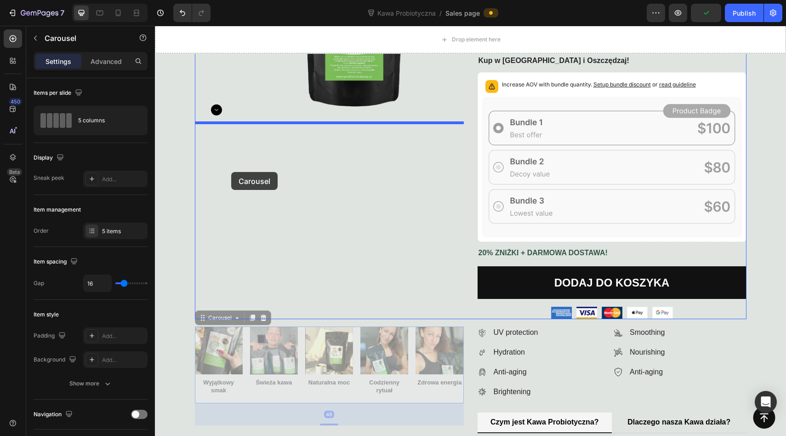
drag, startPoint x: 204, startPoint y: 319, endPoint x: 231, endPoint y: 172, distance: 149.2
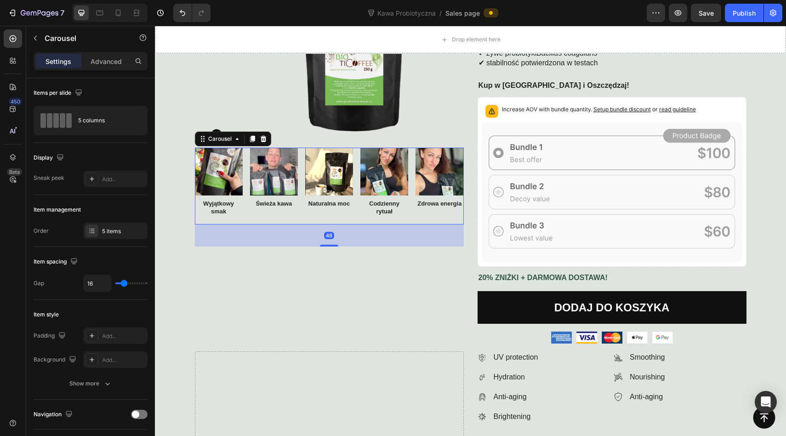
scroll to position [310, 0]
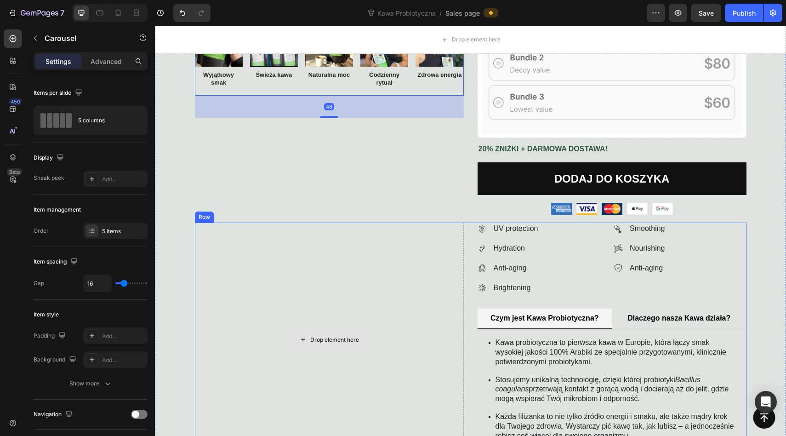
click at [352, 286] on div "Drop element here" at bounding box center [329, 340] width 269 height 234
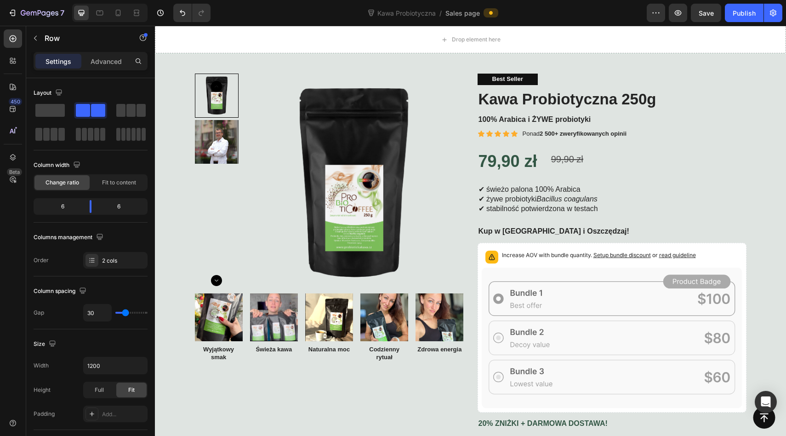
scroll to position [0, 0]
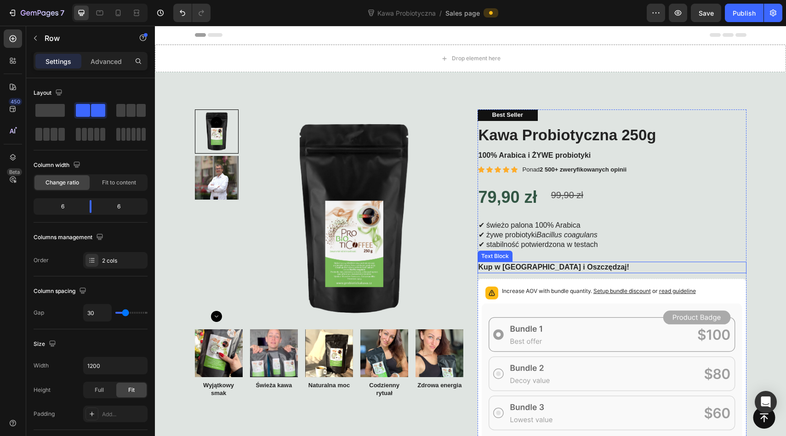
click at [507, 267] on strong "Kup w [GEOGRAPHIC_DATA] i Oszczędzaj!" at bounding box center [554, 267] width 151 height 8
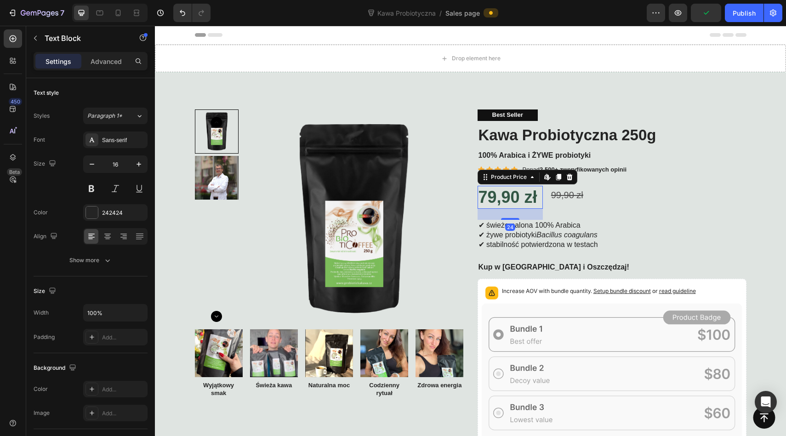
click at [531, 192] on div "79,90 zł" at bounding box center [510, 197] width 65 height 23
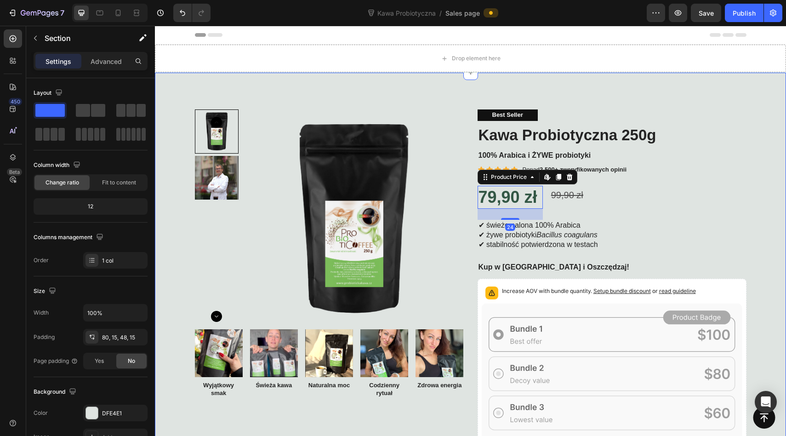
click at [526, 94] on div "Product Images Image Wyjątkowy smak Text Block Image Świeża kawa Text Block Ima…" at bounding box center [470, 431] width 631 height 716
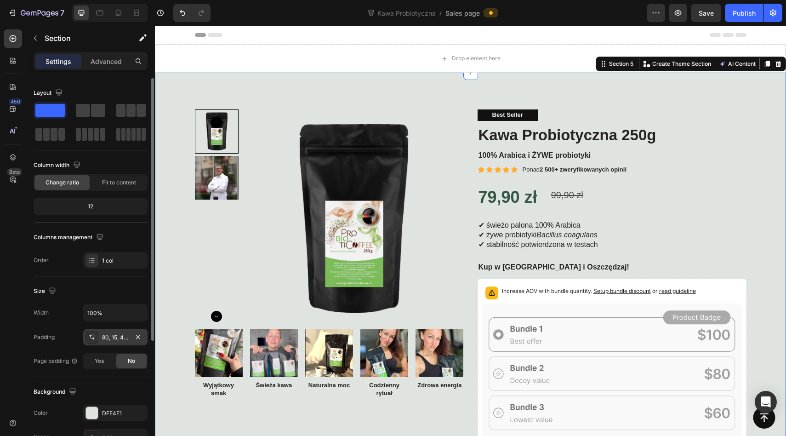
click at [115, 338] on div "80, 15, 48, 15" at bounding box center [115, 337] width 27 height 8
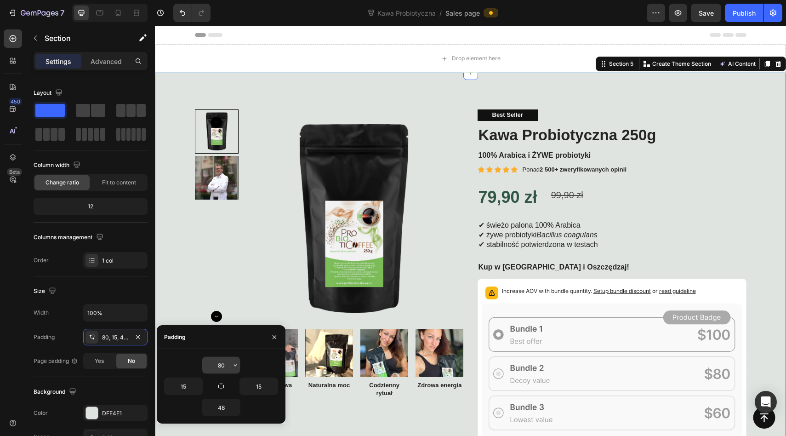
click at [217, 363] on input "80" at bounding box center [221, 365] width 38 height 17
click at [232, 366] on icon "button" at bounding box center [235, 364] width 7 height 7
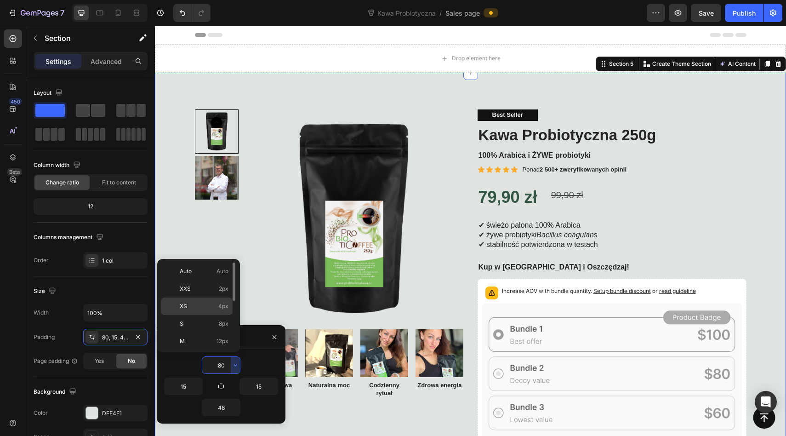
click at [212, 301] on div "XS 4px" at bounding box center [197, 305] width 72 height 17
type input "4"
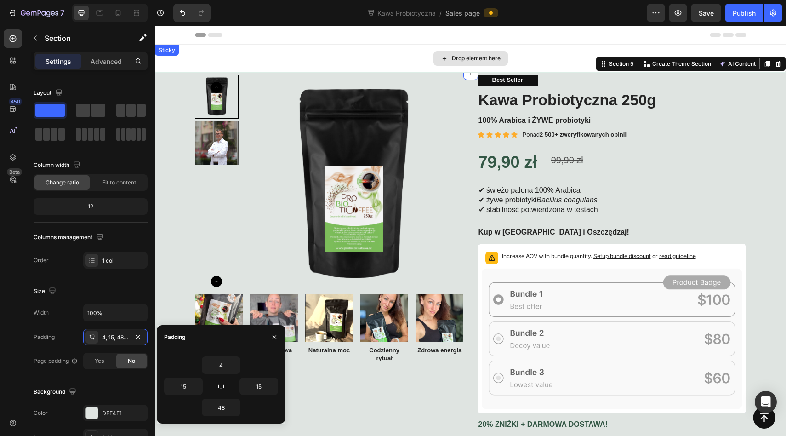
click at [381, 63] on div "Drop element here" at bounding box center [470, 59] width 631 height 28
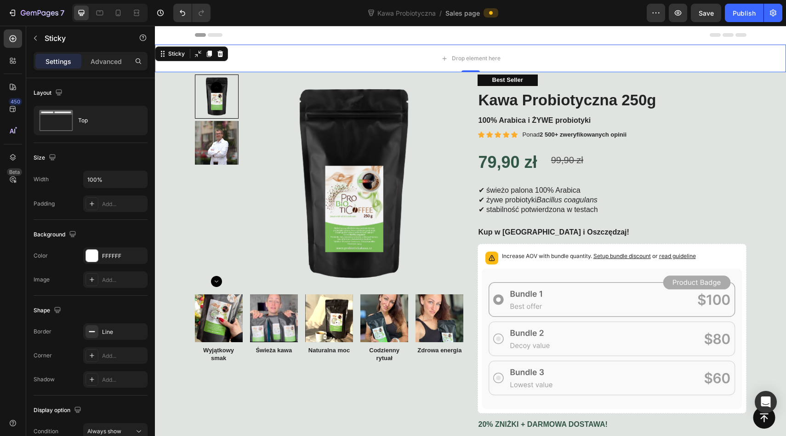
click at [426, 34] on div "Header" at bounding box center [471, 35] width 552 height 18
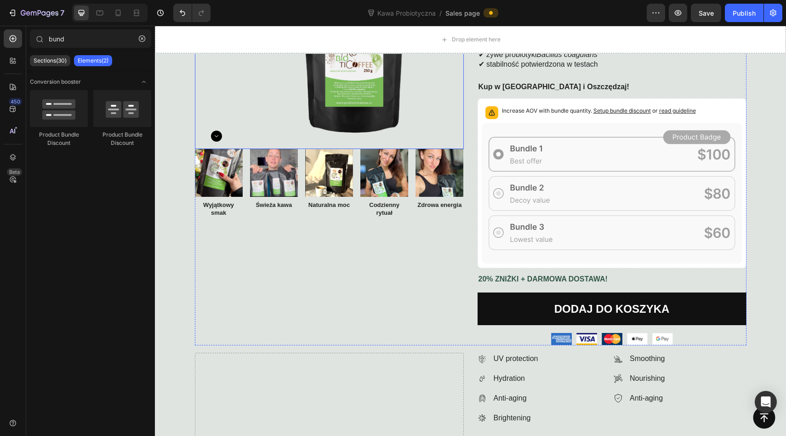
scroll to position [153, 0]
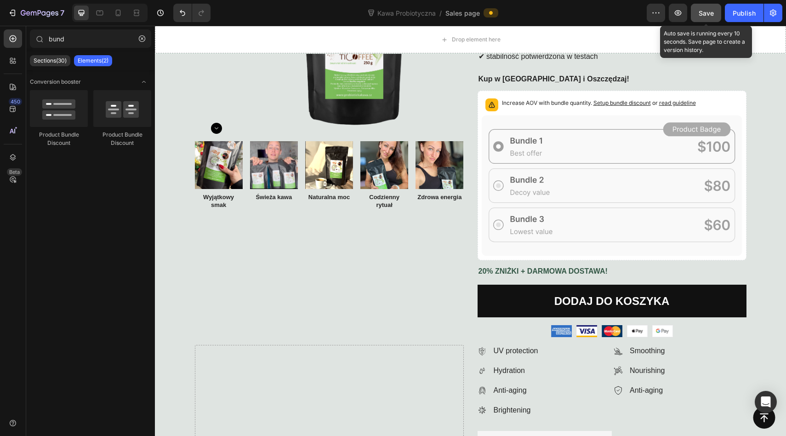
click at [709, 11] on span "Save" at bounding box center [706, 13] width 15 height 8
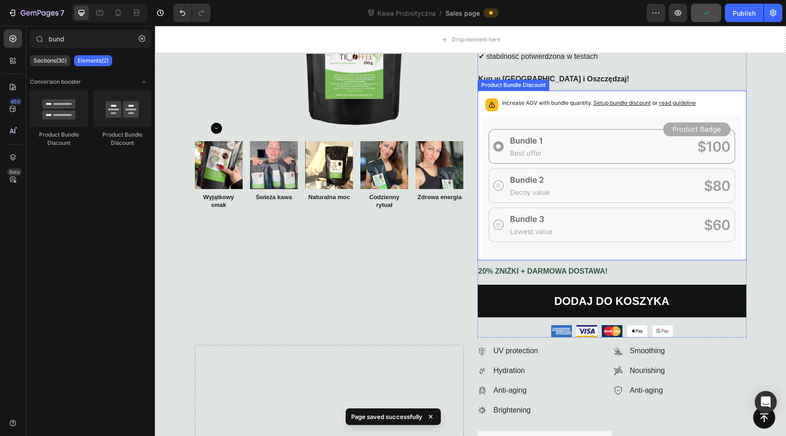
click at [612, 103] on span "Setup bundle discount" at bounding box center [622, 102] width 57 height 7
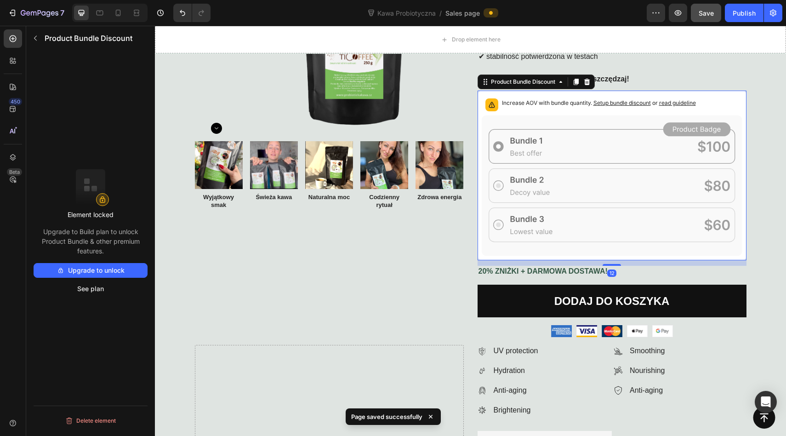
click at [612, 103] on span "Setup bundle discount" at bounding box center [622, 102] width 57 height 7
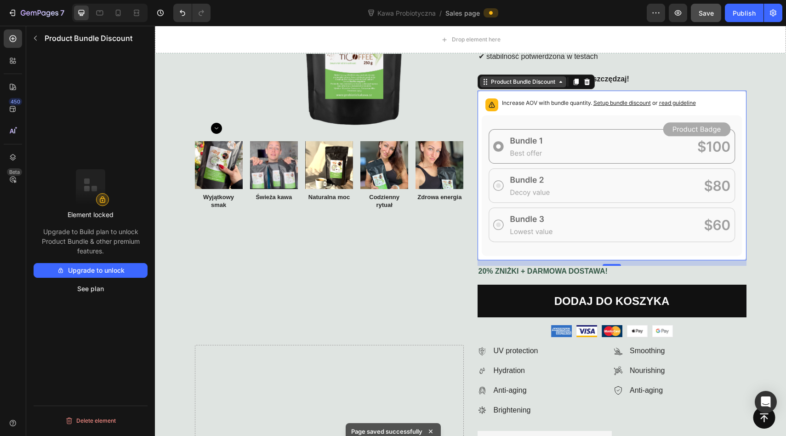
click at [511, 85] on div "Product Bundle Discount" at bounding box center [523, 82] width 68 height 8
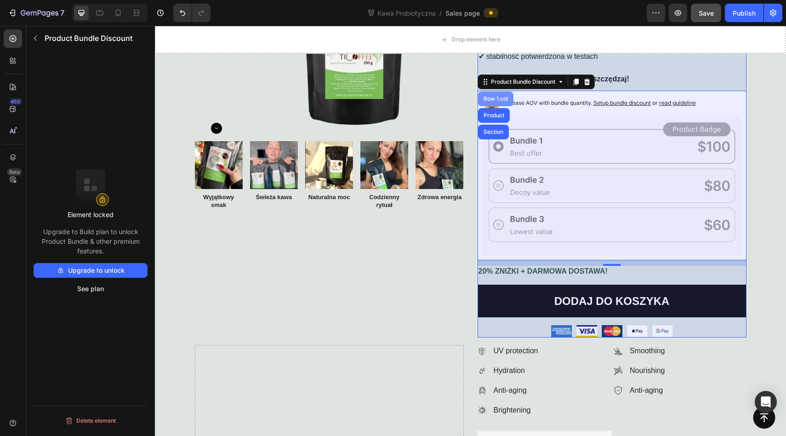
click at [502, 102] on div "Row 1 col" at bounding box center [495, 98] width 35 height 15
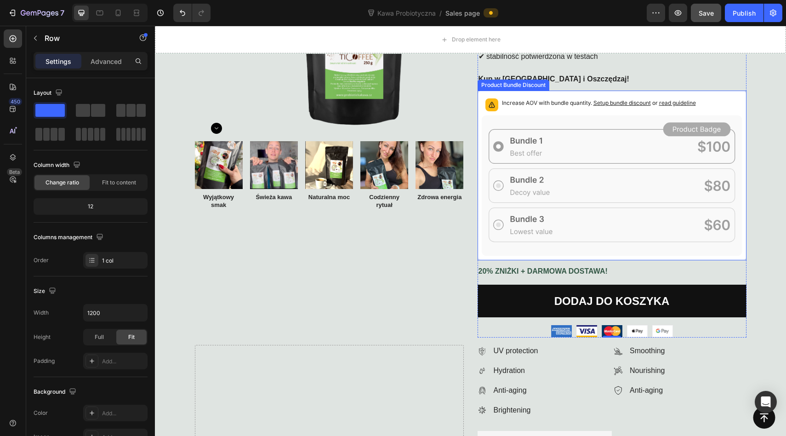
click at [560, 103] on p "Increase AOV with bundle quantity. Setup bundle discount or read guideline" at bounding box center [599, 102] width 194 height 9
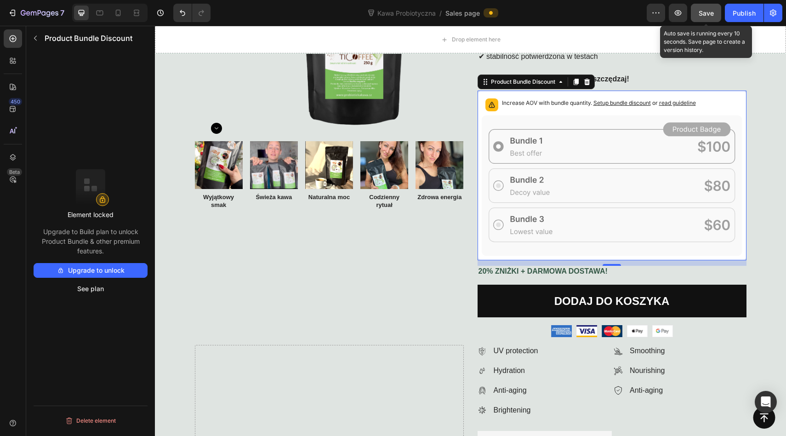
drag, startPoint x: 693, startPoint y: 17, endPoint x: 496, endPoint y: 34, distance: 198.0
click at [693, 17] on button "Save" at bounding box center [706, 13] width 30 height 18
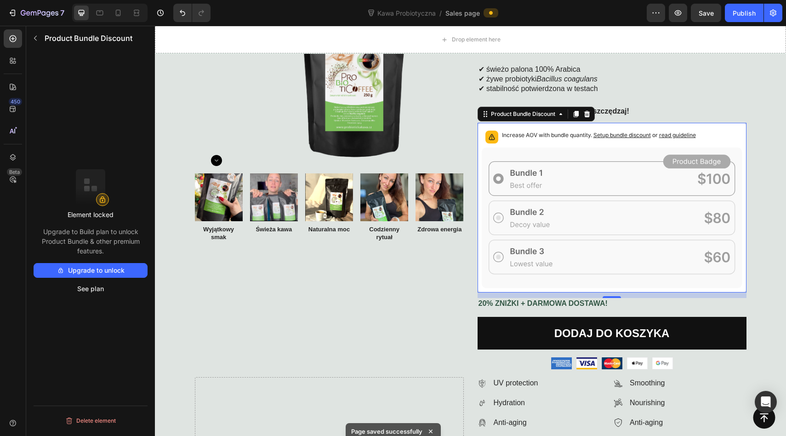
scroll to position [137, 0]
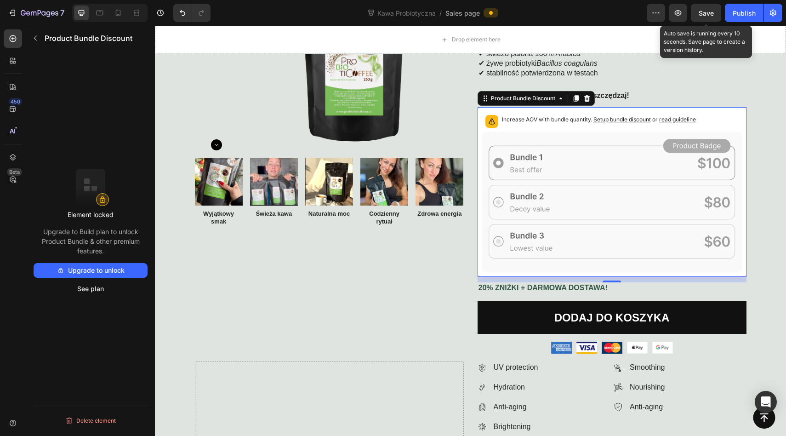
click at [706, 11] on span "Save" at bounding box center [706, 13] width 15 height 8
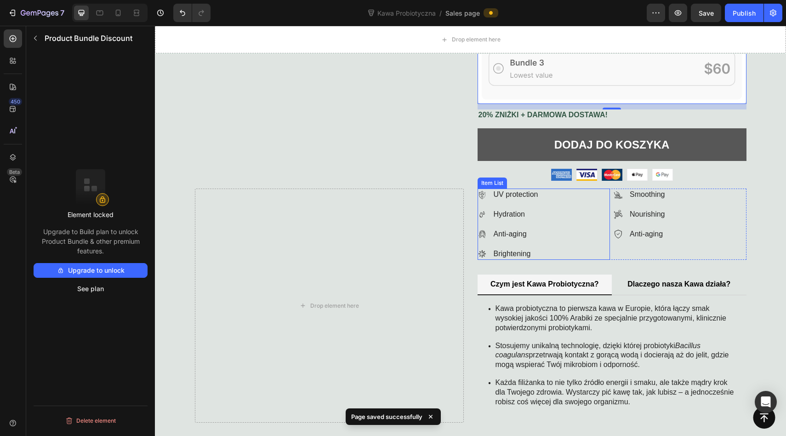
scroll to position [301, 0]
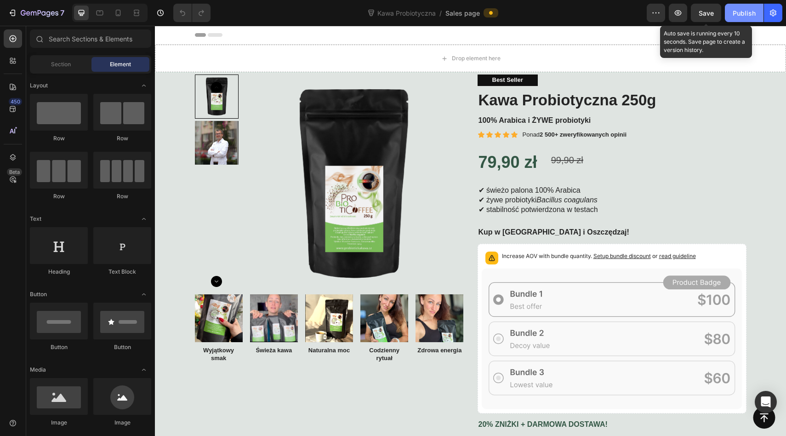
click at [739, 12] on div "Publish" at bounding box center [744, 13] width 23 height 10
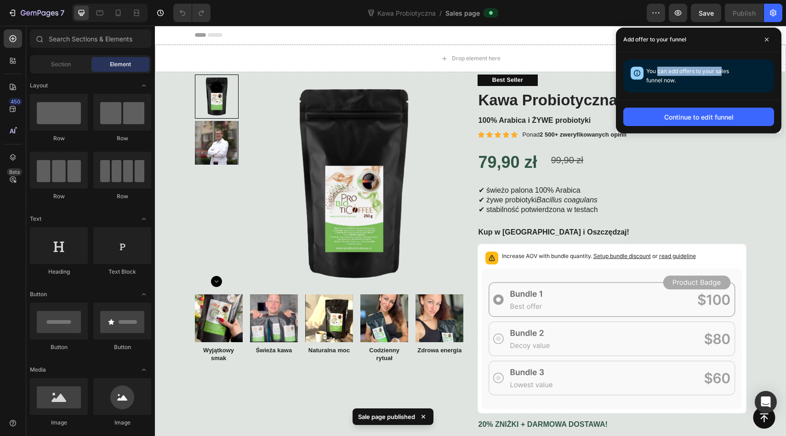
drag, startPoint x: 658, startPoint y: 71, endPoint x: 723, endPoint y: 73, distance: 64.4
click at [723, 73] on span "You can add offers to your sales funnel now." at bounding box center [687, 76] width 83 height 16
click at [707, 118] on div "Continue to edit funnel" at bounding box center [698, 117] width 69 height 10
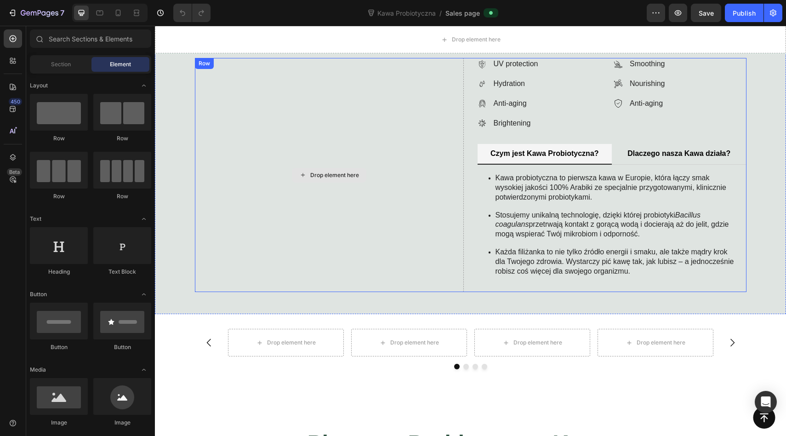
scroll to position [396, 0]
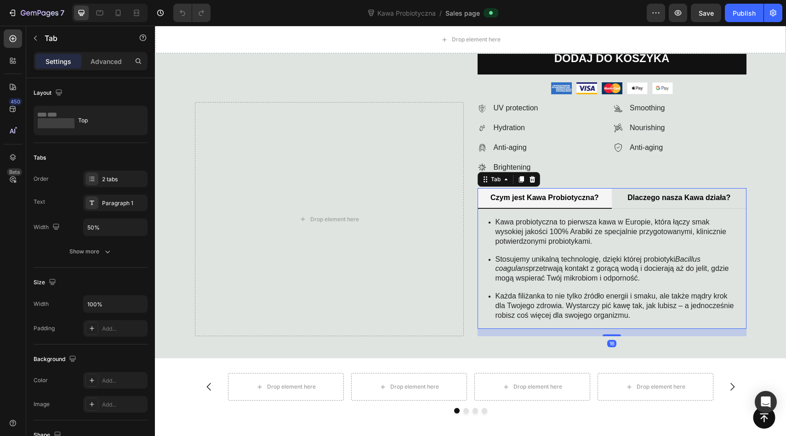
click at [498, 189] on li "Czym jest Kawa Probiotyczna?" at bounding box center [545, 198] width 135 height 21
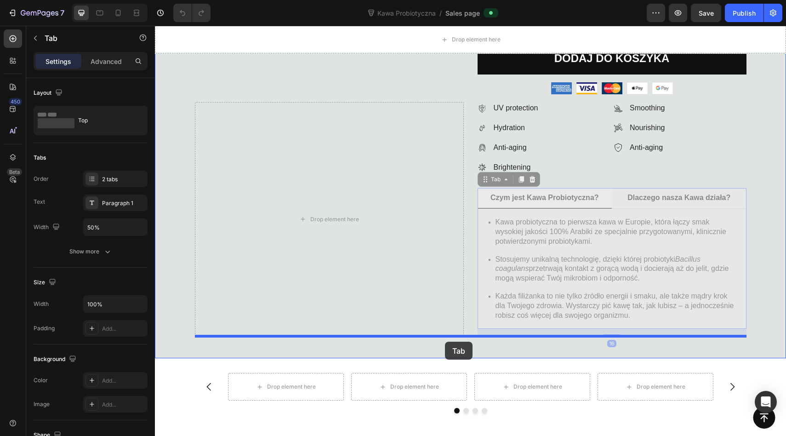
drag, startPoint x: 494, startPoint y: 179, endPoint x: 445, endPoint y: 341, distance: 168.7
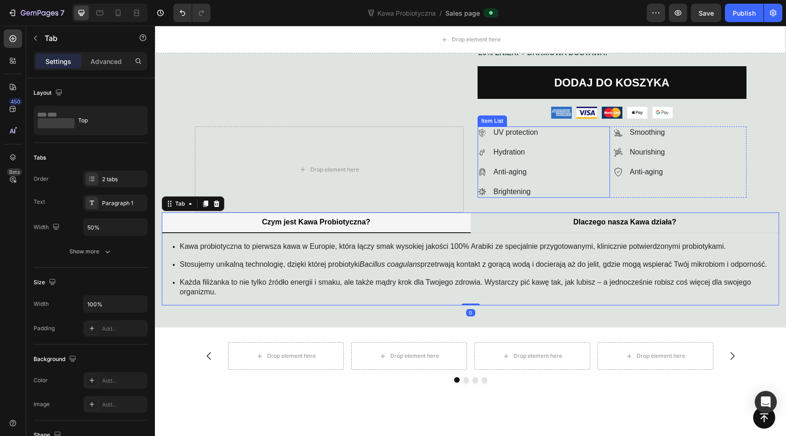
scroll to position [360, 0]
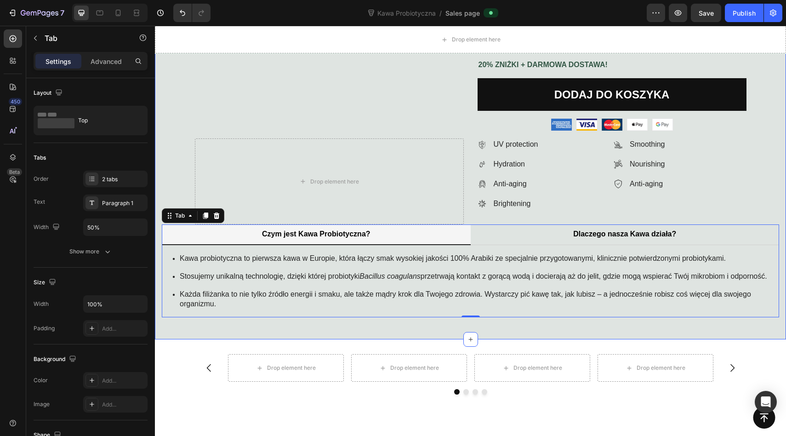
click at [516, 136] on div "Product Images Image Wyjątkowy smak Text Block Image Świeża kawa Text Block Ima…" at bounding box center [470, 16] width 617 height 602
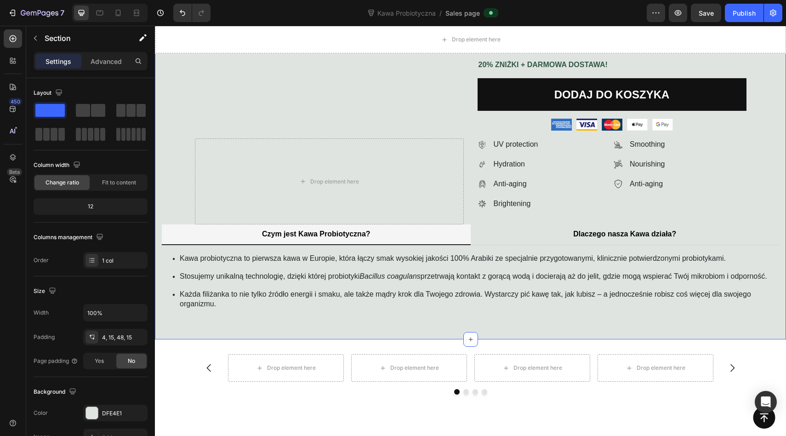
click at [500, 134] on div "Product Images Image Wyjątkowy smak Text Block Image Świeża kawa Text Block Ima…" at bounding box center [470, 16] width 617 height 602
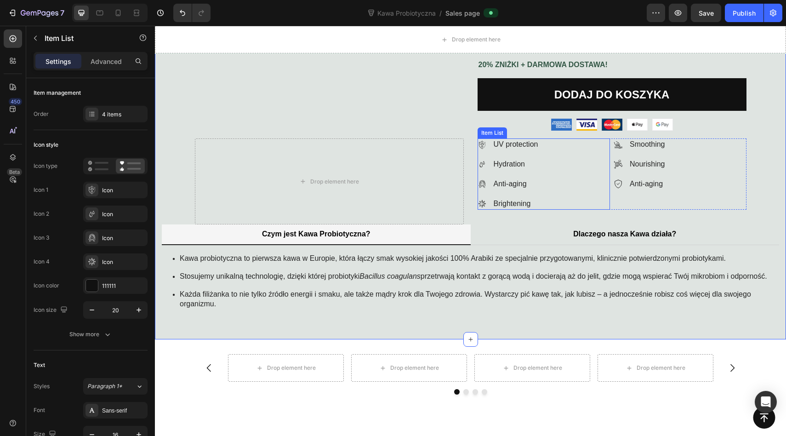
click at [497, 130] on div "Item List" at bounding box center [493, 133] width 26 height 8
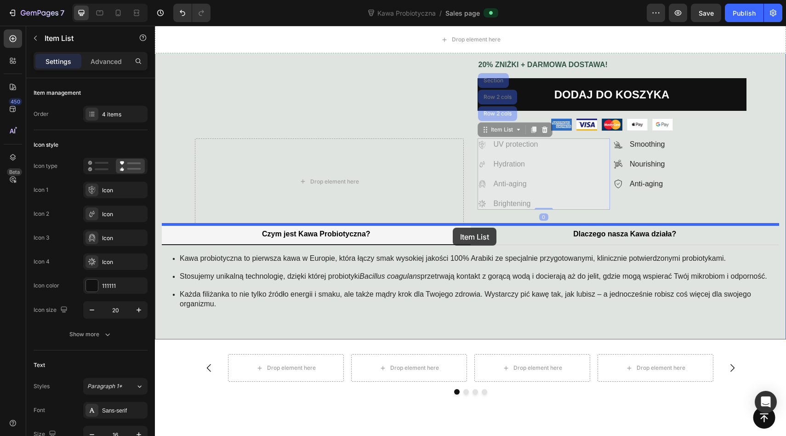
drag, startPoint x: 488, startPoint y: 131, endPoint x: 453, endPoint y: 228, distance: 103.3
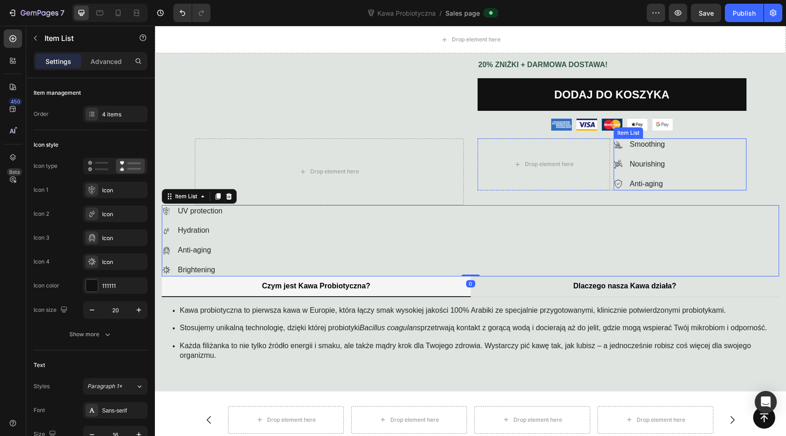
click at [640, 139] on div "Smoothing" at bounding box center [648, 144] width 38 height 12
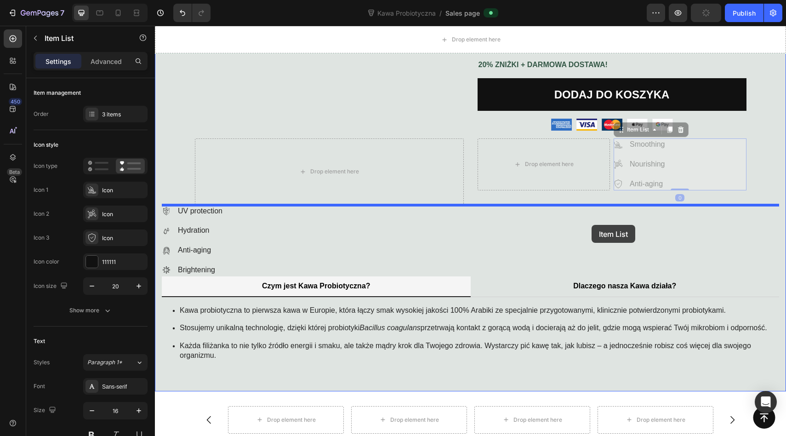
drag, startPoint x: 619, startPoint y: 131, endPoint x: 592, endPoint y: 225, distance: 98.2
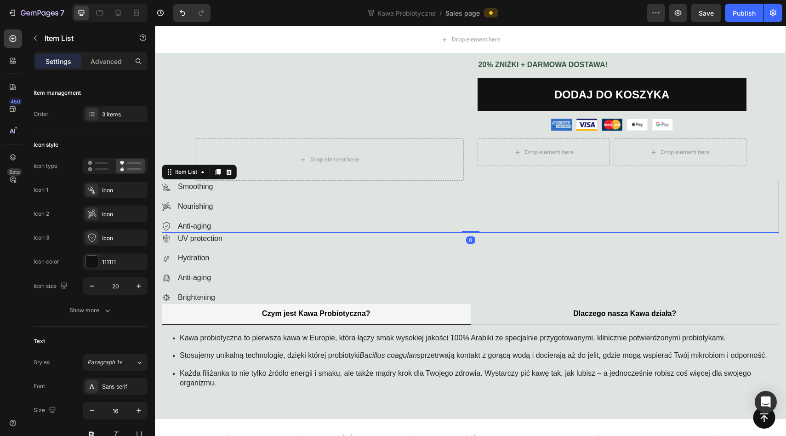
click at [661, 207] on div "Smoothing Nourishing Anti-aging" at bounding box center [470, 206] width 617 height 51
click at [233, 171] on div at bounding box center [228, 171] width 11 height 11
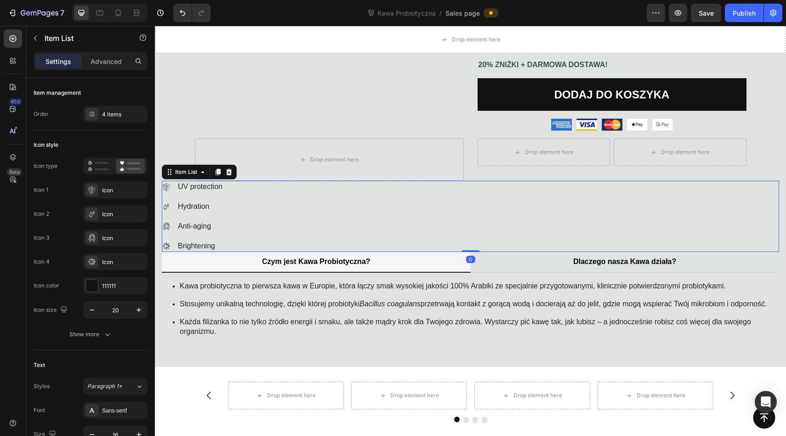
click at [233, 201] on div "UV protection Hydration Anti-aging Brightening" at bounding box center [470, 216] width 617 height 71
click at [229, 174] on icon at bounding box center [229, 172] width 6 height 6
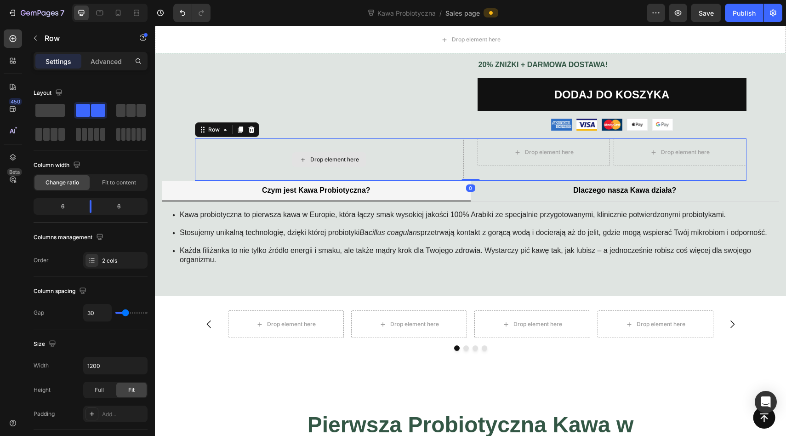
click at [195, 139] on div "Drop element here" at bounding box center [329, 159] width 269 height 42
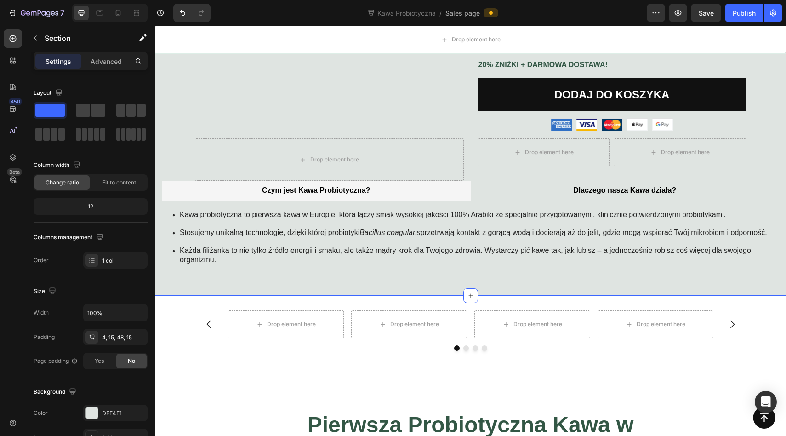
click at [228, 141] on div "Drop element here" at bounding box center [329, 159] width 269 height 42
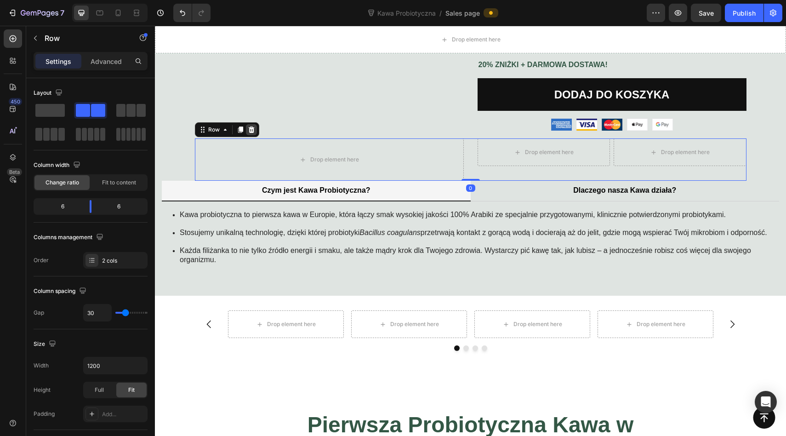
click at [254, 129] on icon at bounding box center [251, 129] width 7 height 7
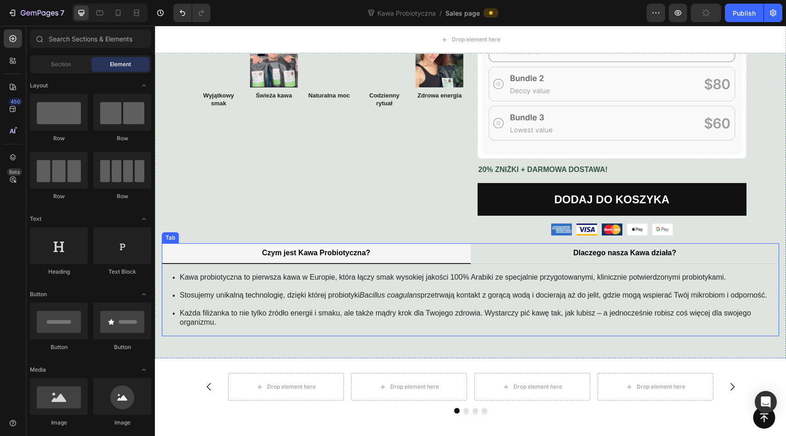
scroll to position [246, 0]
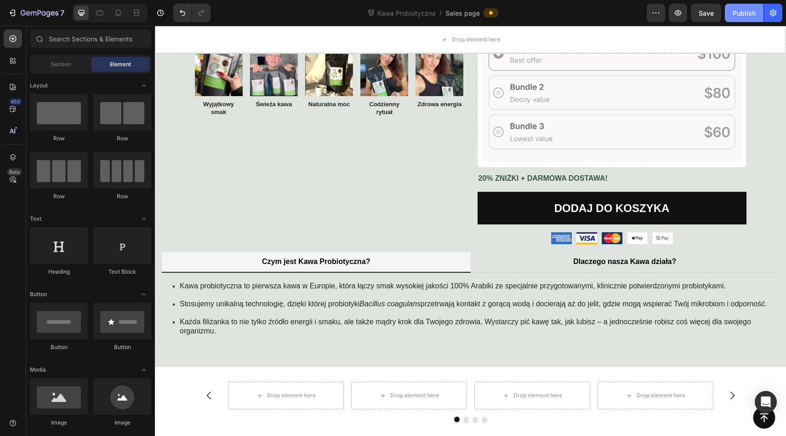
click at [731, 6] on button "Publish" at bounding box center [744, 13] width 39 height 18
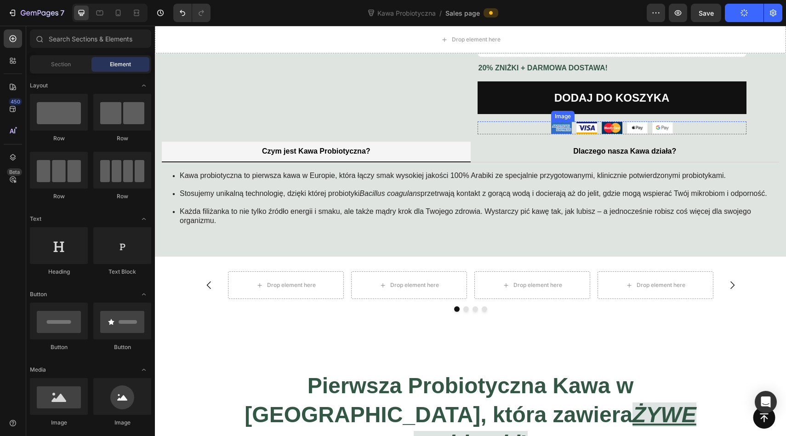
scroll to position [358, 0]
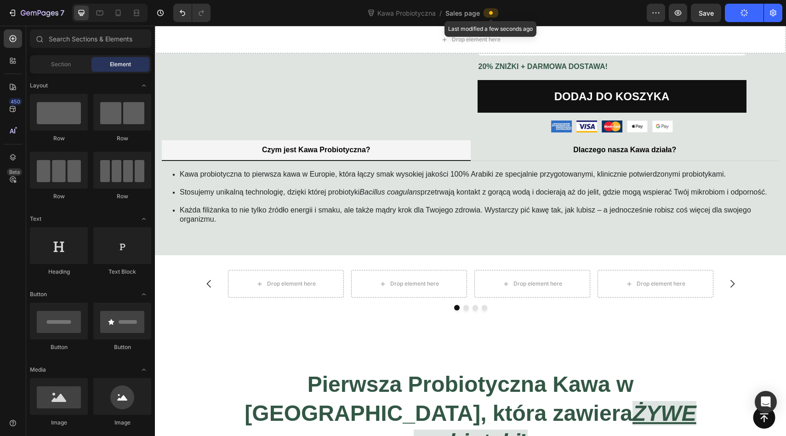
click at [487, 15] on span at bounding box center [490, 12] width 7 height 7
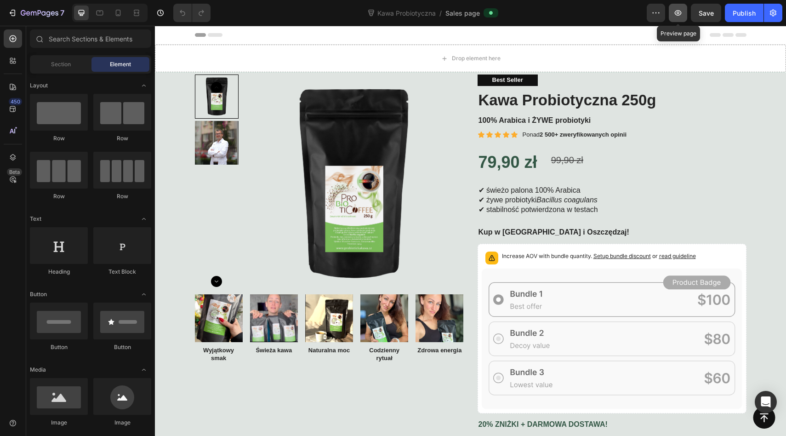
click at [674, 12] on icon "button" at bounding box center [678, 12] width 9 height 9
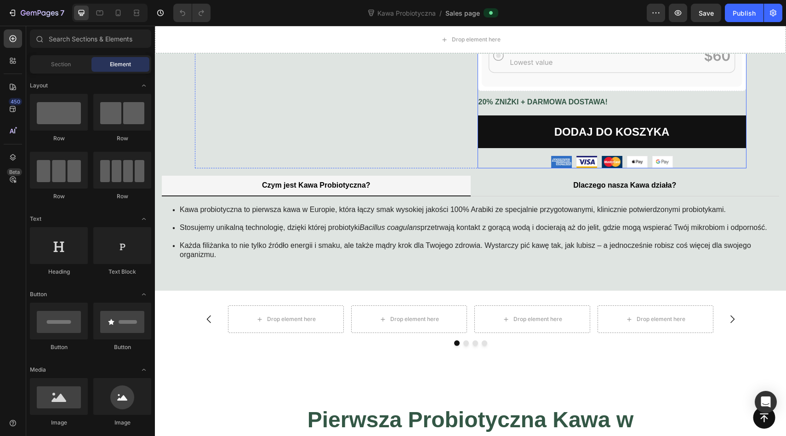
scroll to position [355, 0]
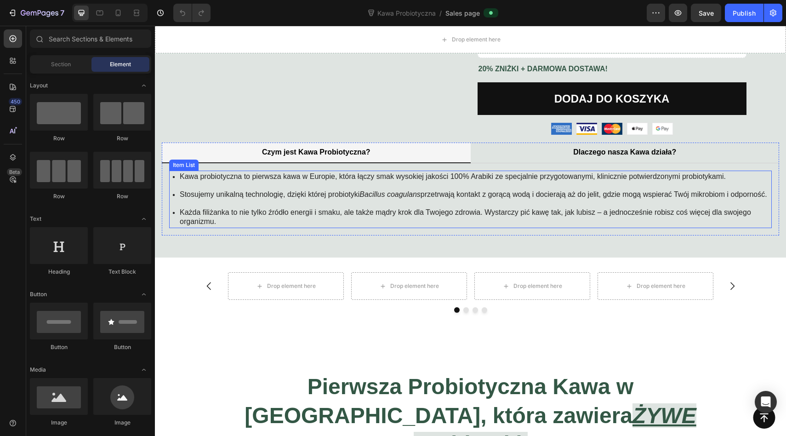
click at [332, 182] on div "Kawa probiotyczna to pierwsza kawa w Europie, która łączy smak wysokiej jakości…" at bounding box center [475, 177] width 594 height 12
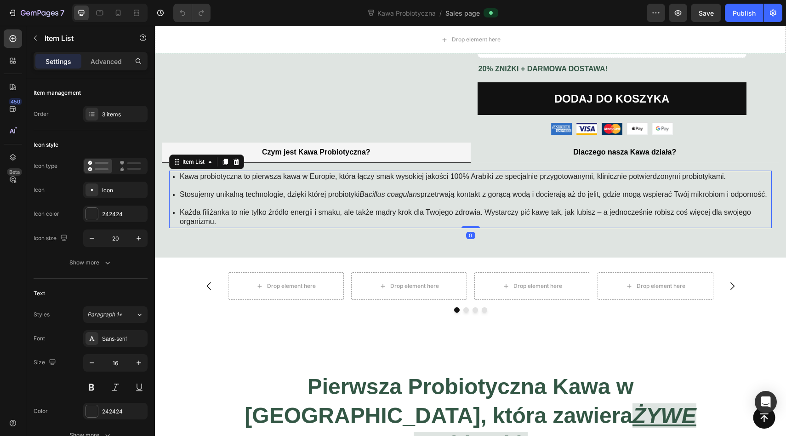
click at [320, 211] on div "Kawa probiotyczna to pierwsza kawa w Europie, która łączy smak wysokiej jakości…" at bounding box center [470, 199] width 603 height 57
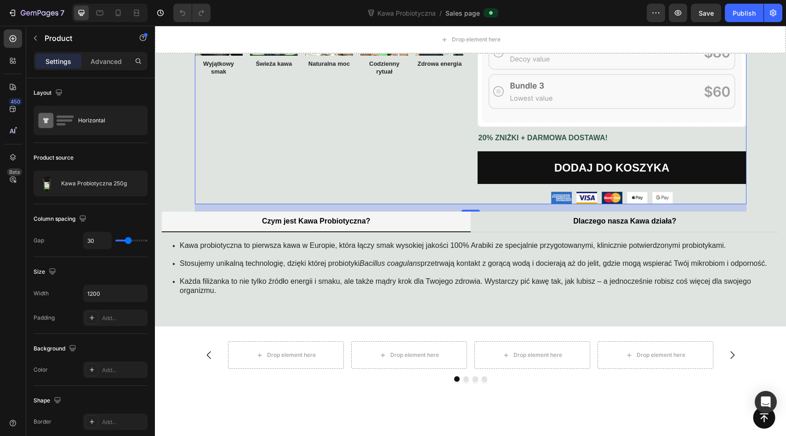
scroll to position [288, 0]
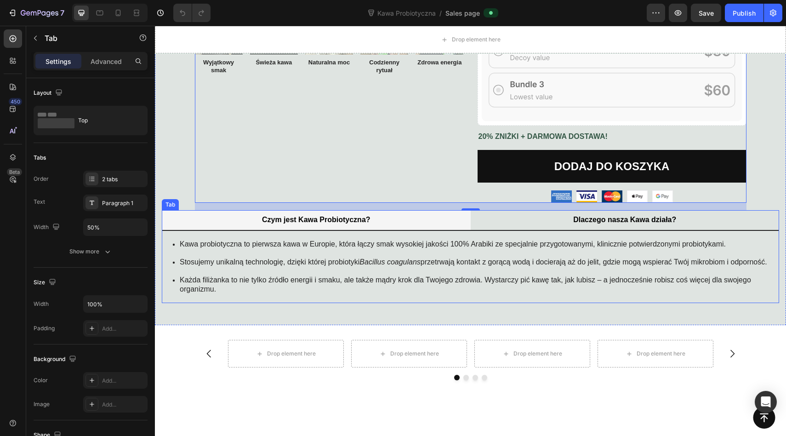
click at [492, 219] on li "Dlaczego nasza Kawa działa?" at bounding box center [625, 220] width 309 height 21
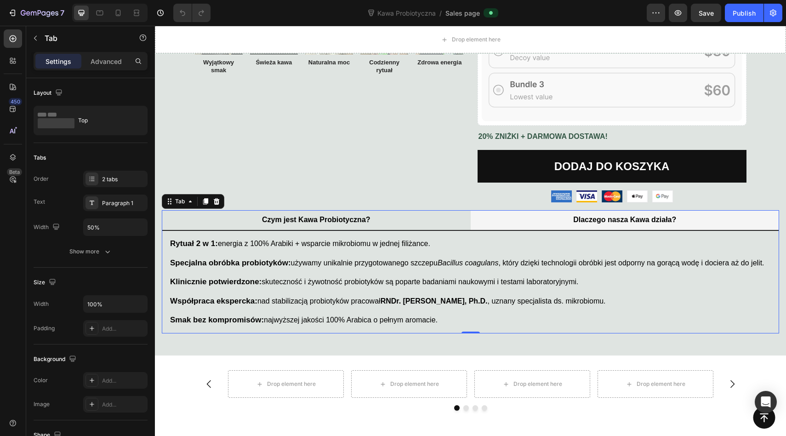
click at [403, 216] on li "Czym jest Kawa Probiotyczna?" at bounding box center [316, 220] width 309 height 21
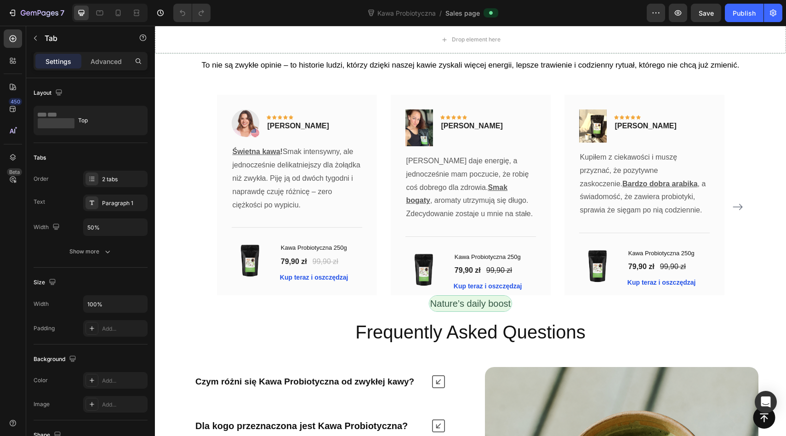
scroll to position [2729, 0]
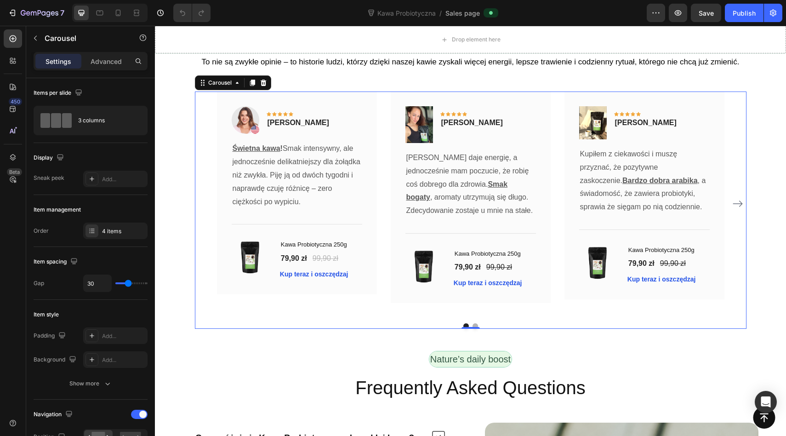
click at [743, 201] on button "Carousel Next Arrow" at bounding box center [738, 203] width 15 height 15
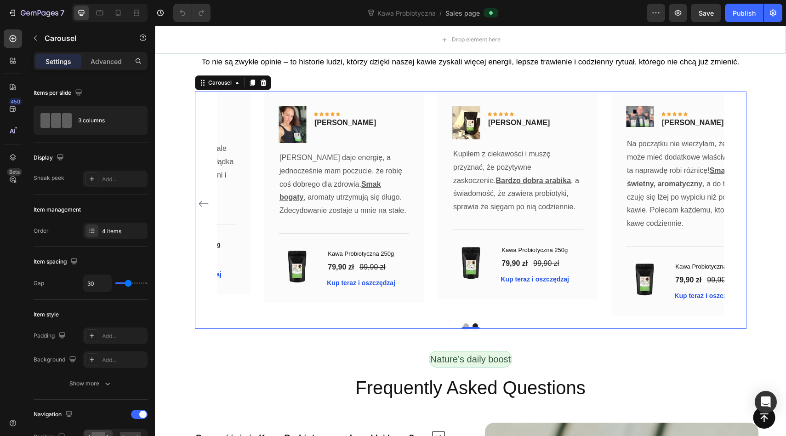
click at [742, 201] on div "Image Icon Icon Icon Icon Icon Row [PERSON_NAME] Text block Row Świetna kawa ! …" at bounding box center [471, 203] width 552 height 224
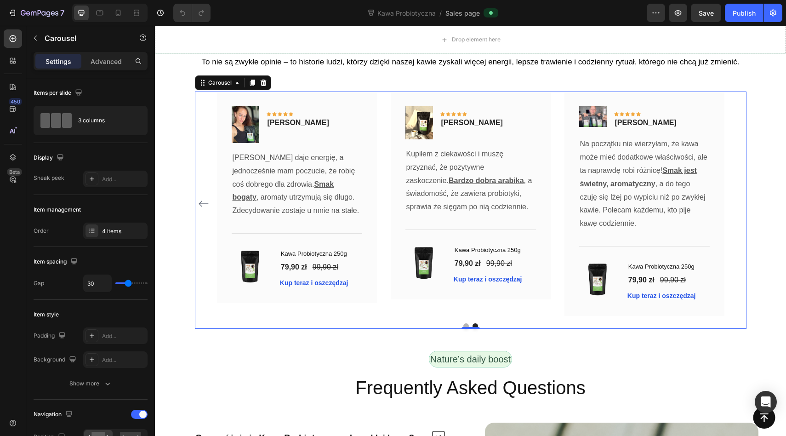
click at [742, 201] on div "Image Icon Icon Icon Icon Icon Row [PERSON_NAME] Text block Row Świetna kawa ! …" at bounding box center [471, 203] width 552 height 224
click at [203, 204] on icon "Carousel Back Arrow" at bounding box center [204, 204] width 10 height 6
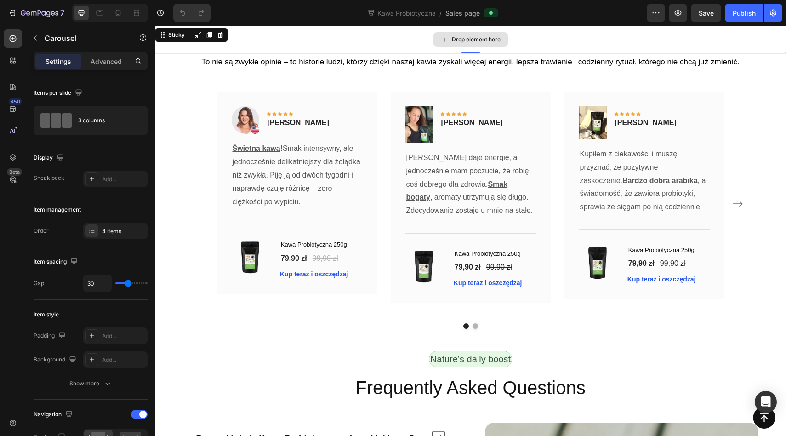
click at [681, 34] on div "Drop element here" at bounding box center [470, 40] width 631 height 28
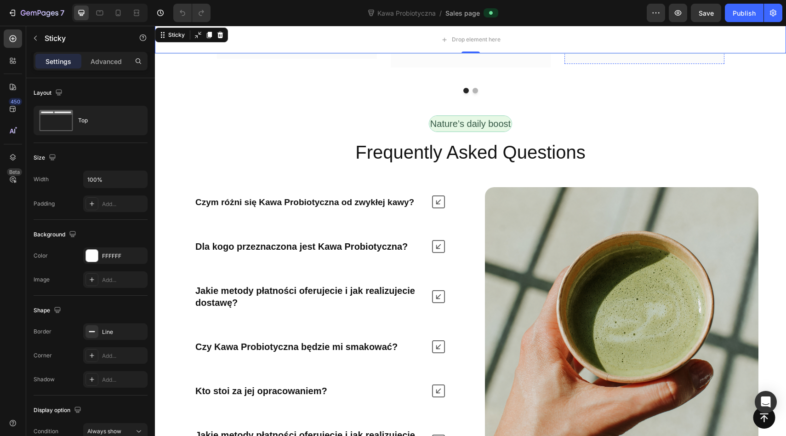
scroll to position [2970, 0]
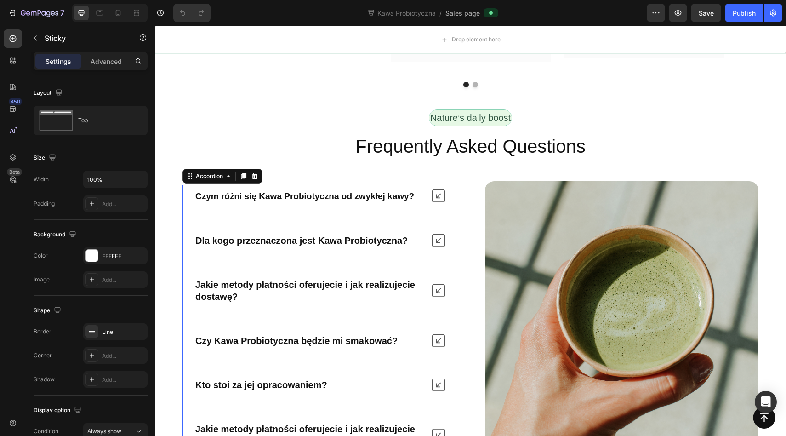
click at [437, 194] on icon at bounding box center [438, 195] width 13 height 13
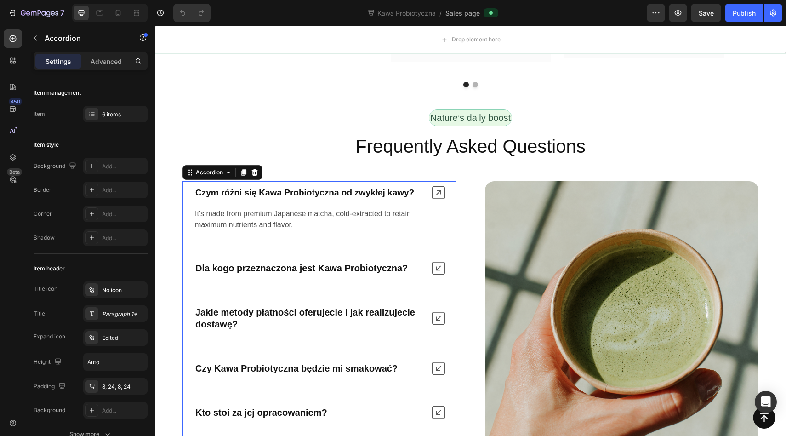
click at [437, 194] on icon at bounding box center [438, 192] width 13 height 13
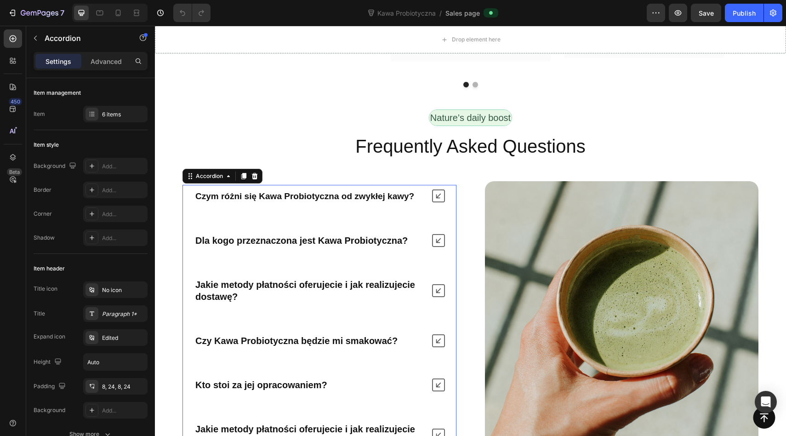
click at [320, 199] on strong "Czym różni się Kawa Probiotyczna od zwykłej kawy?" at bounding box center [304, 196] width 219 height 10
click at [439, 192] on icon at bounding box center [438, 195] width 13 height 13
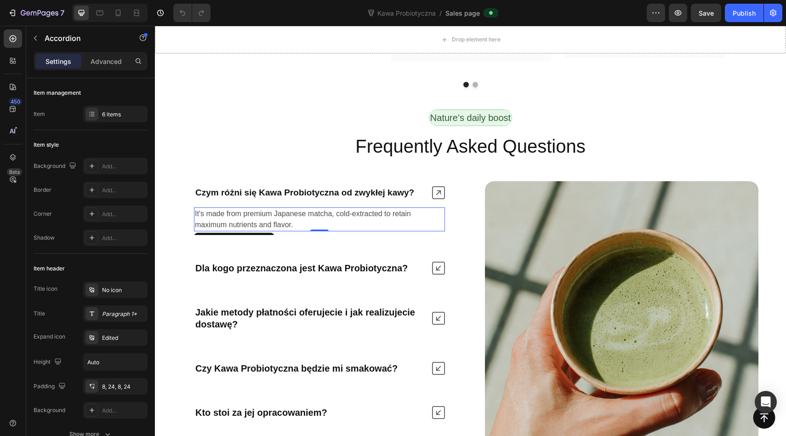
click at [270, 222] on p "It's made from premium Japanese matcha, cold-extracted to retain maximum nutrie…" at bounding box center [319, 219] width 249 height 22
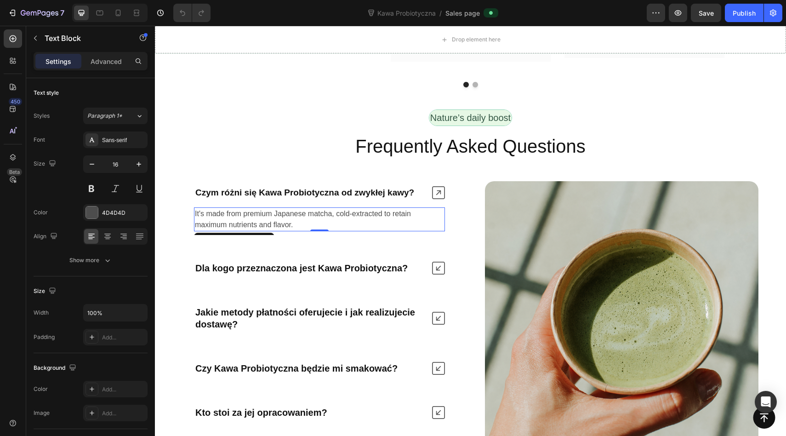
click at [270, 222] on p "It's made from premium Japanese matcha, cold-extracted to retain maximum nutrie…" at bounding box center [319, 219] width 249 height 22
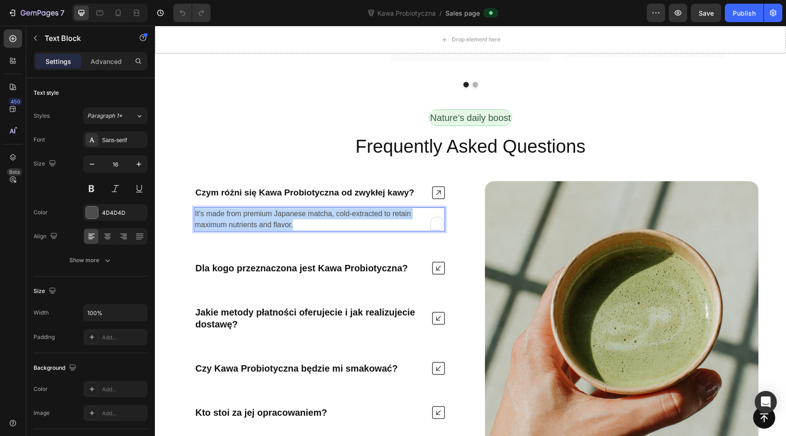
click at [270, 222] on p "It's made from premium Japanese matcha, cold-extracted to retain maximum nutrie…" at bounding box center [319, 219] width 249 height 22
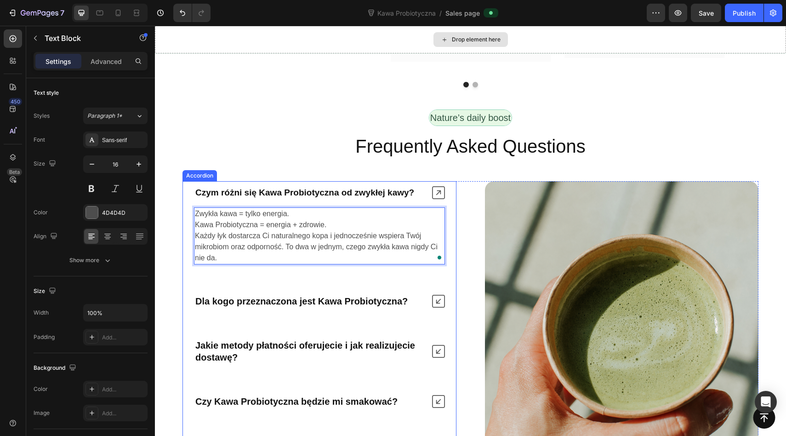
click at [435, 297] on icon at bounding box center [438, 301] width 13 height 13
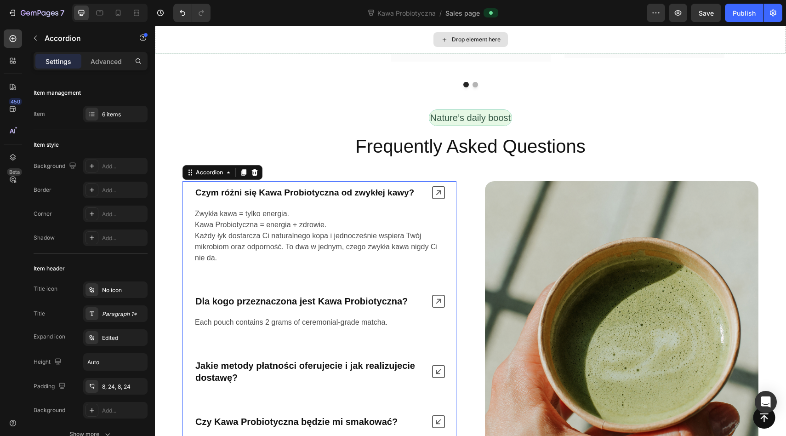
click at [274, 329] on div "Each pouch contains 2 grams of ceremonial-grade matcha. Text Block" at bounding box center [319, 322] width 273 height 20
click at [274, 323] on p "Each pouch contains 2 grams of ceremonial-grade matcha." at bounding box center [319, 322] width 249 height 11
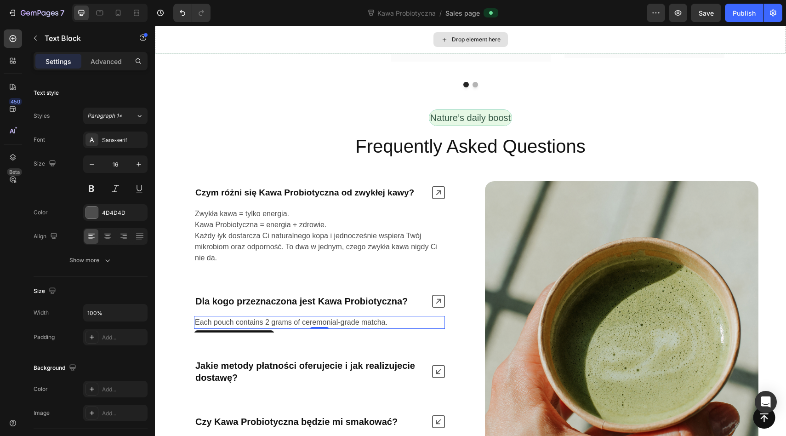
click at [274, 323] on p "Each pouch contains 2 grams of ceremonial-grade matcha." at bounding box center [319, 322] width 249 height 11
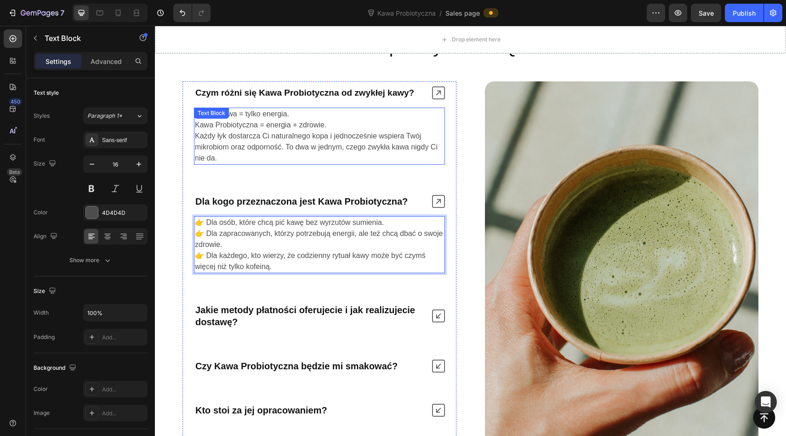
scroll to position [3121, 0]
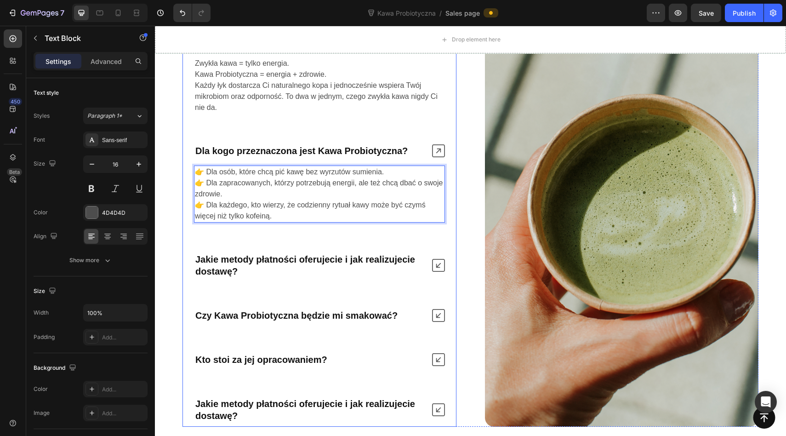
click at [438, 266] on icon at bounding box center [438, 265] width 13 height 13
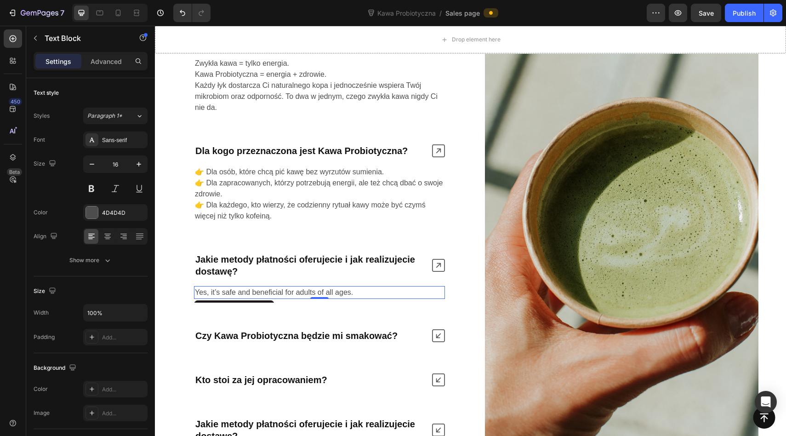
click at [283, 292] on p "Yes, it’s safe and beneficial for adults of all ages." at bounding box center [319, 292] width 249 height 11
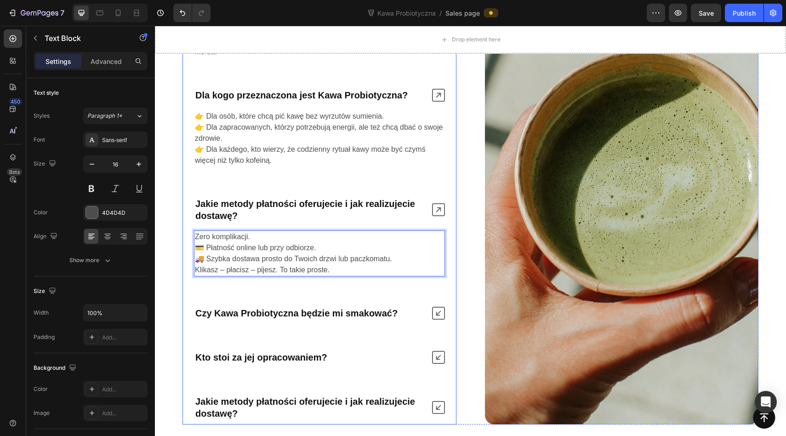
scroll to position [3180, 0]
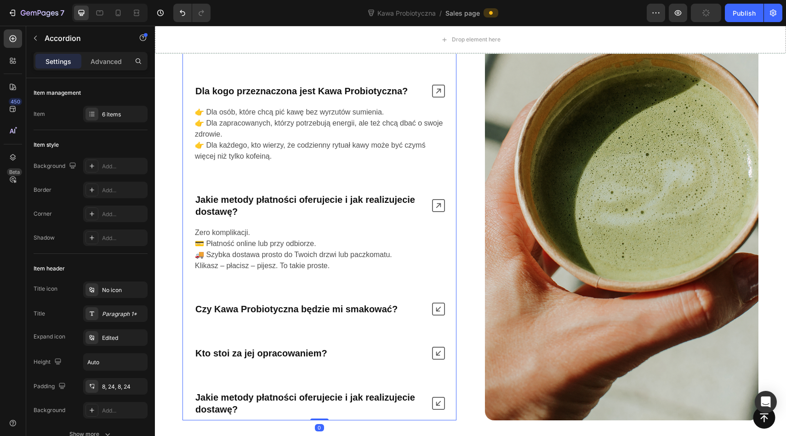
click at [437, 306] on icon at bounding box center [438, 309] width 13 height 13
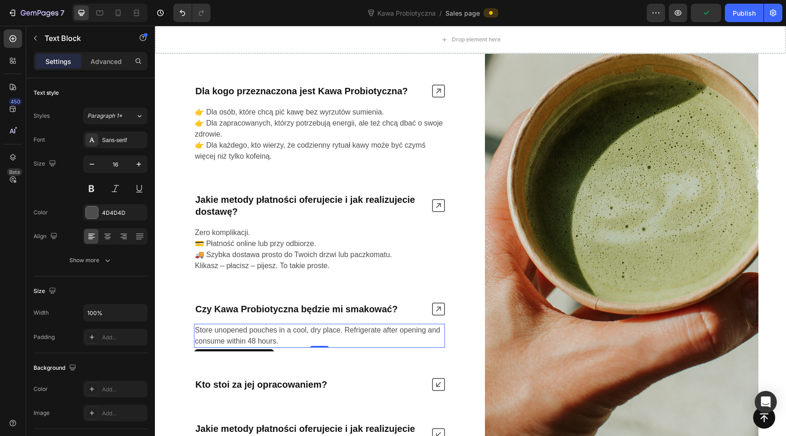
click at [318, 328] on p "Store unopened pouches in a cool, dry place. Refrigerate after opening and cons…" at bounding box center [319, 336] width 249 height 22
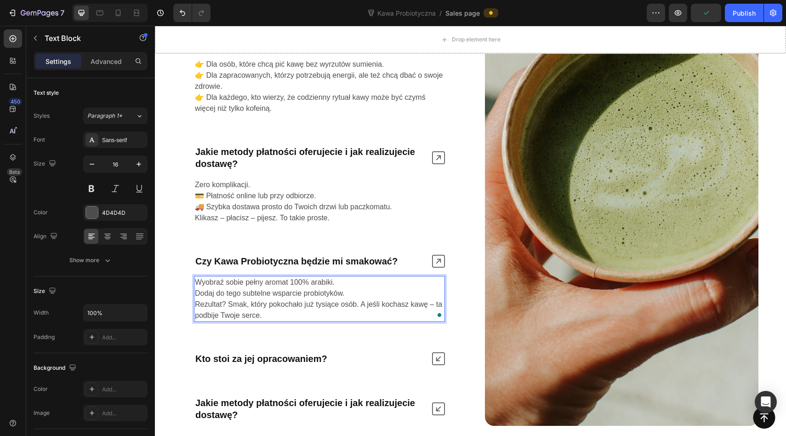
scroll to position [3286, 0]
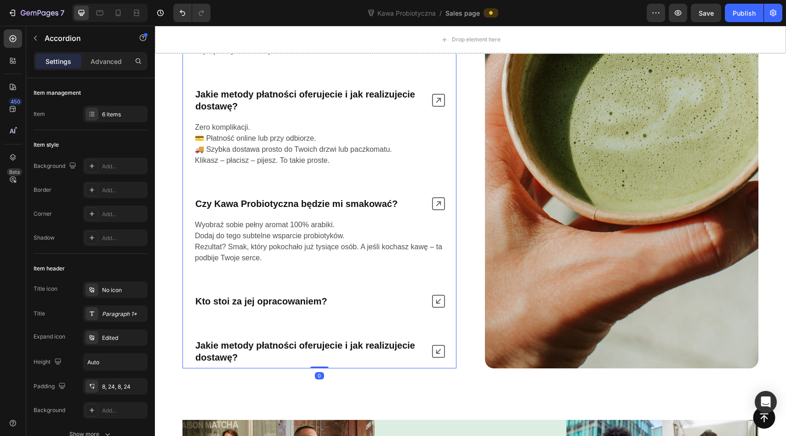
click at [269, 294] on div "Kto stoi za jej opracowaniem?" at bounding box center [261, 301] width 135 height 15
click at [437, 300] on icon at bounding box center [438, 301] width 13 height 13
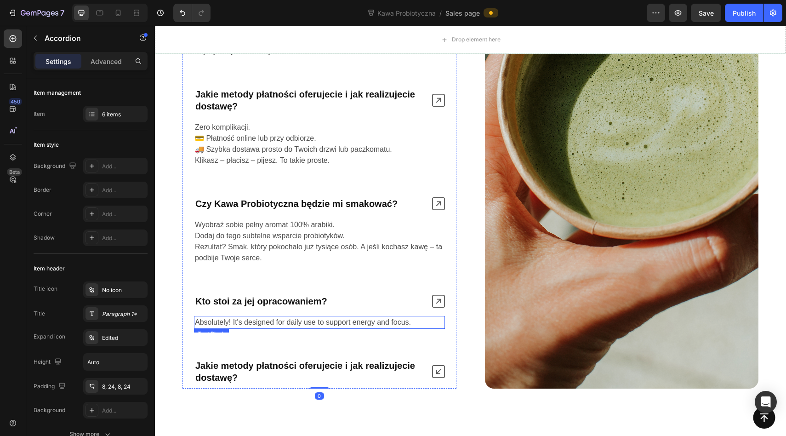
click at [279, 322] on p "Absolutely! It's designed for daily use to support energy and focus." at bounding box center [319, 322] width 249 height 11
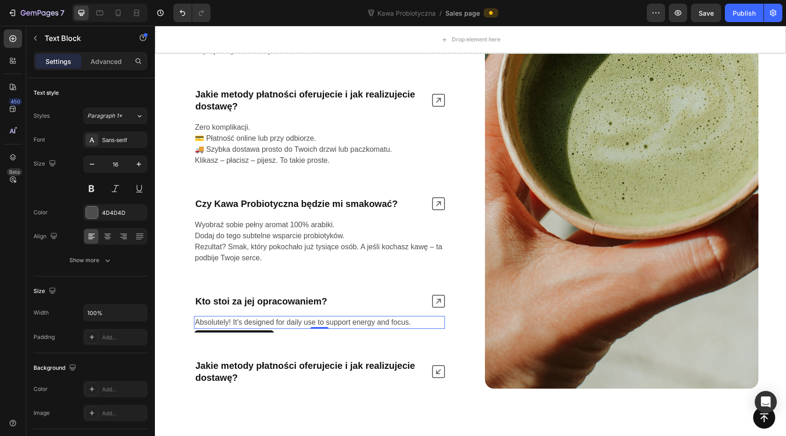
click at [279, 322] on p "Absolutely! It's designed for daily use to support energy and focus." at bounding box center [319, 322] width 249 height 11
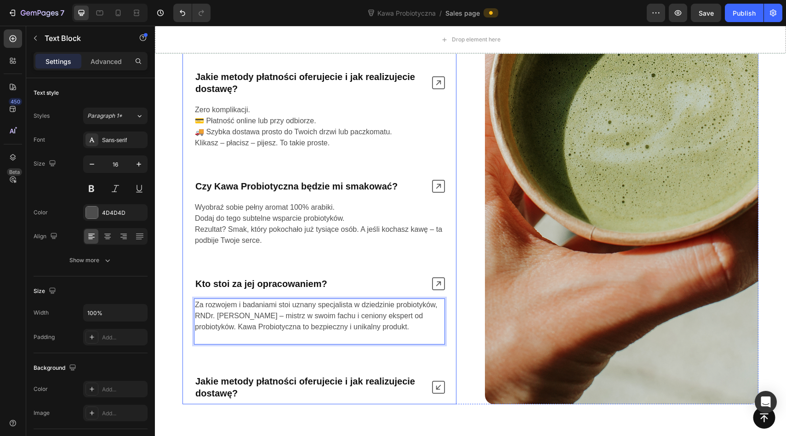
scroll to position [3310, 0]
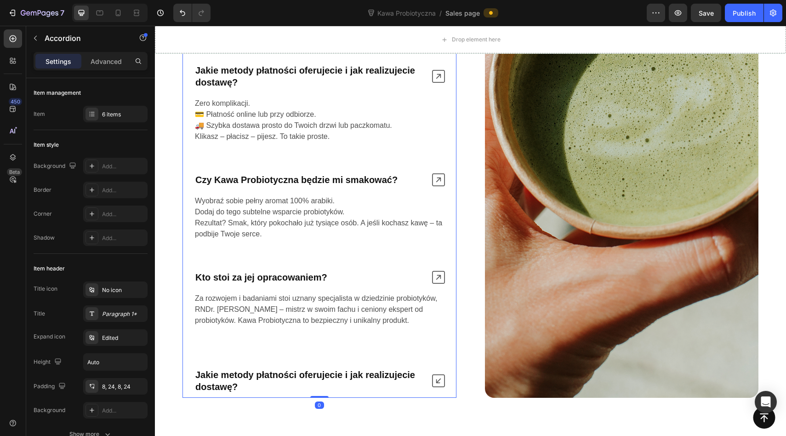
click at [280, 366] on div "Jakie metody płatności oferujecie i jak realizujecie dostawę?" at bounding box center [319, 381] width 273 height 34
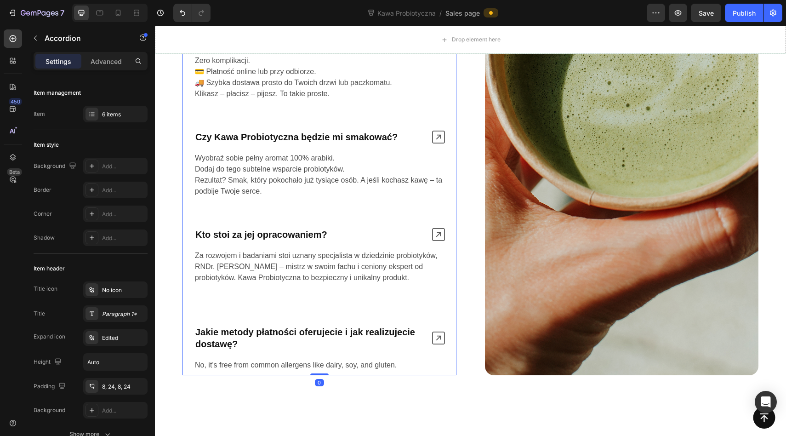
scroll to position [3368, 0]
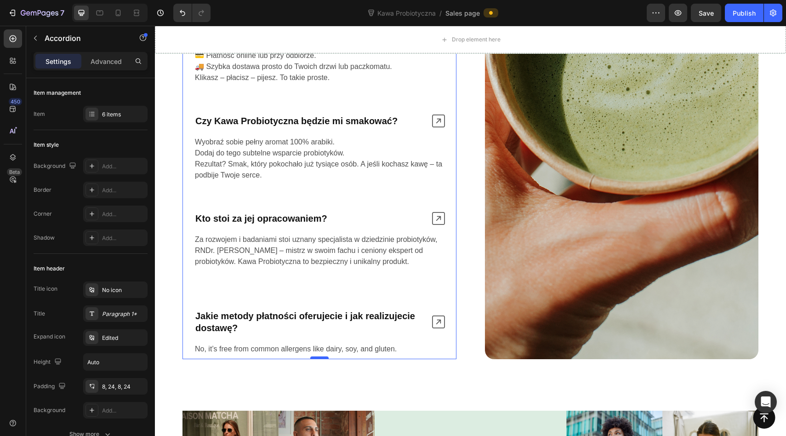
click at [310, 358] on div at bounding box center [319, 357] width 18 height 3
type input "100%"
type input "100"
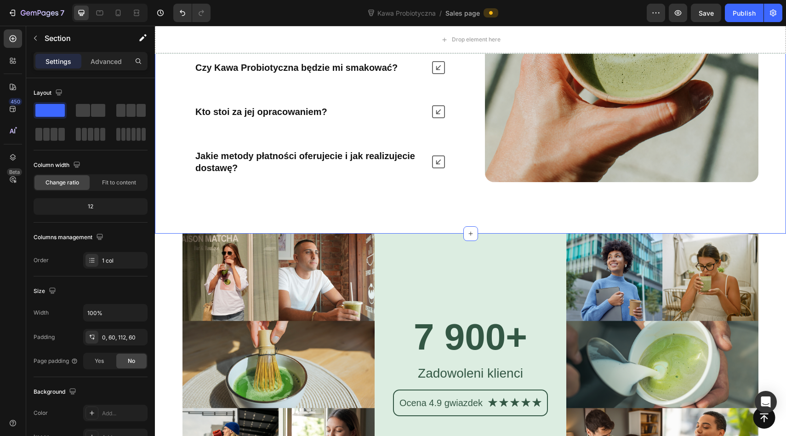
scroll to position [3243, 0]
click at [316, 155] on strong "Jakie metody płatności oferujecie i jak realizujecie dostawę?" at bounding box center [305, 162] width 220 height 22
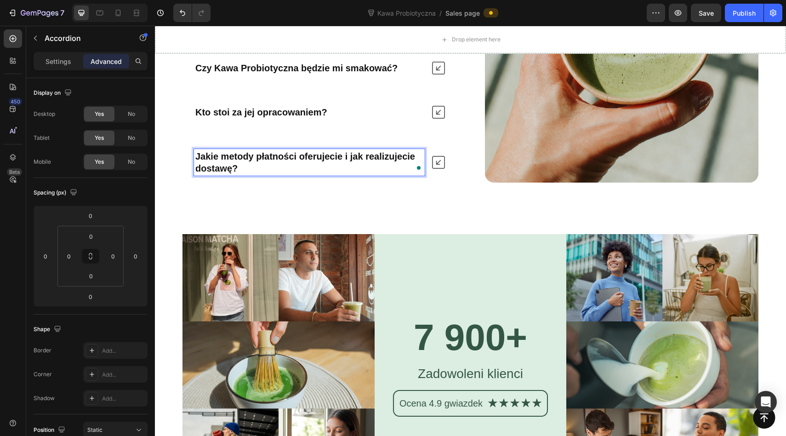
click at [229, 193] on div "Nature’s daily boost Text Block Row Frequently Asked Questions Heading Czym róż…" at bounding box center [470, 35] width 631 height 397
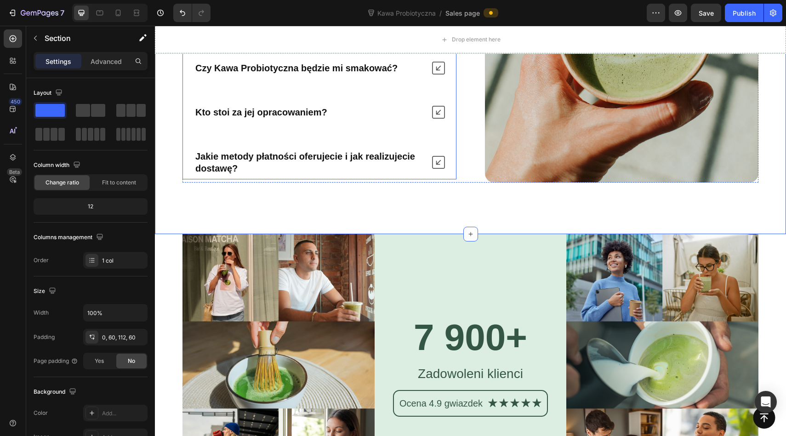
click at [229, 156] on strong "Jakie metody płatności oferujecie i jak realizujecie dostawę?" at bounding box center [305, 162] width 220 height 22
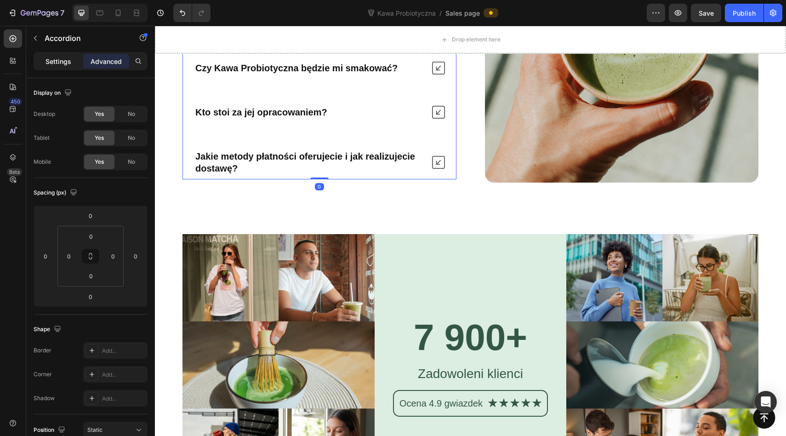
click at [74, 65] on div "Settings" at bounding box center [58, 61] width 46 height 15
type input "48"
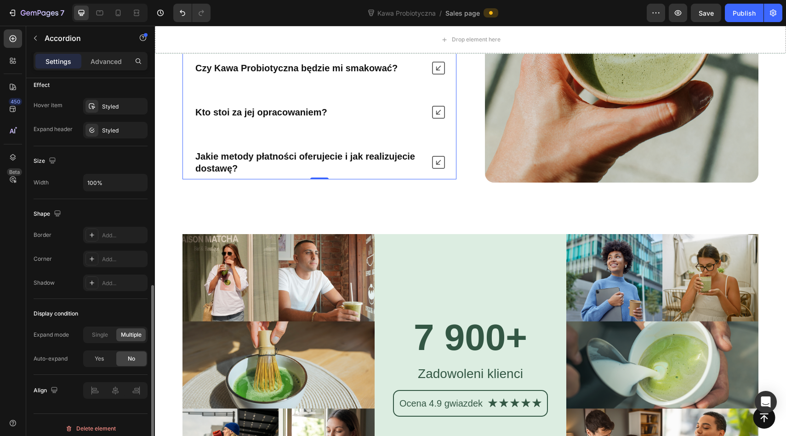
scroll to position [492, 0]
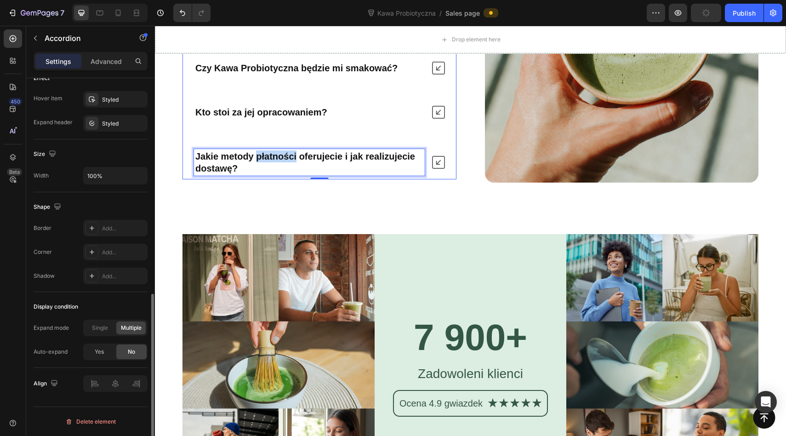
click at [286, 155] on strong "Jakie metody płatności oferujecie i jak realizujecie dostawę?" at bounding box center [305, 162] width 220 height 22
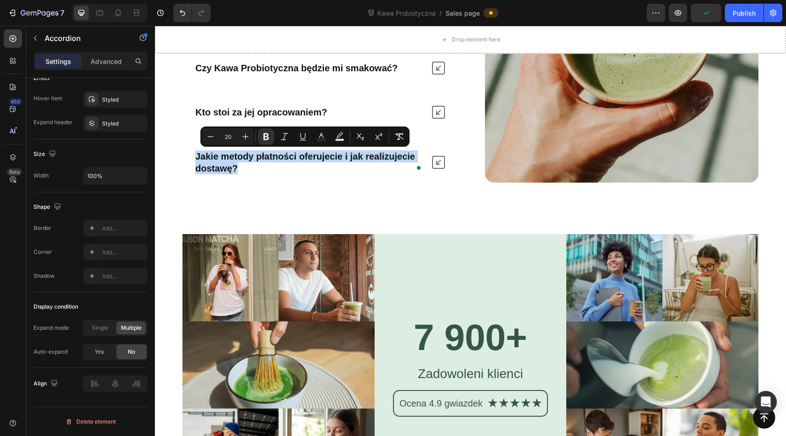
click at [288, 177] on div "Jakie metody płatności oferujecie i jak realizujecie dostawę?" at bounding box center [319, 162] width 273 height 34
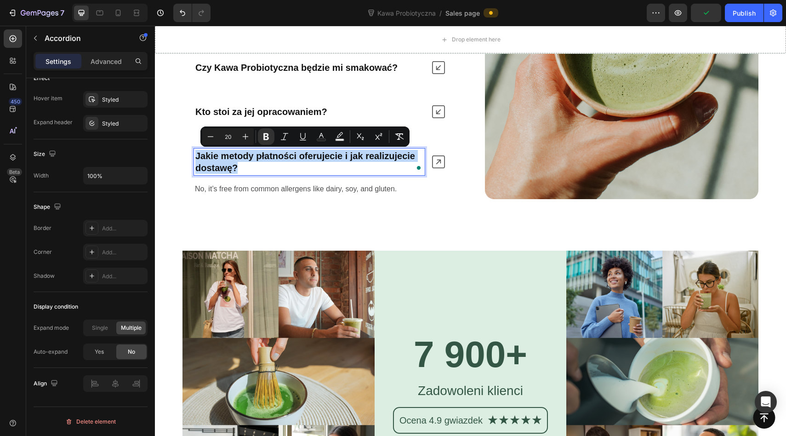
click at [354, 166] on p "Jakie metody płatności oferujecie i jak realizujecie dostawę?" at bounding box center [309, 162] width 228 height 24
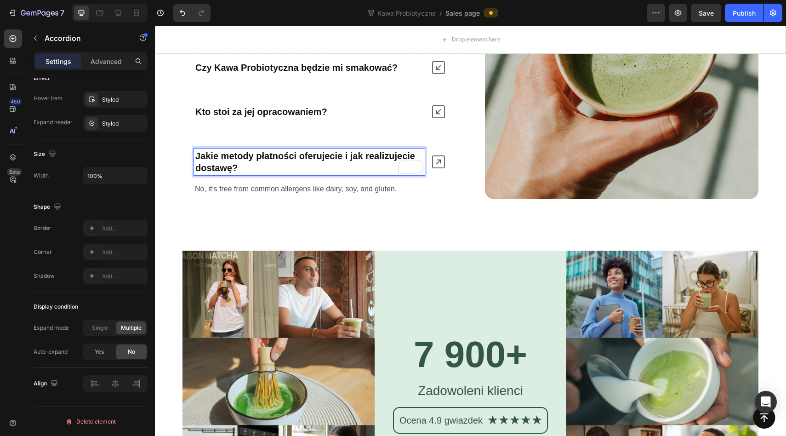
click at [349, 170] on p "Jakie metody płatności oferujecie i jak realizujecie dostawę?" at bounding box center [309, 162] width 228 height 24
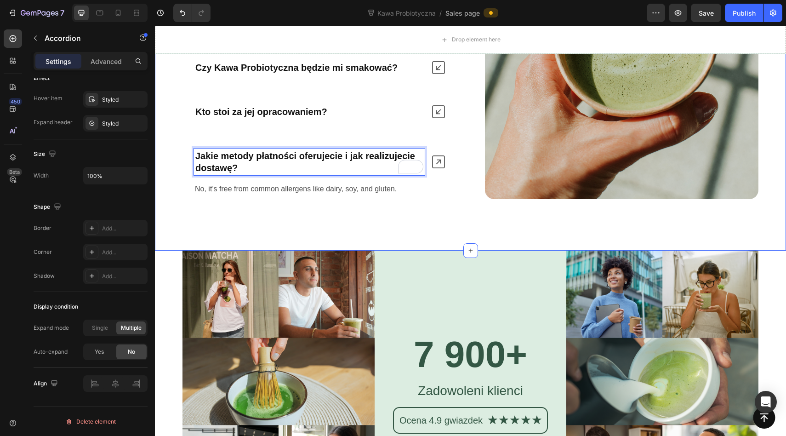
click at [337, 236] on div "Nature’s daily boost Text Block Row Frequently Asked Questions Heading Czym róż…" at bounding box center [470, 45] width 631 height 411
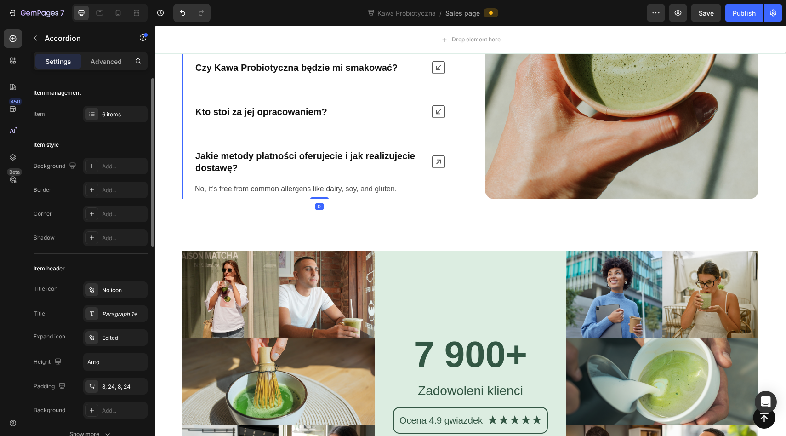
click at [332, 172] on p "Jakie metody płatności oferujecie i jak realizujecie dostawę?" at bounding box center [309, 162] width 228 height 24
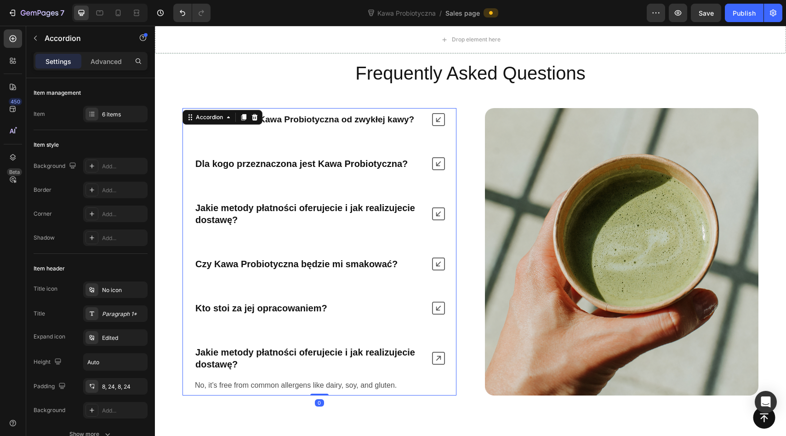
scroll to position [3055, 0]
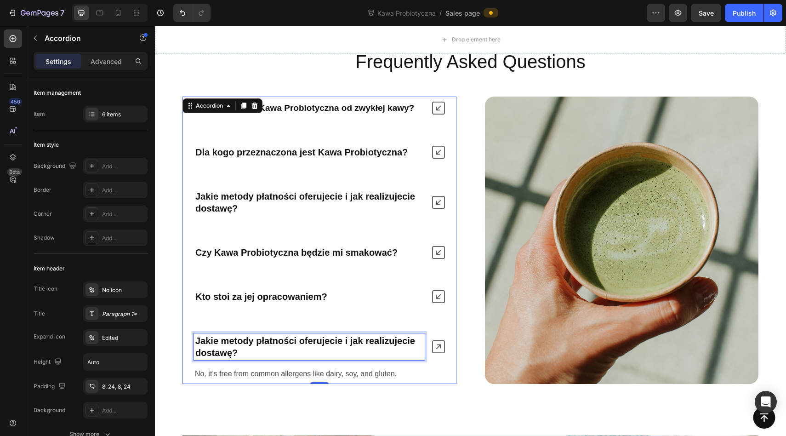
click at [231, 336] on strong "Jakie metody płatności oferujecie i jak realizujecie dostawę?" at bounding box center [305, 347] width 220 height 22
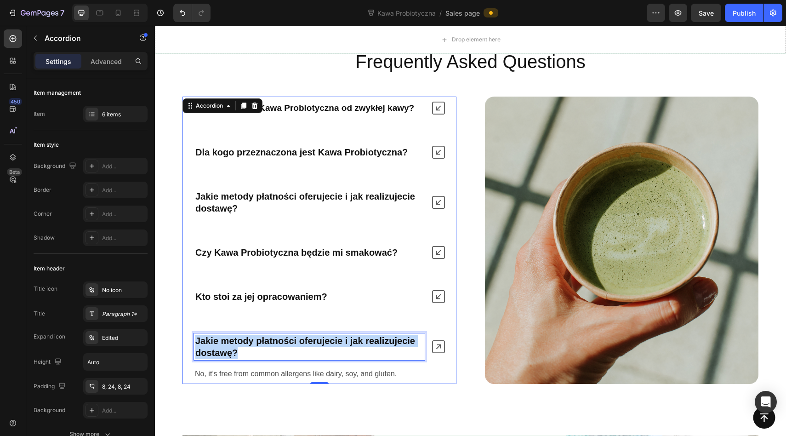
click at [231, 336] on strong "Jakie metody płatności oferujecie i jak realizujecie dostawę?" at bounding box center [305, 347] width 220 height 22
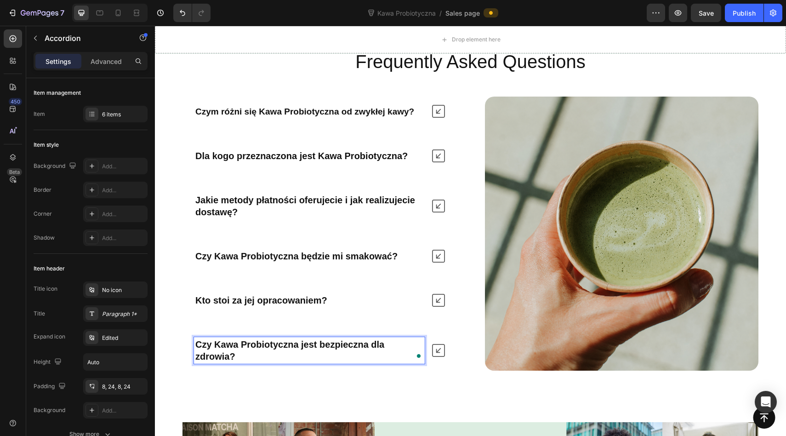
scroll to position [3058, 0]
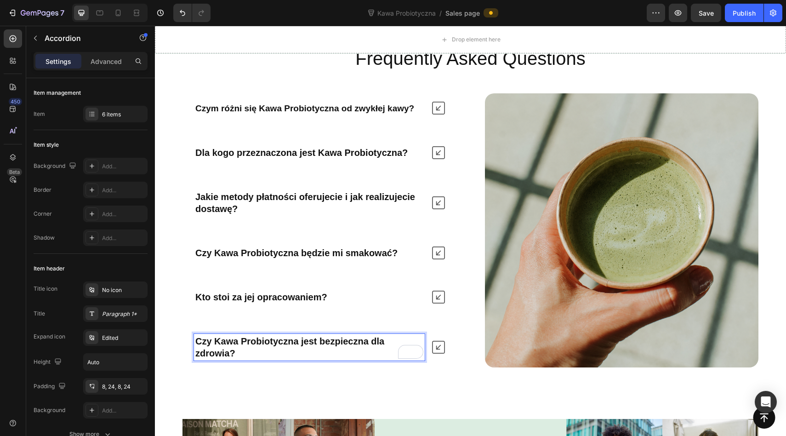
click at [443, 344] on icon at bounding box center [438, 347] width 13 height 13
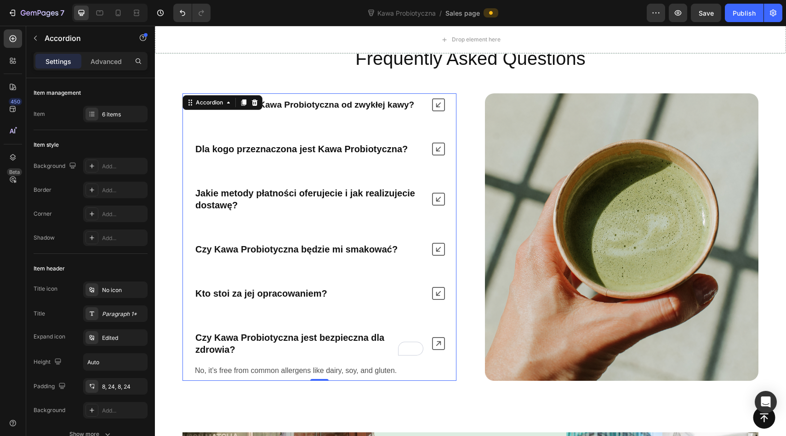
click at [307, 368] on p "No, it’s free from common allergens like dairy, soy, and gluten." at bounding box center [319, 370] width 249 height 11
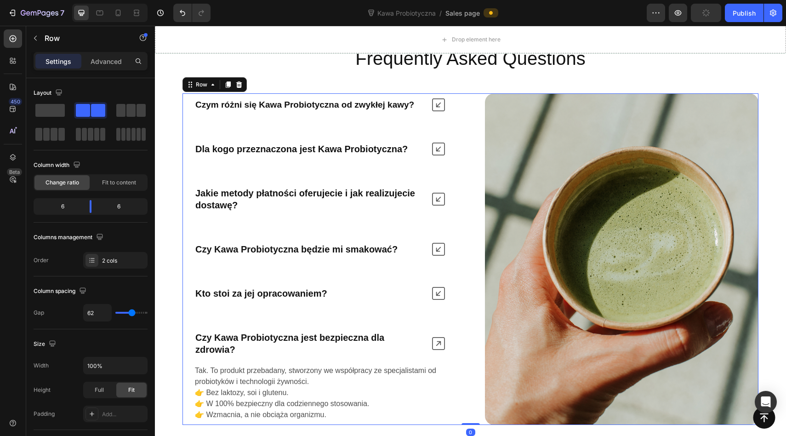
click at [463, 398] on div "Czym różni się Kawa Probiotyczna od zwykłej kawy? Dla kogo przeznaczona jest Ka…" at bounding box center [471, 259] width 576 height 332
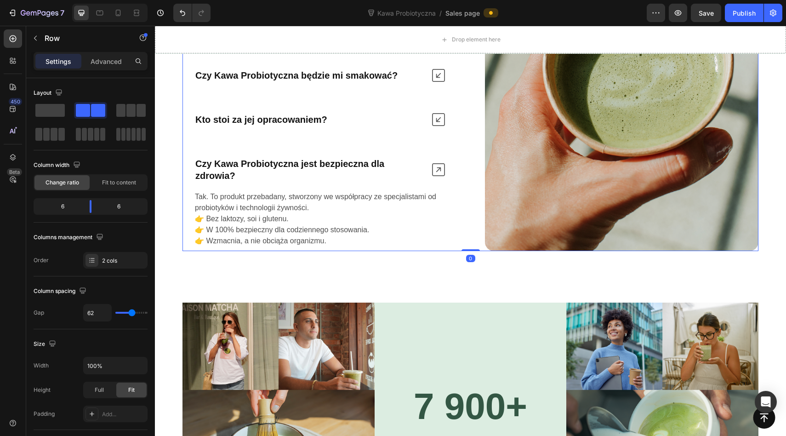
scroll to position [3233, 0]
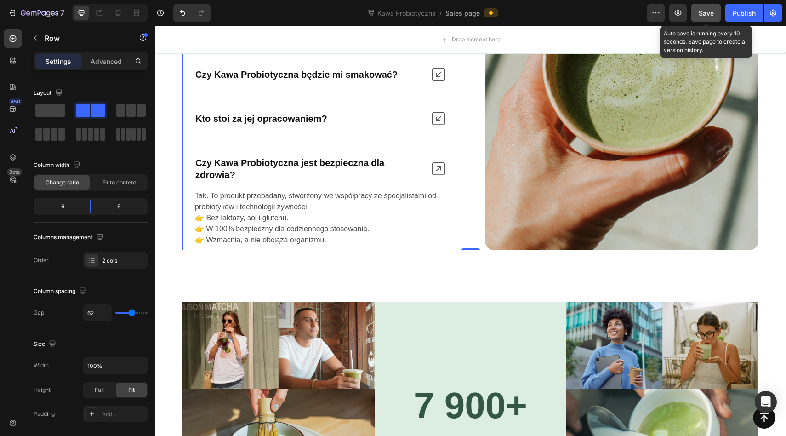
click at [710, 7] on button "Save" at bounding box center [706, 13] width 30 height 18
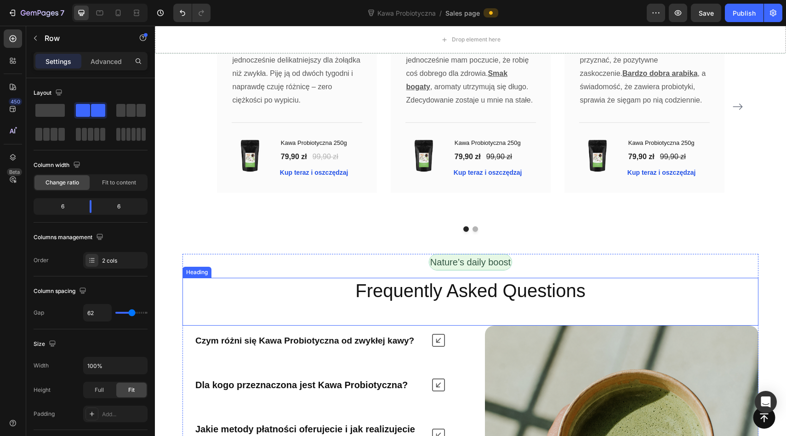
scroll to position [2831, 0]
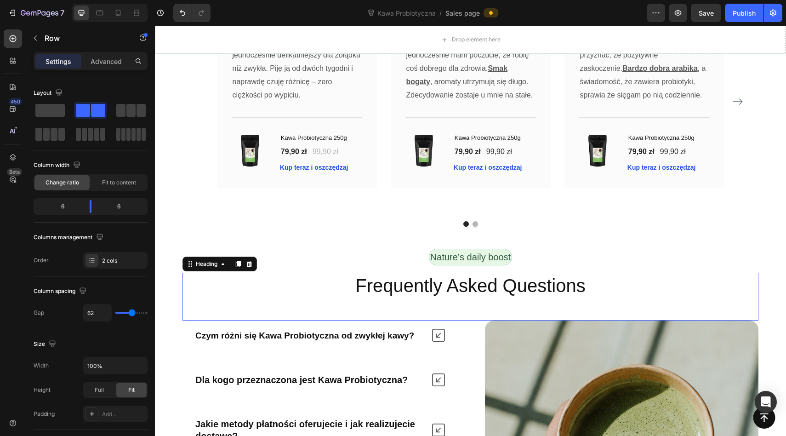
click at [432, 285] on h2 "Frequently Asked Questions" at bounding box center [471, 286] width 576 height 26
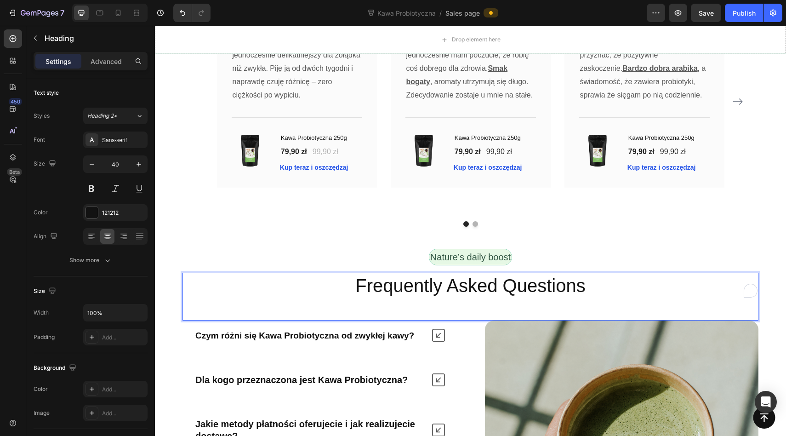
click at [432, 285] on h2 "Frequently Asked Questions" at bounding box center [471, 286] width 576 height 26
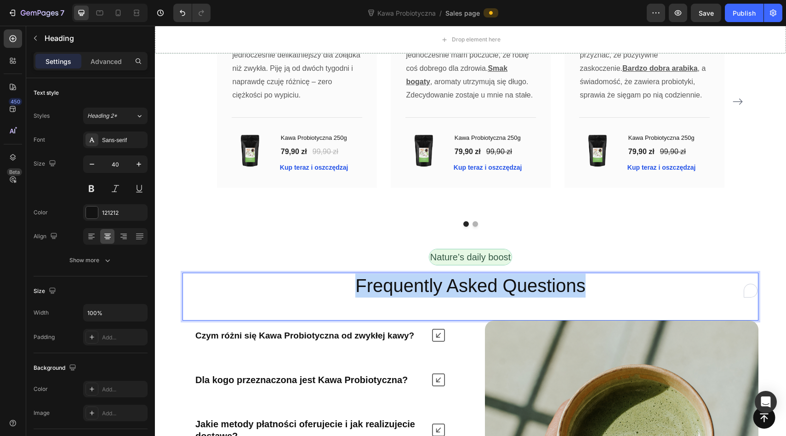
click at [432, 285] on p "Frequently Asked Questions" at bounding box center [470, 286] width 574 height 24
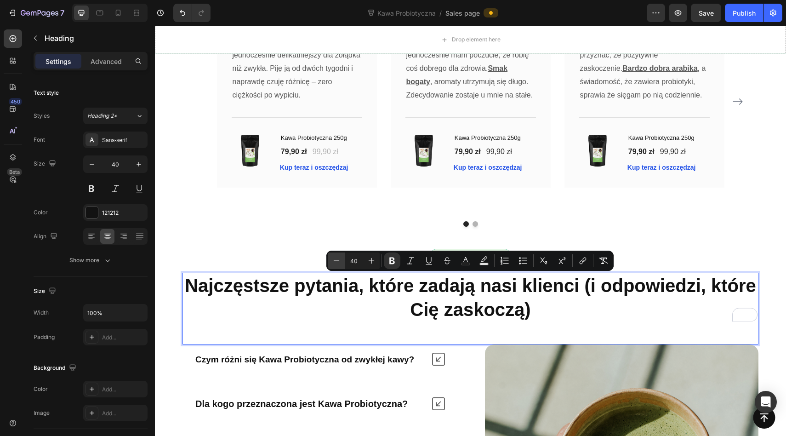
click at [338, 261] on icon "Editor contextual toolbar" at bounding box center [336, 260] width 9 height 9
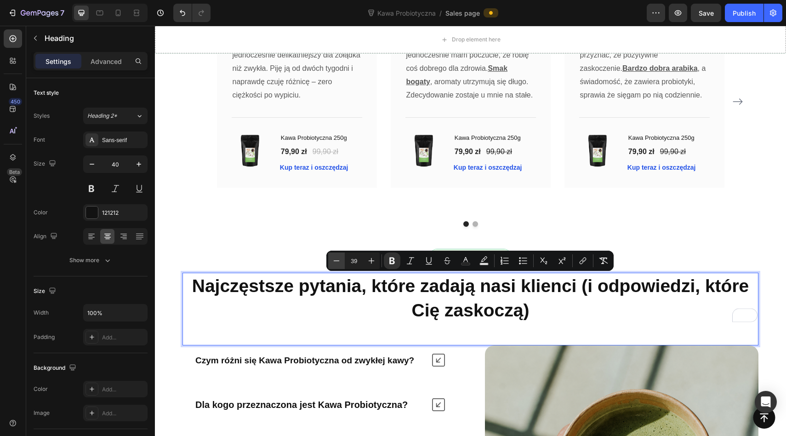
click at [338, 261] on icon "Editor contextual toolbar" at bounding box center [336, 260] width 9 height 9
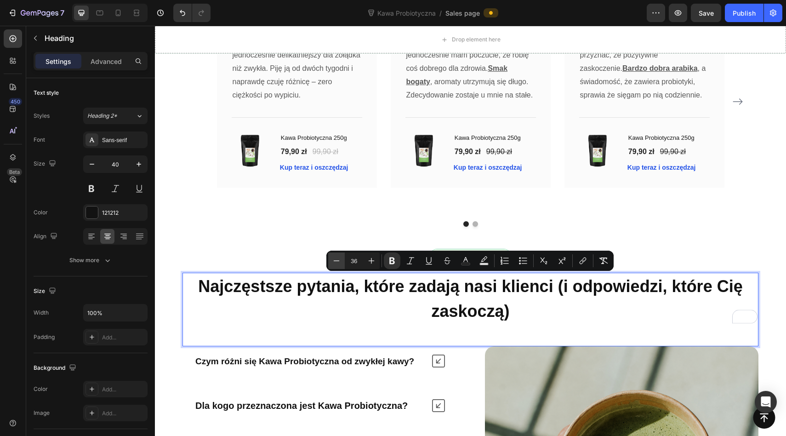
click at [338, 261] on icon "Editor contextual toolbar" at bounding box center [336, 260] width 9 height 9
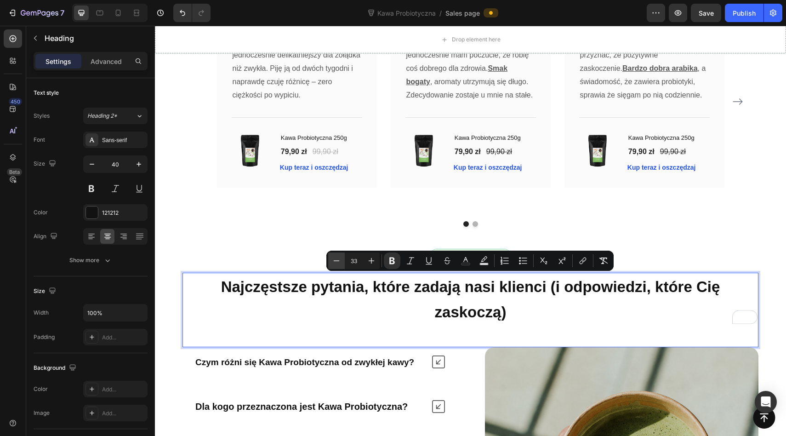
click at [338, 261] on icon "Editor contextual toolbar" at bounding box center [336, 260] width 9 height 9
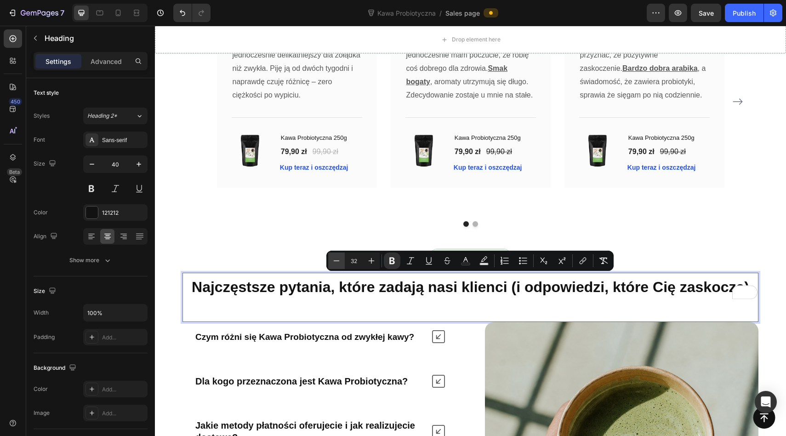
click at [338, 261] on icon "Editor contextual toolbar" at bounding box center [336, 260] width 9 height 9
click at [371, 259] on icon "Editor contextual toolbar" at bounding box center [371, 260] width 9 height 9
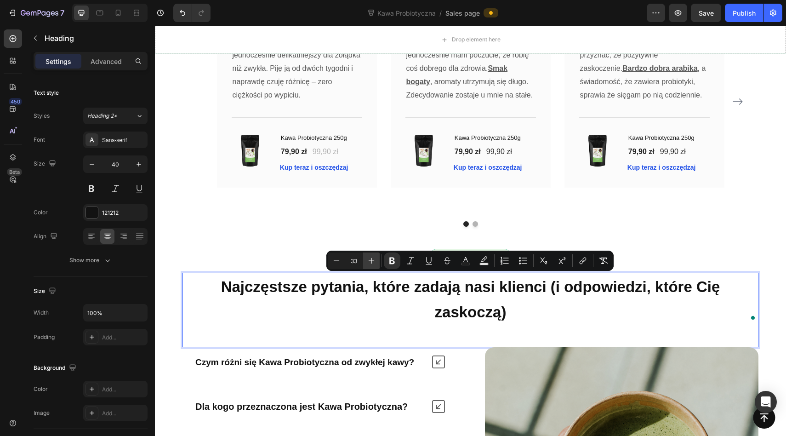
click at [371, 259] on icon "Editor contextual toolbar" at bounding box center [371, 260] width 9 height 9
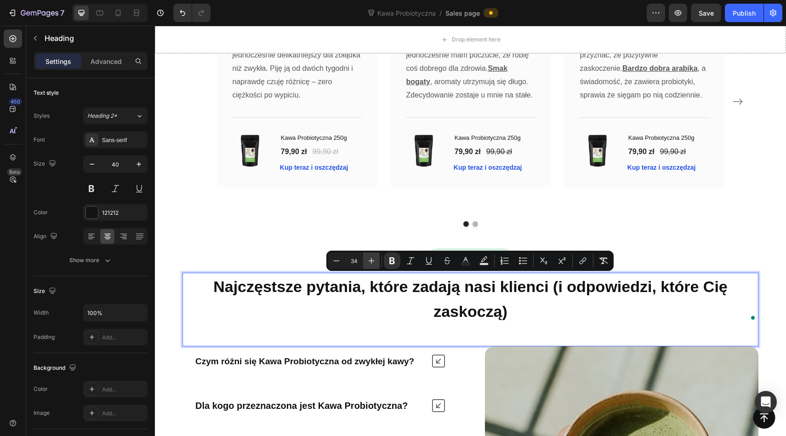
click at [371, 259] on icon "Editor contextual toolbar" at bounding box center [371, 260] width 9 height 9
type input "35"
click at [557, 295] on strong "Najczęstsze pytania, które zadają nasi klienci (i odpowiedzi, które Cię zaskocz…" at bounding box center [470, 298] width 529 height 43
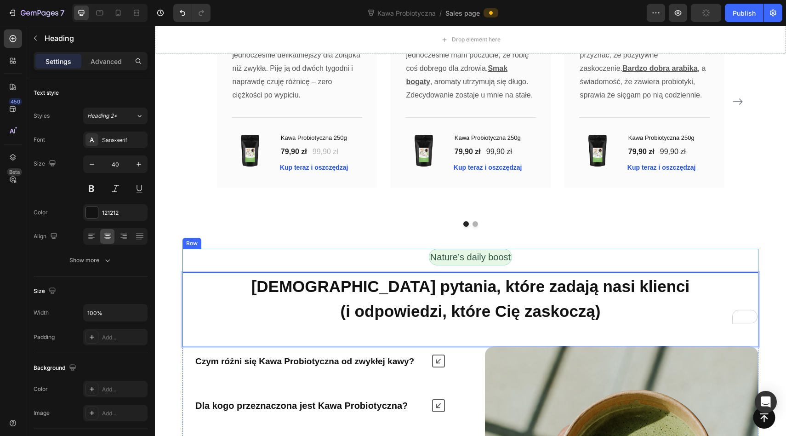
click at [377, 260] on div "Nature’s daily boost Text Block Row" at bounding box center [471, 261] width 576 height 24
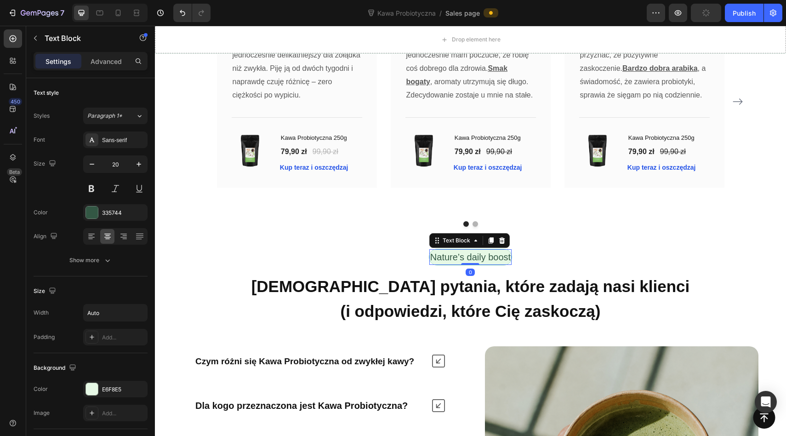
click at [432, 258] on p "Nature’s daily boost" at bounding box center [470, 257] width 80 height 14
click at [453, 254] on p "Nature’s daily boost" at bounding box center [470, 257] width 80 height 14
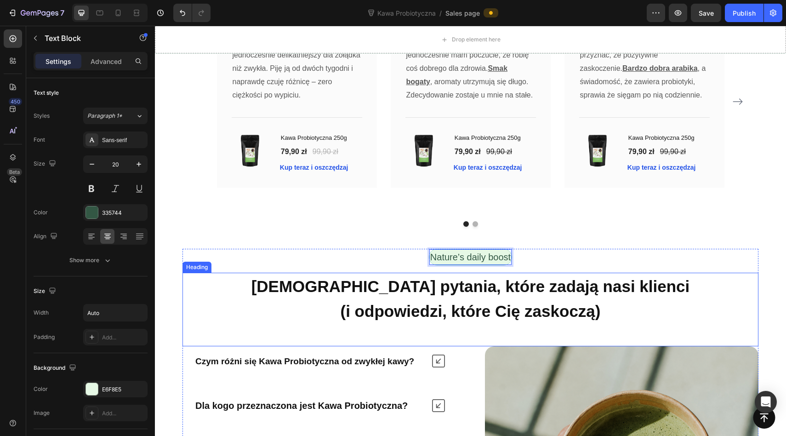
click at [439, 298] on p "⁠⁠⁠⁠⁠⁠⁠ Najczęstsze pytania, które zadają nasi klienci (i odpowiedzi, które Cię…" at bounding box center [470, 299] width 574 height 50
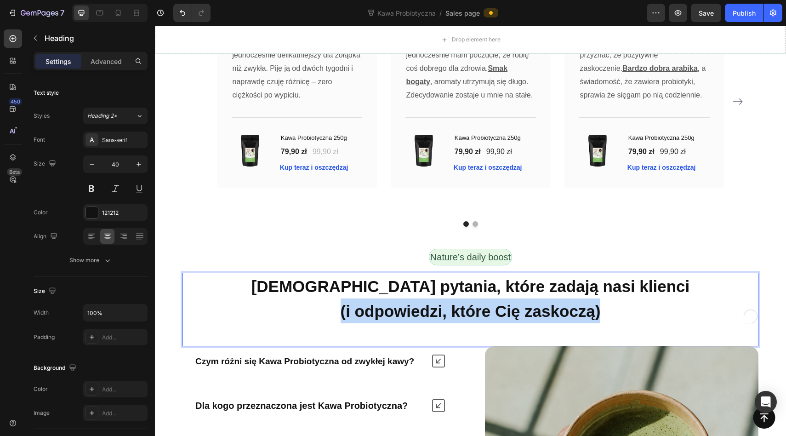
click at [439, 298] on p "Najczęstsze pytania, które zadają nasi klienci (i odpowiedzi, które Cię zaskocz…" at bounding box center [470, 299] width 574 height 50
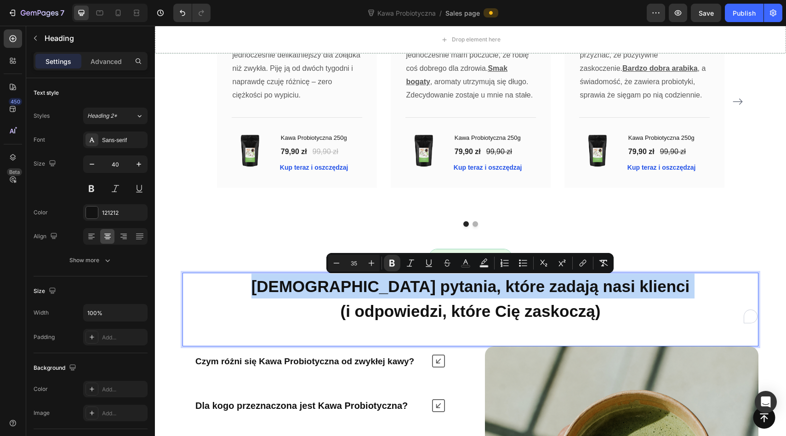
copy p "[DEMOGRAPHIC_DATA] pytania, które zadają nasi klienci"
click at [446, 234] on div "Dlaczego nasi klienci nie wyobrażają sobie dnia bez Kawy Probiotycznej ? Headin…" at bounding box center [470, 65] width 631 height 368
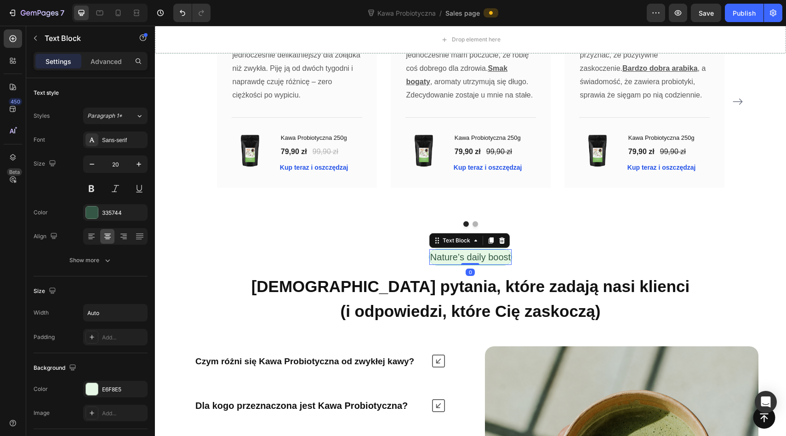
click at [446, 255] on p "Nature’s daily boost" at bounding box center [470, 257] width 80 height 14
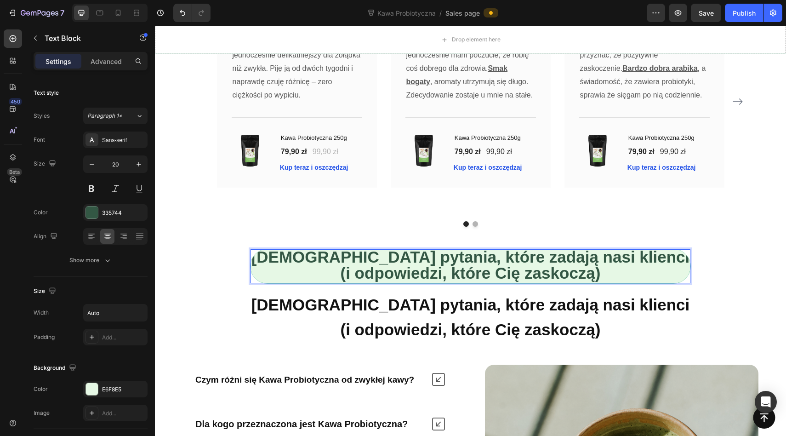
click at [446, 264] on strong "(i odpowiedzi, które Cię zaskoczą)" at bounding box center [471, 273] width 260 height 18
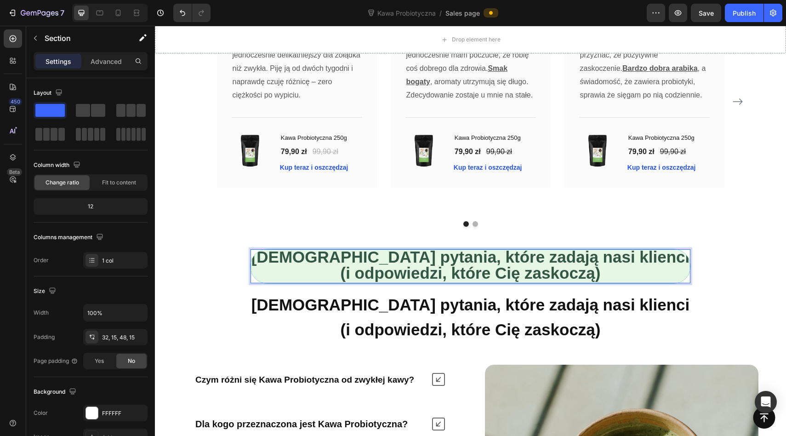
click at [493, 247] on div "Dlaczego nasi klienci nie wyobrażają sobie dnia bez Kawy Probiotycznej ? Headin…" at bounding box center [470, 65] width 631 height 368
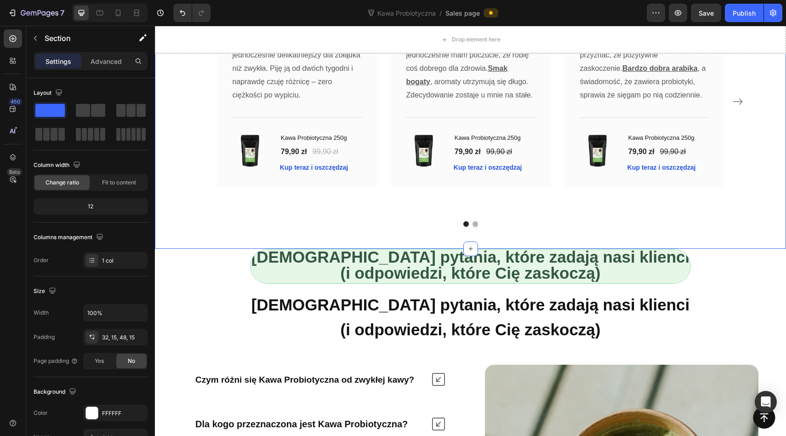
click at [641, 249] on div "Najczęstsze pytania, które zadają nasi klienci (i odpowiedzi, które Cię zaskocz…" at bounding box center [470, 266] width 441 height 35
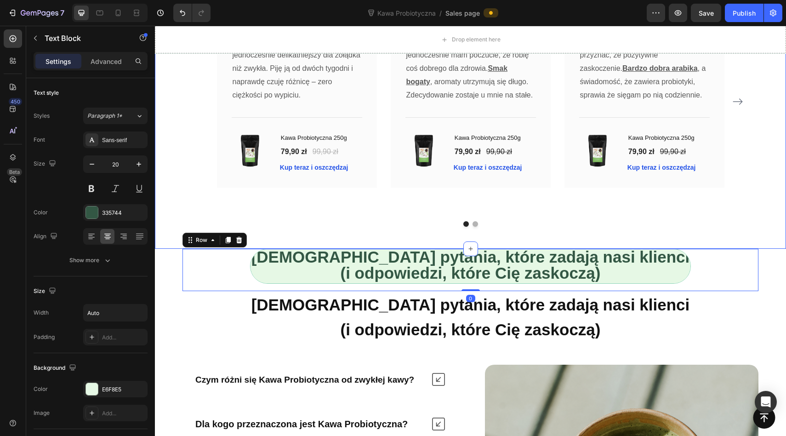
click at [629, 253] on strong "[DEMOGRAPHIC_DATA] pytania, które zadają nasi klienci" at bounding box center [471, 257] width 439 height 18
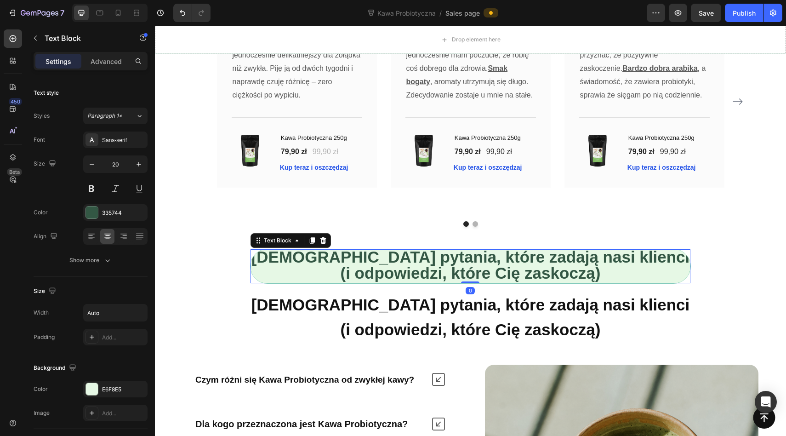
click at [326, 238] on icon at bounding box center [323, 240] width 6 height 6
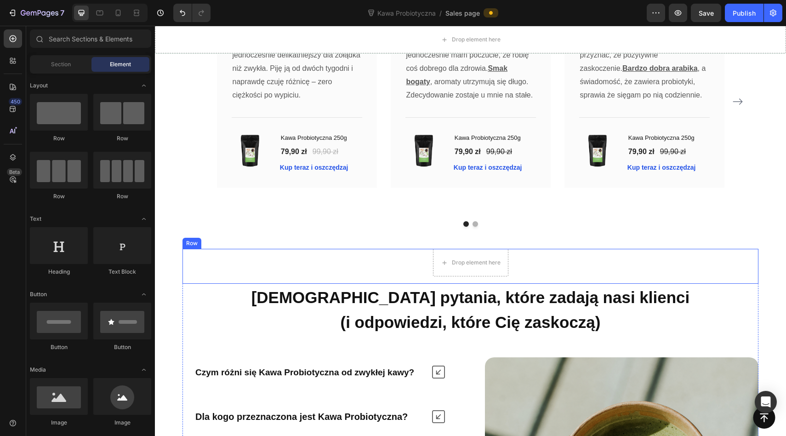
click at [206, 264] on div "Drop element here Row" at bounding box center [471, 266] width 576 height 35
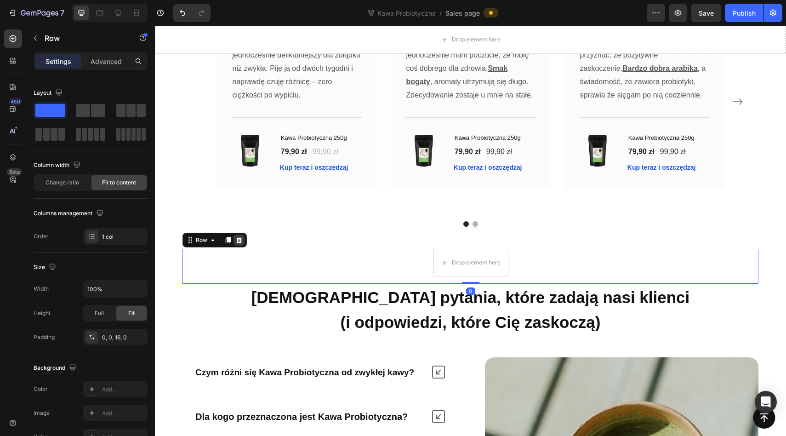
click at [240, 239] on icon at bounding box center [238, 239] width 7 height 7
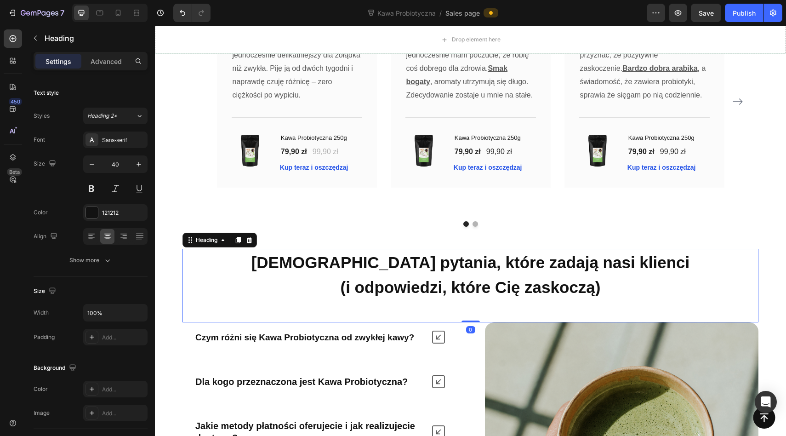
click at [348, 259] on strong "[DEMOGRAPHIC_DATA] pytania, które zadają nasi klienci" at bounding box center [471, 262] width 439 height 18
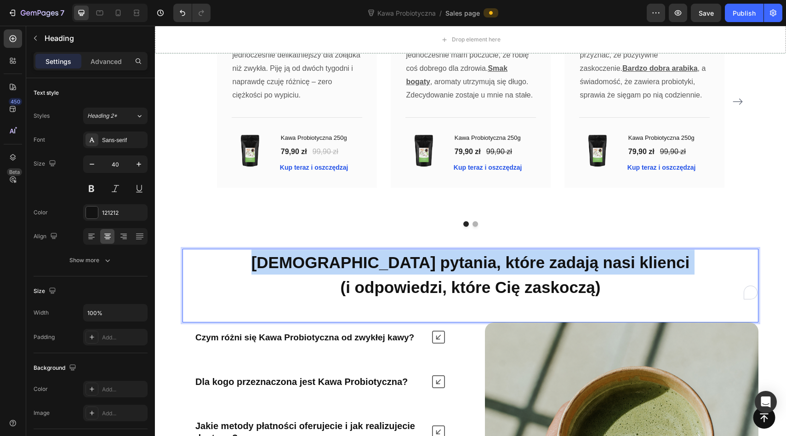
click at [348, 259] on strong "[DEMOGRAPHIC_DATA] pytania, które zadają nasi klienci" at bounding box center [471, 262] width 439 height 18
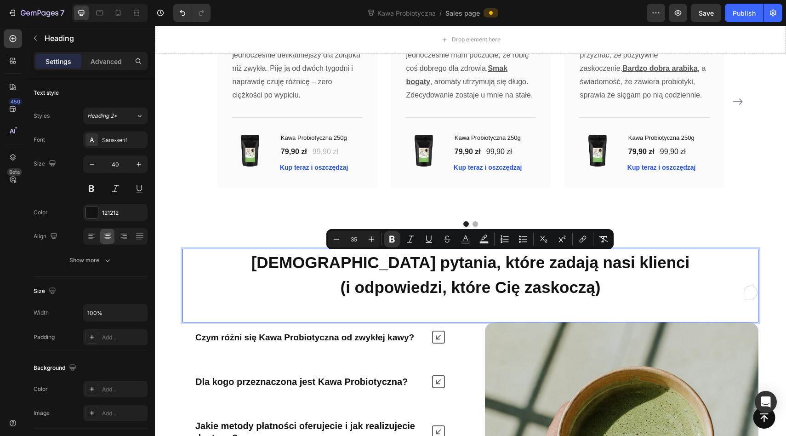
click at [353, 291] on strong "(i odpowiedzi, które Cię zaskoczą)" at bounding box center [471, 287] width 260 height 18
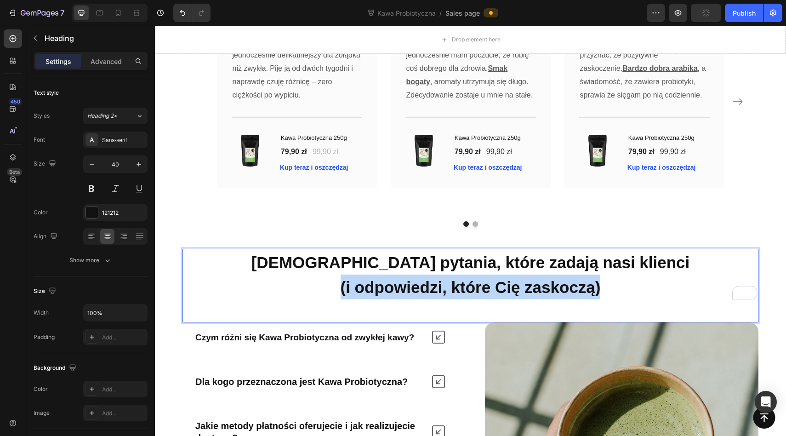
drag, startPoint x: 330, startPoint y: 288, endPoint x: 618, endPoint y: 294, distance: 288.4
click at [618, 294] on p "Najczęstsze pytania, które zadają nasi klienci (i odpowiedzi, które Cię zaskocz…" at bounding box center [470, 275] width 574 height 50
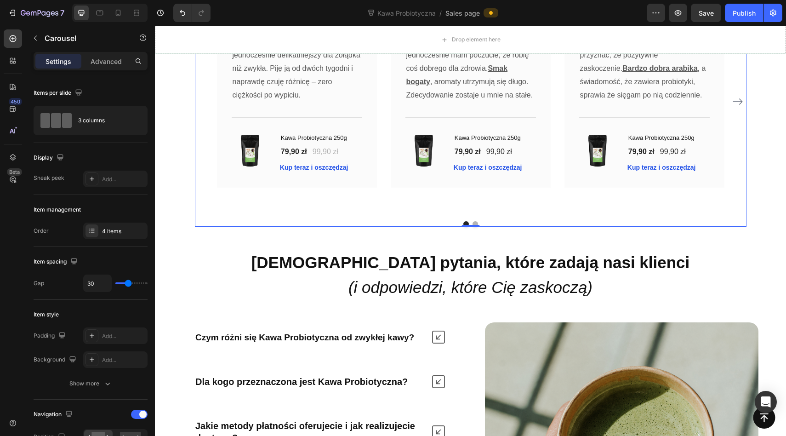
click at [630, 220] on div "Image Icon Icon Icon Icon Icon Row [PERSON_NAME] Text block Row Świetna kawa ! …" at bounding box center [471, 107] width 552 height 237
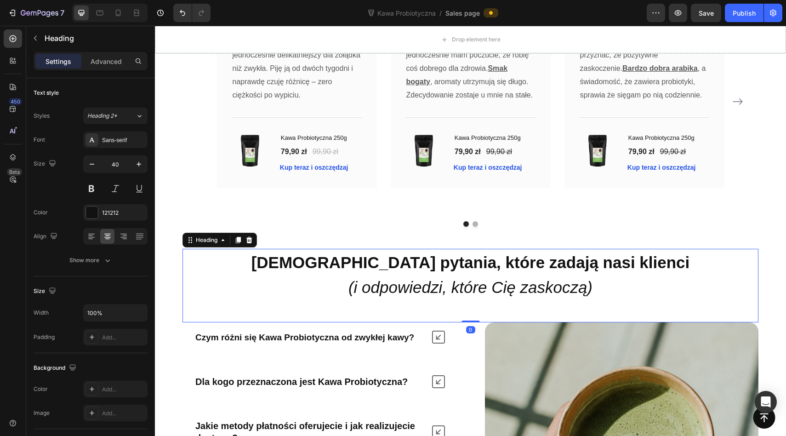
click at [589, 261] on strong "[DEMOGRAPHIC_DATA] pytania, które zadają nasi klienci" at bounding box center [471, 262] width 439 height 18
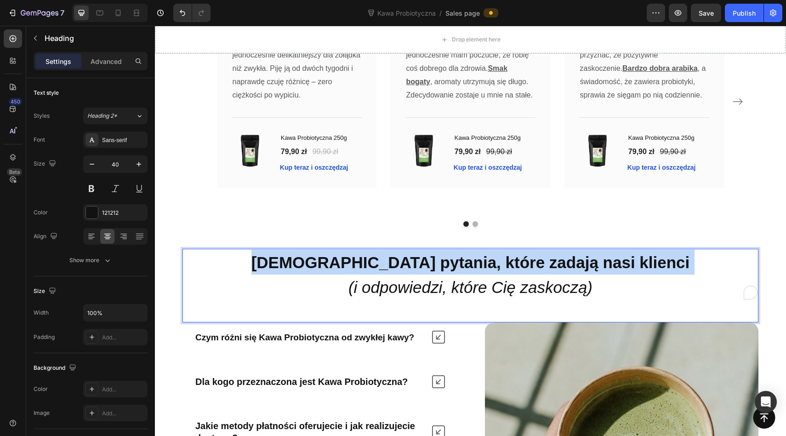
click at [589, 261] on strong "[DEMOGRAPHIC_DATA] pytania, które zadają nasi klienci" at bounding box center [471, 262] width 439 height 18
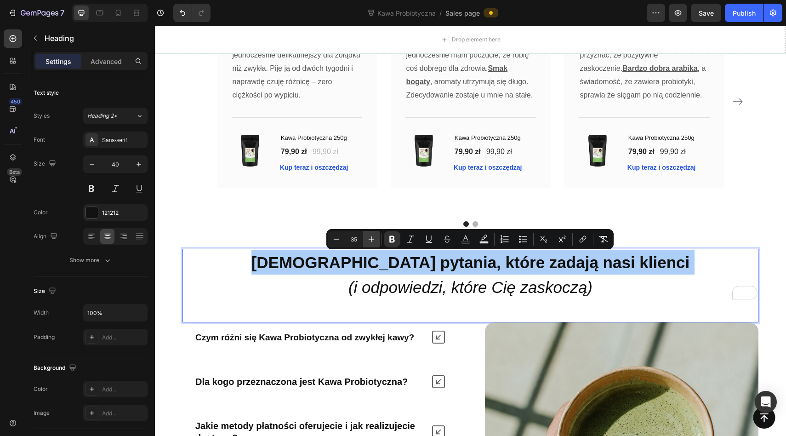
click at [372, 237] on icon "Editor contextual toolbar" at bounding box center [371, 238] width 9 height 9
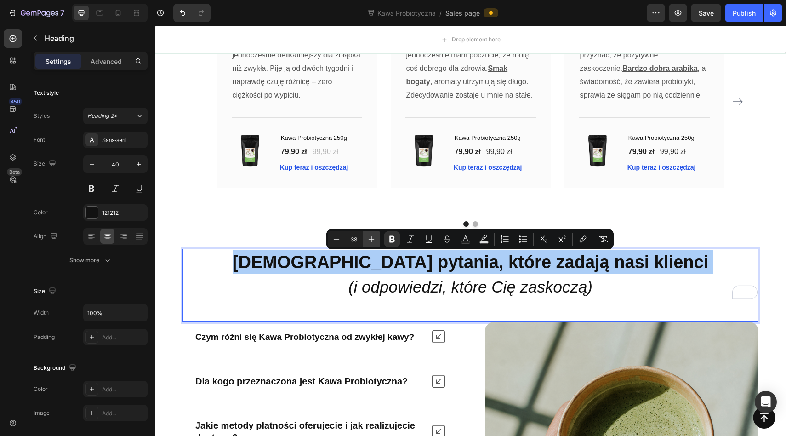
click at [372, 237] on icon "Editor contextual toolbar" at bounding box center [371, 238] width 9 height 9
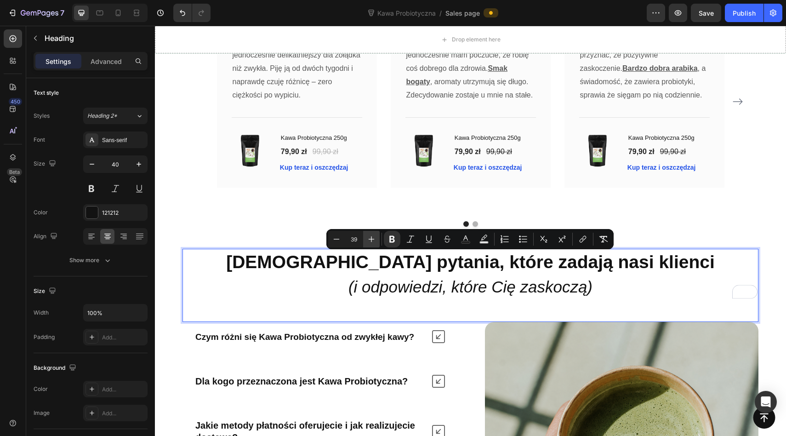
click at [372, 237] on icon "Editor contextual toolbar" at bounding box center [371, 238] width 9 height 9
type input "40"
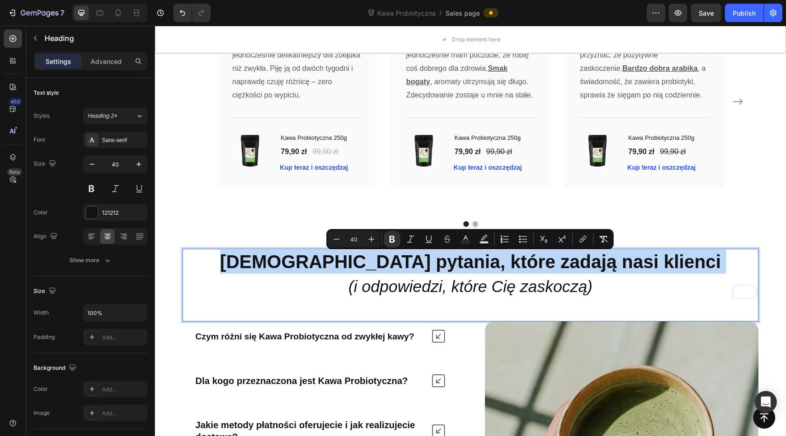
click at [309, 291] on p "Najczęstsze pytania, które zadają nasi klienci (i odpowiedzi, które Cię zaskocz…" at bounding box center [470, 274] width 574 height 49
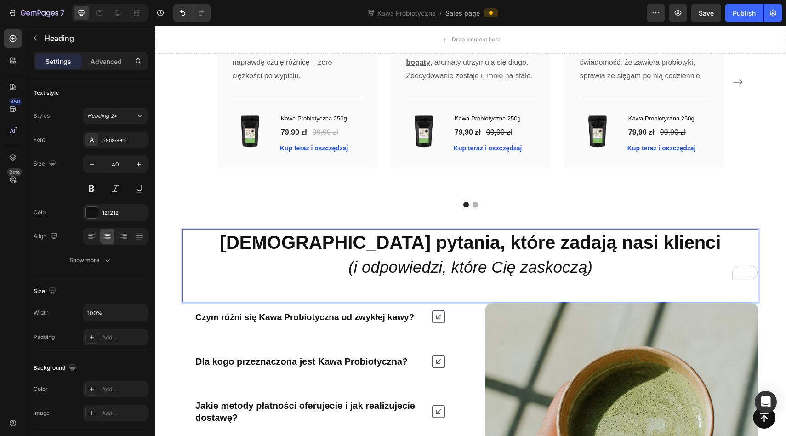
scroll to position [2861, 0]
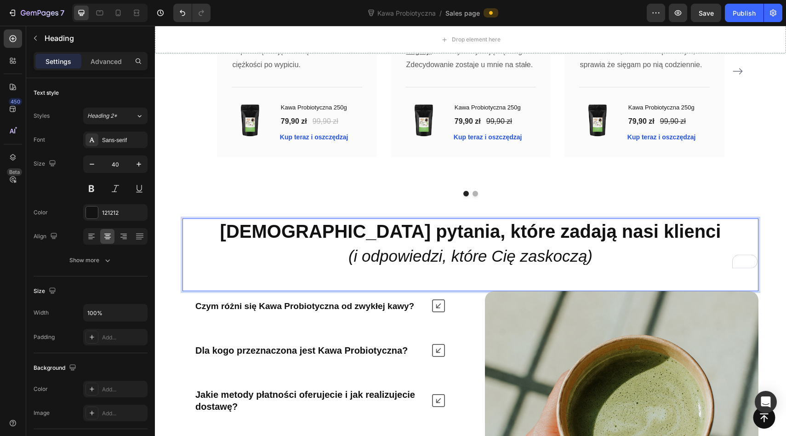
click at [677, 228] on p "Najczęstsze pytania, które zadają nasi klienci (i odpowiedzi, które Cię zaskocz…" at bounding box center [470, 243] width 574 height 49
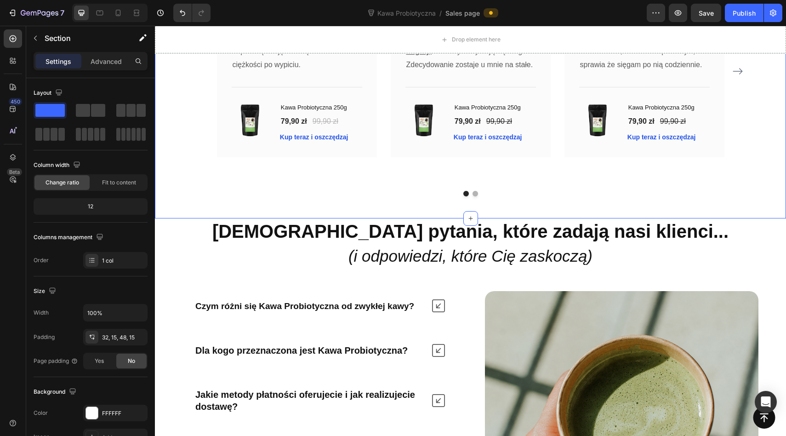
click at [673, 196] on div "Dlaczego nasi klienci nie wyobrażają sobie dnia bez Kawy Probiotycznej ? Headin…" at bounding box center [470, 35] width 631 height 368
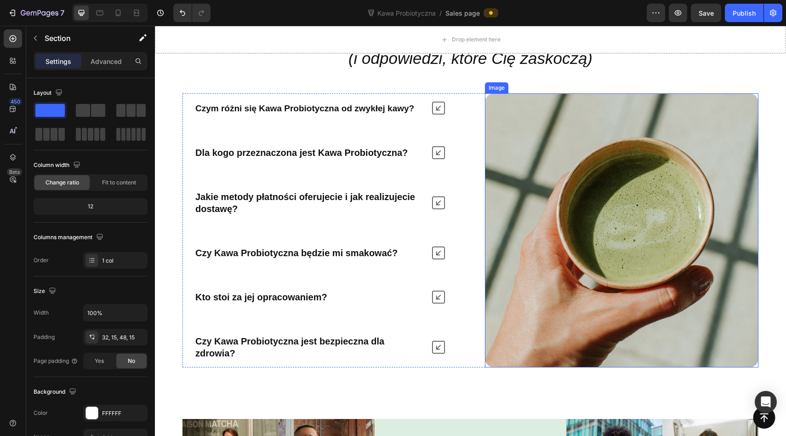
scroll to position [3053, 0]
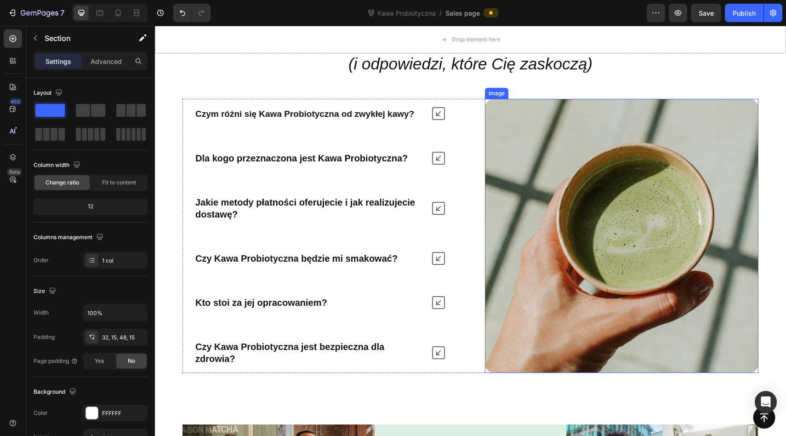
click at [537, 243] on img at bounding box center [622, 236] width 274 height 274
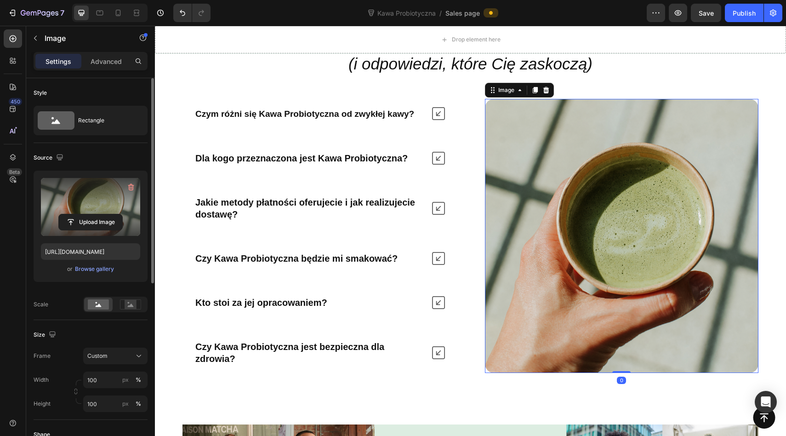
click at [96, 234] on label at bounding box center [90, 207] width 99 height 58
click at [96, 230] on input "file" at bounding box center [90, 222] width 63 height 16
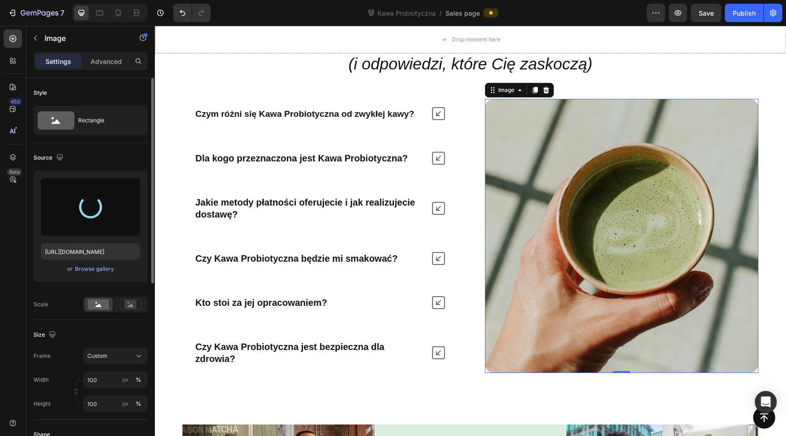
type input "[URL][DOMAIN_NAME]"
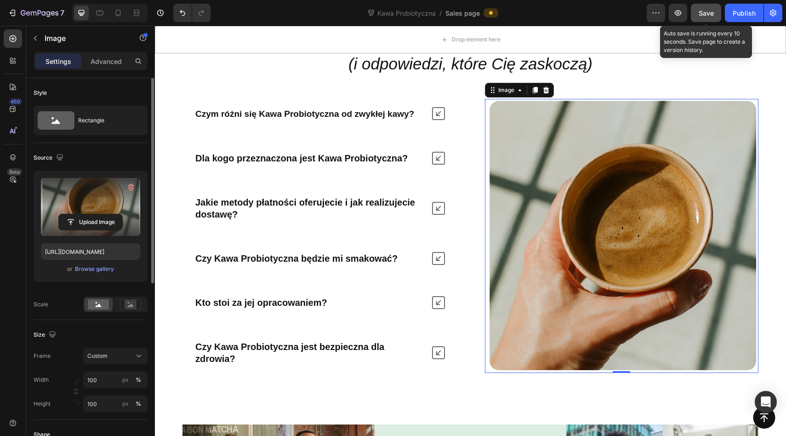
click at [705, 16] on span "Save" at bounding box center [706, 13] width 15 height 8
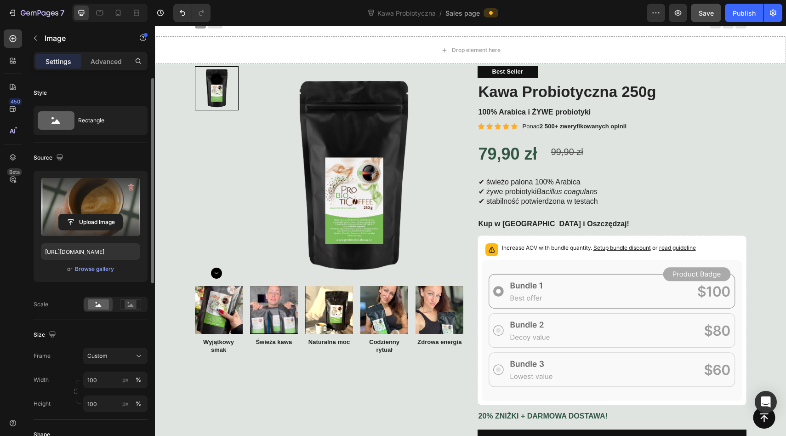
scroll to position [0, 0]
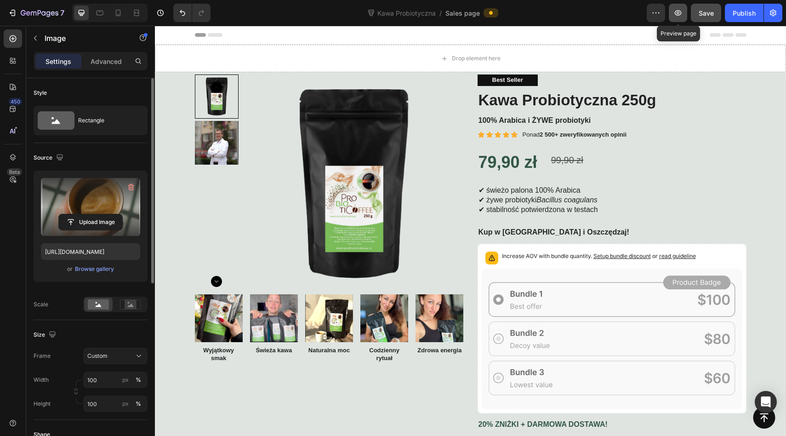
click at [677, 15] on icon "button" at bounding box center [678, 13] width 7 height 6
click at [491, 11] on icon at bounding box center [491, 13] width 4 height 4
click at [15, 8] on icon "button" at bounding box center [12, 12] width 9 height 9
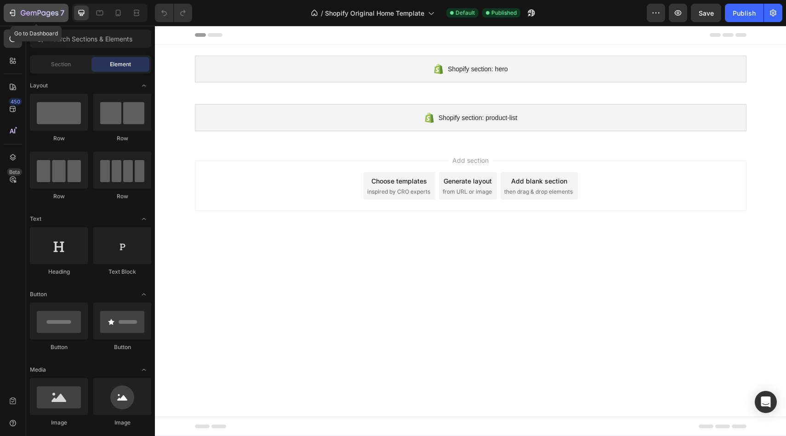
click at [11, 10] on icon "button" at bounding box center [12, 12] width 9 height 9
